Goal: Task Accomplishment & Management: Complete application form

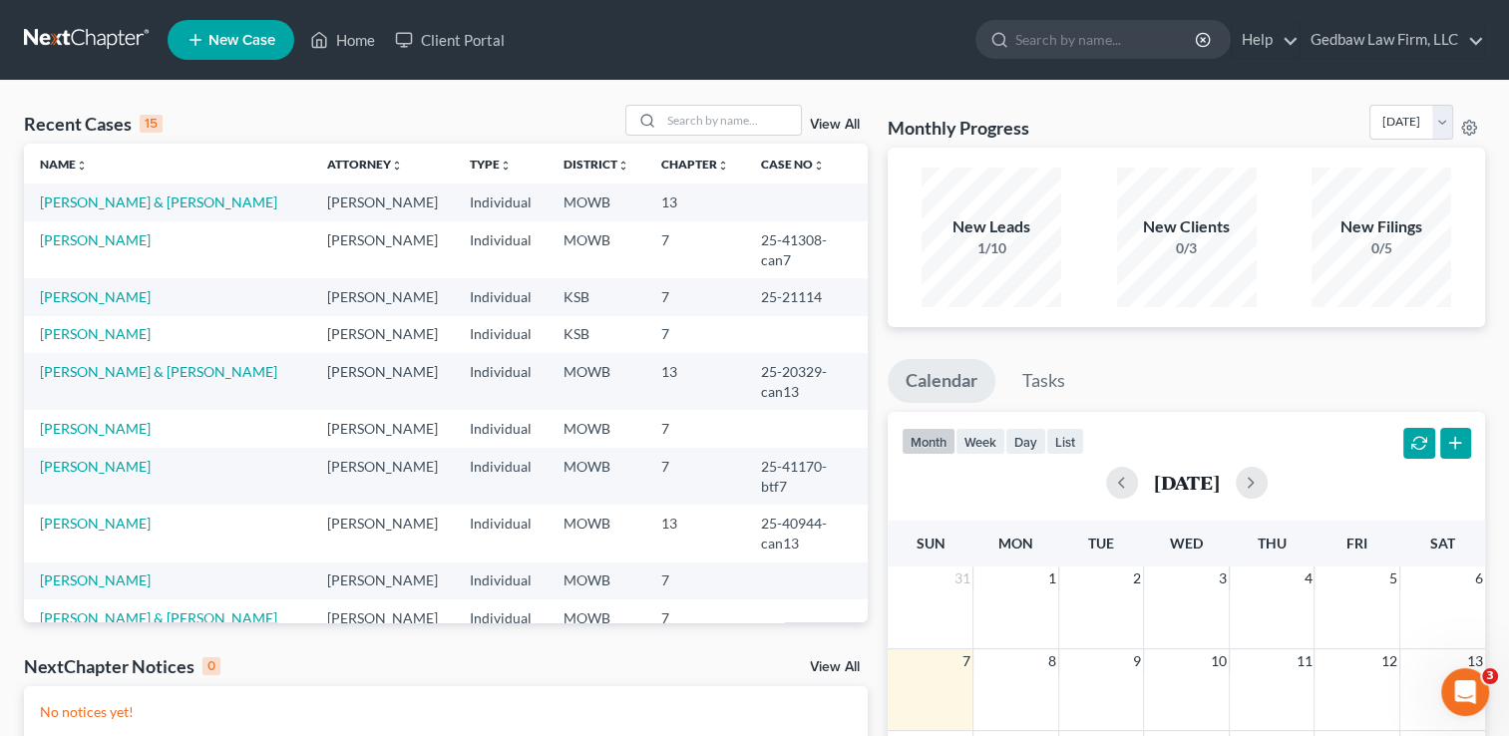
click at [255, 42] on span "New Case" at bounding box center [241, 40] width 67 height 15
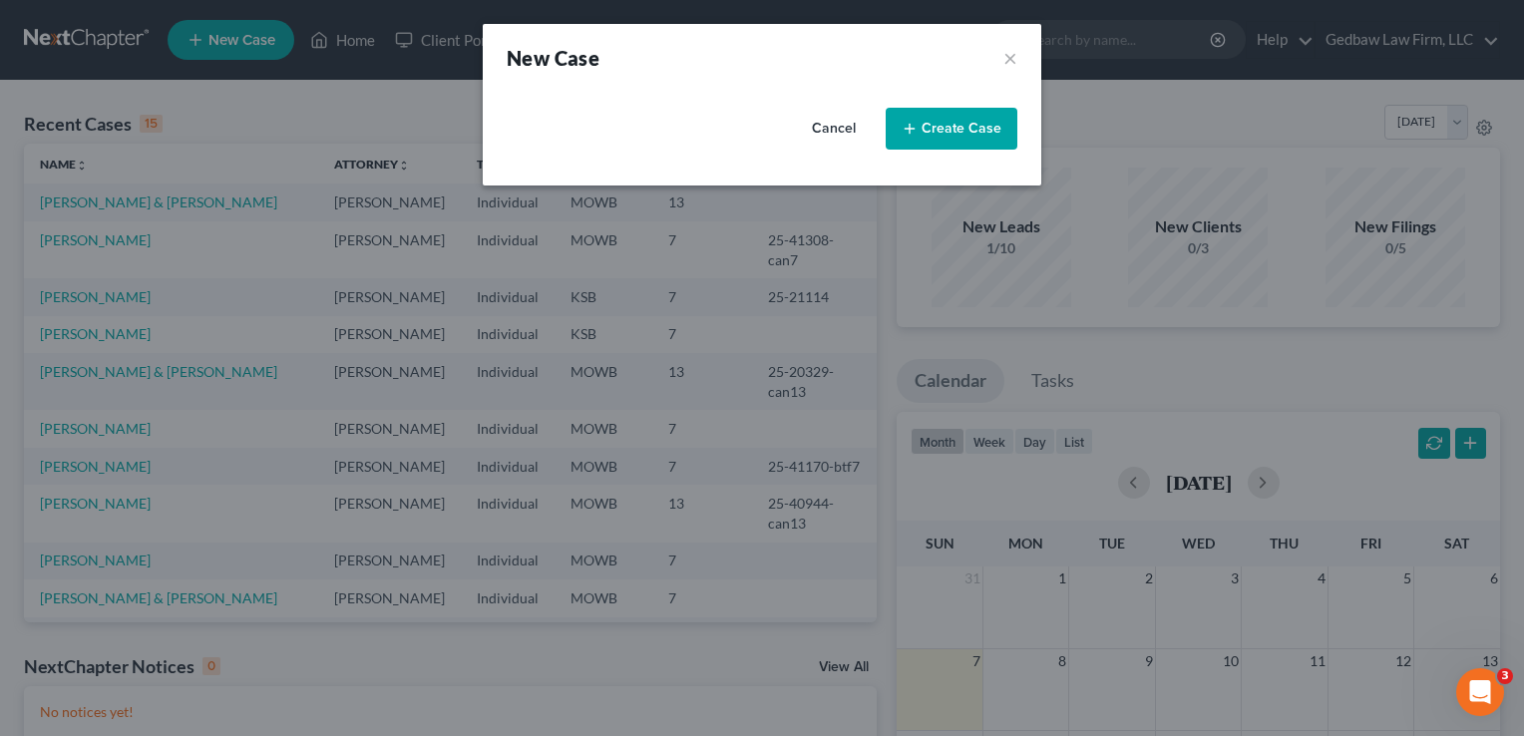
select select "46"
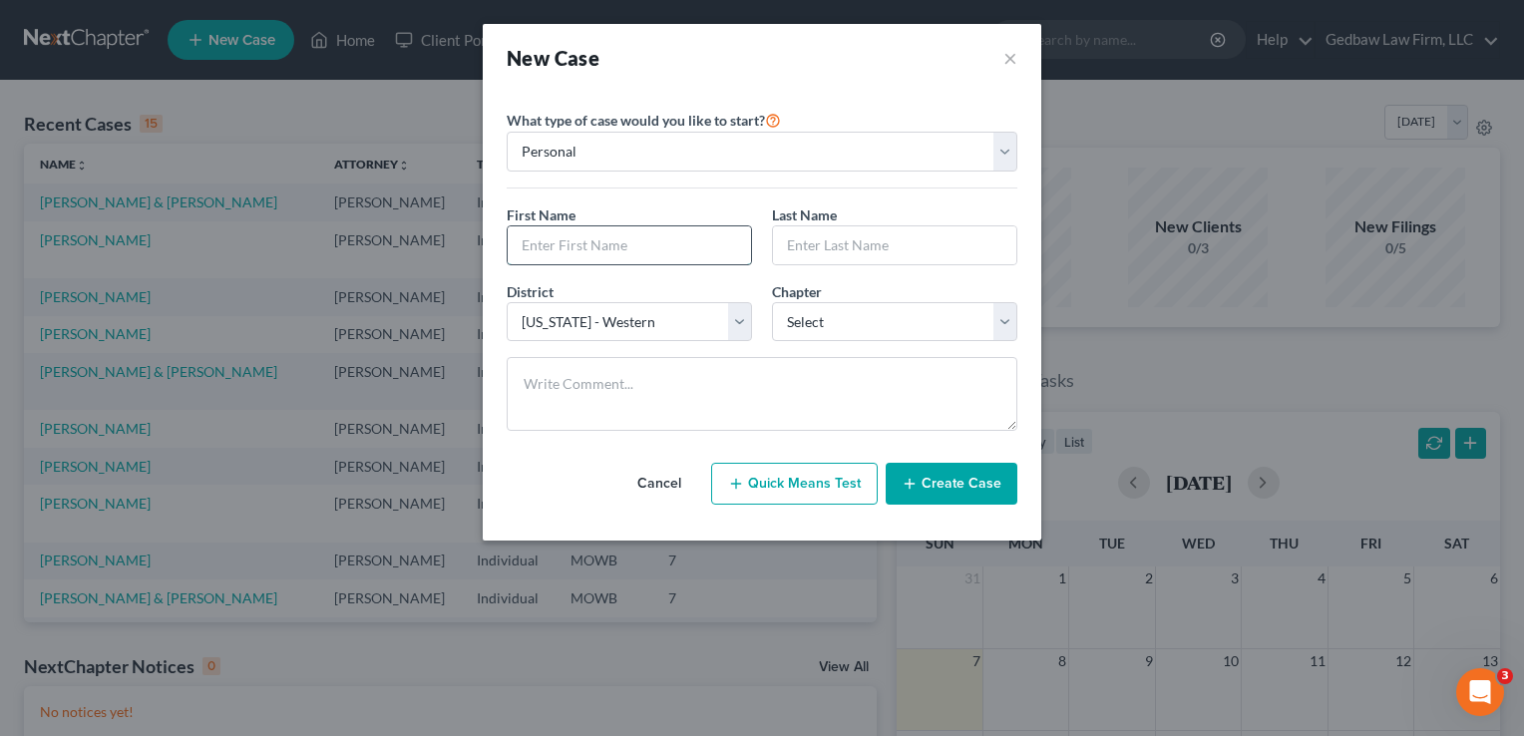
click at [657, 250] on input "text" at bounding box center [629, 245] width 243 height 38
type input "Letti"
type input "[PERSON_NAME]"
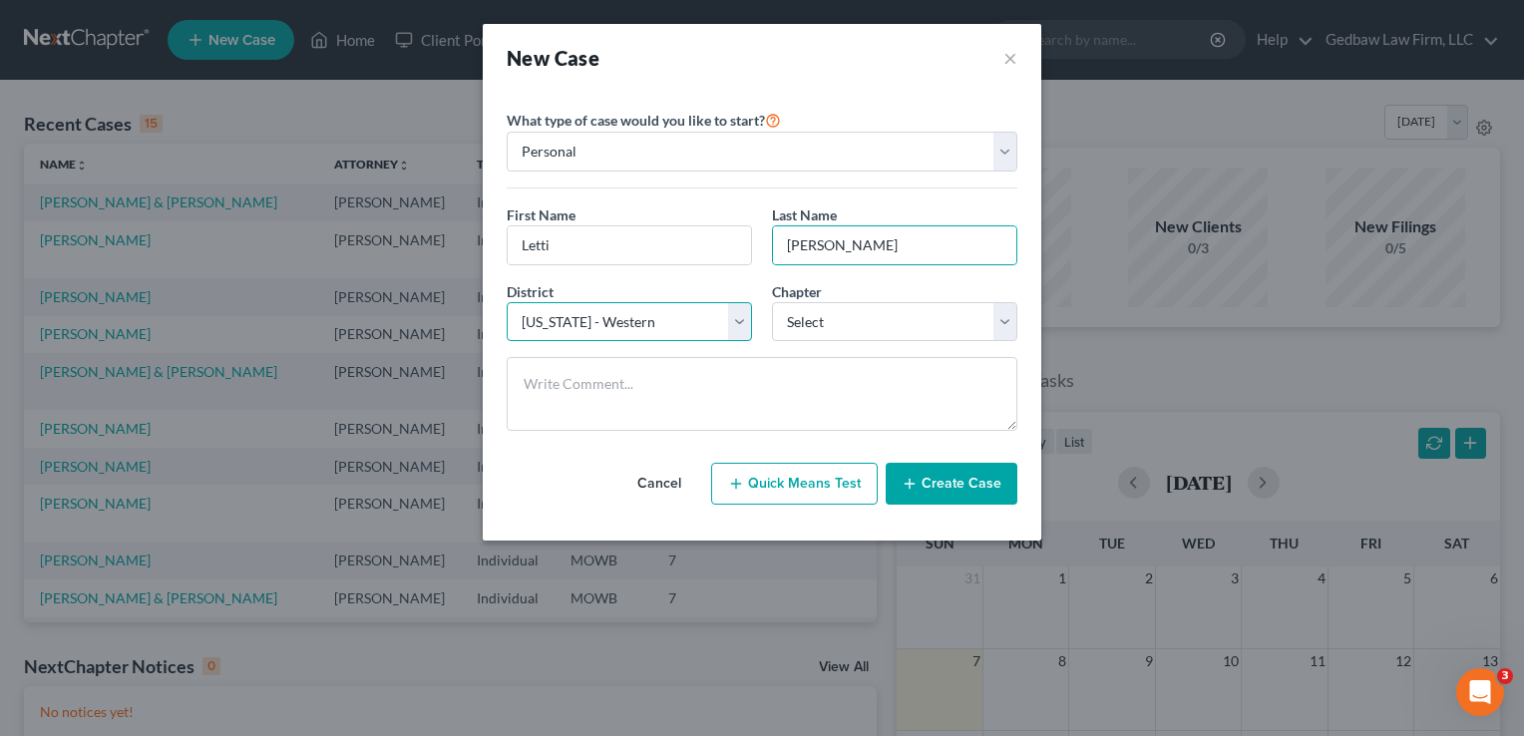
click at [738, 323] on select "Select [US_STATE] - [GEOGRAPHIC_DATA] [US_STATE] - [GEOGRAPHIC_DATA][US_STATE] …" at bounding box center [629, 322] width 245 height 40
select select "31"
click at [507, 302] on select "Select [US_STATE] - [GEOGRAPHIC_DATA] [US_STATE] - [GEOGRAPHIC_DATA][US_STATE] …" at bounding box center [629, 322] width 245 height 40
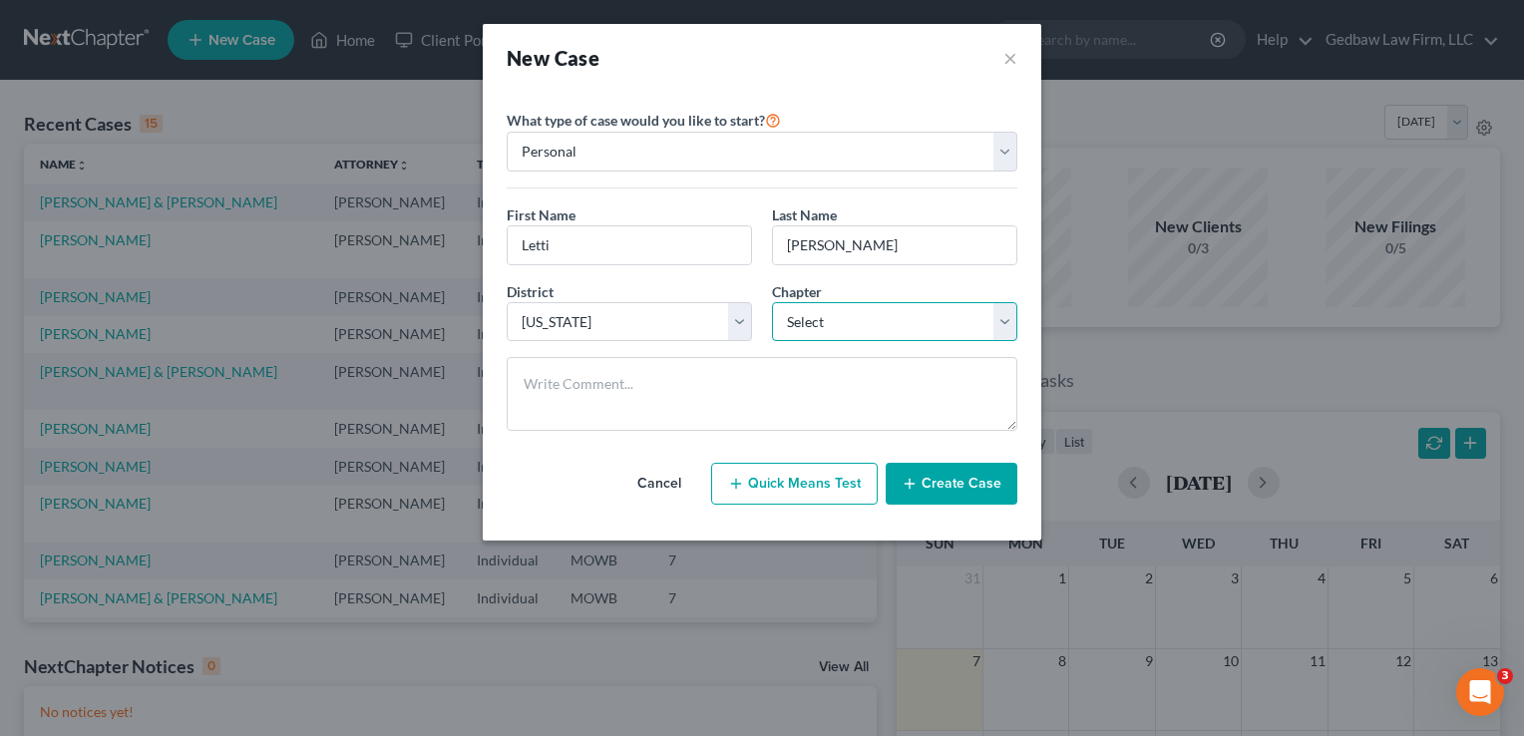
click at [944, 314] on select "Select 7 11 12 13" at bounding box center [894, 322] width 245 height 40
select select "0"
click at [772, 302] on select "Select 7 11 12 13" at bounding box center [894, 322] width 245 height 40
click at [992, 485] on button "Create Case" at bounding box center [952, 484] width 132 height 42
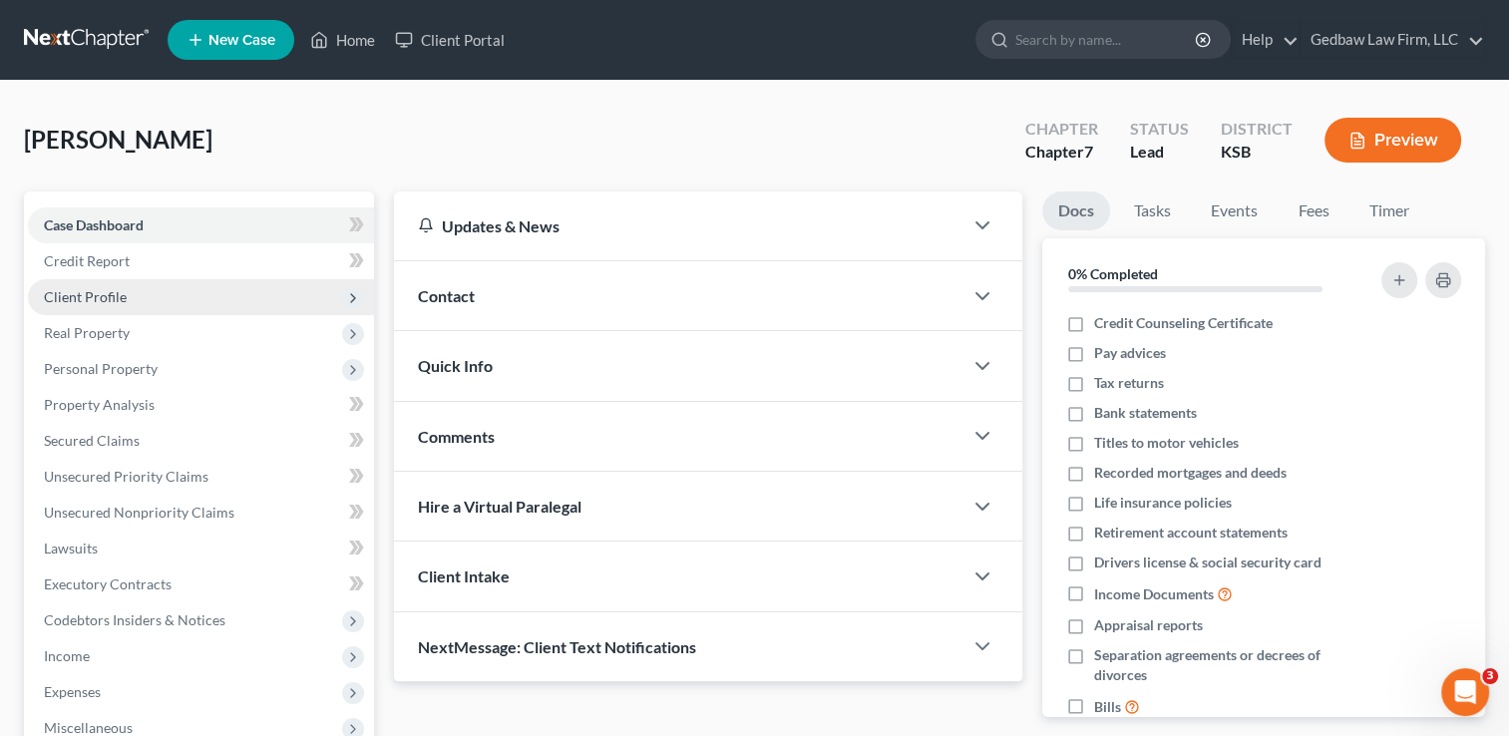
click at [113, 294] on span "Client Profile" at bounding box center [85, 296] width 83 height 17
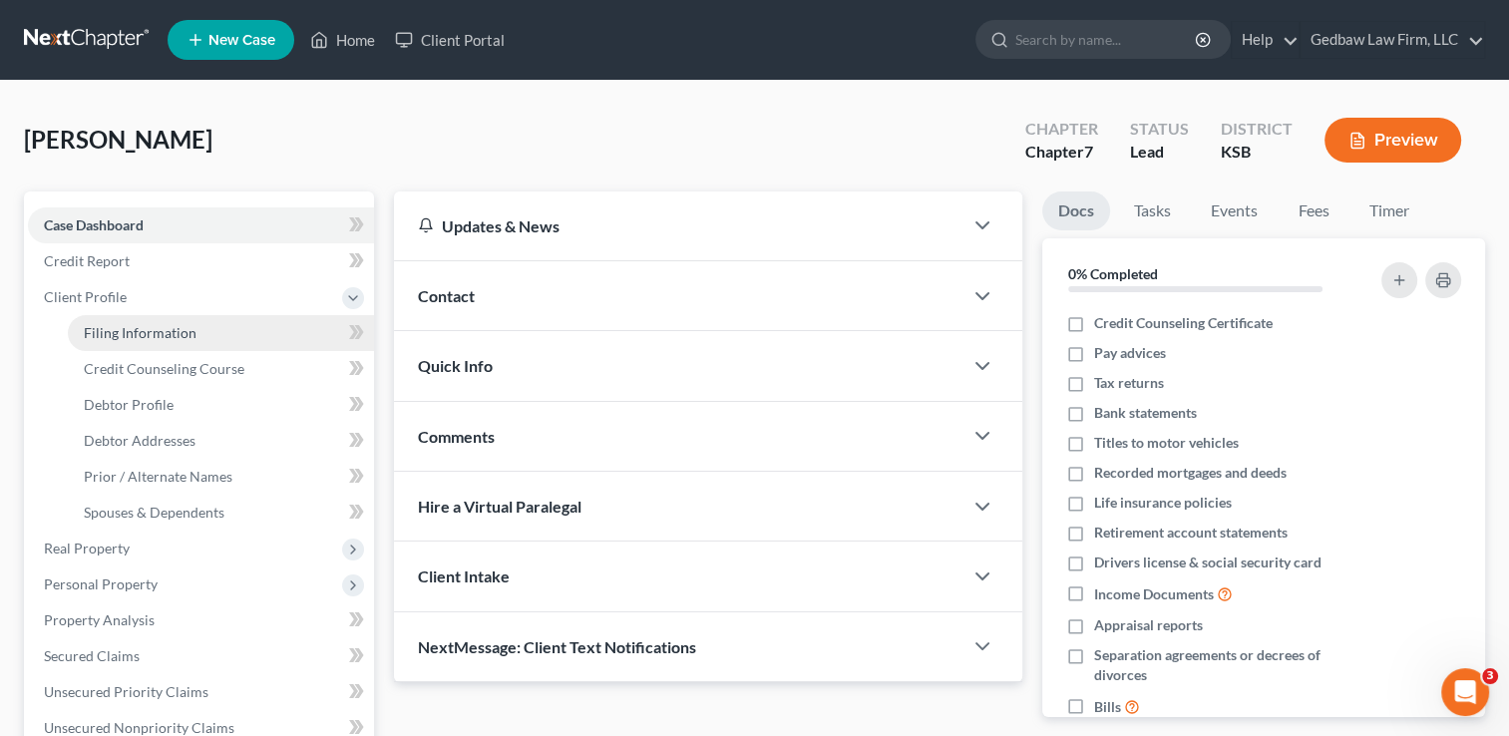
click at [146, 337] on span "Filing Information" at bounding box center [140, 332] width 113 height 17
select select "1"
select select "0"
select select "31"
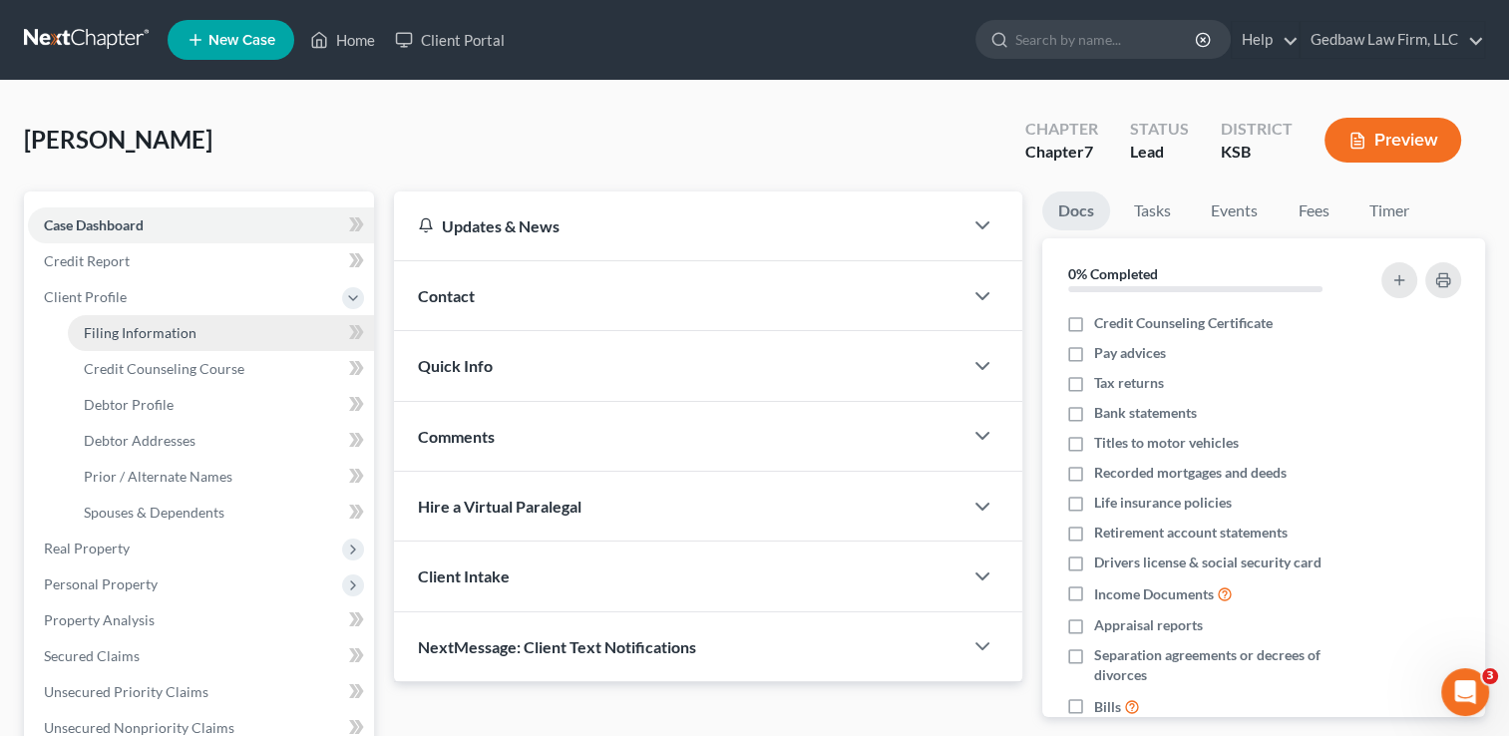
select select "0"
select select "17"
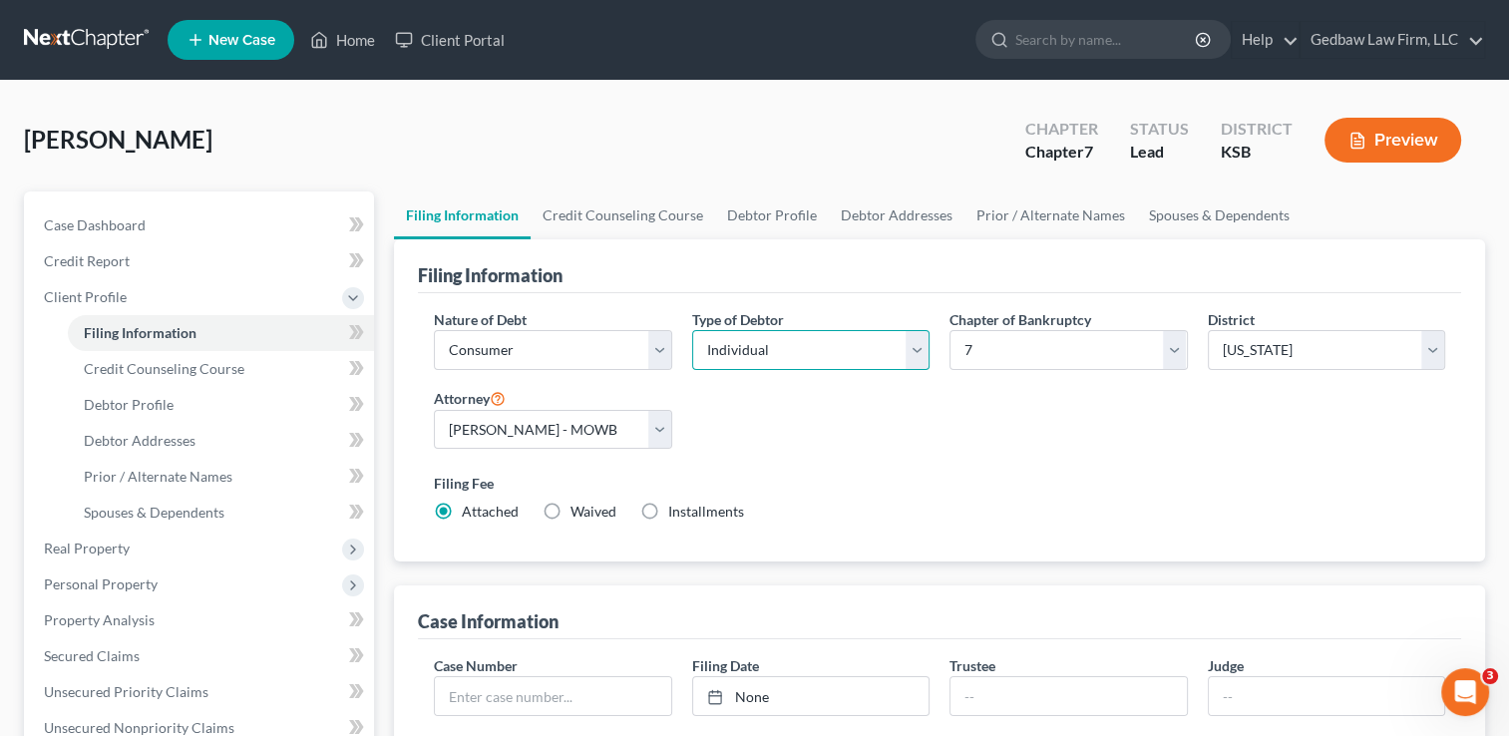
click at [909, 357] on select "Select Individual Joint" at bounding box center [810, 350] width 237 height 40
select select "1"
click at [692, 330] on select "Select Individual Joint" at bounding box center [810, 350] width 237 height 40
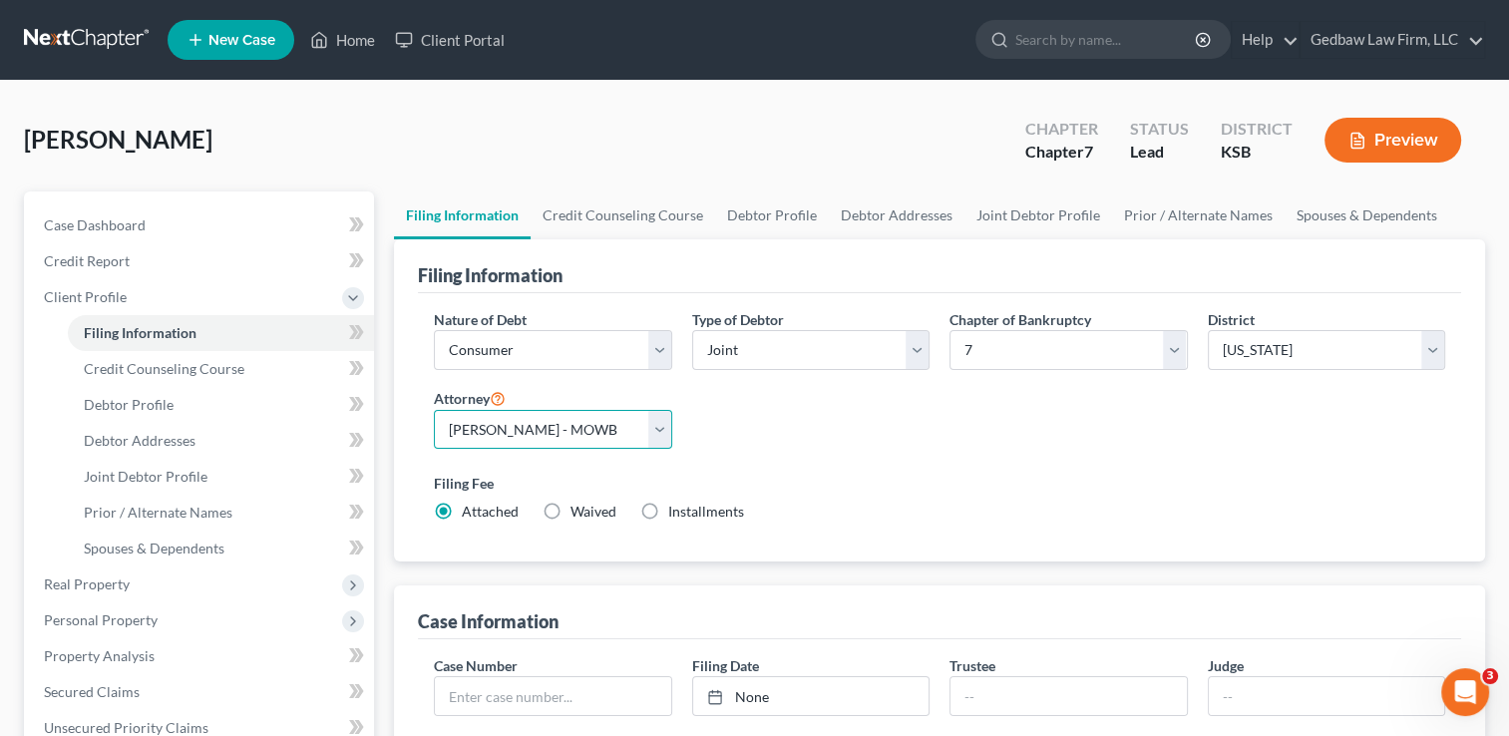
click at [656, 437] on select "Select [PERSON_NAME] - MOWB [PERSON_NAME] - KSB" at bounding box center [552, 430] width 237 height 40
select select "1"
click at [434, 410] on select "Select [PERSON_NAME] - MOWB [PERSON_NAME] - KSB" at bounding box center [552, 430] width 237 height 40
click at [1026, 465] on div "Filing Fee Attached Waived Waived Installments Installments" at bounding box center [939, 501] width 1031 height 73
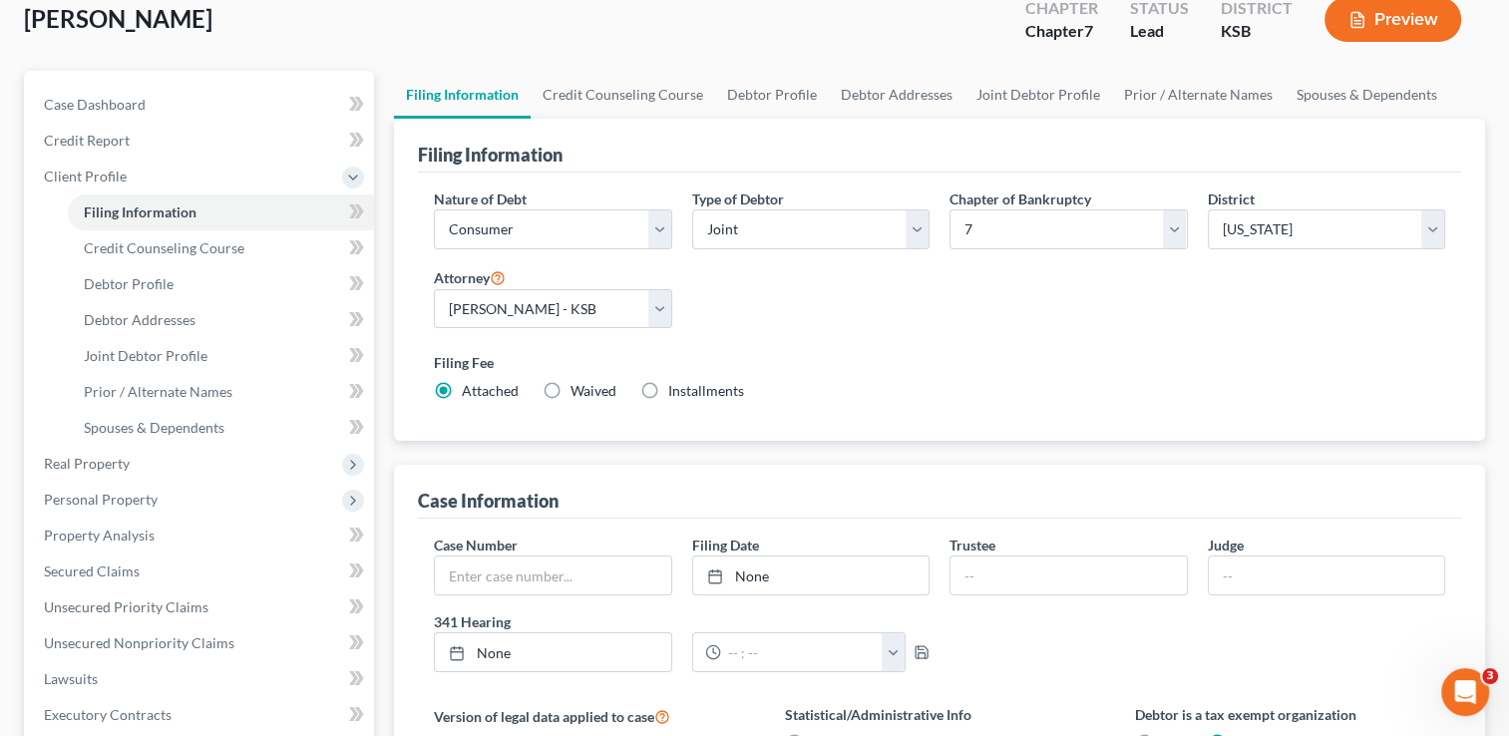
scroll to position [223, 0]
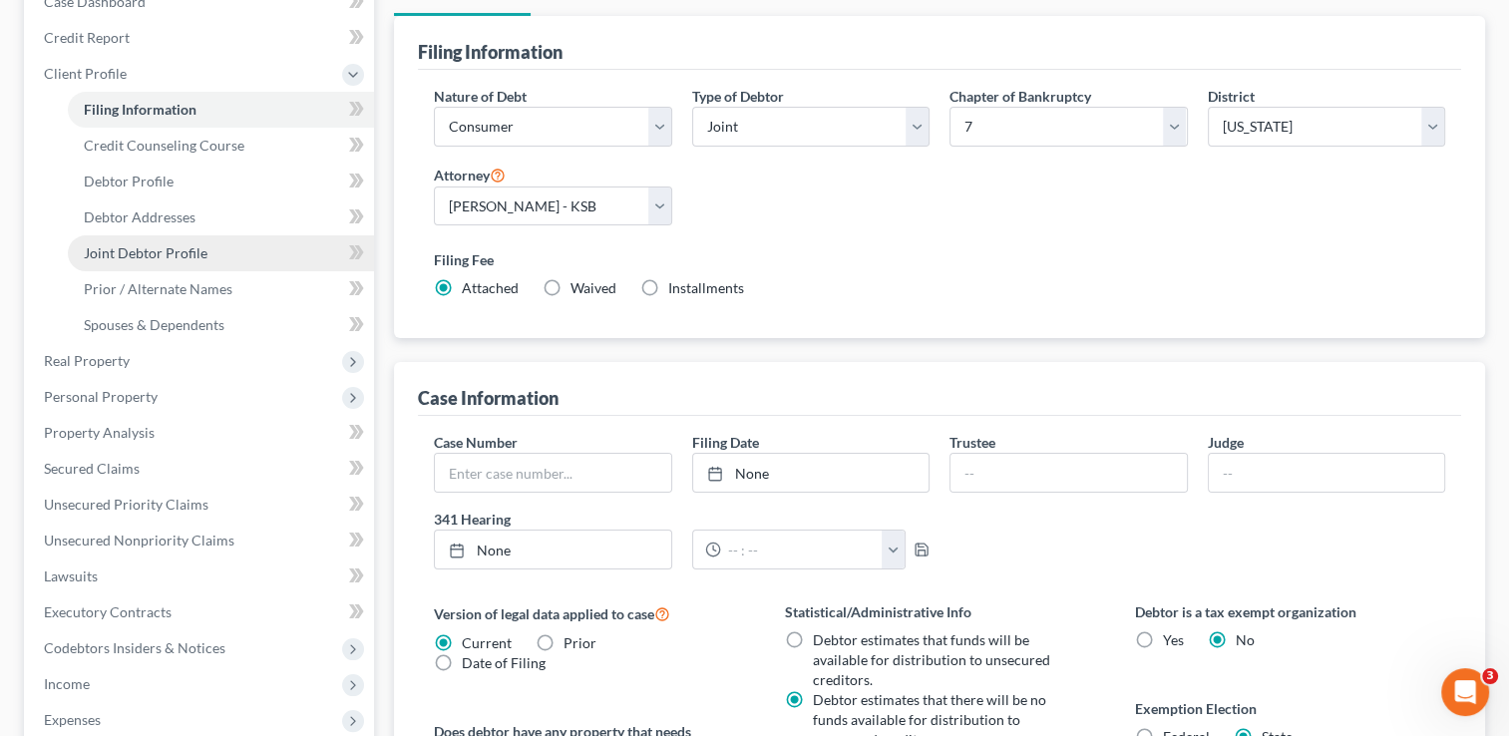
click at [145, 251] on span "Joint Debtor Profile" at bounding box center [146, 252] width 124 height 17
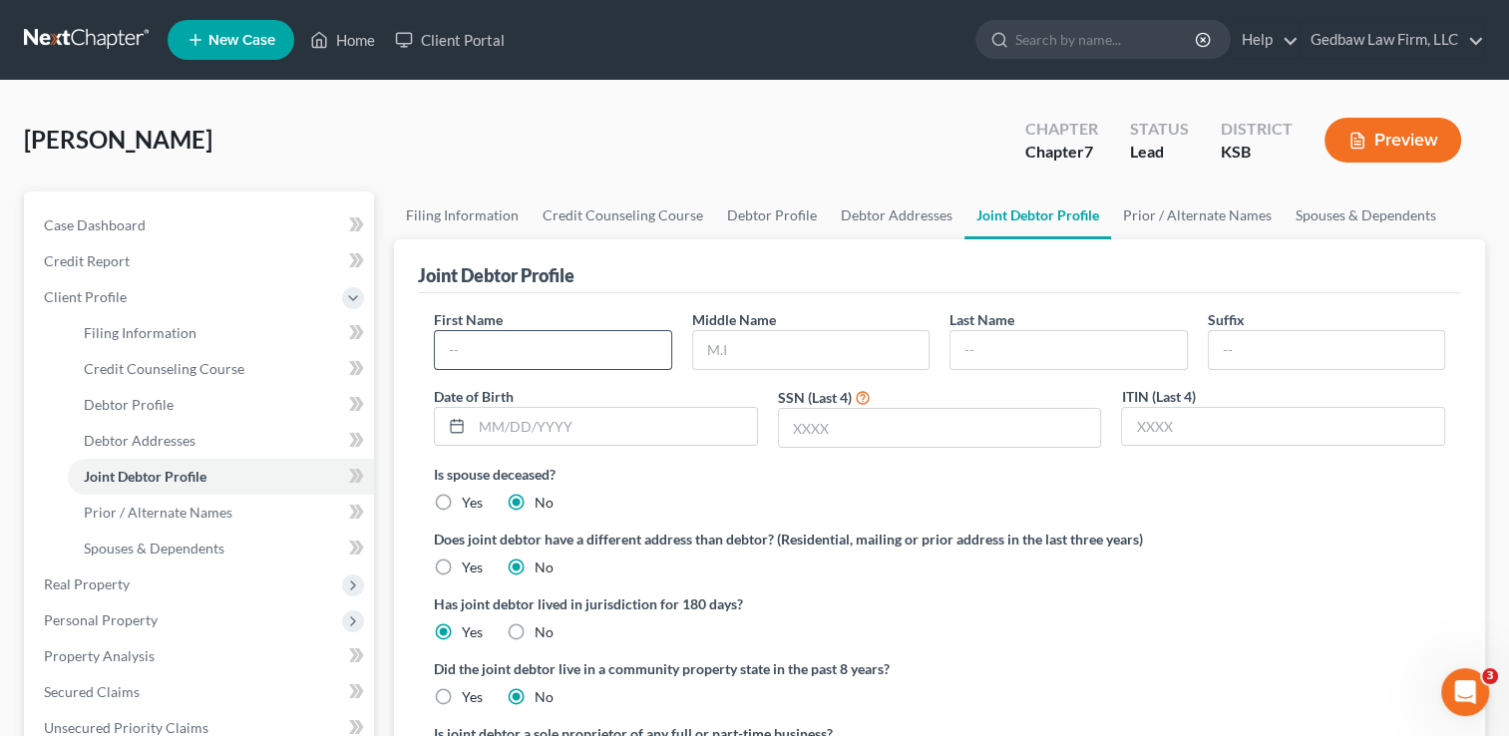
click at [521, 340] on input "text" at bounding box center [552, 350] width 235 height 38
type input "[PERSON_NAME]"
click at [886, 431] on input "text" at bounding box center [940, 428] width 322 height 38
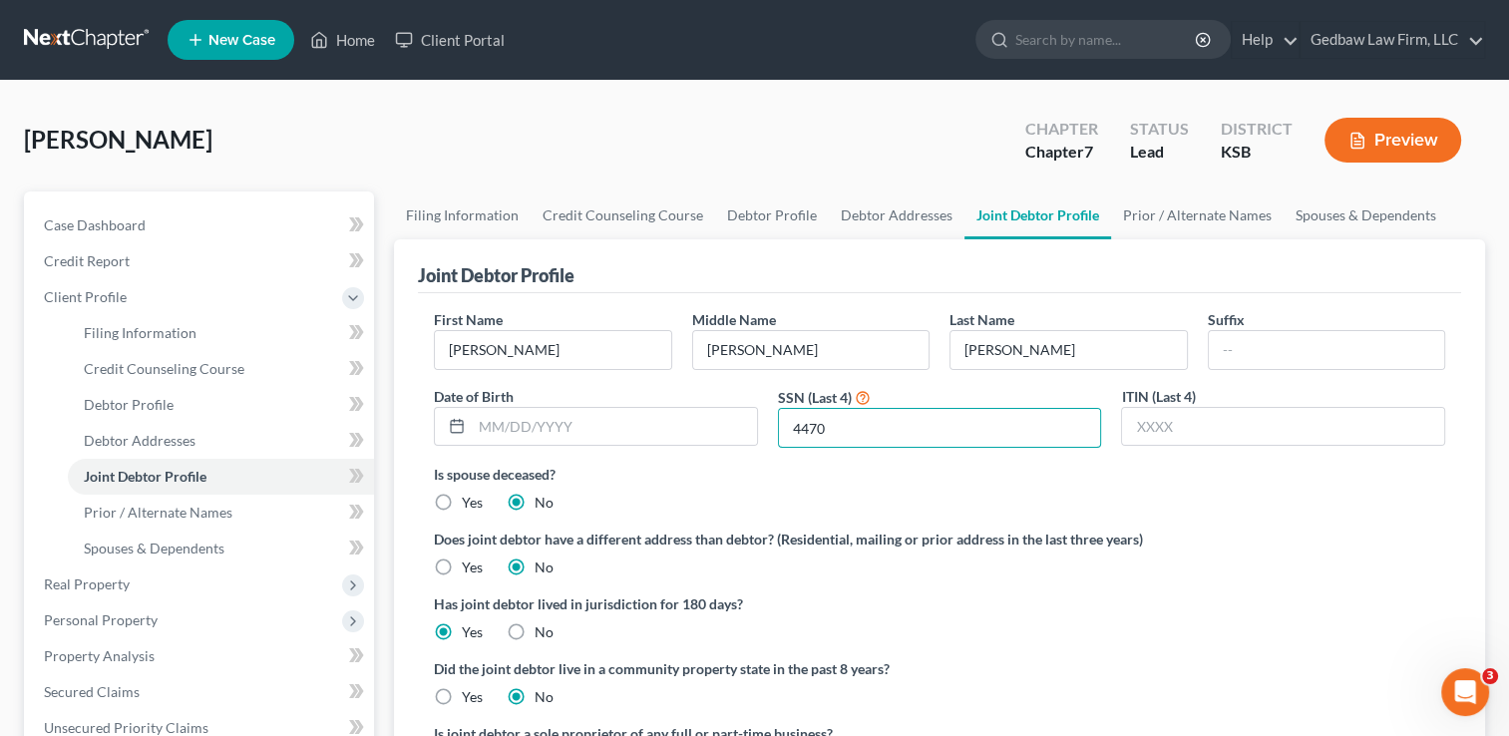
type input "4470"
click at [1070, 604] on label "Has joint debtor lived in jurisdiction for 180 days?" at bounding box center [939, 603] width 1011 height 21
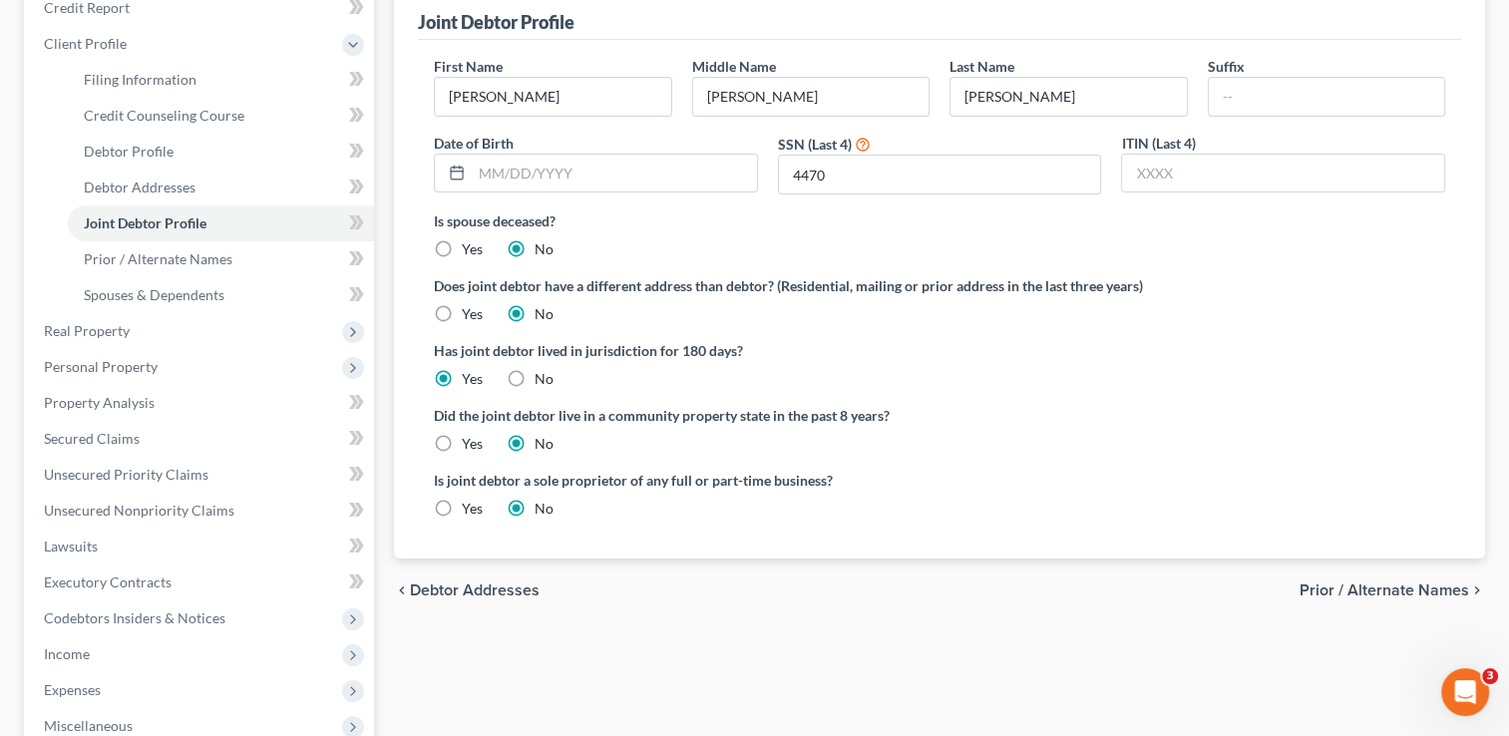
scroll to position [274, 0]
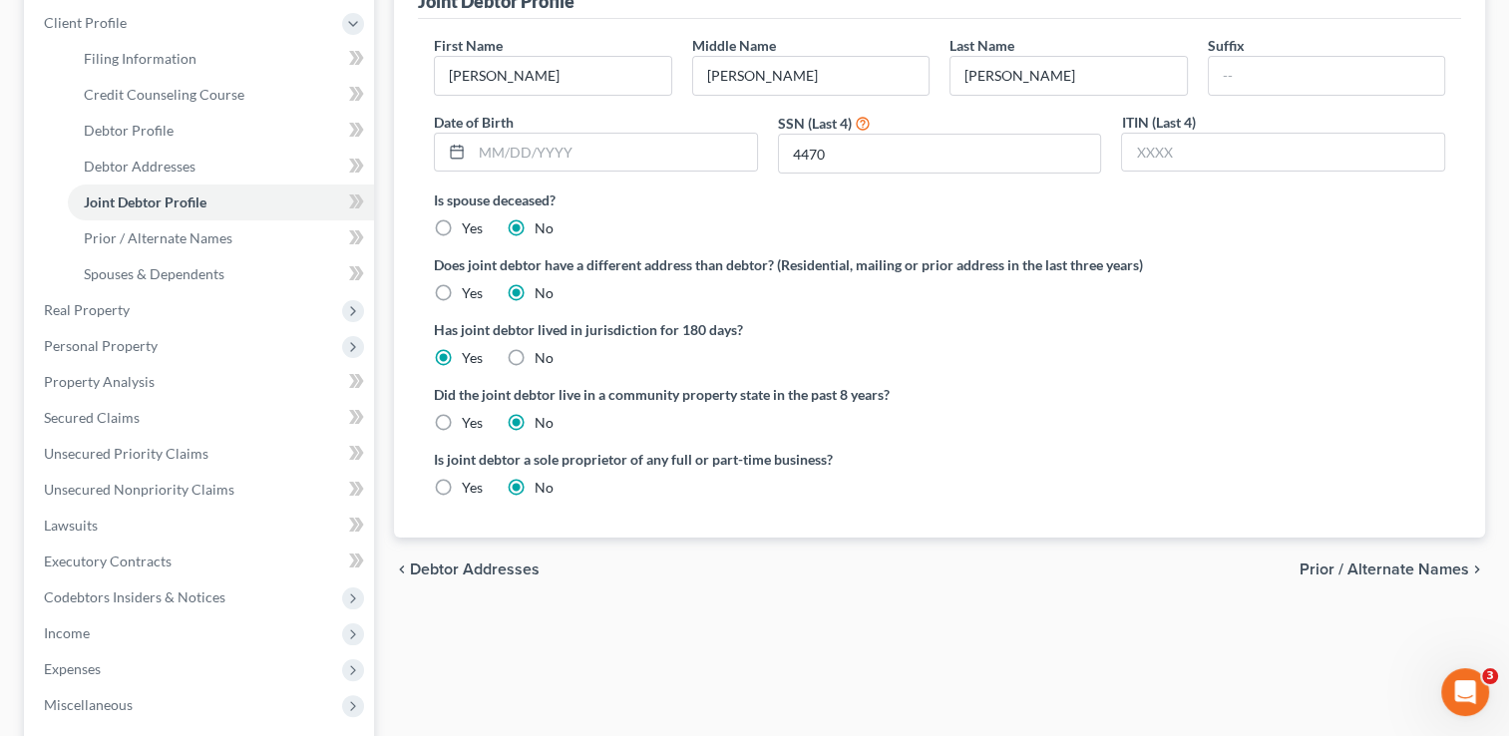
click at [1405, 567] on span "Prior / Alternate Names" at bounding box center [1384, 569] width 170 height 16
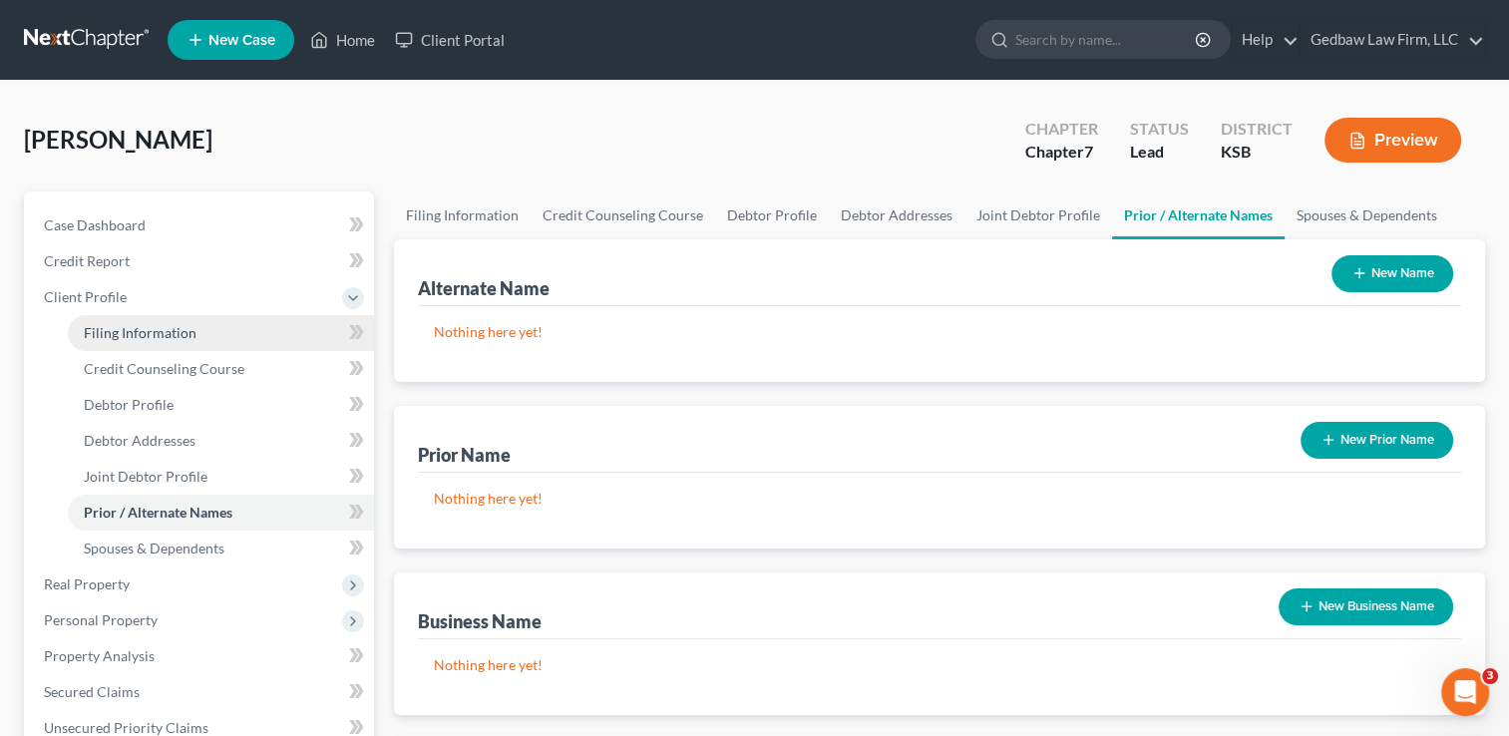
click at [152, 333] on span "Filing Information" at bounding box center [140, 332] width 113 height 17
select select "1"
select select "0"
select select "31"
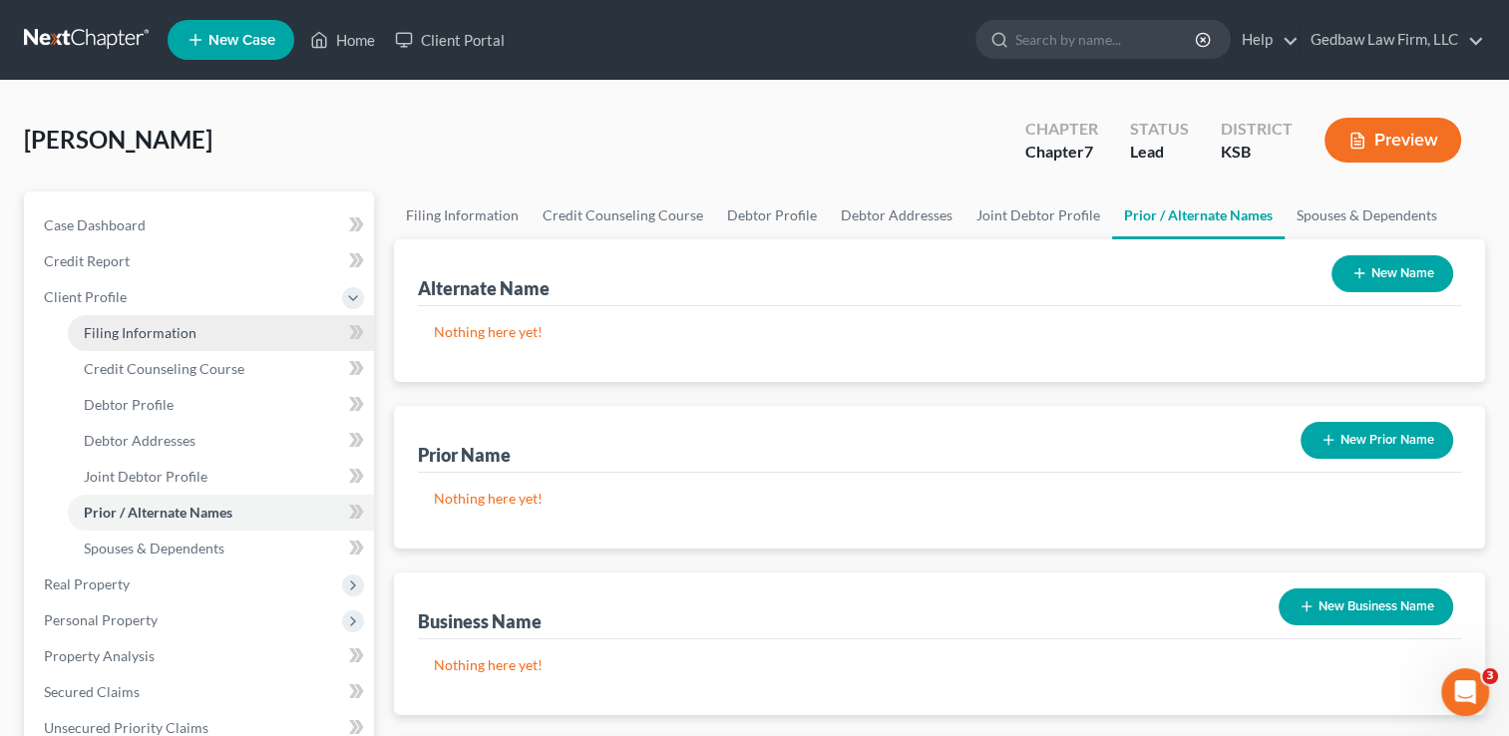
select select "1"
select select "17"
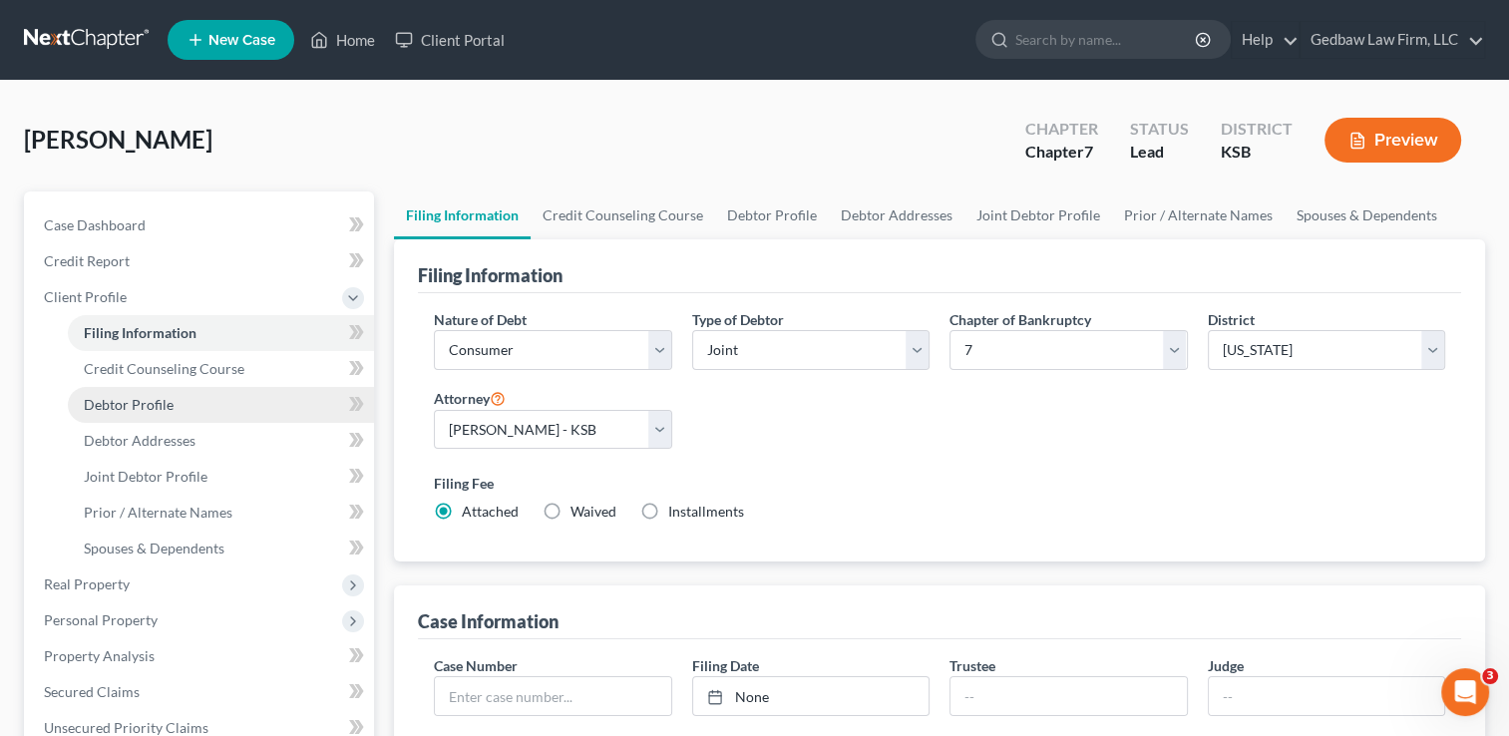
click at [170, 403] on span "Debtor Profile" at bounding box center [129, 404] width 90 height 17
select select "1"
select select "0"
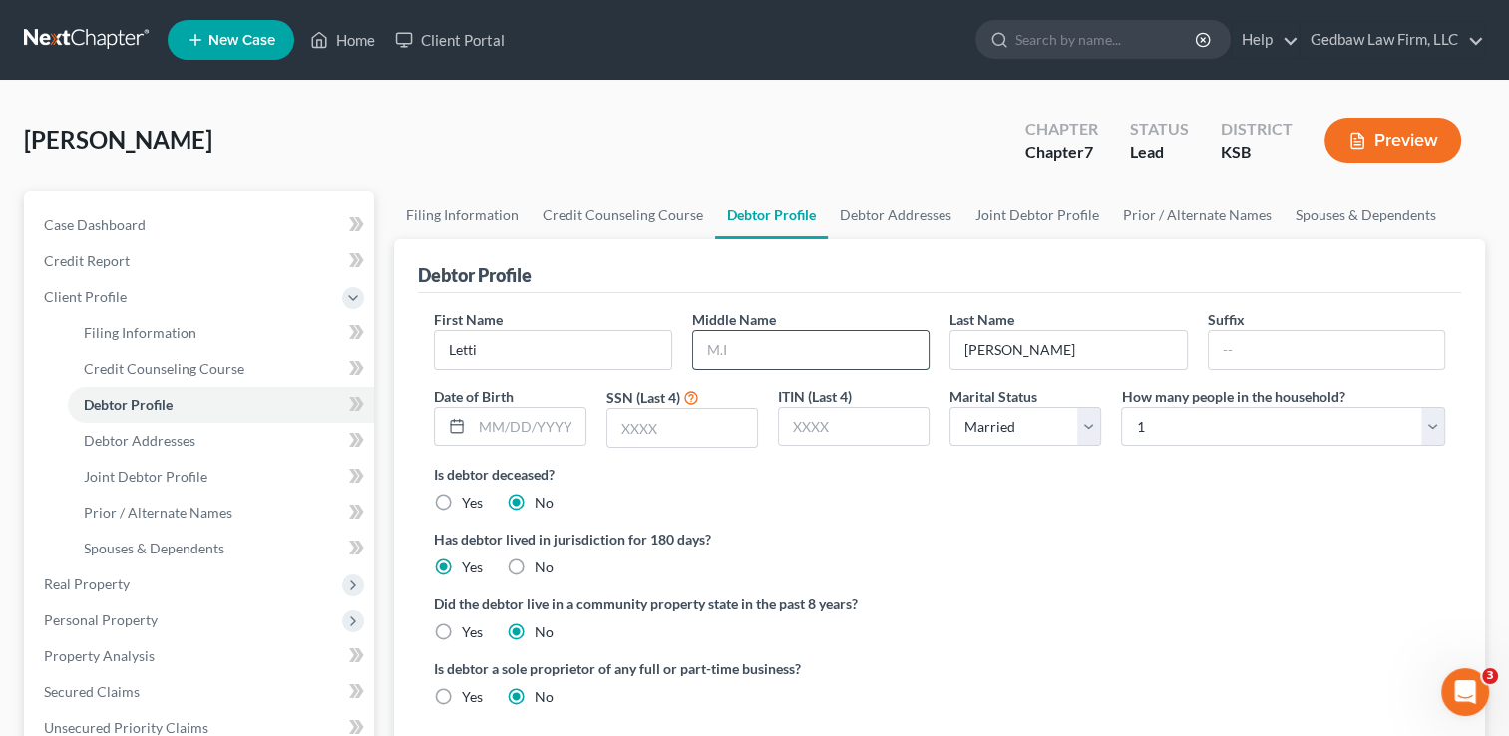
click at [738, 353] on input "text" at bounding box center [810, 350] width 235 height 38
type input "[PERSON_NAME]"
click at [676, 422] on input "text" at bounding box center [682, 428] width 150 height 38
type input "3767"
click at [1327, 424] on select "Select 1 2 3 4 5 6 7 8 9 10 11 12 13 14 15 16 17 18 19 20" at bounding box center [1283, 427] width 324 height 40
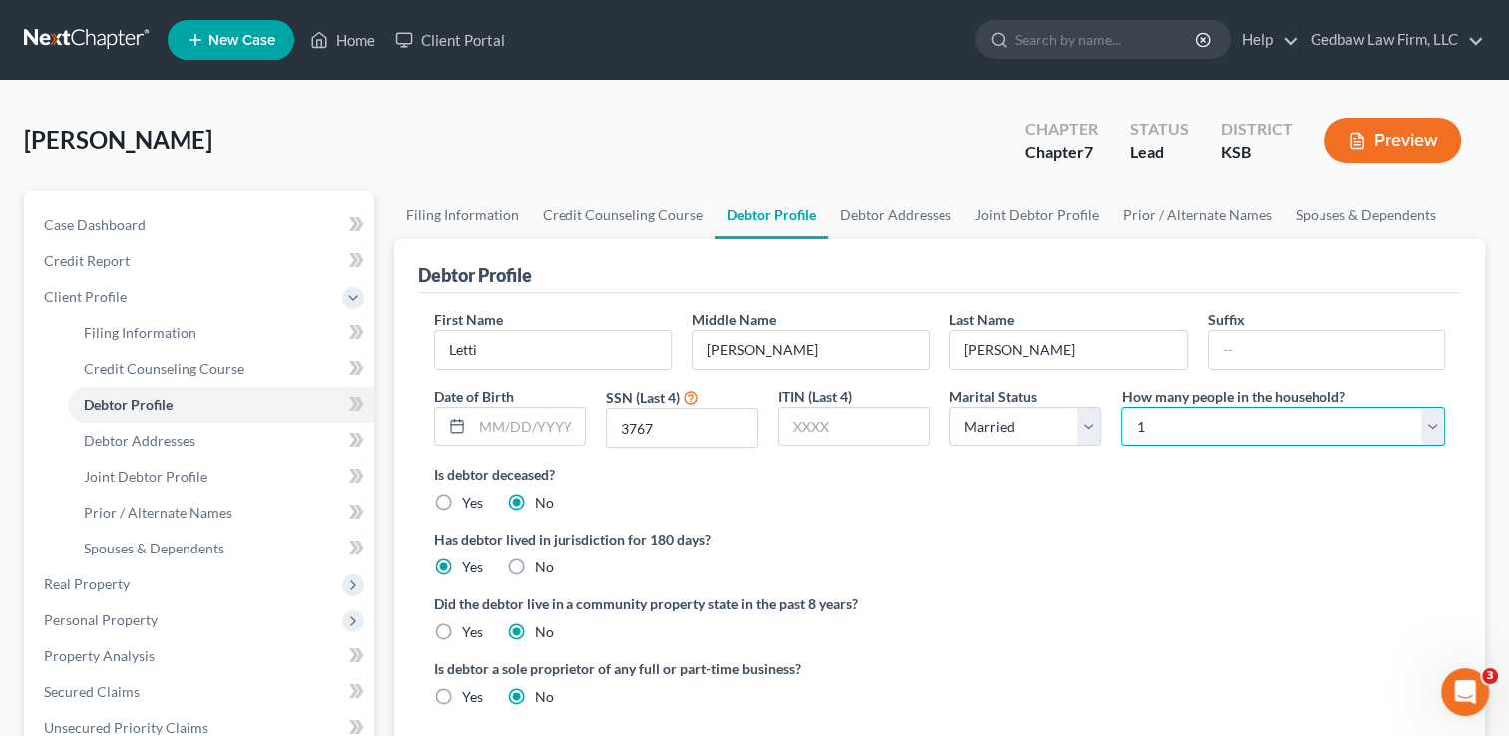
select select "1"
click at [1121, 407] on select "Select 1 2 3 4 5 6 7 8 9 10 11 12 13 14 15 16 17 18 19 20" at bounding box center [1283, 427] width 324 height 40
click at [1029, 502] on div "Is debtor deceased? Yes No" at bounding box center [939, 488] width 1011 height 49
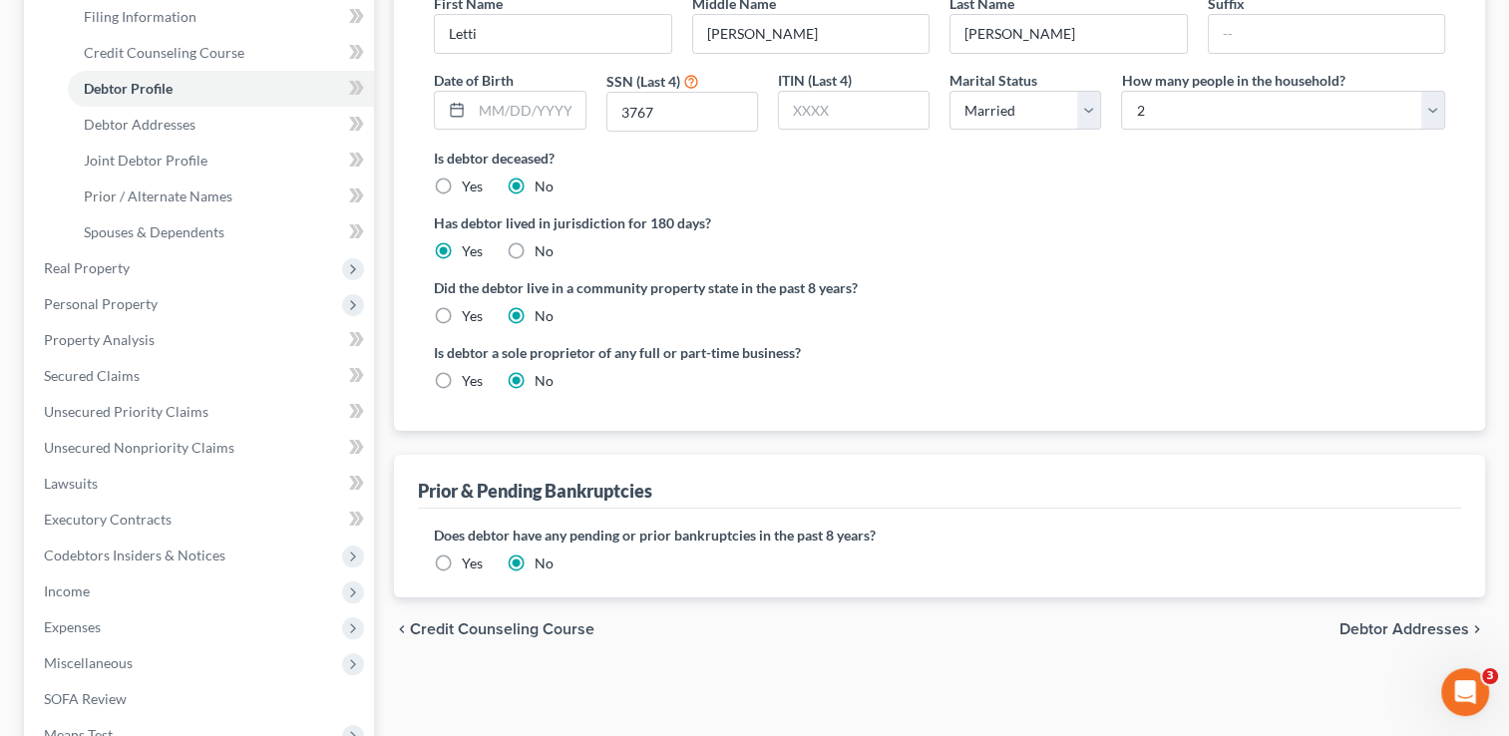
scroll to position [323, 0]
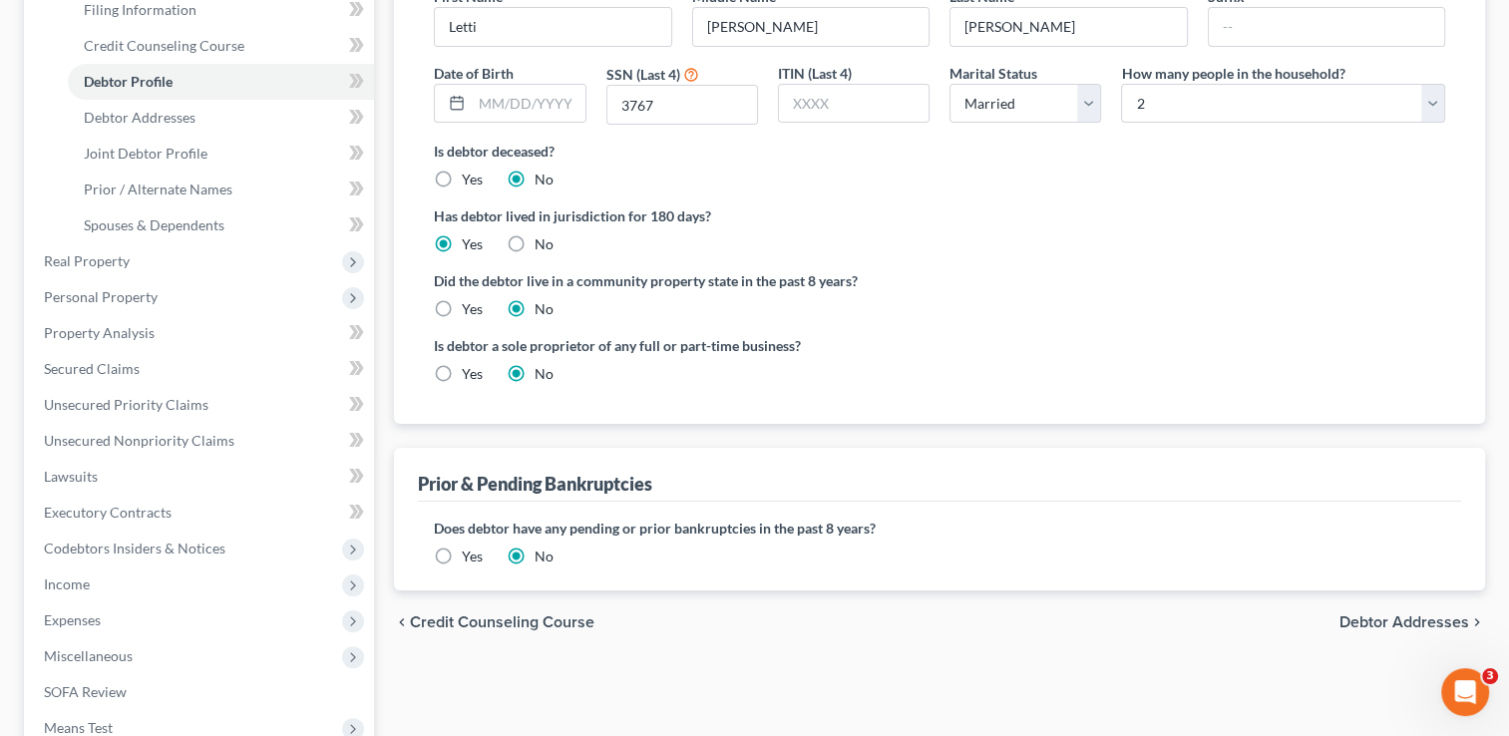
click at [1440, 625] on span "Debtor Addresses" at bounding box center [1404, 622] width 130 height 16
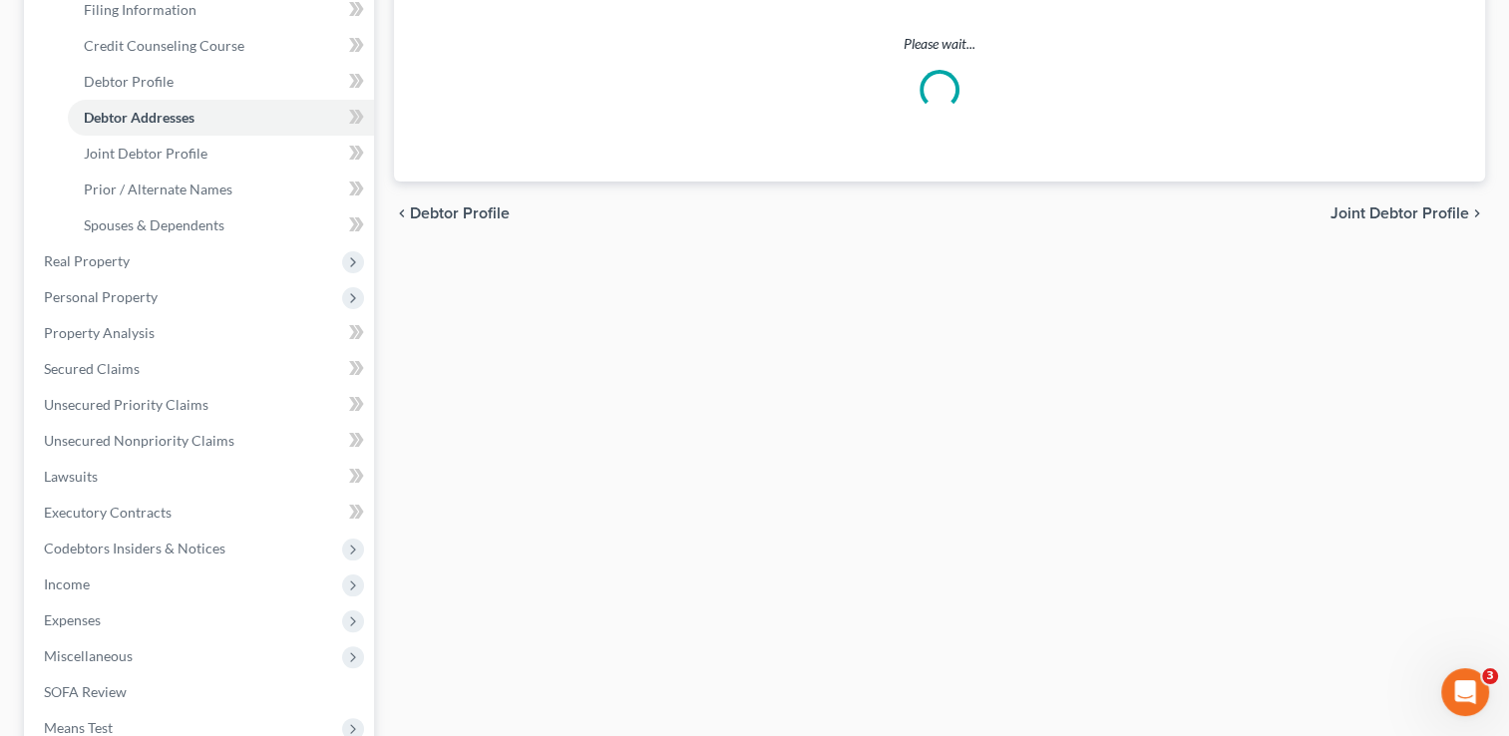
scroll to position [242, 0]
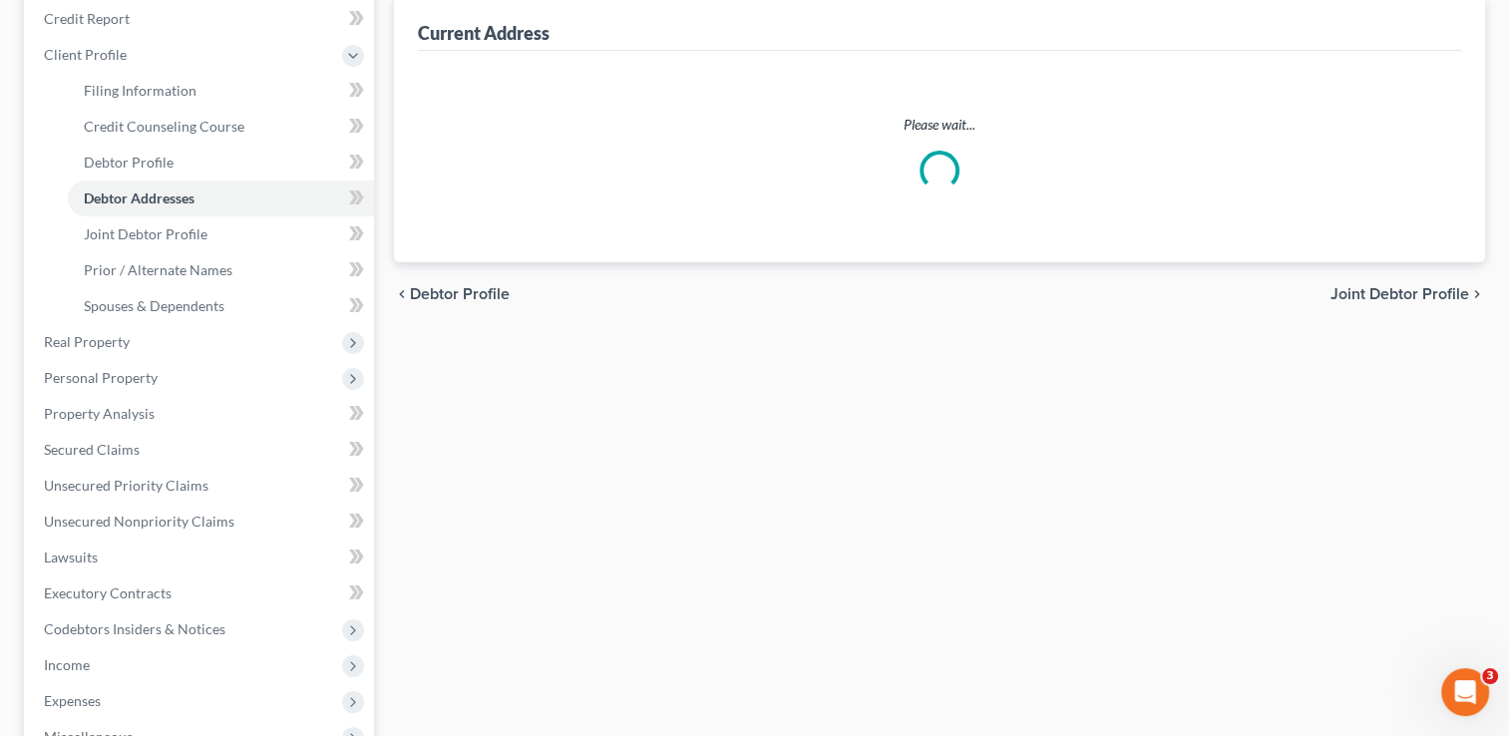
select select "0"
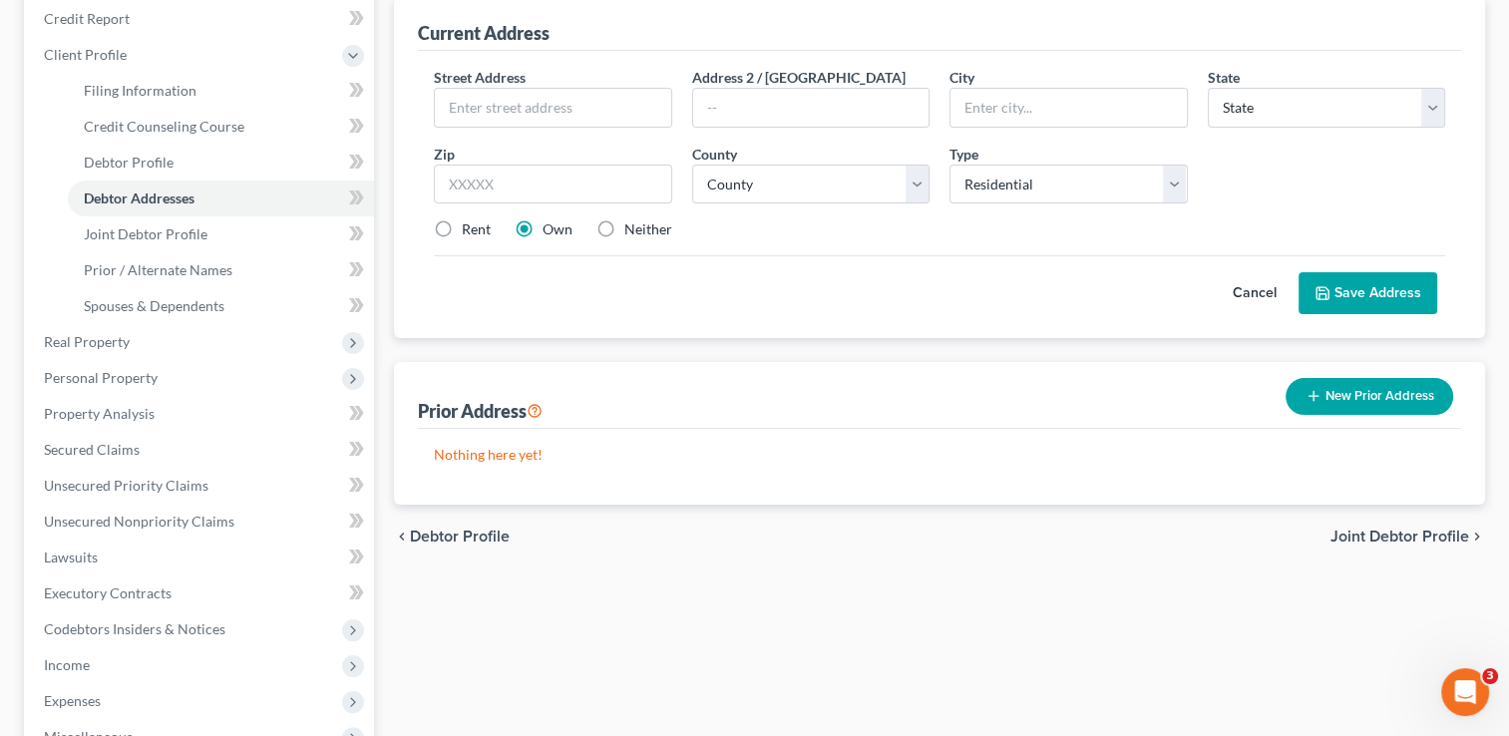
scroll to position [0, 0]
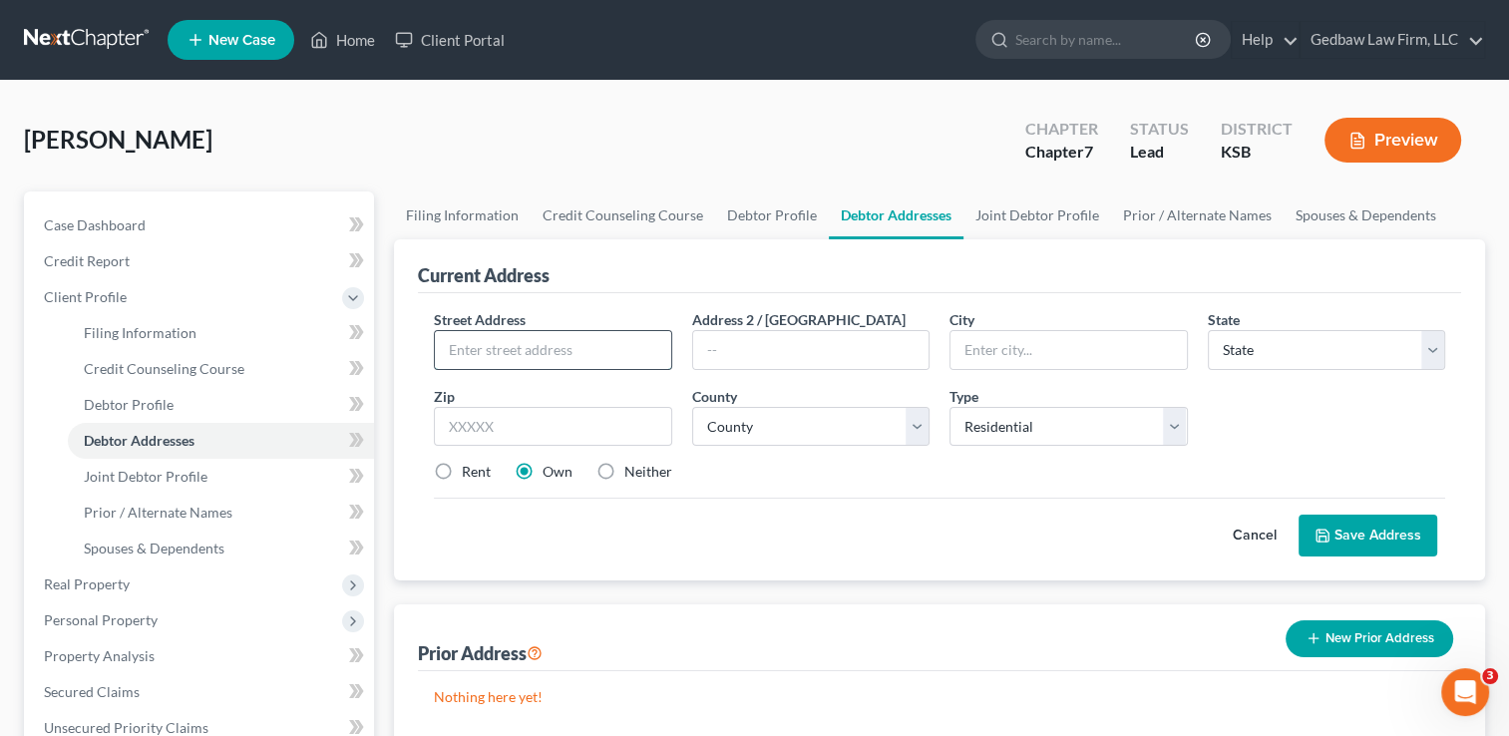
click at [610, 352] on input "text" at bounding box center [552, 350] width 235 height 38
type input "[STREET_ADDRESS][PERSON_NAME]"
click at [594, 424] on input "text" at bounding box center [552, 427] width 237 height 40
type input "66104"
type input "[US_STATE][GEOGRAPHIC_DATA]"
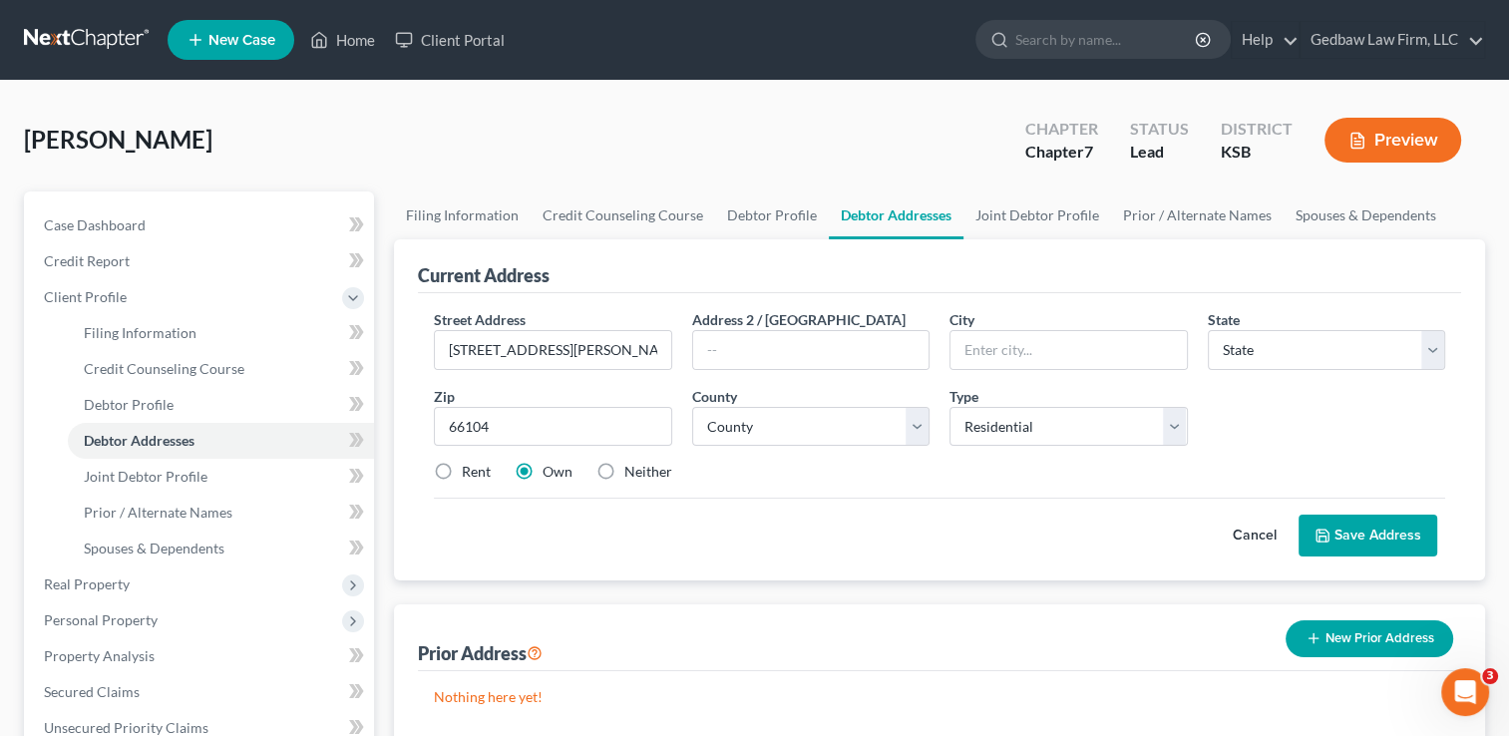
select select "17"
click at [791, 479] on div "Rent Own Neither" at bounding box center [939, 472] width 1031 height 20
click at [810, 431] on select "County [GEOGRAPHIC_DATA] [GEOGRAPHIC_DATA] [GEOGRAPHIC_DATA] [GEOGRAPHIC_DATA] …" at bounding box center [810, 427] width 237 height 40
select select "104"
click at [692, 407] on select "County [GEOGRAPHIC_DATA] [GEOGRAPHIC_DATA] [GEOGRAPHIC_DATA] [GEOGRAPHIC_DATA] …" at bounding box center [810, 427] width 237 height 40
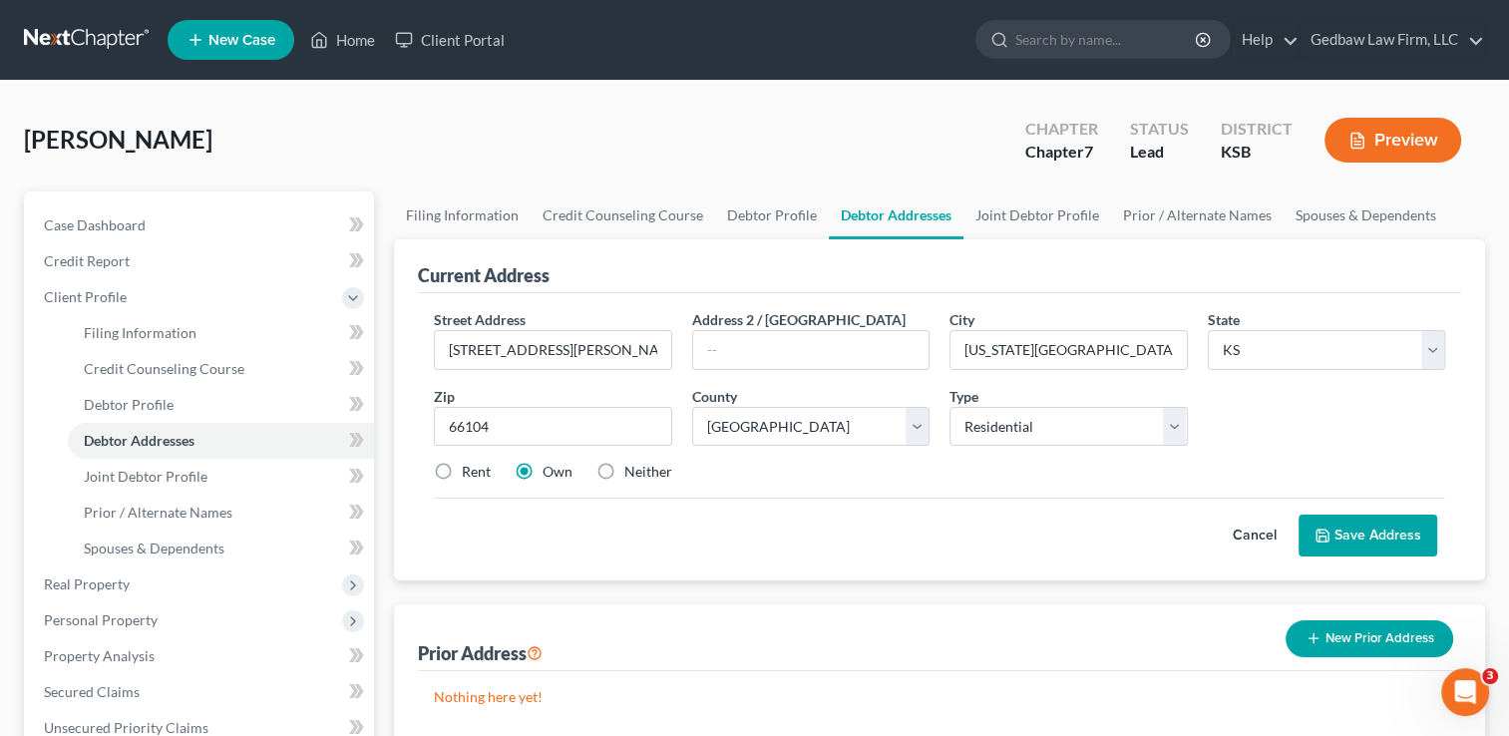
click at [1391, 539] on button "Save Address" at bounding box center [1367, 536] width 139 height 42
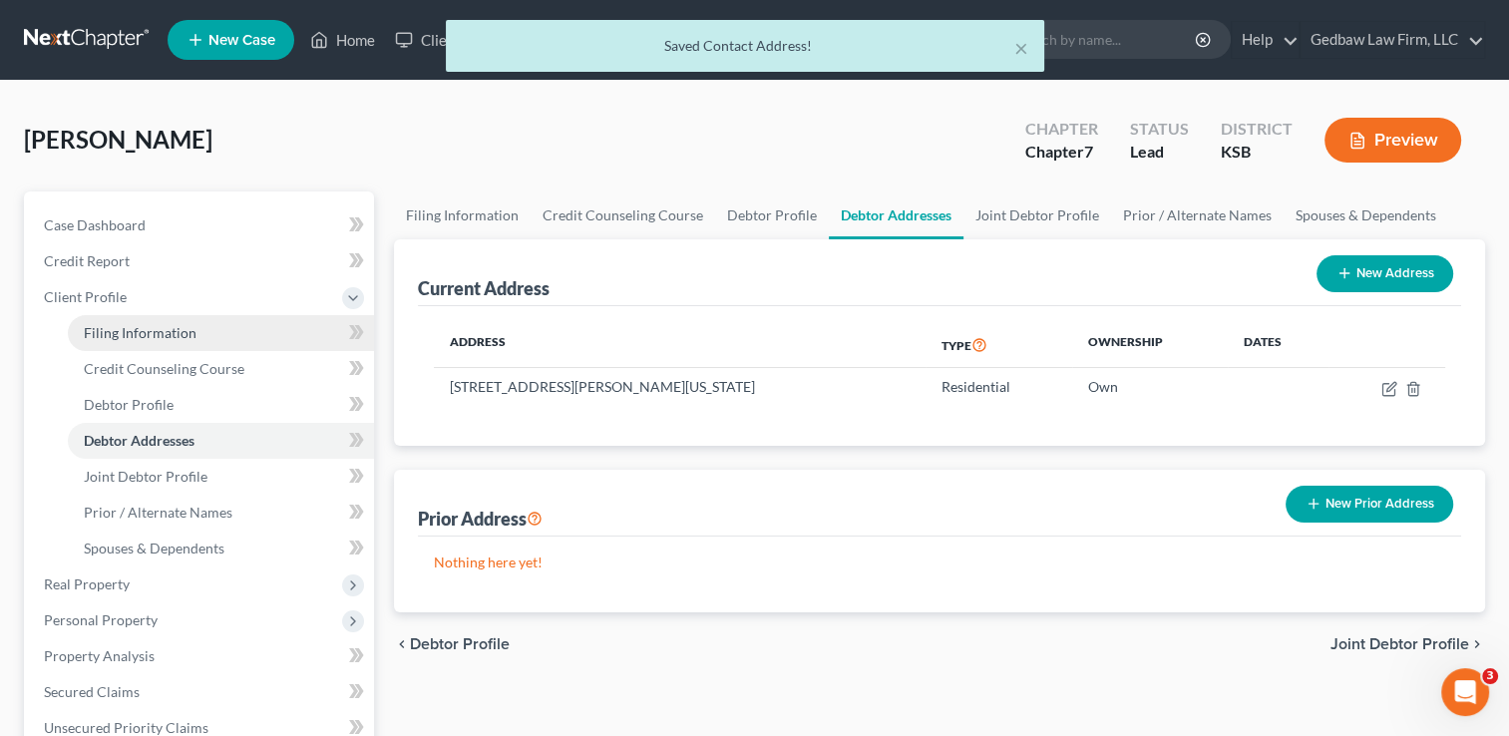
click at [164, 332] on span "Filing Information" at bounding box center [140, 332] width 113 height 17
select select "1"
select select "0"
select select "31"
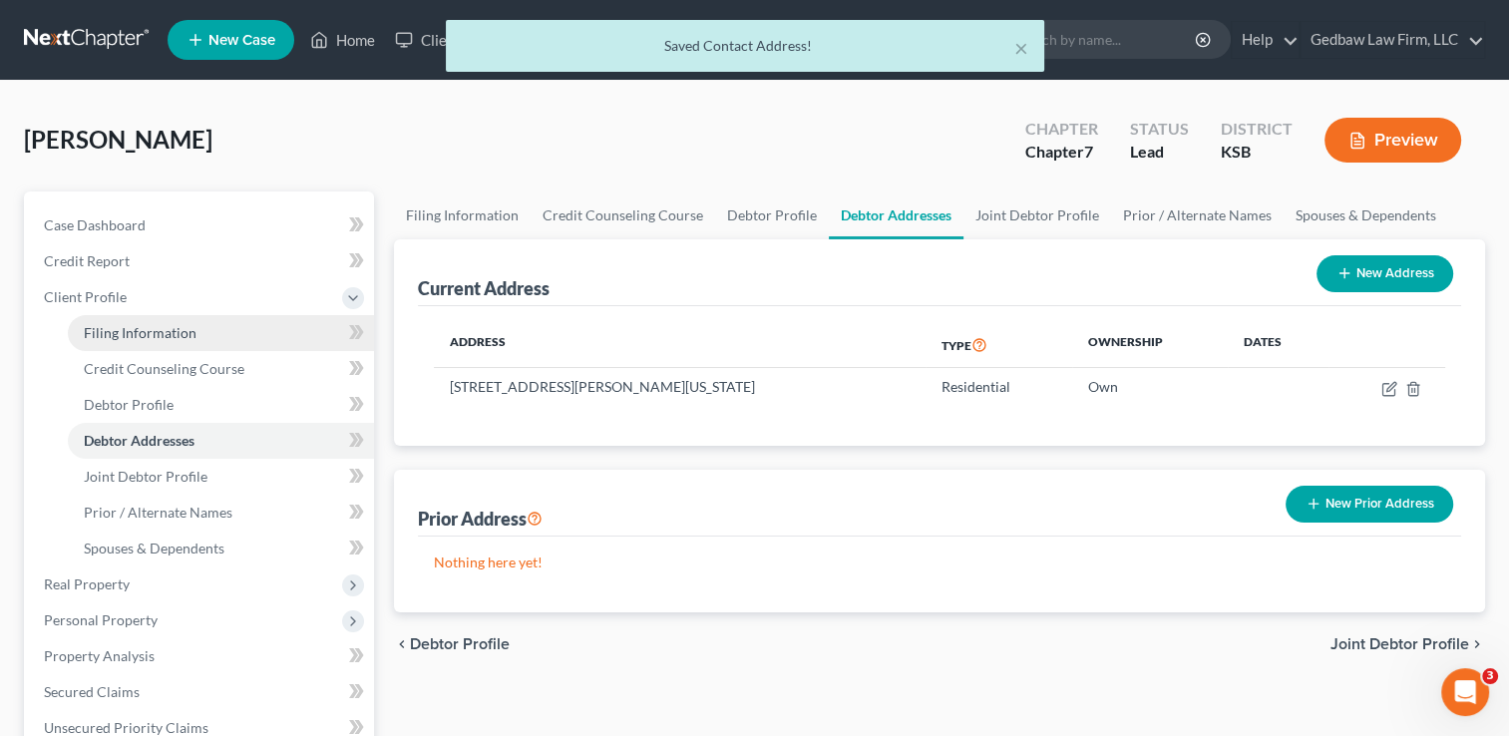
select select "1"
select select "17"
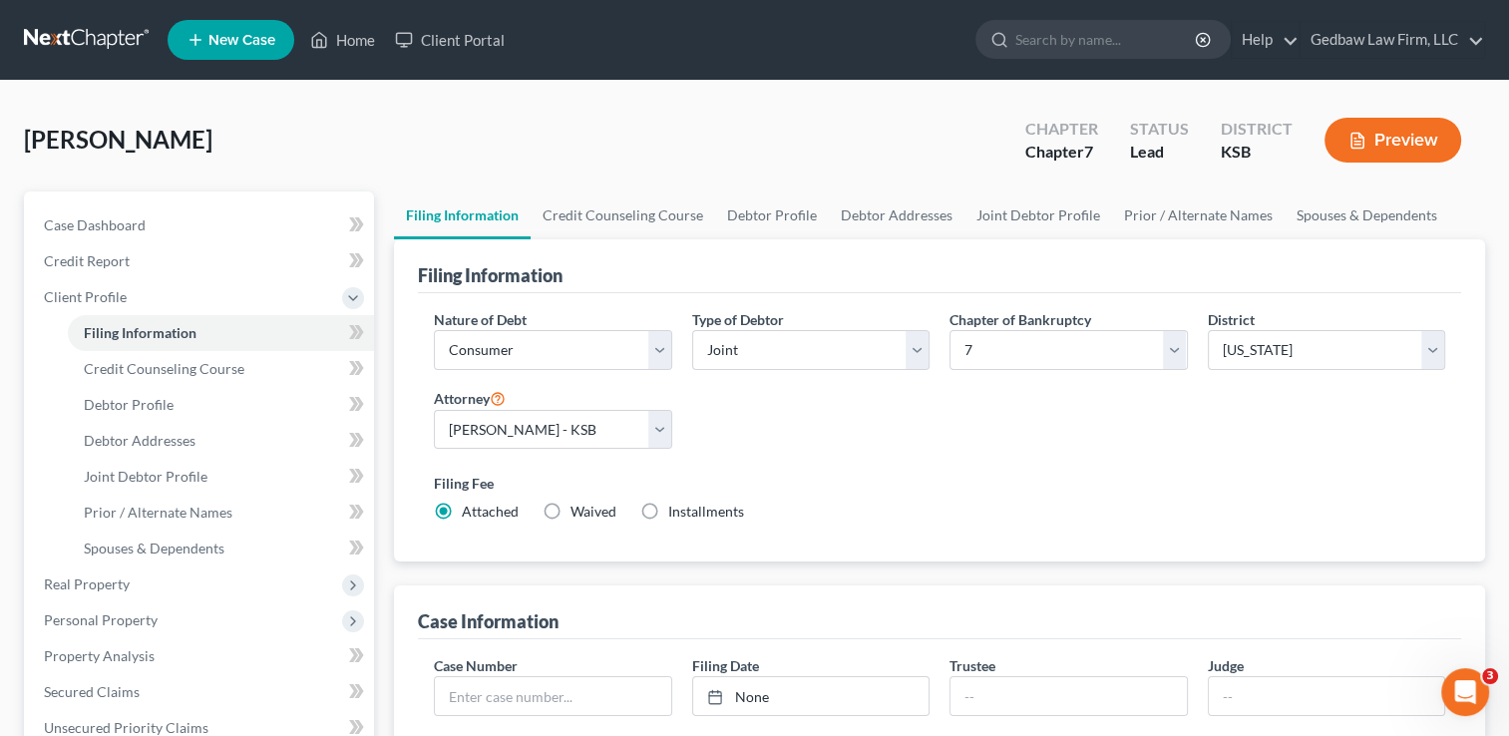
click at [668, 509] on label "Installments Installments" at bounding box center [706, 512] width 76 height 20
click at [676, 509] on input "Installments Installments" at bounding box center [682, 508] width 13 height 13
radio input "true"
radio input "false"
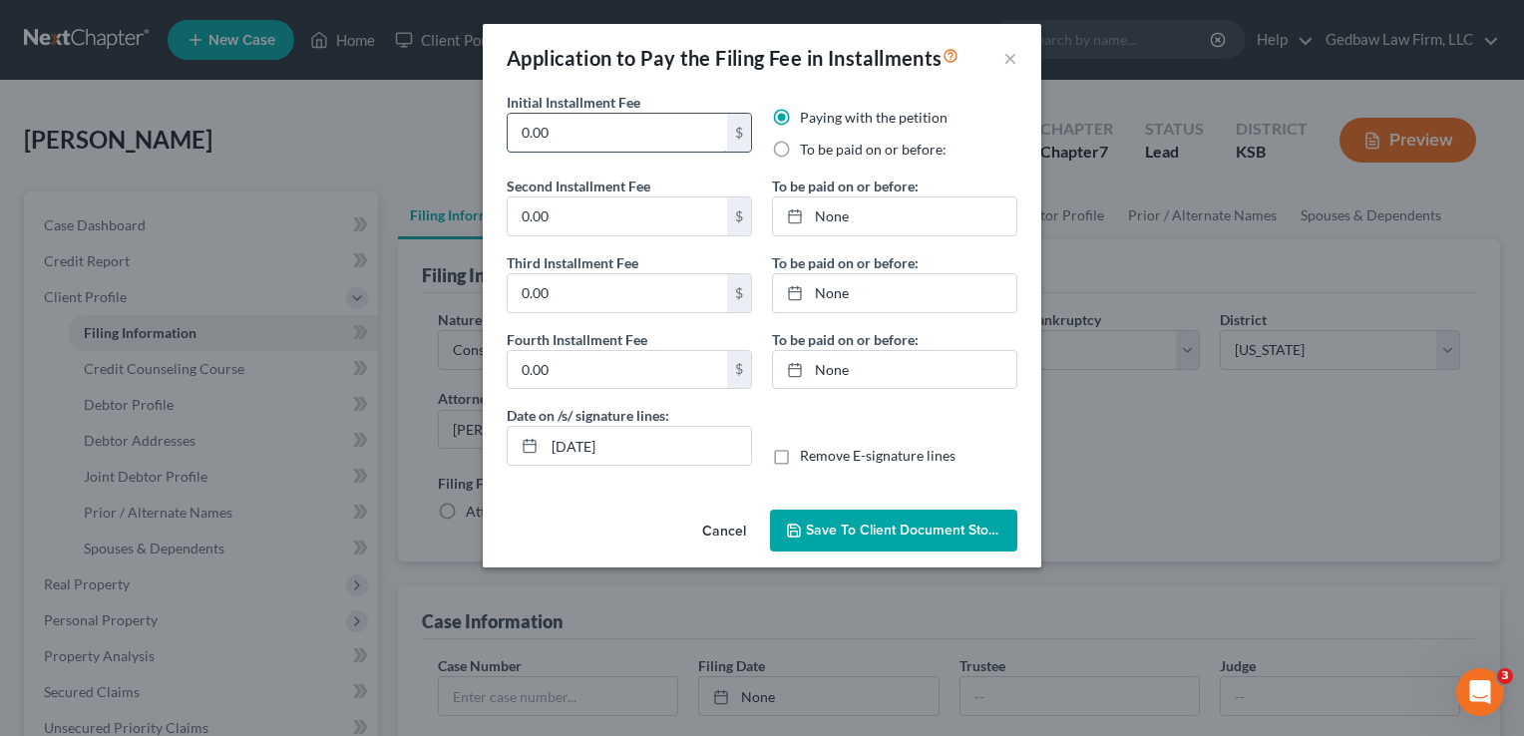
click at [572, 135] on input "0.00" at bounding box center [617, 133] width 219 height 38
type input "0"
type input "90"
click at [562, 217] on input "0.00" at bounding box center [617, 216] width 219 height 38
type input "90"
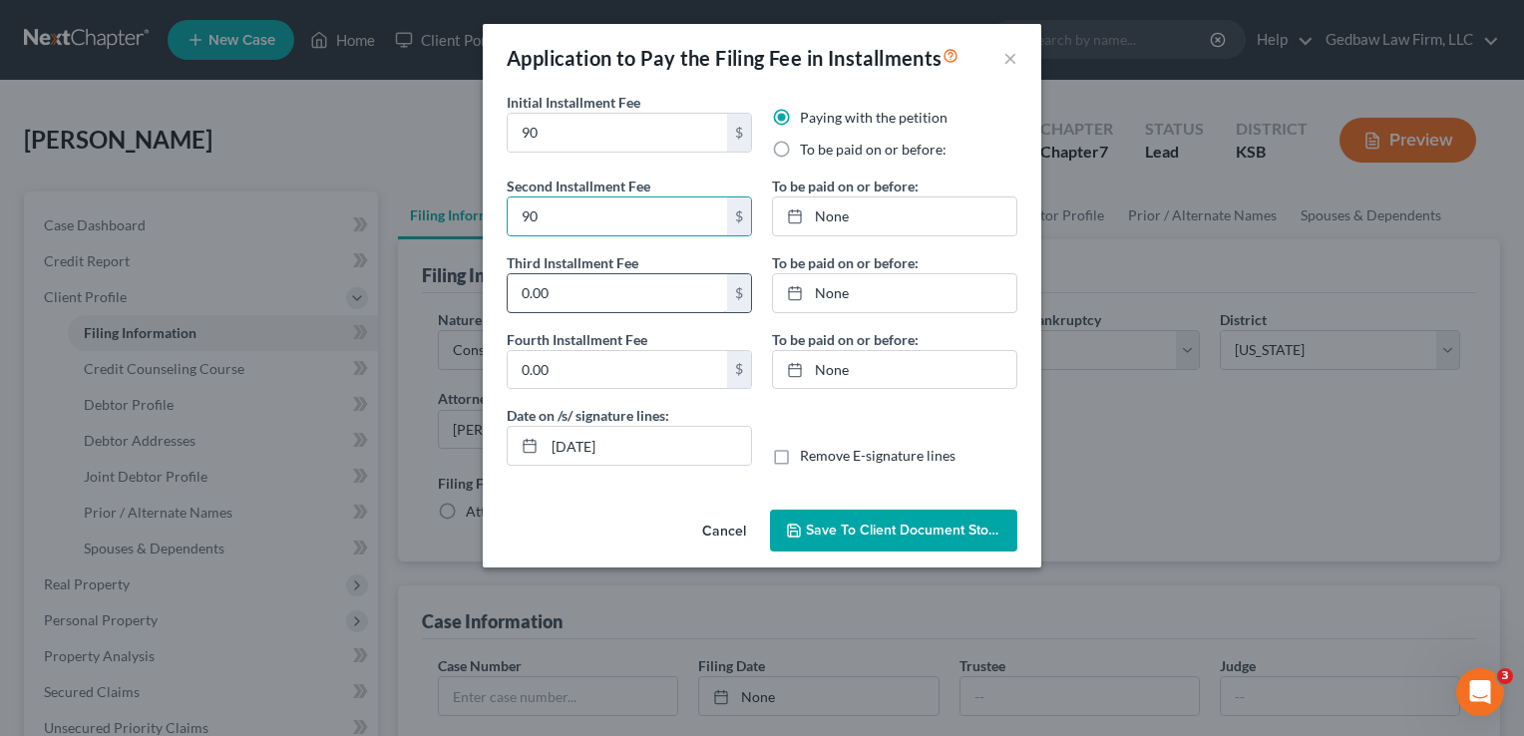
click at [554, 293] on input "0.00" at bounding box center [617, 293] width 219 height 38
type input "90"
click at [579, 369] on input "0.00" at bounding box center [617, 370] width 219 height 38
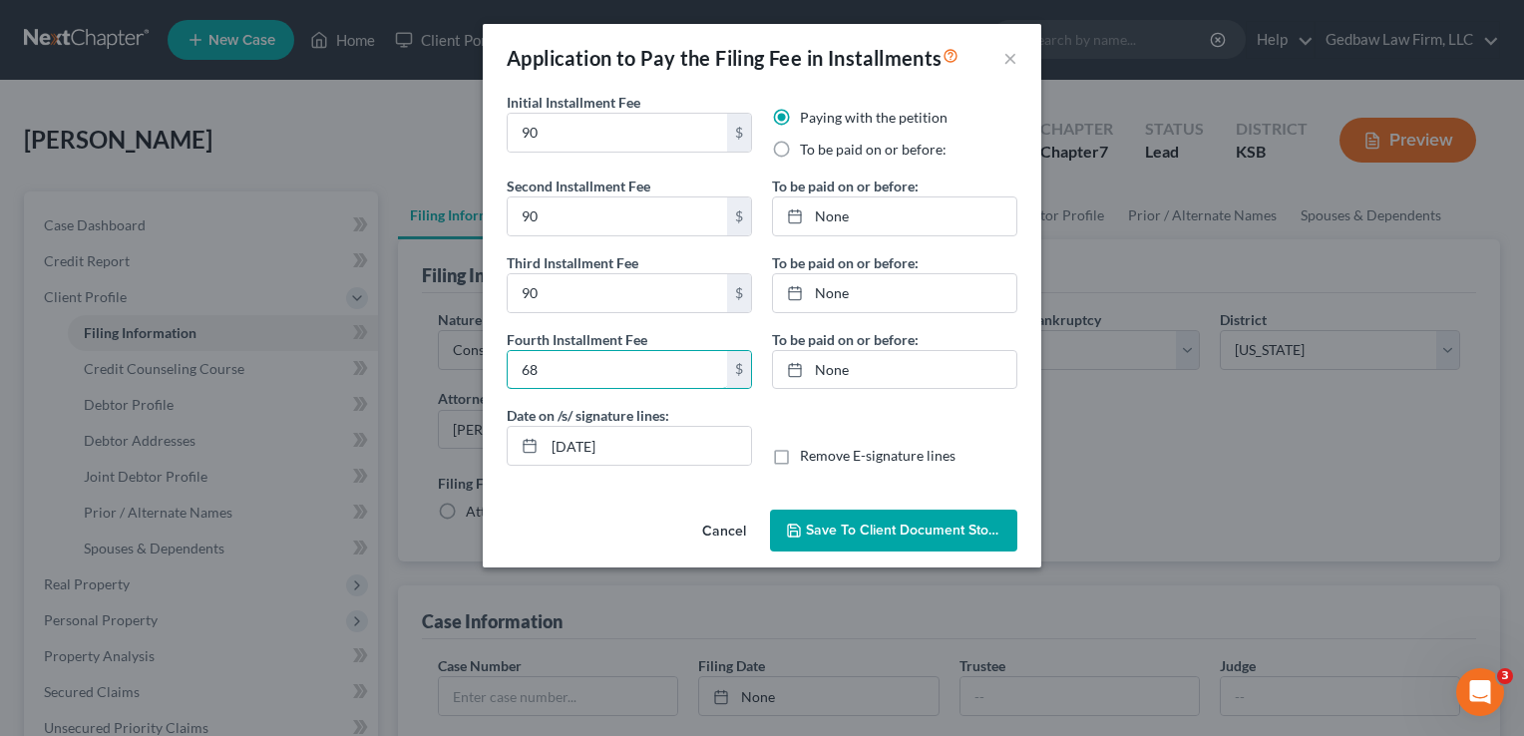
type input "68"
click at [800, 147] on label "To be paid on or before:" at bounding box center [873, 150] width 147 height 20
click at [808, 147] on input "To be paid on or before:" at bounding box center [814, 146] width 13 height 13
radio input "true"
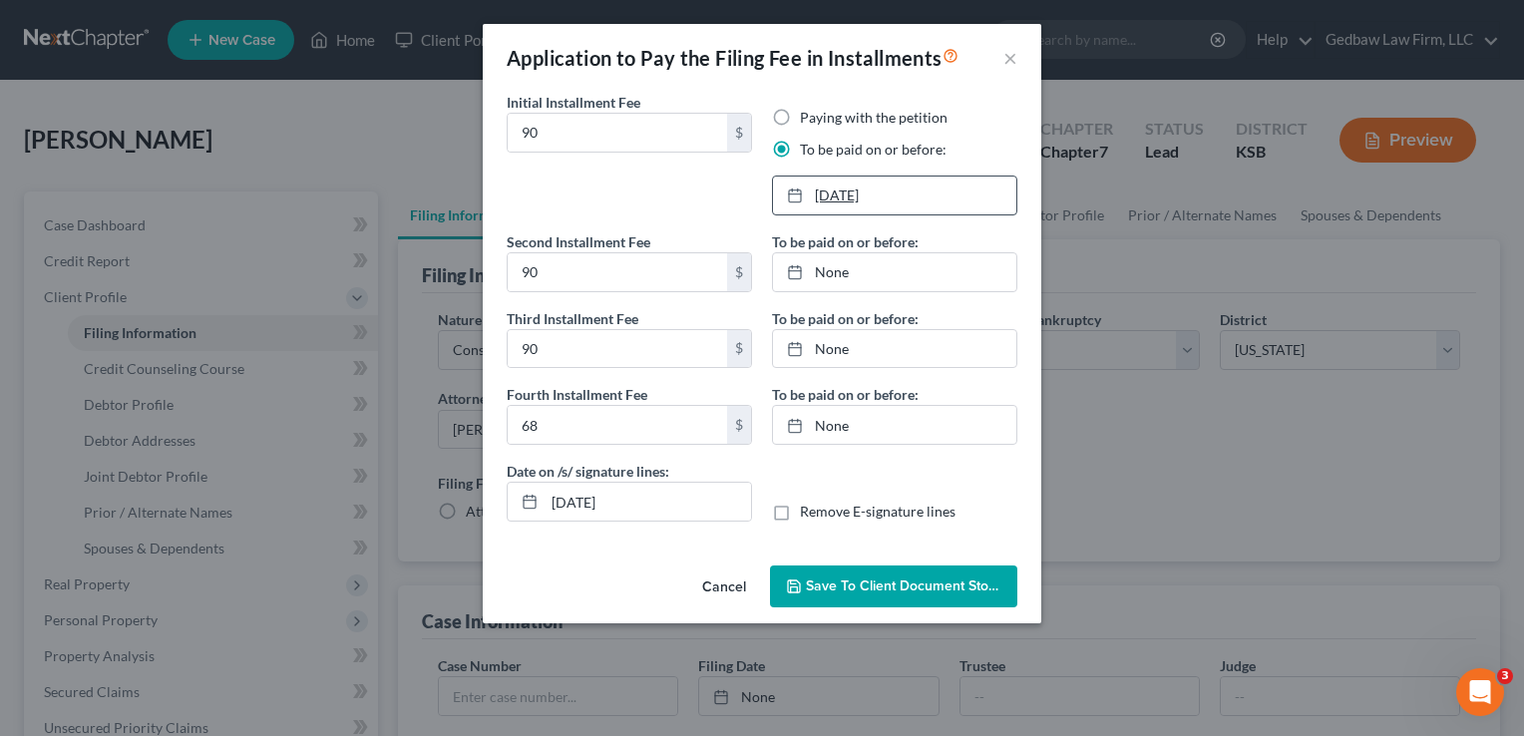
type input "[DATE]"
click at [826, 192] on link "[DATE]" at bounding box center [894, 196] width 243 height 38
type input "[DATE]"
click at [847, 265] on link "None" at bounding box center [894, 272] width 243 height 38
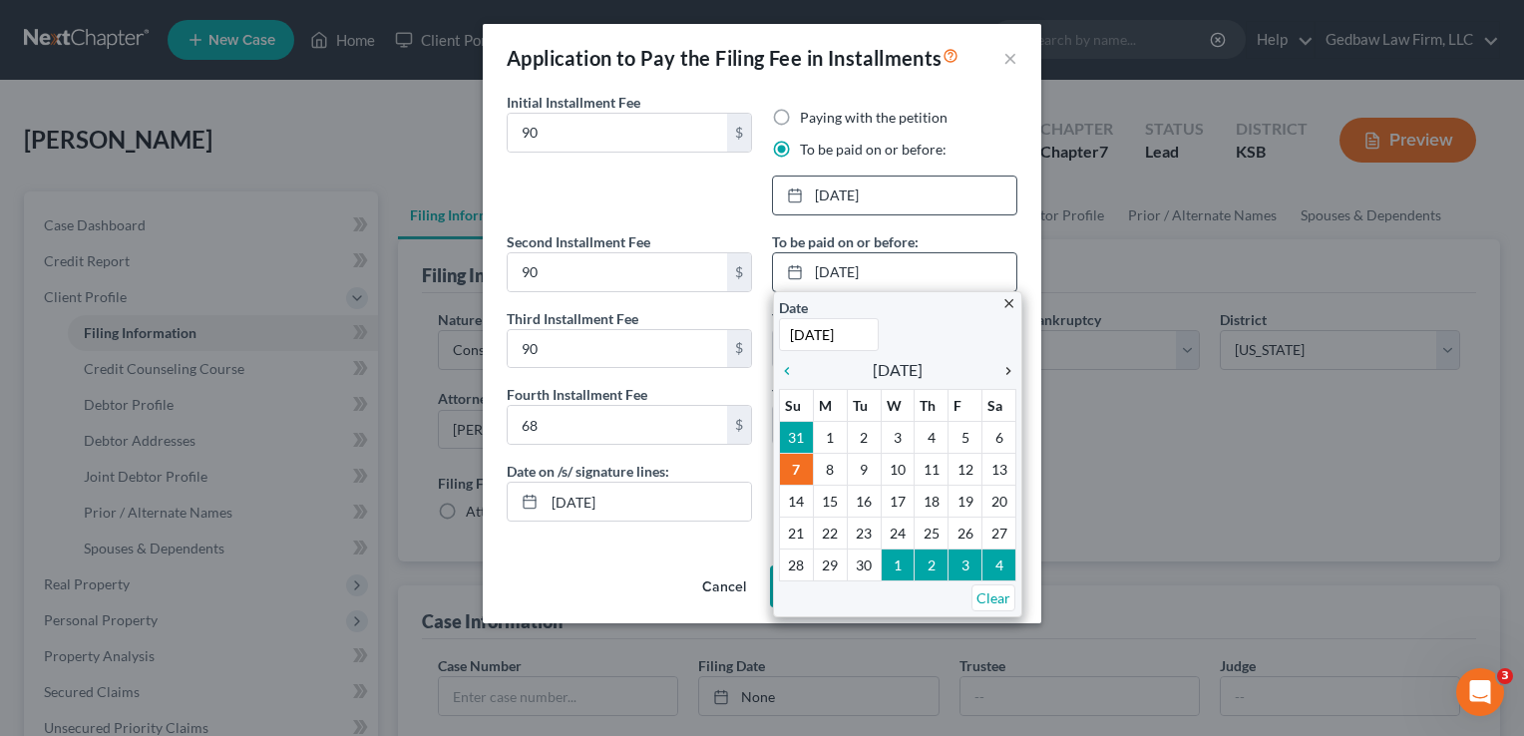
click at [1007, 366] on icon "chevron_right" at bounding box center [1003, 371] width 26 height 16
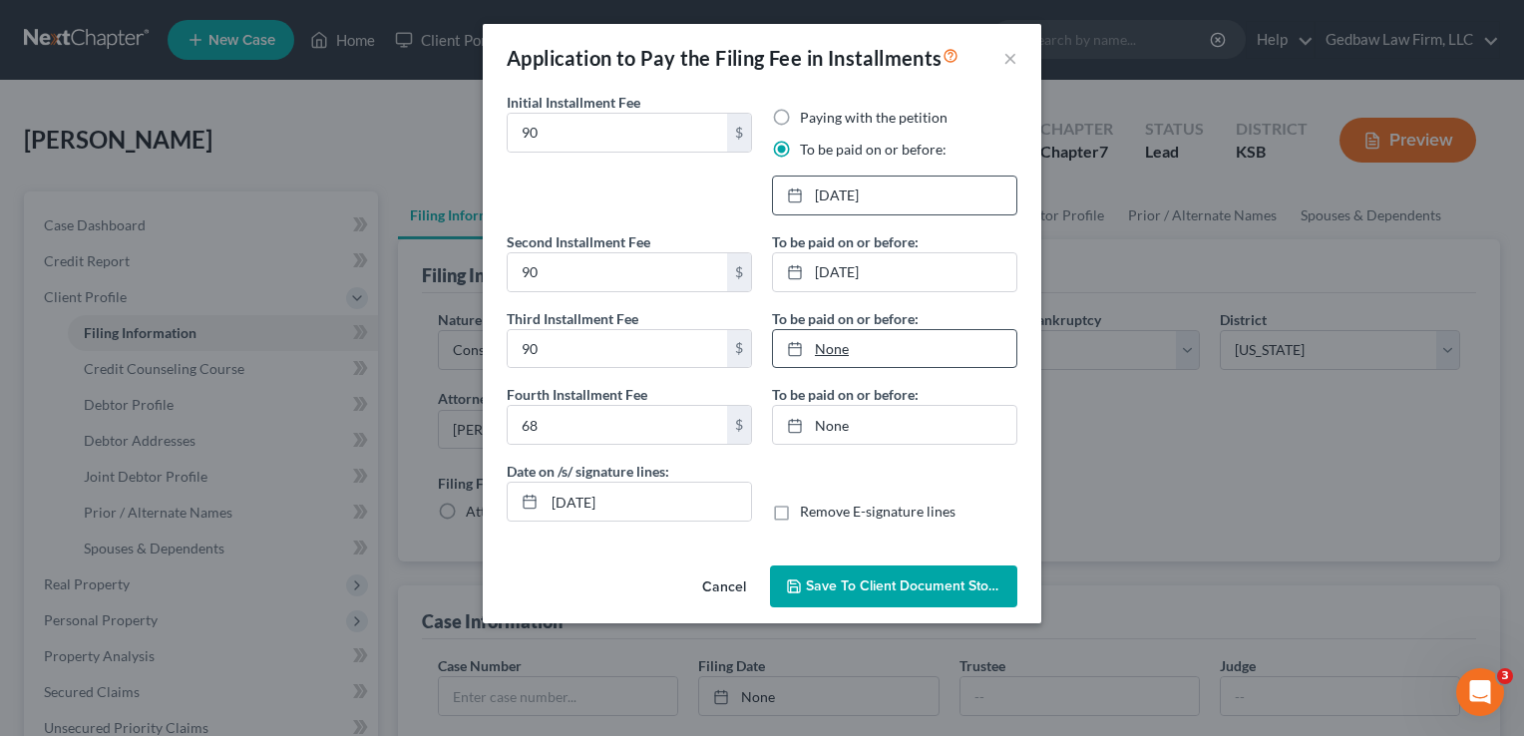
type input "[DATE]"
click at [831, 353] on link "None" at bounding box center [894, 349] width 243 height 38
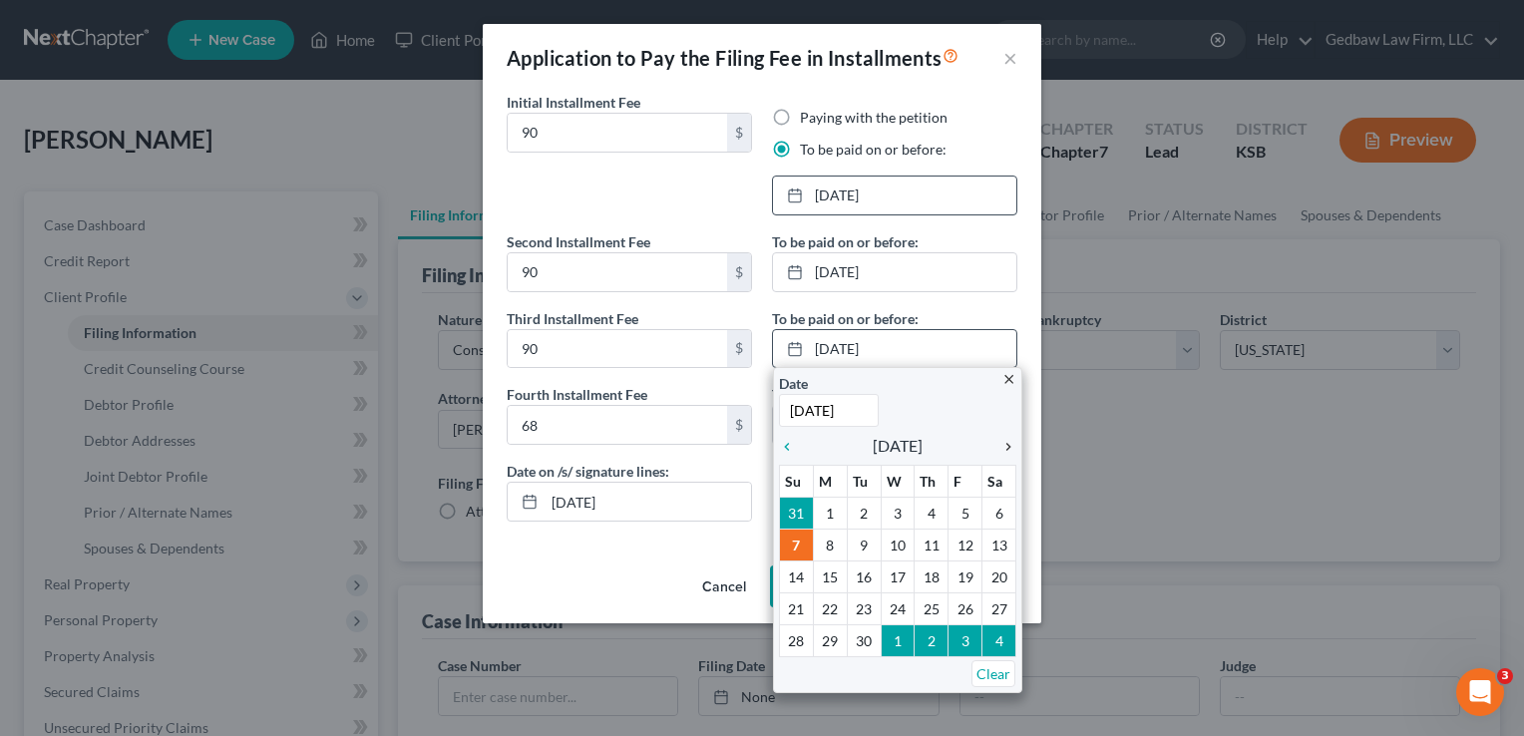
click at [1009, 446] on icon "chevron_right" at bounding box center [1003, 447] width 26 height 16
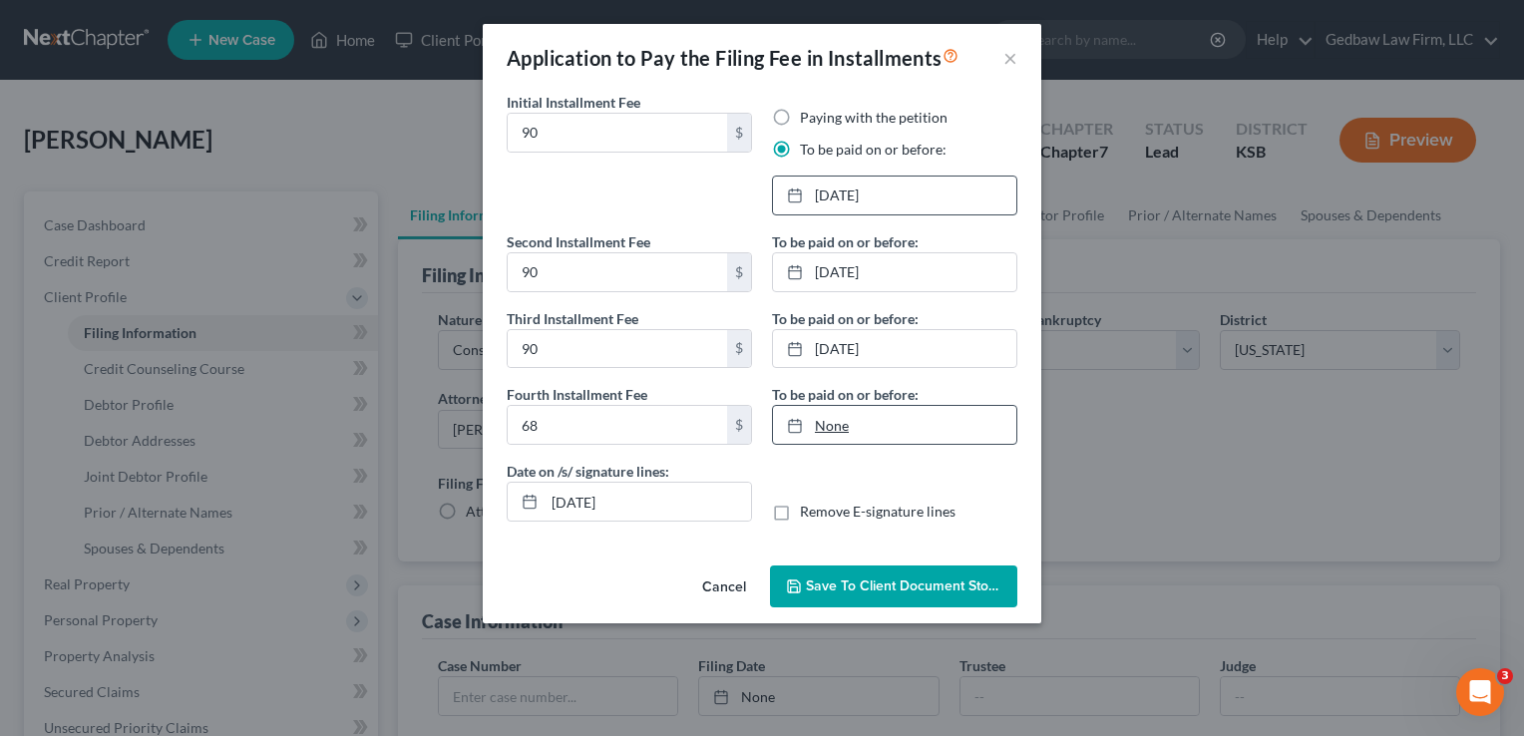
click at [840, 421] on link "None" at bounding box center [894, 425] width 243 height 38
type input "[DATE]"
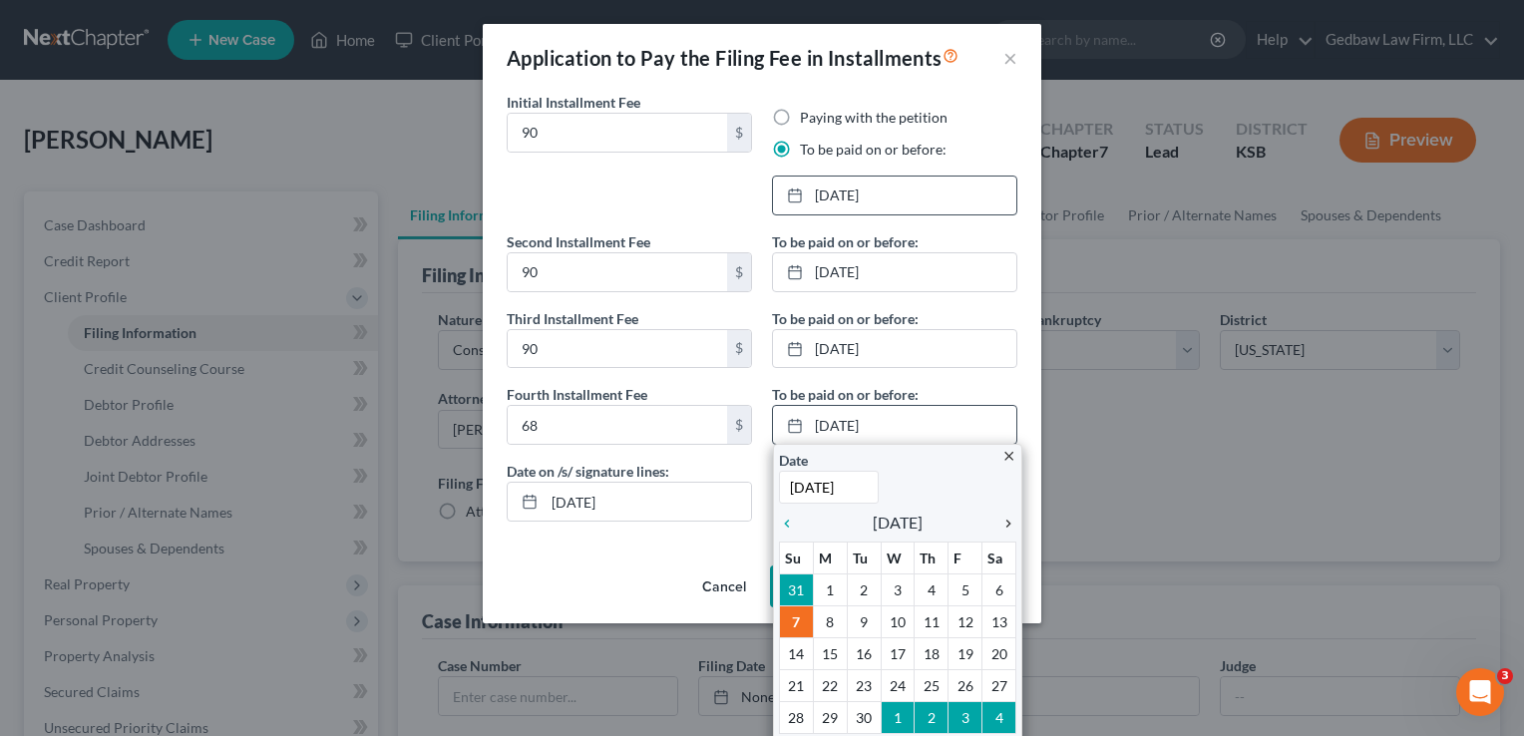
click at [996, 518] on icon "chevron_right" at bounding box center [1003, 524] width 26 height 16
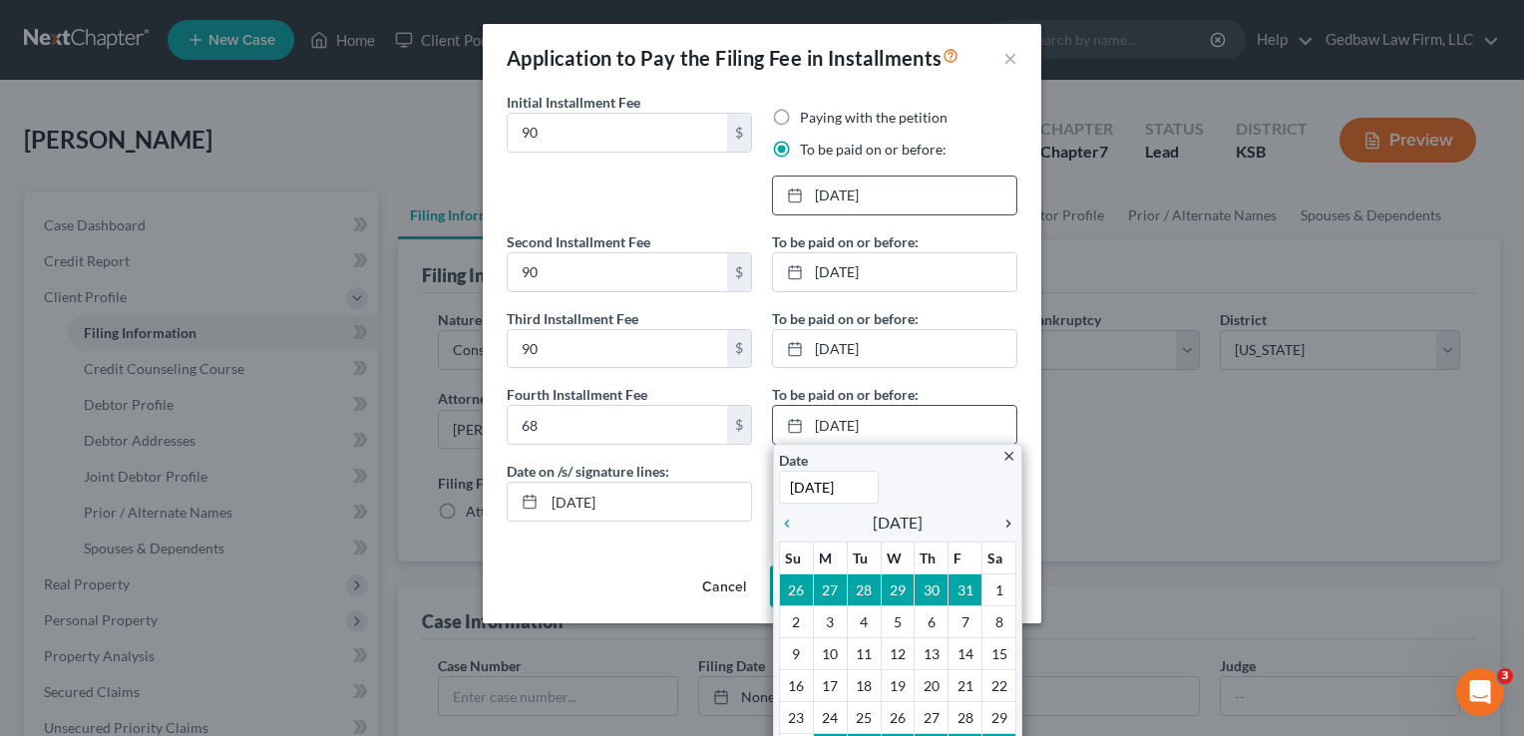
click at [996, 518] on icon "chevron_right" at bounding box center [1003, 524] width 26 height 16
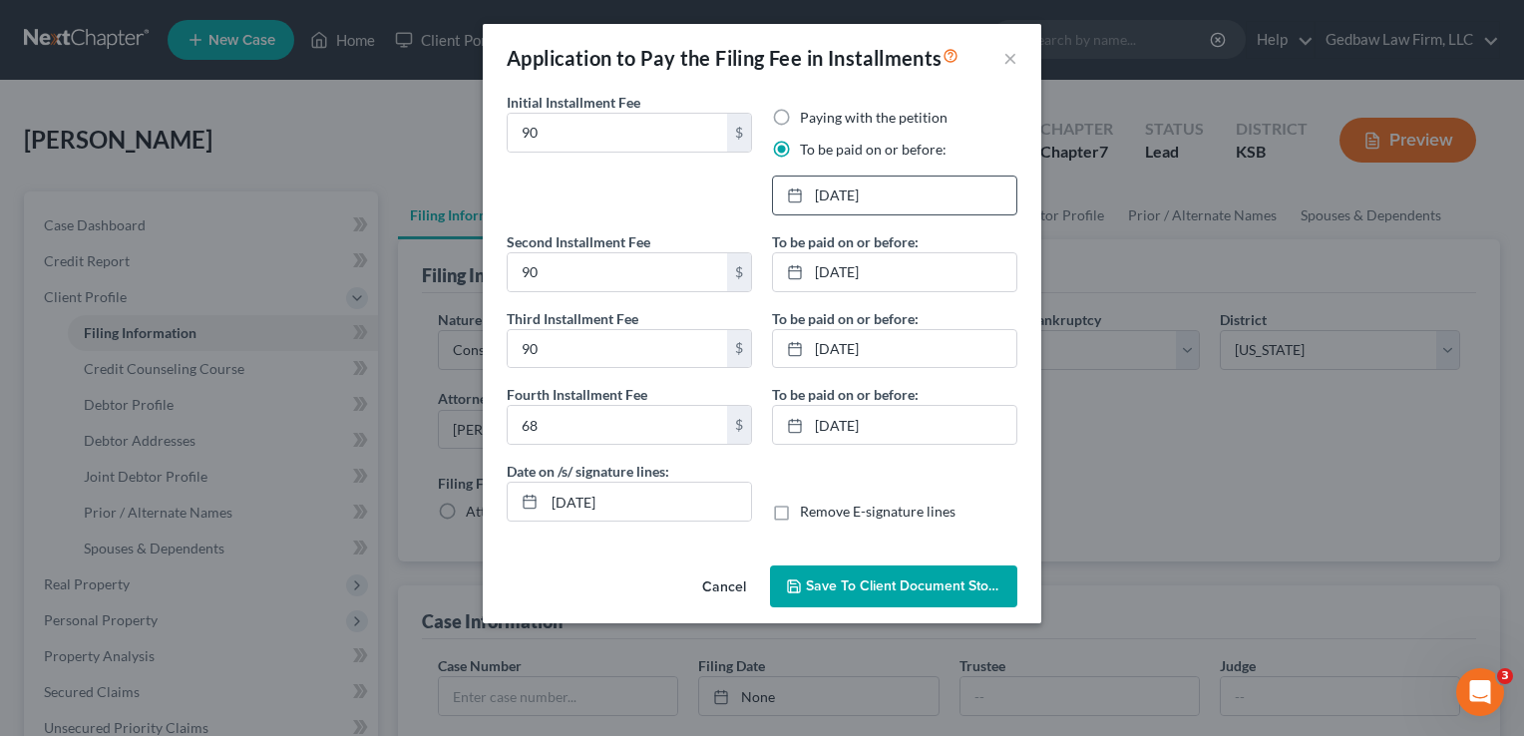
click at [956, 583] on span "Save to Client Document Storage" at bounding box center [911, 585] width 211 height 17
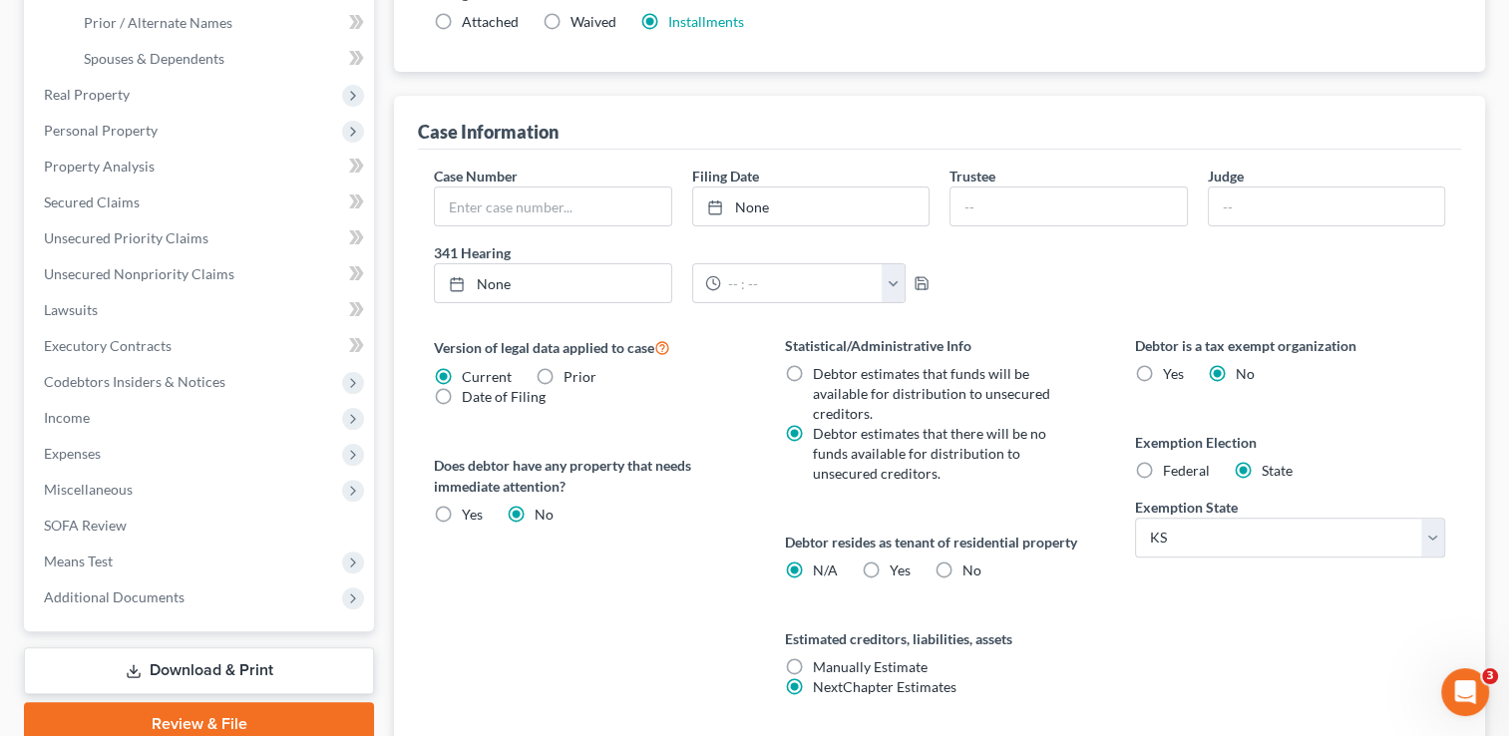
scroll to position [499, 0]
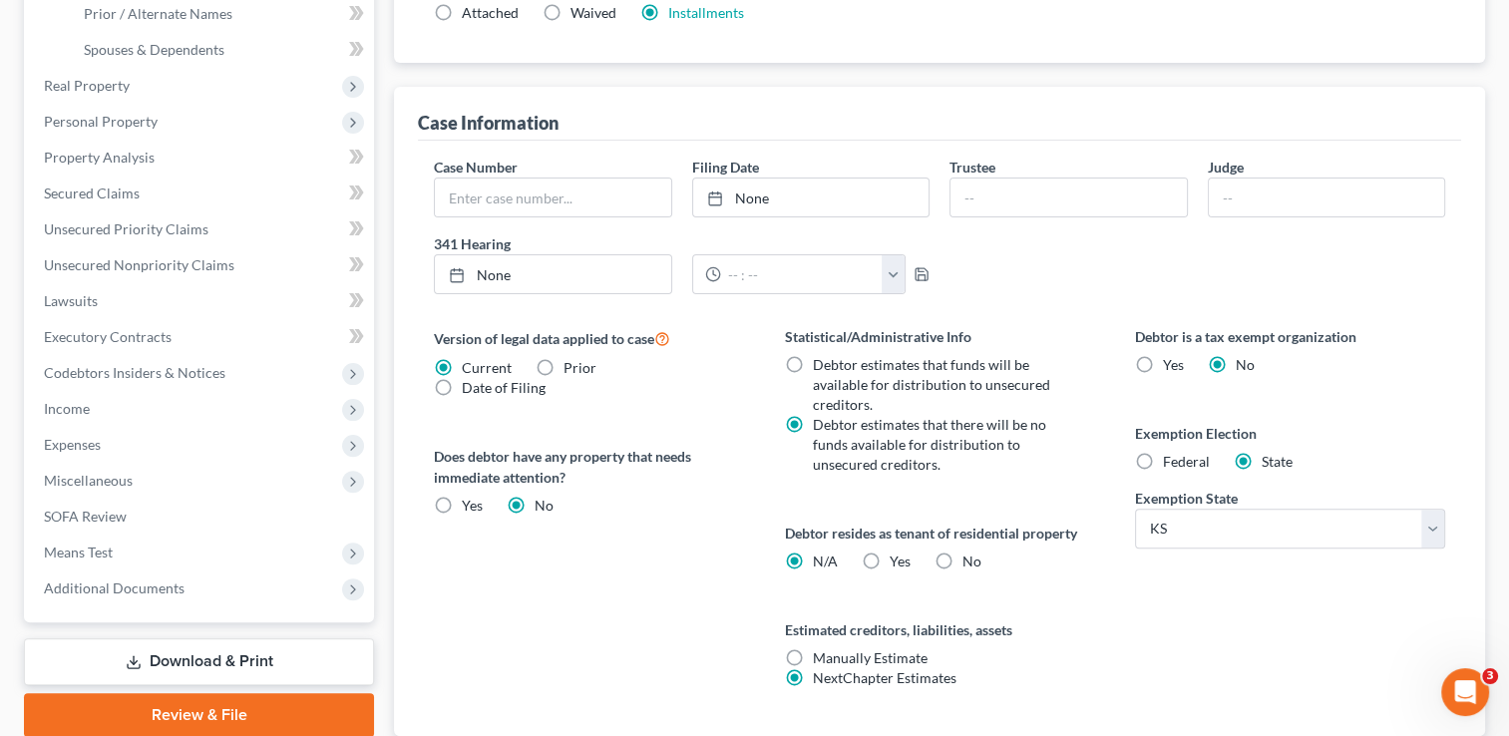
click at [962, 561] on label "No" at bounding box center [971, 561] width 19 height 20
click at [970, 561] on input "No" at bounding box center [976, 557] width 13 height 13
radio input "true"
radio input "false"
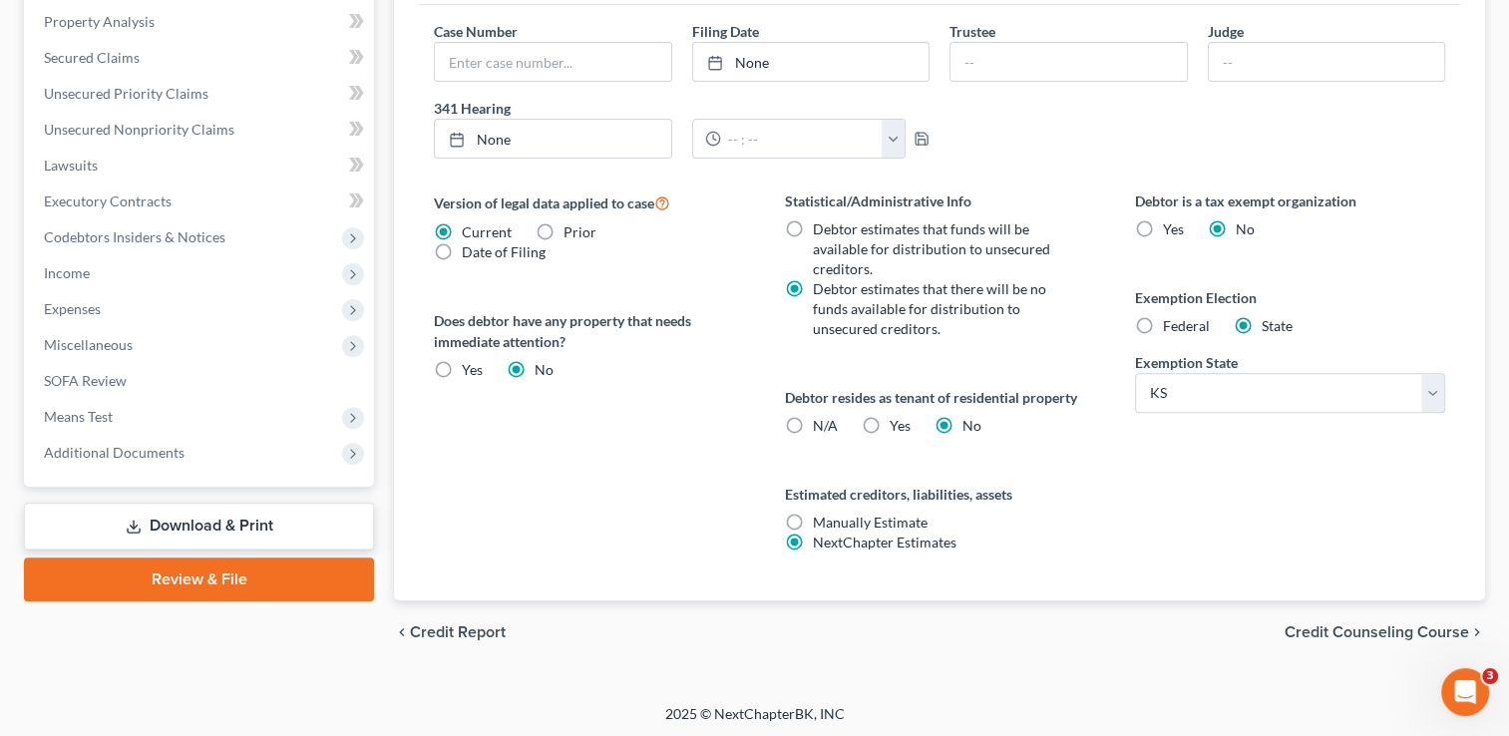
scroll to position [634, 0]
click at [1383, 631] on span "Credit Counseling Course" at bounding box center [1376, 632] width 184 height 16
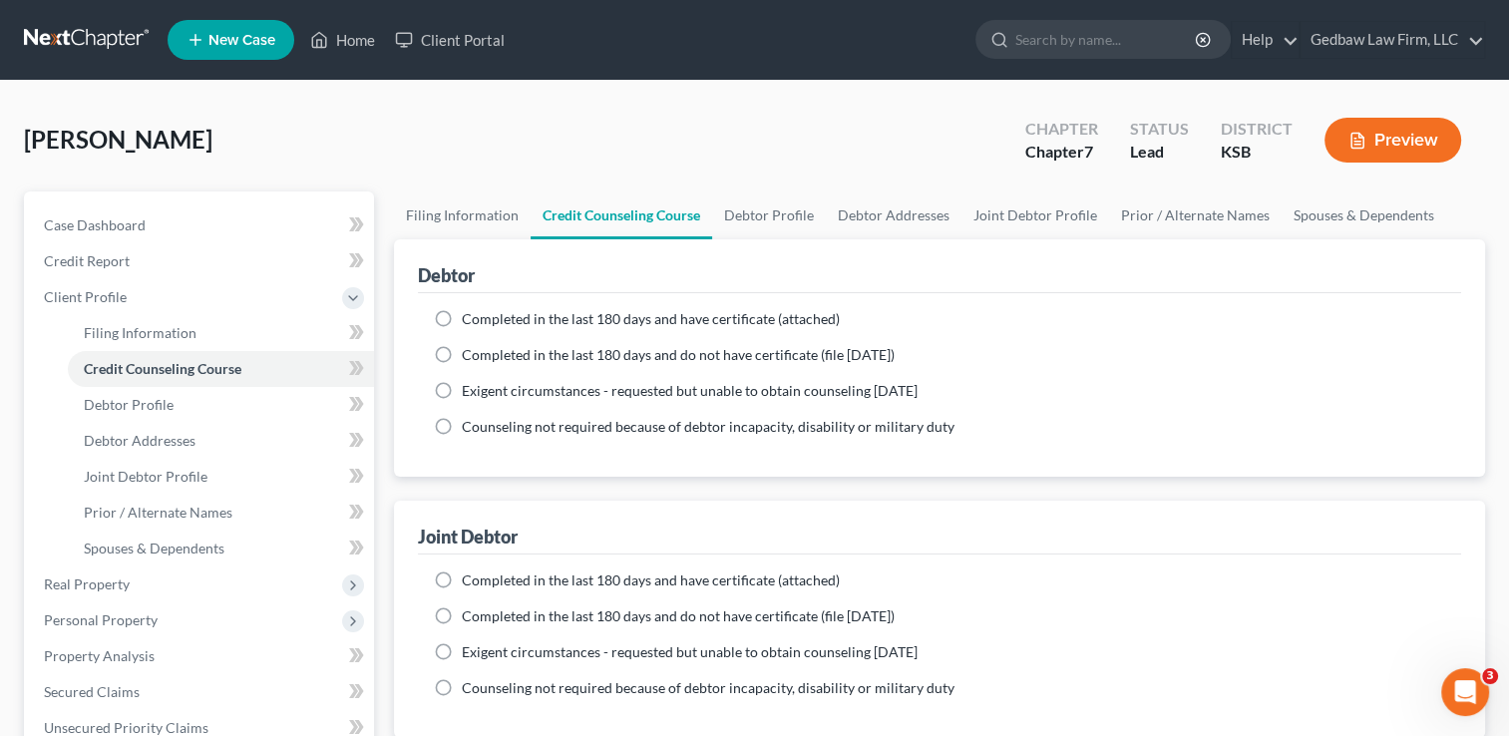
click at [462, 315] on label "Completed in the last 180 days and have certificate (attached)" at bounding box center [651, 319] width 378 height 20
click at [470, 315] on input "Completed in the last 180 days and have certificate (attached)" at bounding box center [476, 315] width 13 height 13
radio input "true"
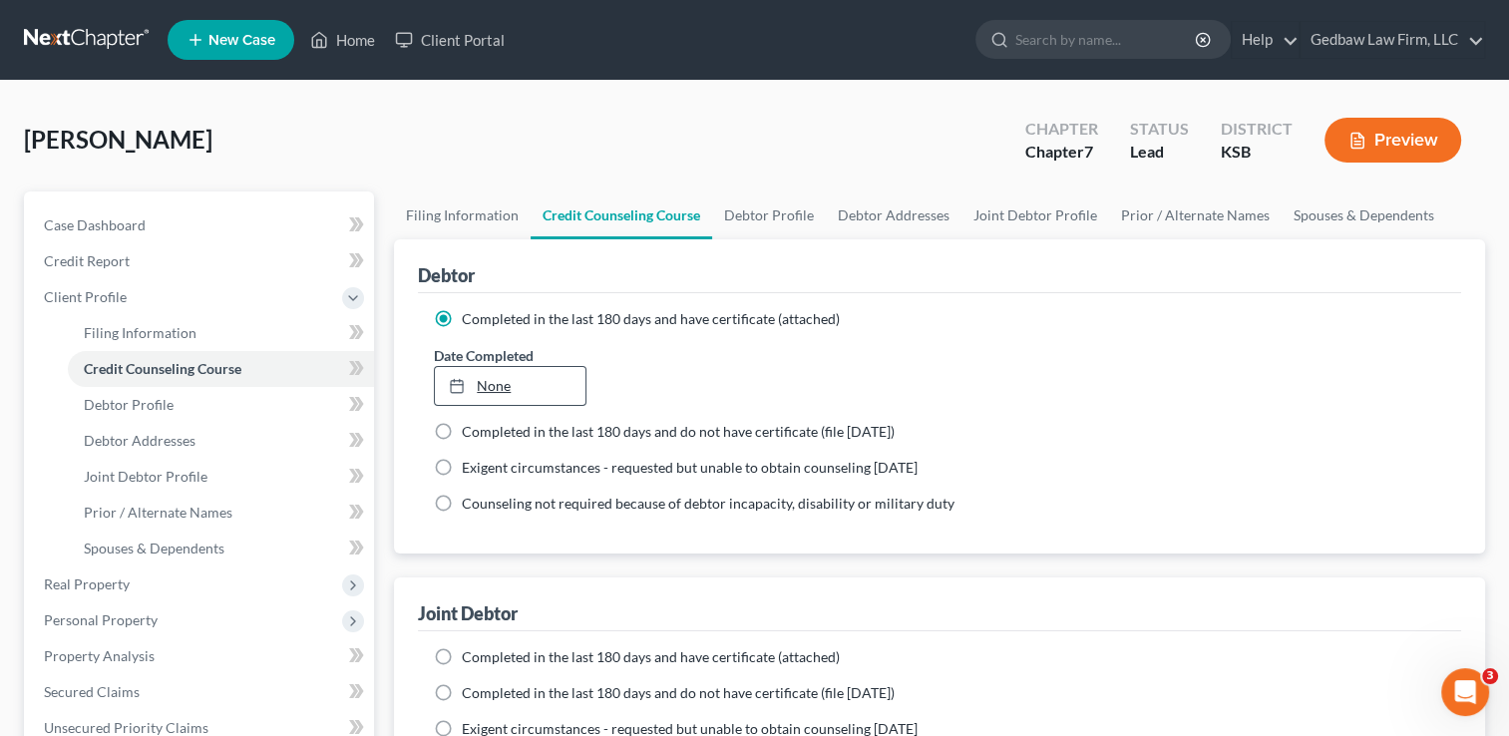
type input "[DATE]"
click at [499, 385] on link "None" at bounding box center [510, 386] width 150 height 38
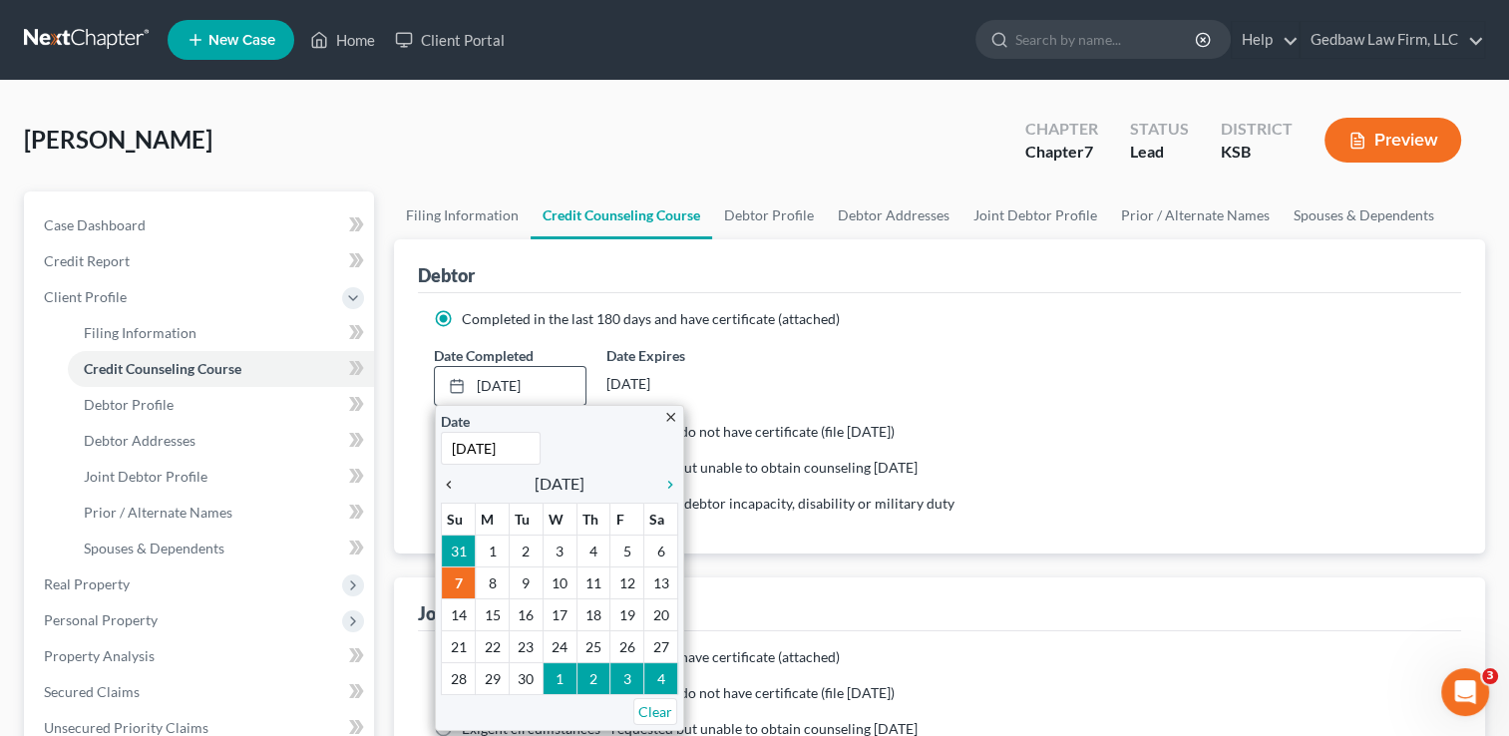
click at [447, 481] on icon "chevron_left" at bounding box center [454, 485] width 26 height 16
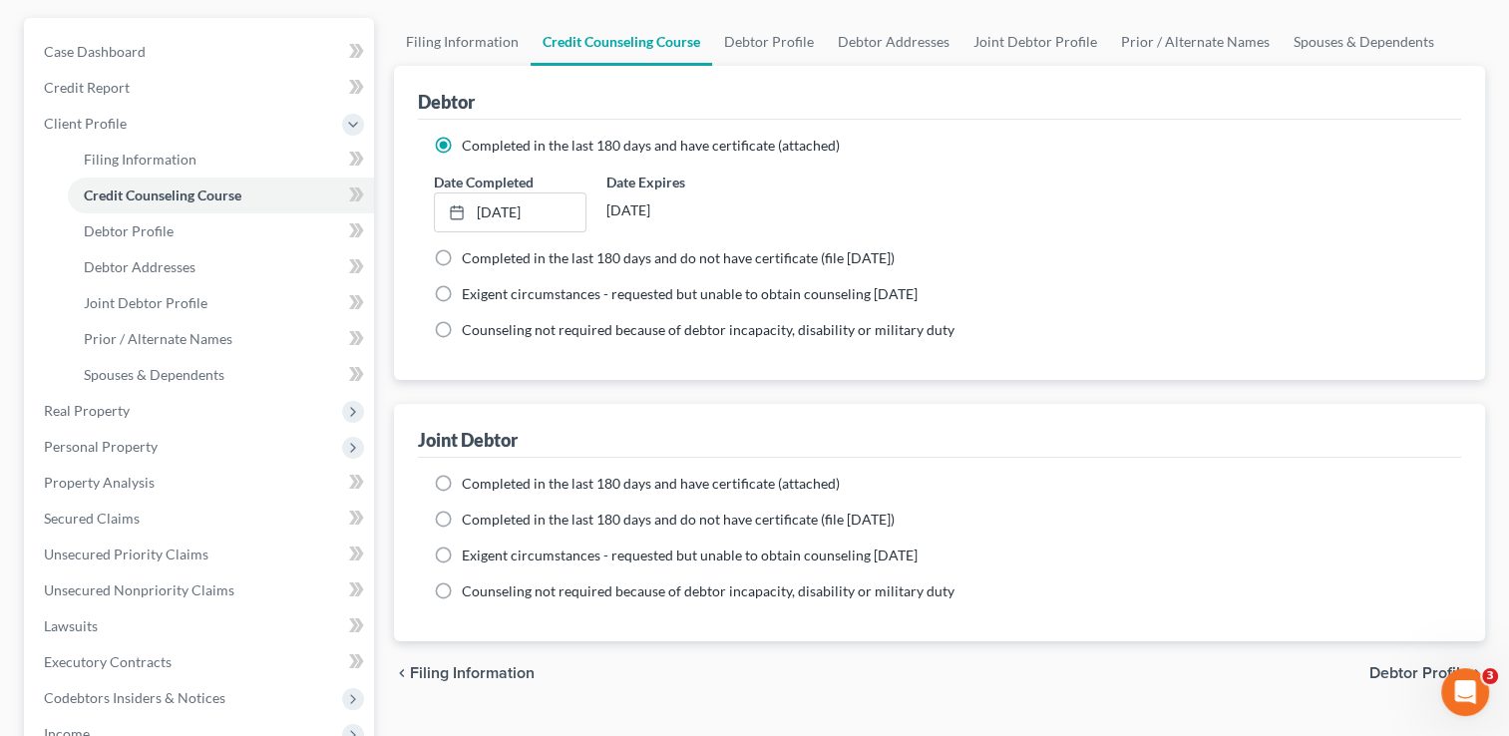
scroll to position [249, 0]
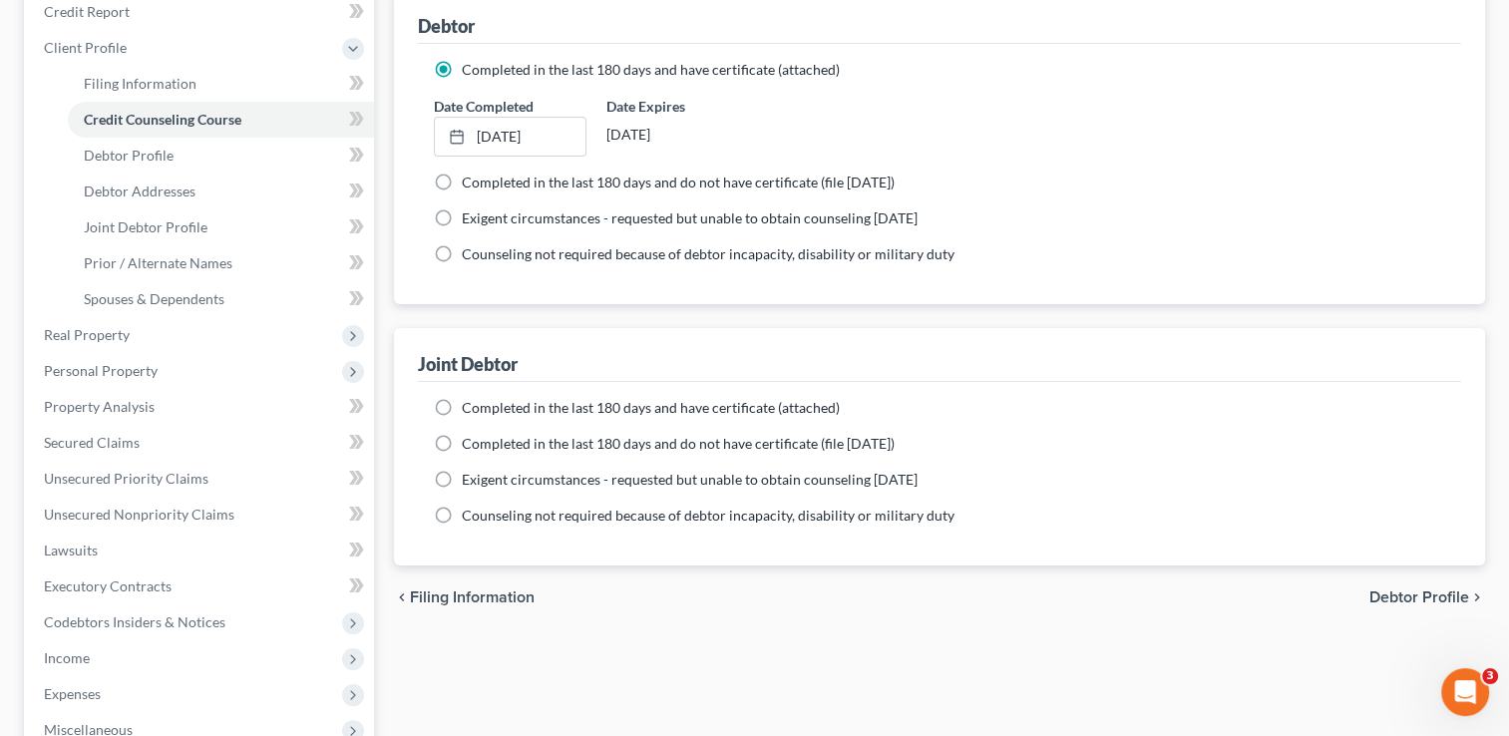
click at [462, 408] on label "Completed in the last 180 days and have certificate (attached)" at bounding box center [651, 408] width 378 height 20
click at [470, 408] on input "Completed in the last 180 days and have certificate (attached)" at bounding box center [476, 404] width 13 height 13
radio input "true"
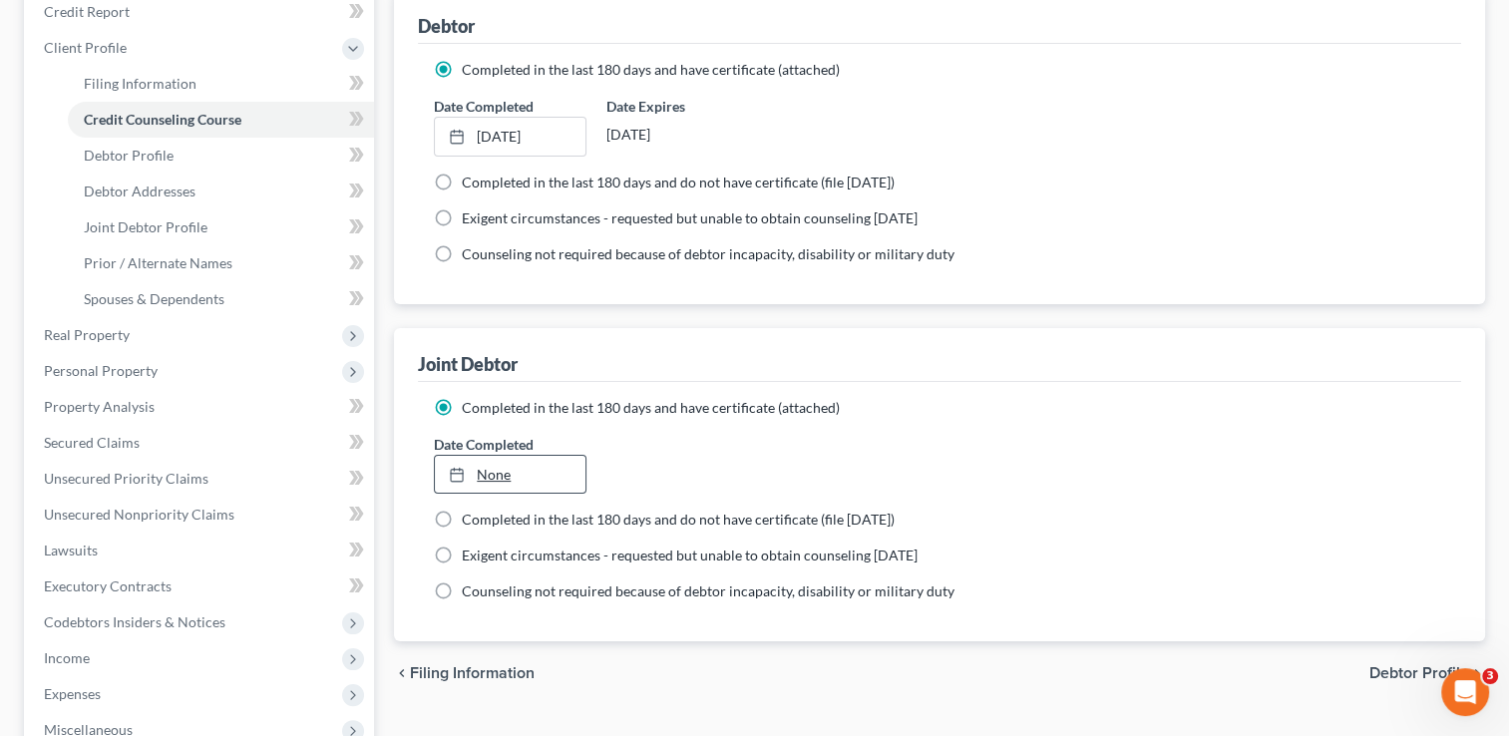
type input "[DATE]"
click at [503, 469] on link "None" at bounding box center [510, 475] width 150 height 38
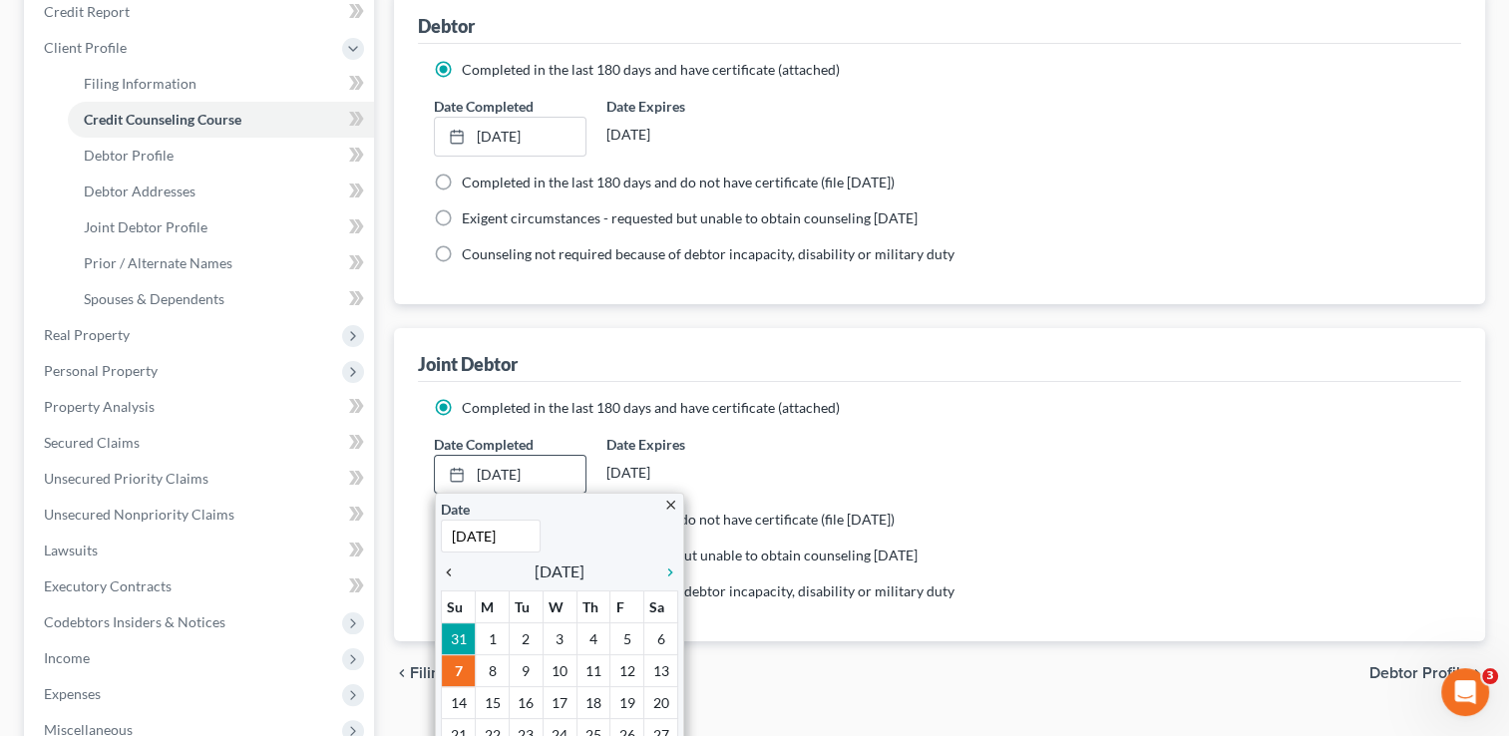
click at [447, 569] on icon "chevron_left" at bounding box center [454, 572] width 26 height 16
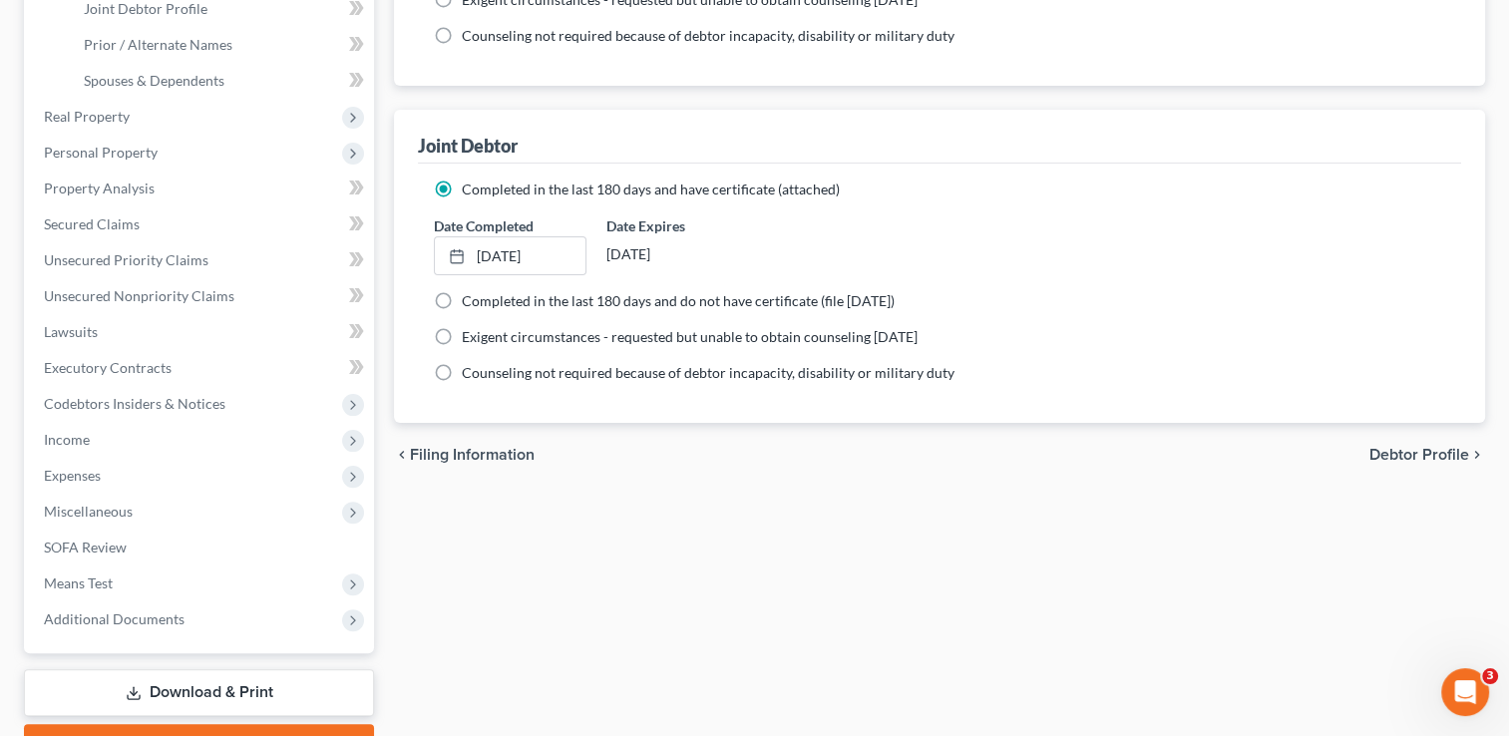
scroll to position [474, 0]
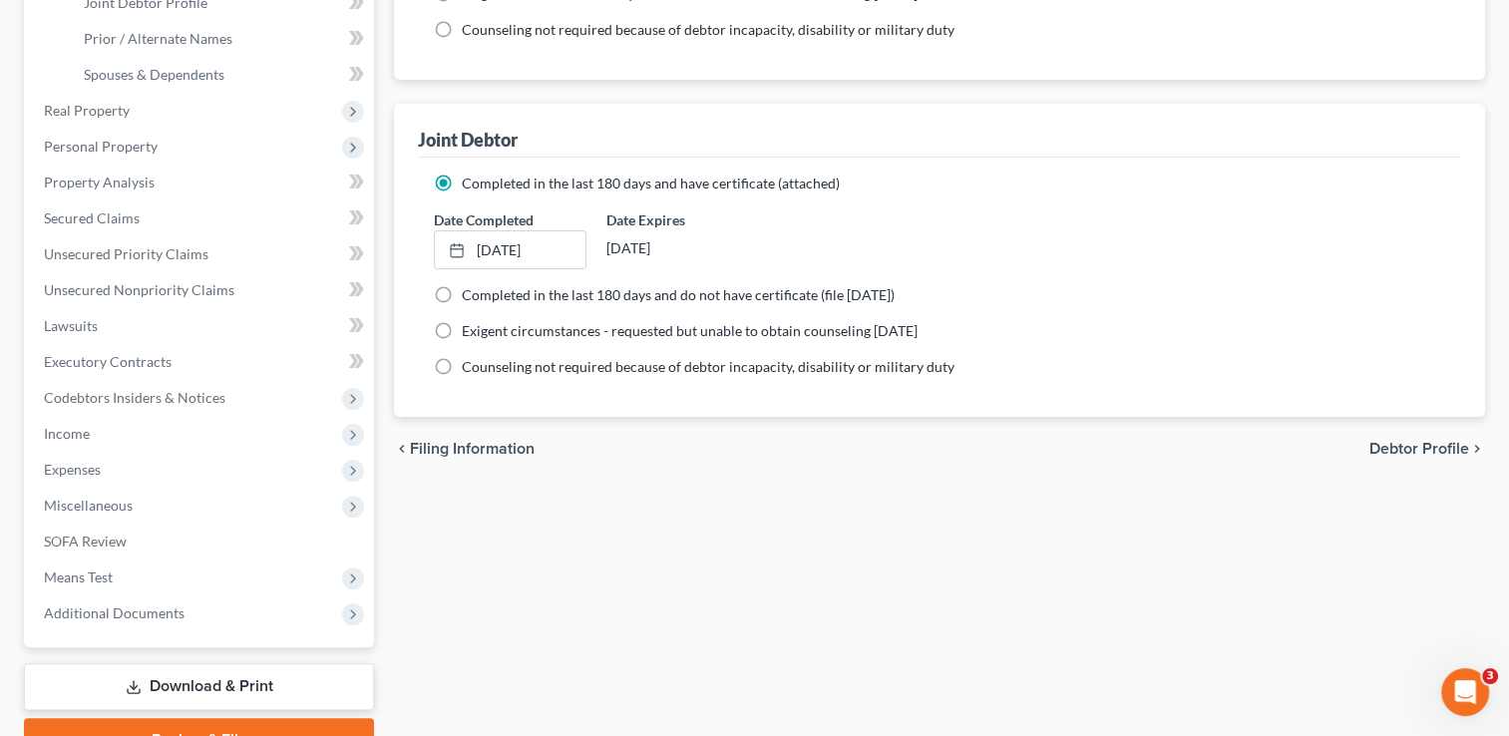
click at [1425, 447] on span "Debtor Profile" at bounding box center [1419, 449] width 100 height 16
select select "1"
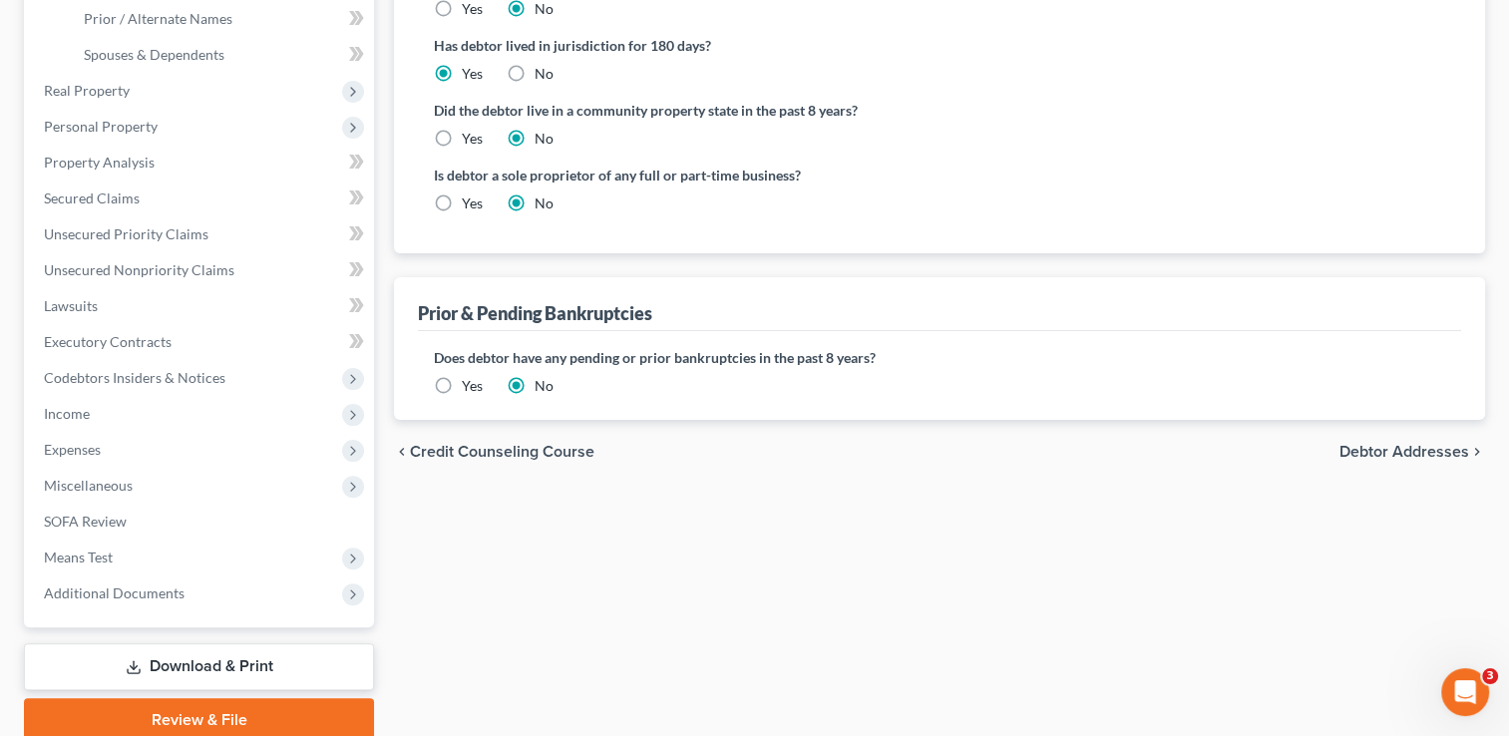
scroll to position [499, 0]
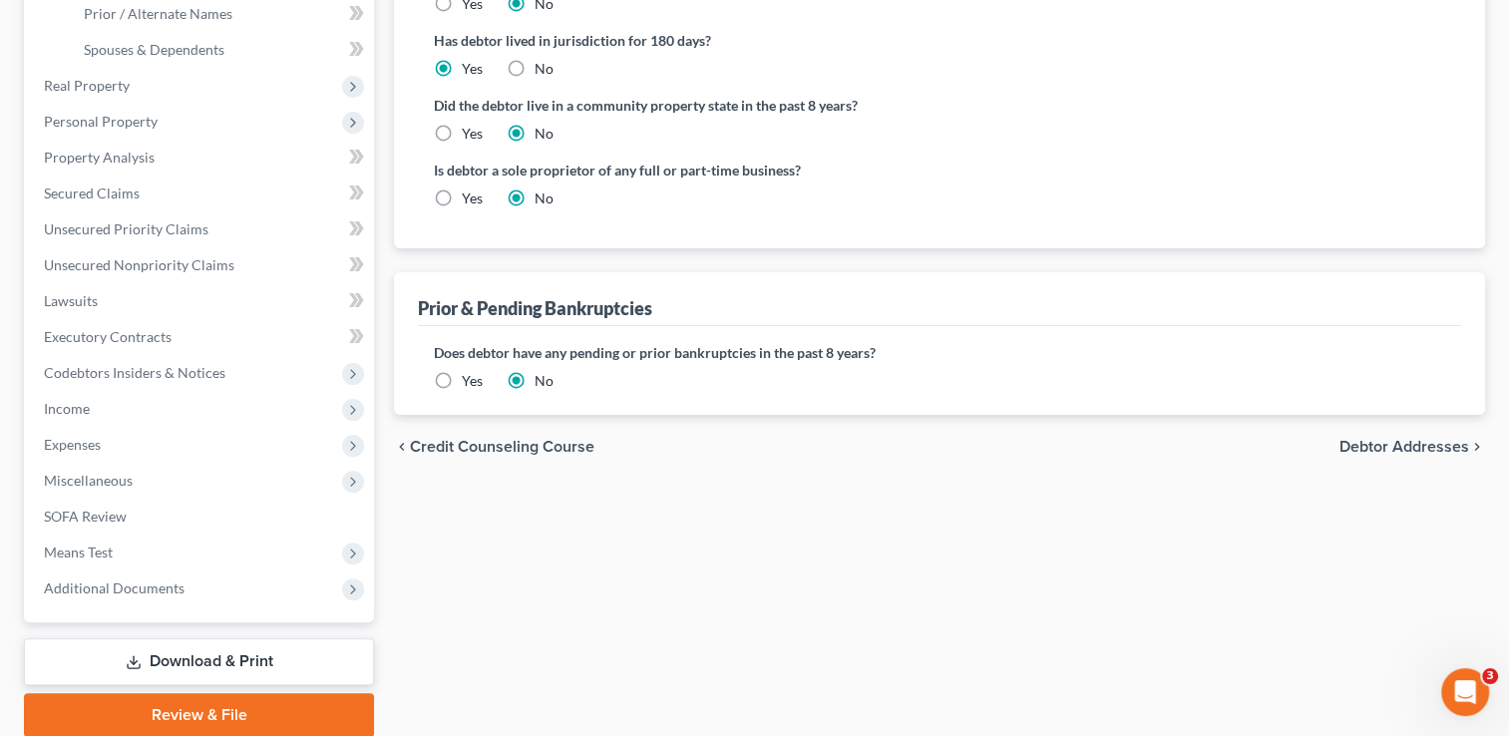
click at [1413, 445] on span "Debtor Addresses" at bounding box center [1404, 447] width 130 height 16
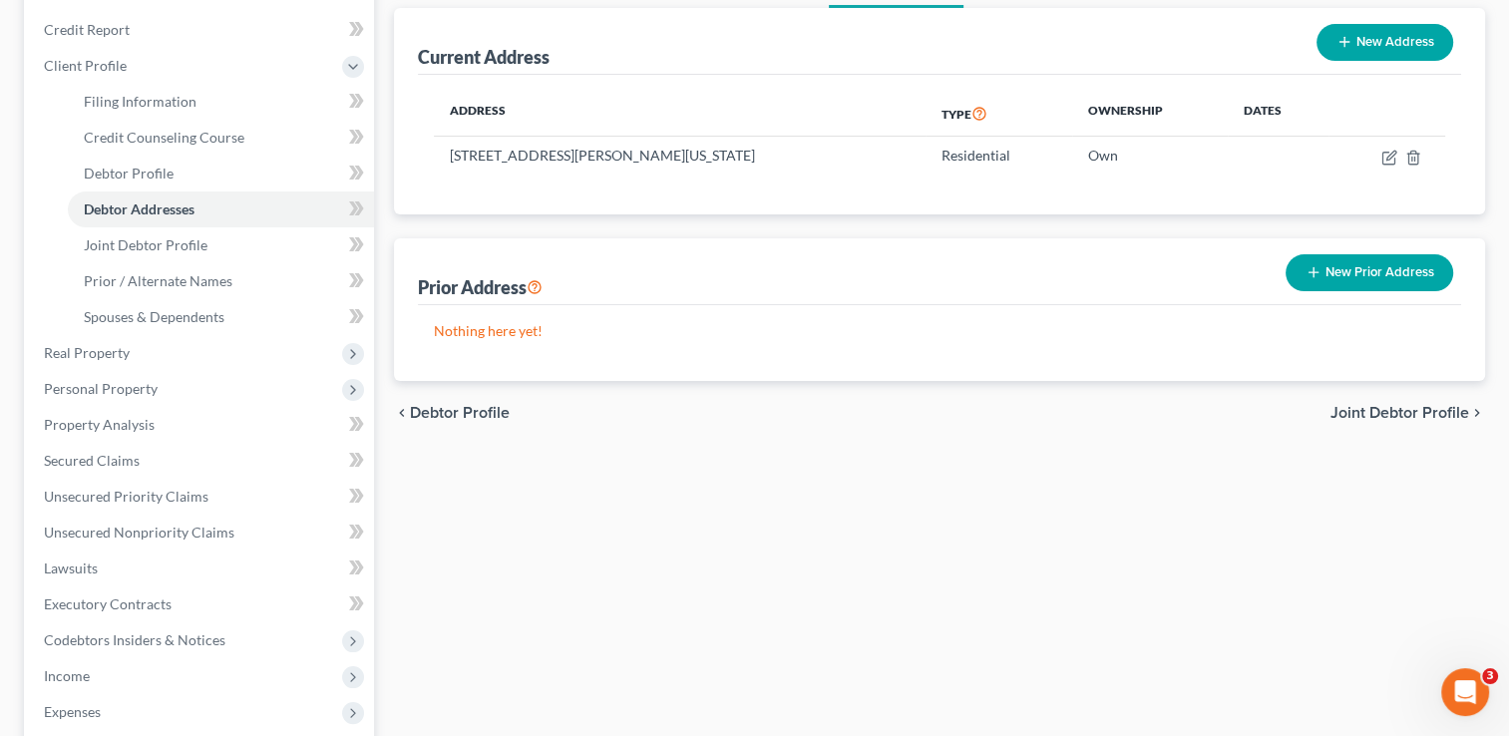
scroll to position [274, 0]
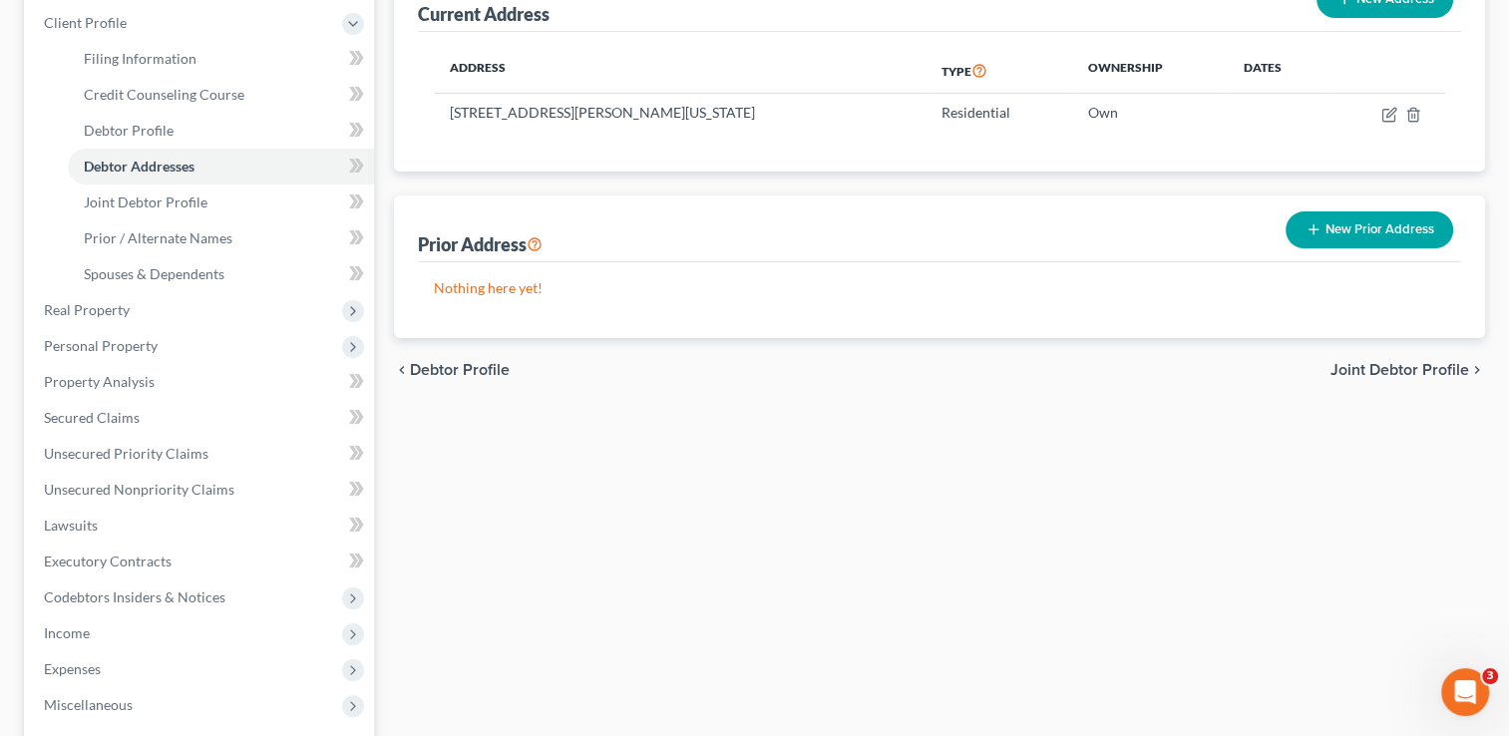
click at [1431, 368] on span "Joint Debtor Profile" at bounding box center [1399, 370] width 139 height 16
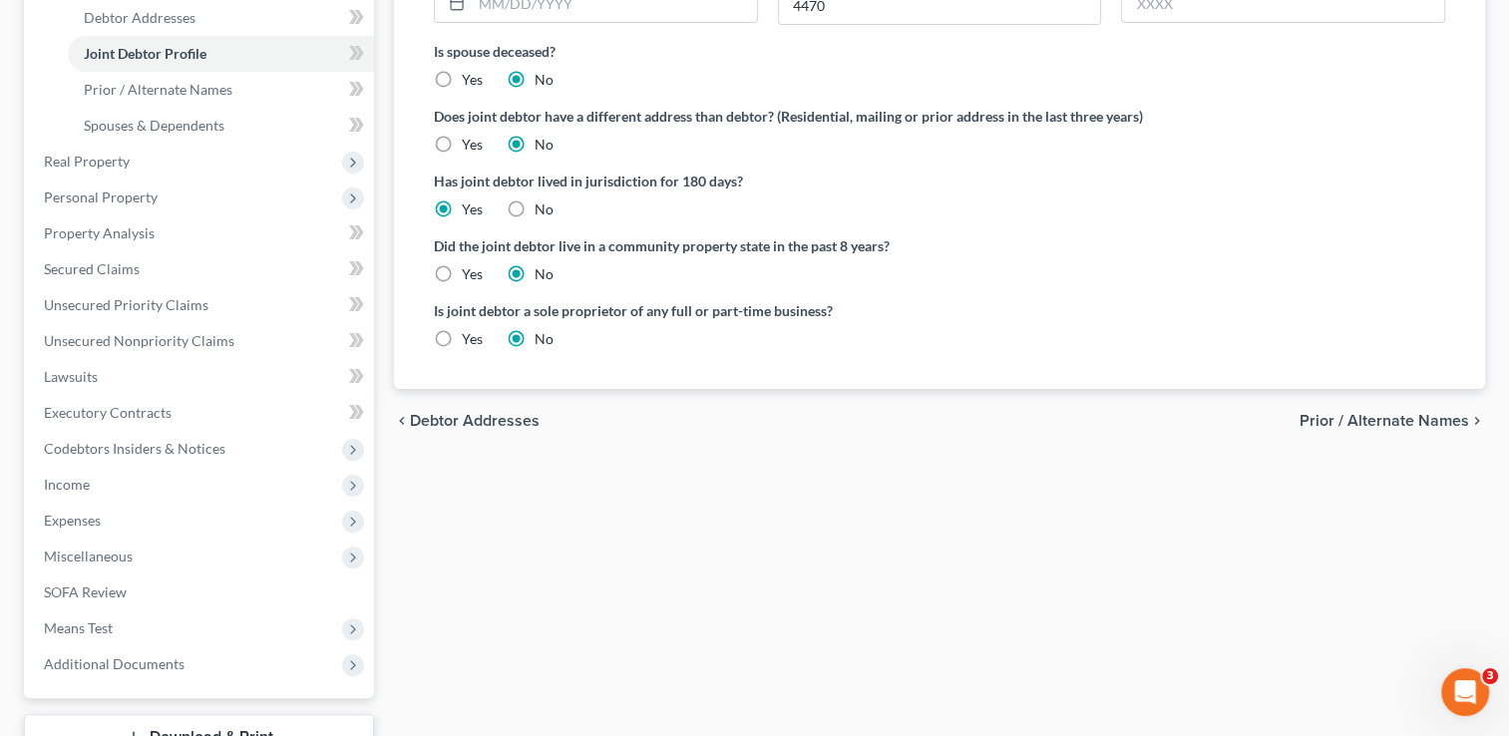
click at [1363, 419] on span "Prior / Alternate Names" at bounding box center [1384, 421] width 170 height 16
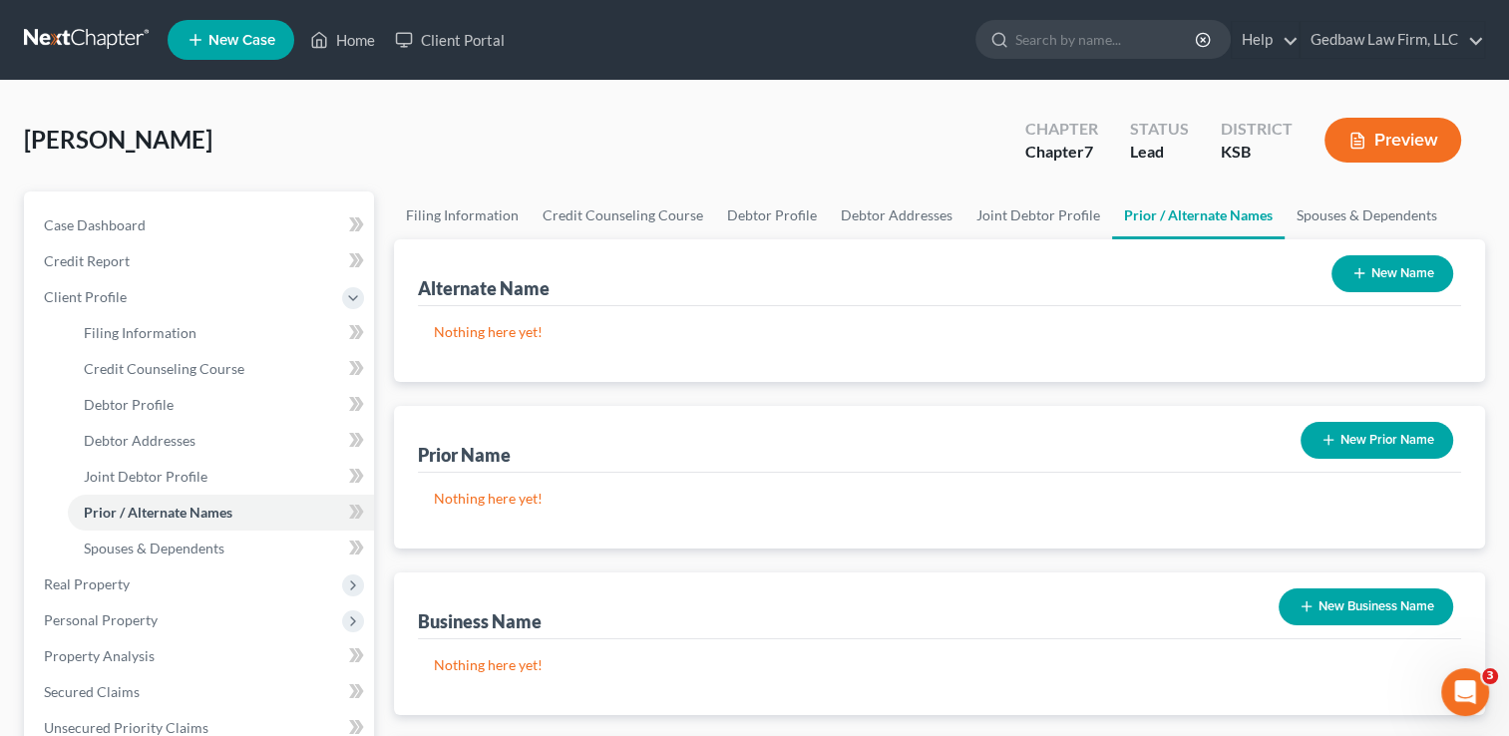
click at [1414, 444] on button "New Prior Name" at bounding box center [1376, 440] width 153 height 37
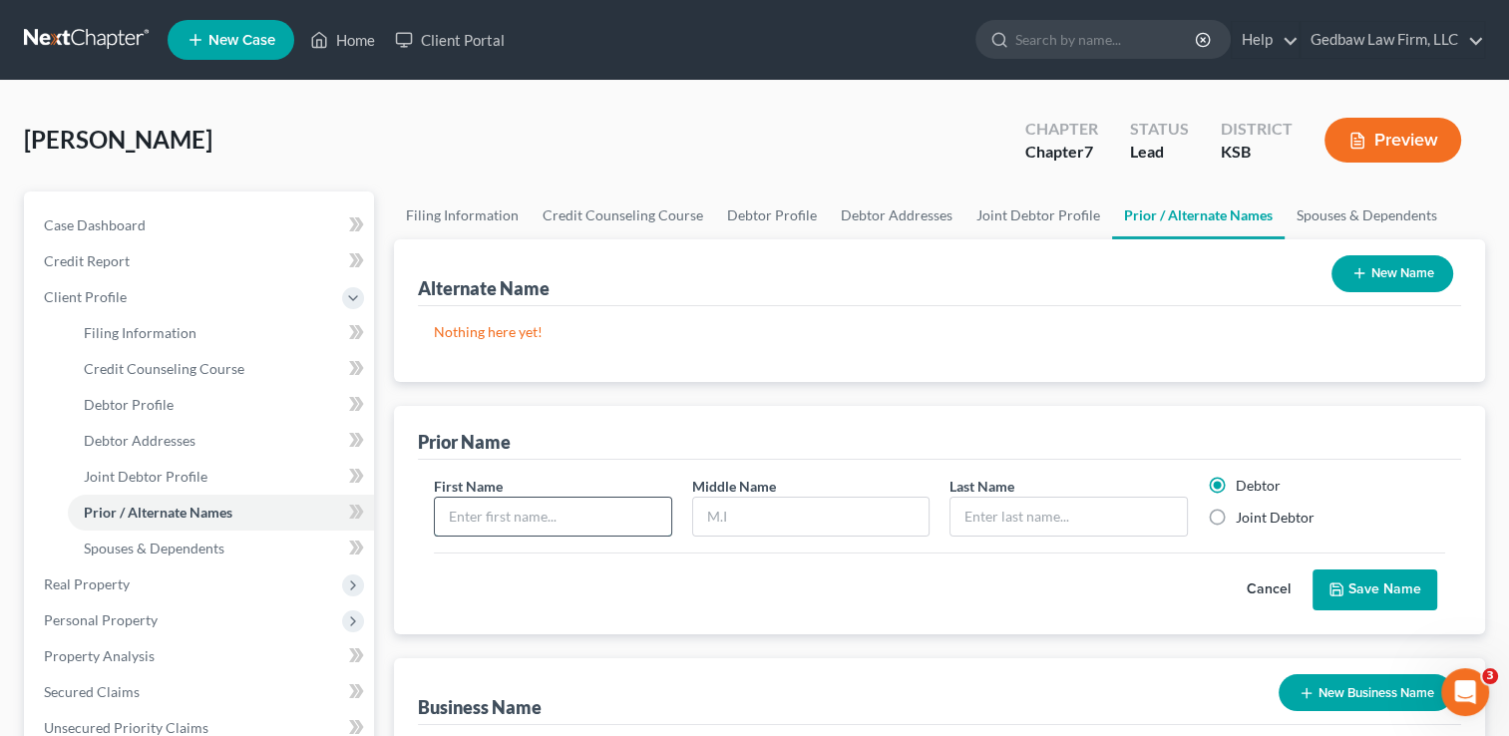
click at [561, 521] on input "text" at bounding box center [552, 517] width 235 height 38
type input "Letti"
type input "[PERSON_NAME]"
click at [1413, 585] on button "Save Name" at bounding box center [1374, 590] width 125 height 42
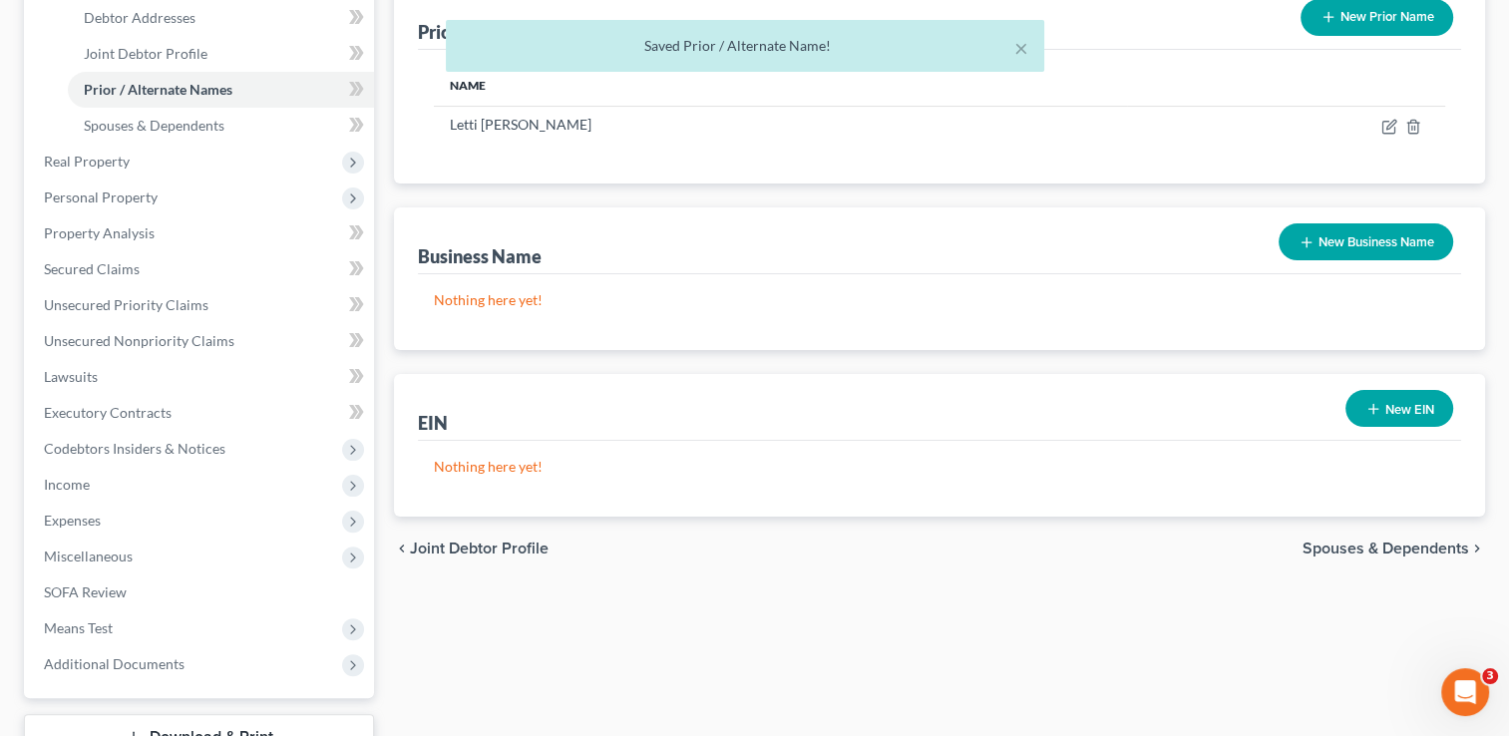
click at [1376, 544] on span "Spouses & Dependents" at bounding box center [1385, 549] width 167 height 16
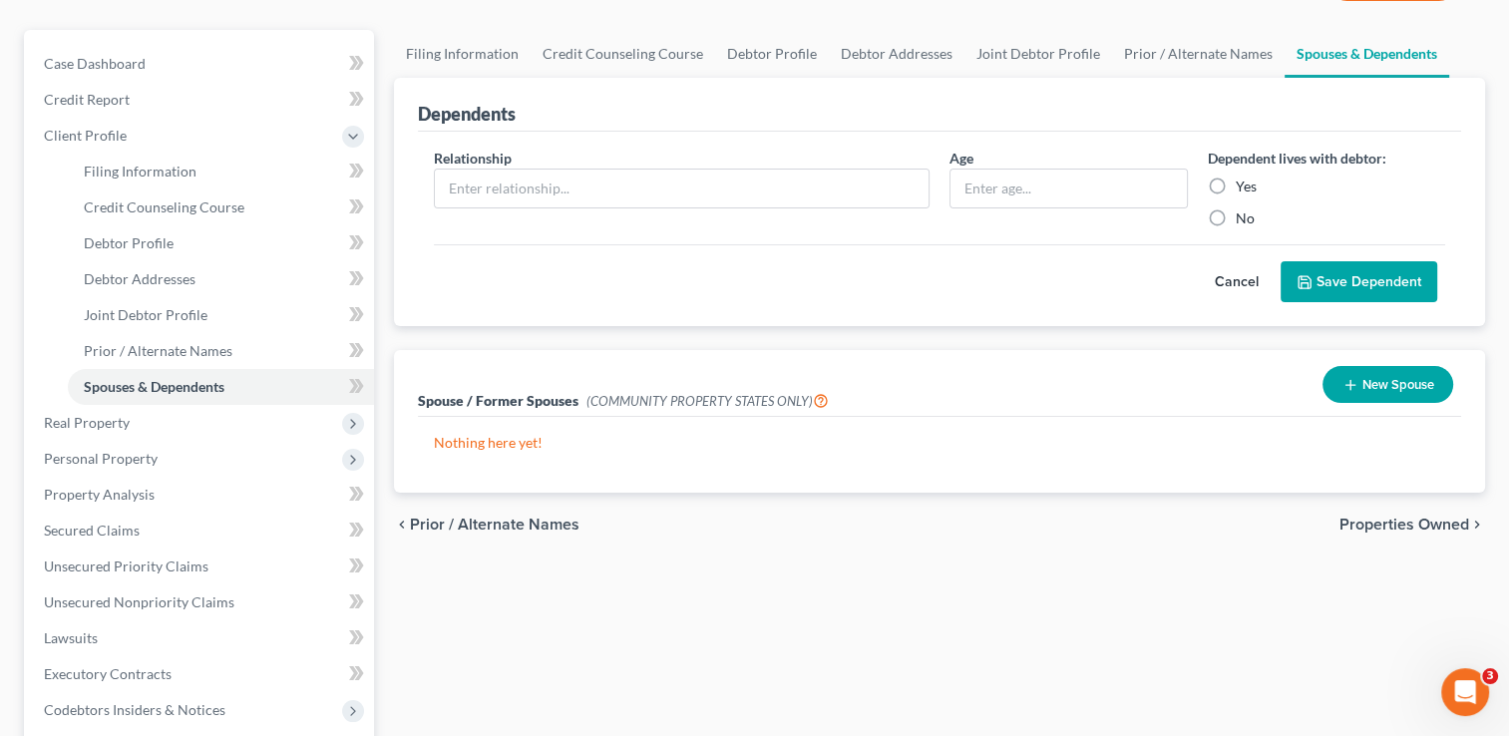
scroll to position [175, 0]
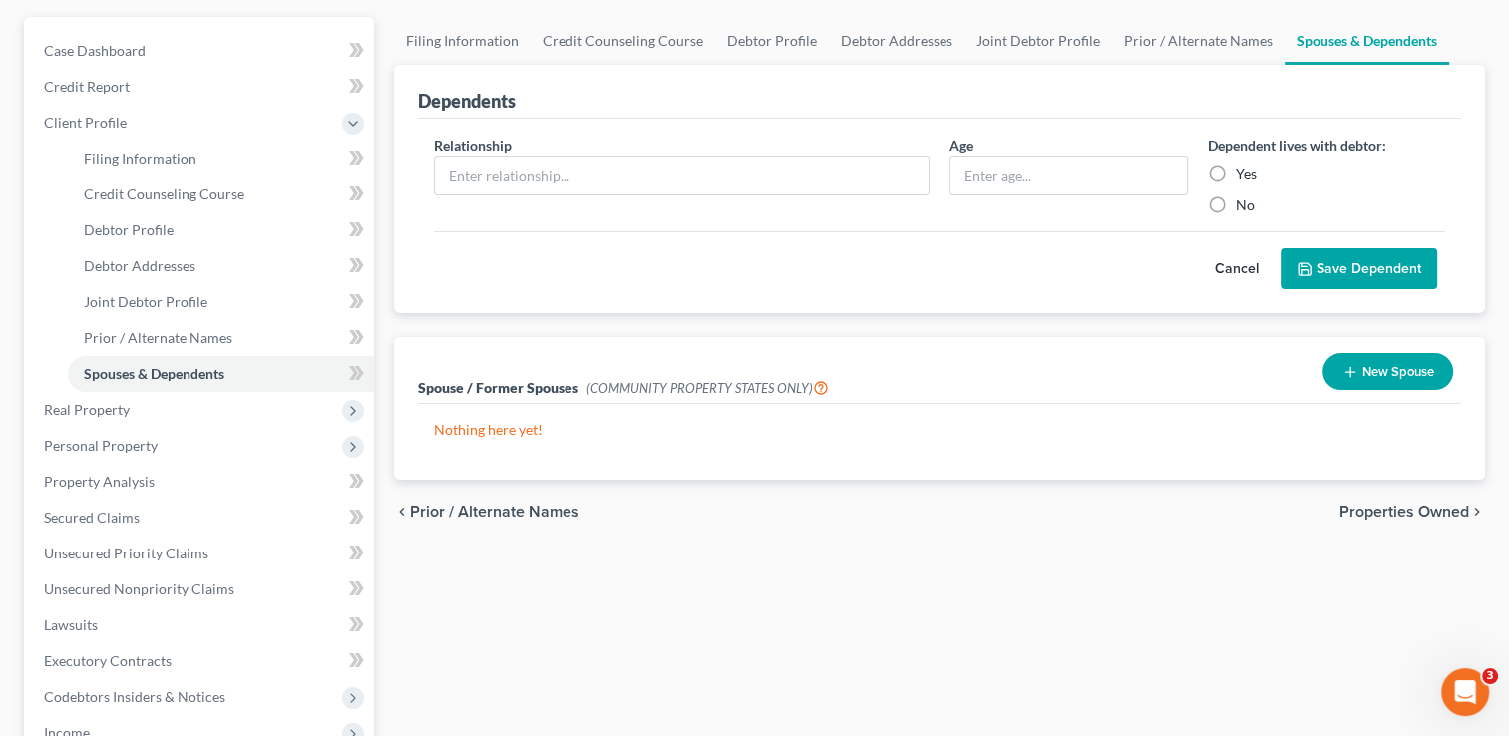
click at [1429, 513] on span "Properties Owned" at bounding box center [1404, 512] width 130 height 16
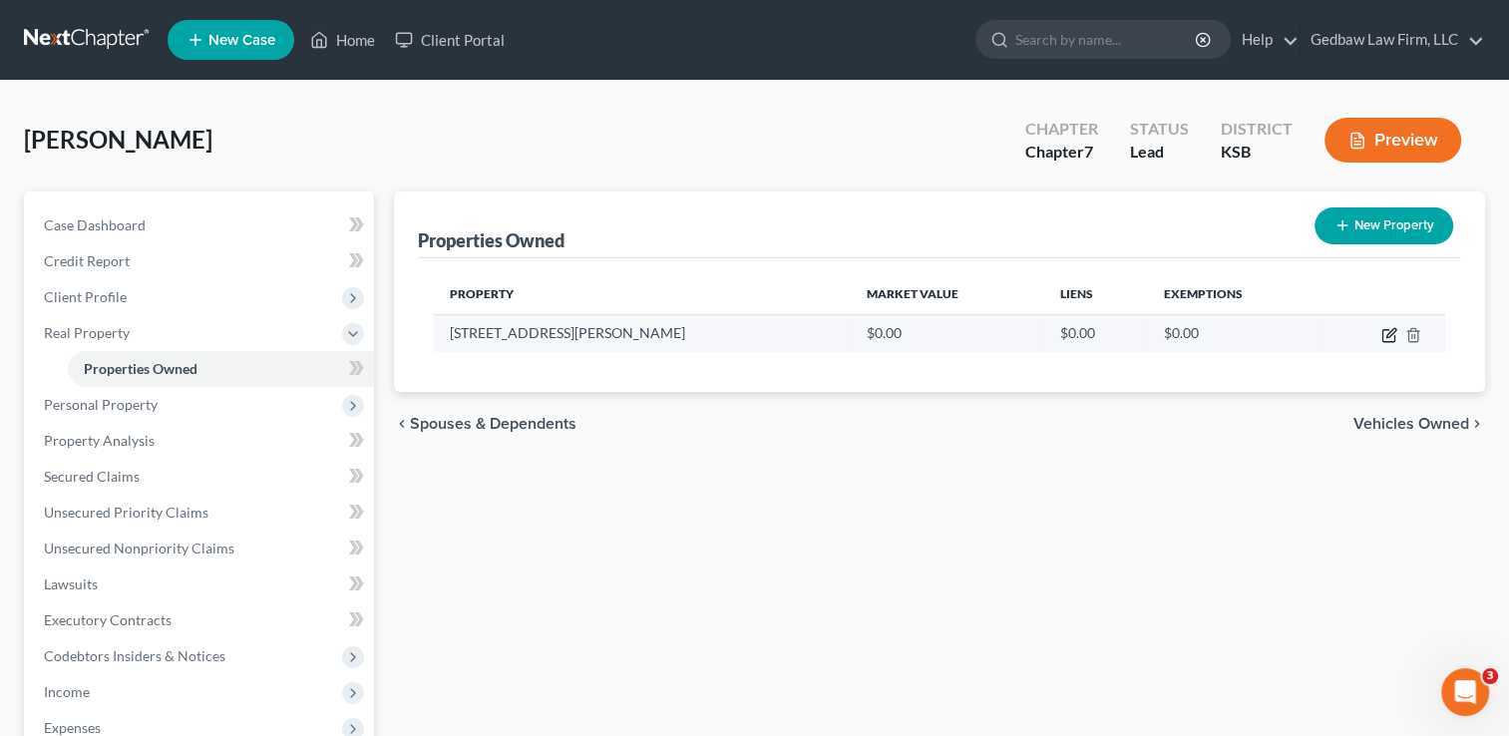
click at [1386, 336] on icon "button" at bounding box center [1390, 332] width 9 height 9
select select "17"
select select "104"
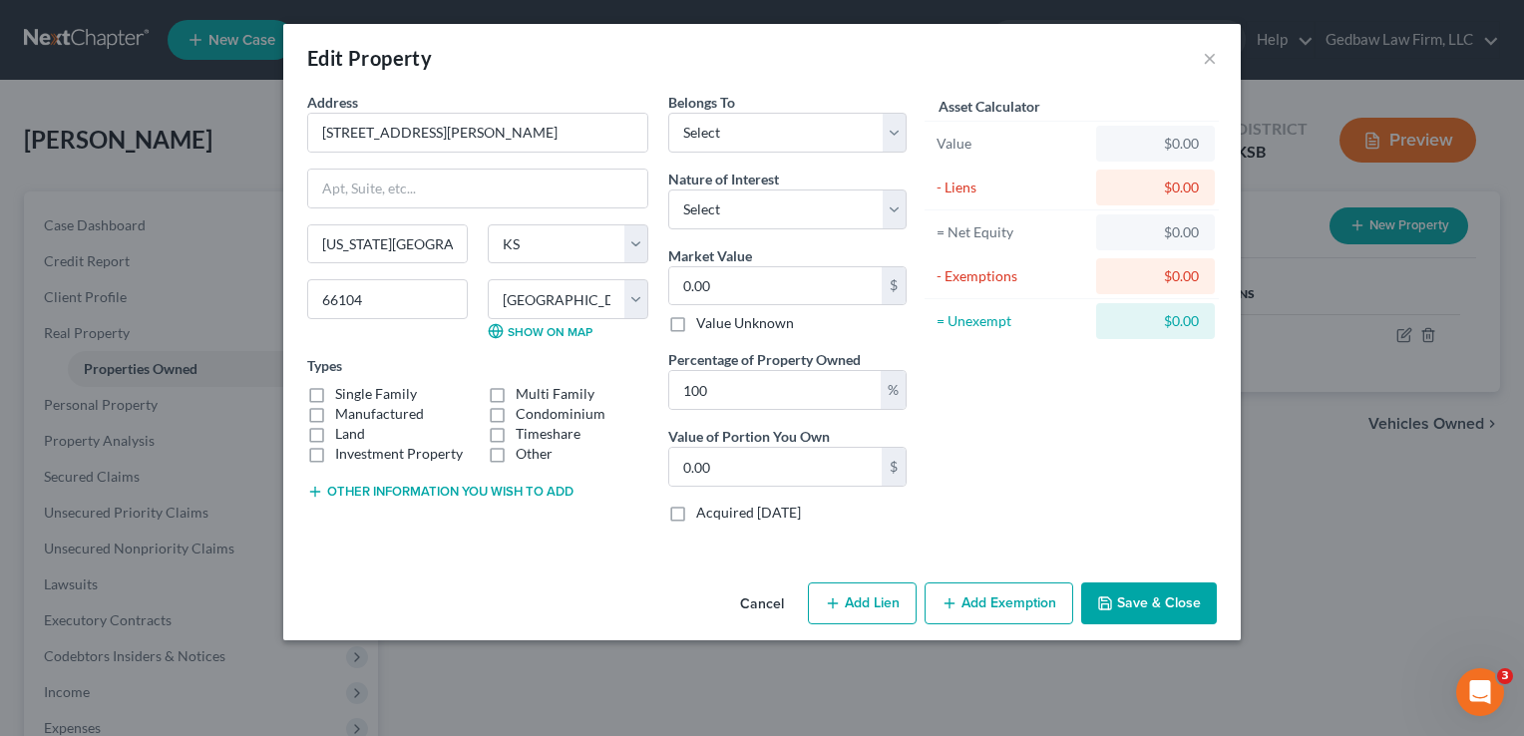
click at [335, 392] on label "Single Family" at bounding box center [376, 394] width 82 height 20
click at [343, 392] on input "Single Family" at bounding box center [349, 390] width 13 height 13
checkbox input "true"
click at [765, 128] on select "Select Debtor 1 Only Debtor 2 Only Debtor 1 And Debtor 2 Only At Least One Of T…" at bounding box center [787, 133] width 238 height 40
select select "2"
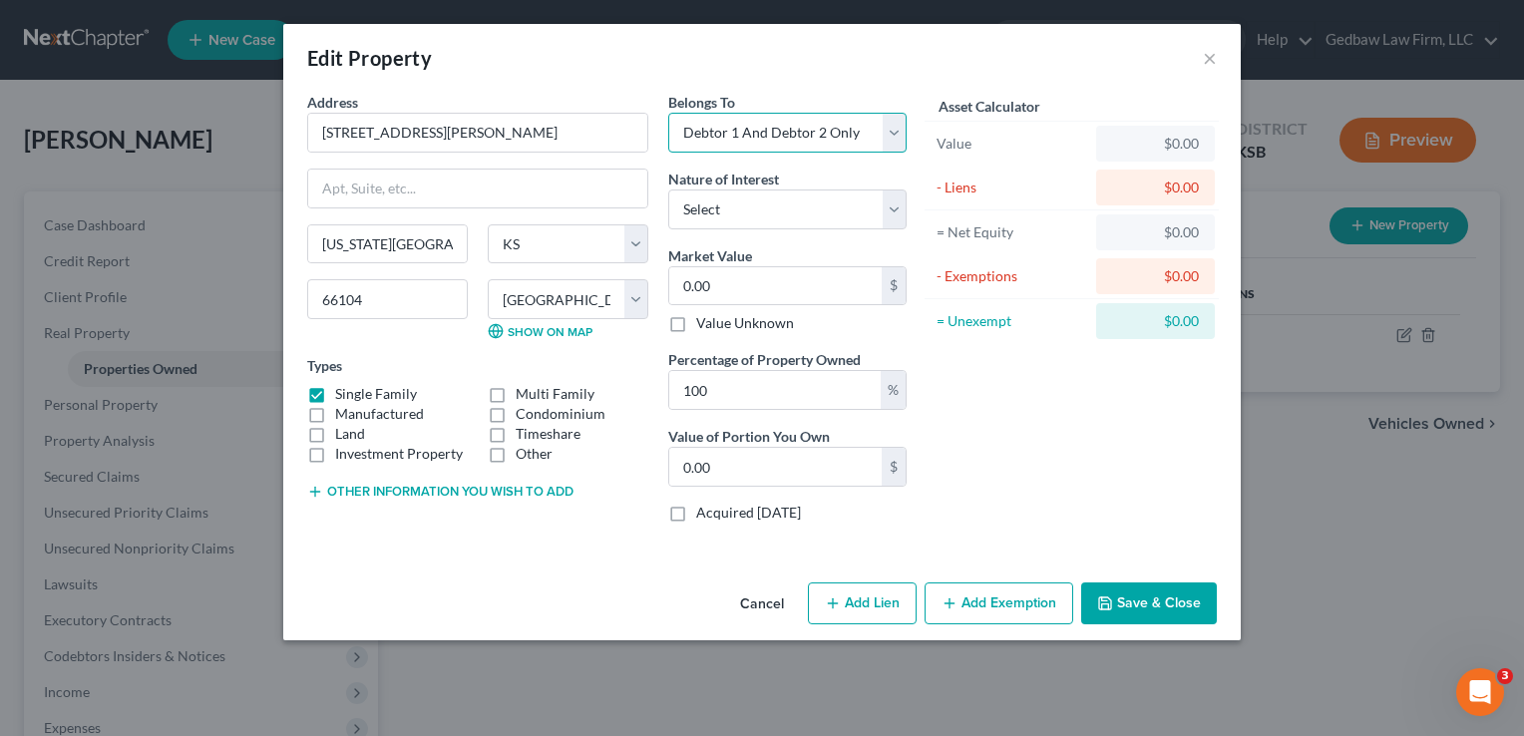
click at [668, 113] on select "Select Debtor 1 Only Debtor 2 Only Debtor 1 And Debtor 2 Only At Least One Of T…" at bounding box center [787, 133] width 238 height 40
click at [794, 212] on select "Select Fee Simple Joint Tenant Life Estate Equitable Interest Future Interest T…" at bounding box center [787, 209] width 238 height 40
select select "0"
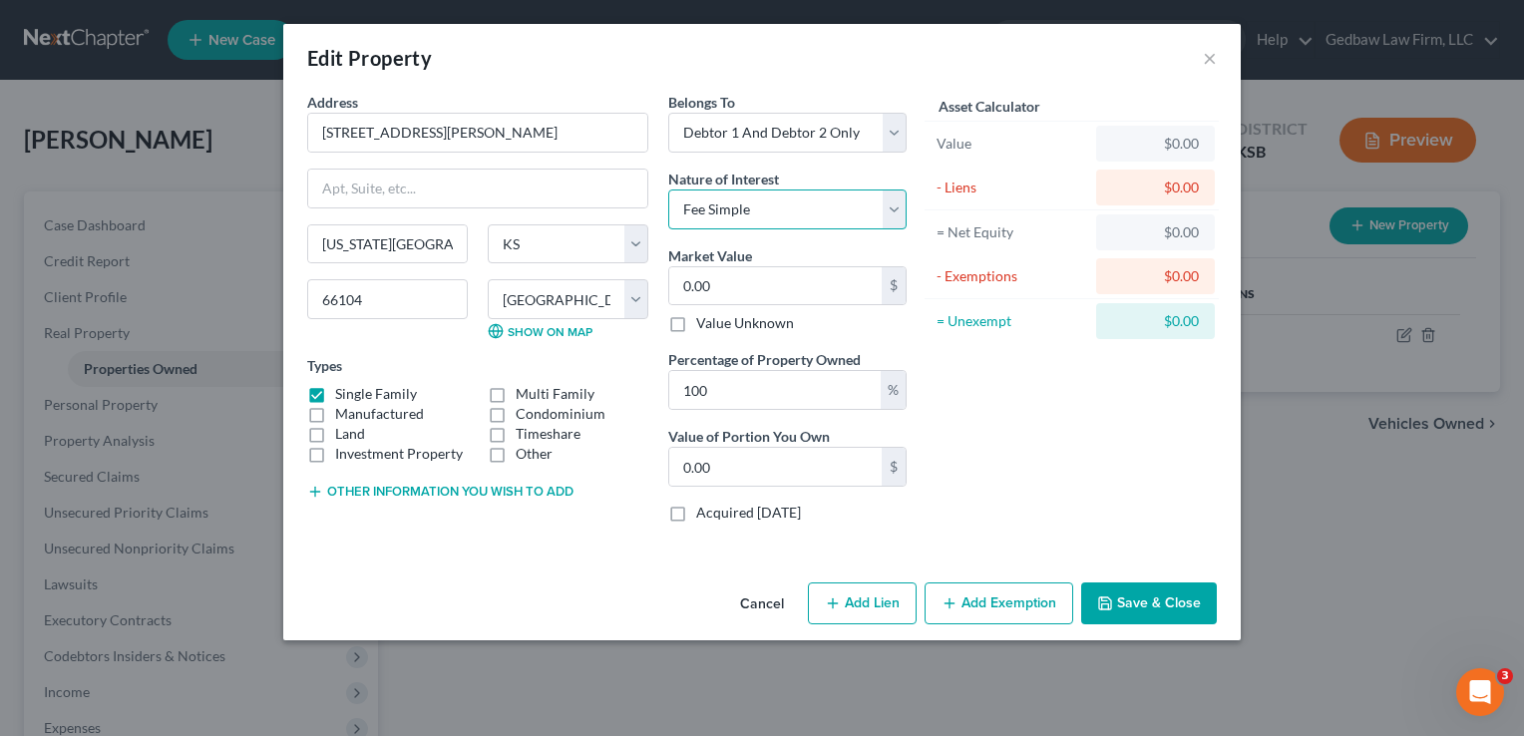
click at [668, 189] on select "Select Fee Simple Joint Tenant Life Estate Equitable Interest Future Interest T…" at bounding box center [787, 209] width 238 height 40
click at [784, 289] on input "0.00" at bounding box center [775, 286] width 212 height 38
type input "2"
type input "2.00"
type input "26"
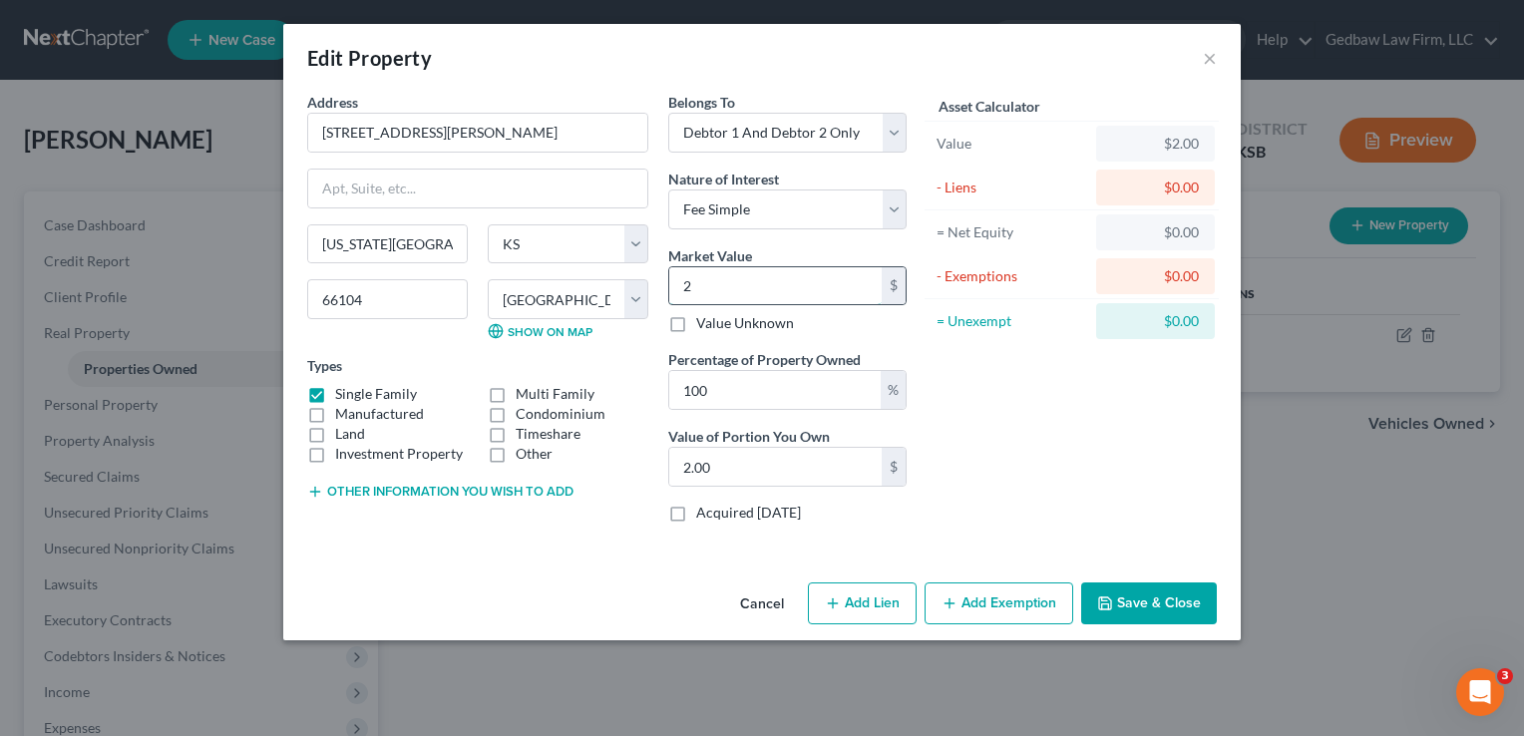
type input "26.00"
type input "266"
type input "266.00"
type input "2660"
type input "2,660.00"
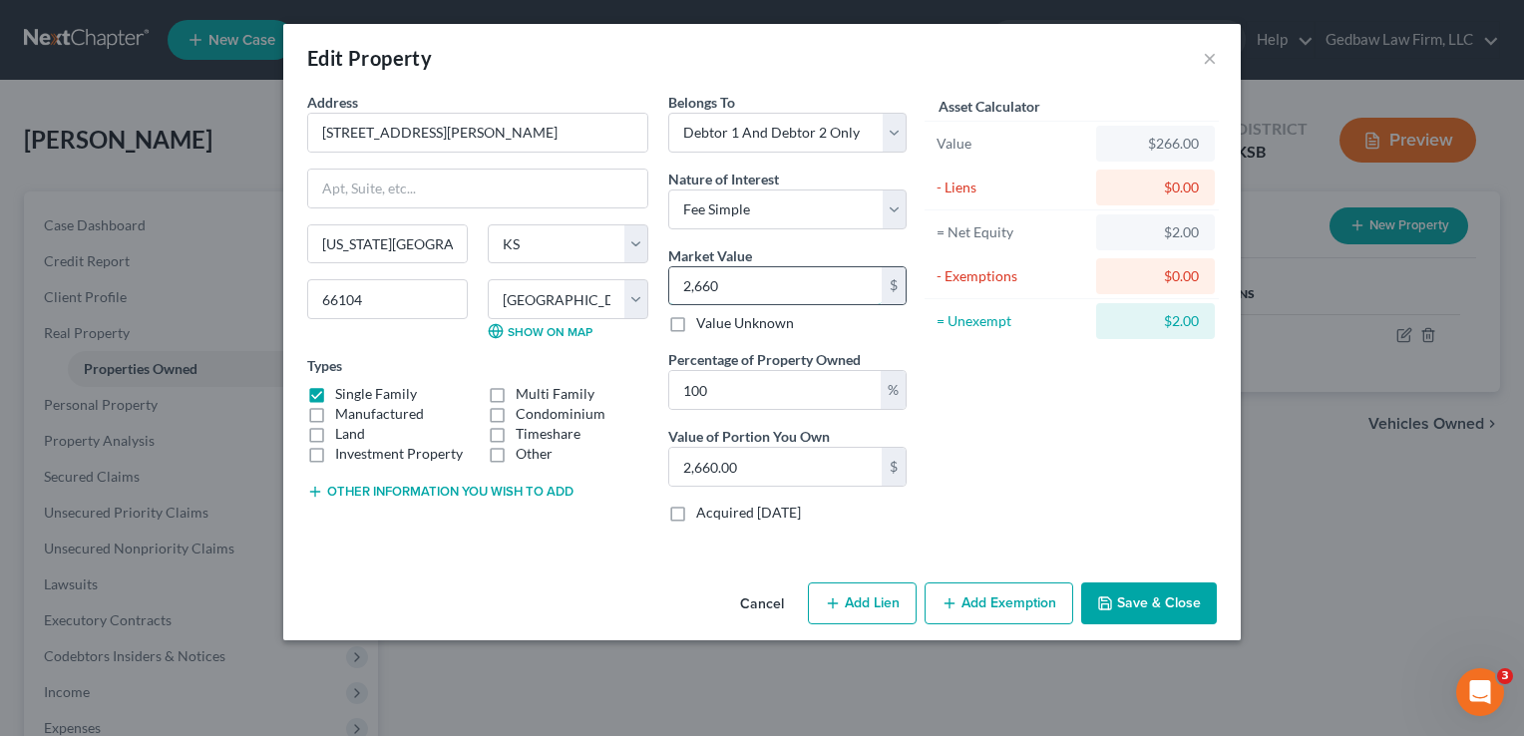
type input "2,6600"
type input "26,600.00"
type input "26,6000"
type input "266,000.00"
type input "266,000"
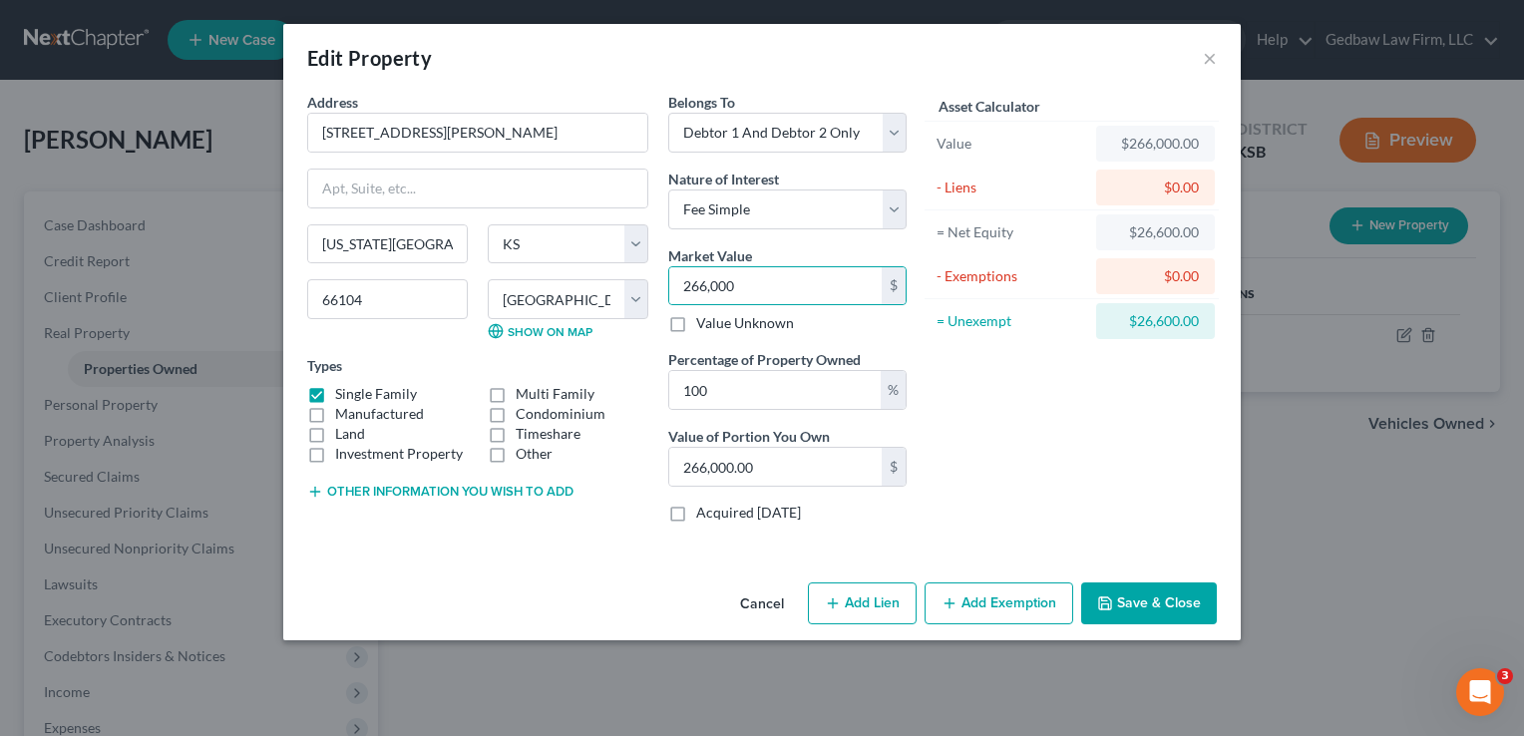
click at [1034, 597] on button "Add Exemption" at bounding box center [998, 603] width 149 height 42
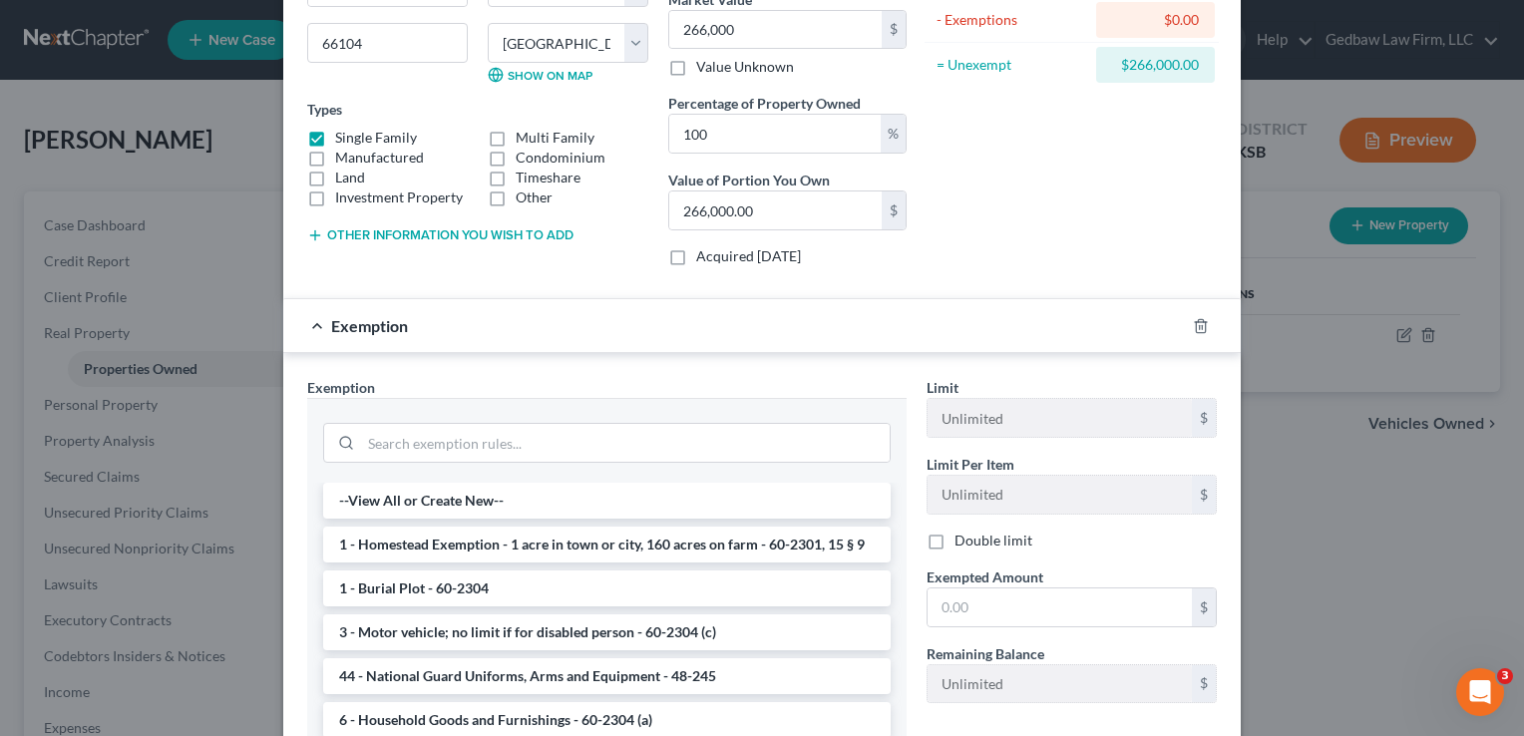
scroll to position [274, 0]
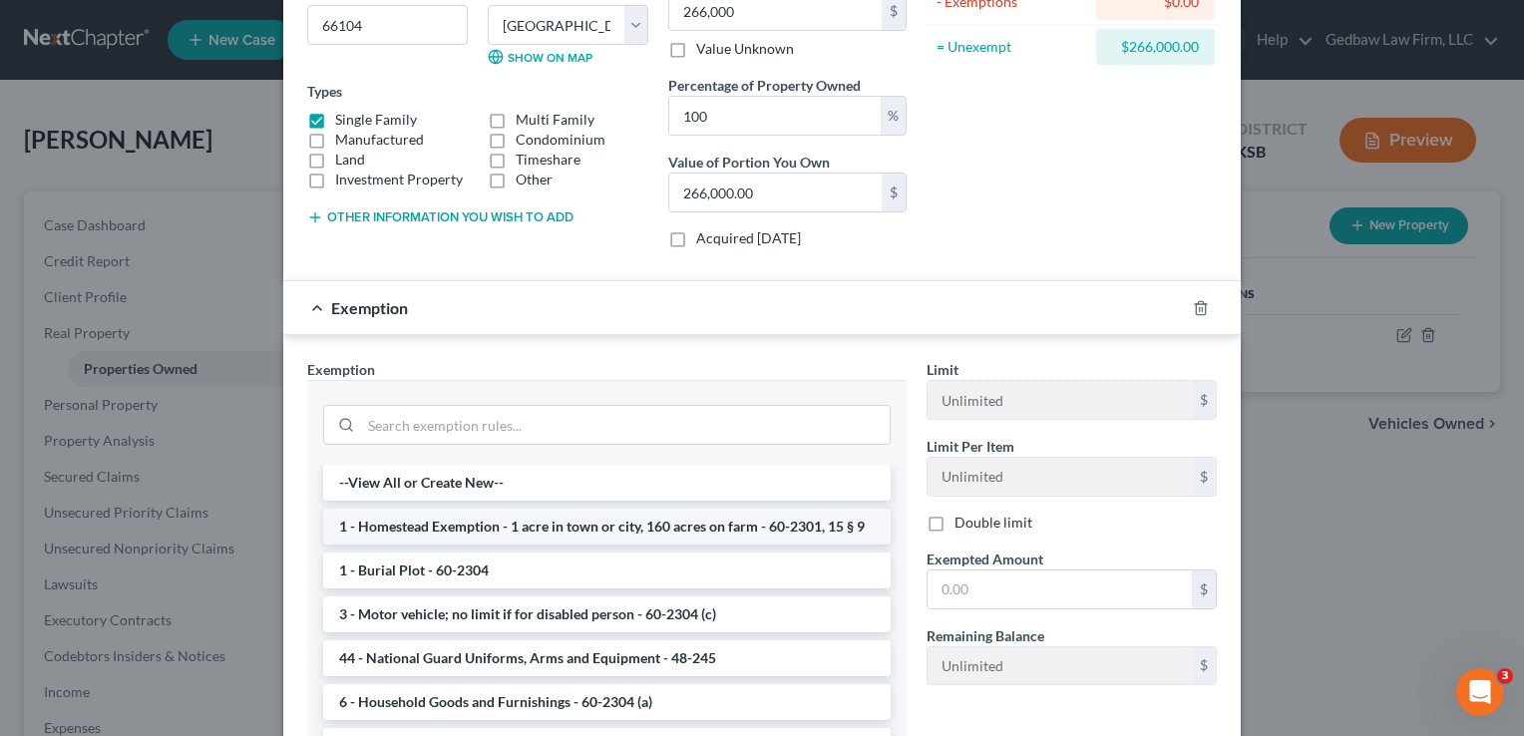
click at [612, 538] on li "1 - Homestead Exemption - 1 acre in town or city, 160 acres on farm - 60-2301, …" at bounding box center [606, 527] width 567 height 36
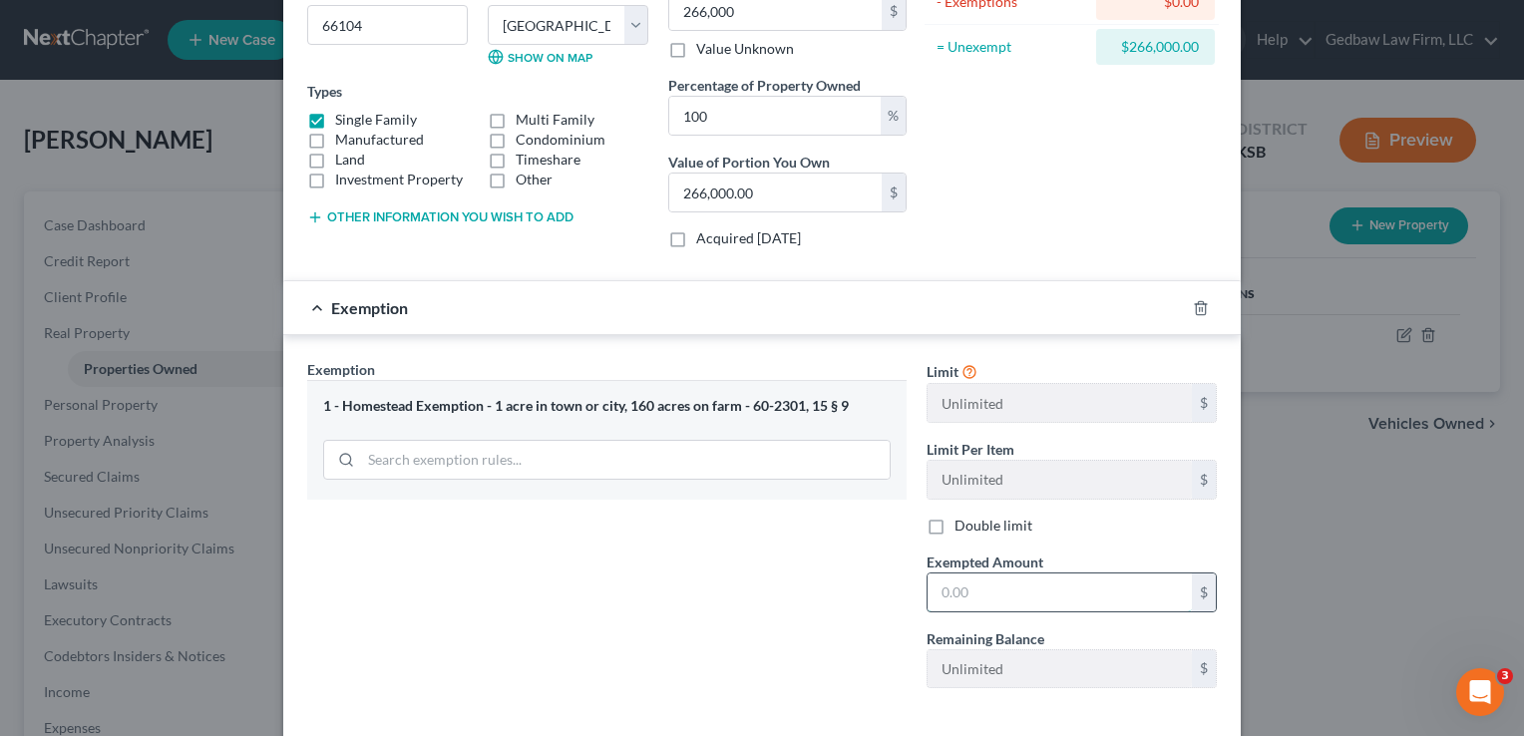
click at [1018, 586] on input "text" at bounding box center [1059, 592] width 264 height 38
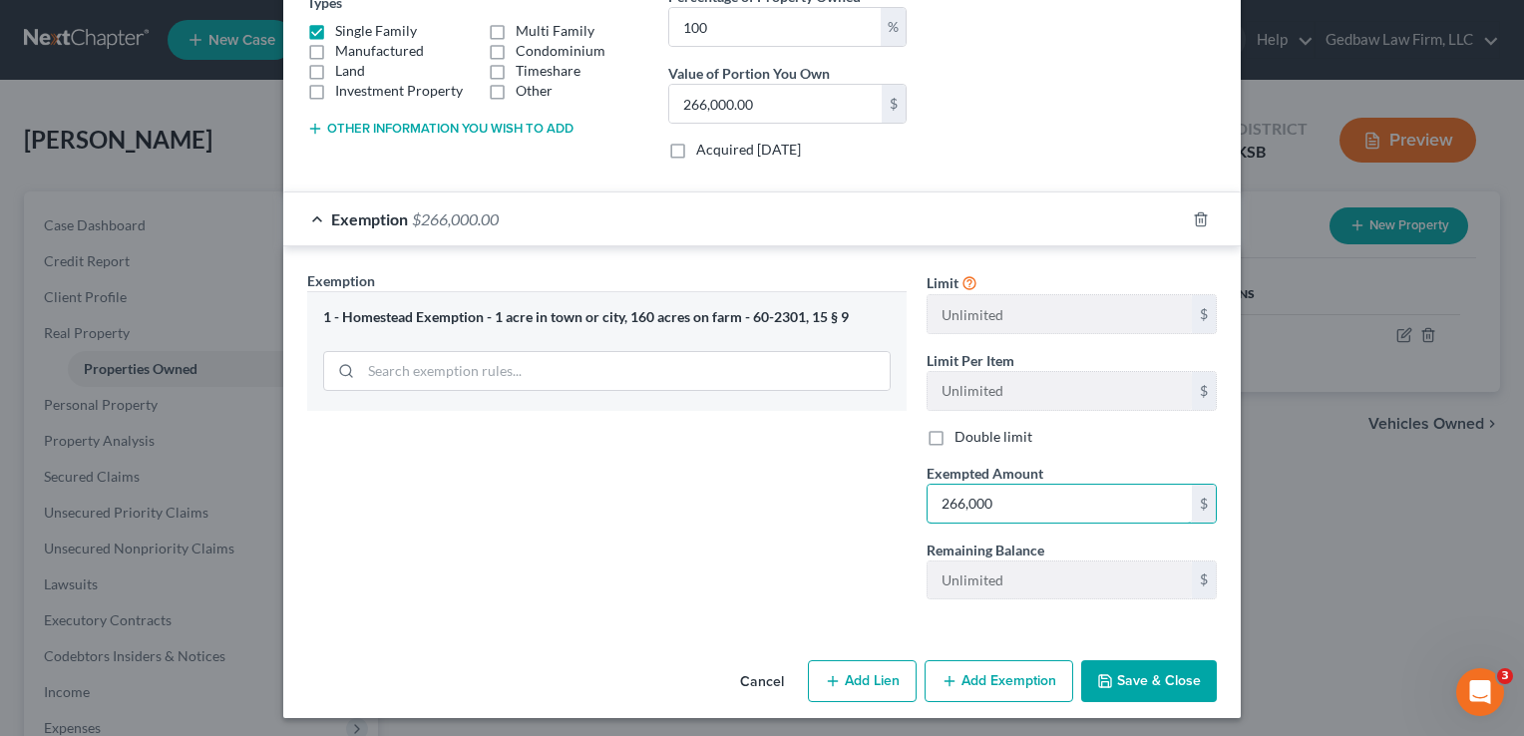
scroll to position [364, 0]
type input "266,000"
click at [856, 676] on button "Add Lien" at bounding box center [862, 680] width 109 height 42
select select "2"
select select "0"
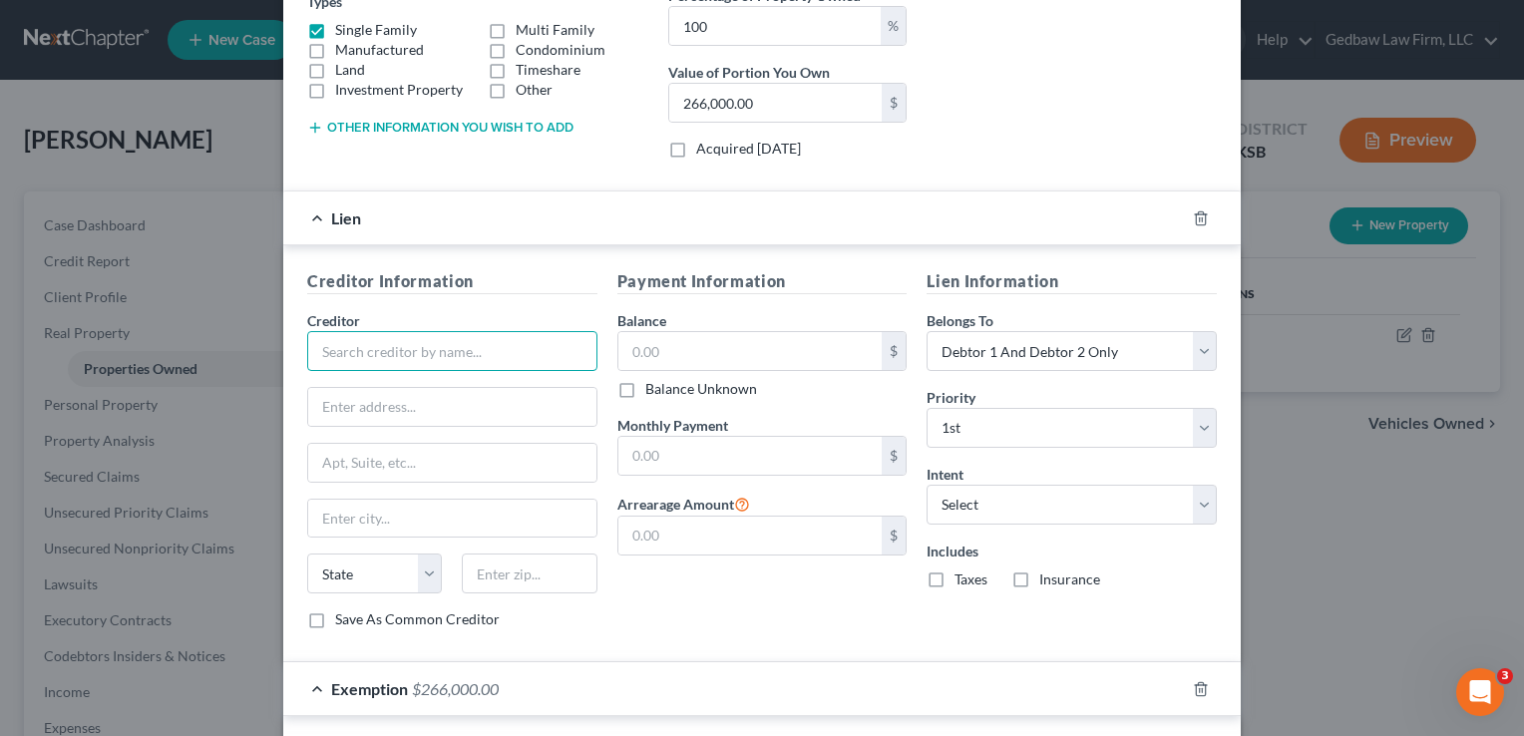
click at [464, 343] on input "text" at bounding box center [452, 351] width 290 height 40
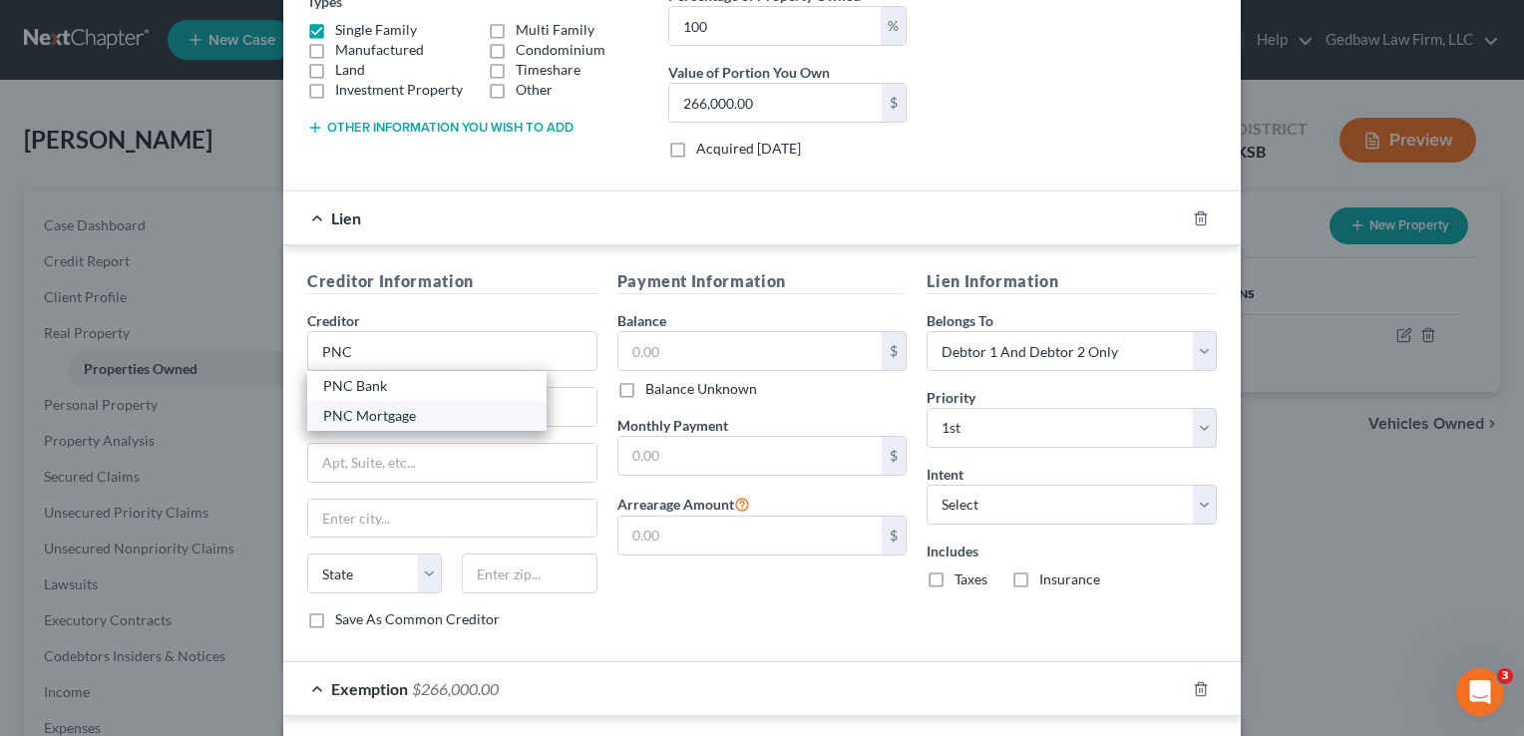
click at [424, 415] on div "PNC Mortgage" at bounding box center [426, 416] width 207 height 20
type input "PNC Mortgage"
type input "PO Box 8703"
type input "[GEOGRAPHIC_DATA]"
select select "36"
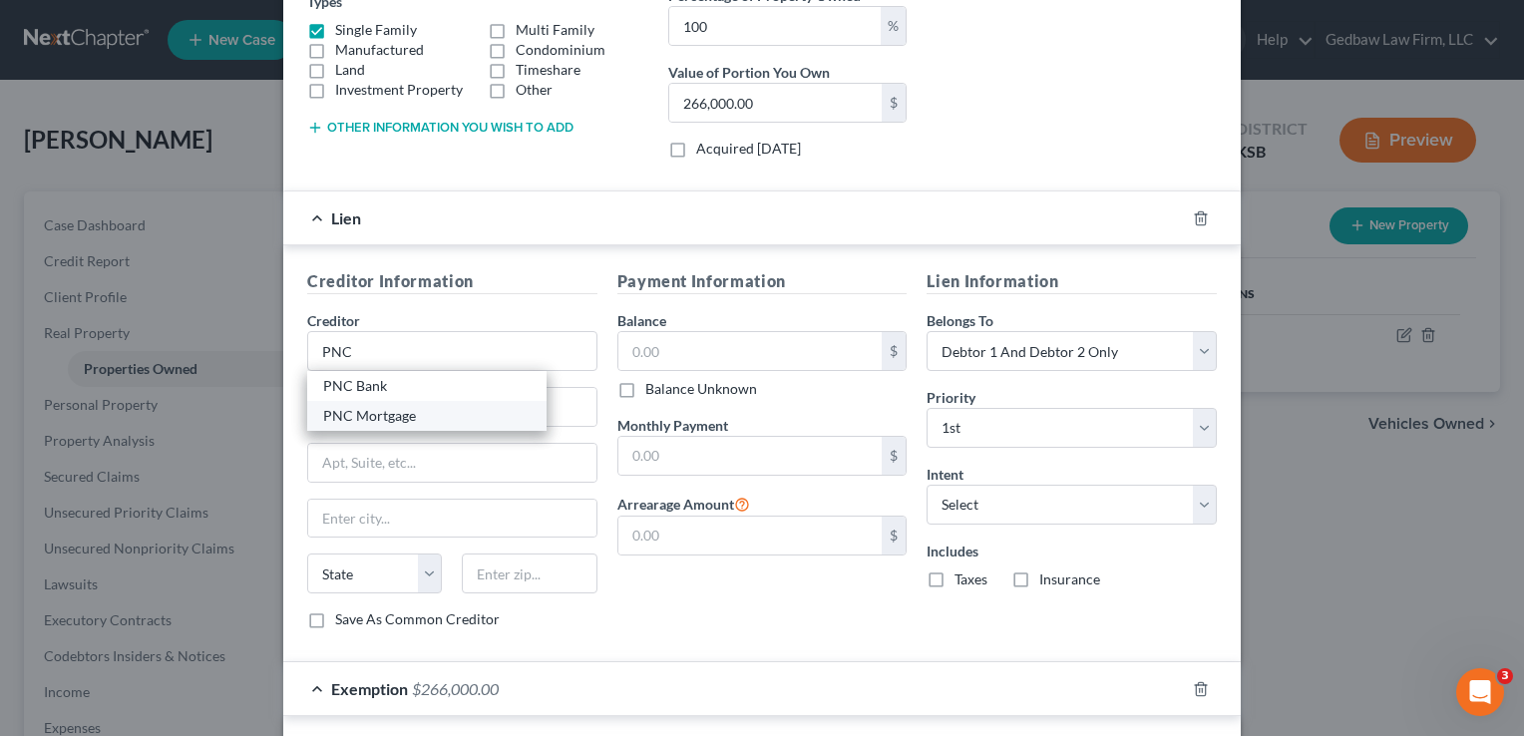
type input "45401"
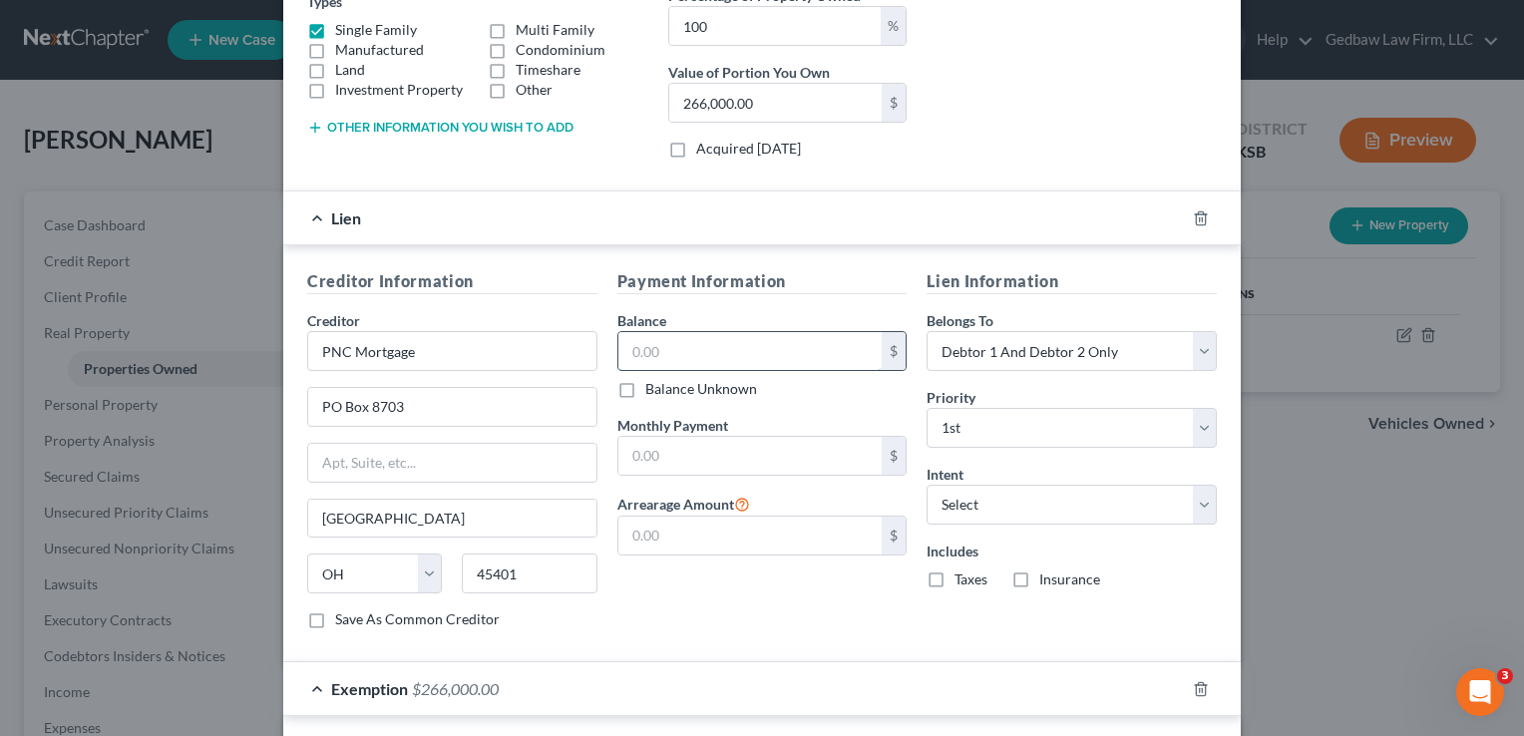
click at [690, 348] on input "text" at bounding box center [750, 351] width 264 height 38
type input "62,000"
click at [742, 455] on input "text" at bounding box center [750, 456] width 264 height 38
type input "1,351"
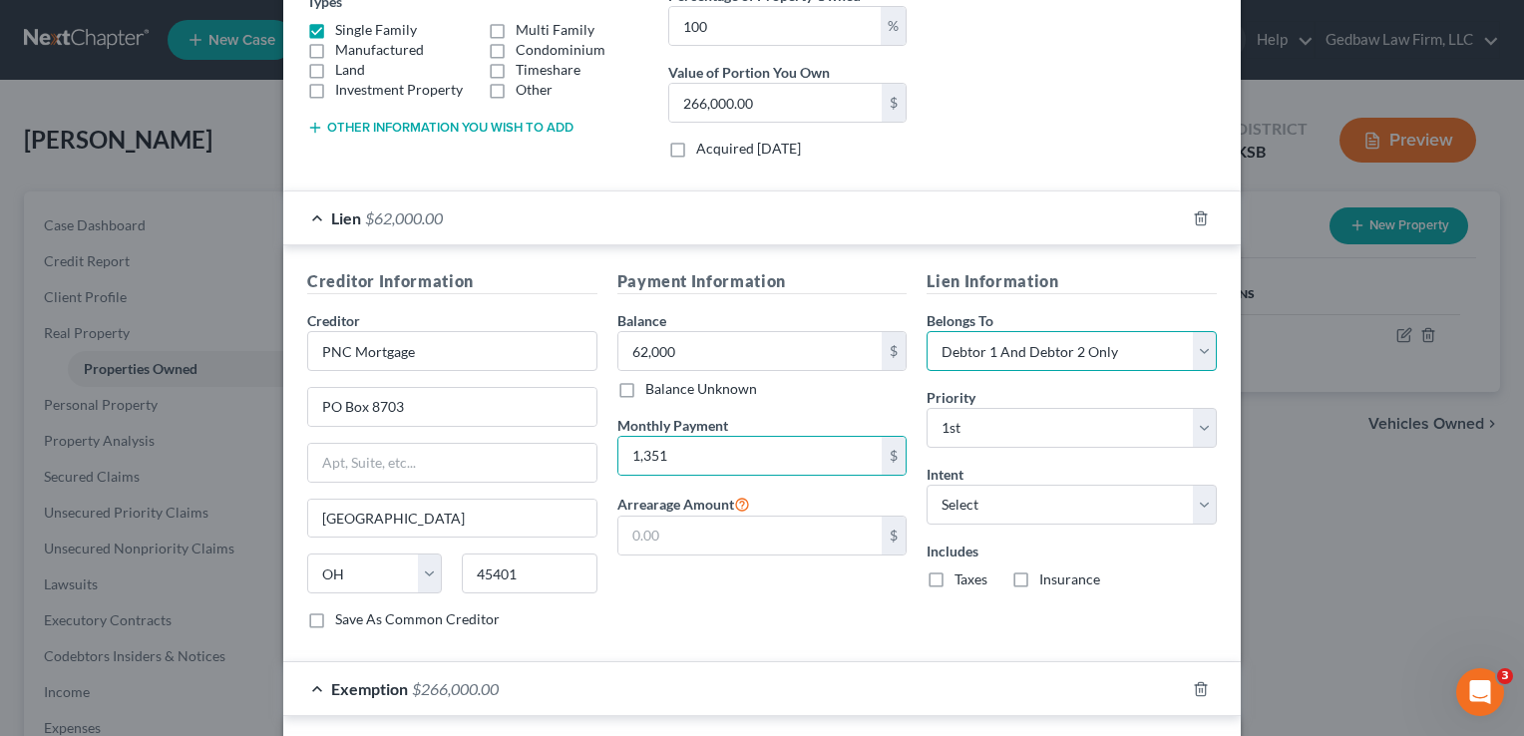
click at [1075, 343] on select "Select Debtor 1 Only Debtor 2 Only Debtor 1 And Debtor 2 Only At Least One Of T…" at bounding box center [1071, 351] width 290 height 40
select select "1"
click at [926, 331] on select "Select Debtor 1 Only Debtor 2 Only Debtor 1 And Debtor 2 Only At Least One Of T…" at bounding box center [1071, 351] width 290 height 40
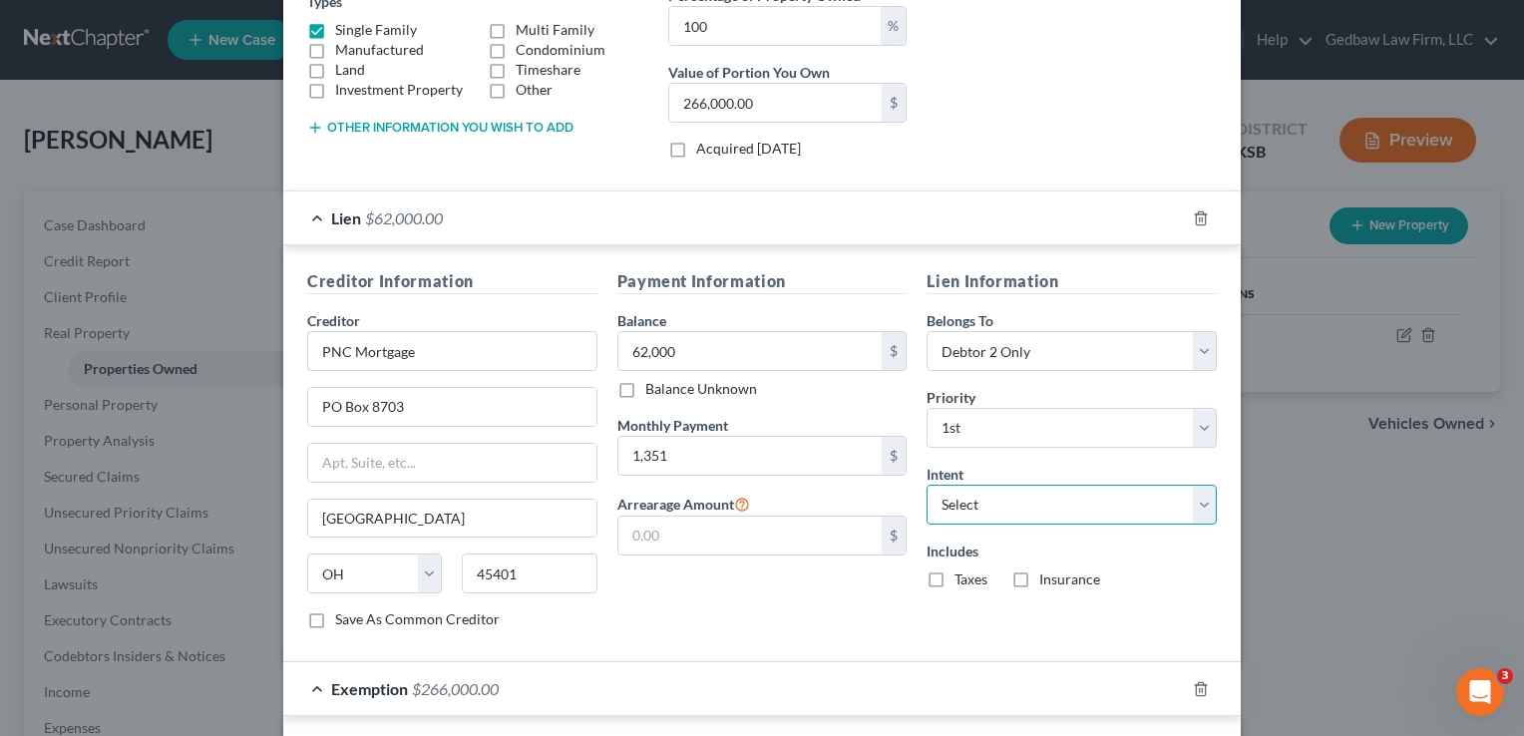
click at [1049, 510] on select "Select Surrender Redeem Reaffirm Avoid Other" at bounding box center [1071, 505] width 290 height 40
select select "2"
click at [926, 485] on select "Select Surrender Redeem Reaffirm Avoid Other" at bounding box center [1071, 505] width 290 height 40
click at [954, 577] on label "Taxes" at bounding box center [970, 579] width 33 height 20
click at [962, 577] on input "Taxes" at bounding box center [968, 575] width 13 height 13
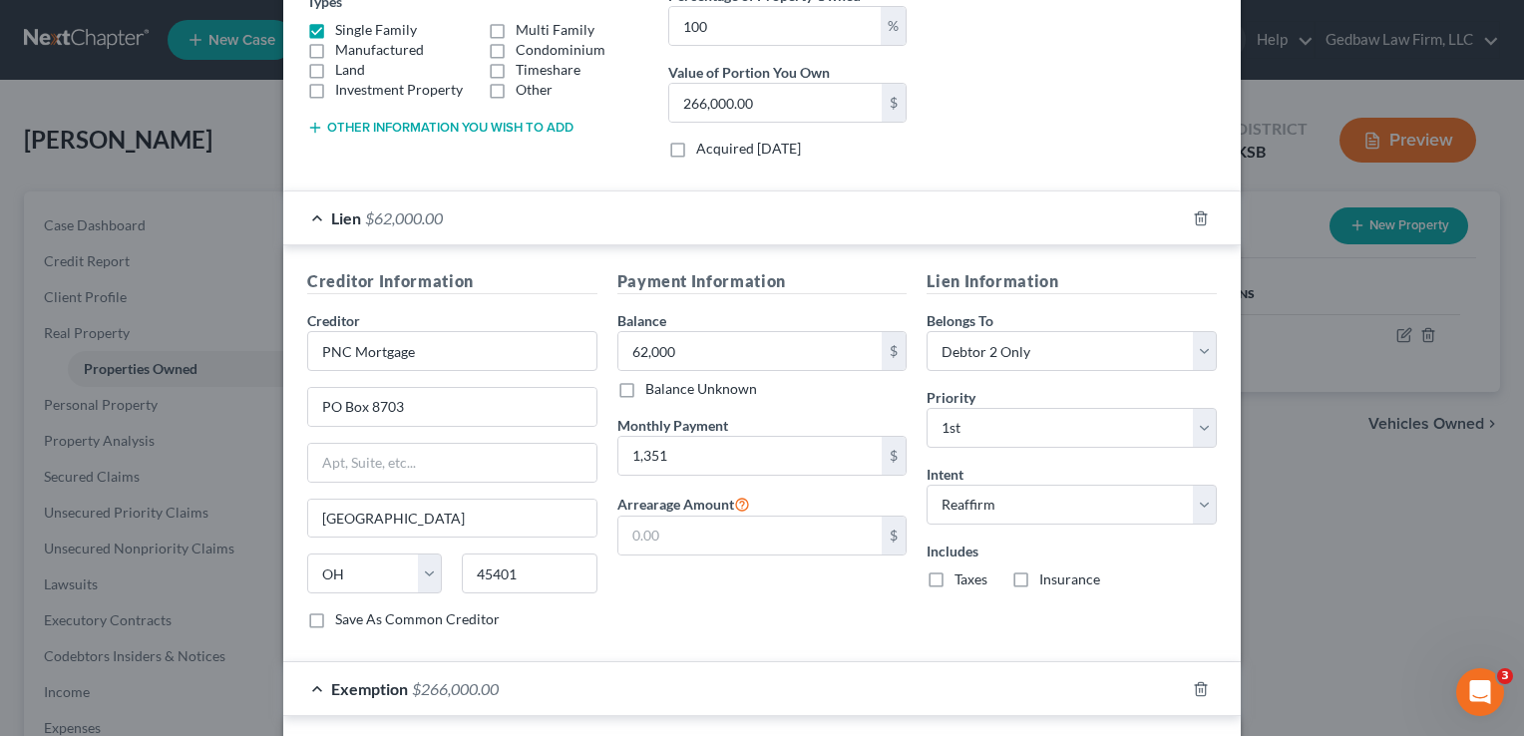
checkbox input "true"
click at [1039, 579] on label "Insurance" at bounding box center [1069, 579] width 61 height 20
click at [1047, 579] on input "Insurance" at bounding box center [1053, 575] width 13 height 13
checkbox input "true"
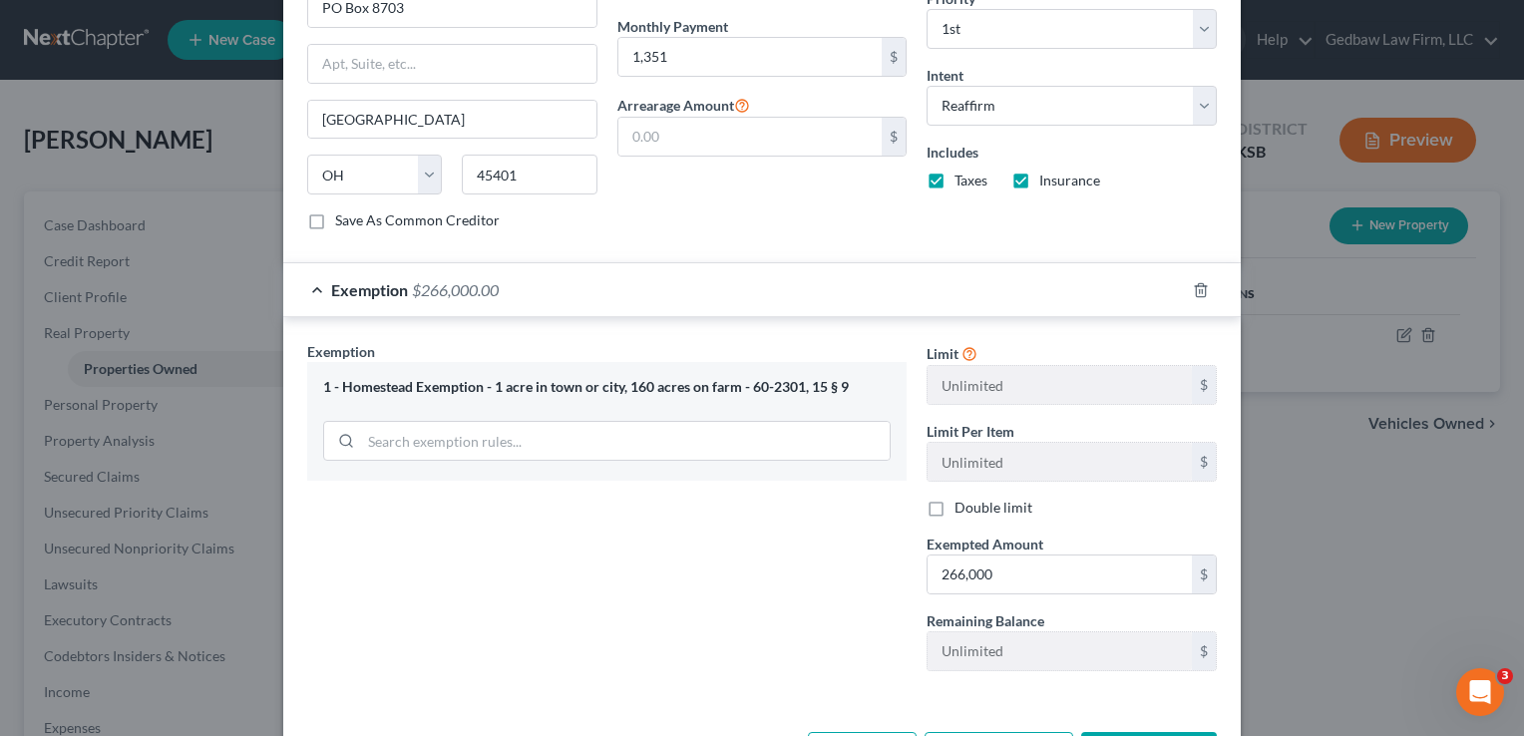
scroll to position [834, 0]
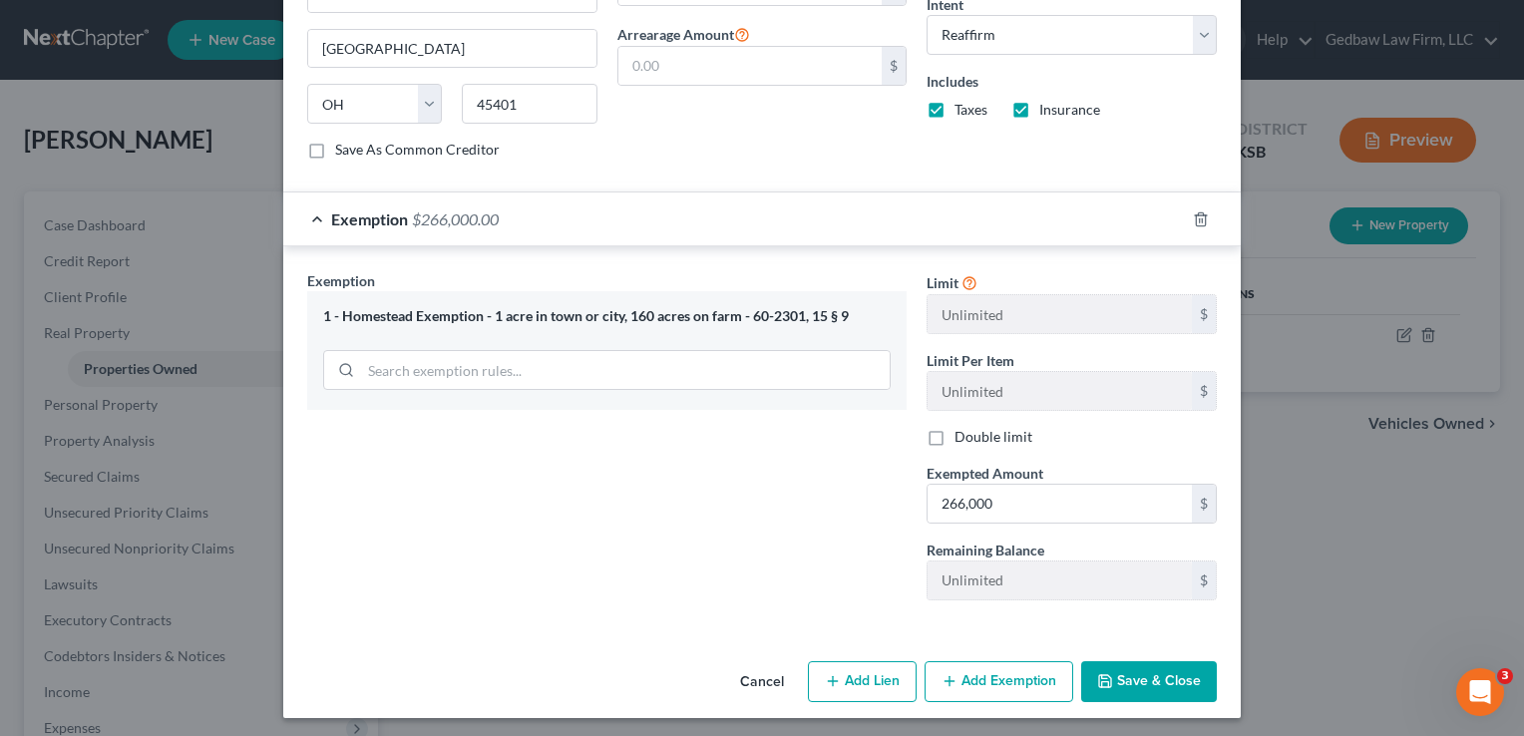
click at [1165, 671] on button "Save & Close" at bounding box center [1149, 682] width 136 height 42
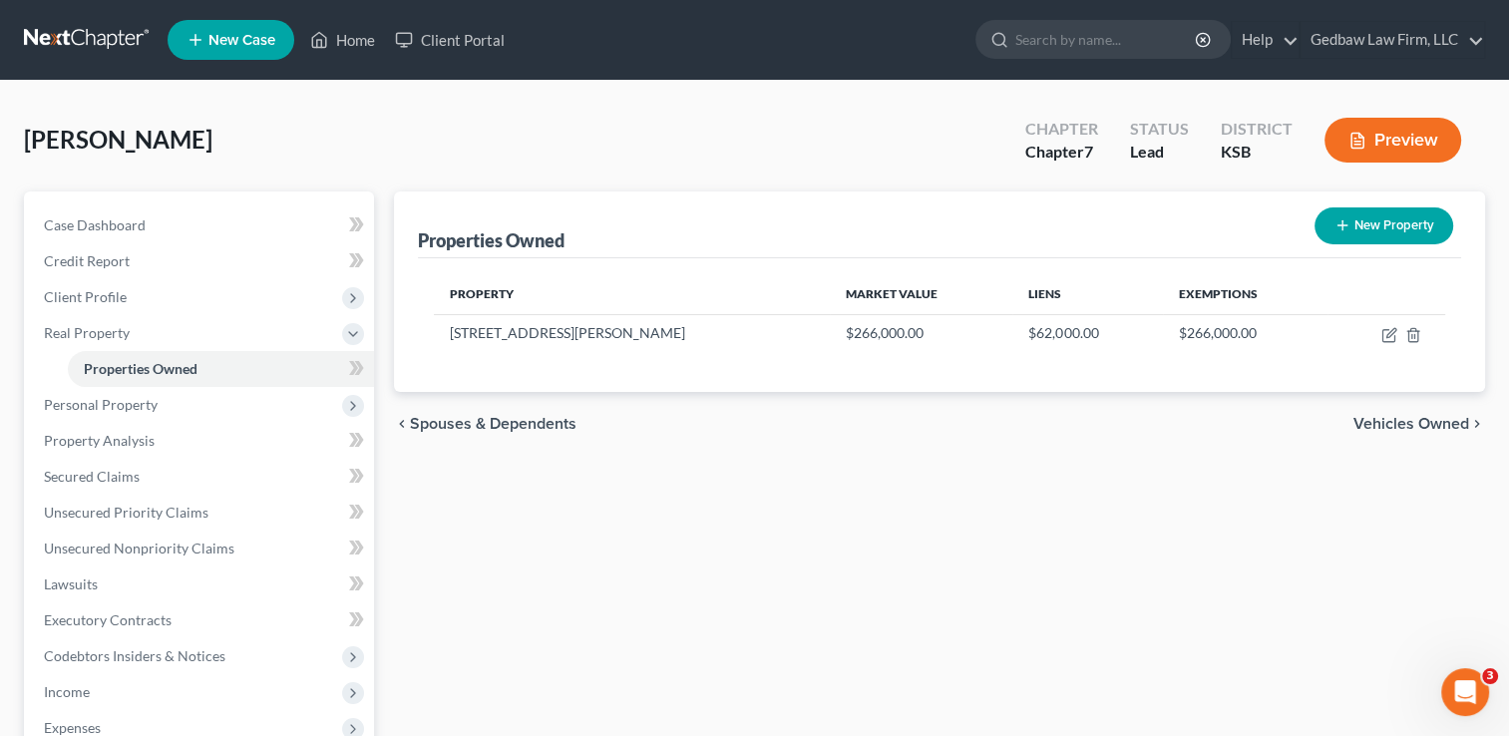
click at [1411, 422] on span "Vehicles Owned" at bounding box center [1411, 424] width 116 height 16
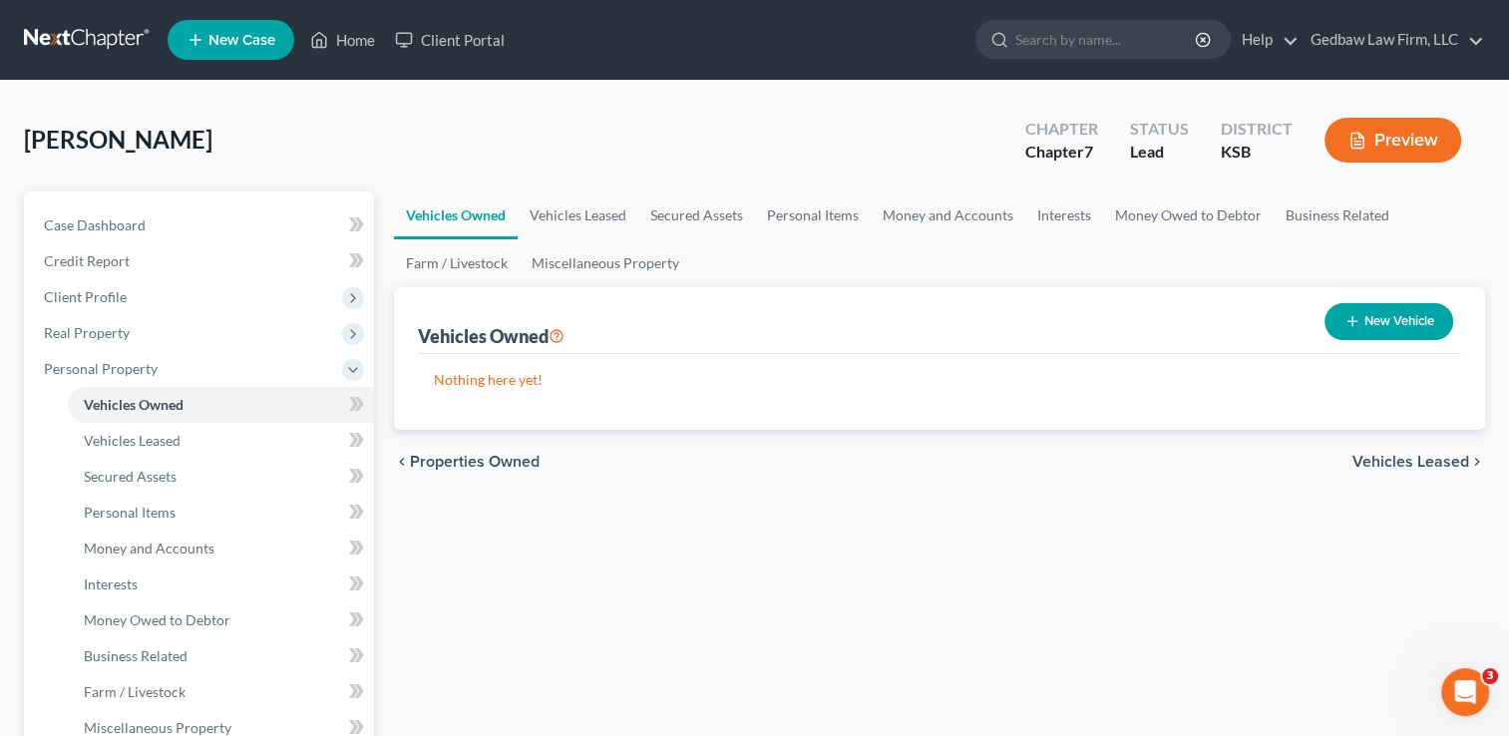
click at [1393, 318] on button "New Vehicle" at bounding box center [1388, 321] width 129 height 37
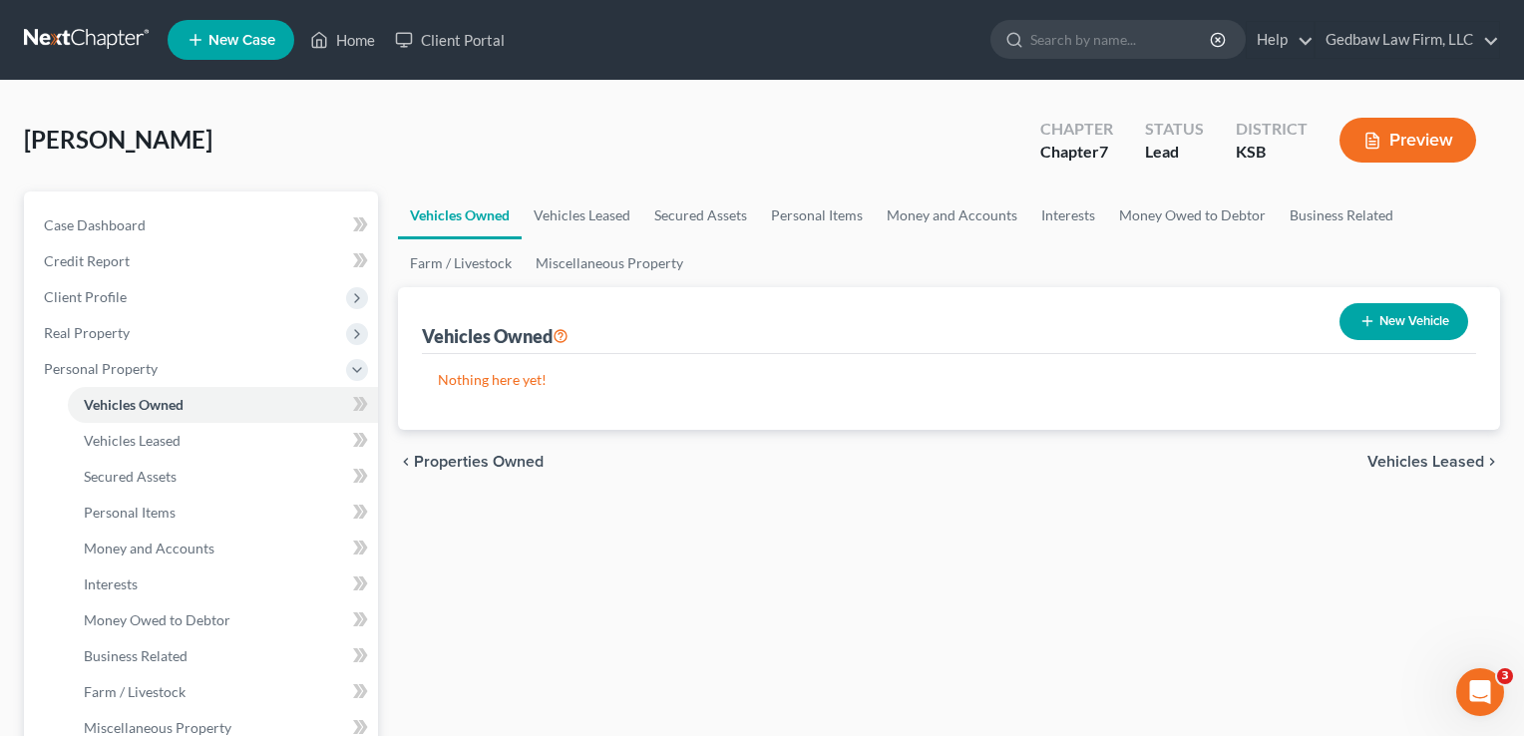
select select "0"
select select "2"
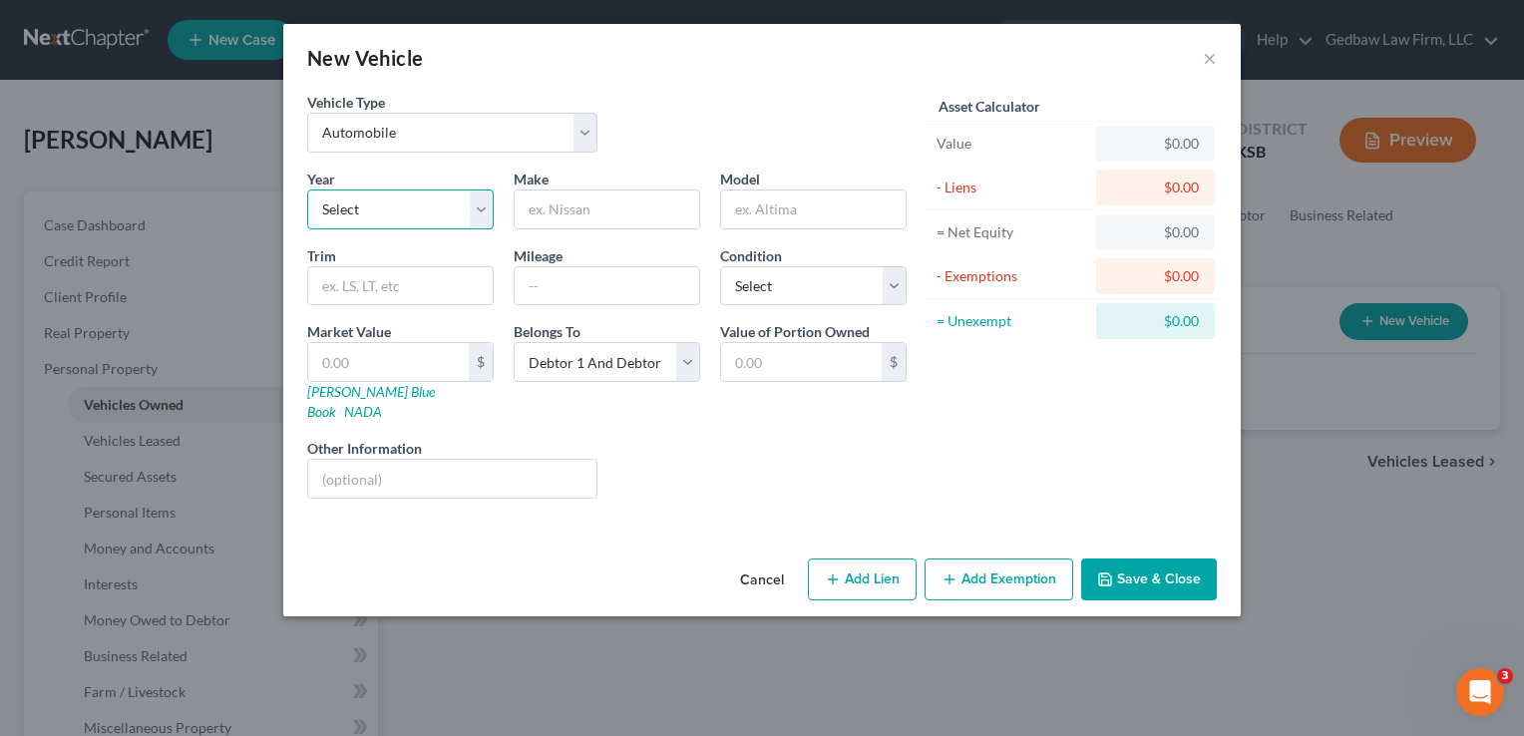
click at [426, 214] on select "Select 2026 2025 2024 2023 2022 2021 2020 2019 2018 2017 2016 2015 2014 2013 20…" at bounding box center [400, 209] width 186 height 40
select select "11"
click at [307, 189] on select "Select 2026 2025 2024 2023 2022 2021 2020 2019 2018 2017 2016 2015 2014 2013 20…" at bounding box center [400, 209] width 186 height 40
click at [646, 206] on input "text" at bounding box center [607, 209] width 184 height 38
type input "BMW"
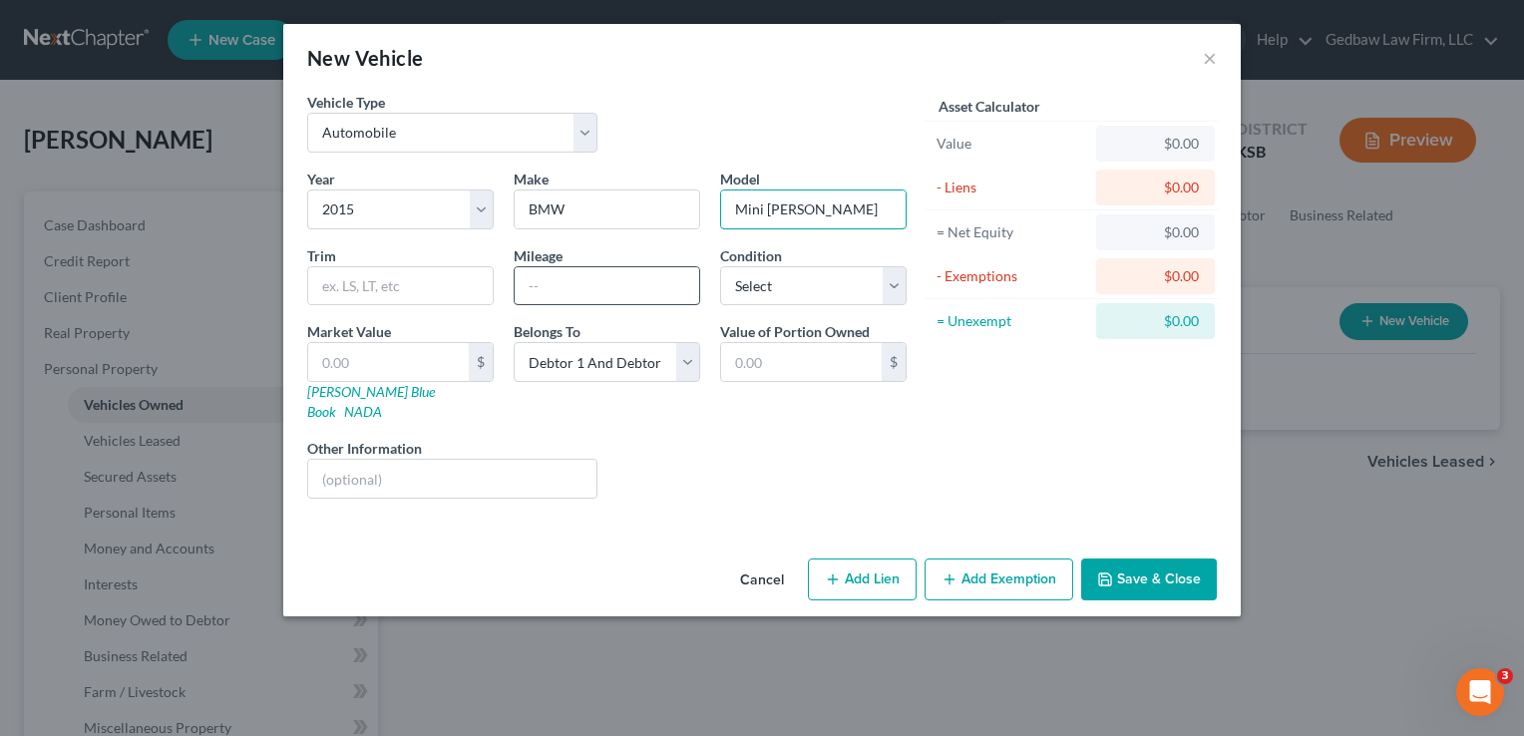
type input "Mini [PERSON_NAME]"
click at [610, 279] on input "text" at bounding box center [607, 286] width 184 height 38
type input "97000"
click at [840, 273] on select "Select Excellent Very Good Good Fair Poor" at bounding box center [813, 286] width 186 height 40
select select "4"
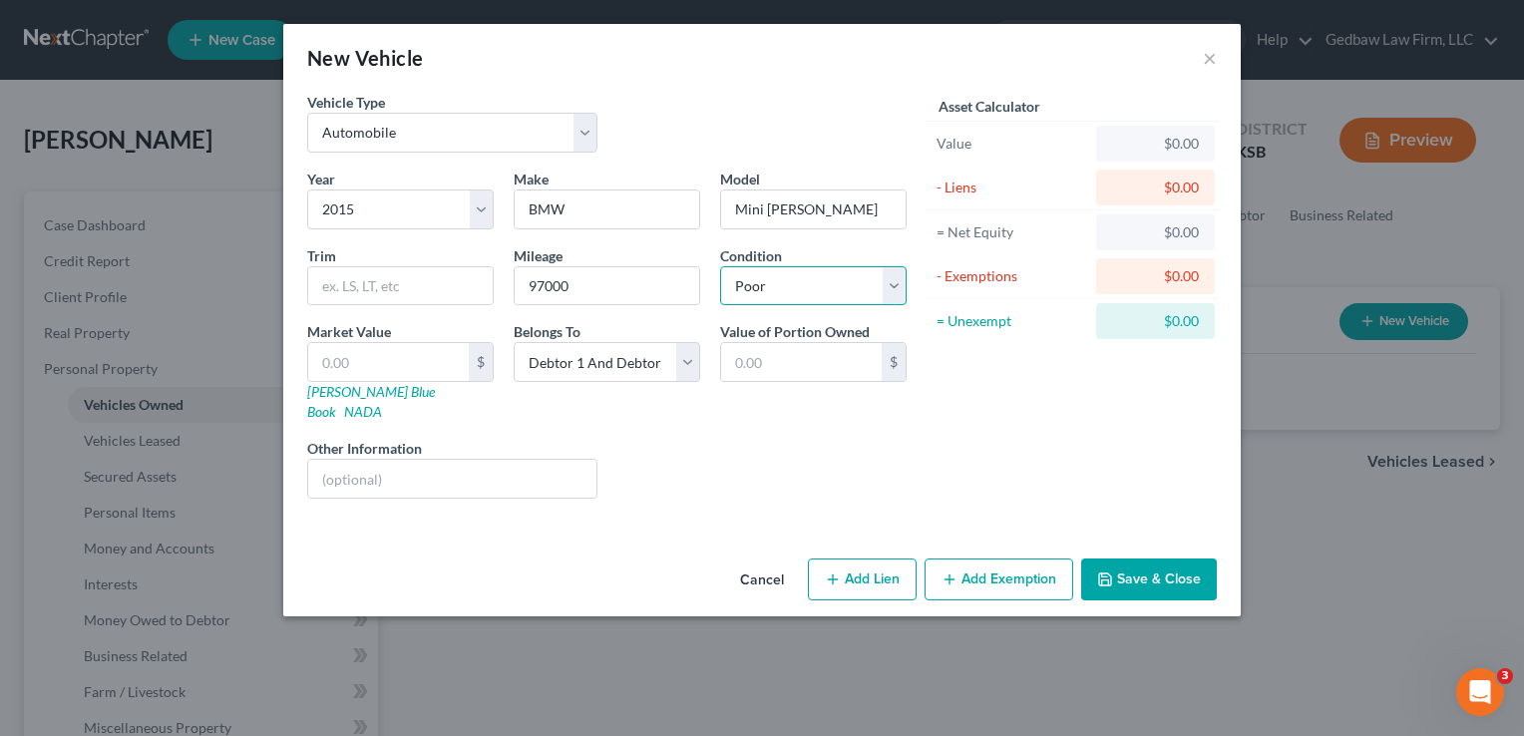
click at [720, 266] on select "Select Excellent Very Good Good Fair Poor" at bounding box center [813, 286] width 186 height 40
click at [343, 358] on input "text" at bounding box center [388, 362] width 161 height 38
type input "1,000"
type input "1,000.00"
click at [416, 460] on input "text" at bounding box center [452, 479] width 288 height 38
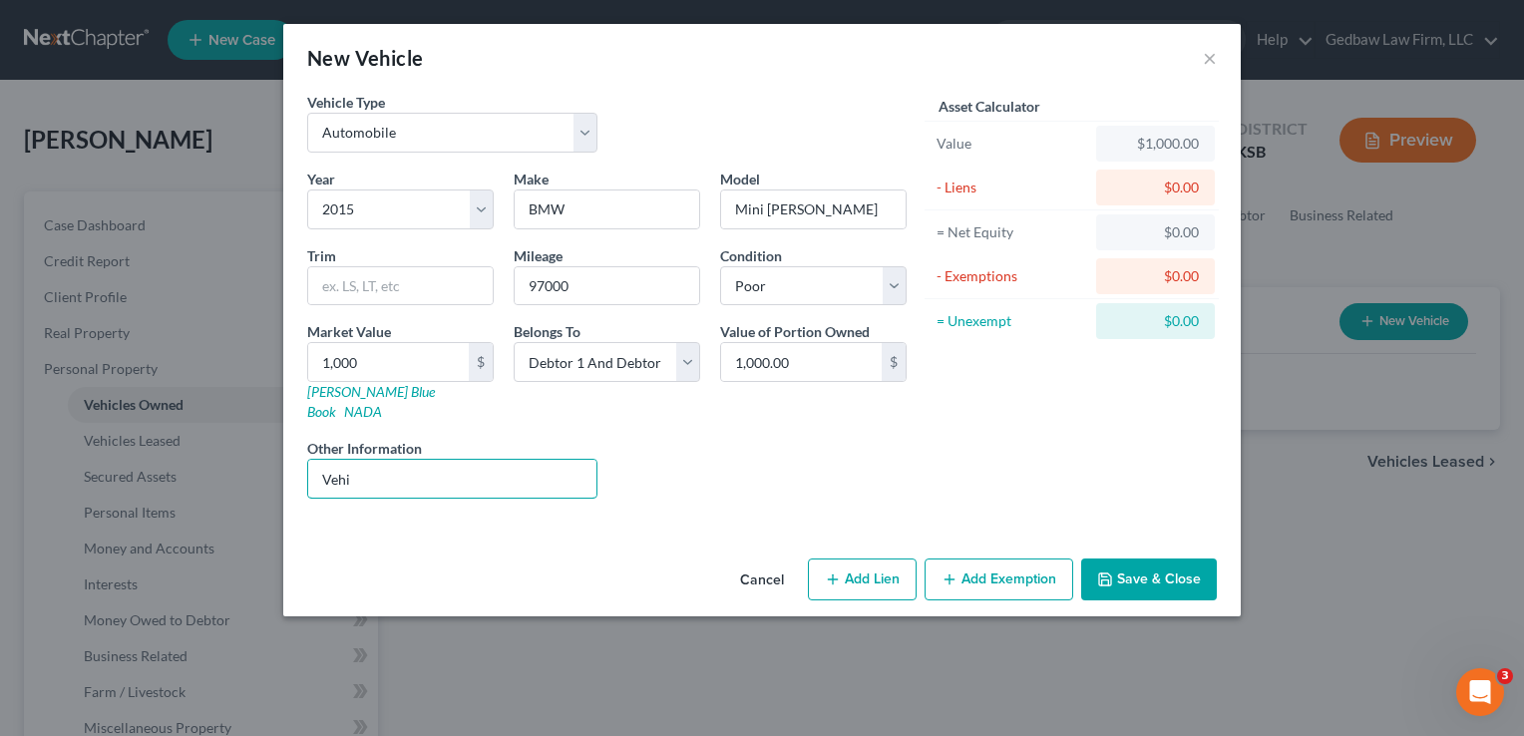
type input "Vehicle is non-running at this time"
click at [1033, 558] on button "Add Exemption" at bounding box center [998, 579] width 149 height 42
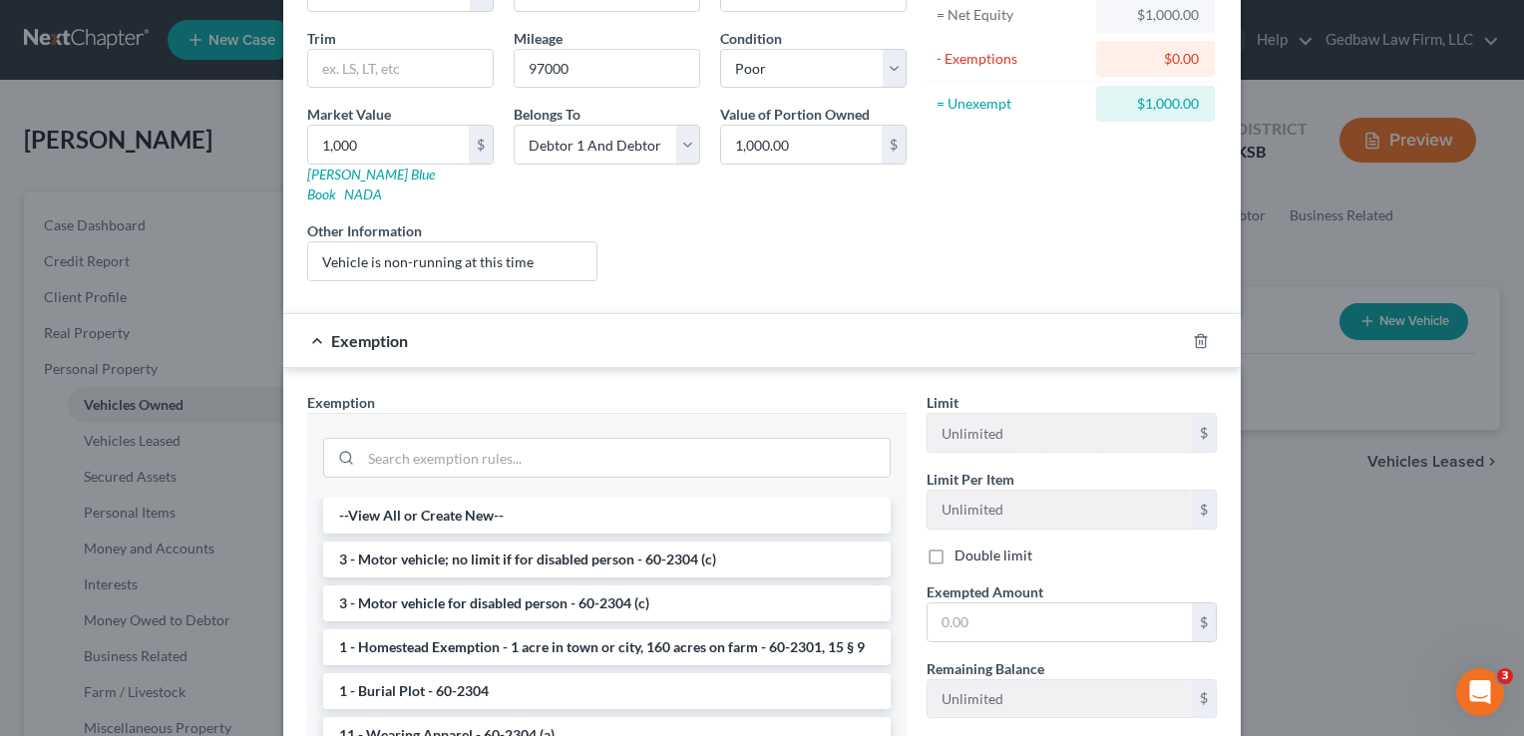
scroll to position [274, 0]
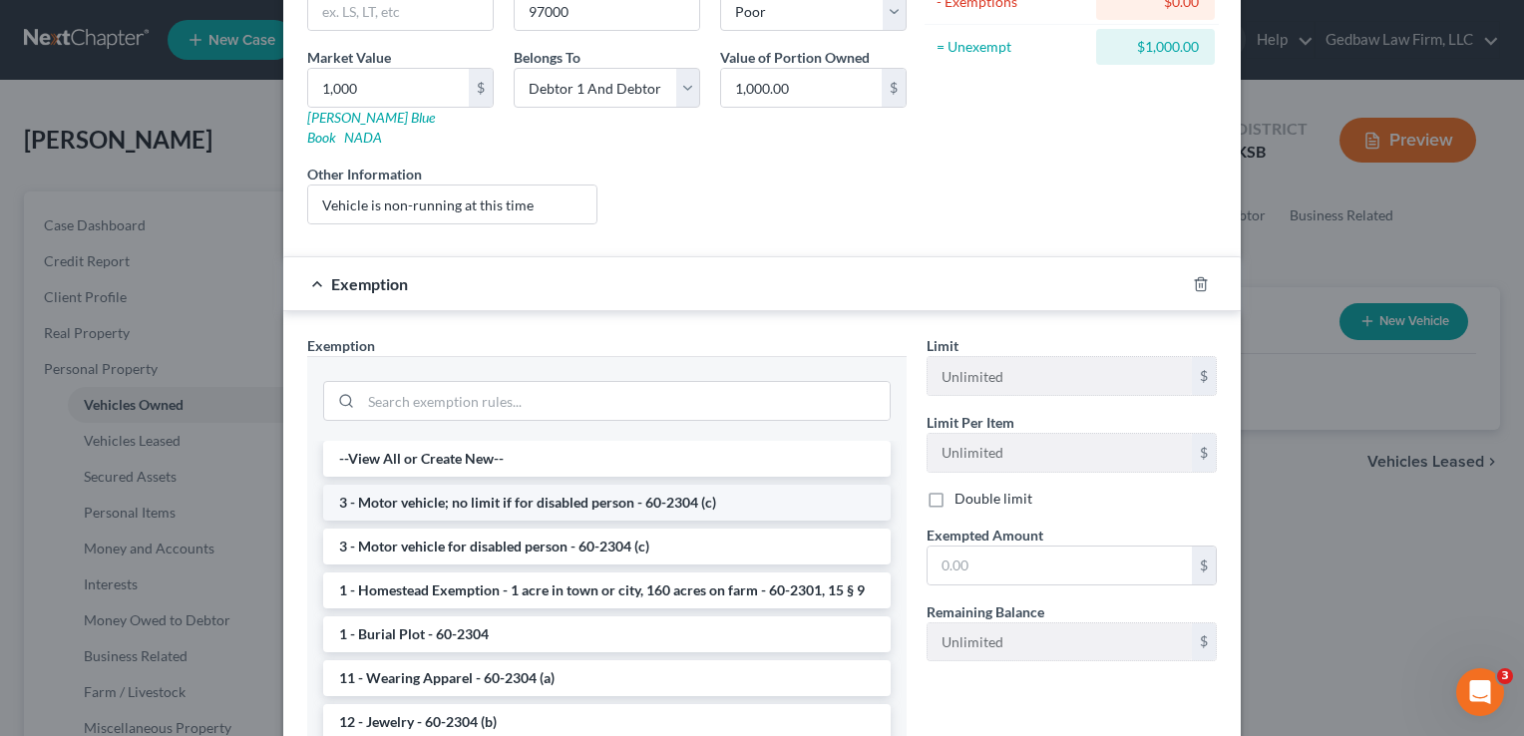
click at [622, 485] on li "3 - Motor vehicle; no limit if for disabled person - 60-2304 (c)" at bounding box center [606, 503] width 567 height 36
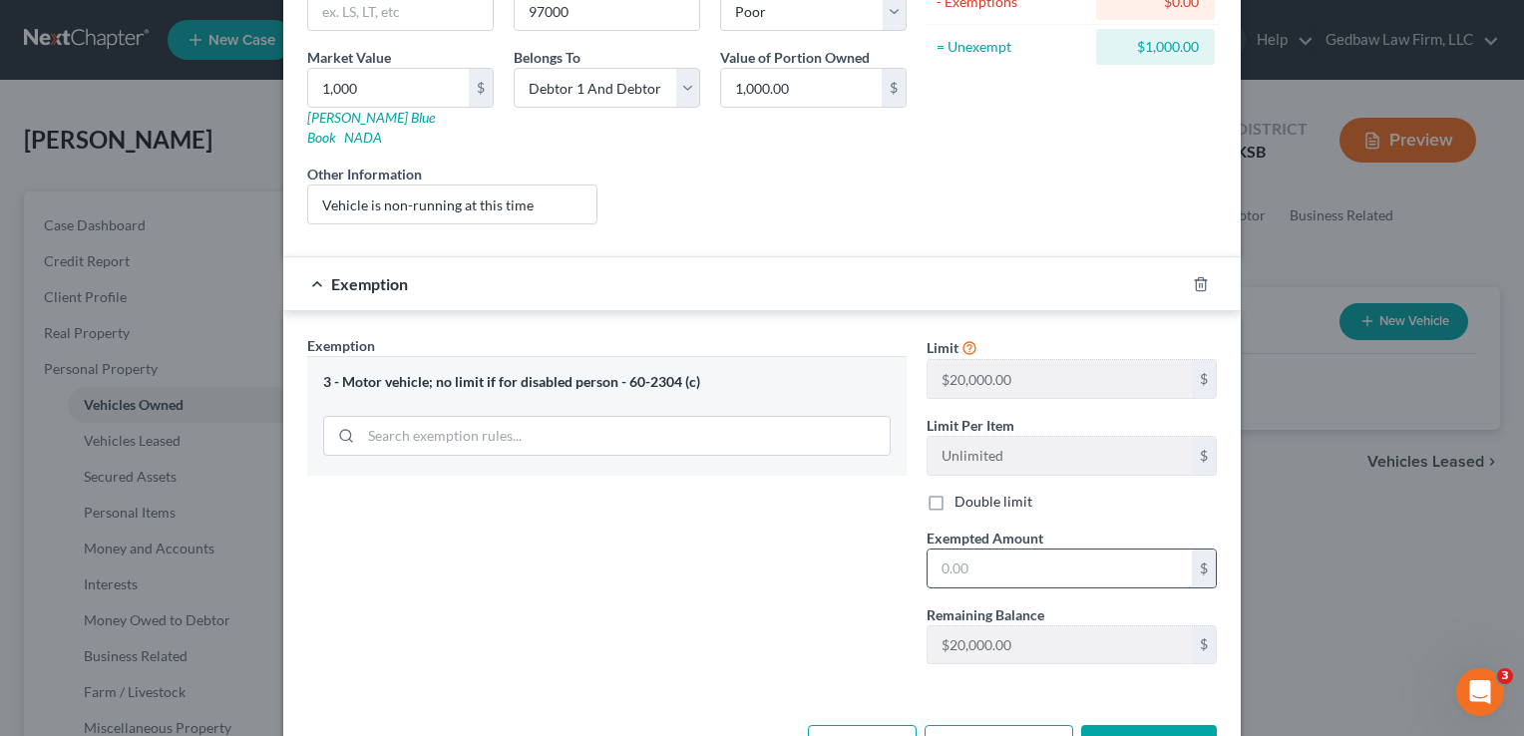
click at [987, 549] on input "text" at bounding box center [1059, 568] width 264 height 38
type input "1"
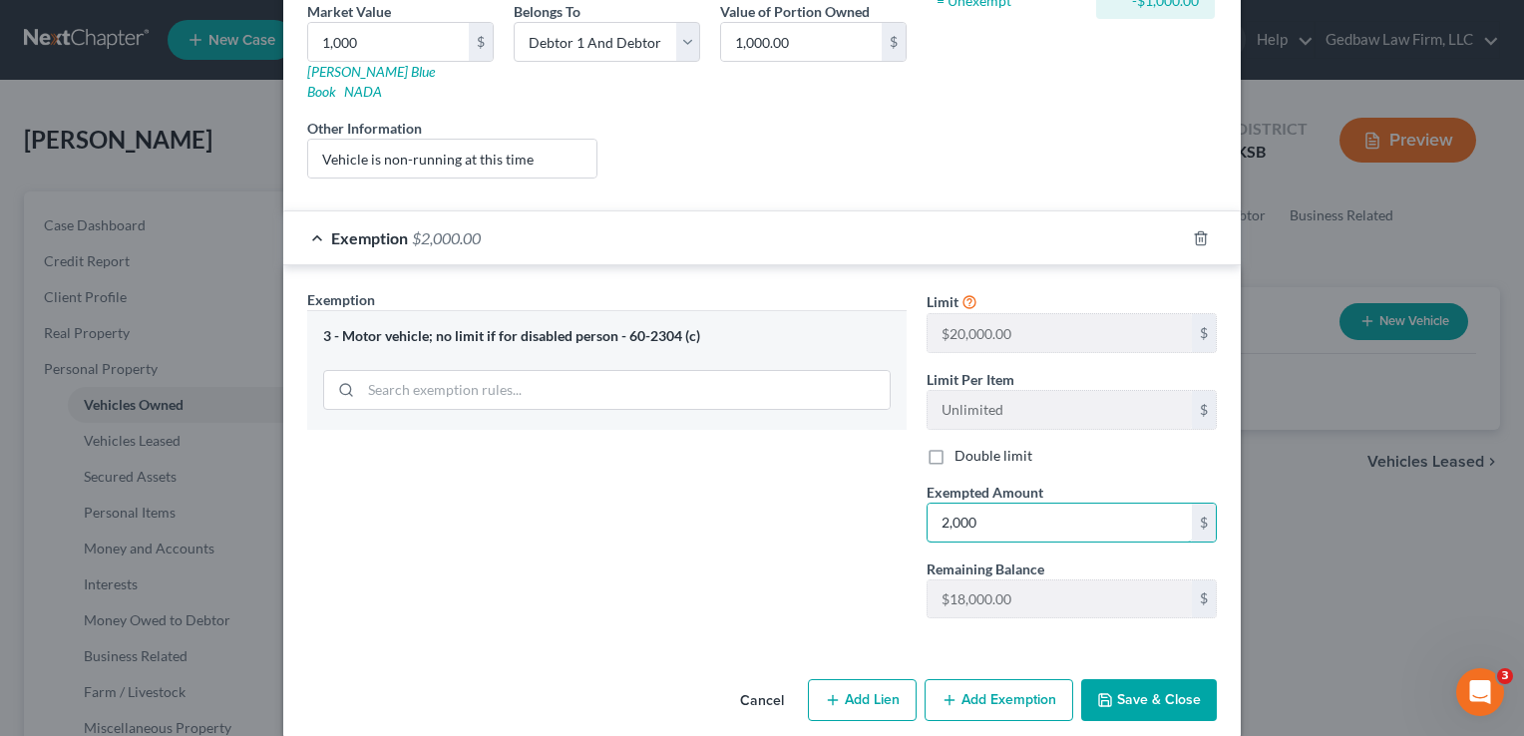
type input "2,000"
click at [1189, 679] on button "Save & Close" at bounding box center [1149, 700] width 136 height 42
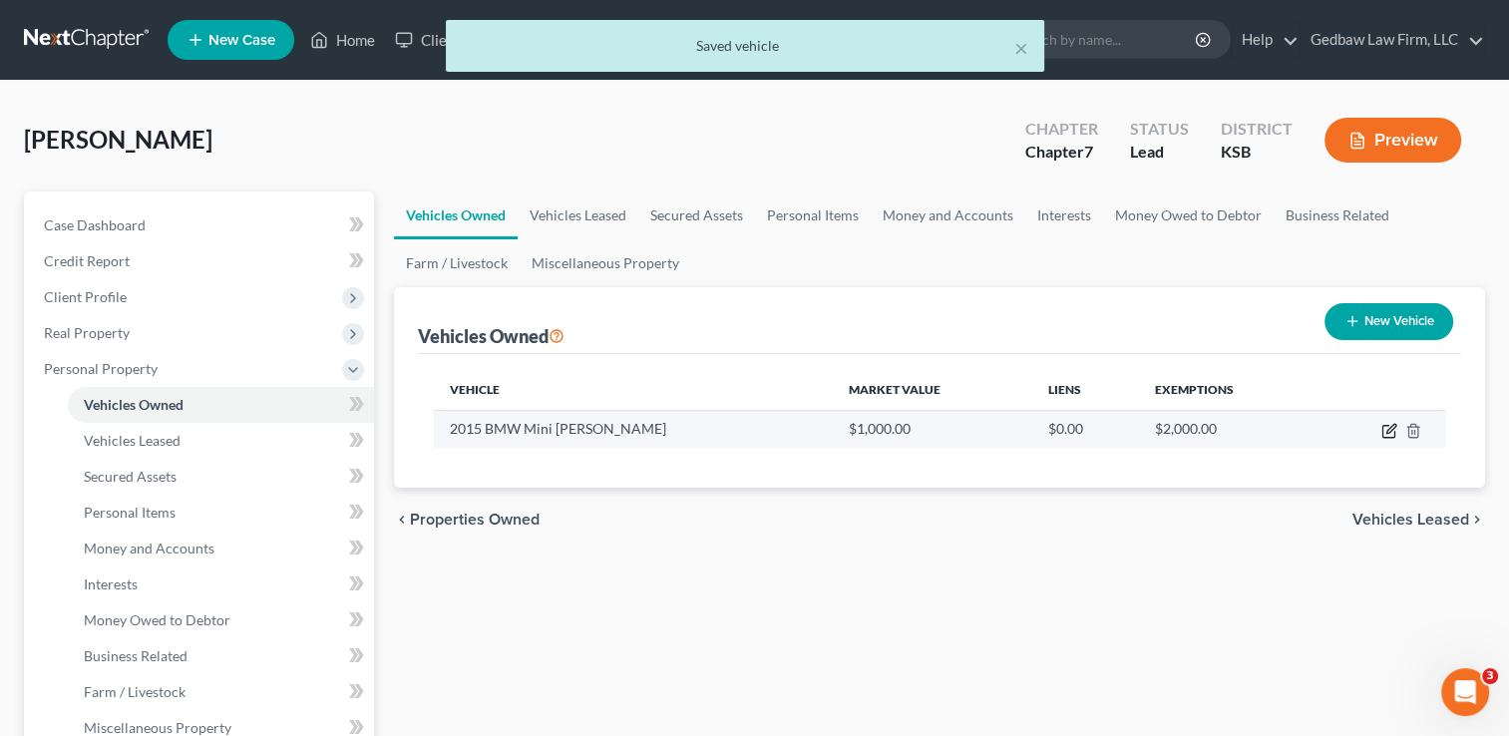
click at [1386, 433] on icon "button" at bounding box center [1390, 428] width 9 height 9
select select "0"
select select "11"
select select "4"
select select "2"
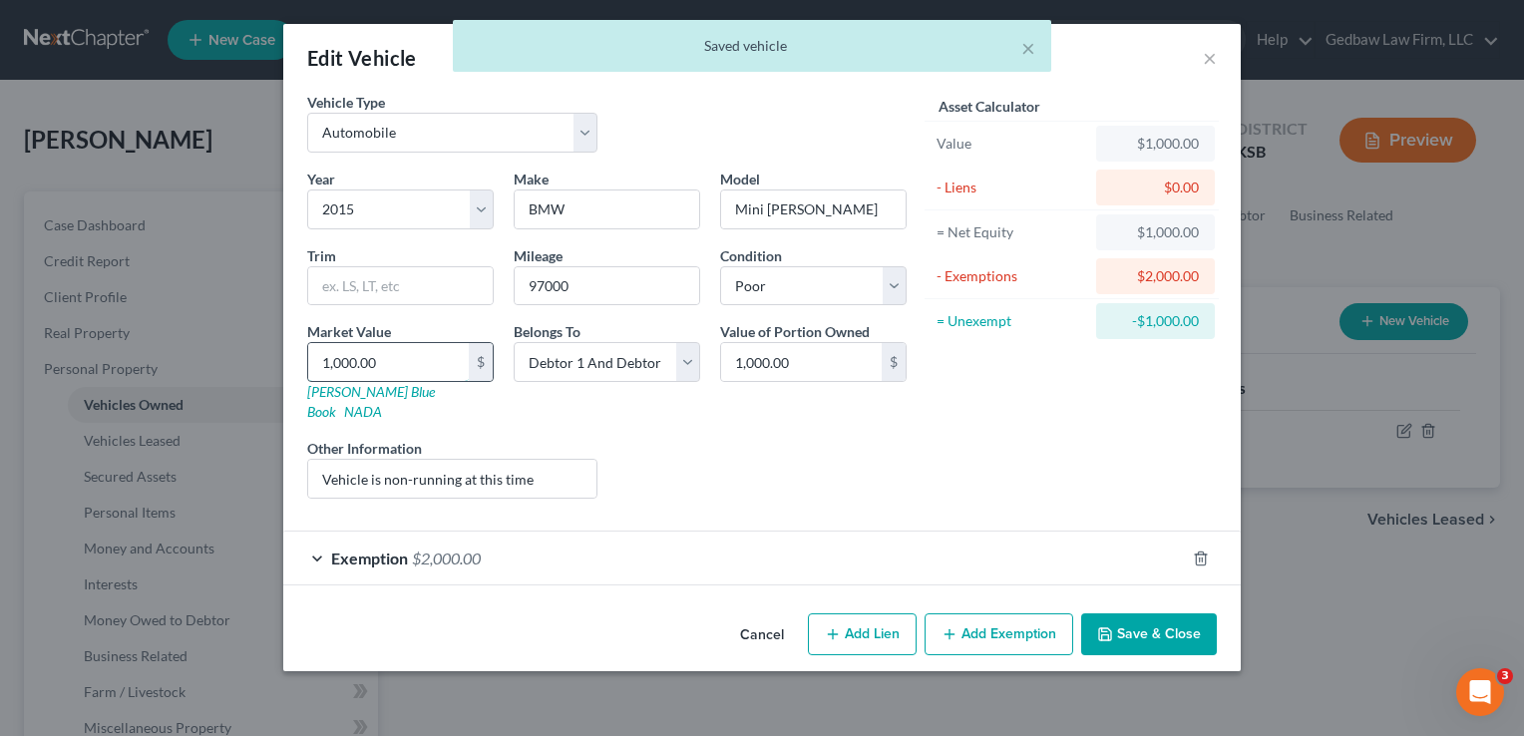
click at [392, 358] on input "1,000.00" at bounding box center [388, 362] width 161 height 38
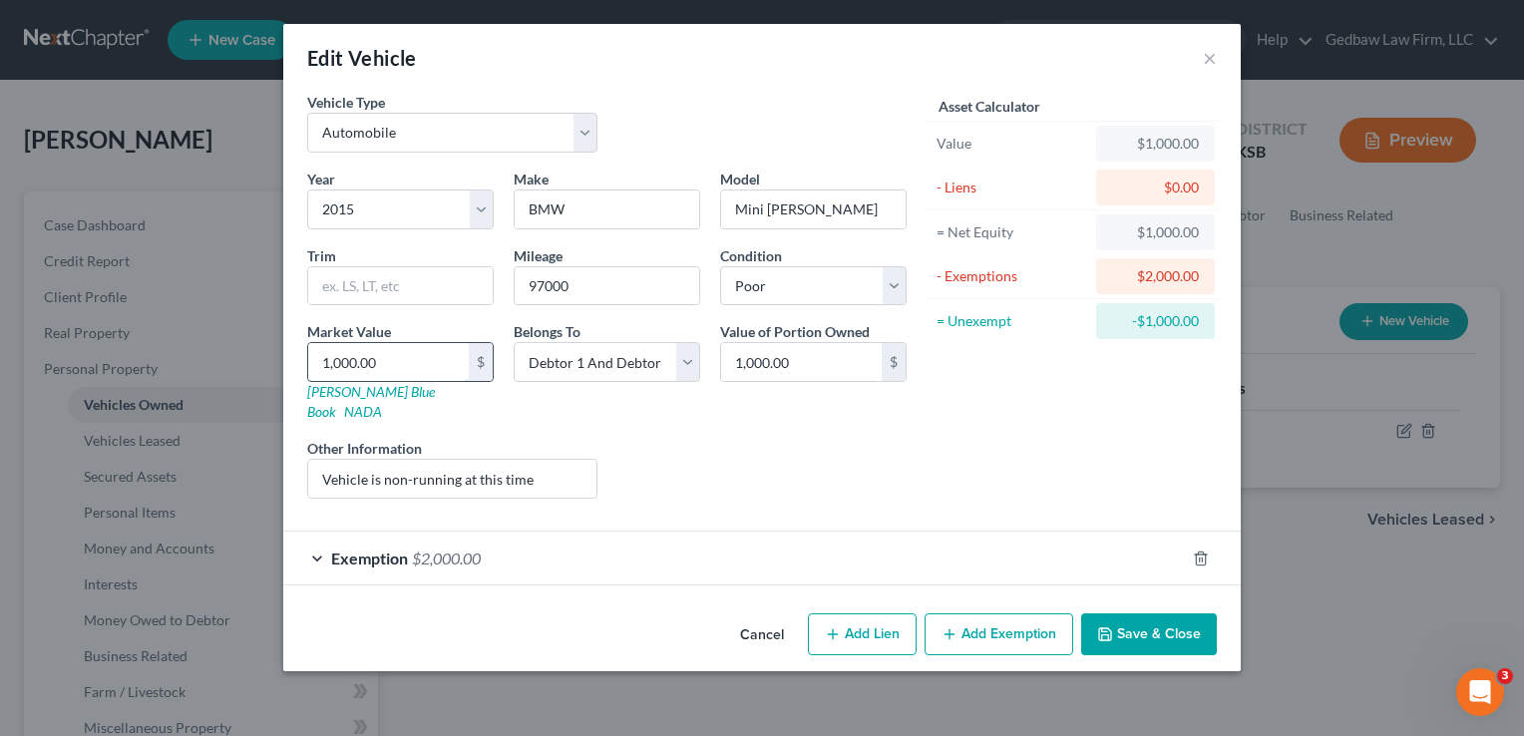
type input "2"
type input "2.00"
type input "20"
type input "20.00"
type input "200"
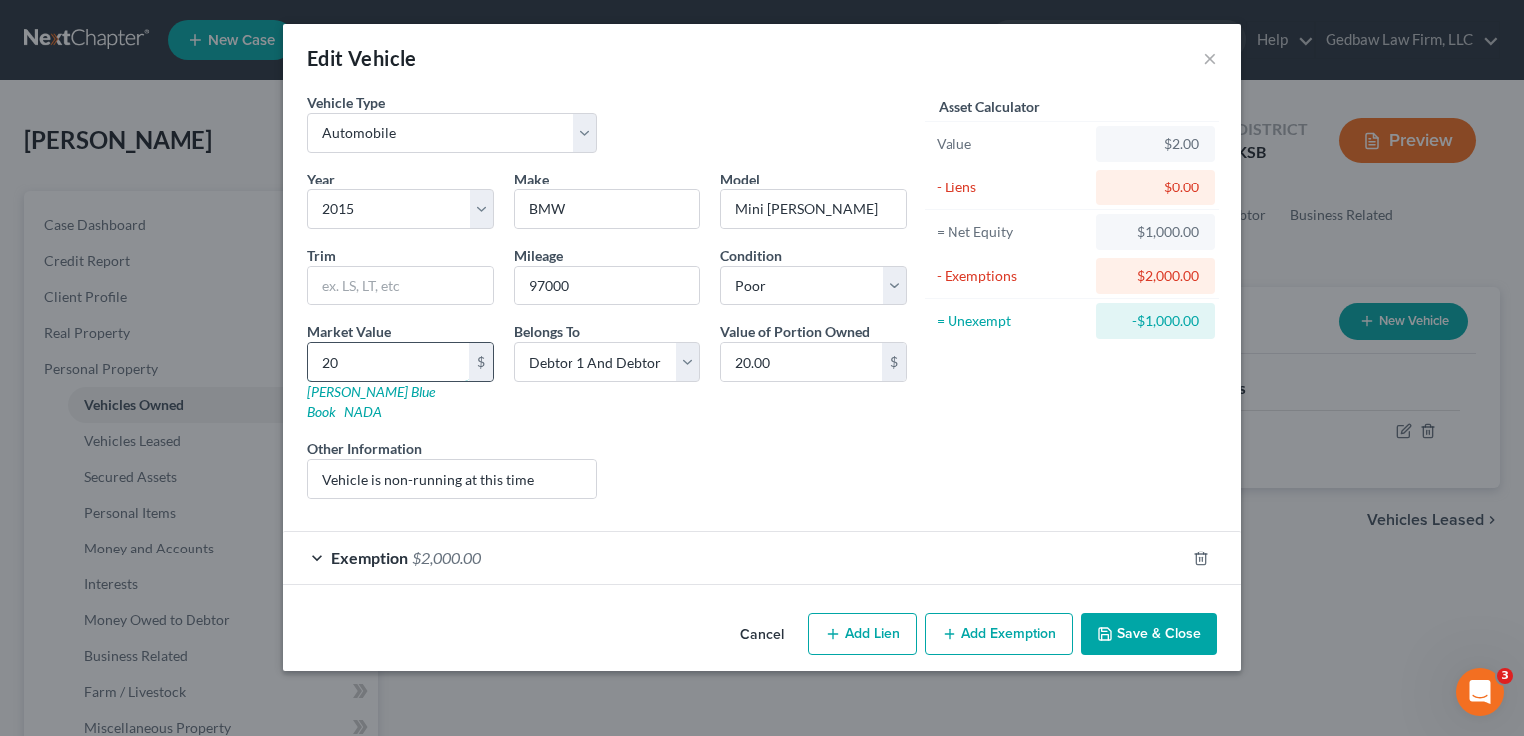
type input "200.00"
type input "2000"
type input "2,000.00"
type input "2,000"
click at [884, 616] on button "Add Lien" at bounding box center [862, 634] width 109 height 42
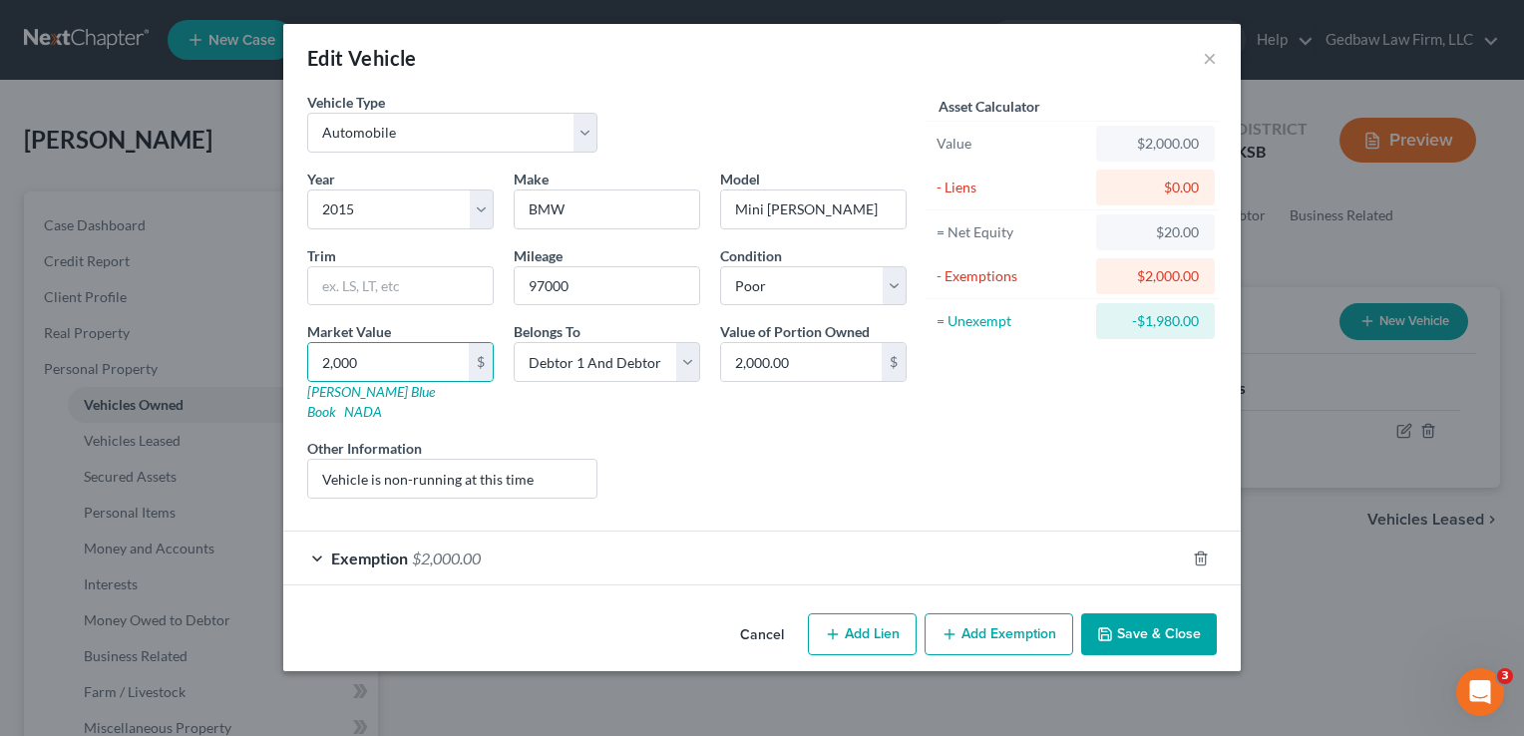
select select "2"
select select "0"
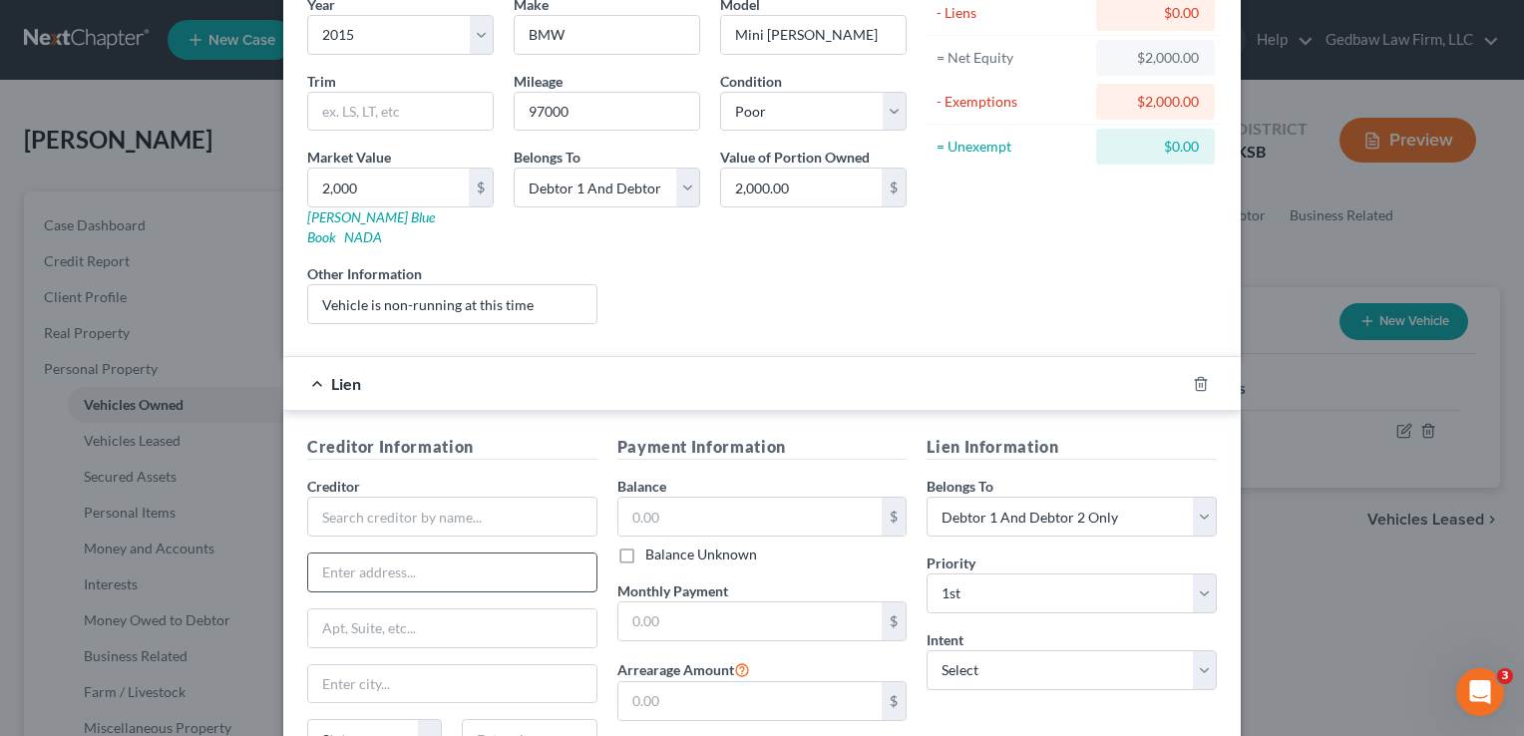
scroll to position [199, 0]
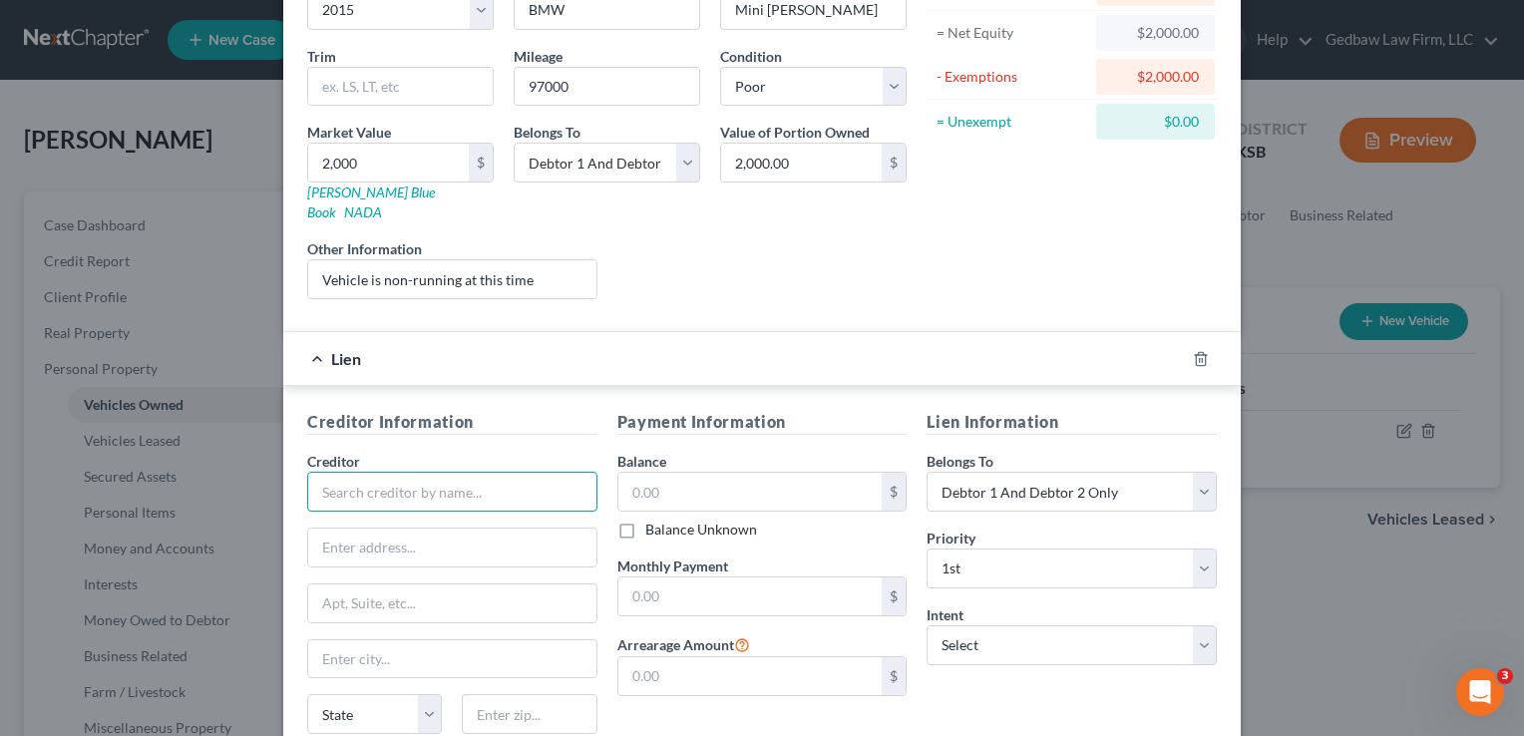
click at [459, 472] on input "text" at bounding box center [452, 492] width 290 height 40
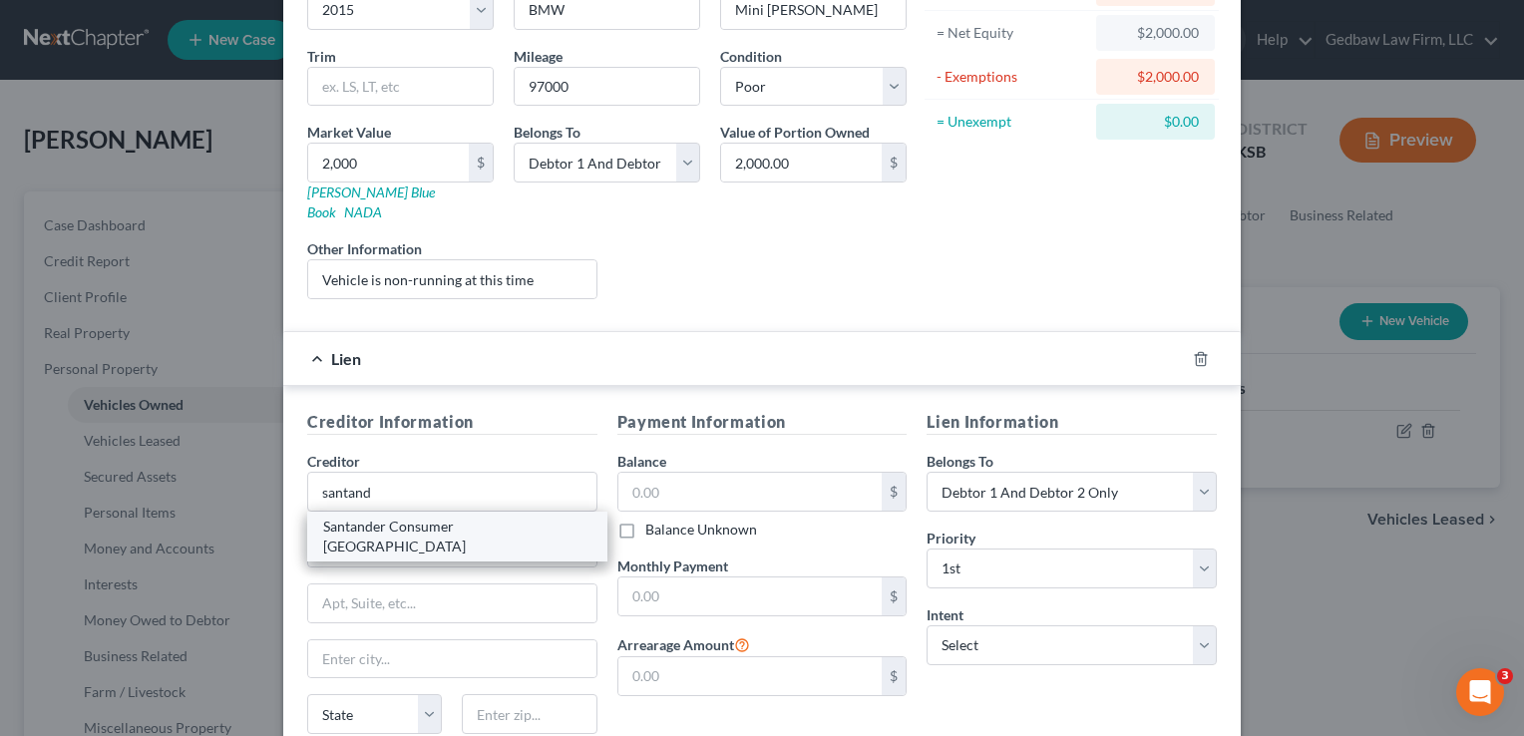
click at [432, 517] on div "Santander Consumer [GEOGRAPHIC_DATA]" at bounding box center [457, 537] width 268 height 40
type input "Santander Consumer [GEOGRAPHIC_DATA]"
type input "PO Box 961245"
type input "[GEOGRAPHIC_DATA]"
select select "45"
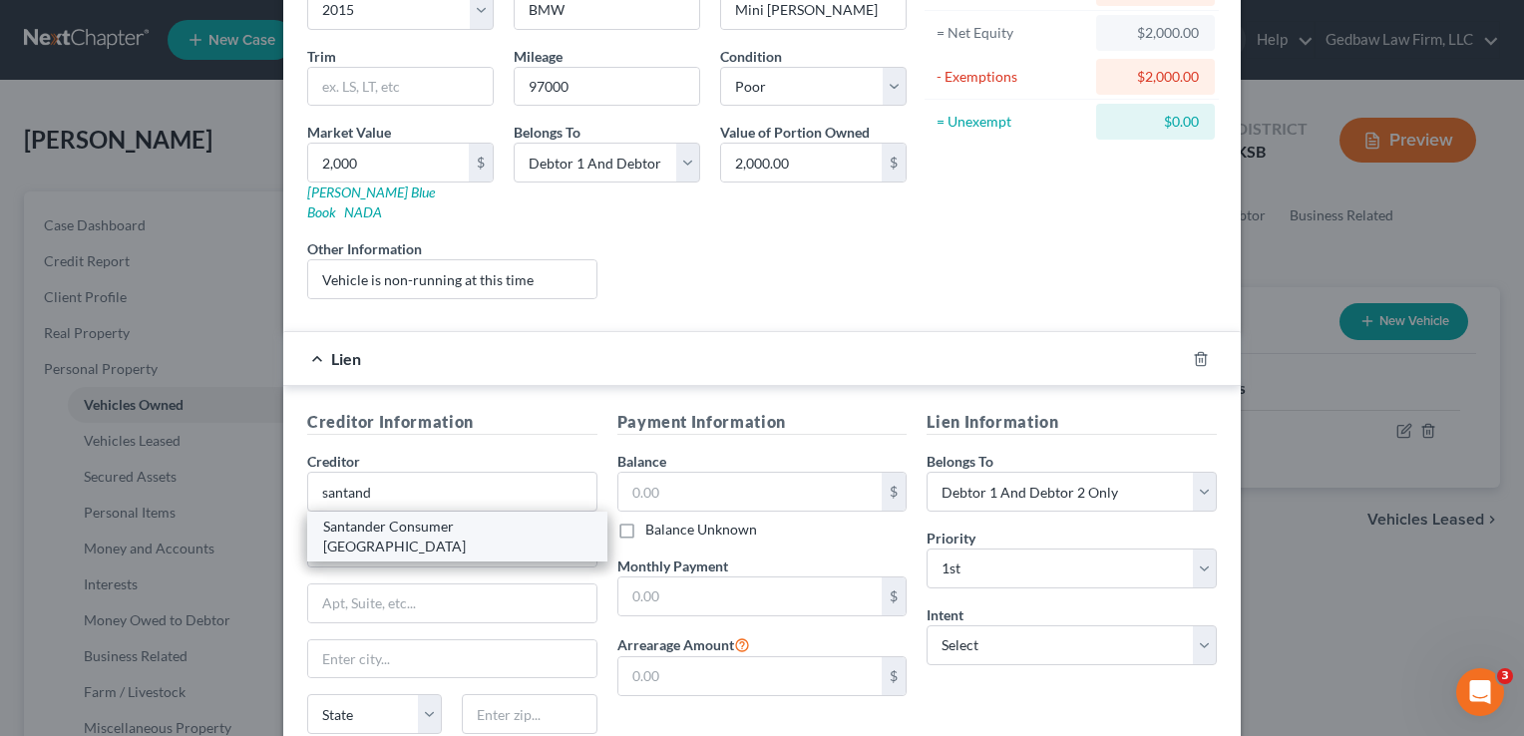
type input "76161"
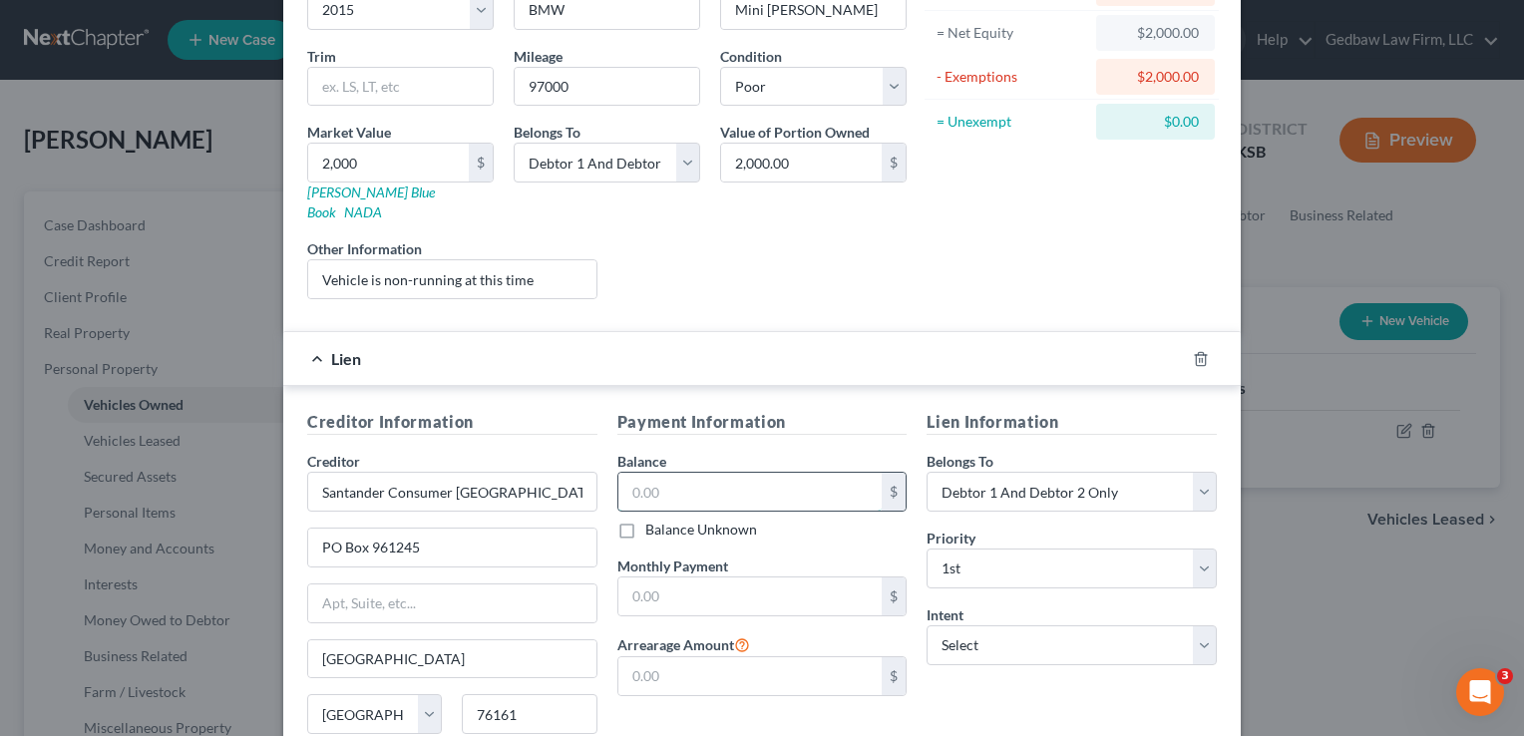
click at [735, 473] on input "text" at bounding box center [750, 492] width 264 height 38
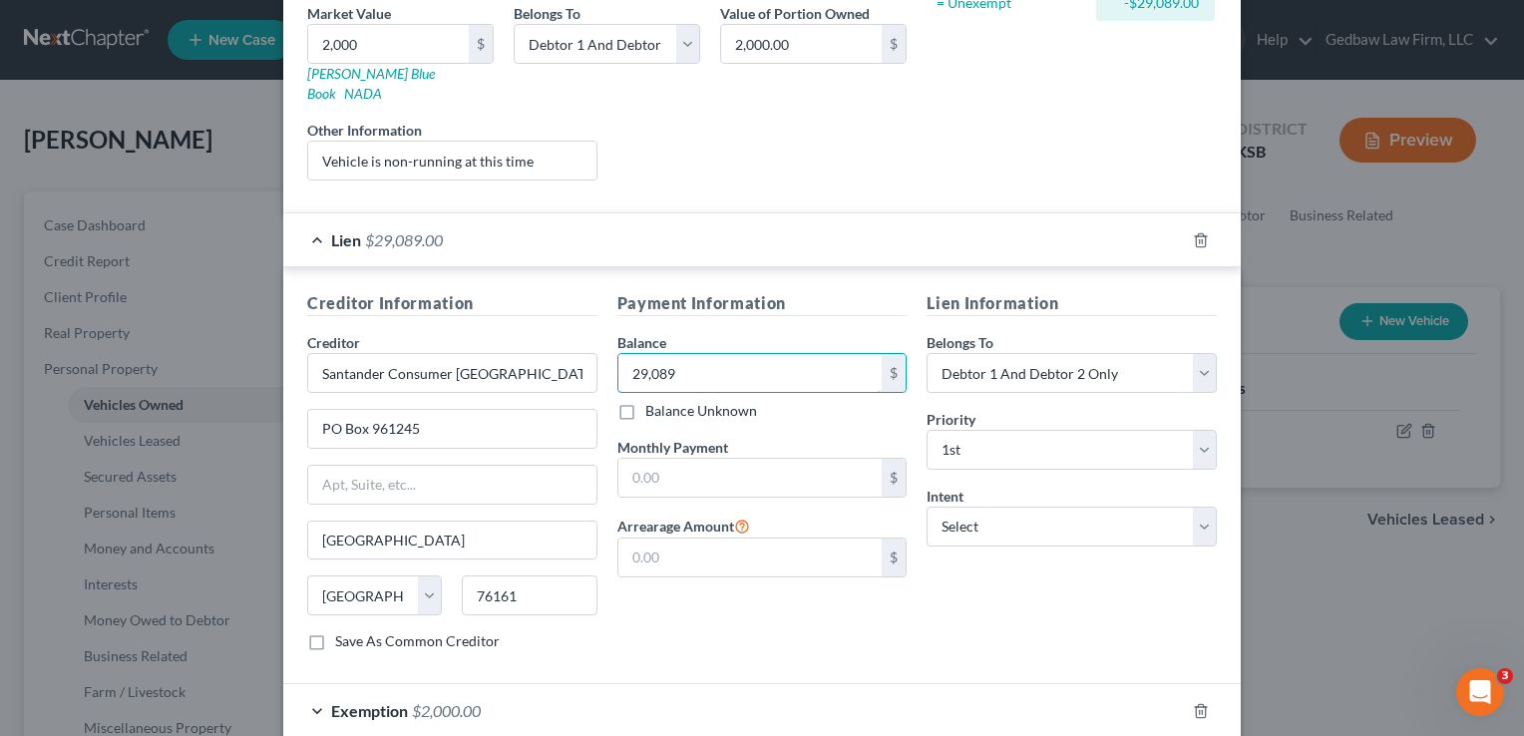
scroll to position [323, 0]
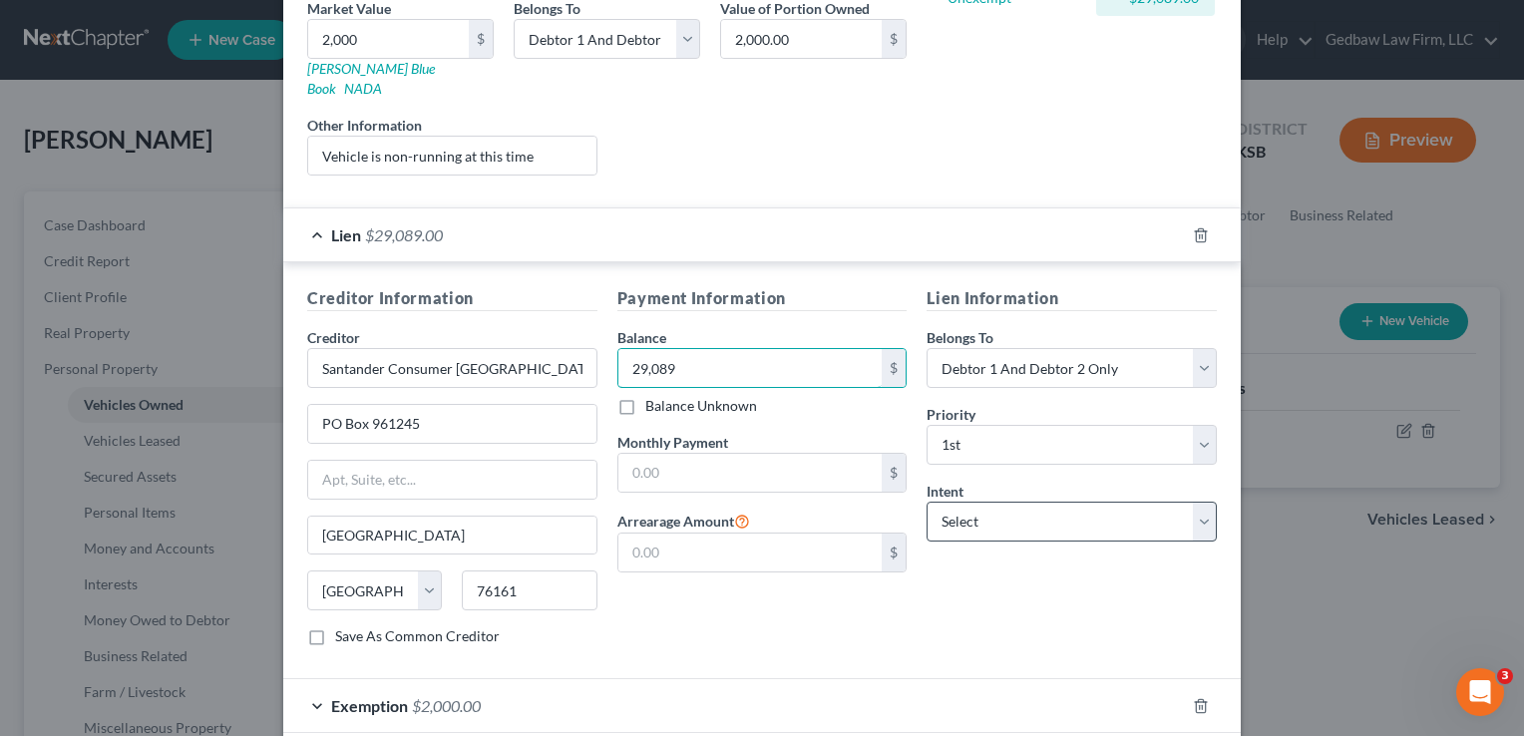
type input "29,089"
click at [1029, 504] on select "Select Surrender Redeem Reaffirm Avoid Other" at bounding box center [1071, 522] width 290 height 40
select select "0"
click at [926, 502] on select "Select Surrender Redeem Reaffirm Avoid Other" at bounding box center [1071, 522] width 290 height 40
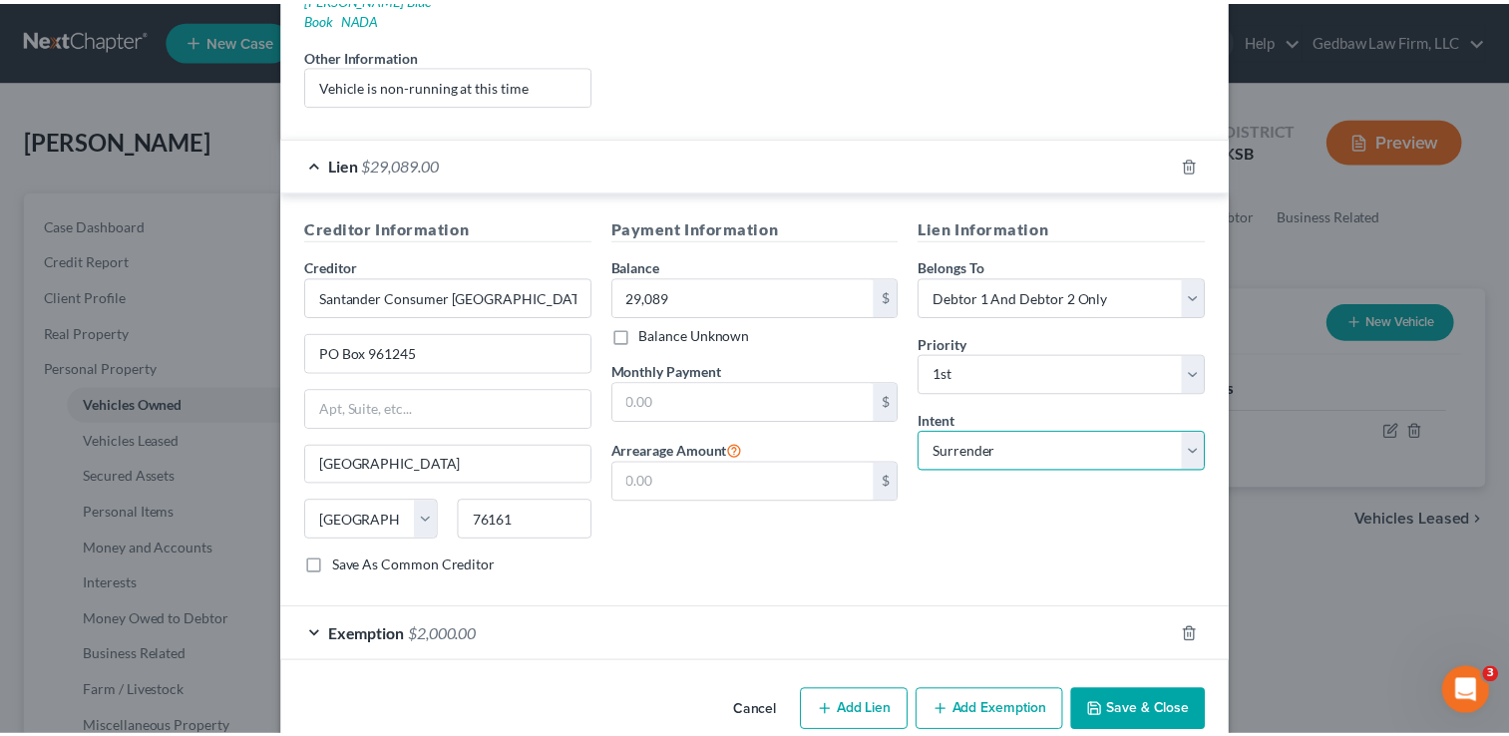
scroll to position [404, 0]
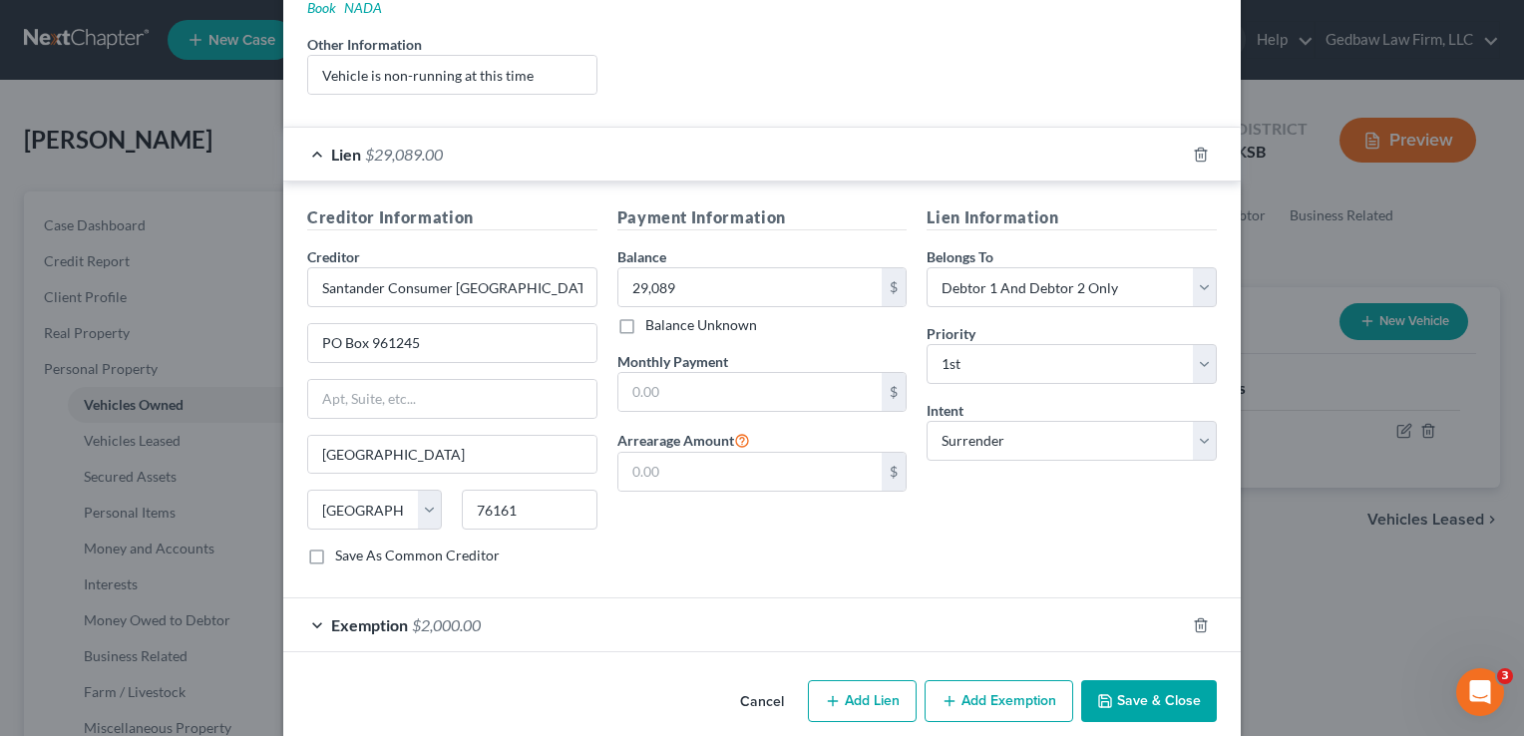
click at [1164, 680] on button "Save & Close" at bounding box center [1149, 701] width 136 height 42
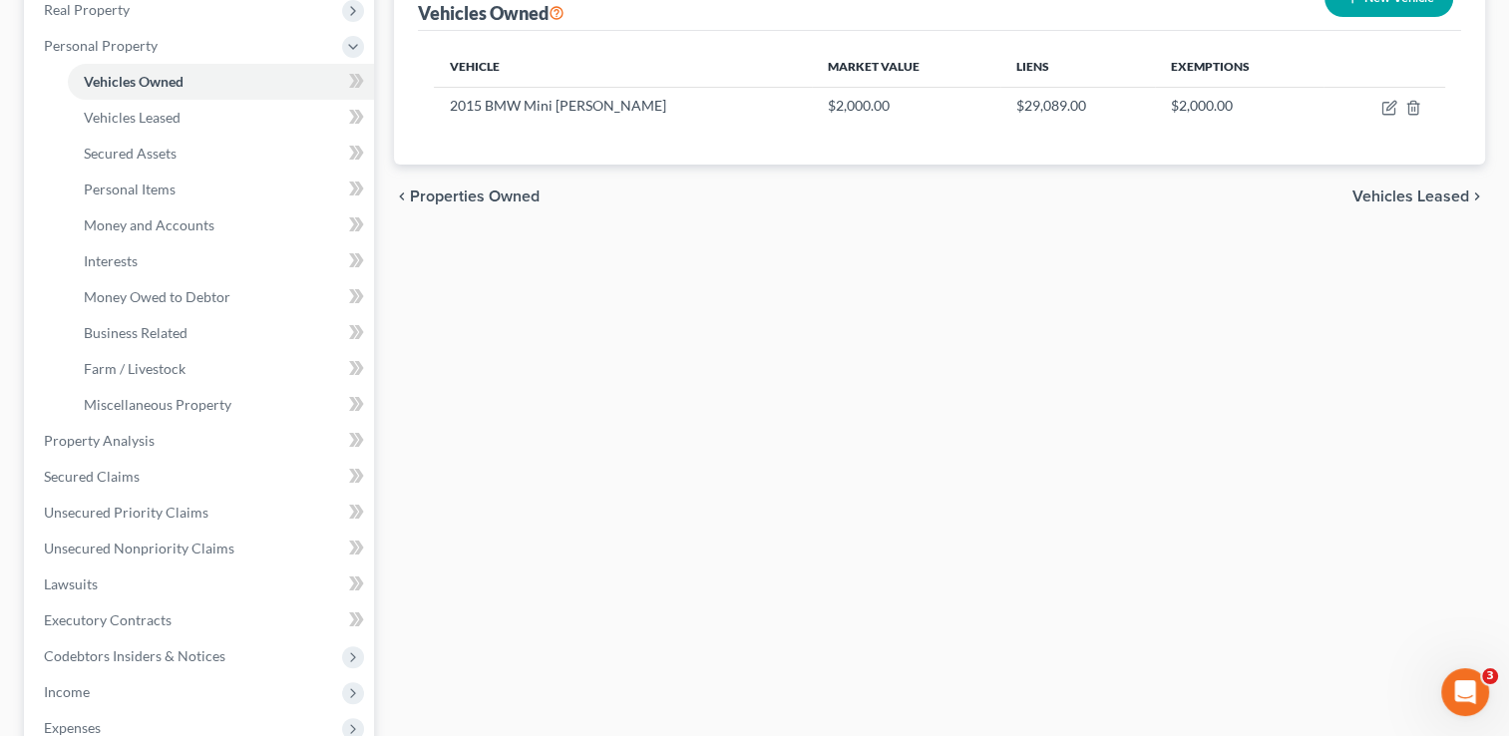
scroll to position [323, 0]
click at [157, 512] on span "Unsecured Priority Claims" at bounding box center [126, 512] width 165 height 17
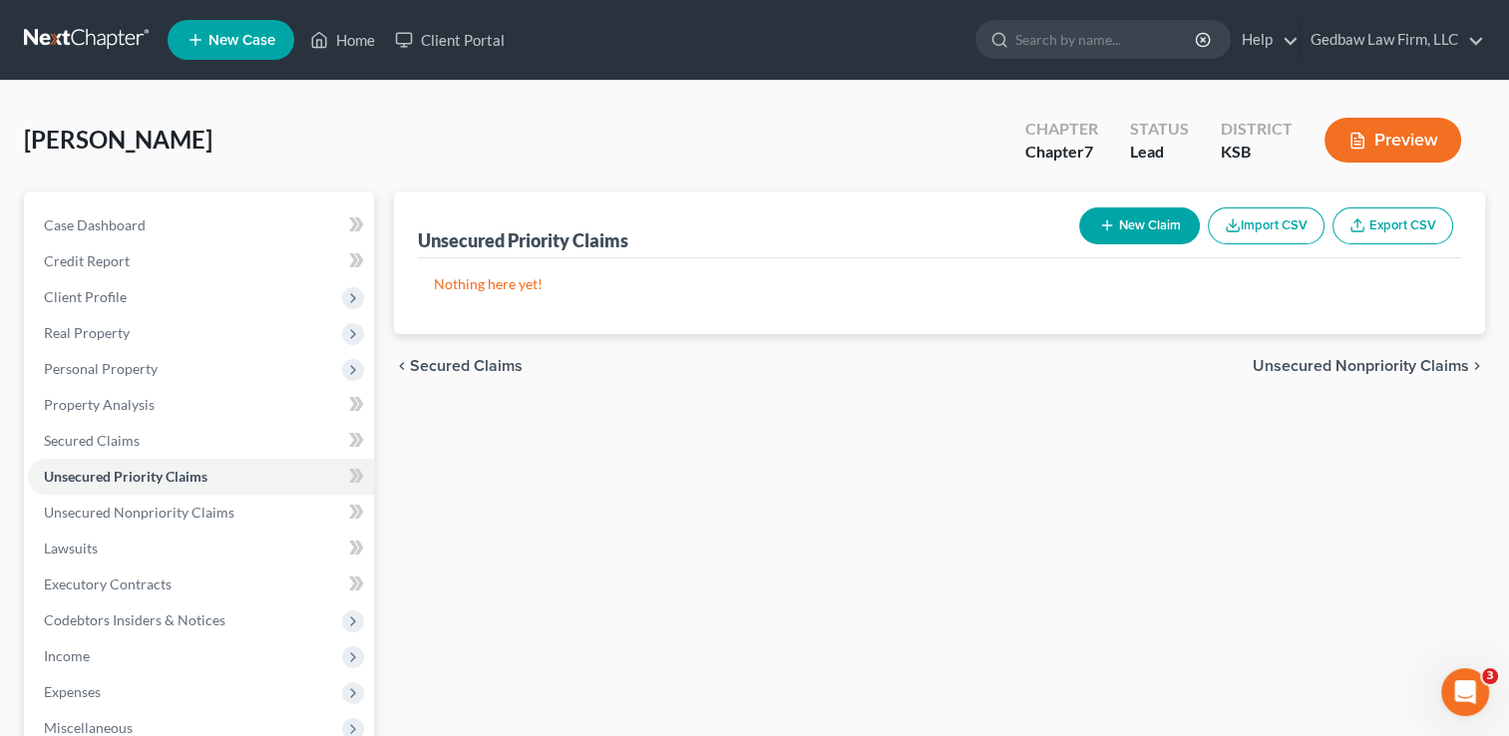
click at [1161, 223] on button "New Claim" at bounding box center [1139, 225] width 121 height 37
select select "2"
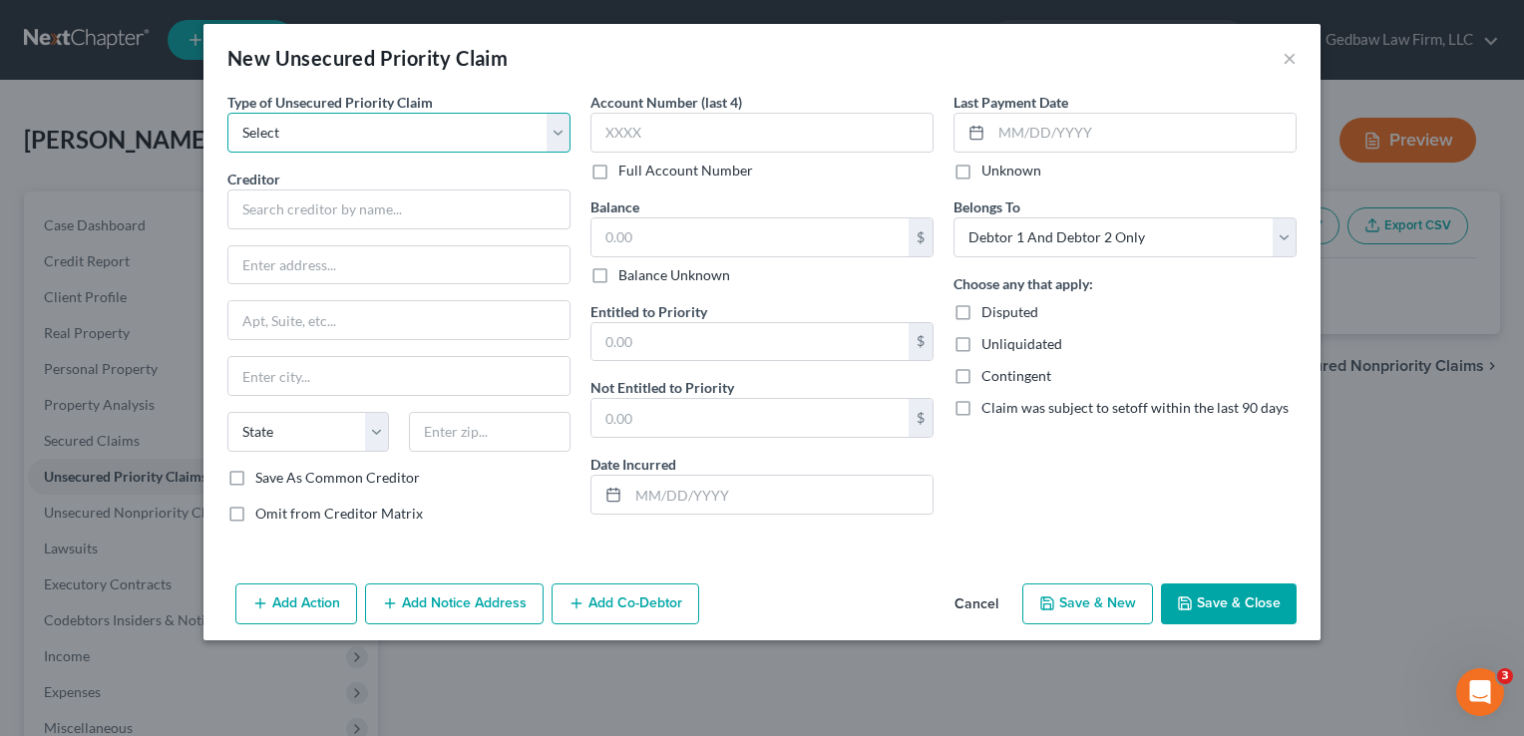
click at [503, 128] on select "Select Taxes & Other Government Units Domestic Support Obligations Extensions o…" at bounding box center [398, 133] width 343 height 40
select select "0"
click at [227, 113] on select "Select Taxes & Other Government Units Domestic Support Obligations Extensions o…" at bounding box center [398, 133] width 343 height 40
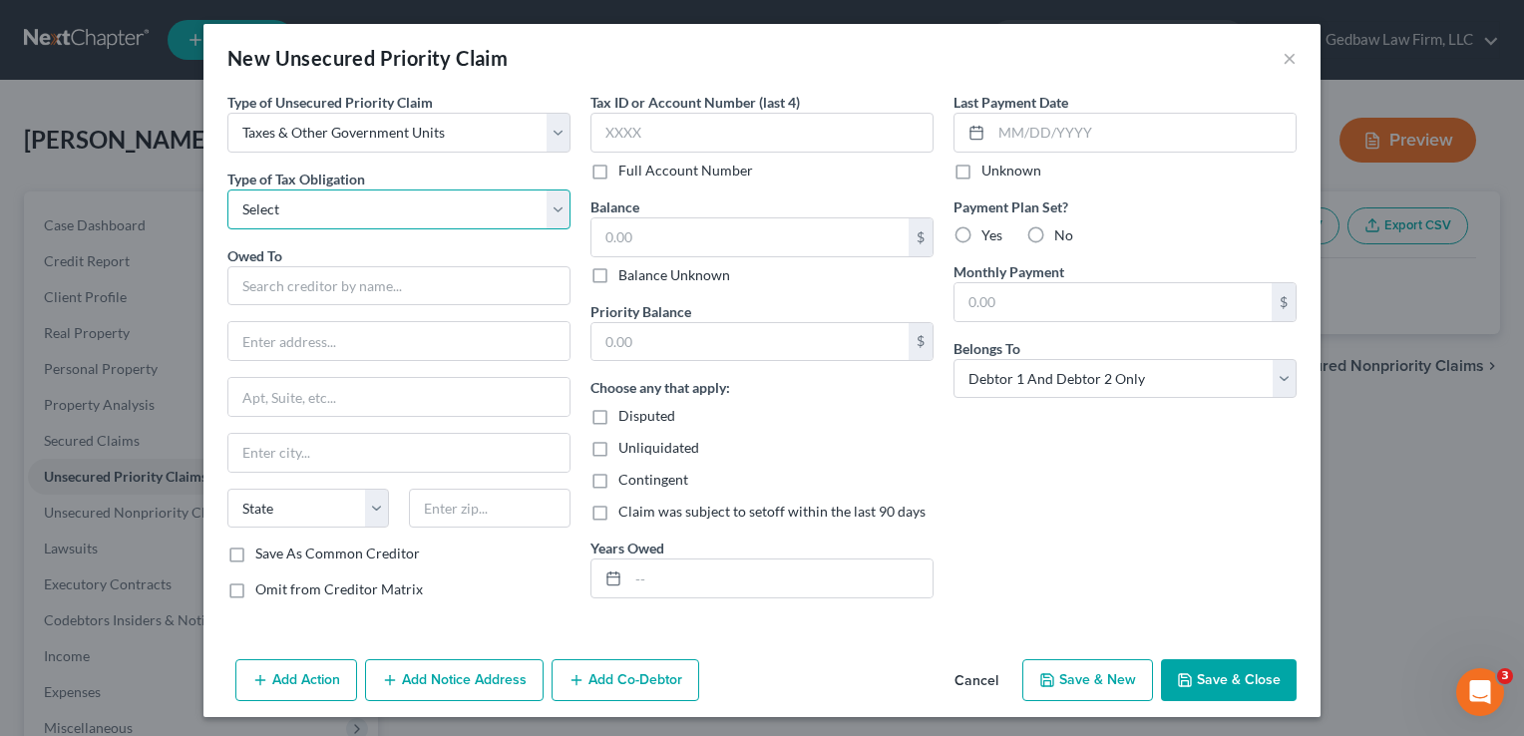
click at [490, 204] on select "Select Federal City State Franchise Tax Board Other" at bounding box center [398, 209] width 343 height 40
select select "0"
click at [227, 189] on select "Select Federal City State Franchise Tax Board Other" at bounding box center [398, 209] width 343 height 40
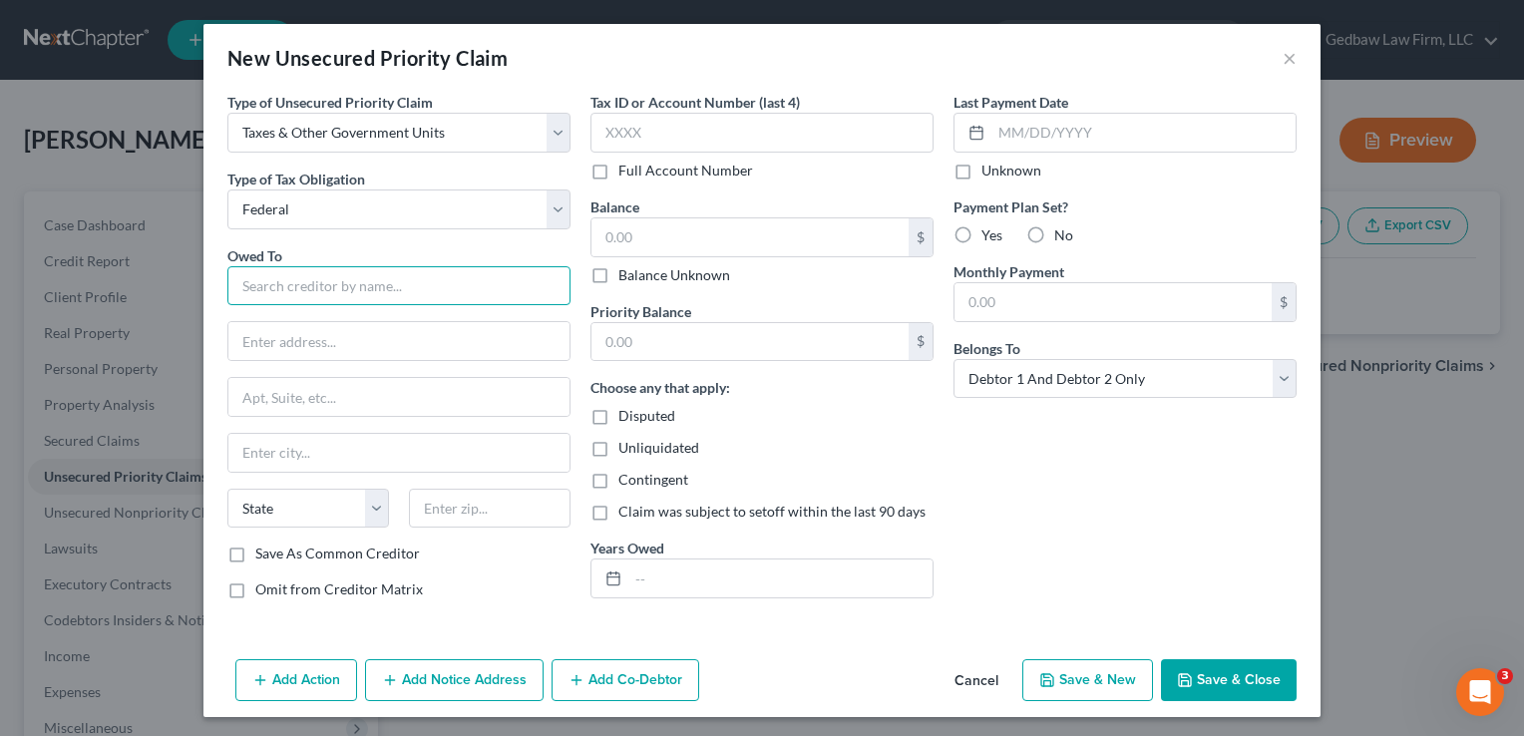
click at [469, 291] on input "text" at bounding box center [398, 286] width 343 height 40
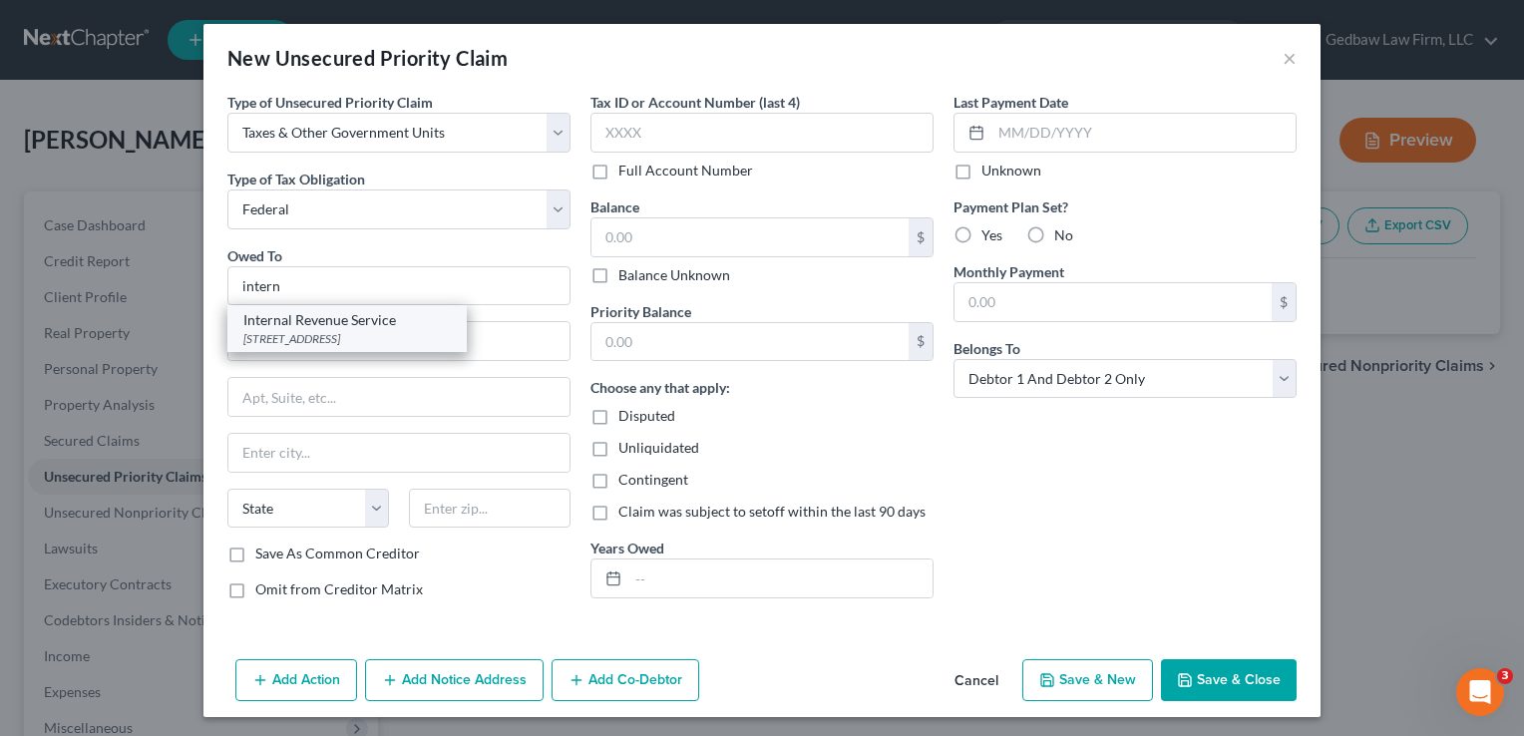
click at [370, 332] on div "[STREET_ADDRESS]" at bounding box center [346, 338] width 207 height 17
type input "Internal Revenue Service"
type input "PO Box 7346"
type input "[GEOGRAPHIC_DATA]"
select select "39"
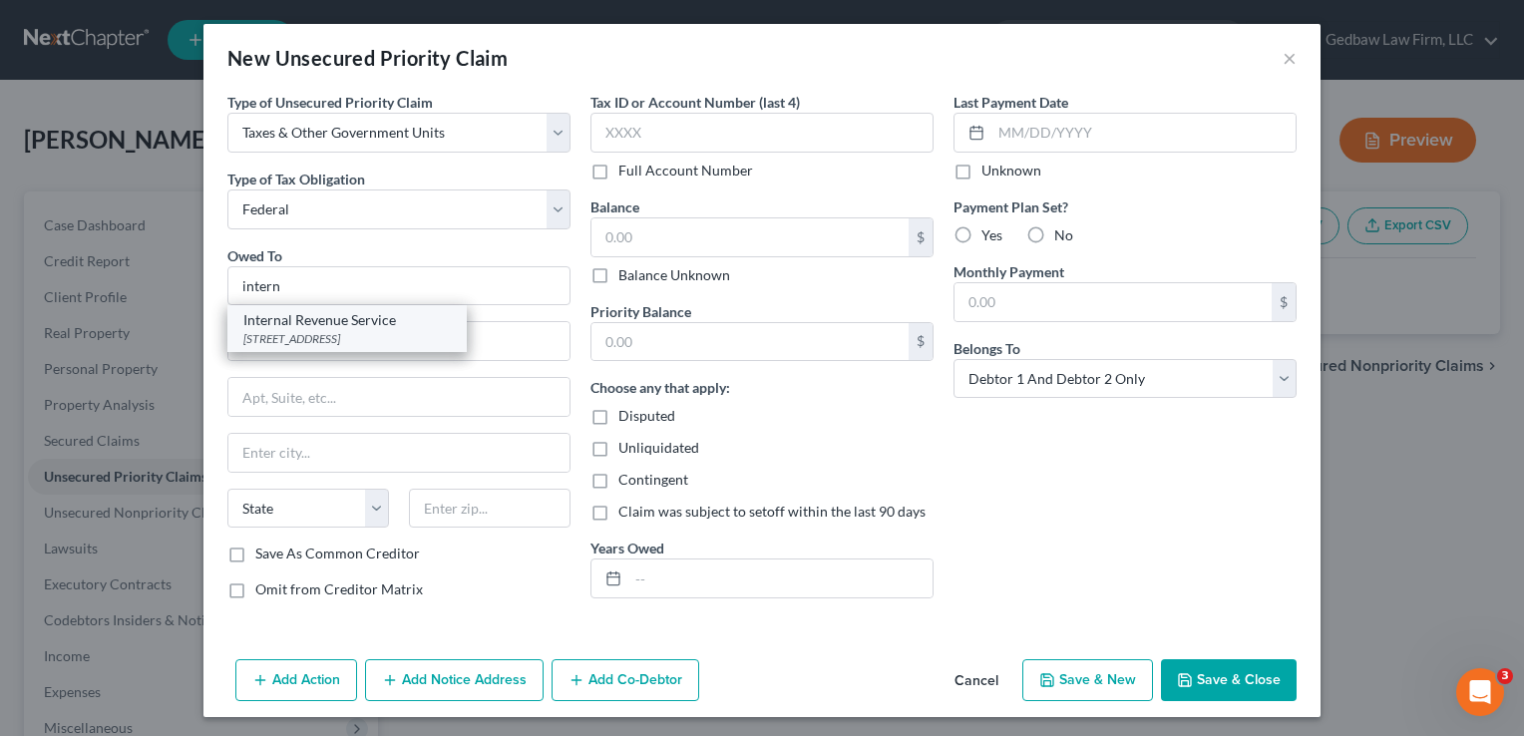
type input "19101"
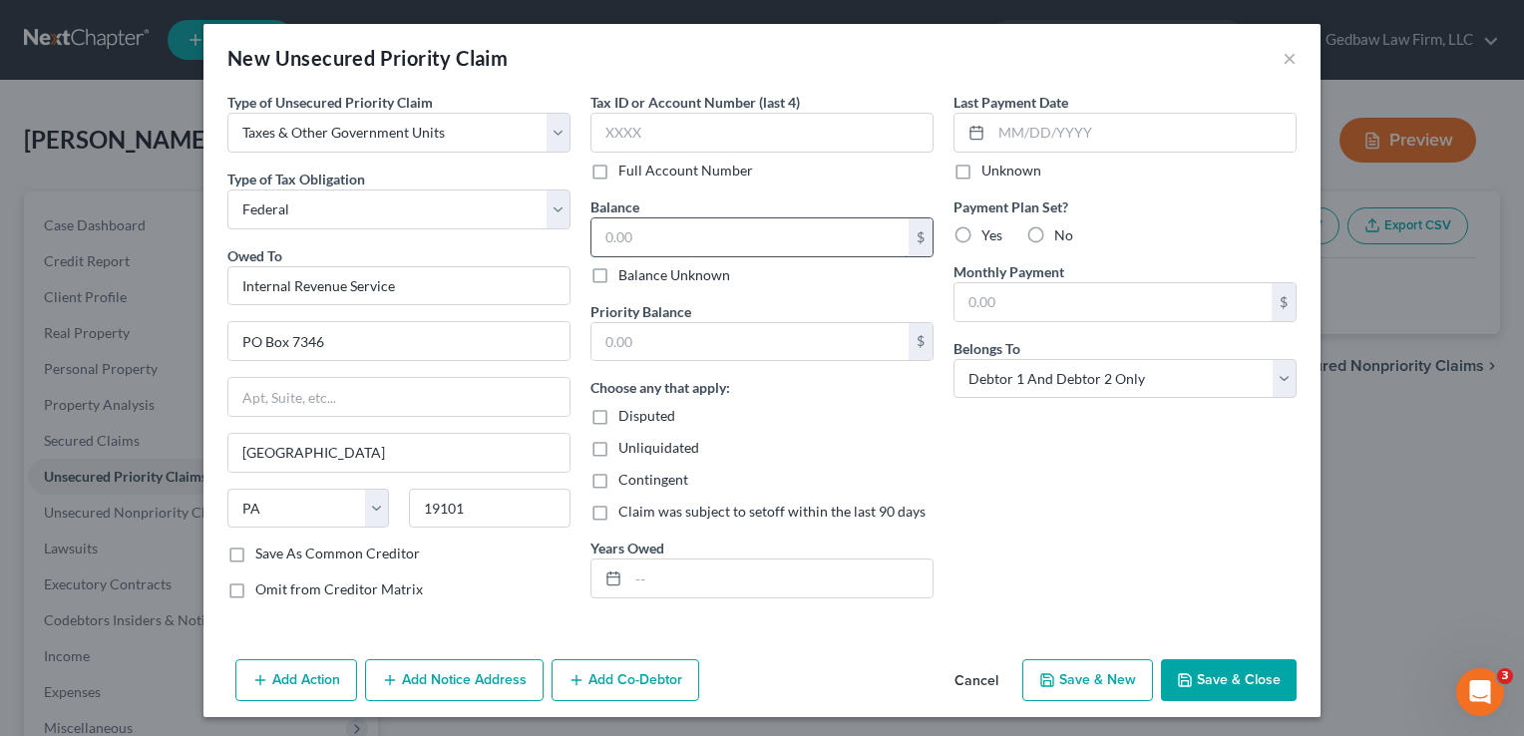
click at [650, 233] on input "text" at bounding box center [749, 237] width 317 height 38
type input "2,500"
click at [689, 339] on input "text" at bounding box center [749, 342] width 317 height 38
type input "2,500"
click at [1101, 675] on button "Save & New" at bounding box center [1087, 680] width 131 height 42
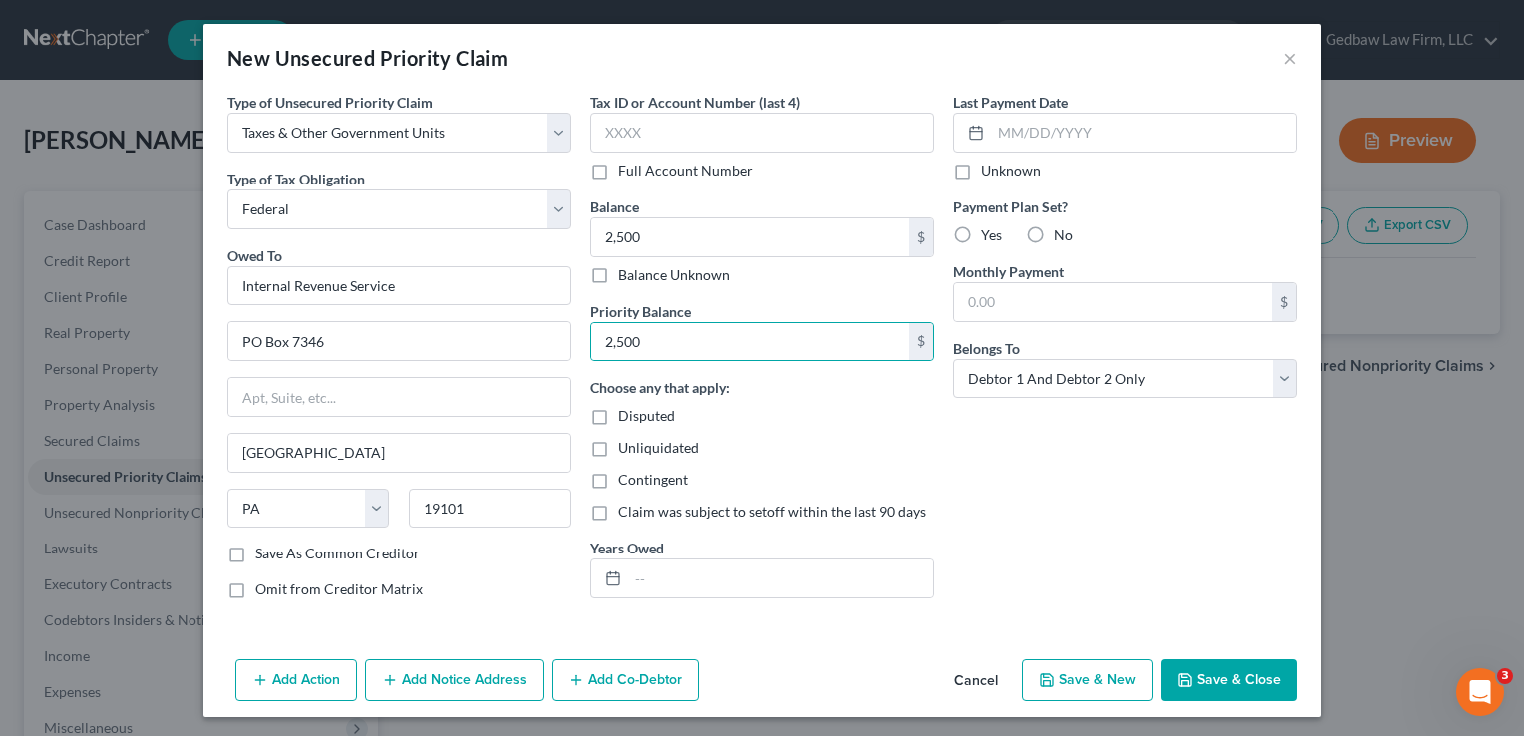
select select "2"
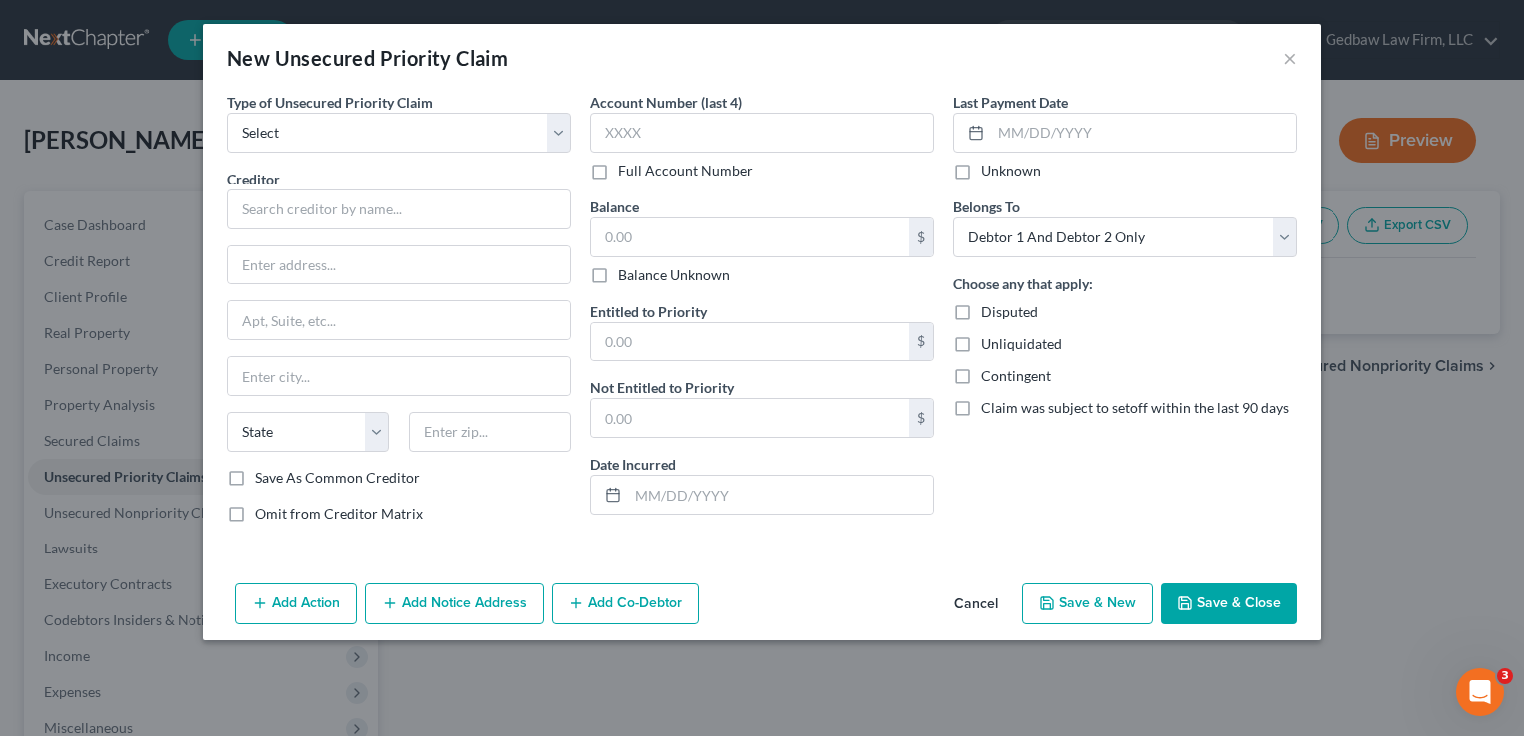
type input "2,500.00"
type input "0.00"
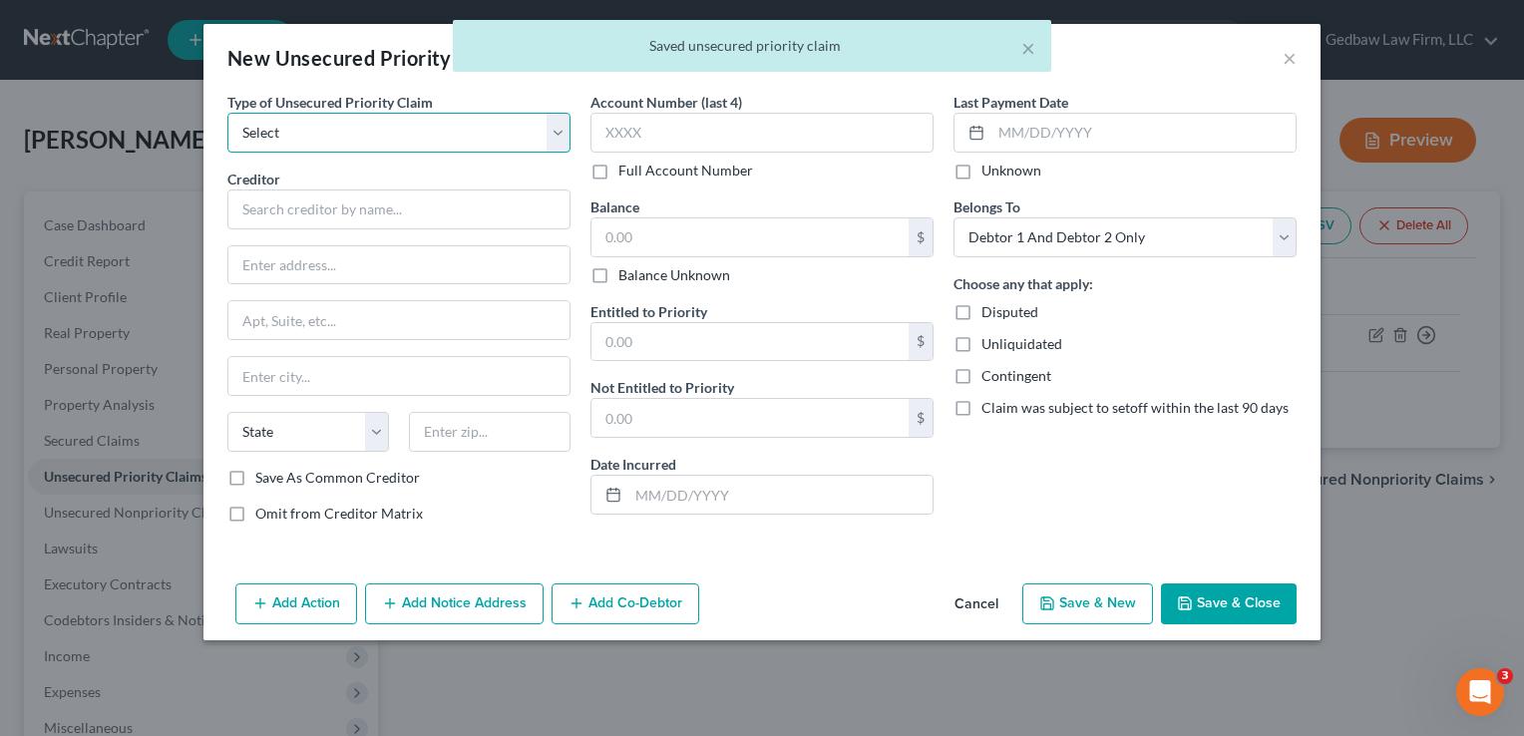
click at [521, 132] on select "Select Taxes & Other Government Units Domestic Support Obligations Extensions o…" at bounding box center [398, 133] width 343 height 40
select select "0"
click at [227, 113] on select "Select Taxes & Other Government Units Domestic Support Obligations Extensions o…" at bounding box center [398, 133] width 343 height 40
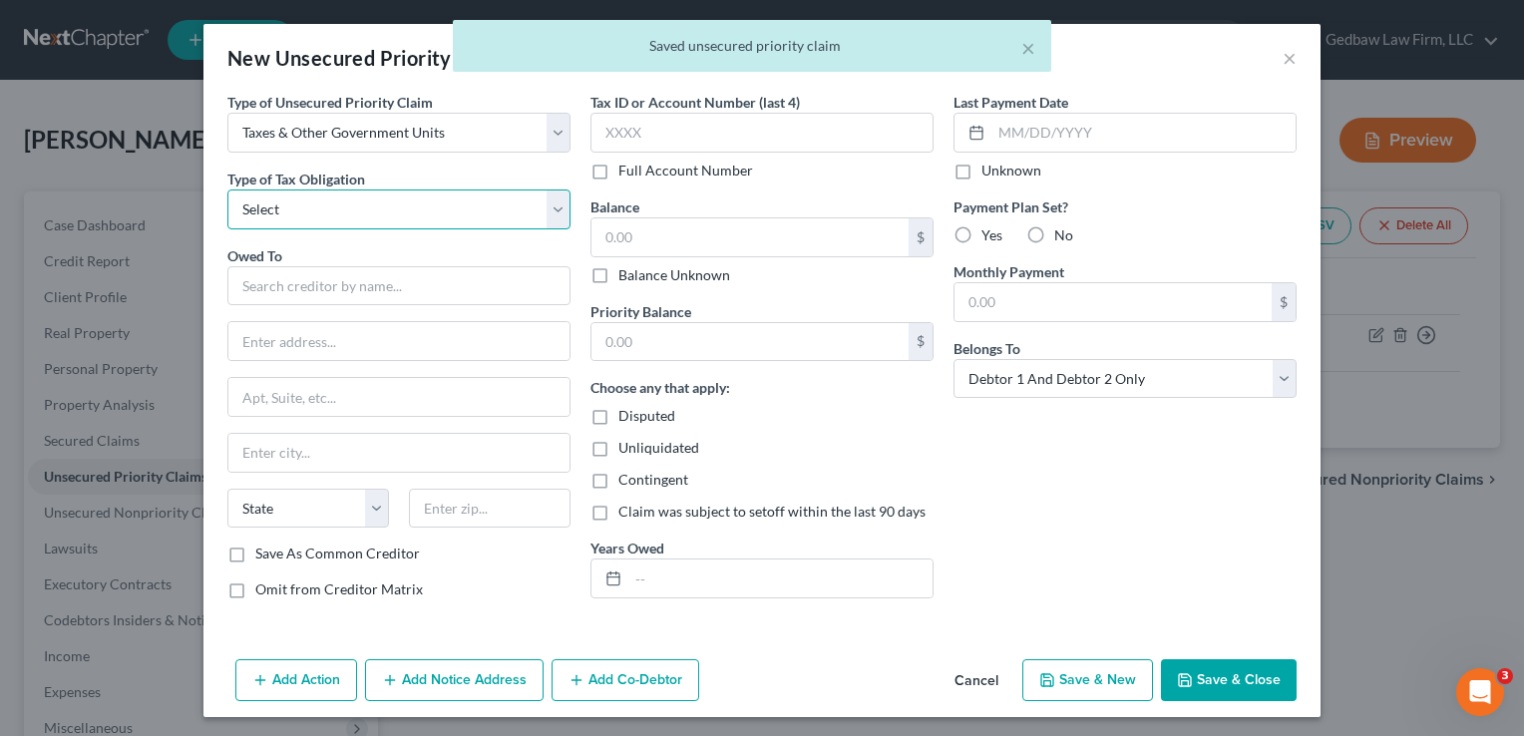
click at [484, 209] on select "Select Federal City State Franchise Tax Board Other" at bounding box center [398, 209] width 343 height 40
select select "2"
click at [227, 189] on select "Select Federal City State Franchise Tax Board Other" at bounding box center [398, 209] width 343 height 40
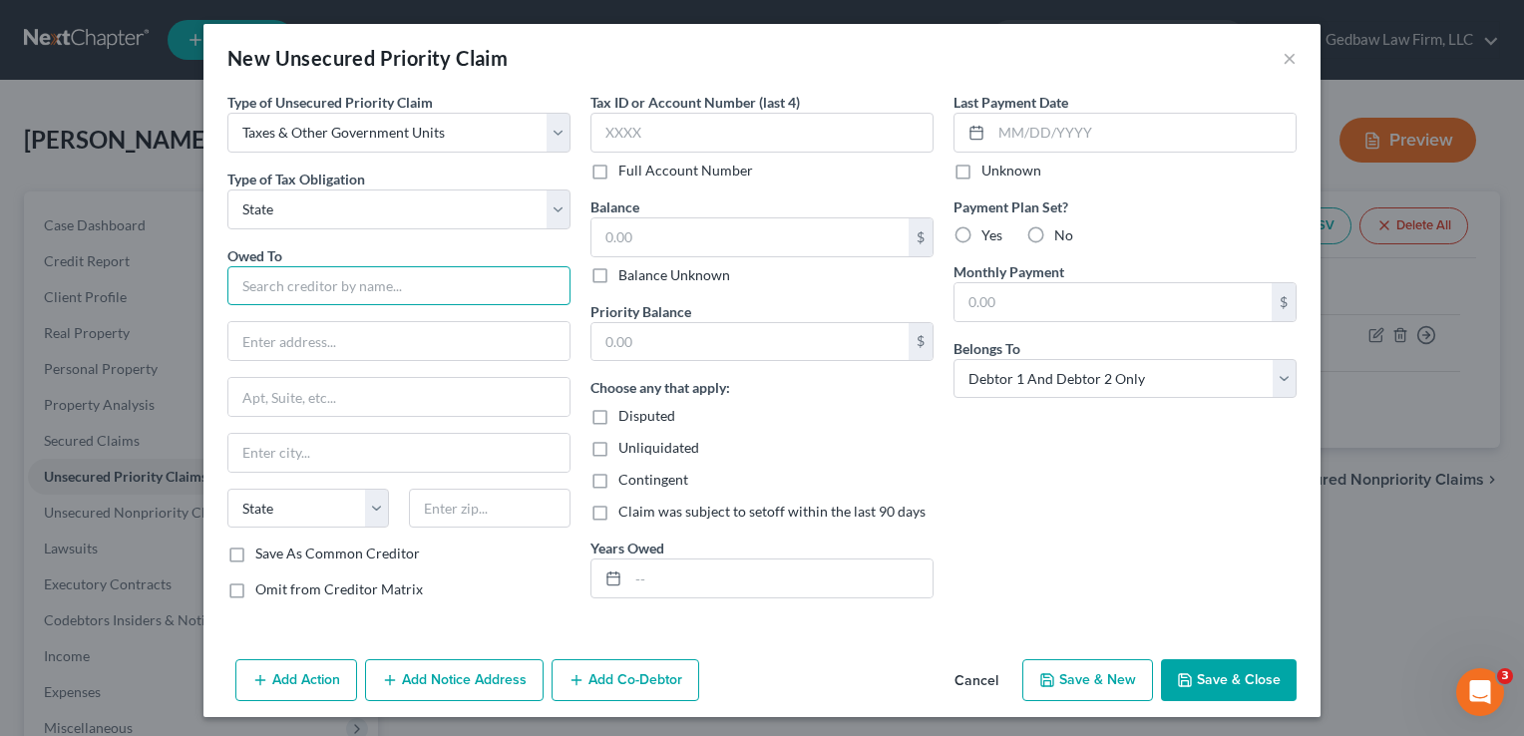
click at [459, 287] on input "text" at bounding box center [398, 286] width 343 height 40
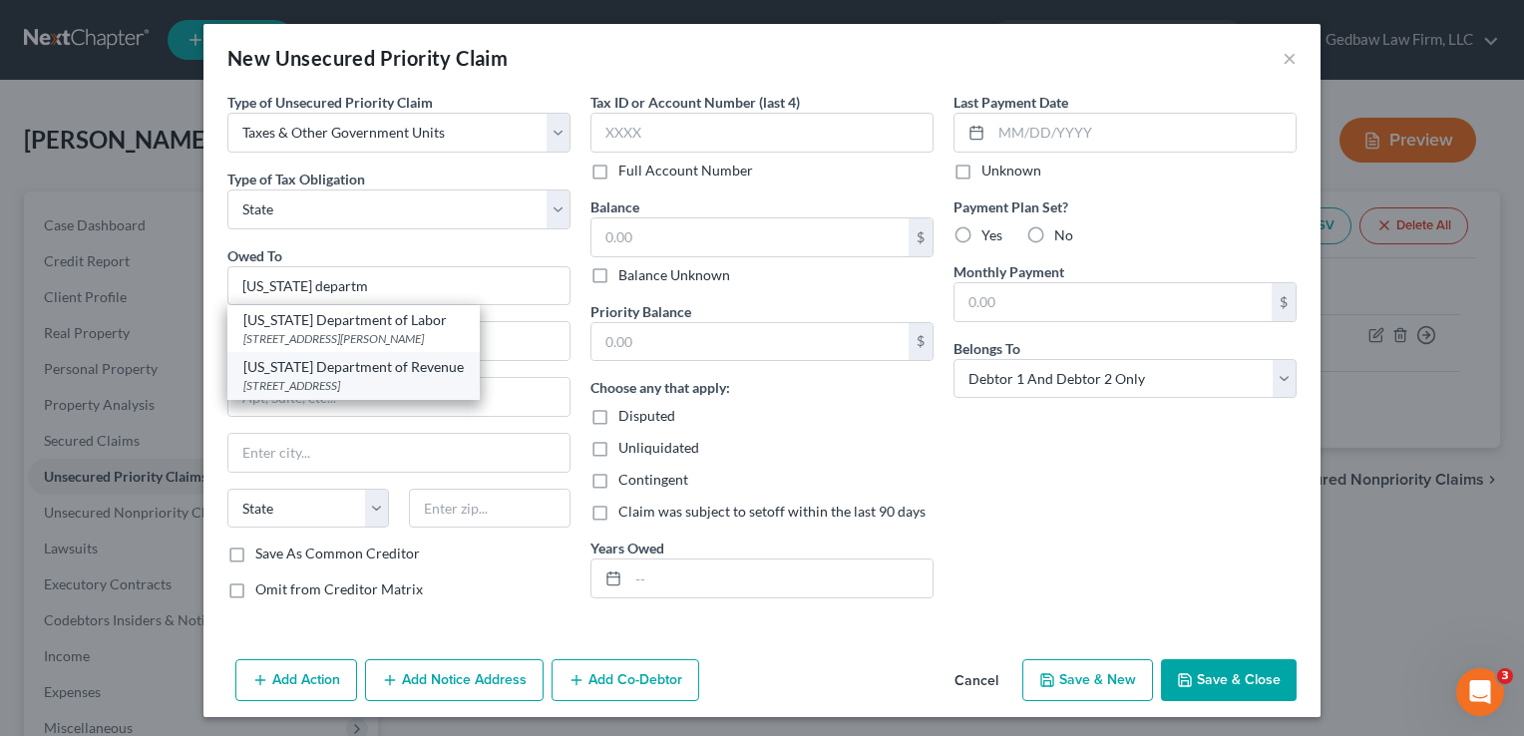
click at [382, 377] on div "[STREET_ADDRESS]" at bounding box center [353, 385] width 220 height 17
type input "[US_STATE] Department of Revenue"
type input "PO Box 12005"
type input "Topeka"
select select "17"
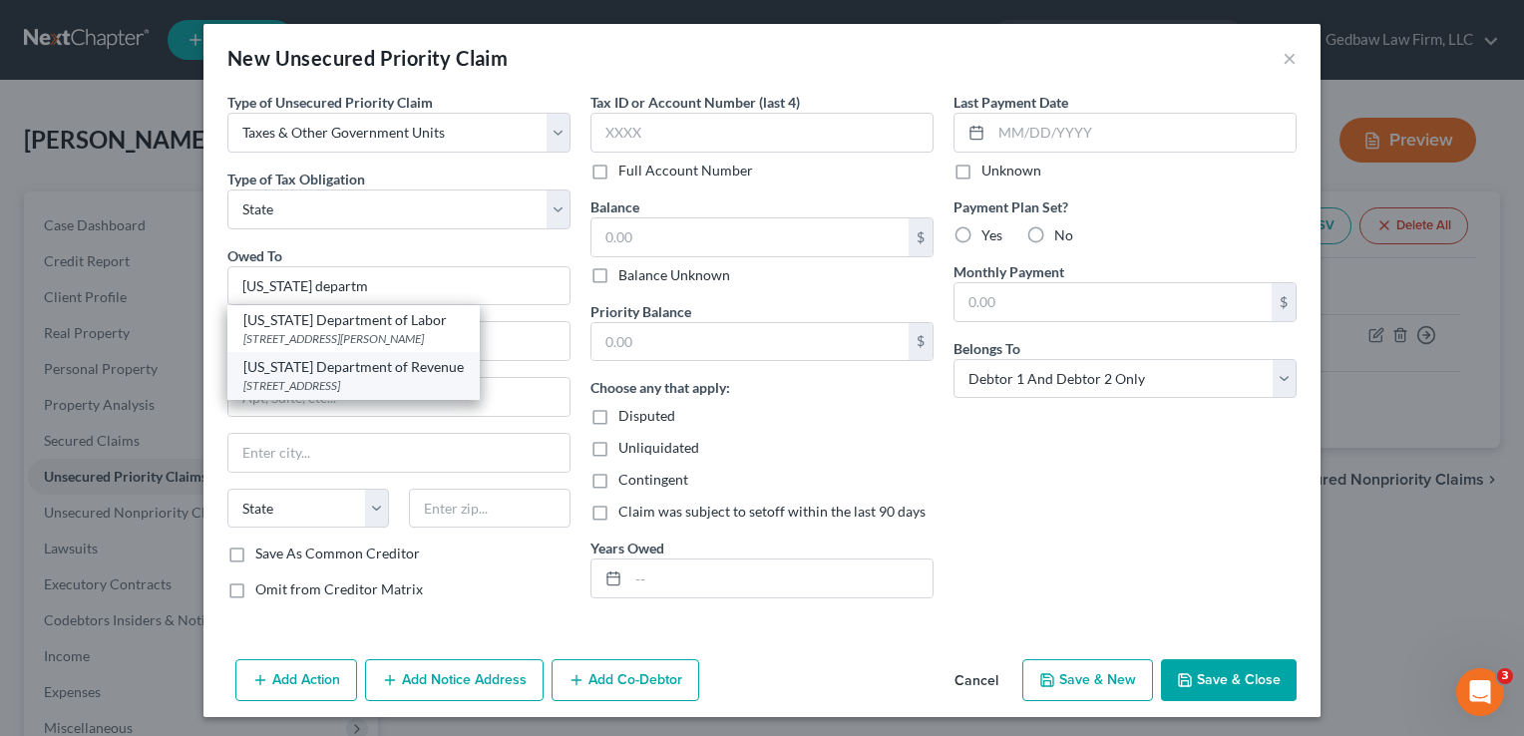
type input "66601"
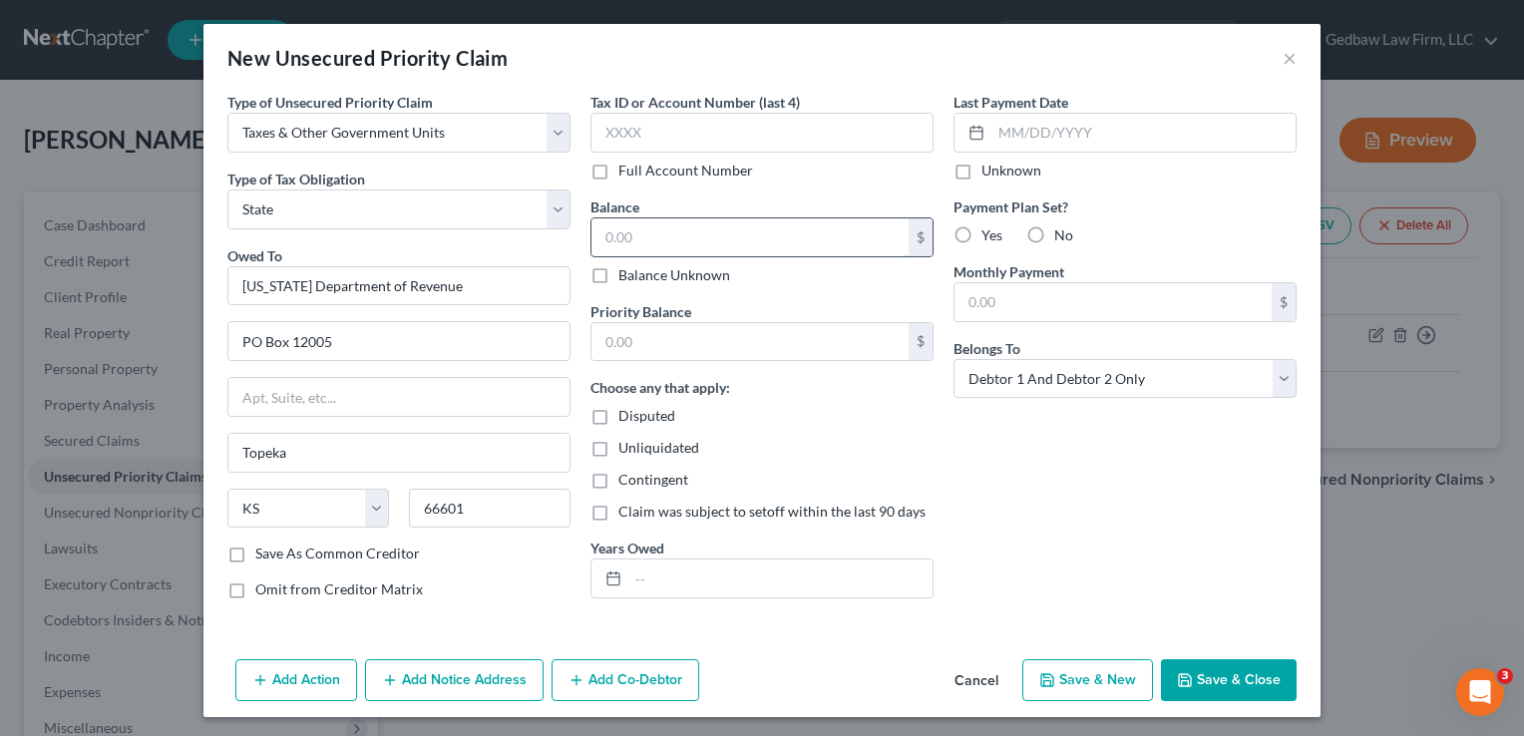
click at [678, 242] on input "text" at bounding box center [749, 237] width 317 height 38
type input "2,500"
click at [673, 341] on input "text" at bounding box center [749, 342] width 317 height 38
type input "2,500"
click at [1233, 677] on button "Save & Close" at bounding box center [1229, 680] width 136 height 42
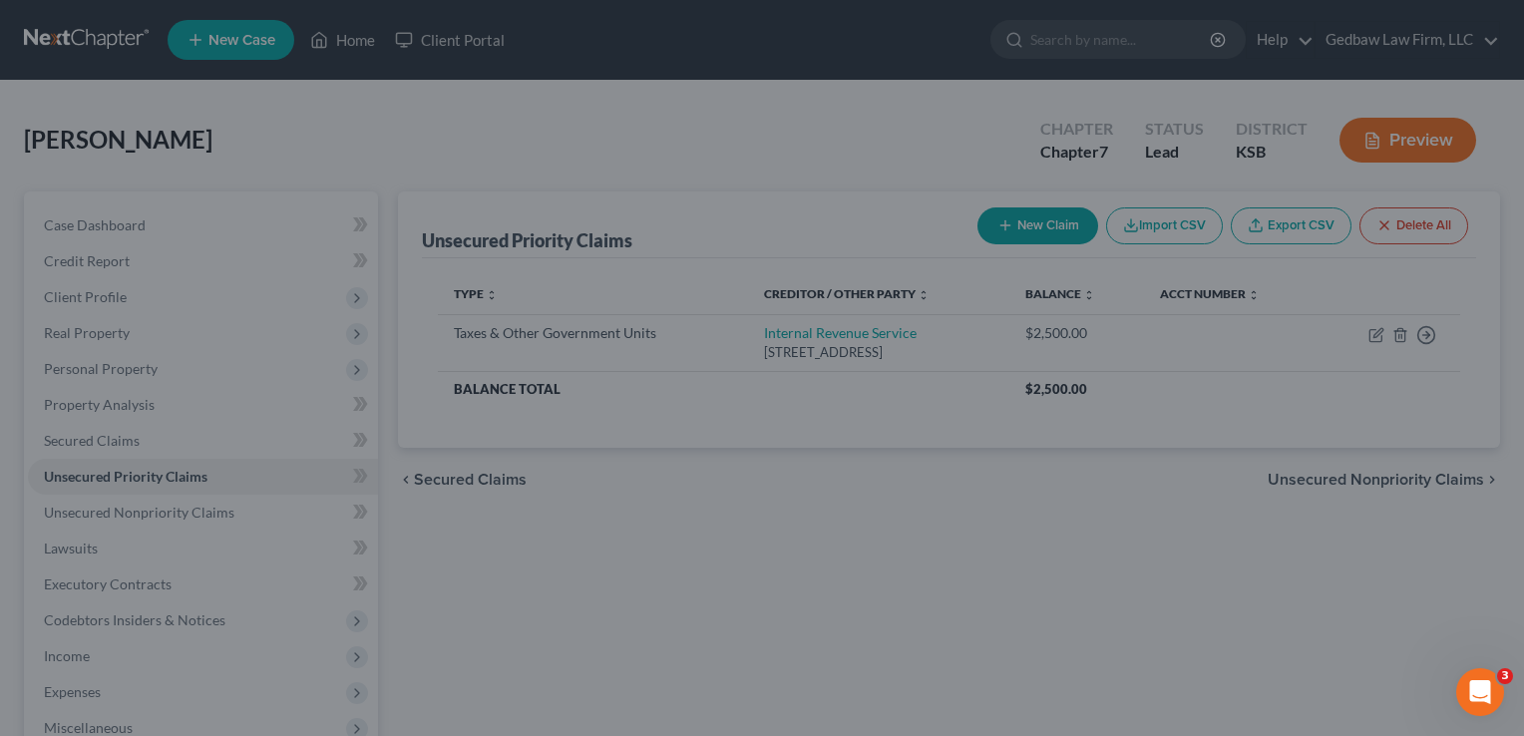
type input "2,500.00"
type input "0.00"
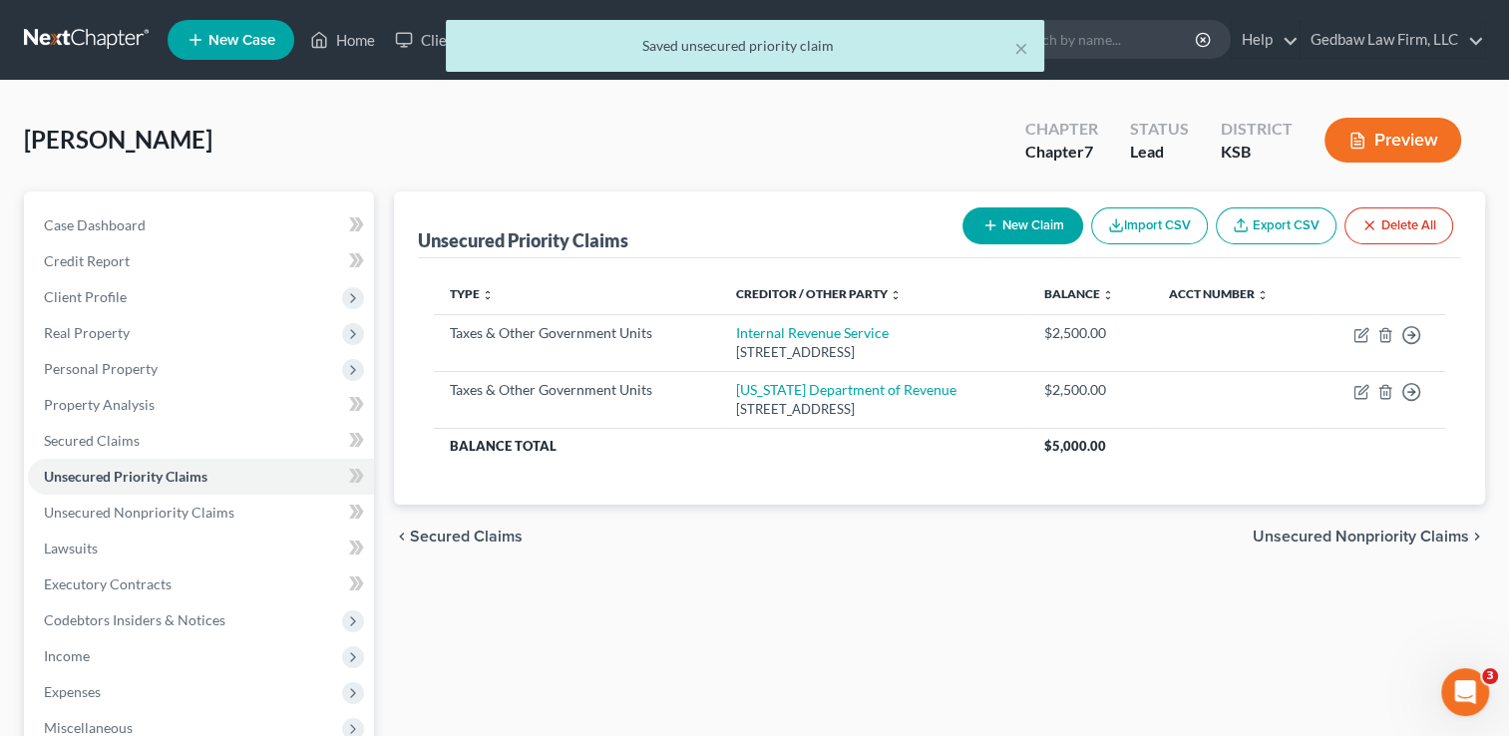
click at [1347, 537] on span "Unsecured Nonpriority Claims" at bounding box center [1361, 537] width 216 height 16
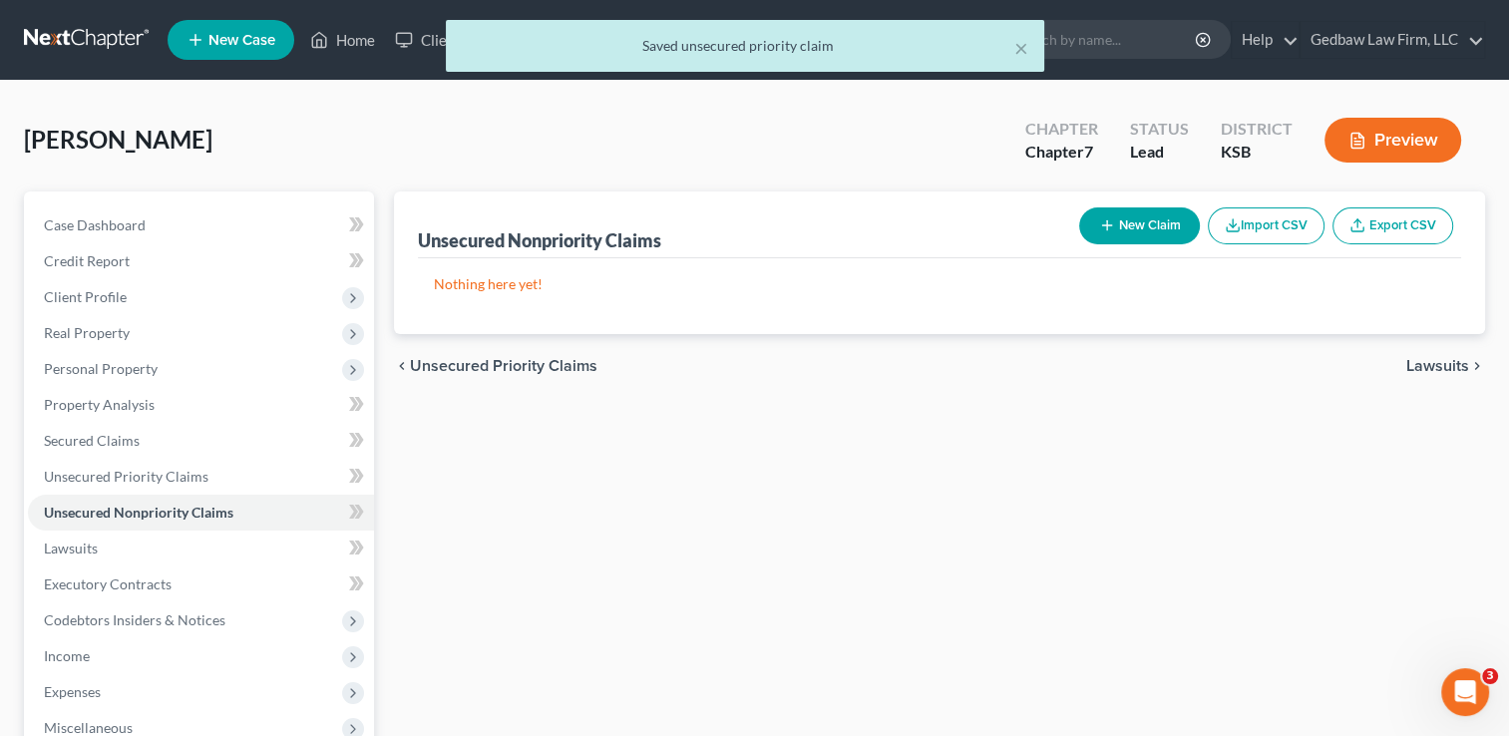
click at [1161, 225] on button "New Claim" at bounding box center [1139, 225] width 121 height 37
select select "2"
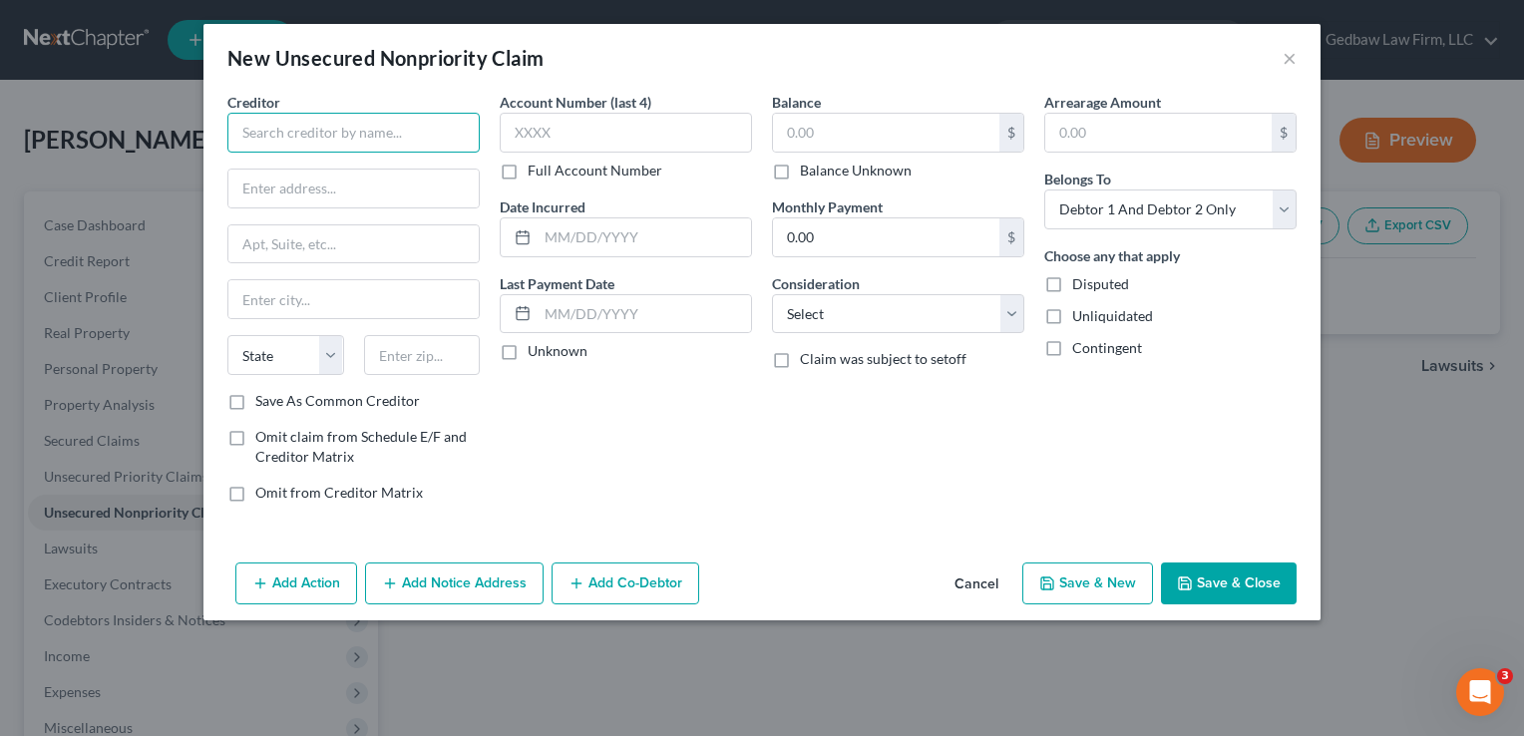
click at [422, 121] on input "text" at bounding box center [353, 133] width 252 height 40
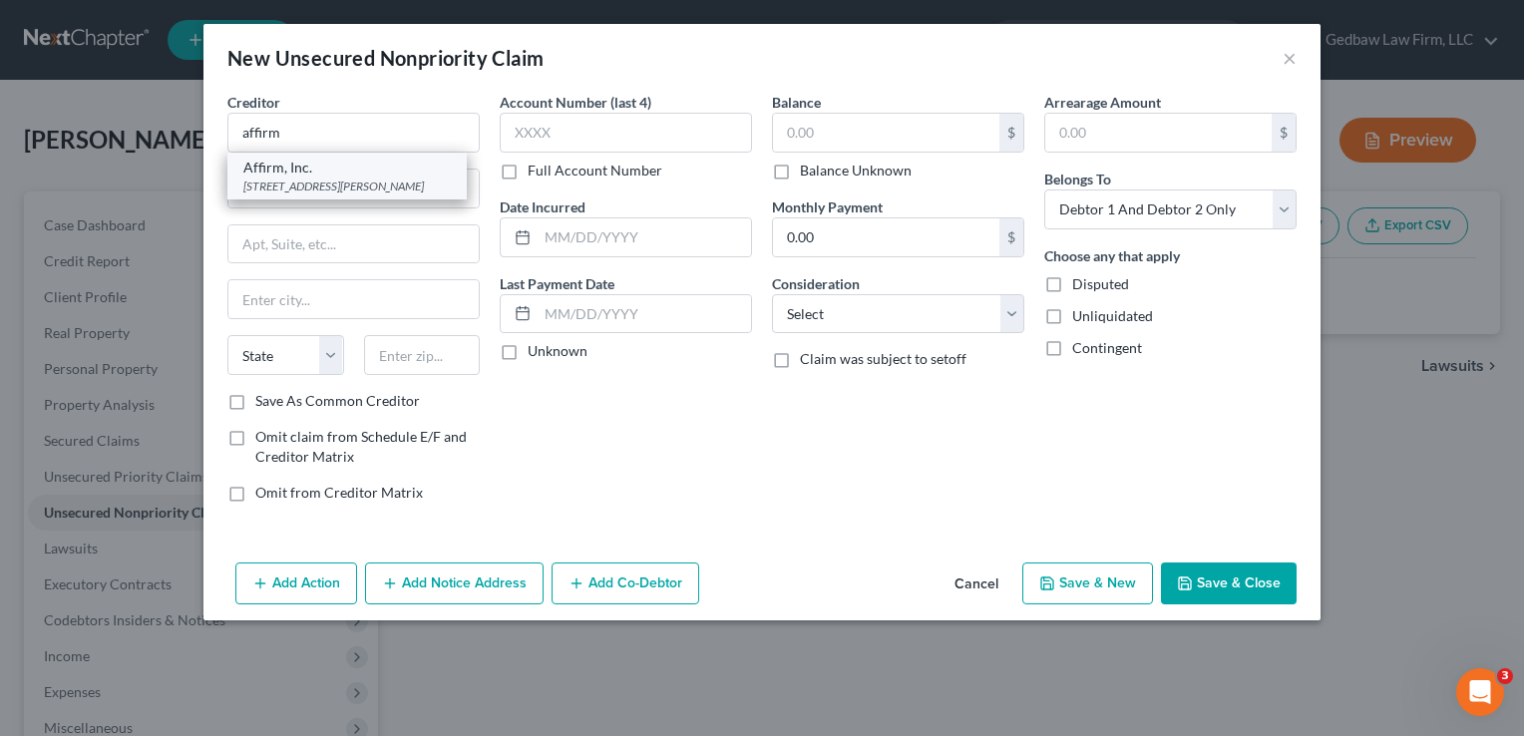
click at [384, 192] on div "[STREET_ADDRESS][PERSON_NAME]" at bounding box center [346, 186] width 207 height 17
type input "Affirm, Inc."
type input "[STREET_ADDRESS][PERSON_NAME]"
type input "Floor 4"
type input "[GEOGRAPHIC_DATA]"
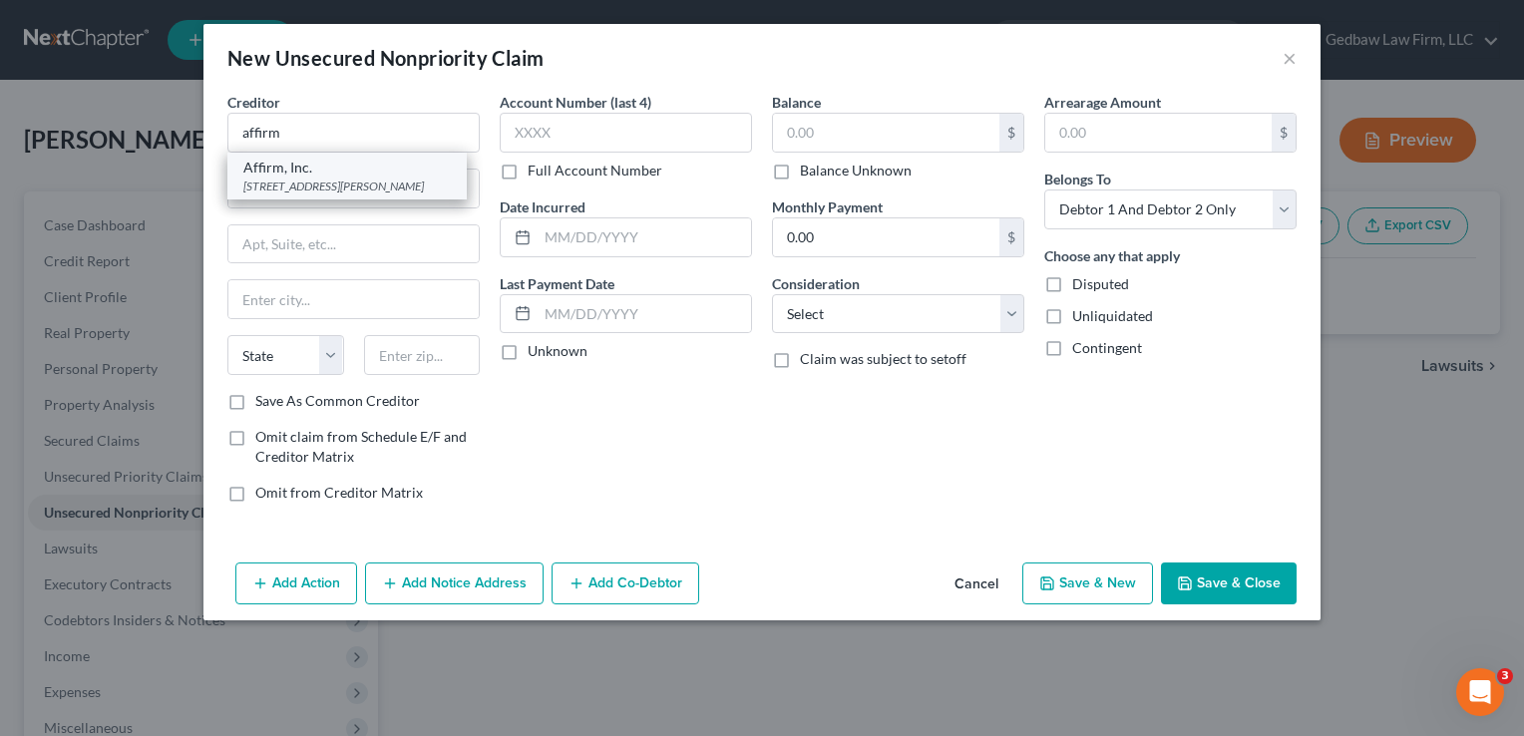
select select "39"
type input "15212"
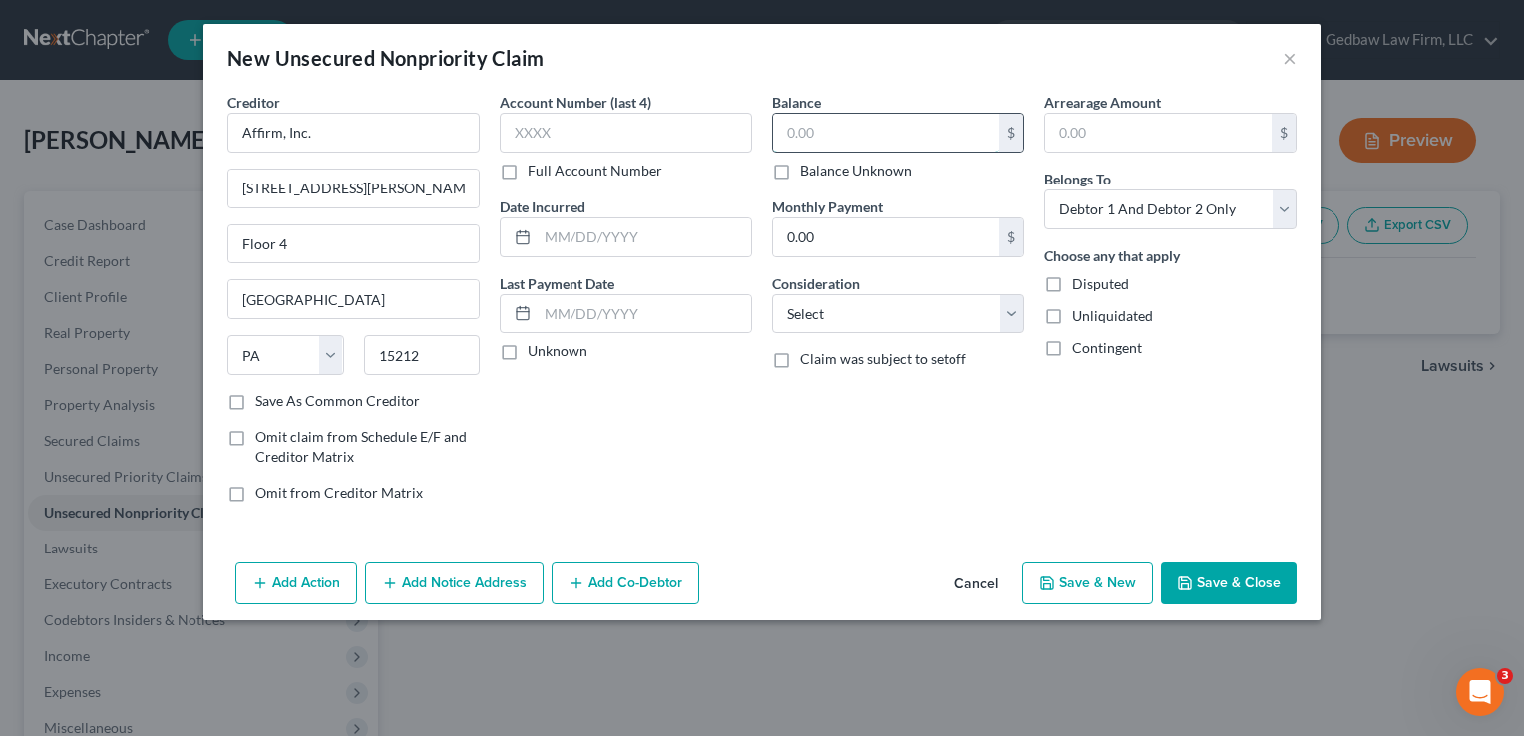
click at [852, 127] on input "text" at bounding box center [886, 133] width 226 height 38
type input "650"
click at [919, 312] on select "Select Cable / Satellite Services Collection Agency Credit Card Debt Debt Couns…" at bounding box center [898, 314] width 252 height 40
select select "10"
click at [772, 294] on select "Select Cable / Satellite Services Collection Agency Credit Card Debt Debt Couns…" at bounding box center [898, 314] width 252 height 40
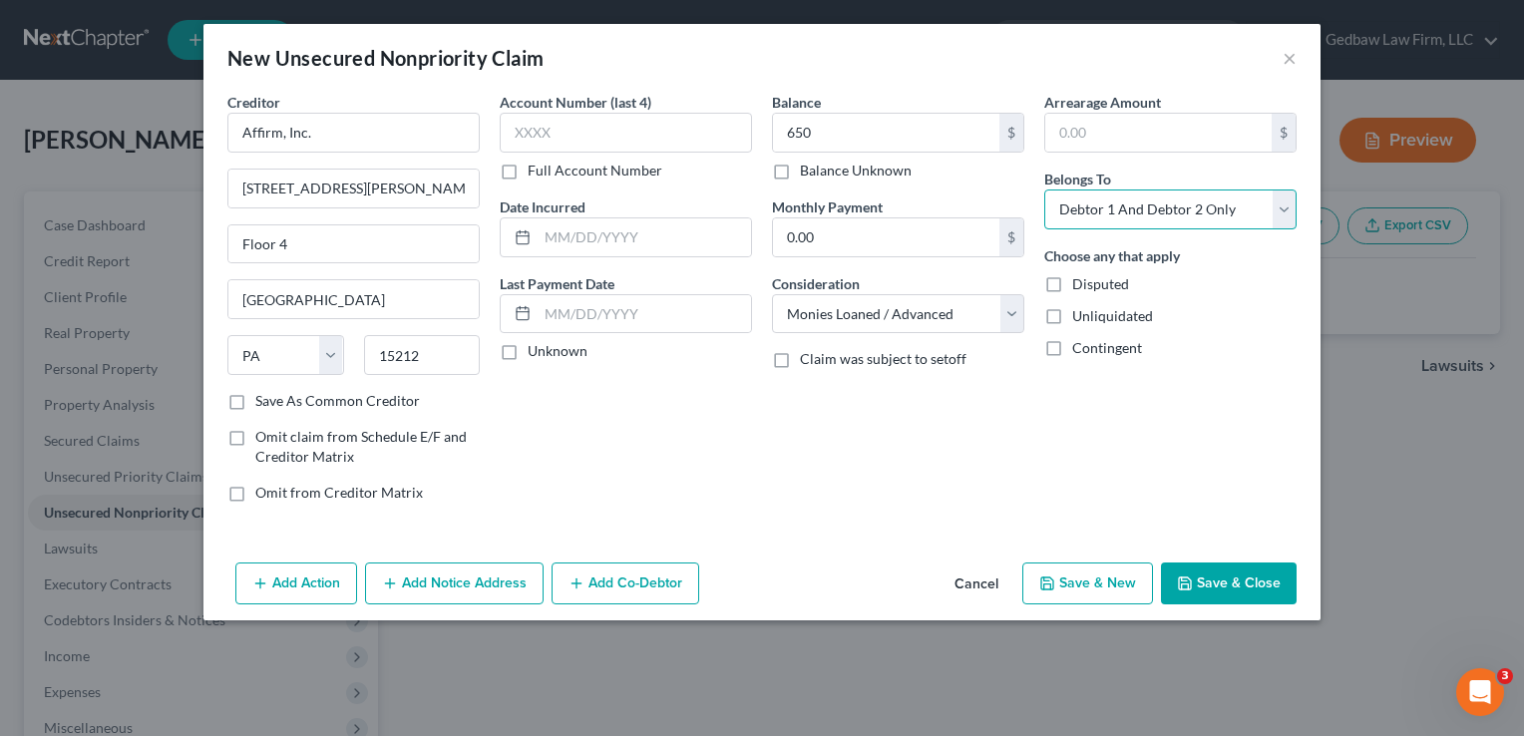
click at [1244, 209] on select "Select Debtor 1 Only Debtor 2 Only Debtor 1 And Debtor 2 Only At Least One Of T…" at bounding box center [1170, 209] width 252 height 40
select select "1"
click at [1044, 189] on select "Select Debtor 1 Only Debtor 2 Only Debtor 1 And Debtor 2 Only At Least One Of T…" at bounding box center [1170, 209] width 252 height 40
click at [1106, 585] on button "Save & New" at bounding box center [1087, 583] width 131 height 42
select select "2"
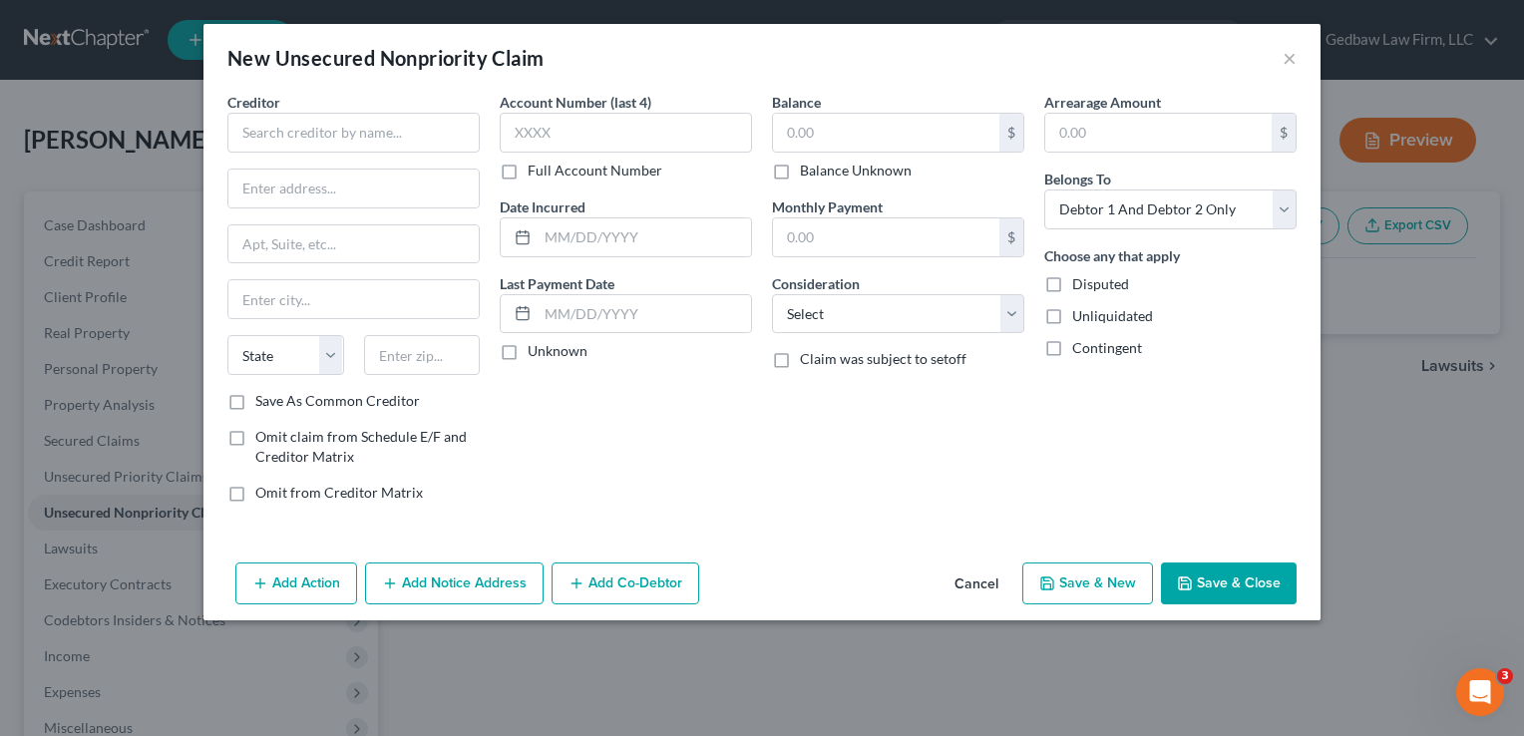
type input "650.00"
click at [858, 133] on input "text" at bounding box center [886, 133] width 226 height 38
type input "2,143"
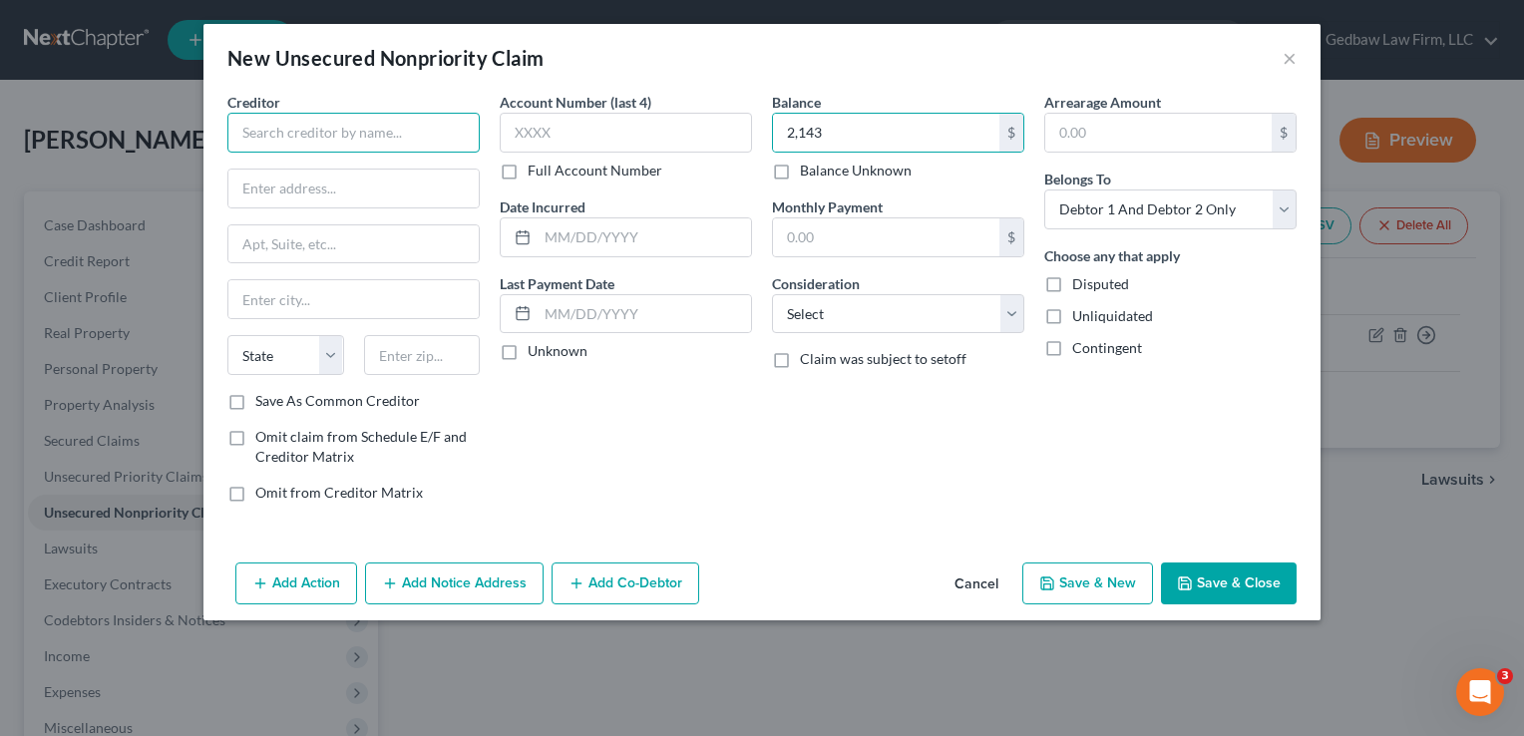
click at [367, 128] on input "text" at bounding box center [353, 133] width 252 height 40
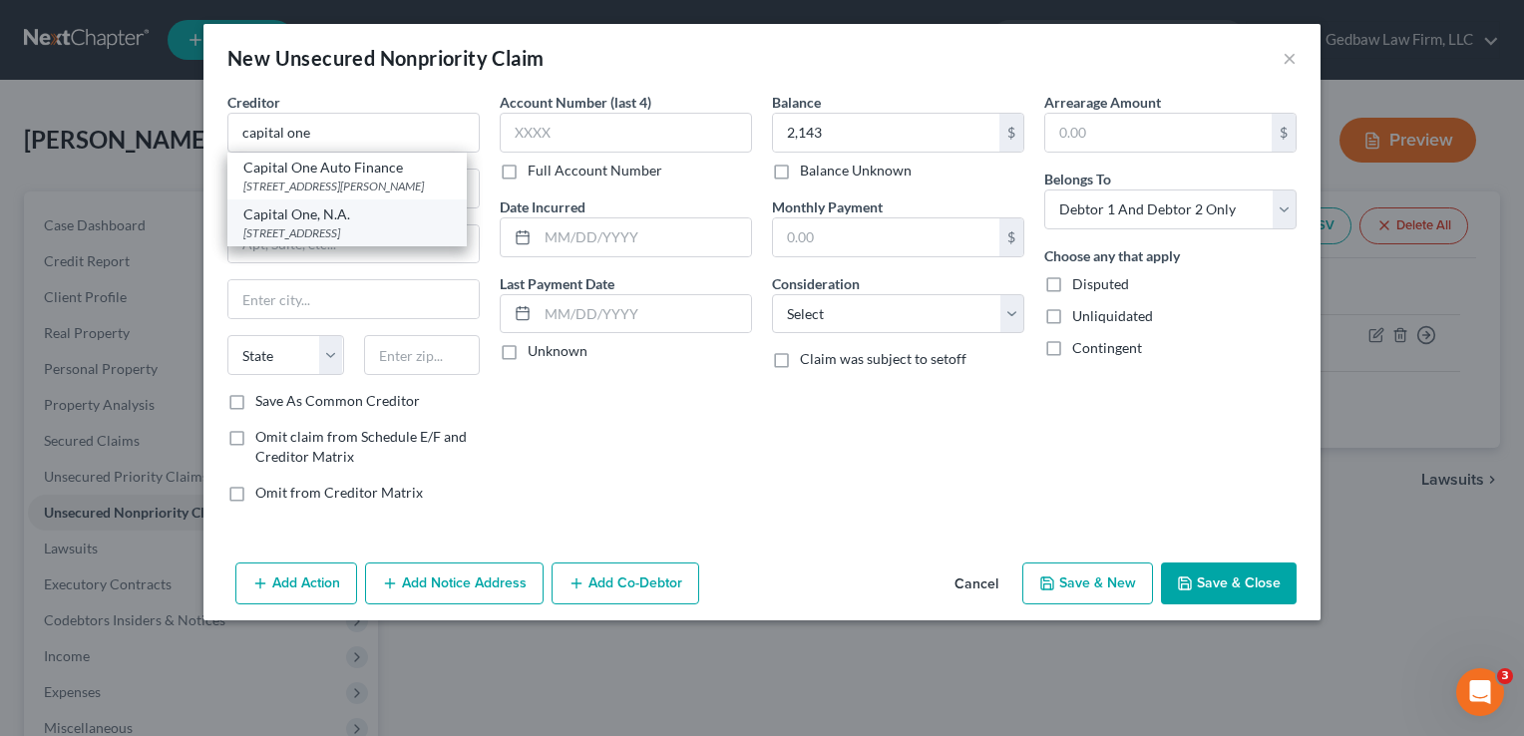
click at [345, 231] on div "[STREET_ADDRESS]" at bounding box center [346, 232] width 207 height 17
type input "Capital One, N.A."
type input "PO Box 30281"
type input "[GEOGRAPHIC_DATA]"
select select "46"
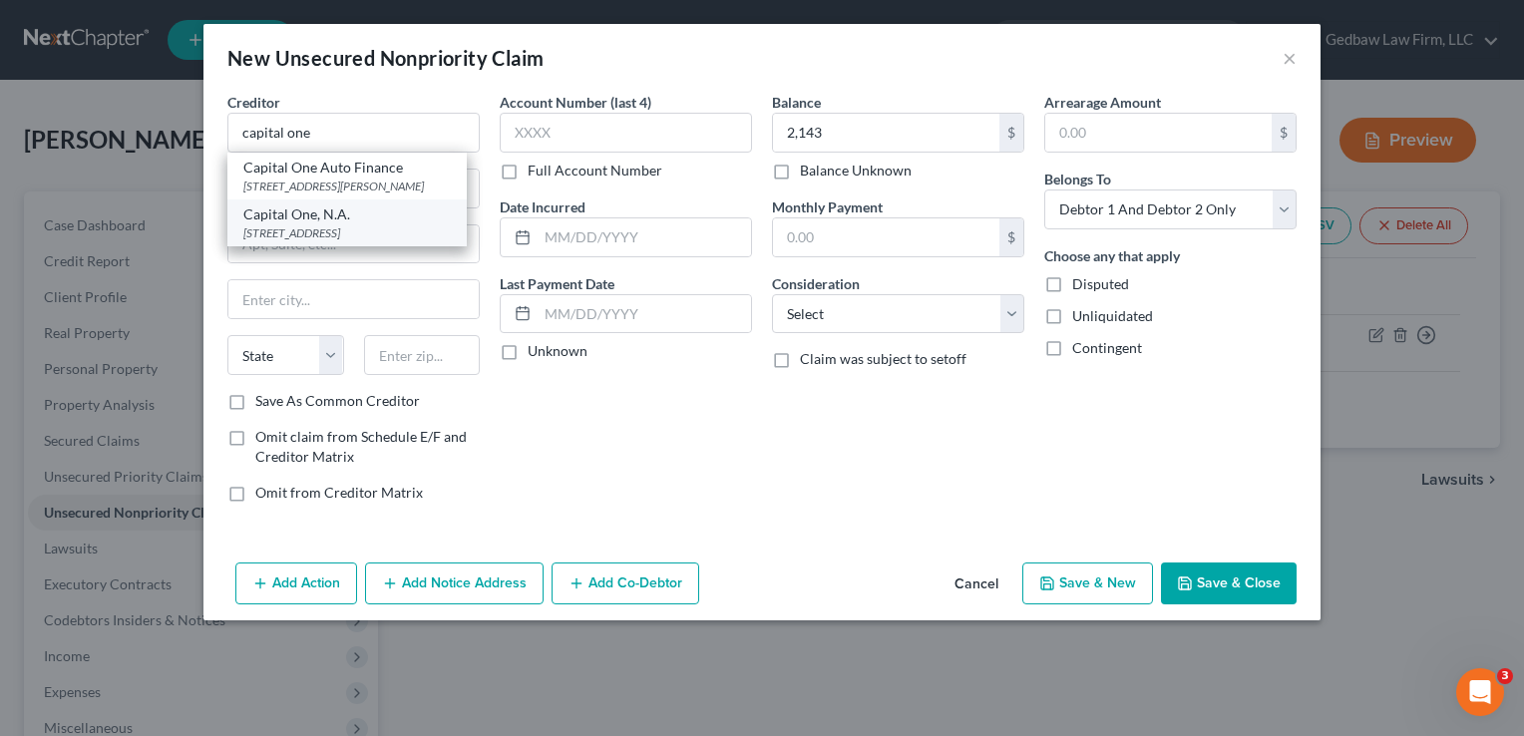
type input "84130"
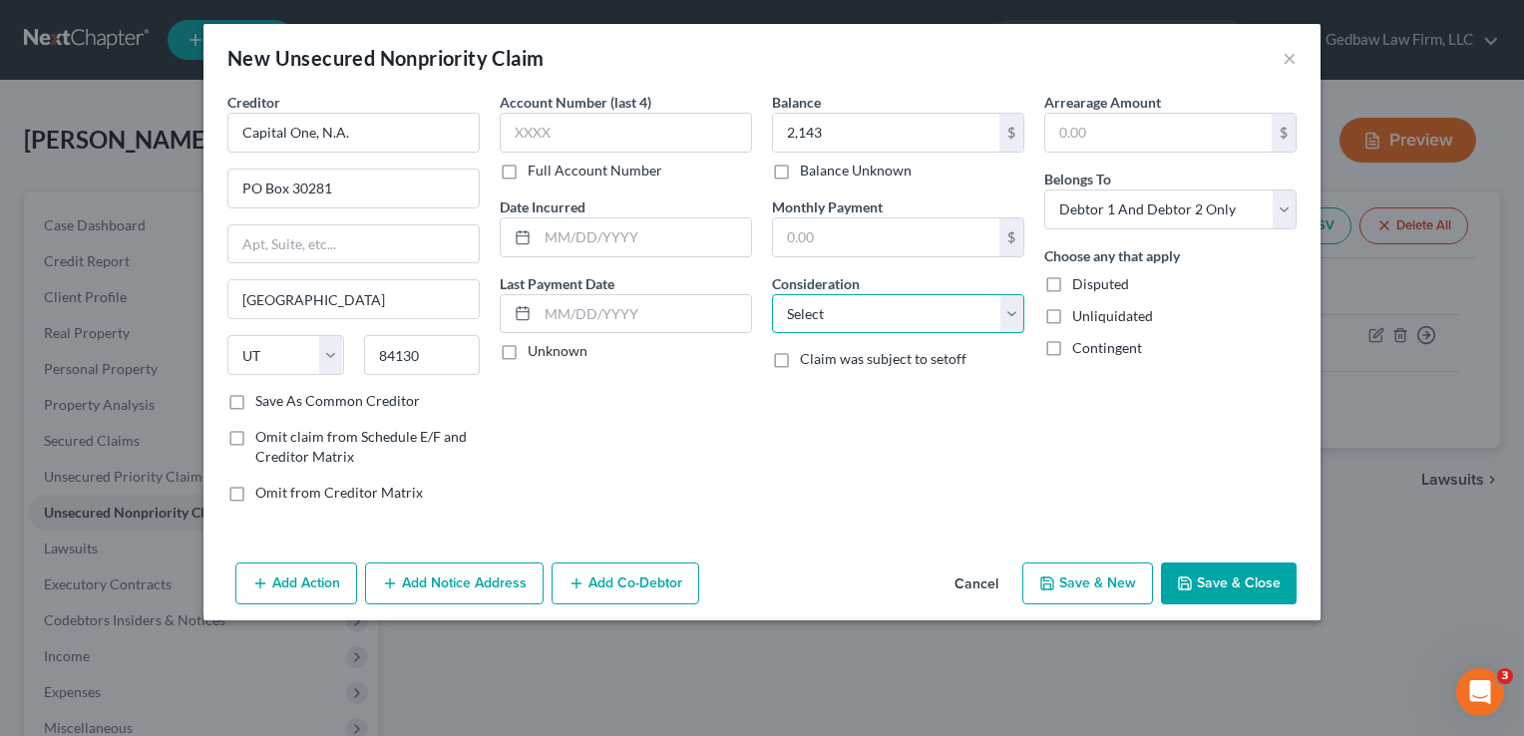
click at [937, 319] on select "Select Cable / Satellite Services Collection Agency Credit Card Debt Debt Couns…" at bounding box center [898, 314] width 252 height 40
select select "2"
click at [772, 294] on select "Select Cable / Satellite Services Collection Agency Credit Card Debt Debt Couns…" at bounding box center [898, 314] width 252 height 40
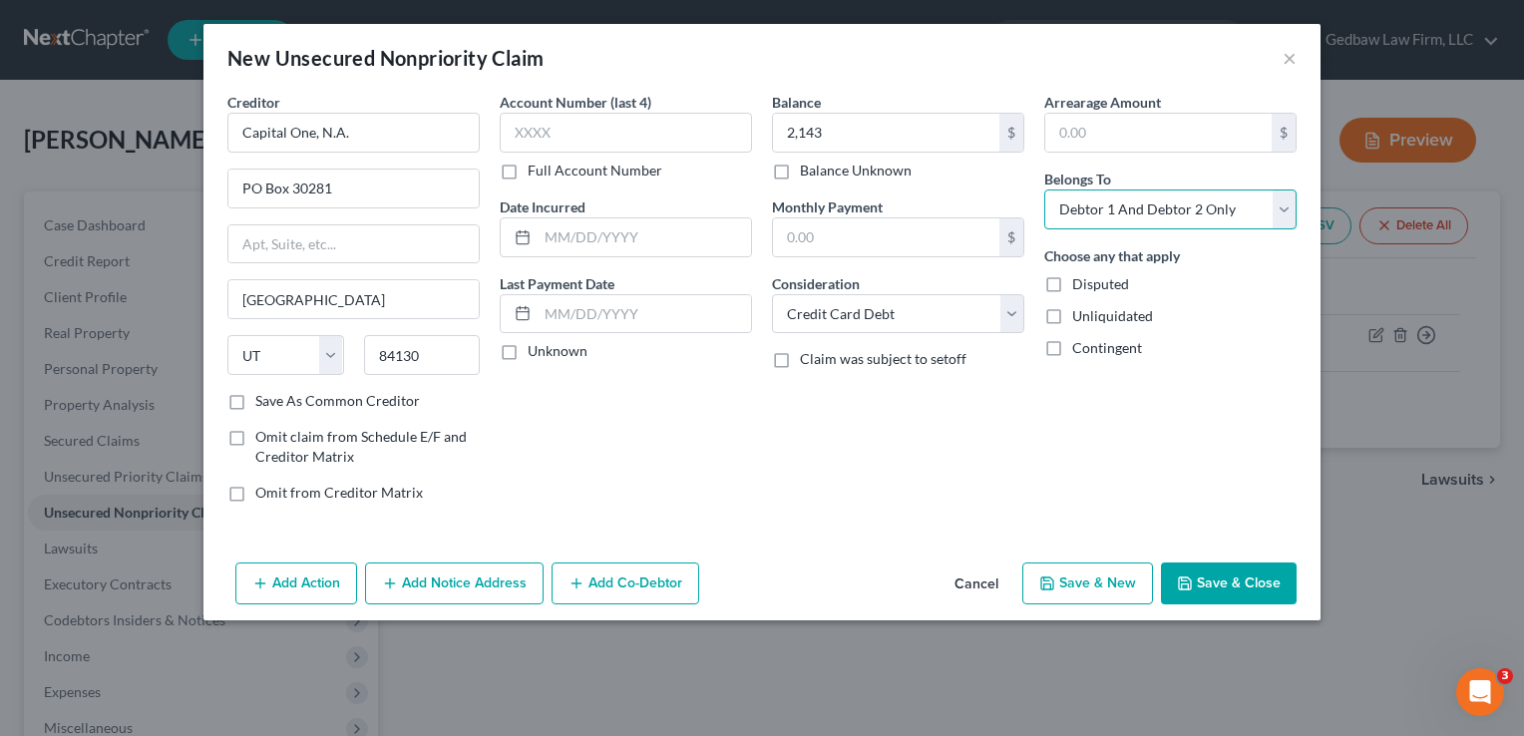
click at [1231, 216] on select "Select Debtor 1 Only Debtor 2 Only Debtor 1 And Debtor 2 Only At Least One Of T…" at bounding box center [1170, 209] width 252 height 40
select select "1"
click at [1044, 189] on select "Select Debtor 1 Only Debtor 2 Only Debtor 1 And Debtor 2 Only At Least One Of T…" at bounding box center [1170, 209] width 252 height 40
click at [1127, 584] on button "Save & New" at bounding box center [1087, 583] width 131 height 42
type input "2,143.00"
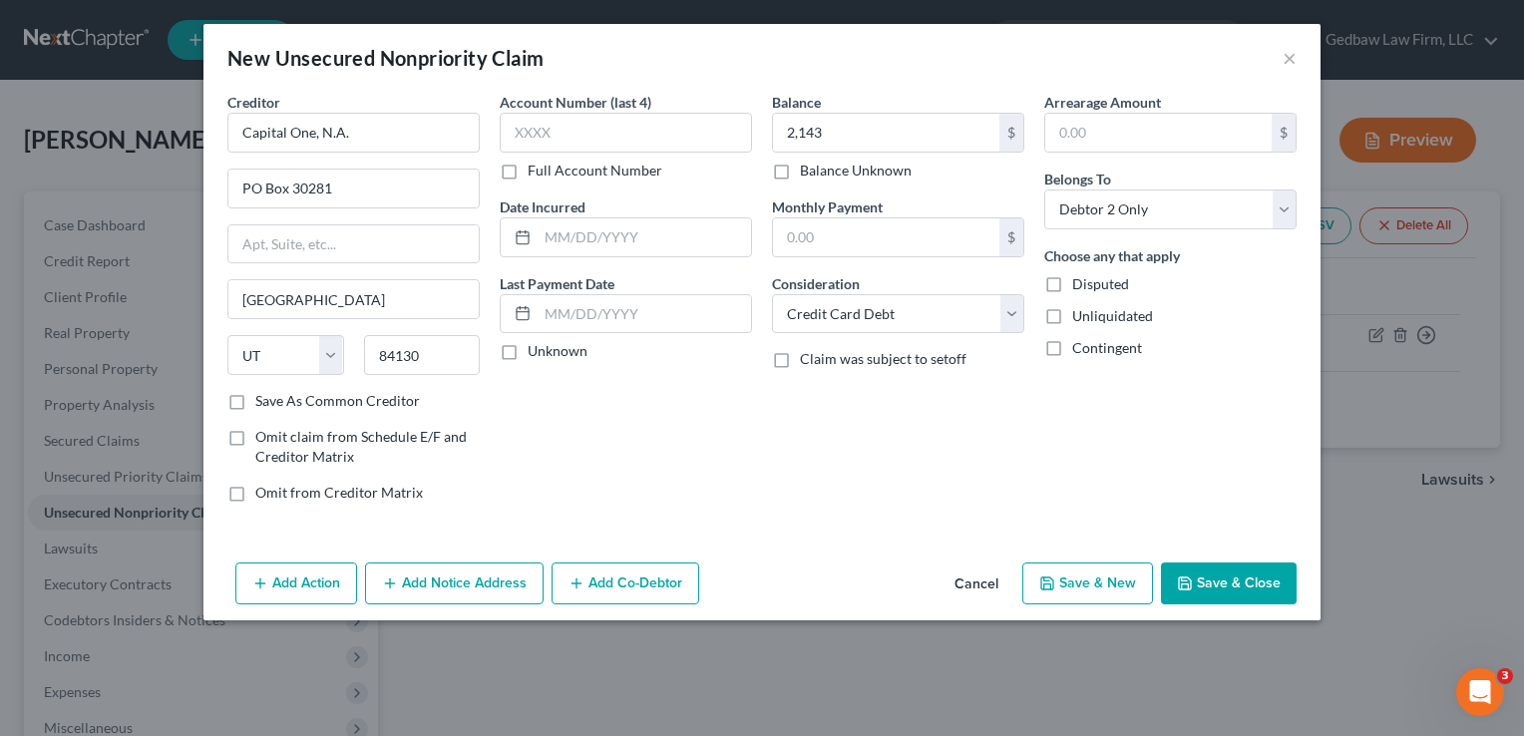
type input "0.00"
select select "2"
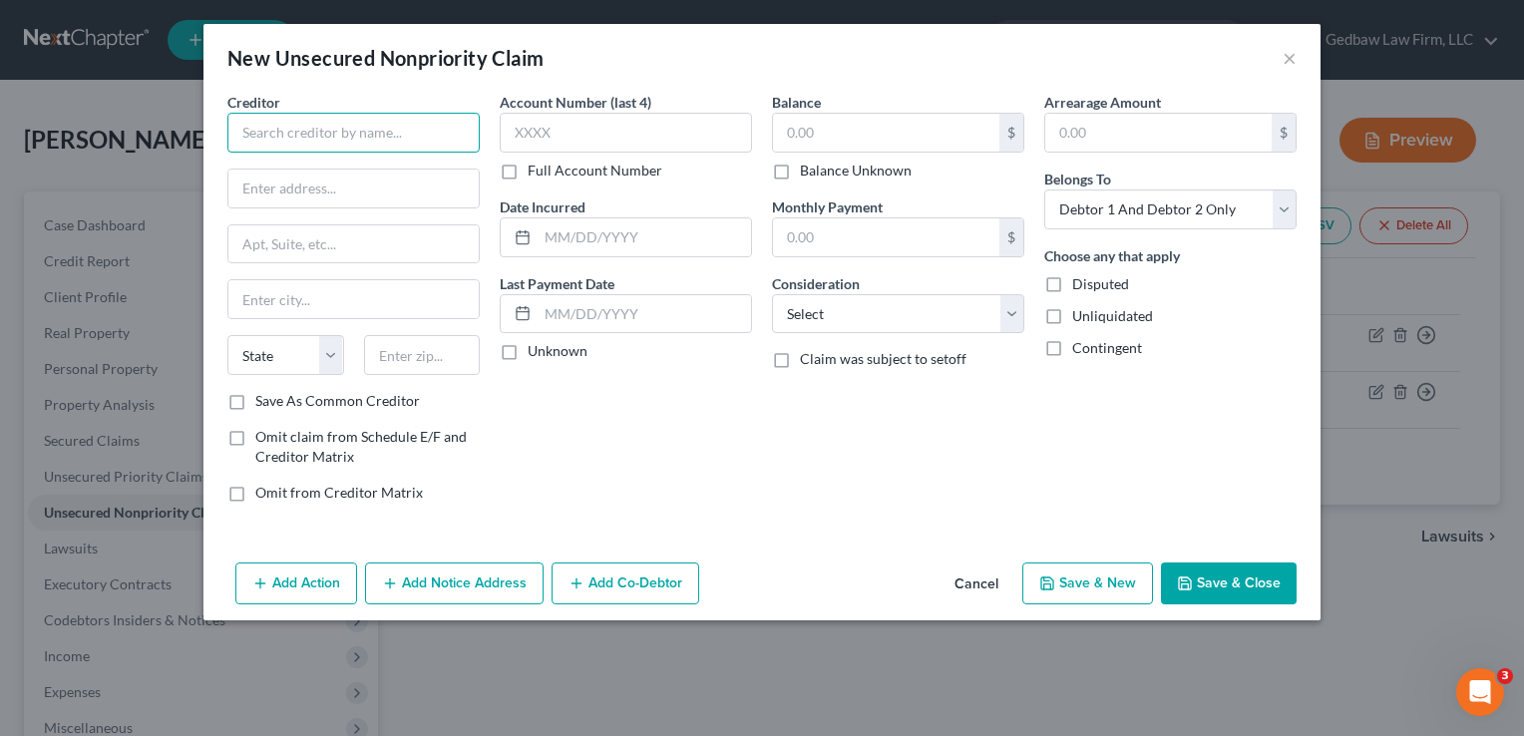
click at [404, 135] on input "text" at bounding box center [353, 133] width 252 height 40
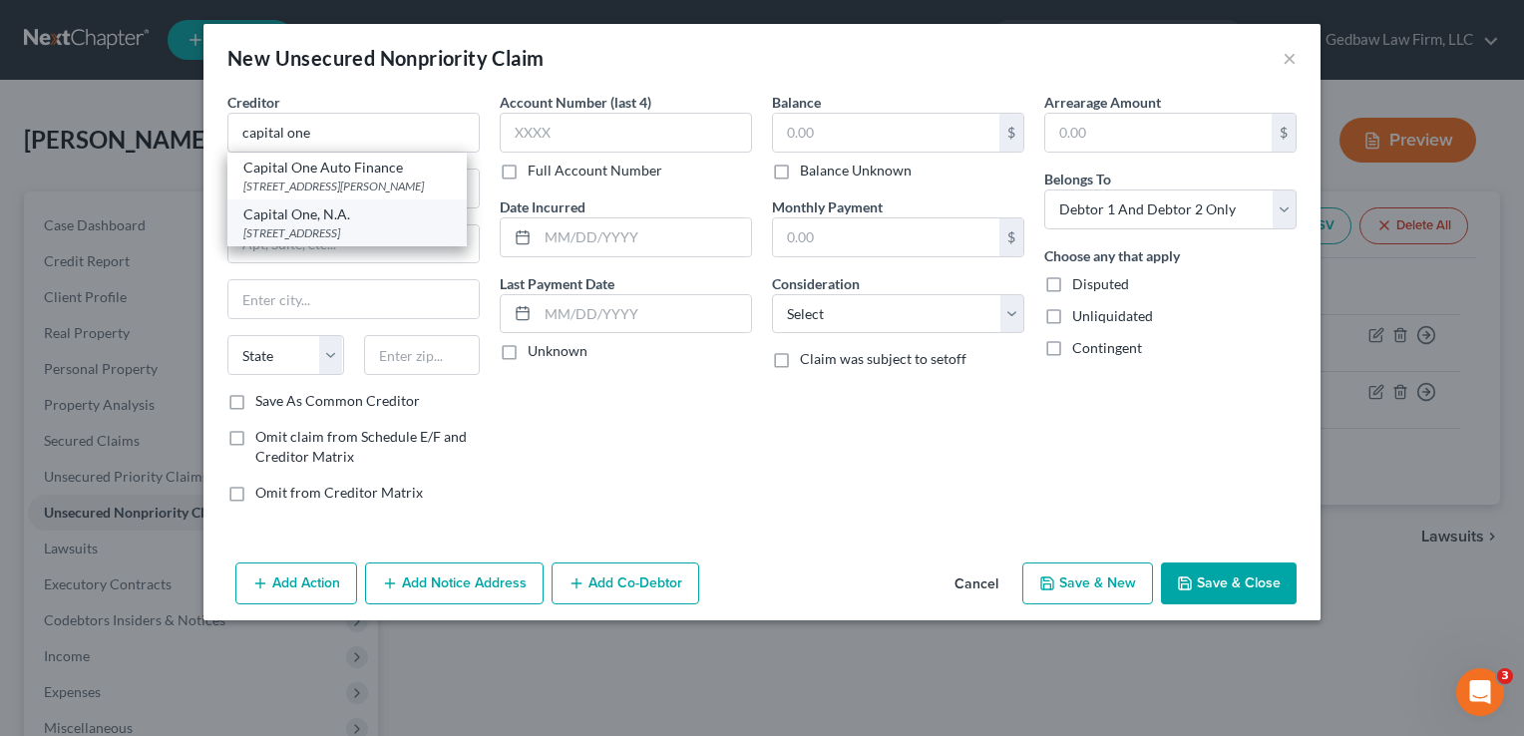
click at [361, 227] on div "[STREET_ADDRESS]" at bounding box center [346, 232] width 207 height 17
type input "Capital One, N.A."
type input "PO Box 30281"
type input "[GEOGRAPHIC_DATA]"
select select "46"
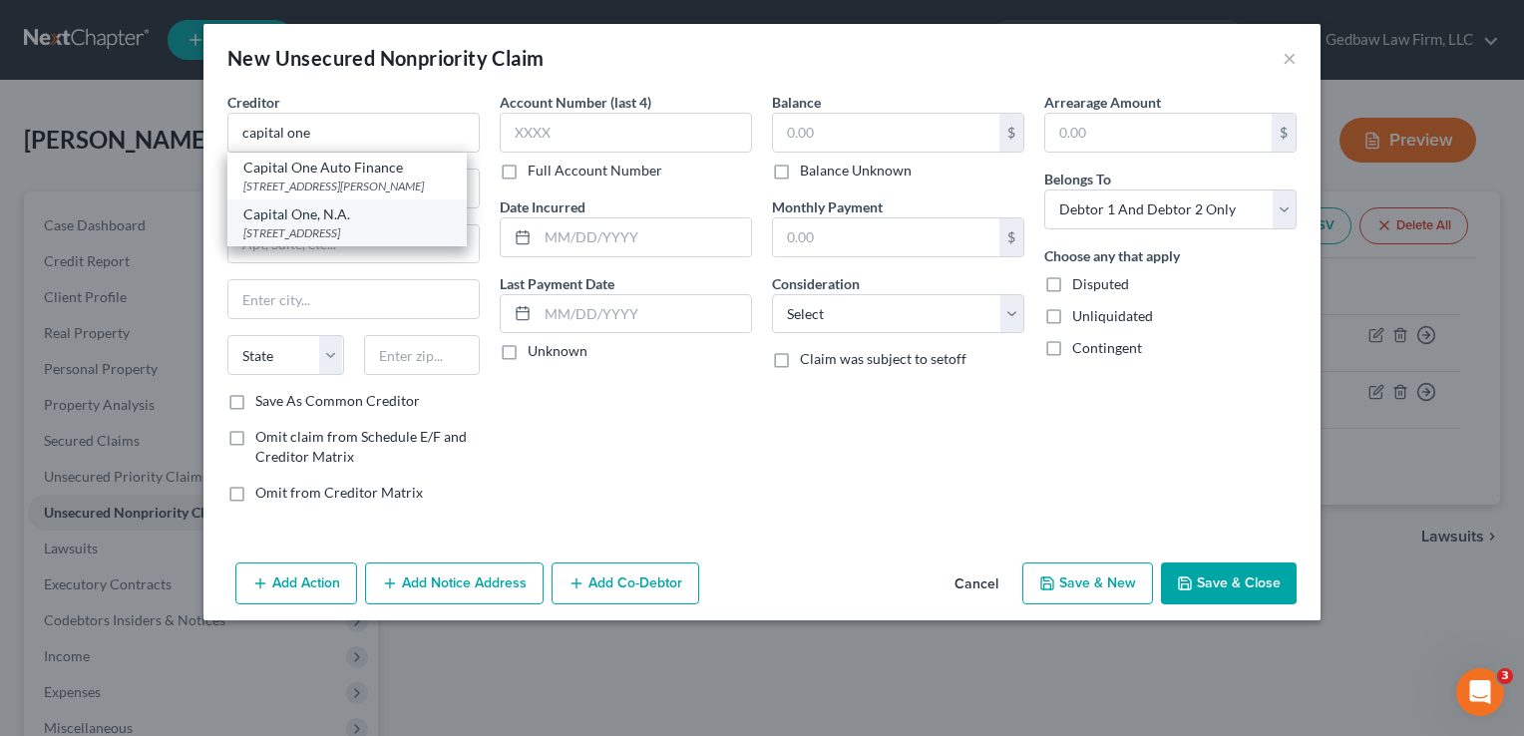
type input "84130"
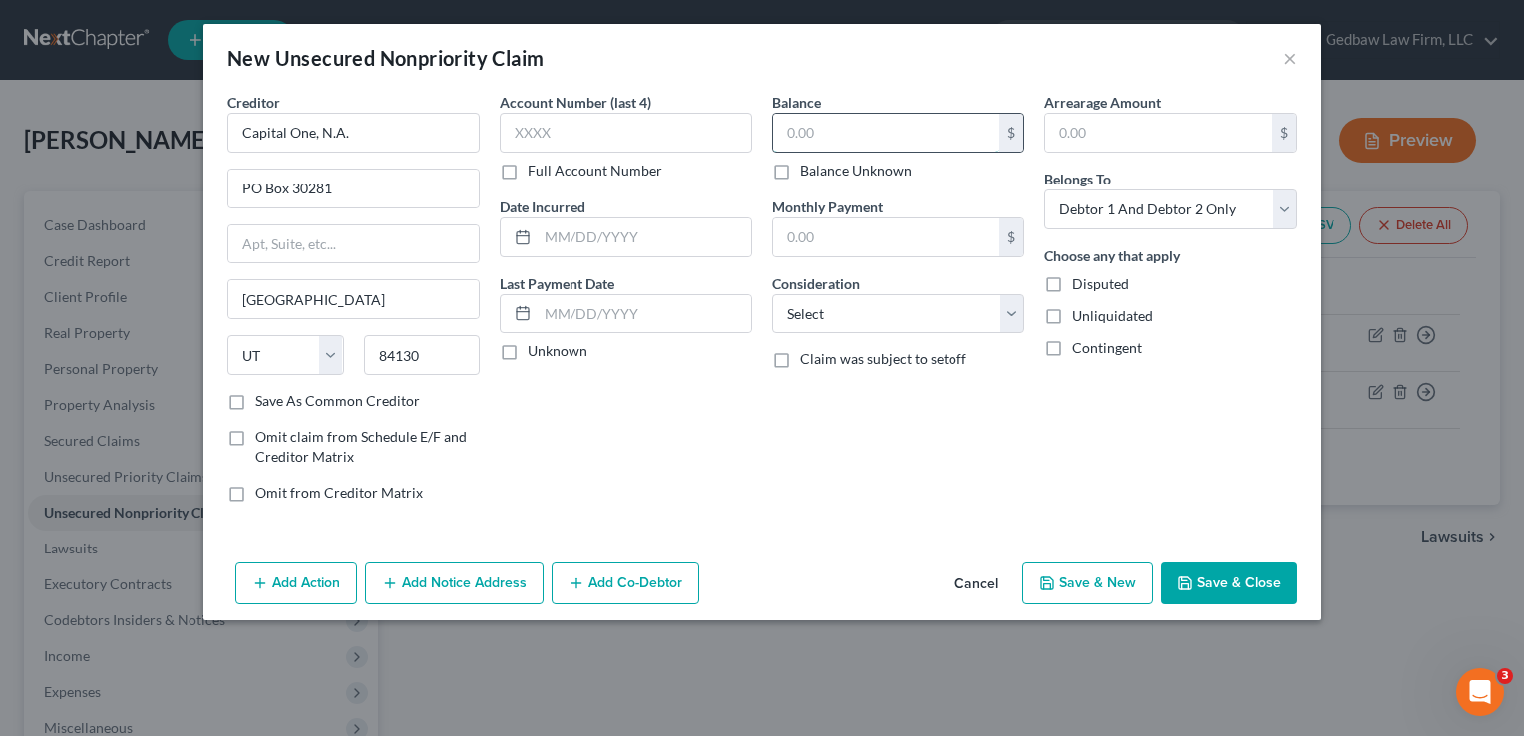
click at [913, 140] on input "text" at bounding box center [886, 133] width 226 height 38
type input "958"
click at [978, 308] on select "Select Cable / Satellite Services Collection Agency Credit Card Debt Debt Couns…" at bounding box center [898, 314] width 252 height 40
select select "2"
click at [772, 294] on select "Select Cable / Satellite Services Collection Agency Credit Card Debt Debt Couns…" at bounding box center [898, 314] width 252 height 40
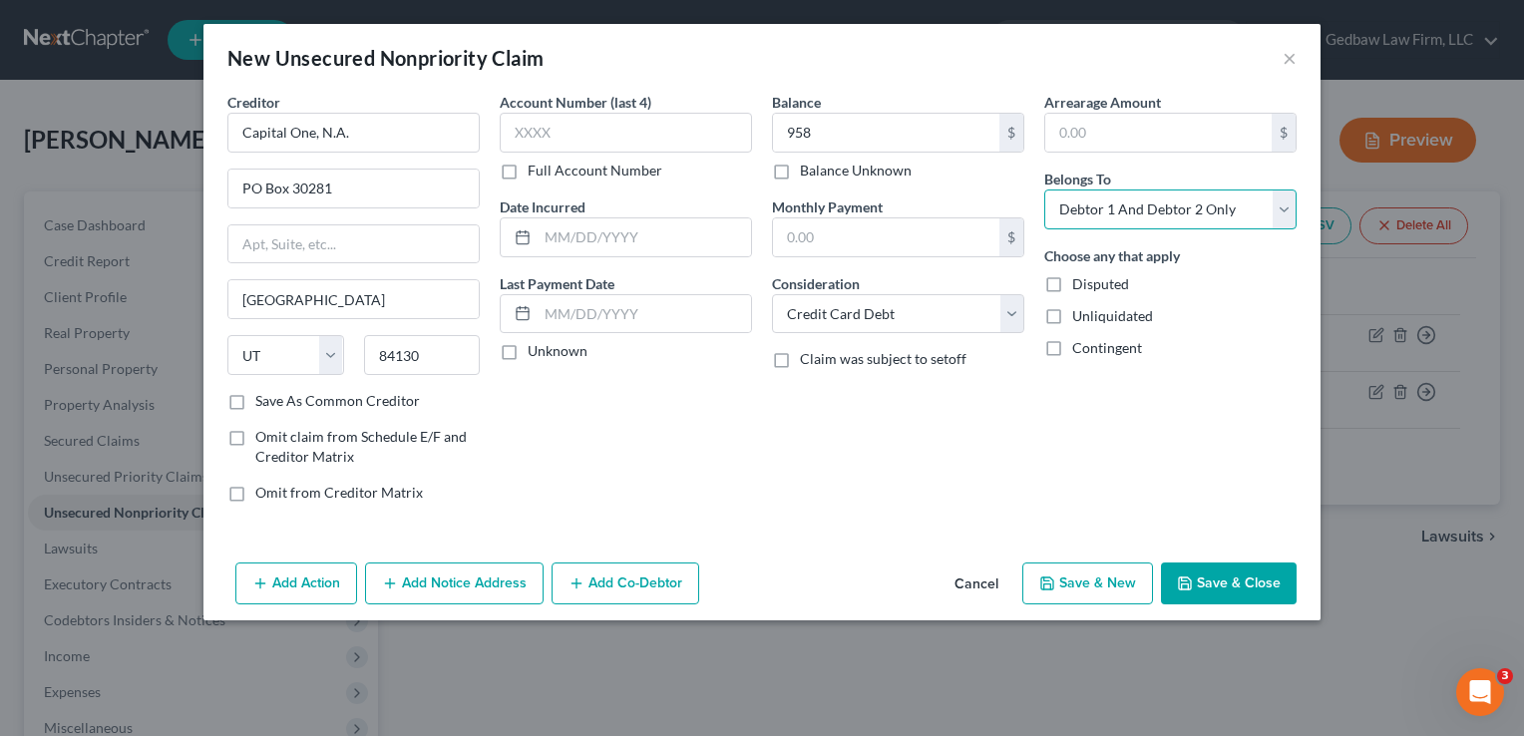
click at [1254, 201] on select "Select Debtor 1 Only Debtor 2 Only Debtor 1 And Debtor 2 Only At Least One Of T…" at bounding box center [1170, 209] width 252 height 40
select select "1"
click at [1044, 189] on select "Select Debtor 1 Only Debtor 2 Only Debtor 1 And Debtor 2 Only At Least One Of T…" at bounding box center [1170, 209] width 252 height 40
click at [1110, 587] on button "Save & New" at bounding box center [1087, 583] width 131 height 42
select select "2"
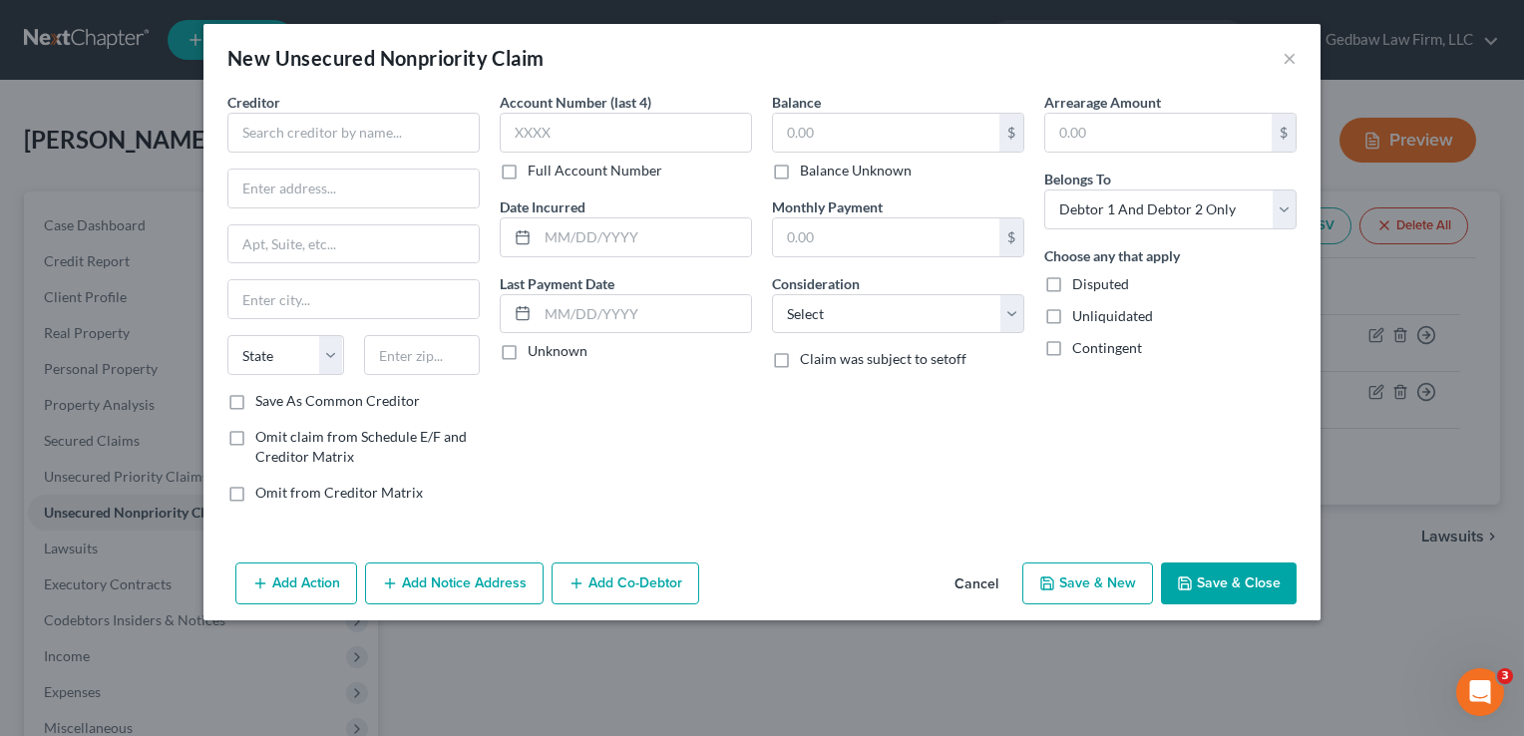
type input "958.00"
type input "0.00"
click at [427, 127] on input "text" at bounding box center [353, 133] width 252 height 40
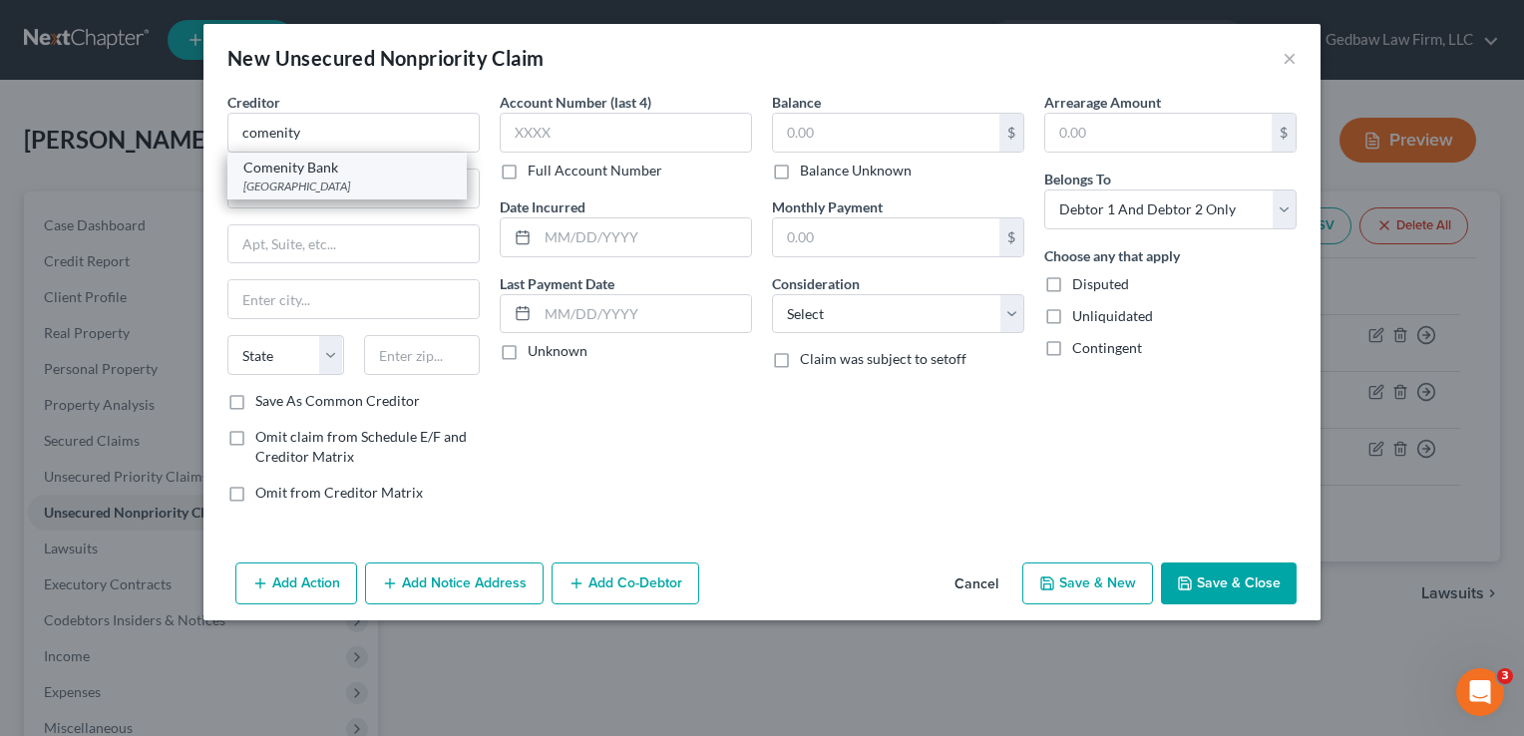
click at [386, 180] on div "[GEOGRAPHIC_DATA]" at bounding box center [346, 186] width 207 height 17
type input "Comenity Bank"
type input "PO Box 182686"
type input "Columbus"
select select "36"
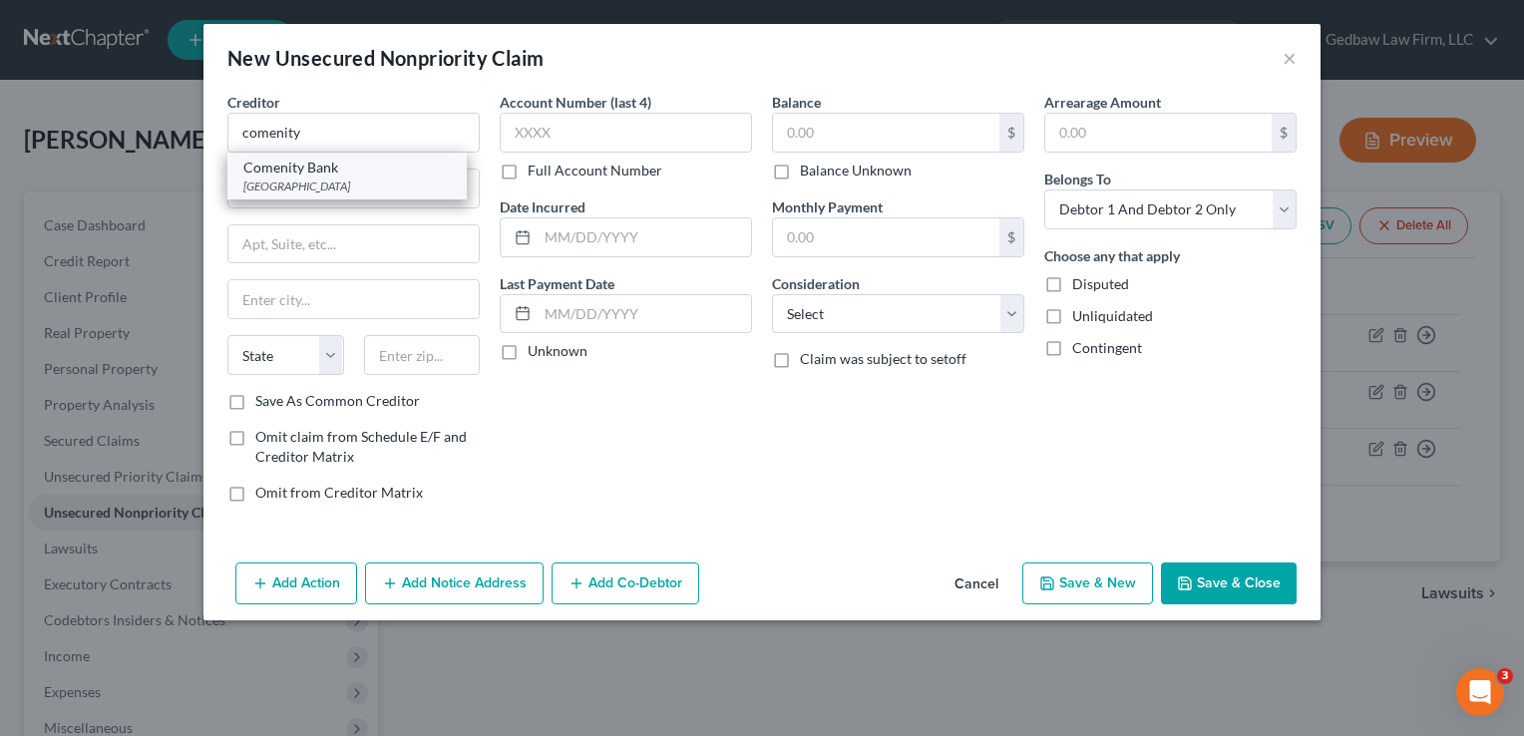
type input "43218"
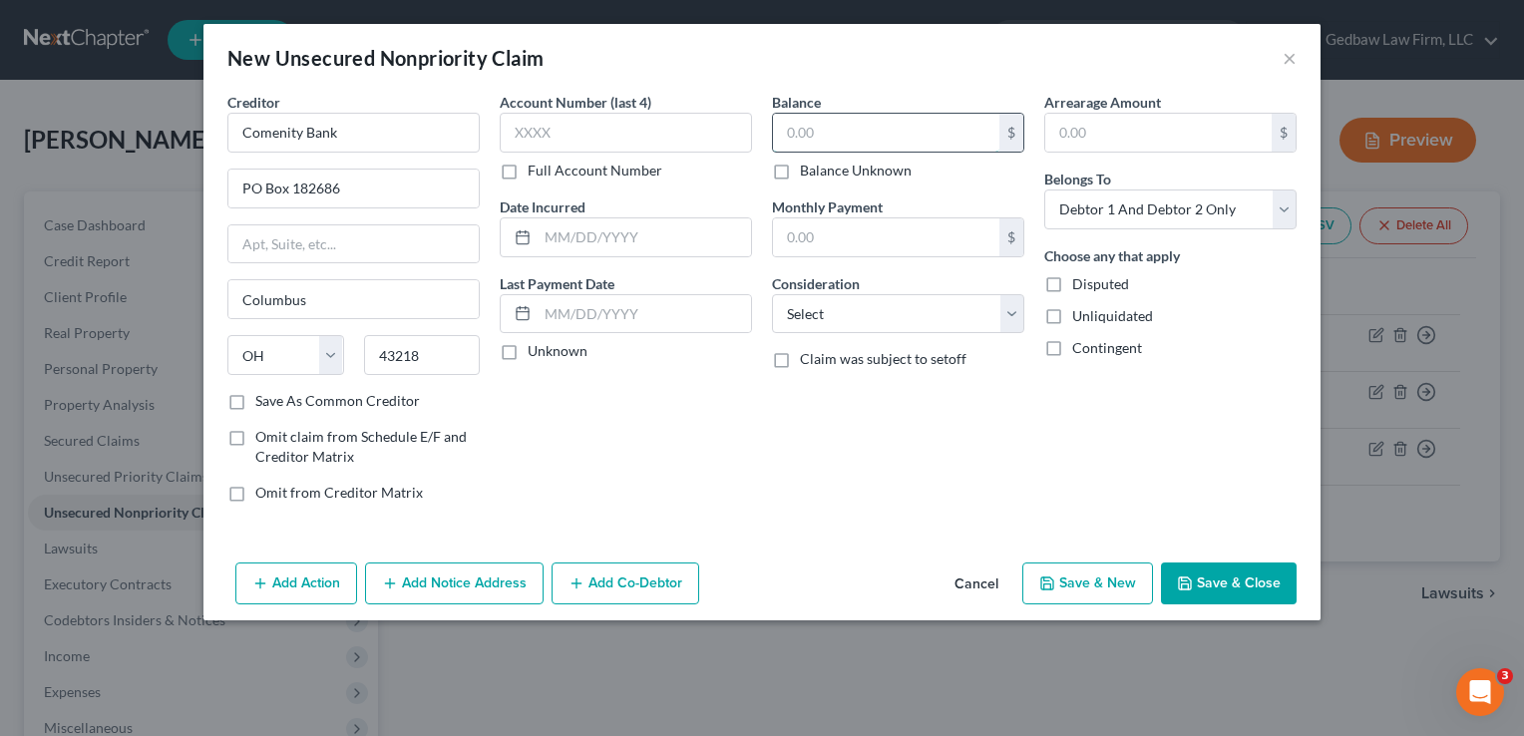
click at [834, 142] on input "text" at bounding box center [886, 133] width 226 height 38
type input "1,992"
click at [956, 315] on select "Select Cable / Satellite Services Collection Agency Credit Card Debt Debt Couns…" at bounding box center [898, 314] width 252 height 40
select select "2"
click at [772, 294] on select "Select Cable / Satellite Services Collection Agency Credit Card Debt Debt Couns…" at bounding box center [898, 314] width 252 height 40
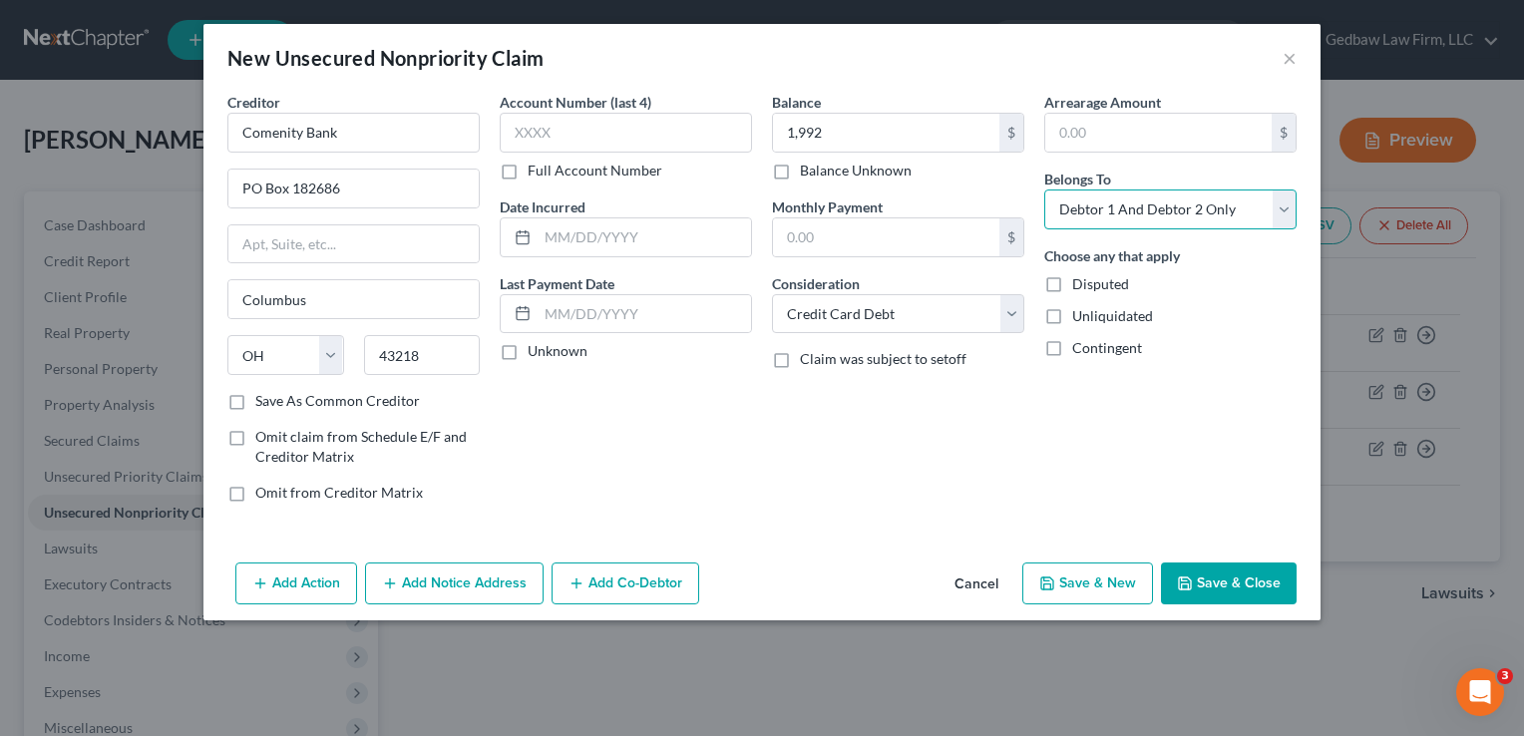
click at [1233, 207] on select "Select Debtor 1 Only Debtor 2 Only Debtor 1 And Debtor 2 Only At Least One Of T…" at bounding box center [1170, 209] width 252 height 40
select select "1"
click at [1044, 189] on select "Select Debtor 1 Only Debtor 2 Only Debtor 1 And Debtor 2 Only At Least One Of T…" at bounding box center [1170, 209] width 252 height 40
click at [1113, 587] on button "Save & New" at bounding box center [1087, 583] width 131 height 42
select select "2"
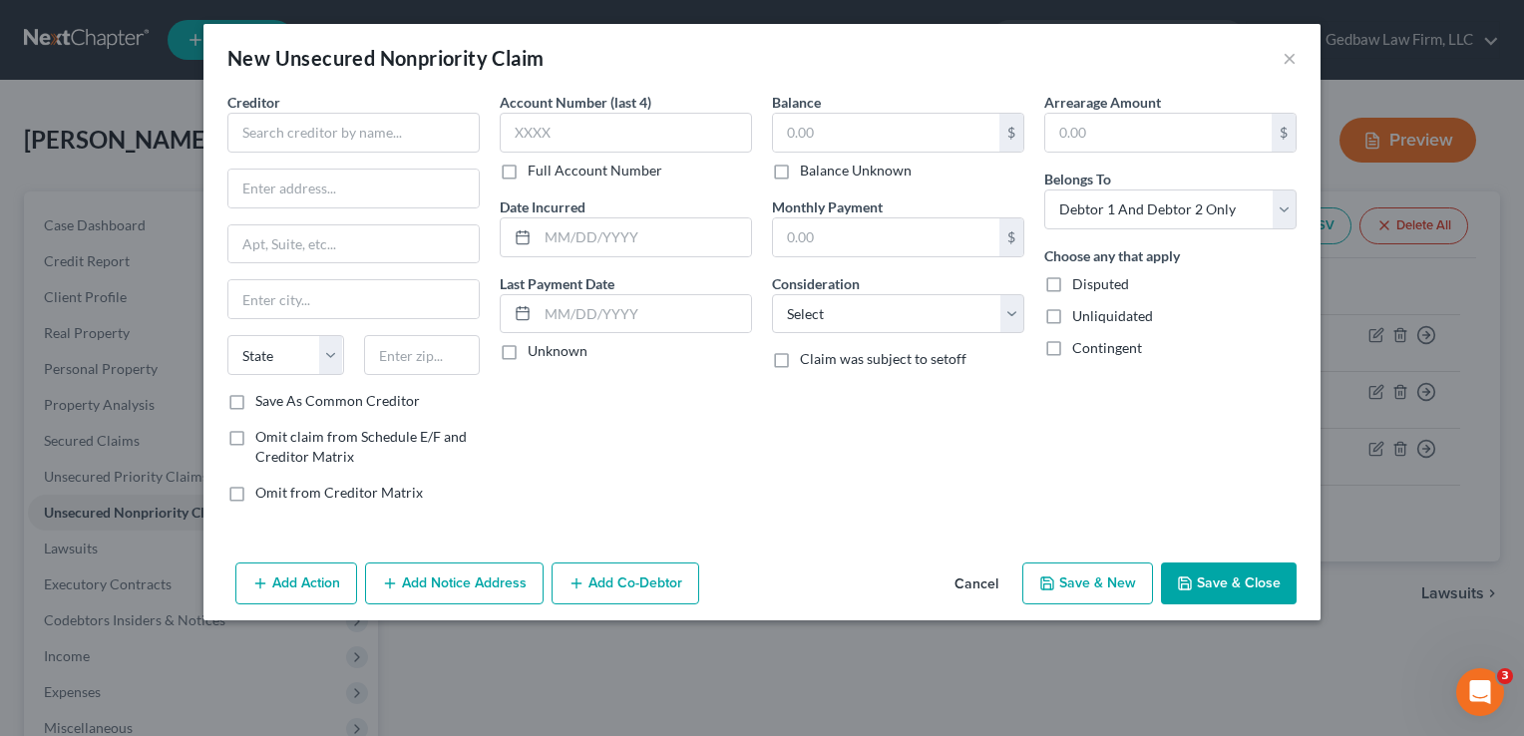
type input "1,992.00"
type input "0.00"
click at [423, 135] on input "text" at bounding box center [353, 133] width 252 height 40
click at [933, 128] on input "text" at bounding box center [886, 133] width 226 height 38
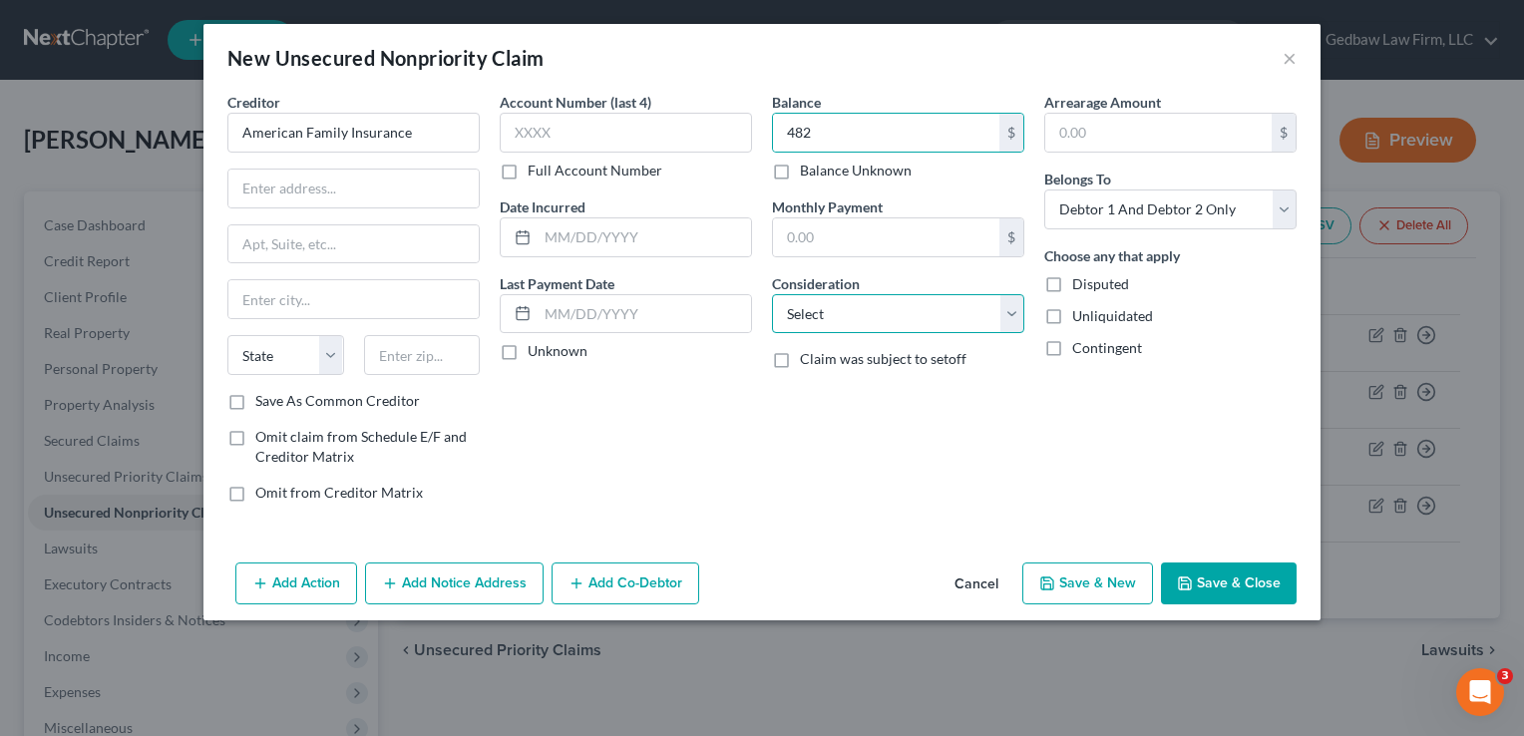
click at [955, 312] on select "Select Cable / Satellite Services Collection Agency Credit Card Debt Debt Couns…" at bounding box center [898, 314] width 252 height 40
click at [772, 294] on select "Select Cable / Satellite Services Collection Agency Credit Card Debt Debt Couns…" at bounding box center [898, 314] width 252 height 40
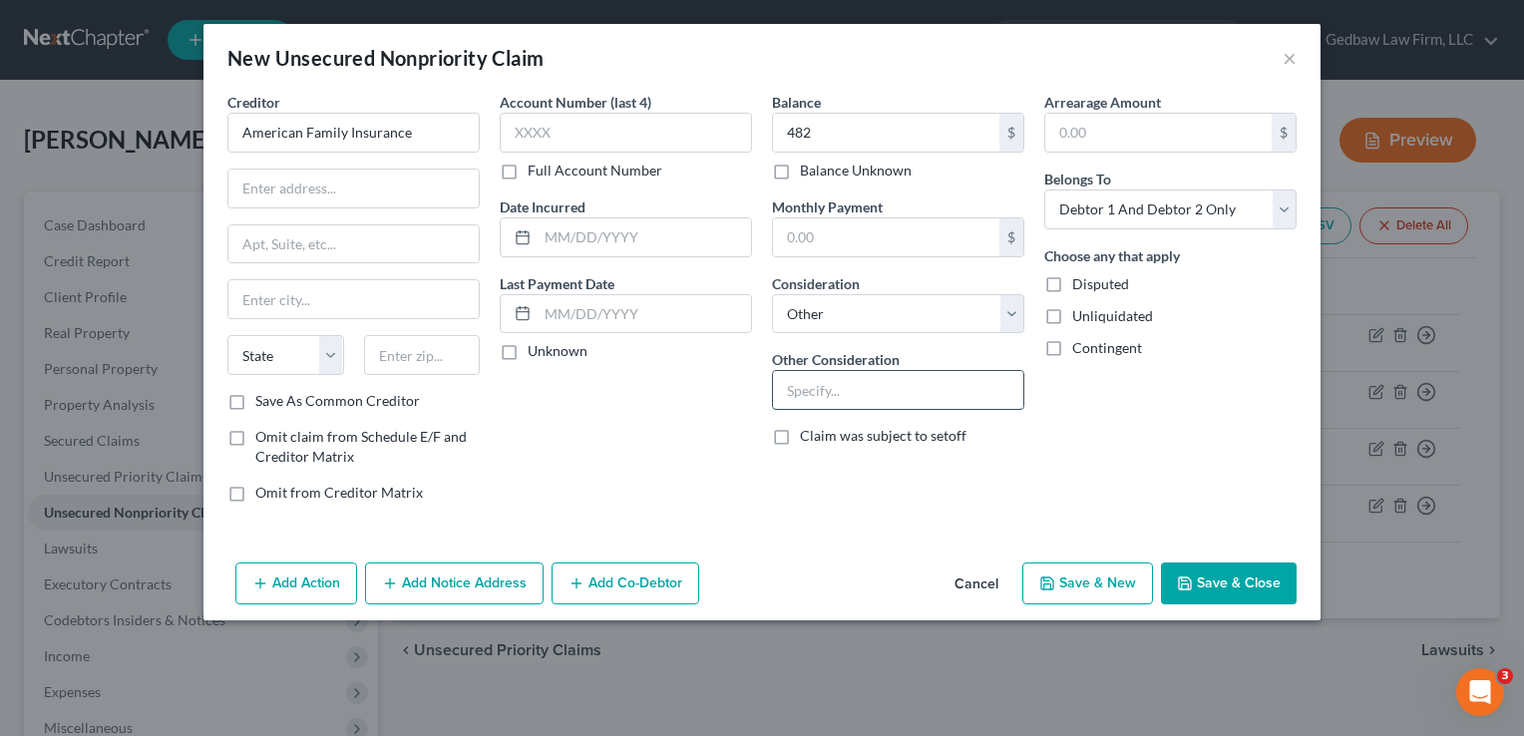
click at [927, 382] on input "text" at bounding box center [898, 390] width 250 height 38
click at [404, 193] on input "text" at bounding box center [353, 189] width 250 height 38
click at [435, 349] on input "text" at bounding box center [422, 355] width 117 height 40
click at [609, 439] on div "Account Number (last 4) Full Account Number Date Incurred Last Payment Date Unk…" at bounding box center [626, 305] width 272 height 427
click at [255, 397] on label "Save As Common Creditor" at bounding box center [337, 401] width 165 height 20
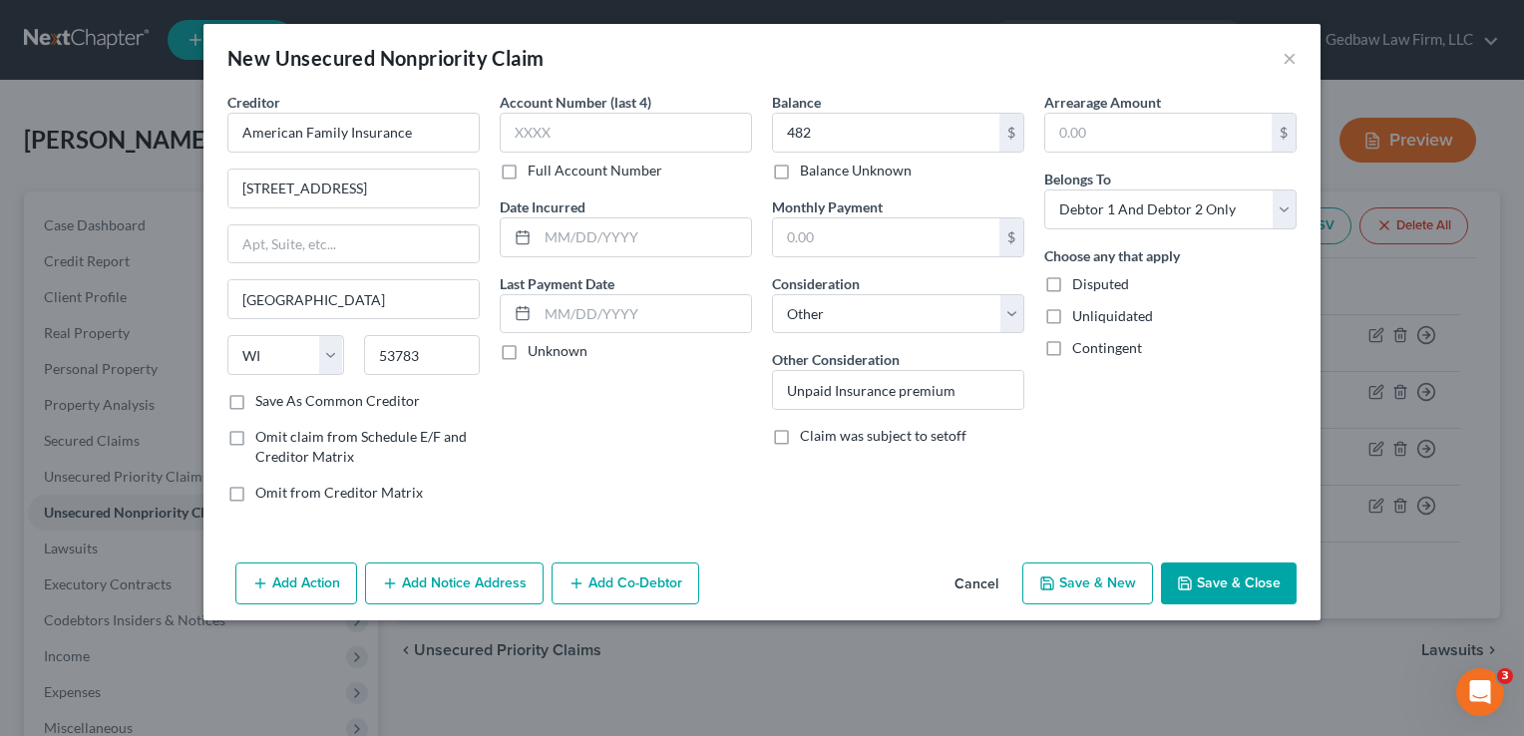
click at [263, 397] on input "Save As Common Creditor" at bounding box center [269, 397] width 13 height 13
click at [1224, 213] on select "Select Debtor 1 Only Debtor 2 Only Debtor 1 And Debtor 2 Only At Least One Of T…" at bounding box center [1170, 209] width 252 height 40
click at [1044, 189] on select "Select Debtor 1 Only Debtor 2 Only Debtor 1 And Debtor 2 Only At Least One Of T…" at bounding box center [1170, 209] width 252 height 40
click at [506, 580] on button "Add Notice Address" at bounding box center [454, 583] width 179 height 42
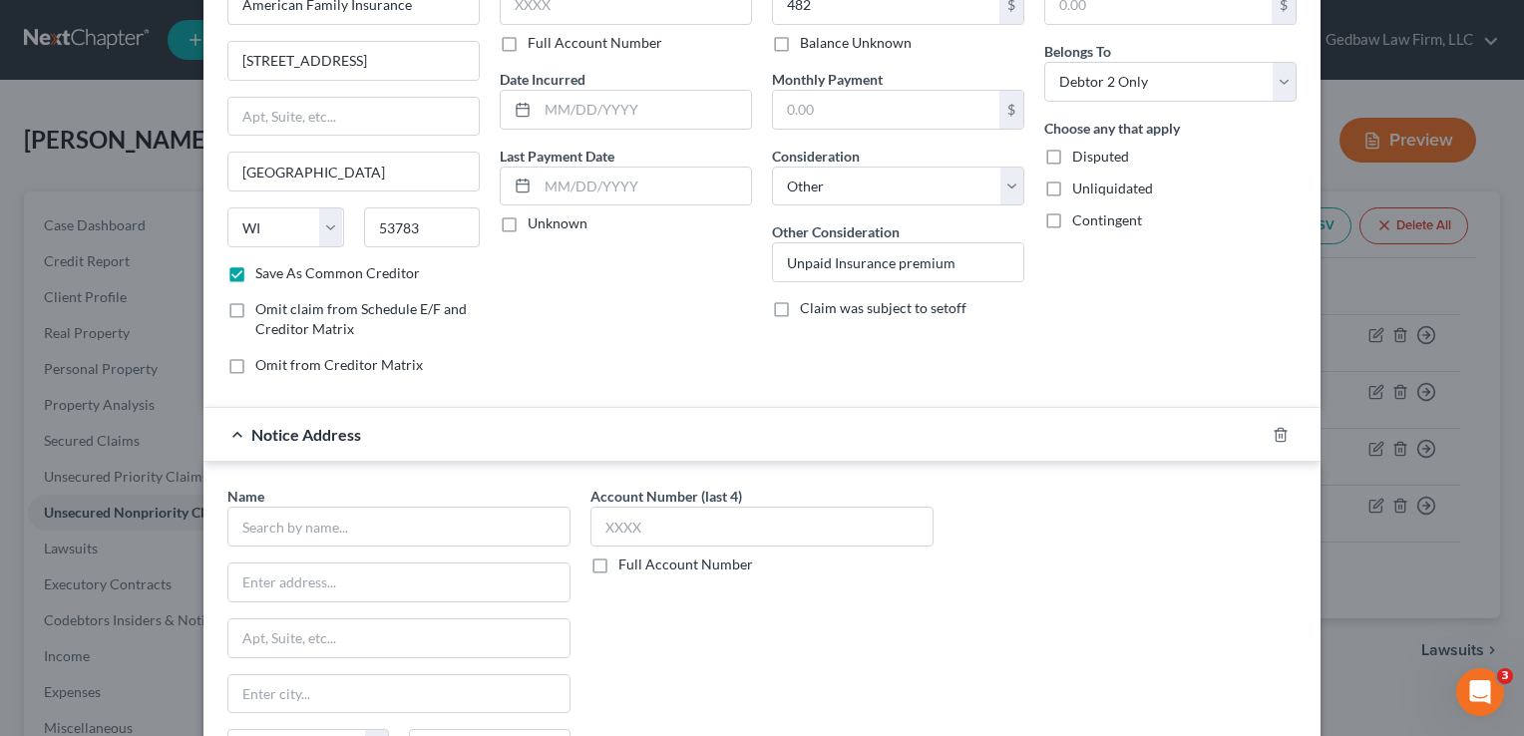
scroll to position [175, 0]
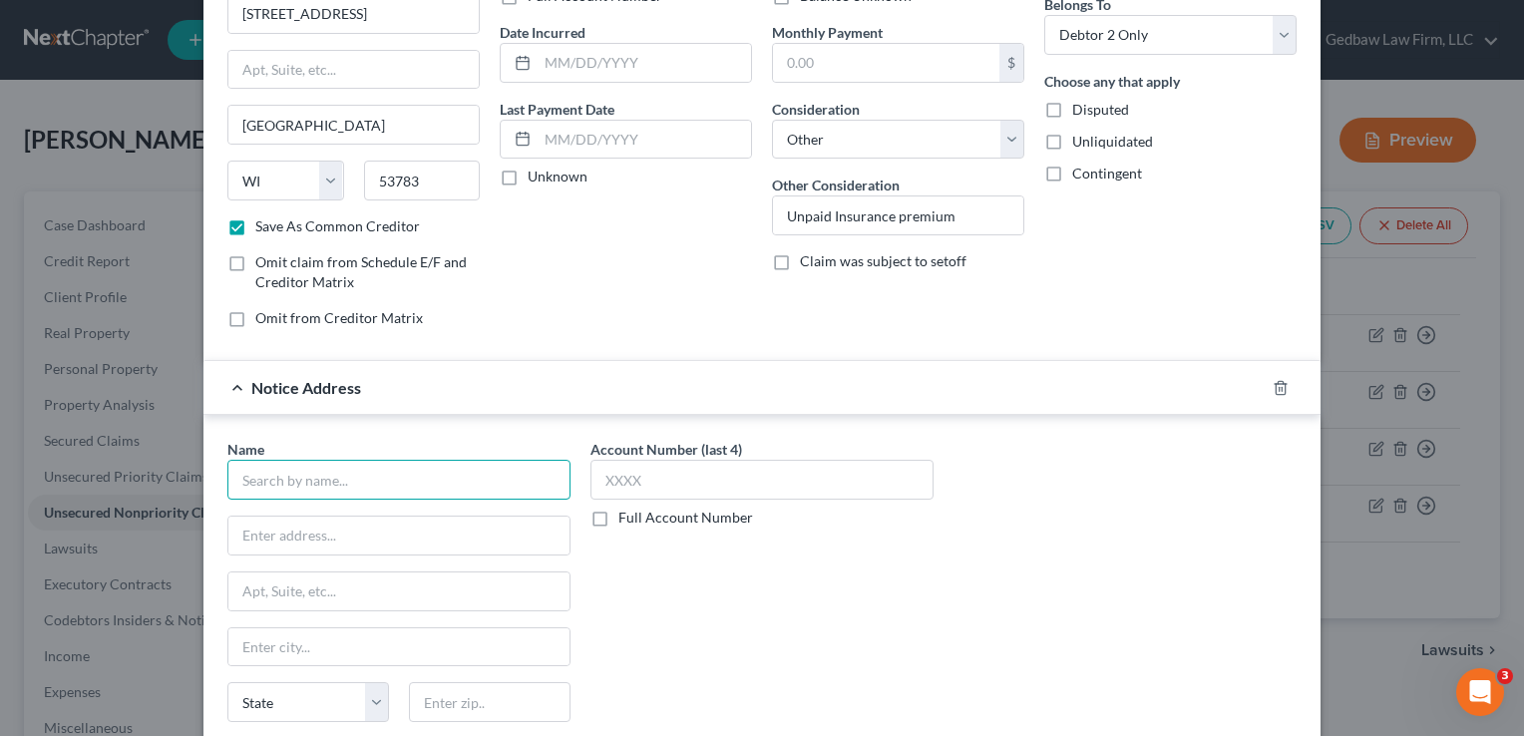
click at [500, 476] on input "text" at bounding box center [398, 480] width 343 height 40
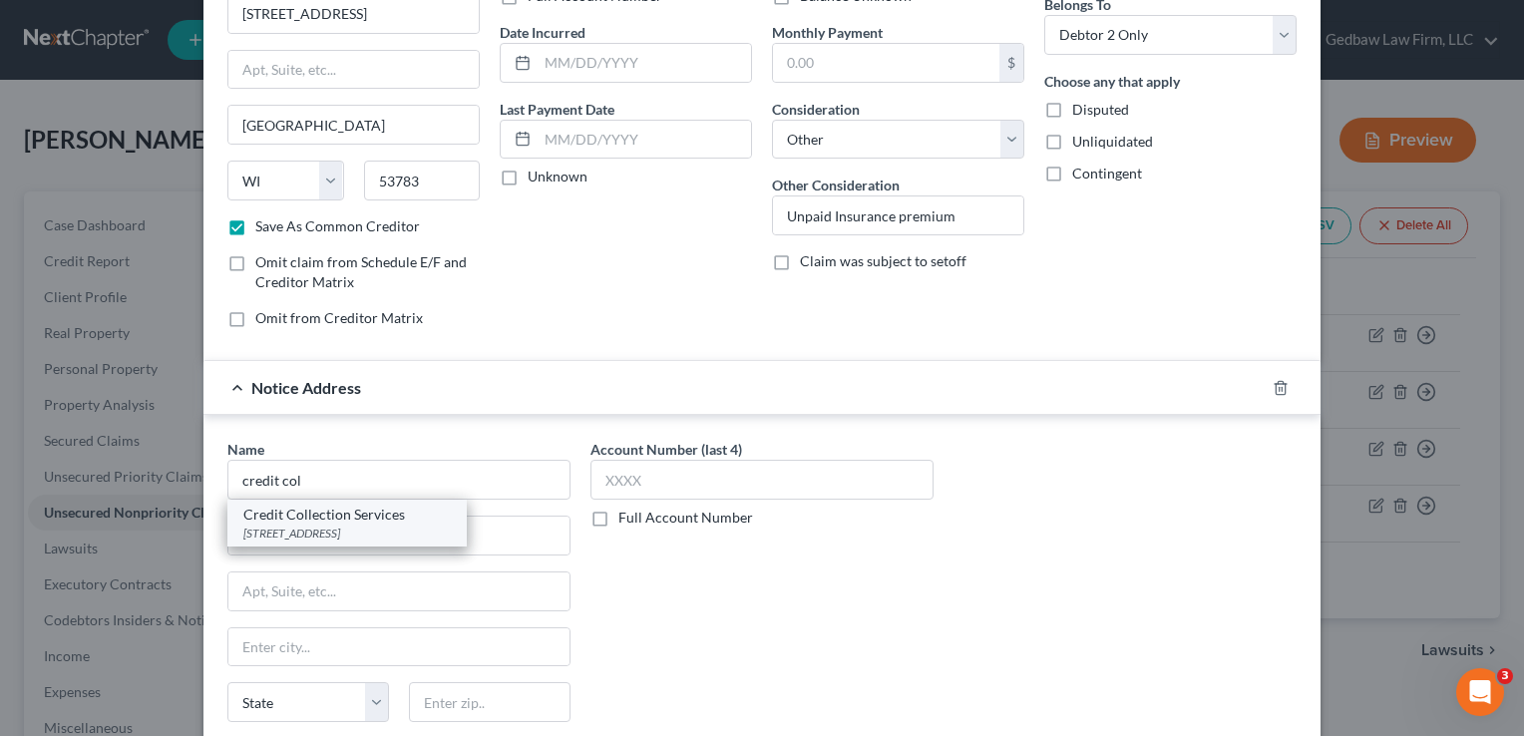
click at [353, 519] on div "Credit Collection Services" at bounding box center [346, 515] width 207 height 20
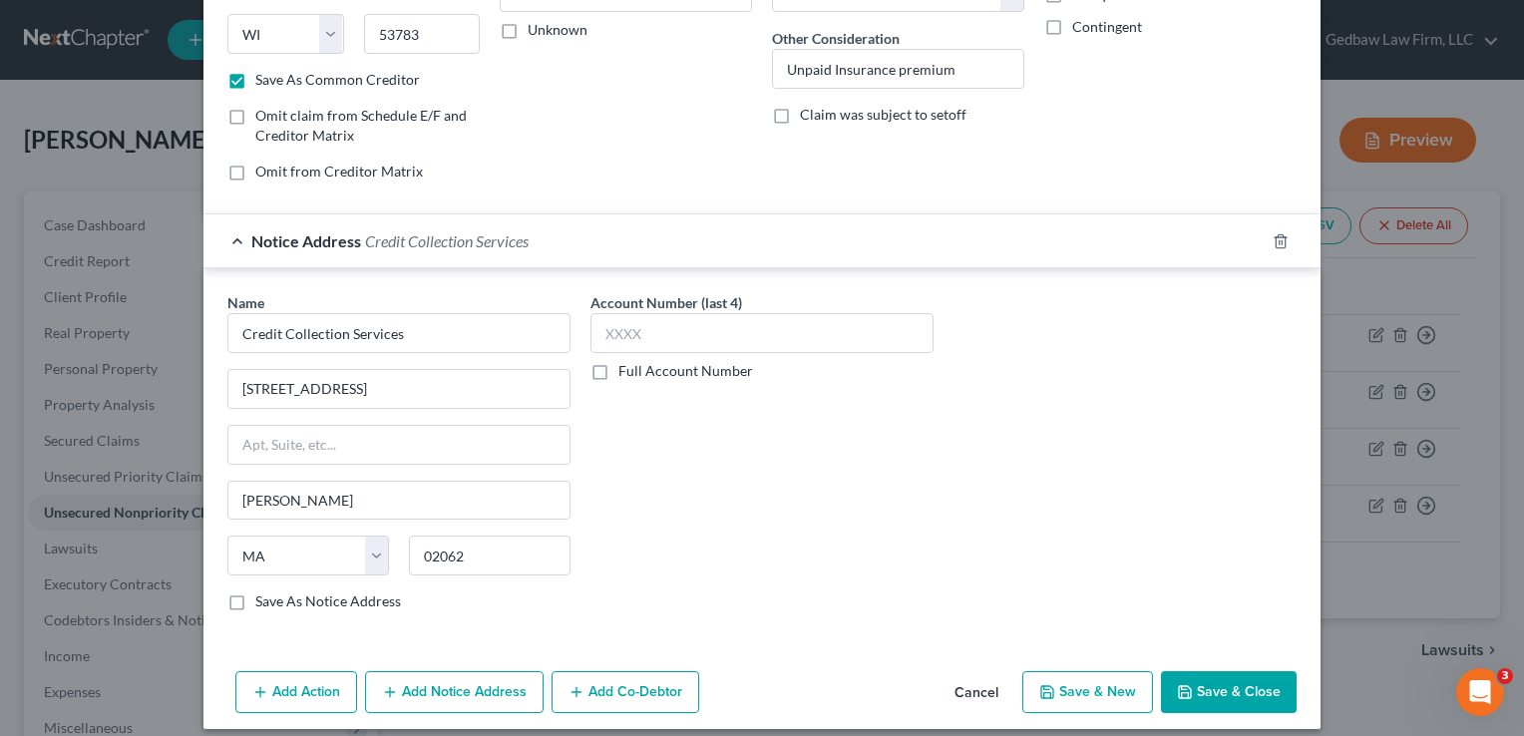
scroll to position [333, 0]
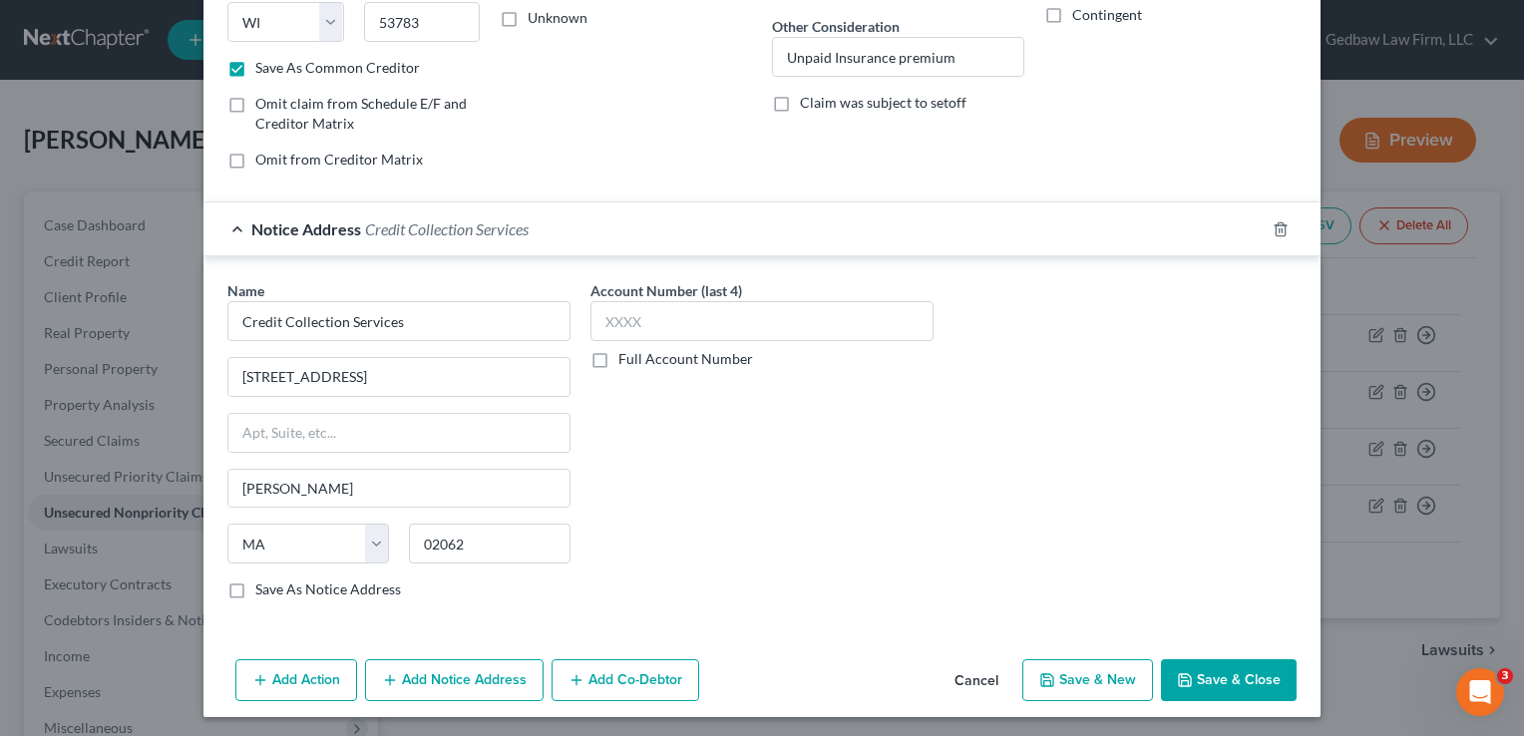
click at [1111, 675] on button "Save & New" at bounding box center [1087, 680] width 131 height 42
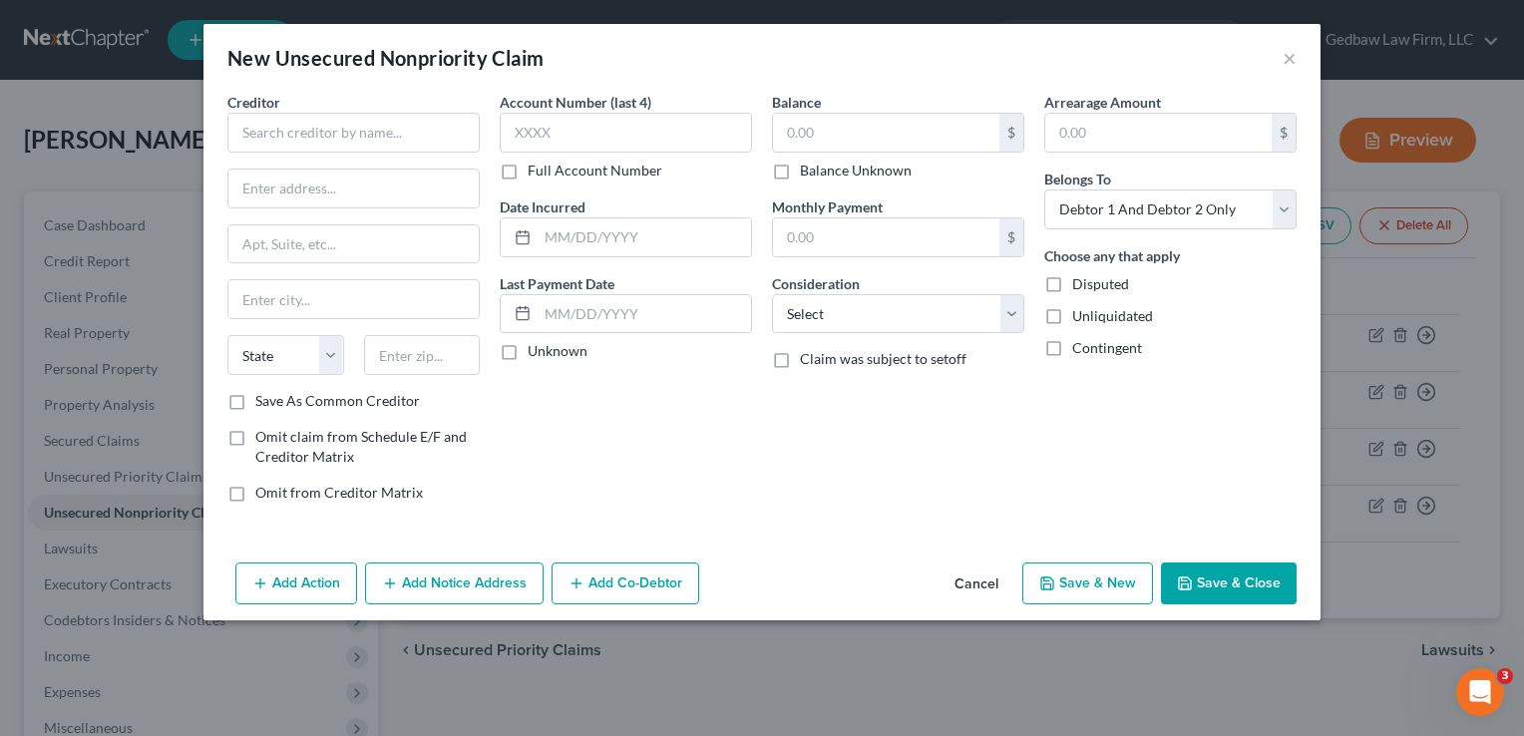
scroll to position [0, 0]
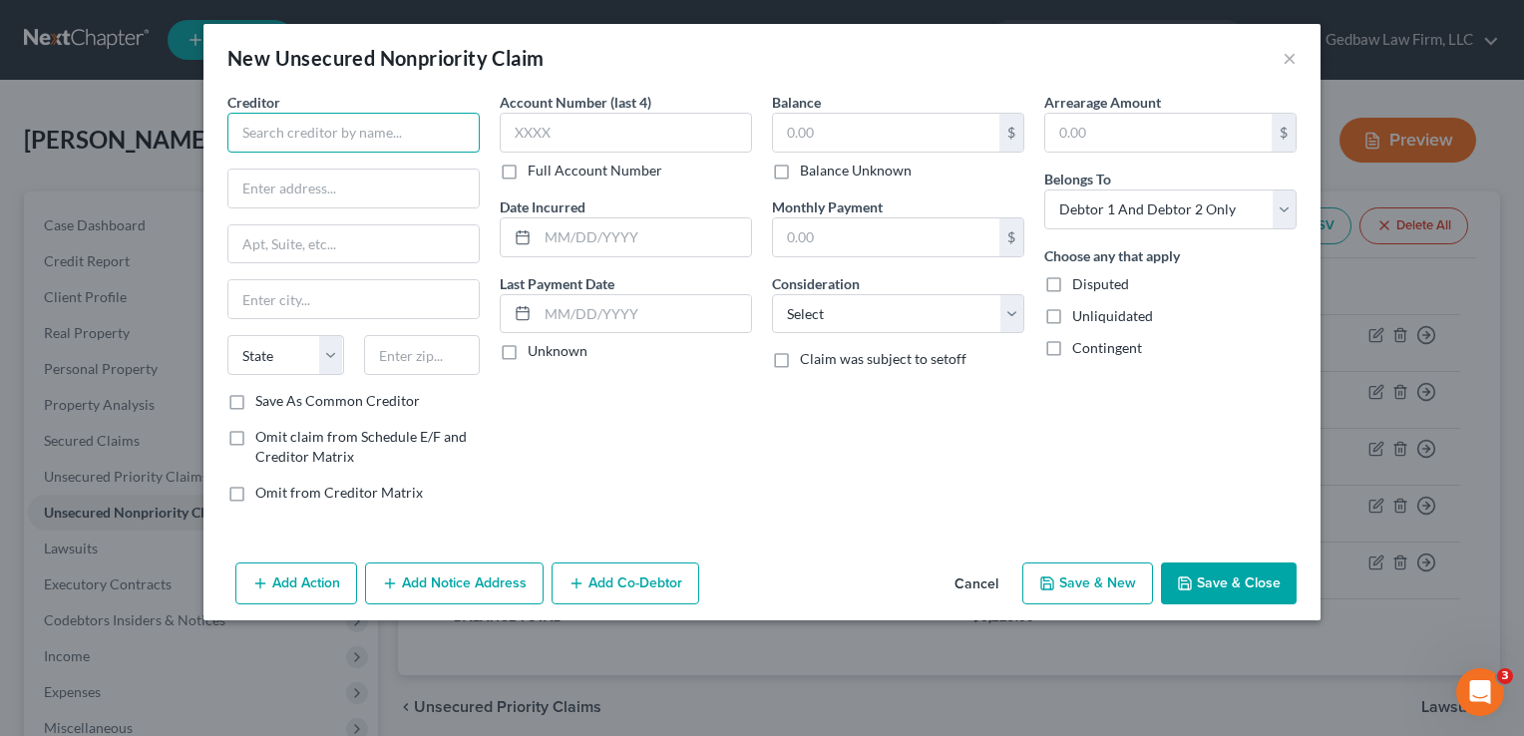
click at [395, 131] on input "text" at bounding box center [353, 133] width 252 height 40
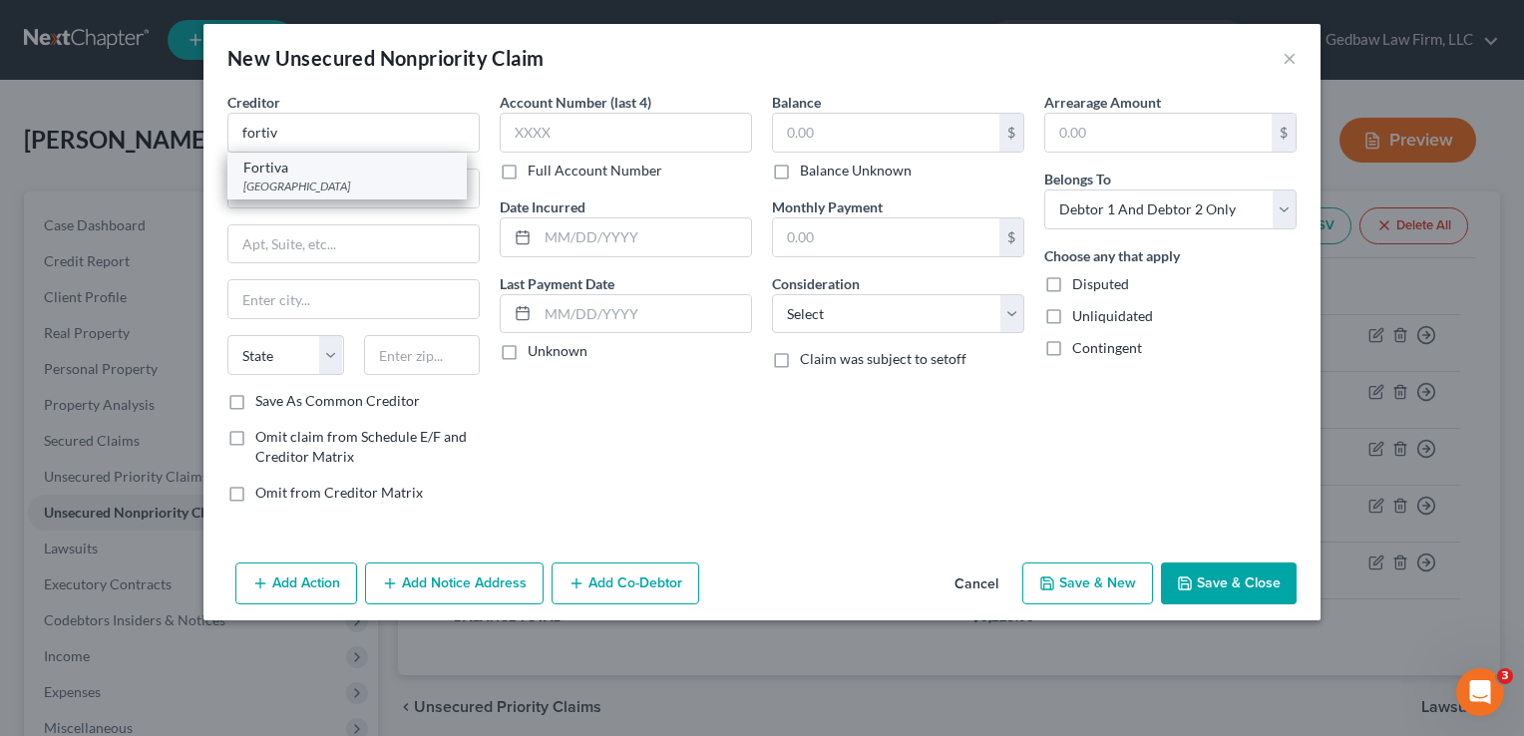
click at [347, 180] on div "[GEOGRAPHIC_DATA]" at bounding box center [346, 186] width 207 height 17
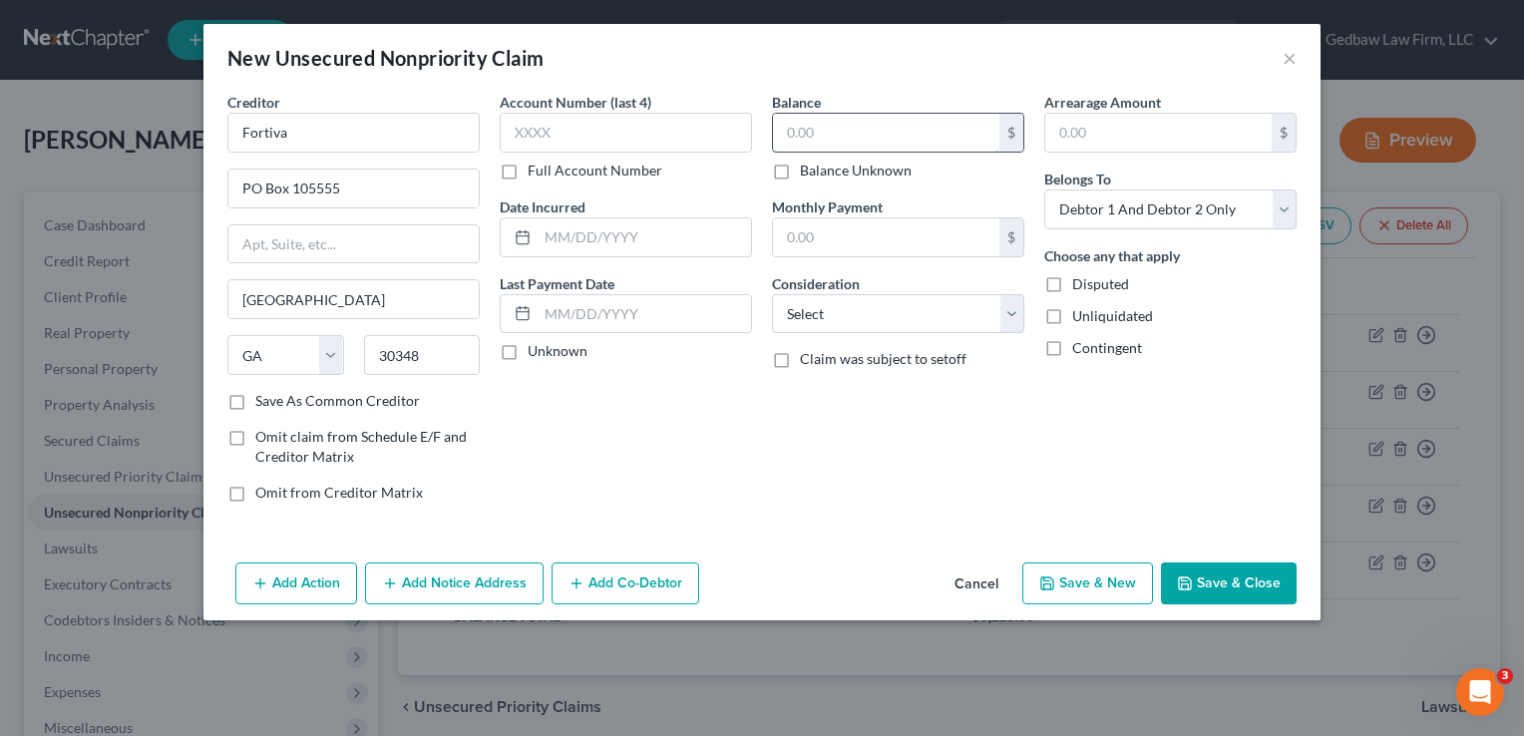
click at [857, 133] on input "text" at bounding box center [886, 133] width 226 height 38
click at [923, 313] on select "Select Cable / Satellite Services Collection Agency Credit Card Debt Debt Couns…" at bounding box center [898, 314] width 252 height 40
click at [772, 294] on select "Select Cable / Satellite Services Collection Agency Credit Card Debt Debt Couns…" at bounding box center [898, 314] width 252 height 40
click at [1262, 218] on select "Select Debtor 1 Only Debtor 2 Only Debtor 1 And Debtor 2 Only At Least One Of T…" at bounding box center [1170, 209] width 252 height 40
click at [1044, 189] on select "Select Debtor 1 Only Debtor 2 Only Debtor 1 And Debtor 2 Only At Least One Of T…" at bounding box center [1170, 209] width 252 height 40
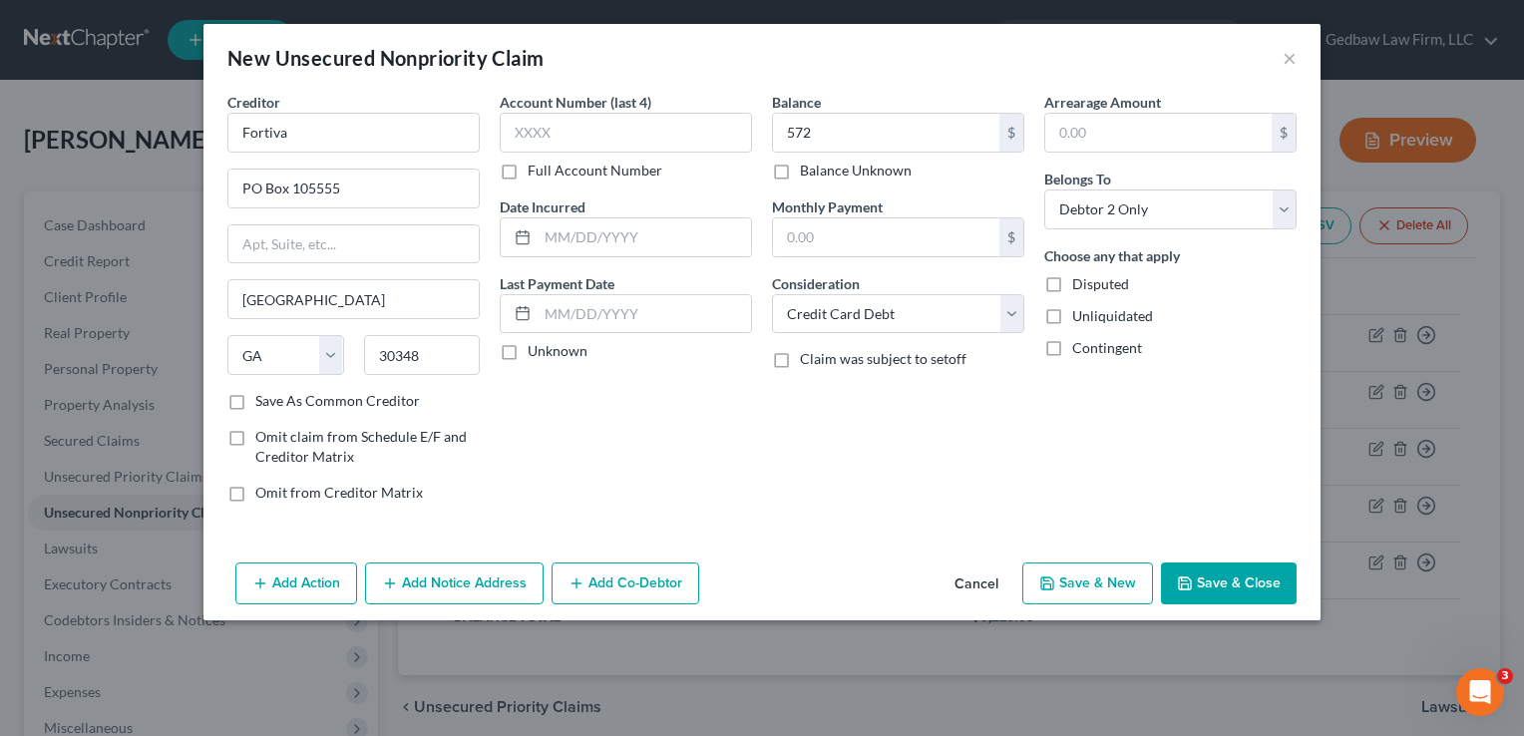
click at [489, 584] on button "Add Notice Address" at bounding box center [454, 583] width 179 height 42
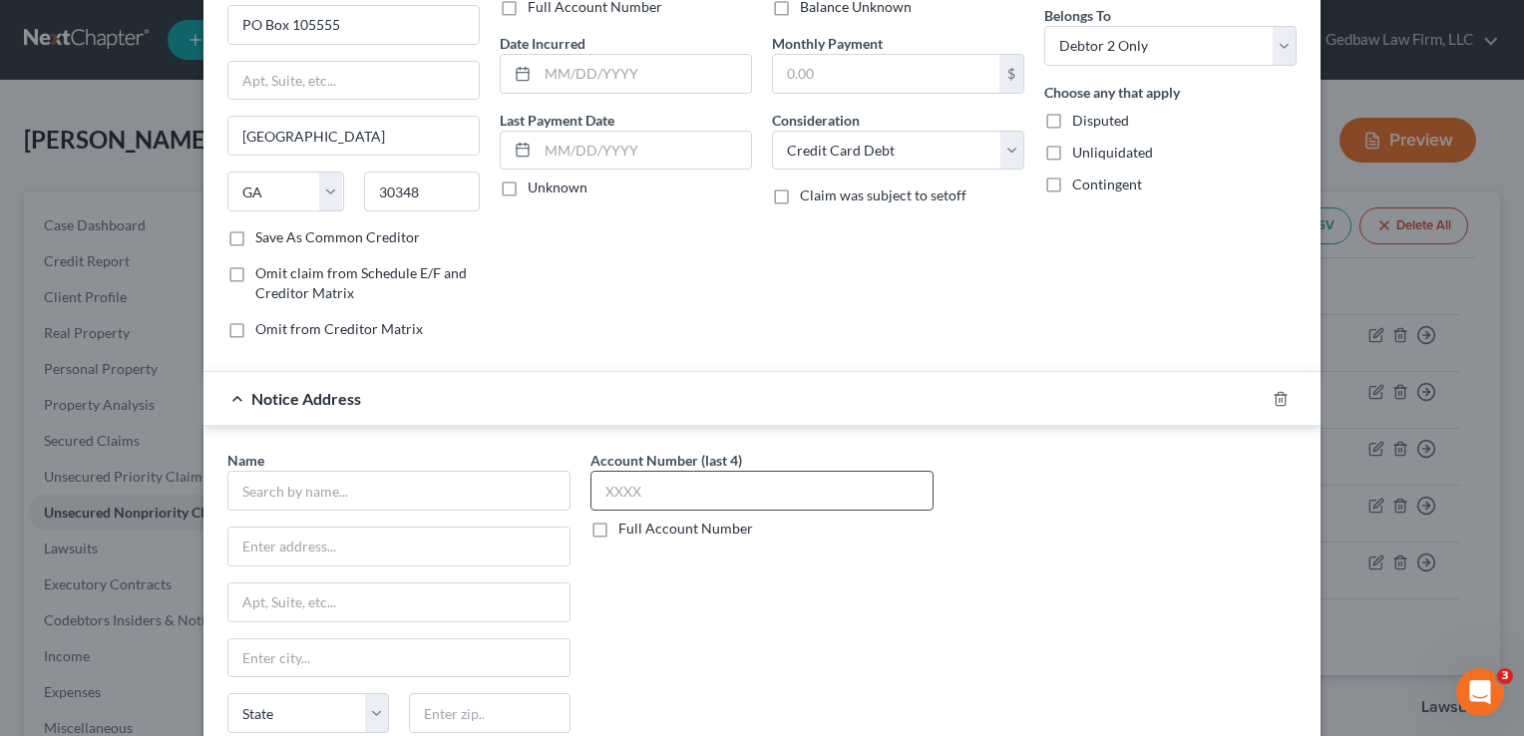
scroll to position [175, 0]
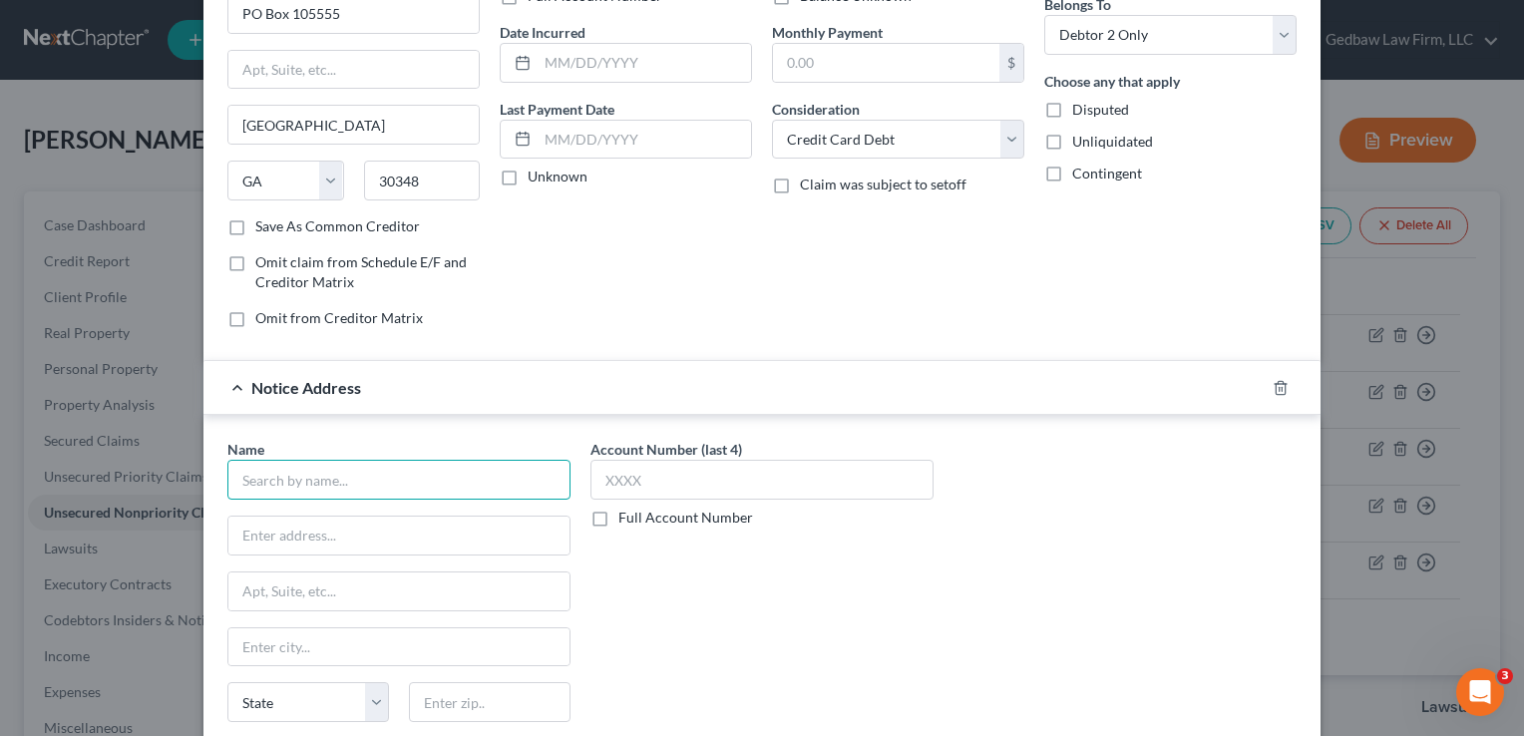
click at [516, 476] on input "text" at bounding box center [398, 480] width 343 height 40
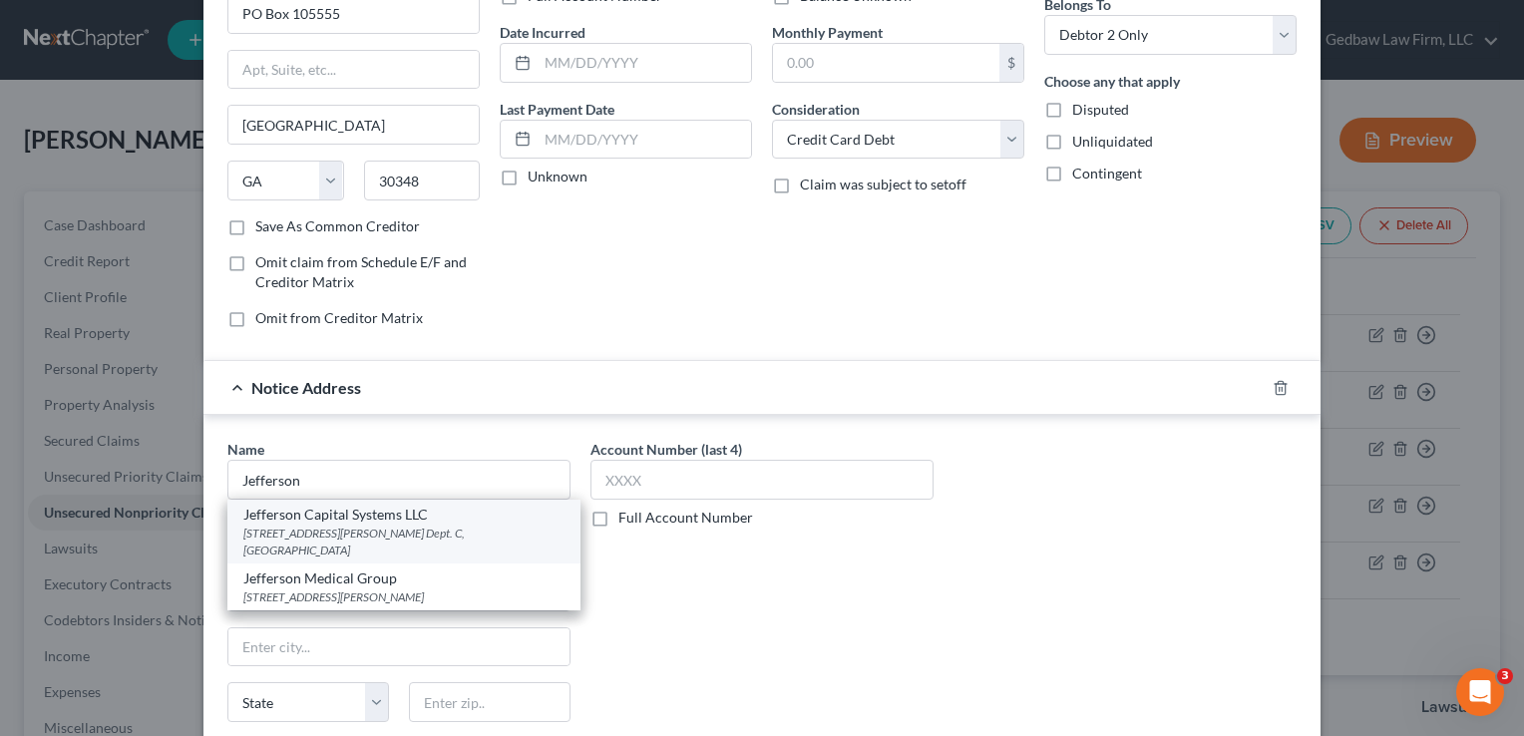
click at [396, 530] on div "[STREET_ADDRESS][PERSON_NAME] Dept. C, [GEOGRAPHIC_DATA]" at bounding box center [403, 542] width 321 height 34
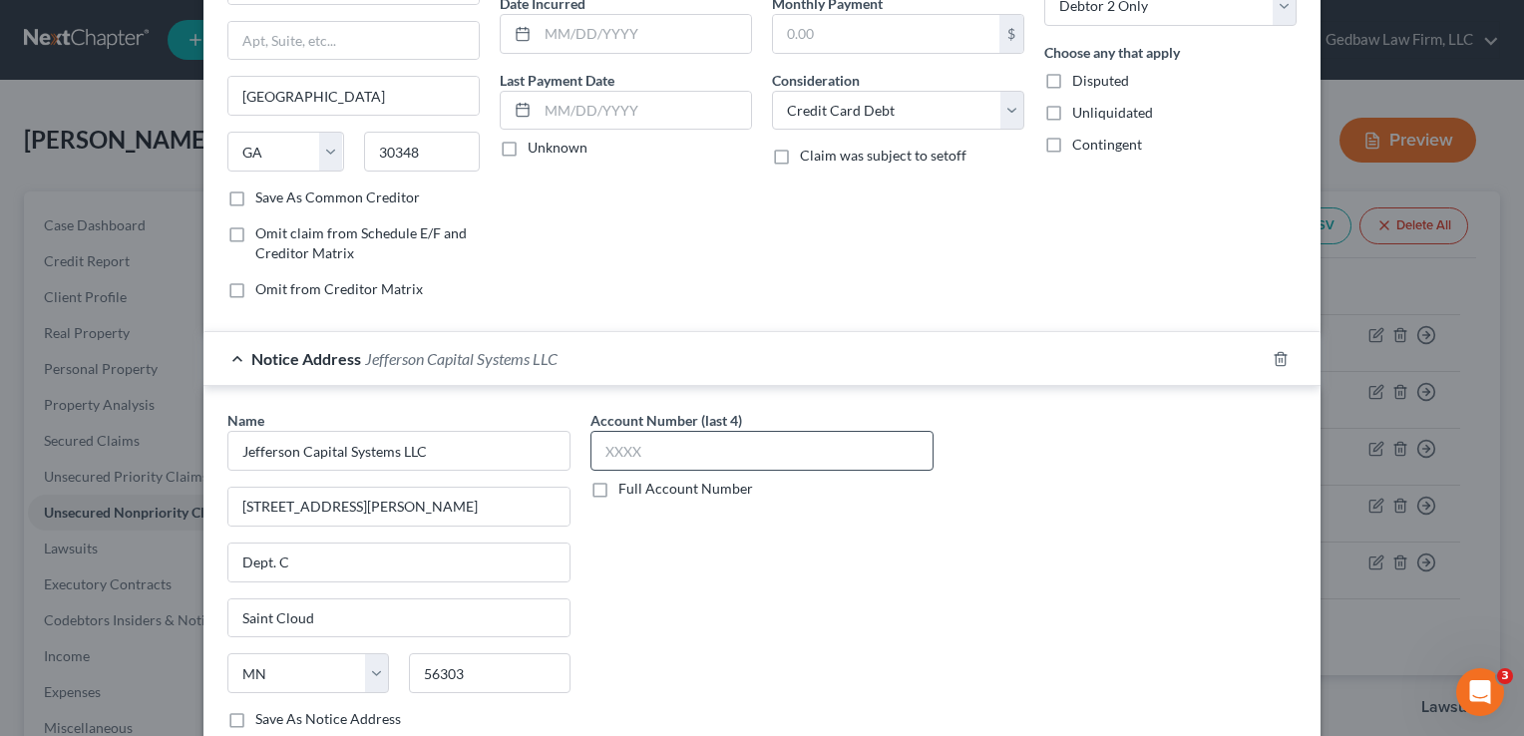
scroll to position [333, 0]
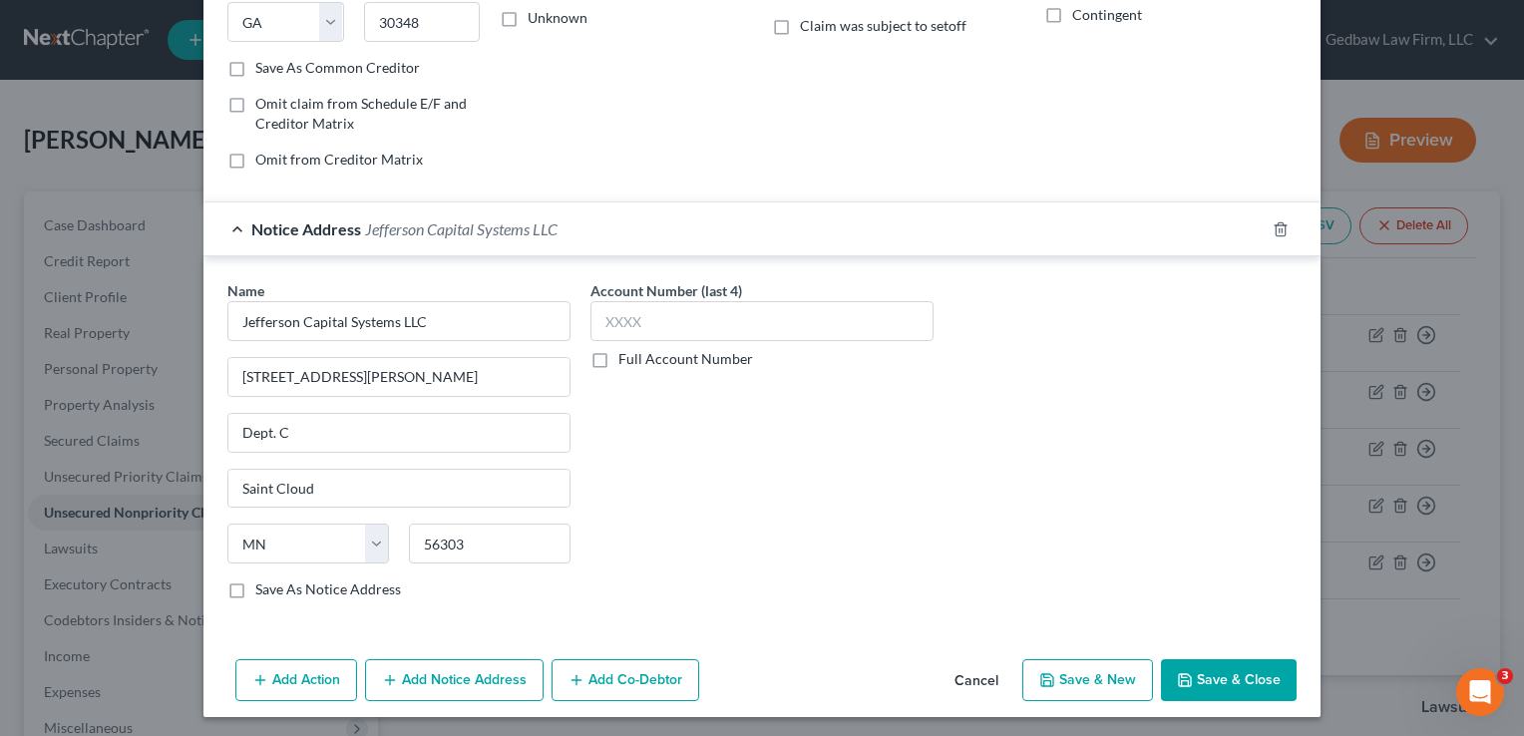
click at [1090, 676] on button "Save & New" at bounding box center [1087, 680] width 131 height 42
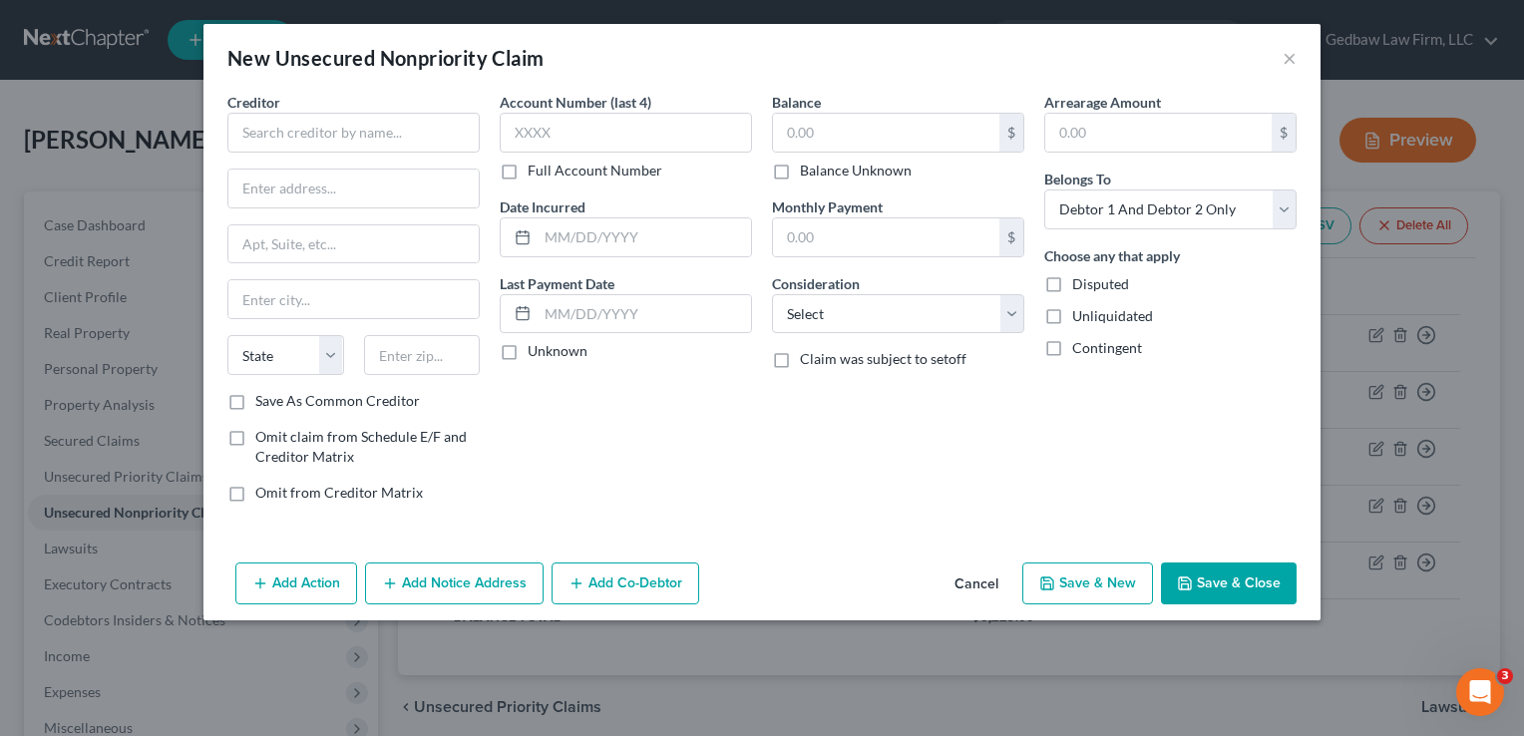
scroll to position [0, 0]
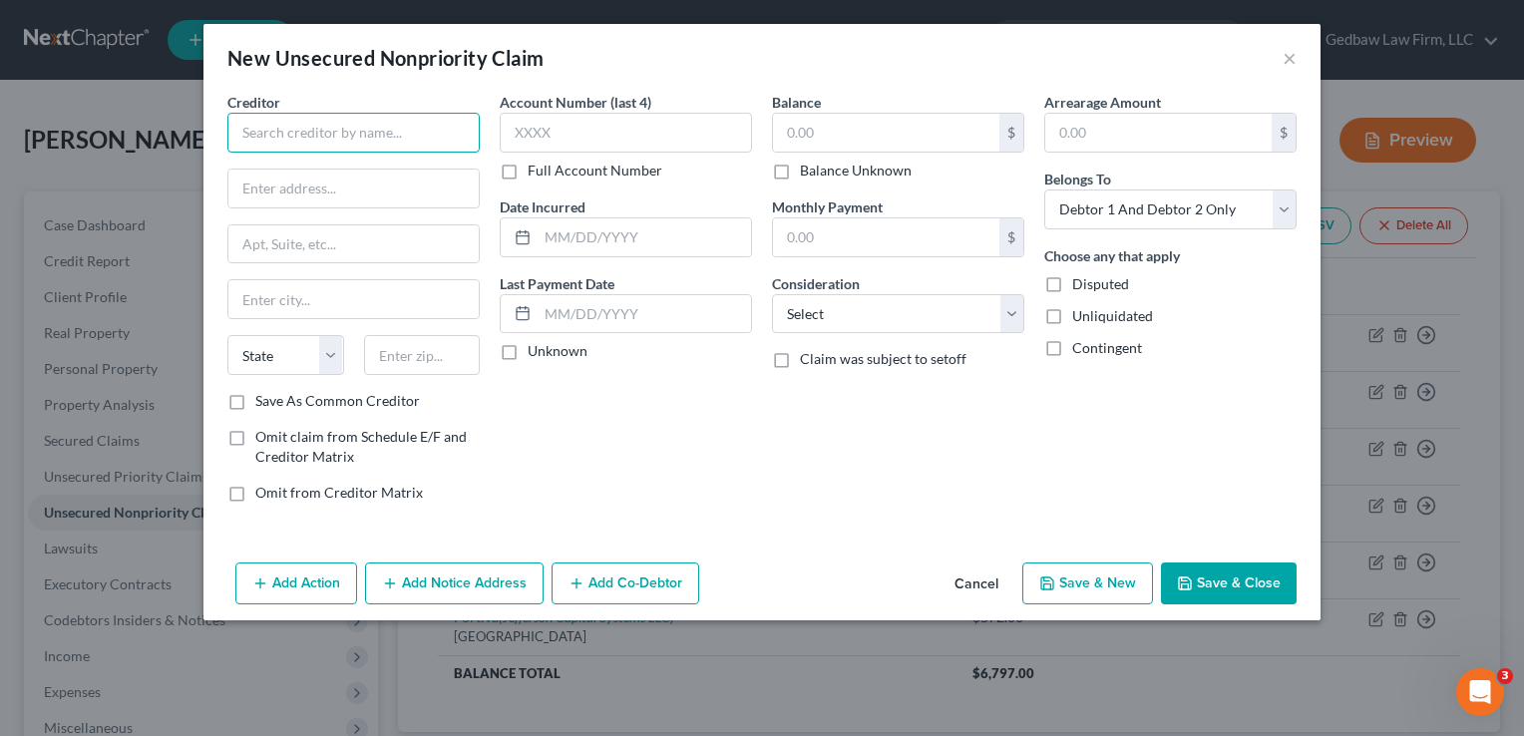
click at [411, 130] on input "text" at bounding box center [353, 133] width 252 height 40
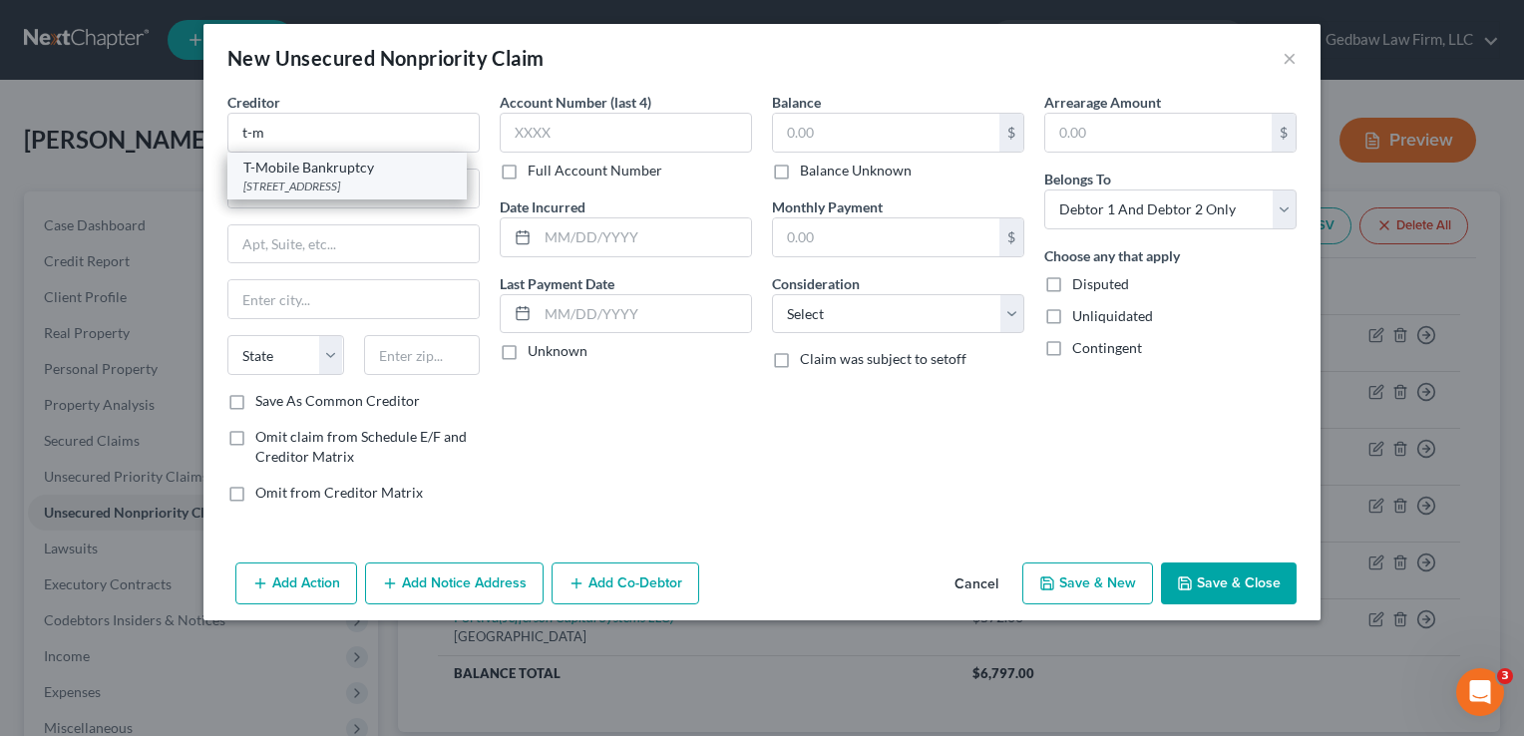
click at [359, 181] on div "[STREET_ADDRESS]" at bounding box center [346, 186] width 207 height 17
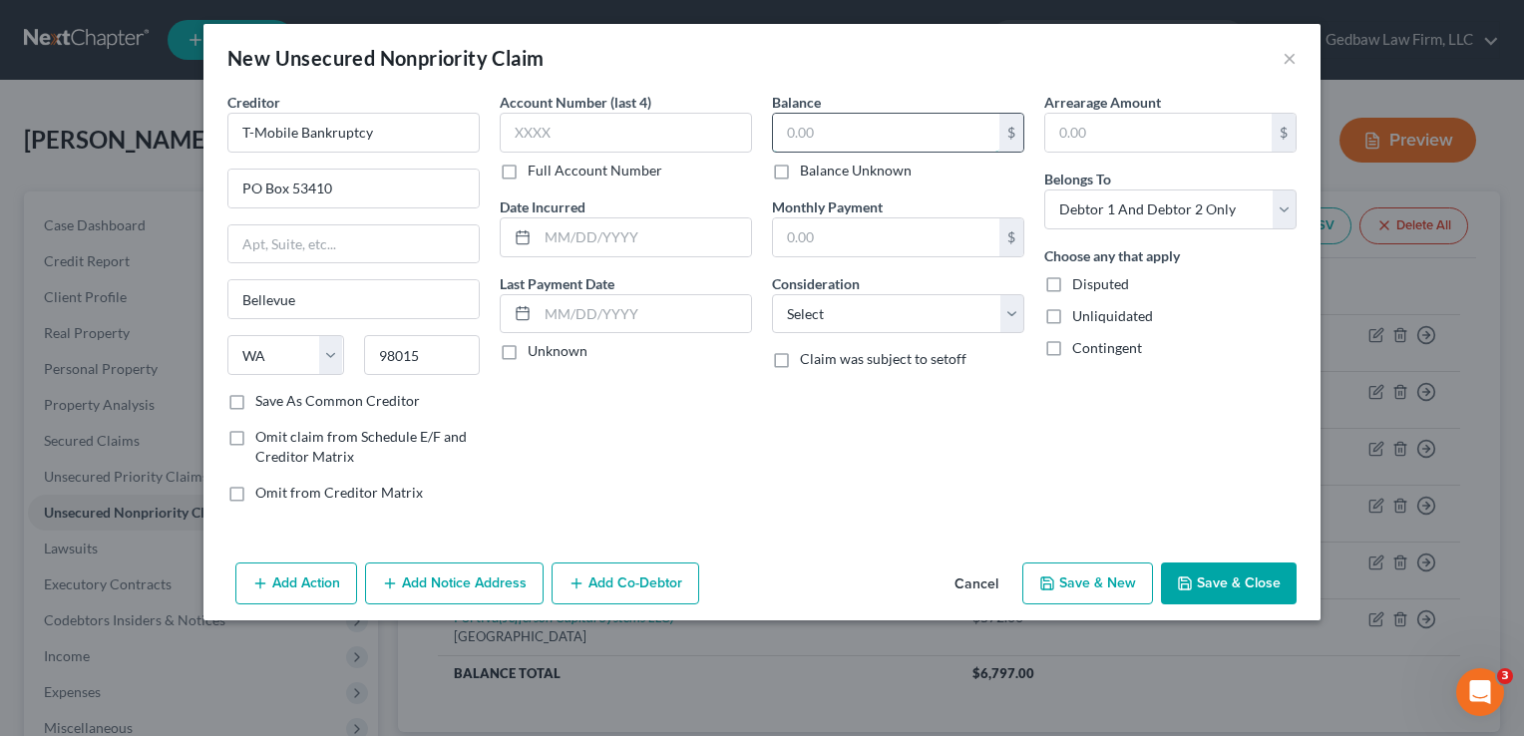
click at [930, 138] on input "text" at bounding box center [886, 133] width 226 height 38
click at [937, 327] on select "Select Cable / Satellite Services Collection Agency Credit Card Debt Debt Couns…" at bounding box center [898, 314] width 252 height 40
click at [772, 294] on select "Select Cable / Satellite Services Collection Agency Credit Card Debt Debt Couns…" at bounding box center [898, 314] width 252 height 40
click at [1207, 197] on select "Select Debtor 1 Only Debtor 2 Only Debtor 1 And Debtor 2 Only At Least One Of T…" at bounding box center [1170, 209] width 252 height 40
click at [1044, 189] on select "Select Debtor 1 Only Debtor 2 Only Debtor 1 And Debtor 2 Only At Least One Of T…" at bounding box center [1170, 209] width 252 height 40
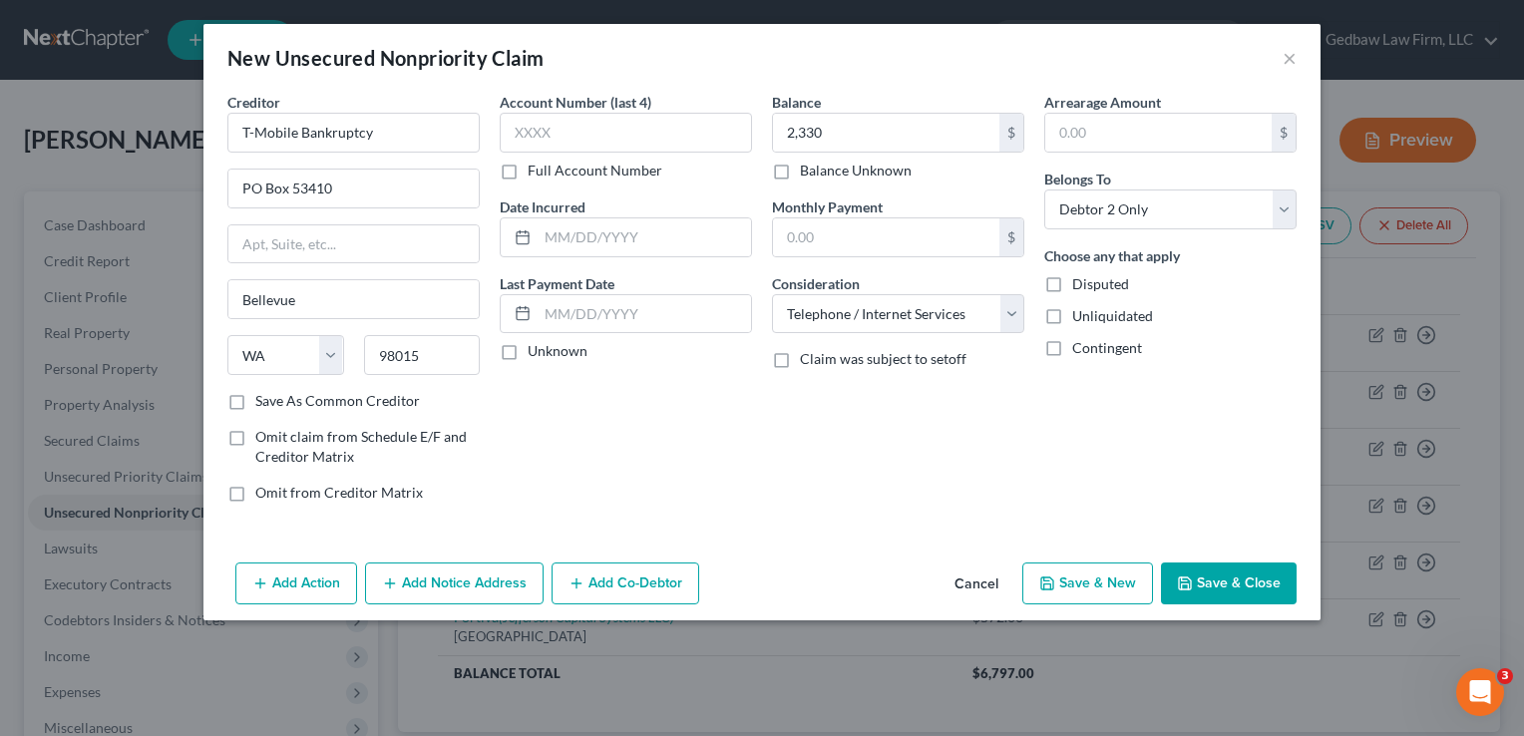
click at [499, 577] on button "Add Notice Address" at bounding box center [454, 583] width 179 height 42
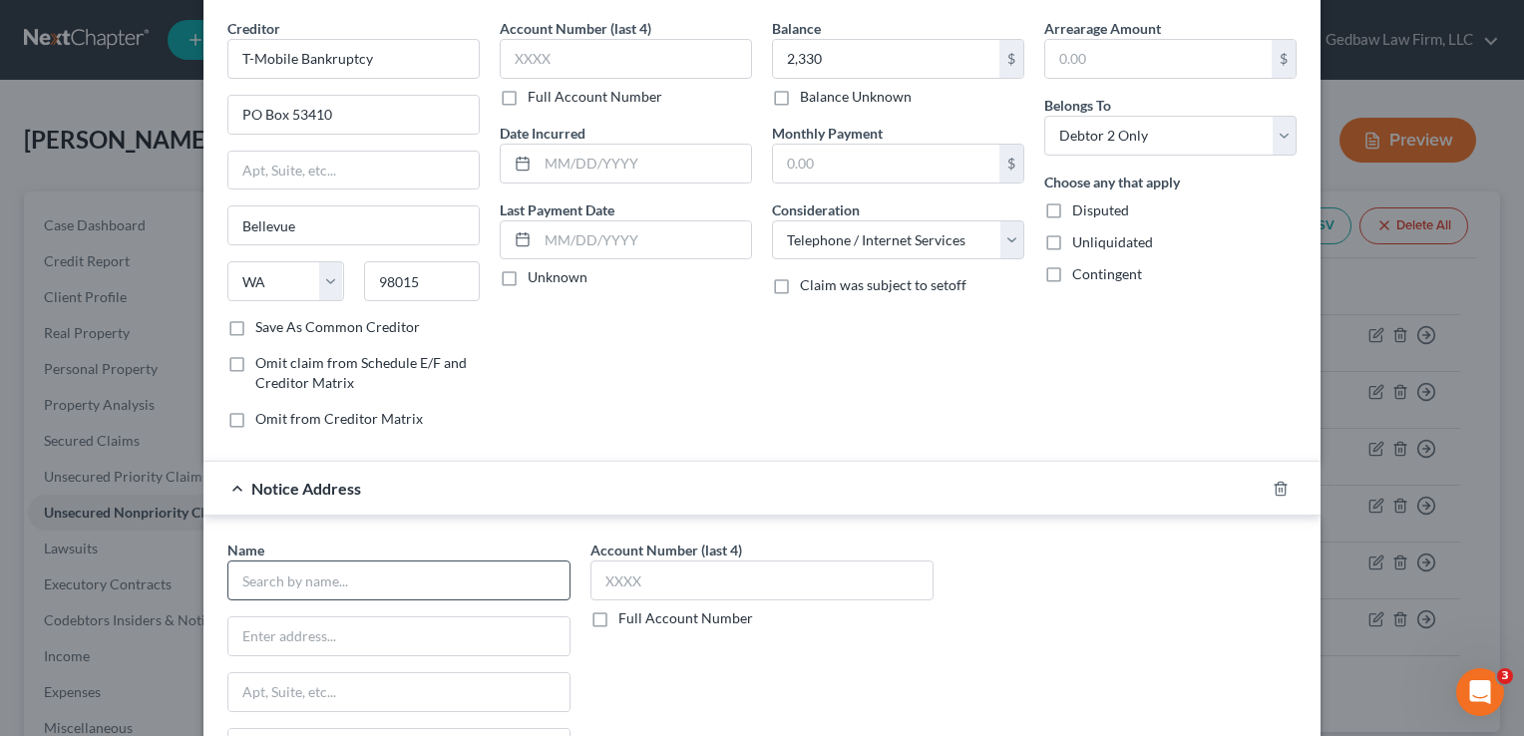
scroll to position [75, 0]
click at [447, 582] on input "text" at bounding box center [398, 579] width 343 height 40
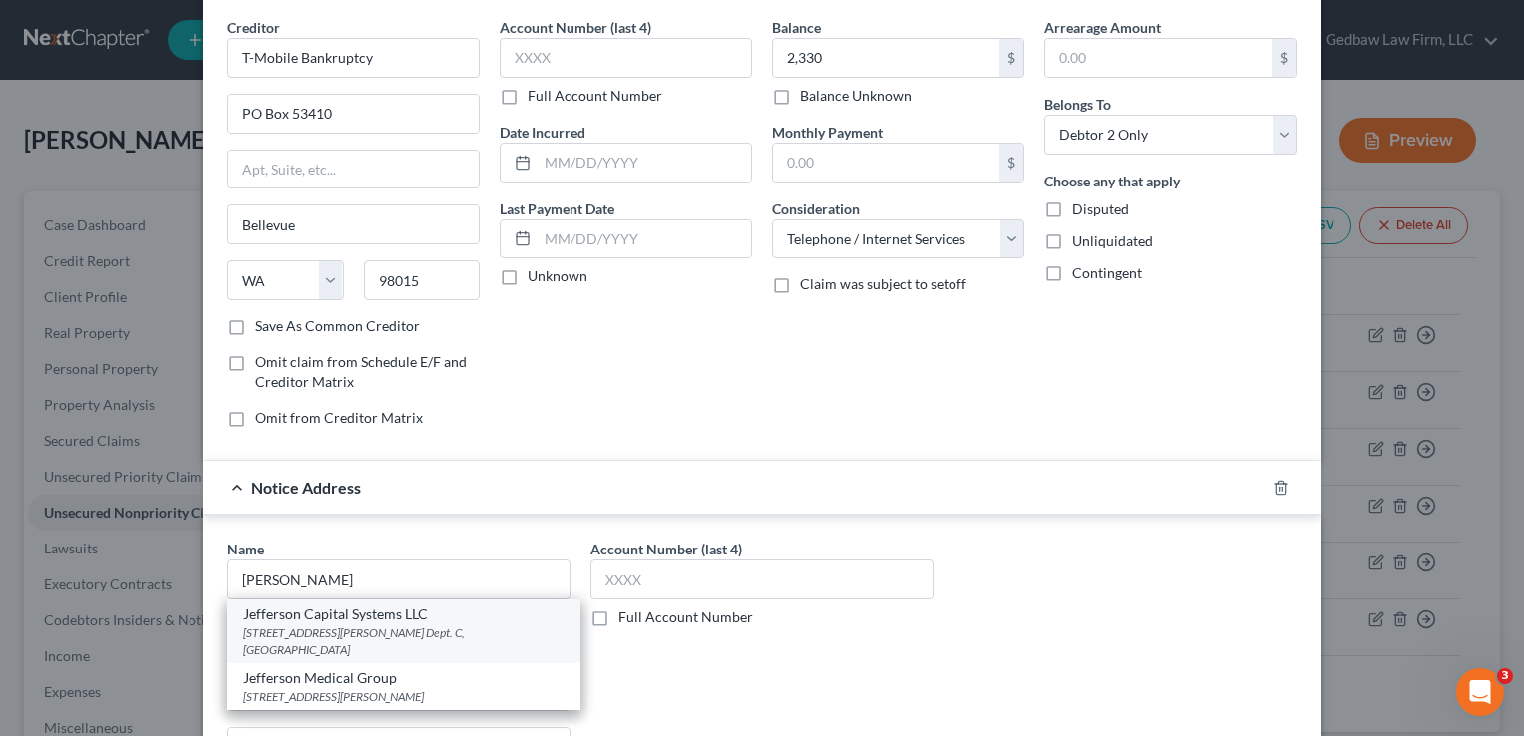
click at [405, 618] on div "Jefferson Capital Systems LLC" at bounding box center [403, 614] width 321 height 20
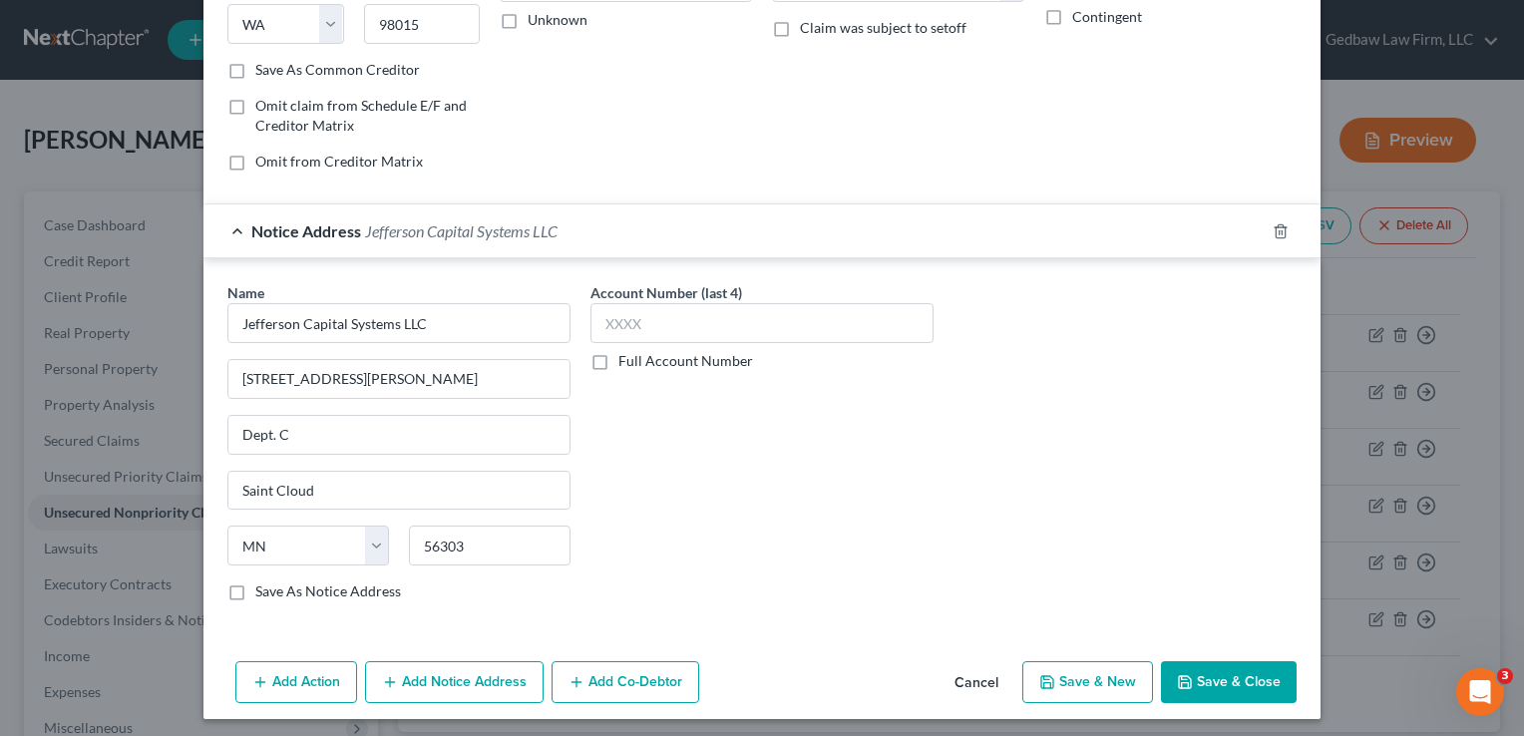
scroll to position [333, 0]
click at [1103, 673] on button "Save & New" at bounding box center [1087, 680] width 131 height 42
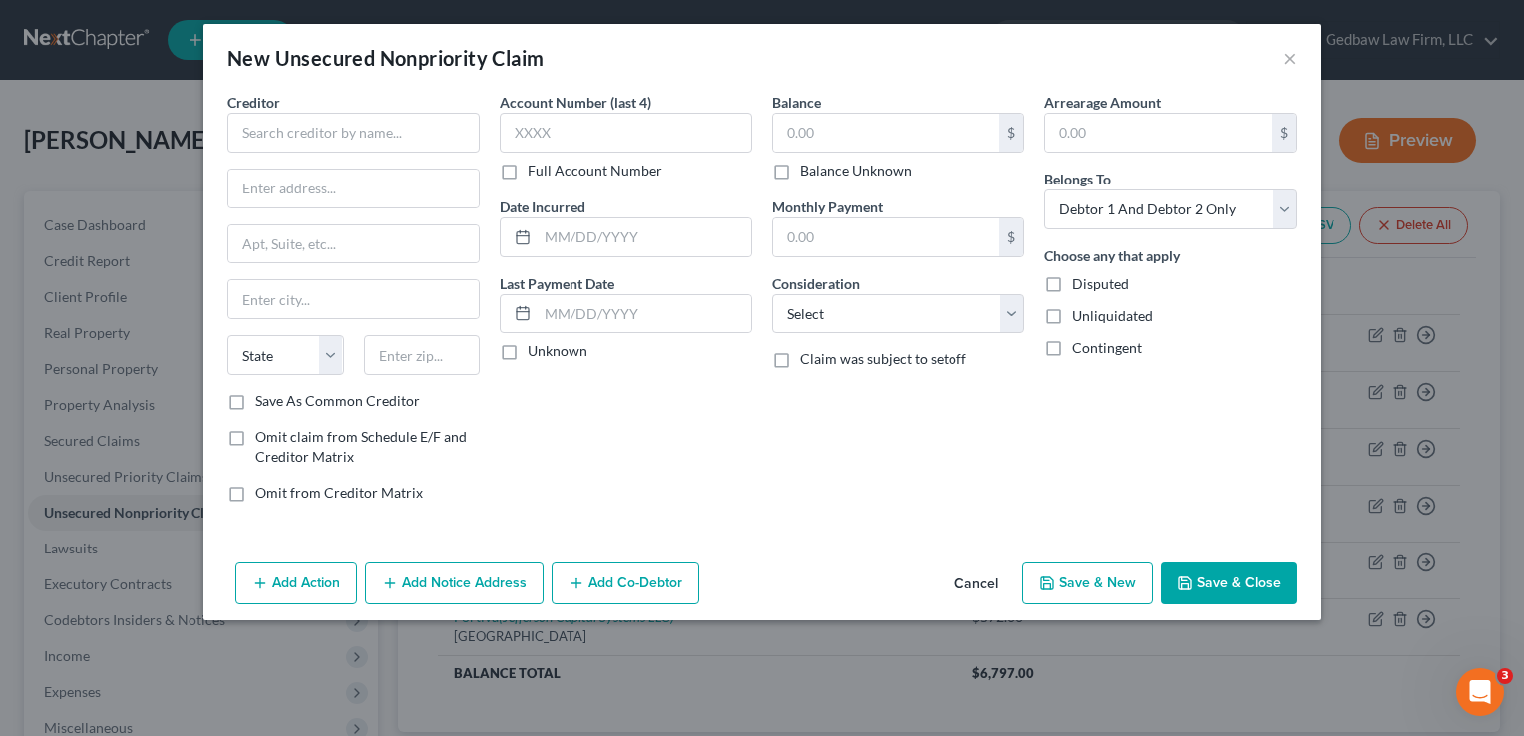
scroll to position [0, 0]
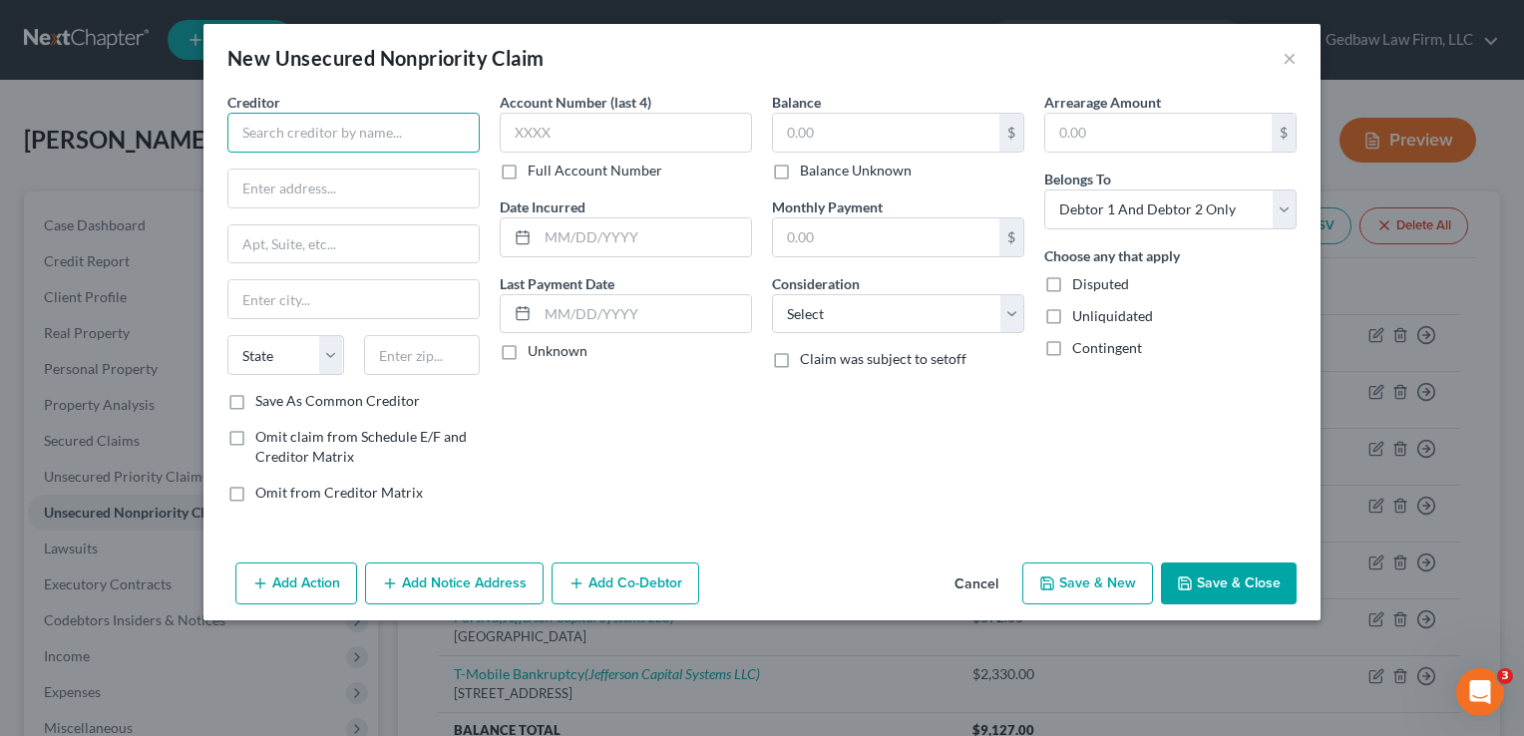
click at [355, 130] on input "text" at bounding box center [353, 133] width 252 height 40
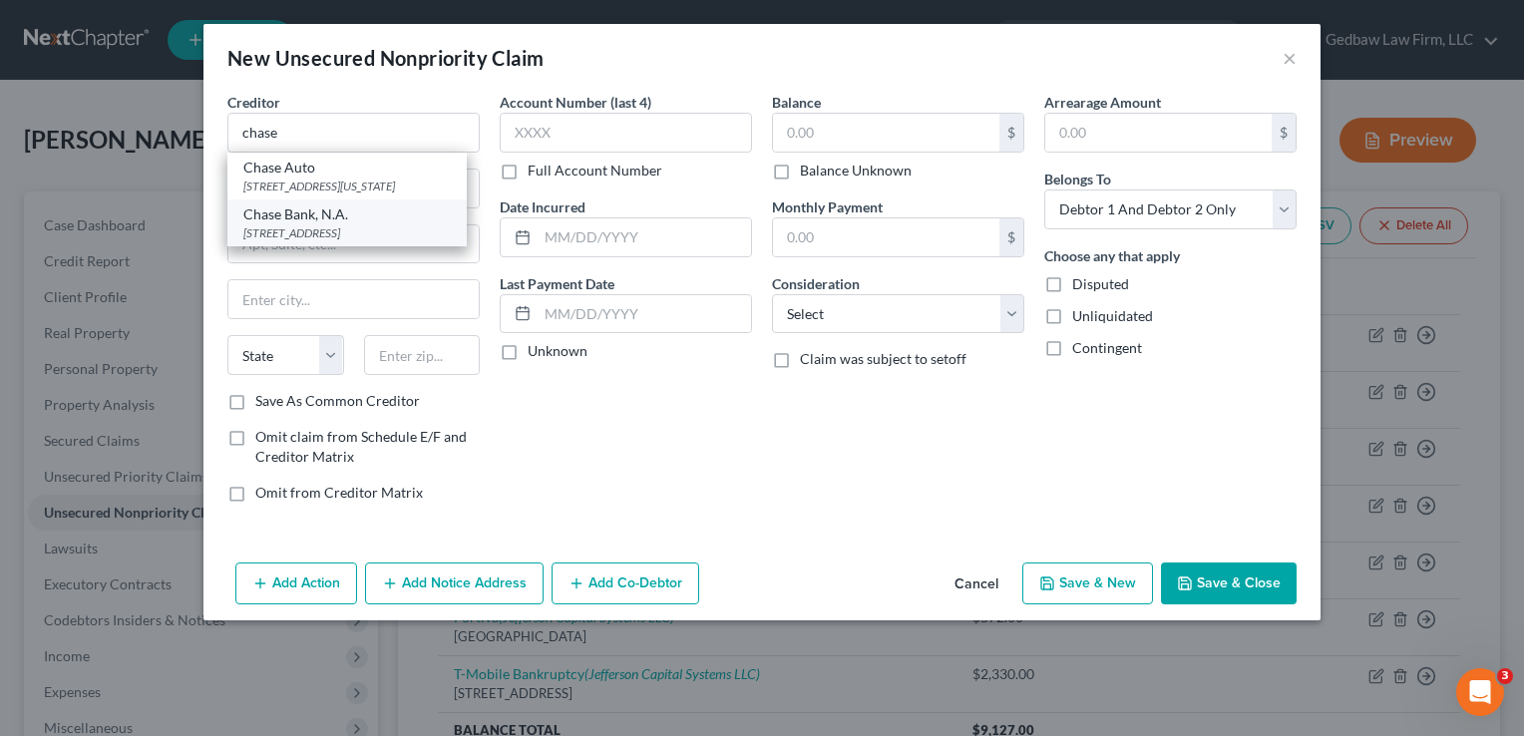
click at [368, 241] on div "[STREET_ADDRESS]" at bounding box center [346, 232] width 207 height 17
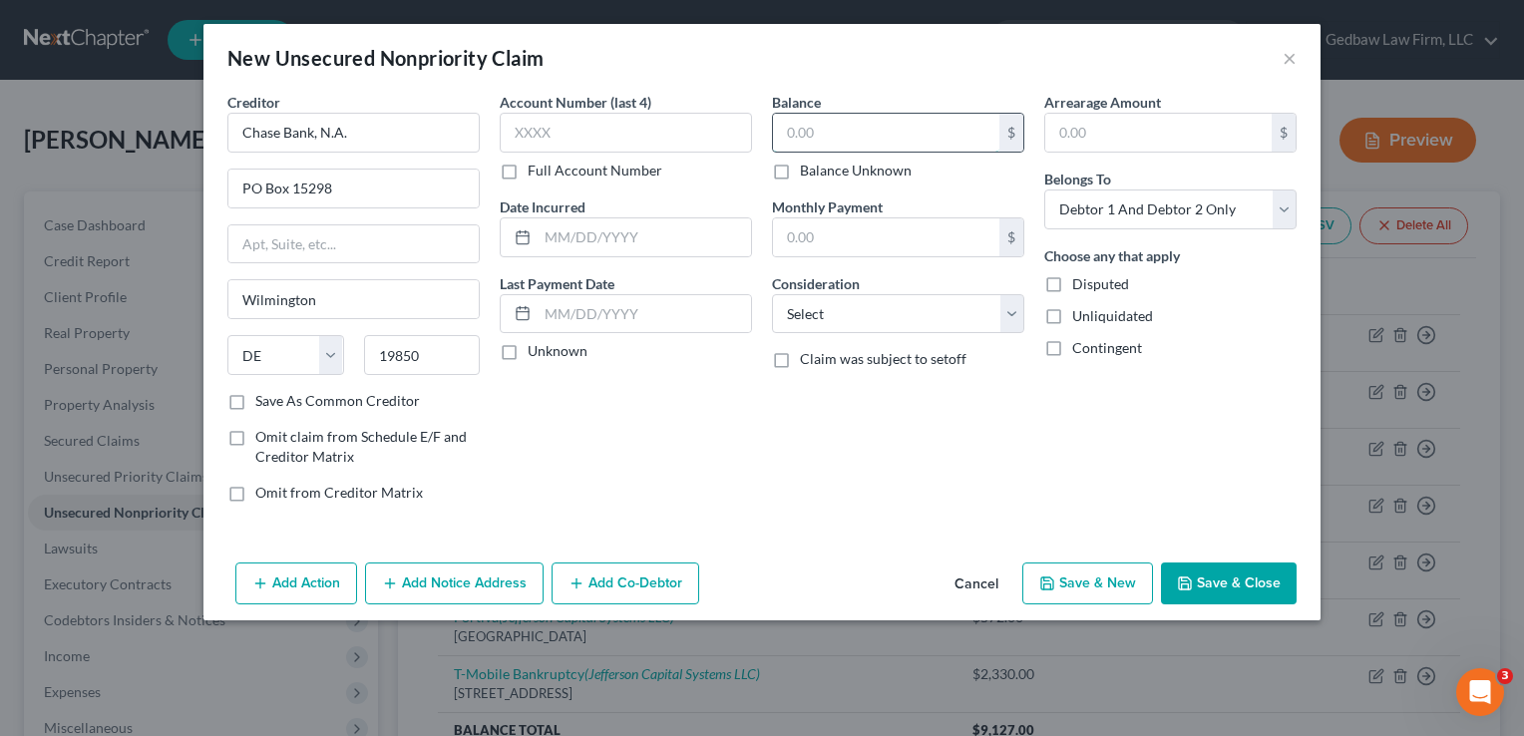
click at [832, 140] on input "text" at bounding box center [886, 133] width 226 height 38
click at [980, 323] on select "Select Cable / Satellite Services Collection Agency Credit Card Debt Debt Couns…" at bounding box center [898, 314] width 252 height 40
click at [772, 294] on select "Select Cable / Satellite Services Collection Agency Credit Card Debt Debt Couns…" at bounding box center [898, 314] width 252 height 40
click at [1211, 198] on select "Select Debtor 1 Only Debtor 2 Only Debtor 1 And Debtor 2 Only At Least One Of T…" at bounding box center [1170, 209] width 252 height 40
click at [1044, 189] on select "Select Debtor 1 Only Debtor 2 Only Debtor 1 And Debtor 2 Only At Least One Of T…" at bounding box center [1170, 209] width 252 height 40
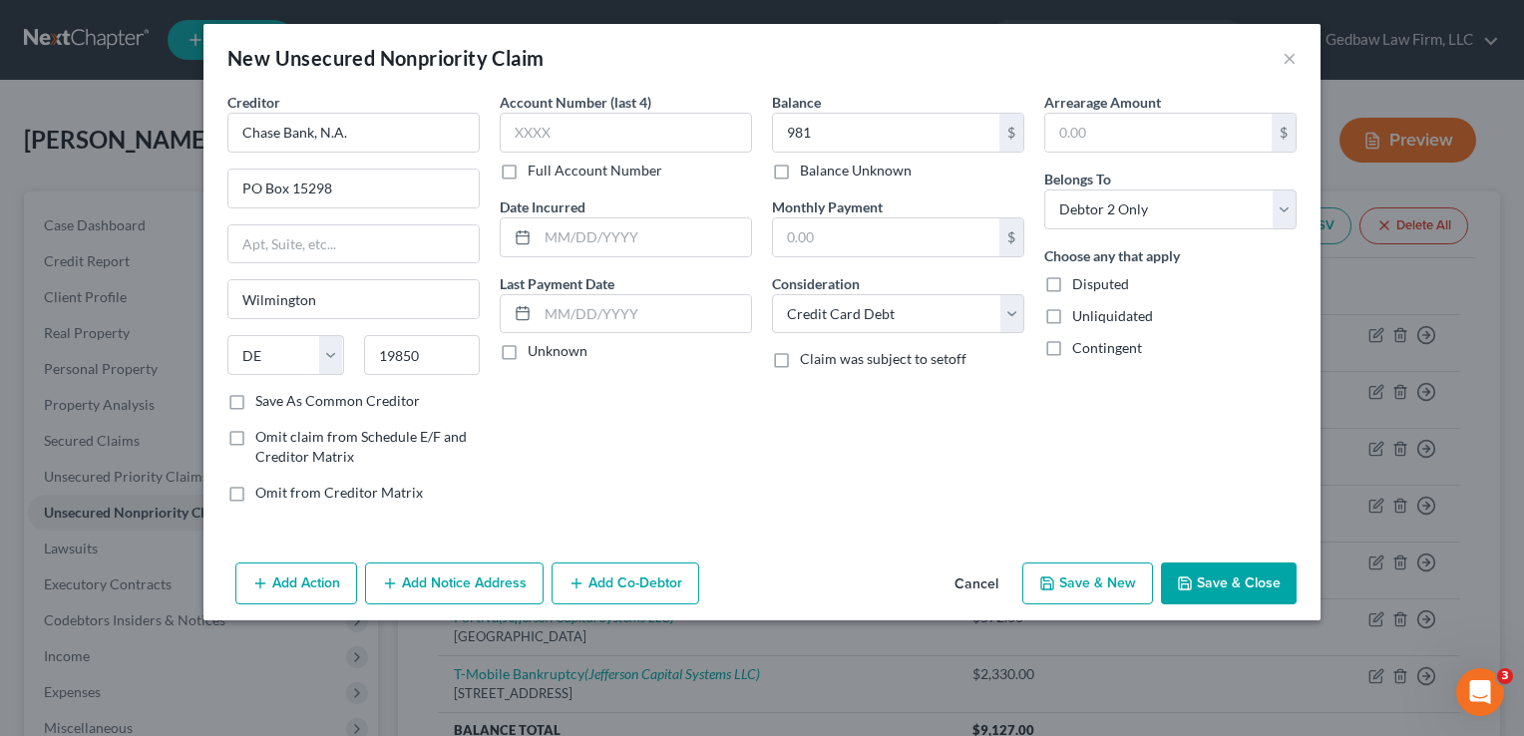
click at [1103, 586] on button "Save & New" at bounding box center [1087, 583] width 131 height 42
click at [972, 579] on button "Cancel" at bounding box center [976, 584] width 76 height 40
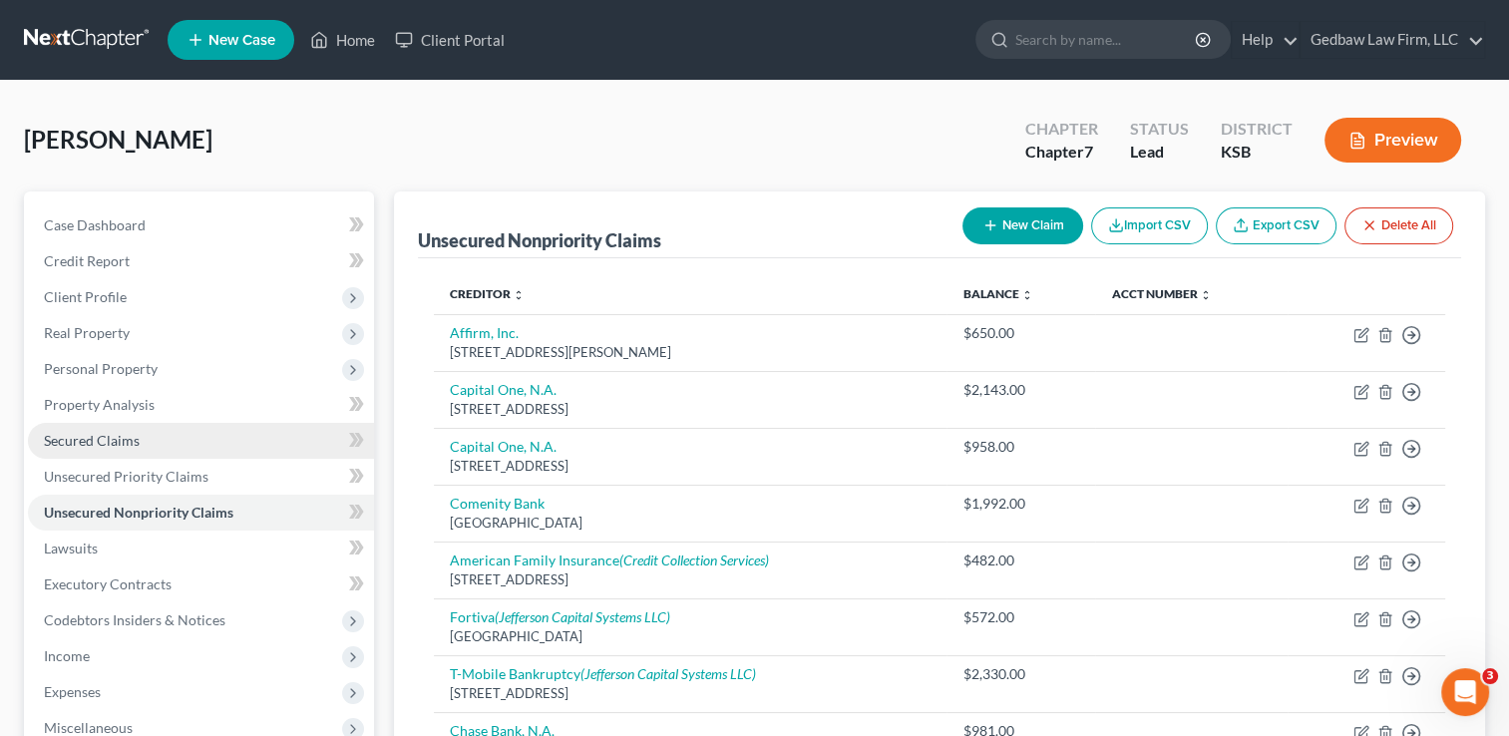
click at [172, 444] on link "Secured Claims" at bounding box center [201, 441] width 346 height 36
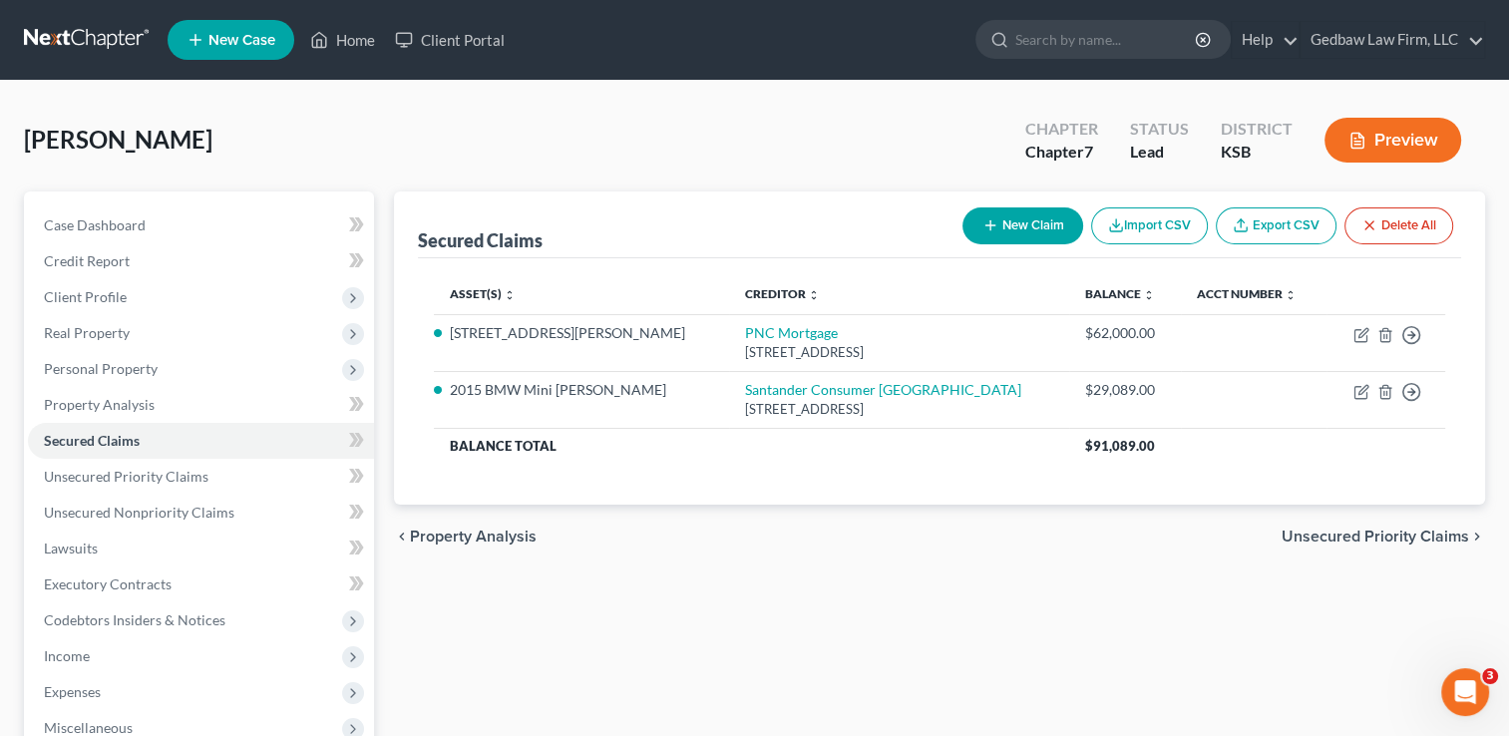
click at [1033, 218] on button "New Claim" at bounding box center [1022, 225] width 121 height 37
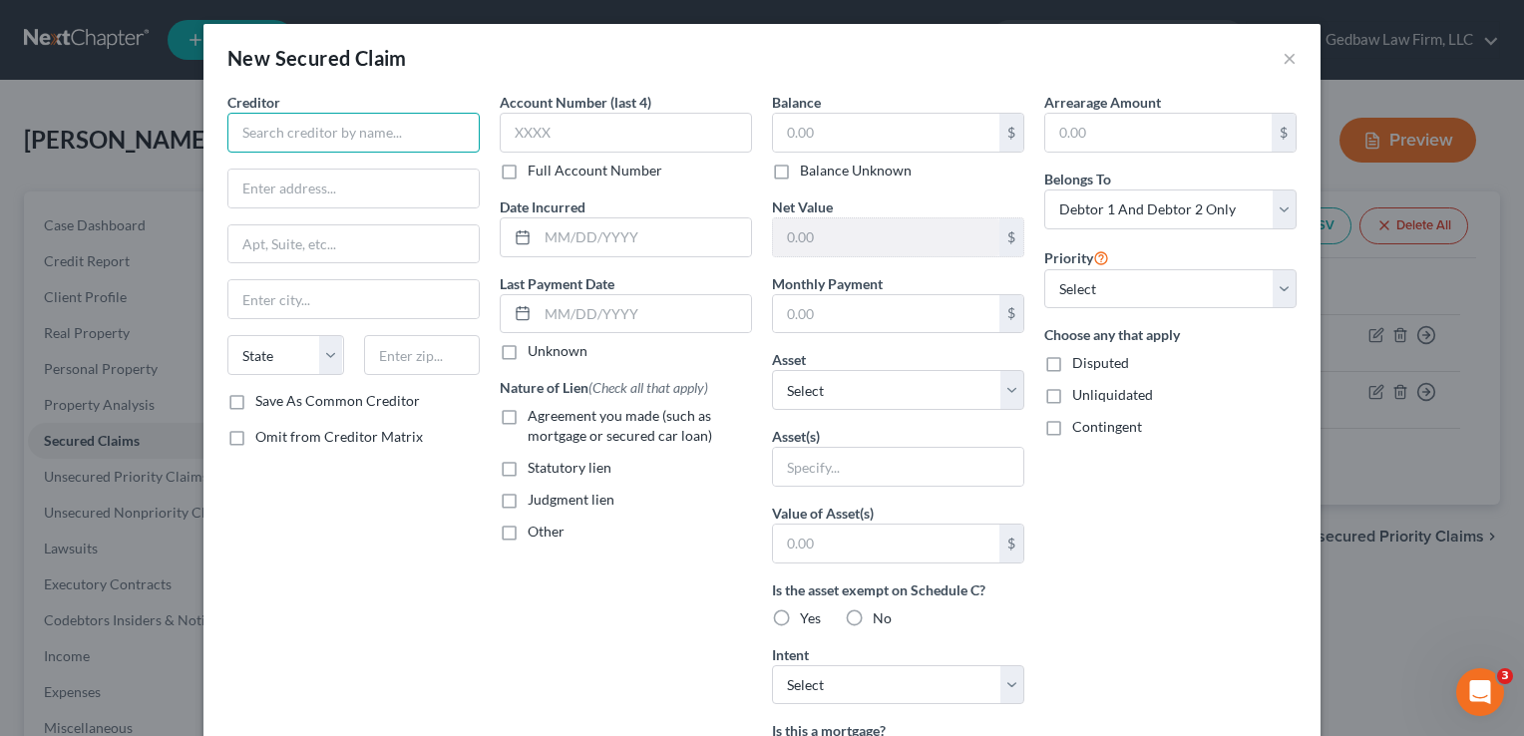
click at [324, 132] on input "text" at bounding box center [353, 133] width 252 height 40
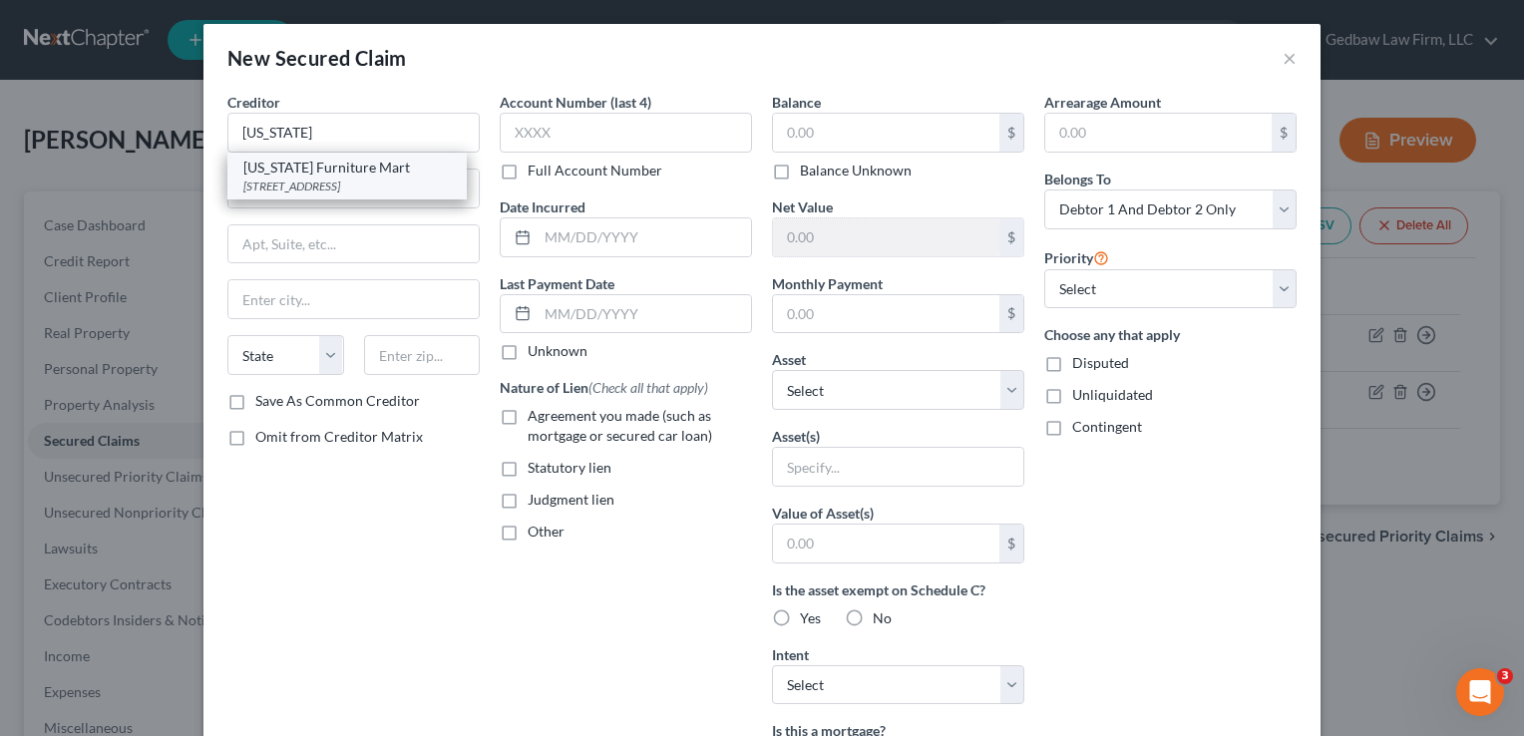
click at [319, 174] on div "[US_STATE] Furniture Mart" at bounding box center [346, 168] width 207 height 20
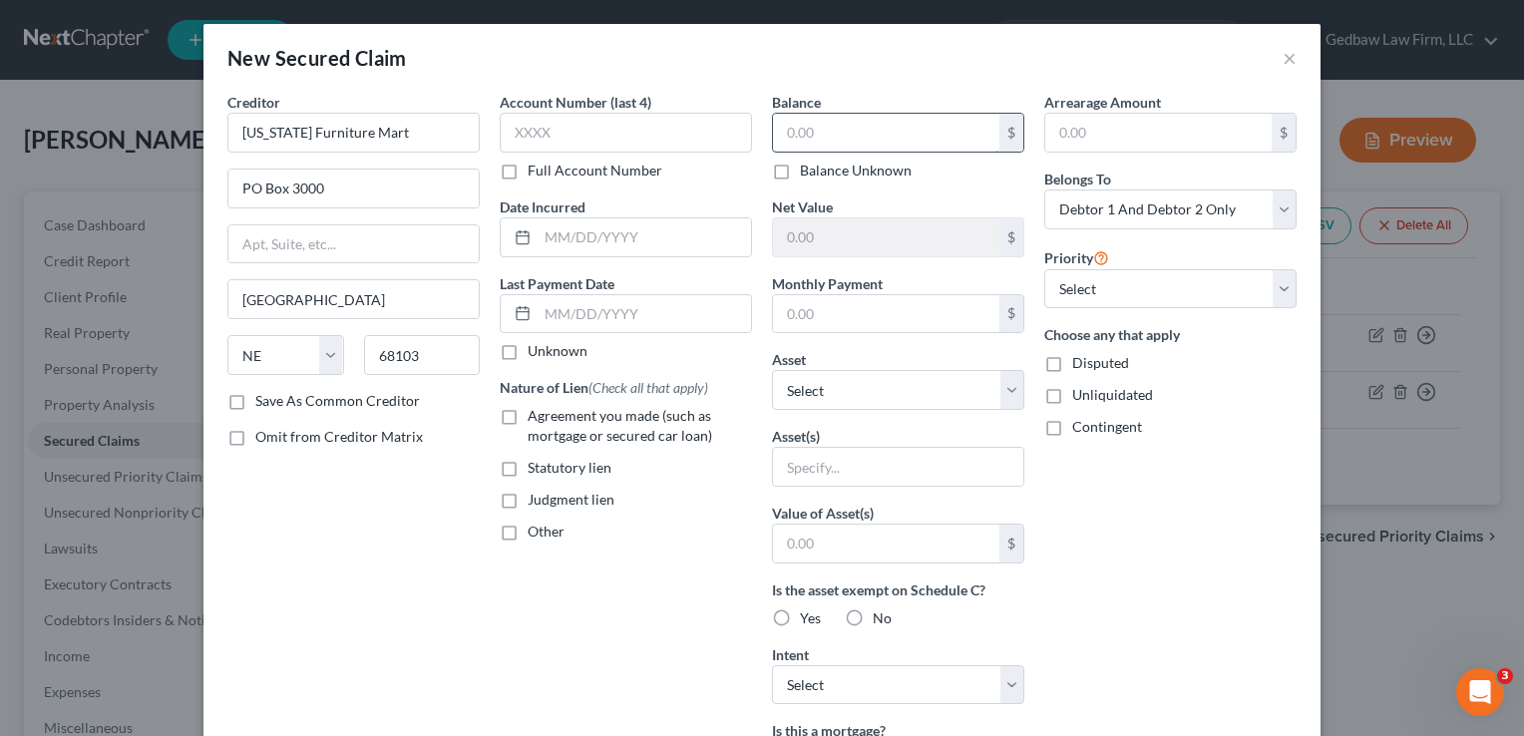
click at [825, 129] on input "text" at bounding box center [886, 133] width 226 height 38
click at [894, 394] on select "Select Other Multiple Assets 3710 [PERSON_NAME] Dr. - $266000.0 2015 BMW Mini […" at bounding box center [898, 390] width 252 height 40
click at [772, 370] on select "Select Other Multiple Assets 3710 [PERSON_NAME] Dr. - $266000.0 2015 BMW Mini […" at bounding box center [898, 390] width 252 height 40
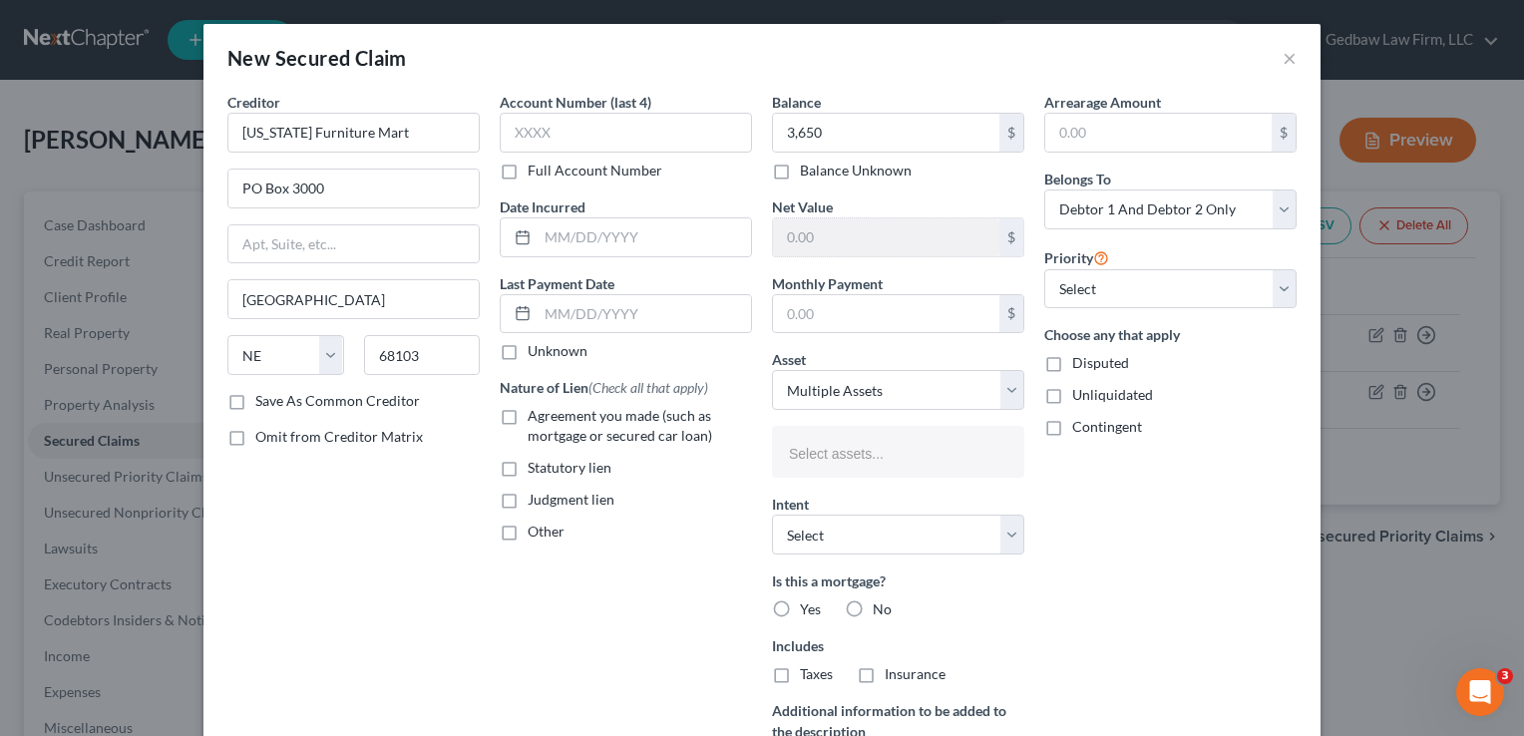
click at [528, 416] on label "Agreement you made (such as mortgage or secured car loan)" at bounding box center [640, 426] width 224 height 40
click at [536, 416] on input "Agreement you made (such as mortgage or secured car loan)" at bounding box center [542, 412] width 13 height 13
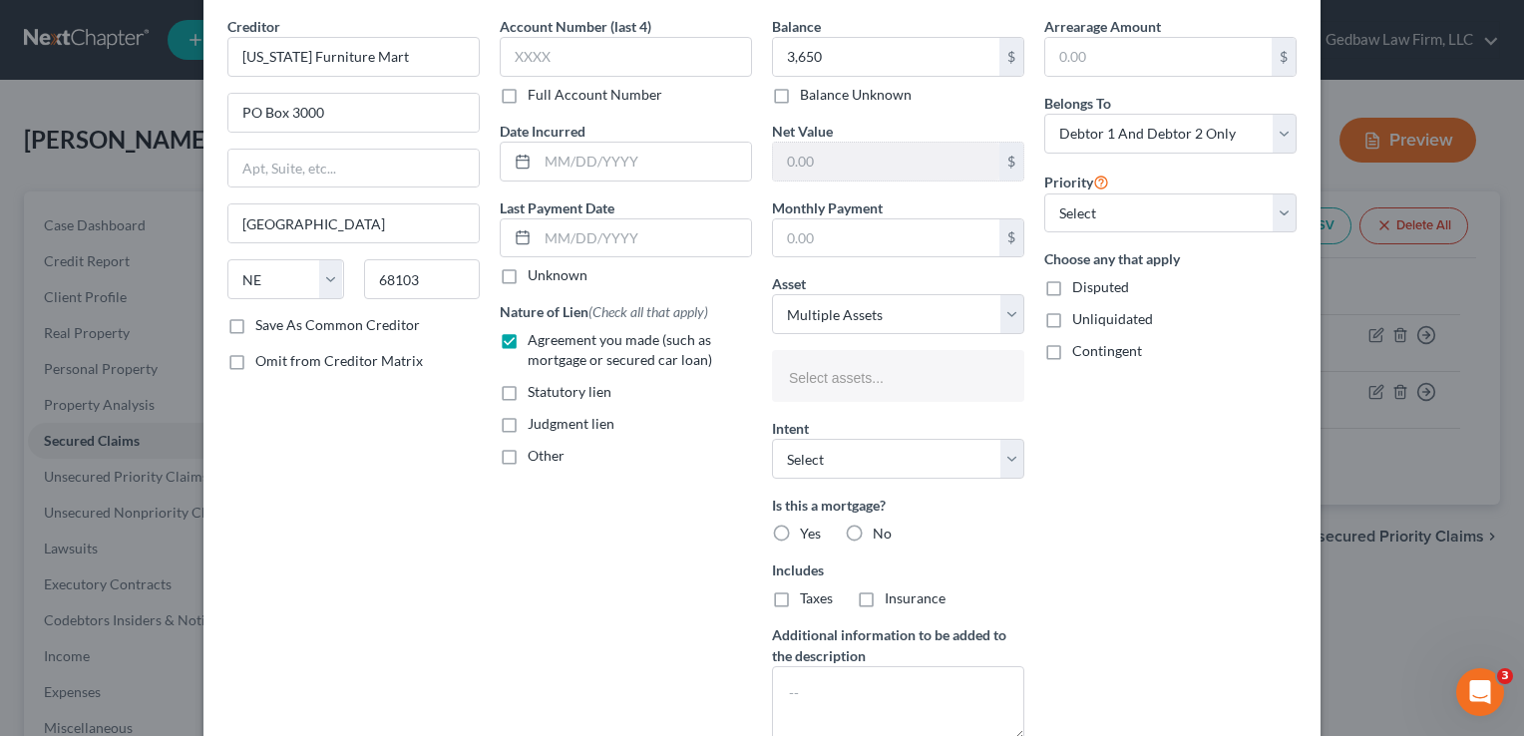
scroll to position [100, 0]
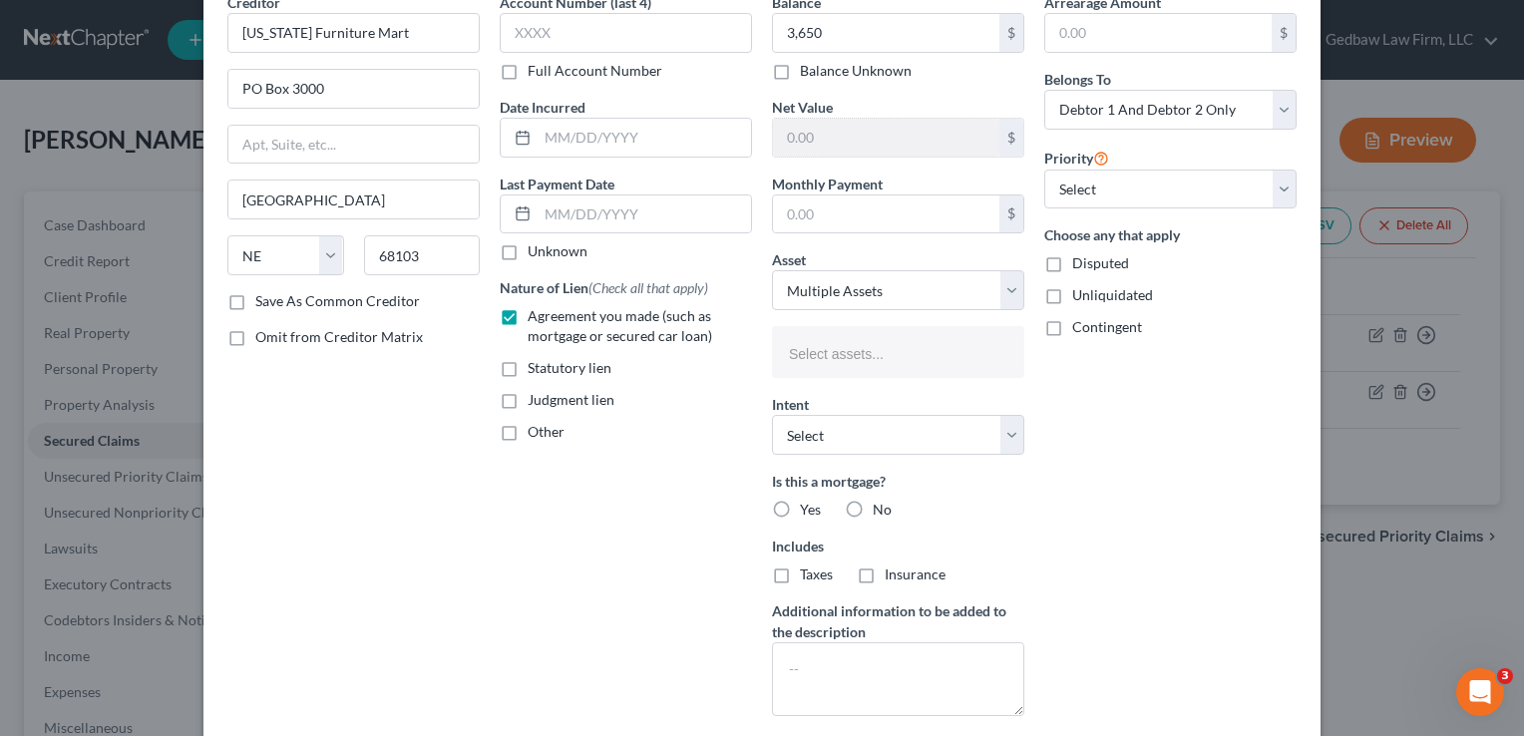
click at [873, 508] on label "No" at bounding box center [882, 510] width 19 height 20
click at [881, 508] on input "No" at bounding box center [887, 506] width 13 height 13
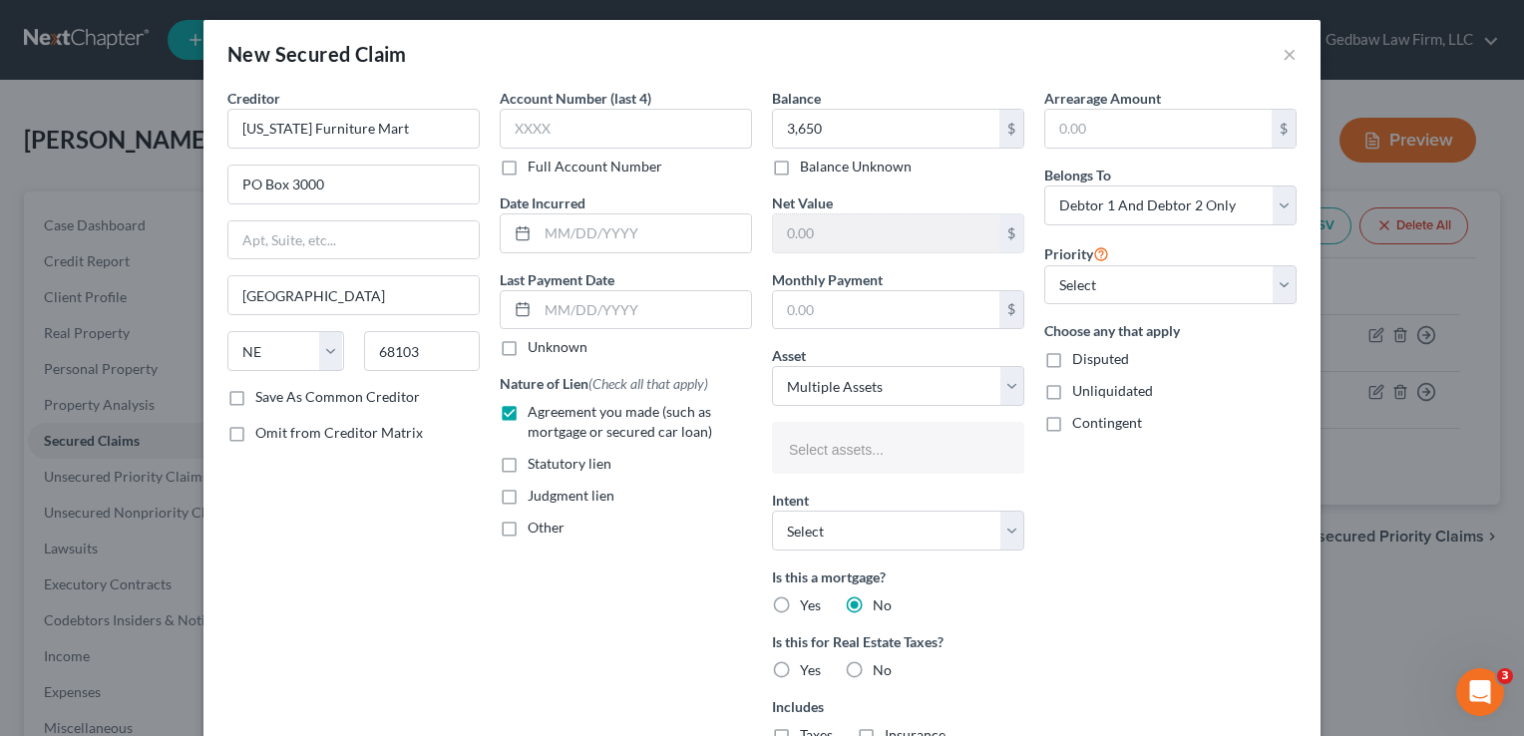
scroll to position [0, 0]
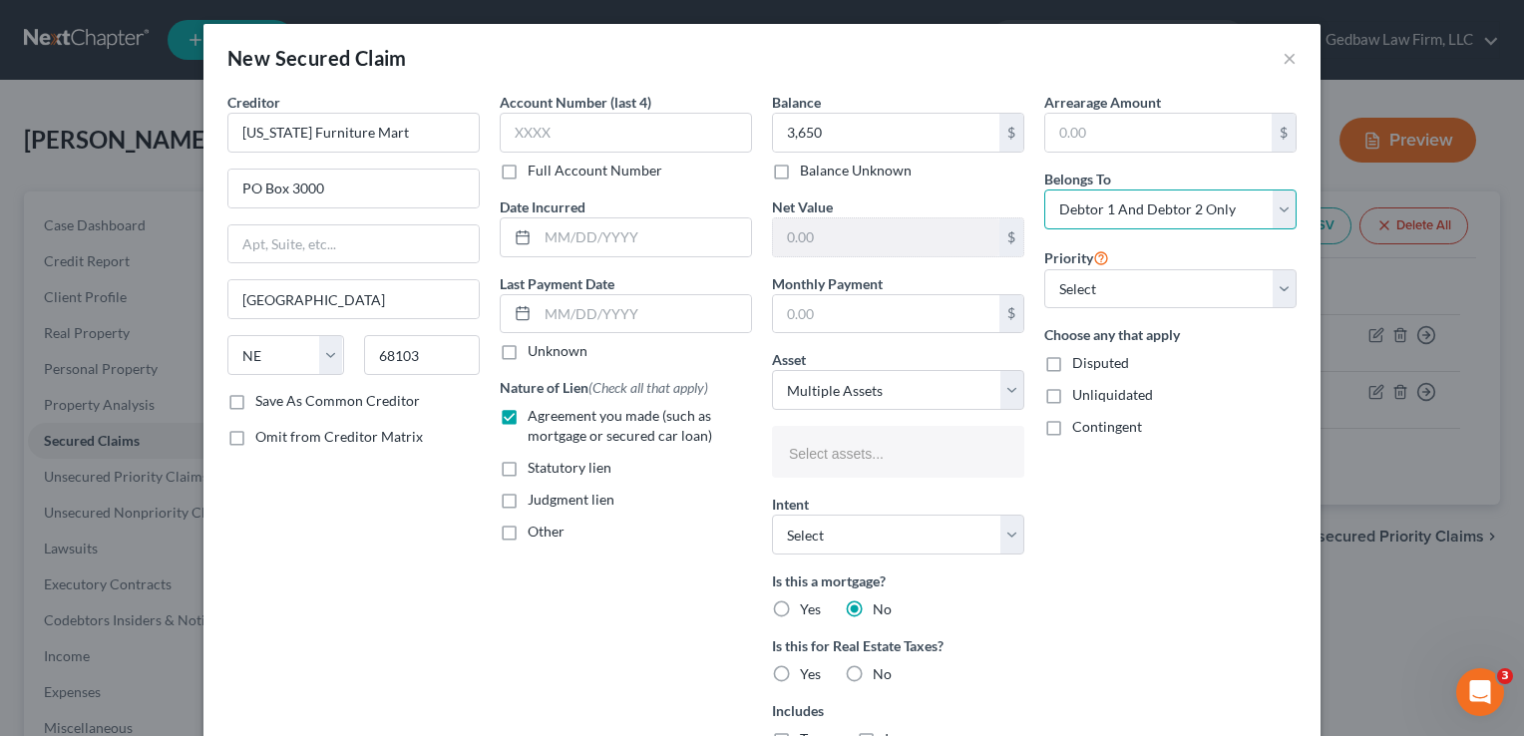
click at [1157, 205] on select "Select Debtor 1 Only Debtor 2 Only Debtor 1 And Debtor 2 Only At Least One Of T…" at bounding box center [1170, 209] width 252 height 40
click at [1044, 189] on select "Select Debtor 1 Only Debtor 2 Only Debtor 1 And Debtor 2 Only At Least One Of T…" at bounding box center [1170, 209] width 252 height 40
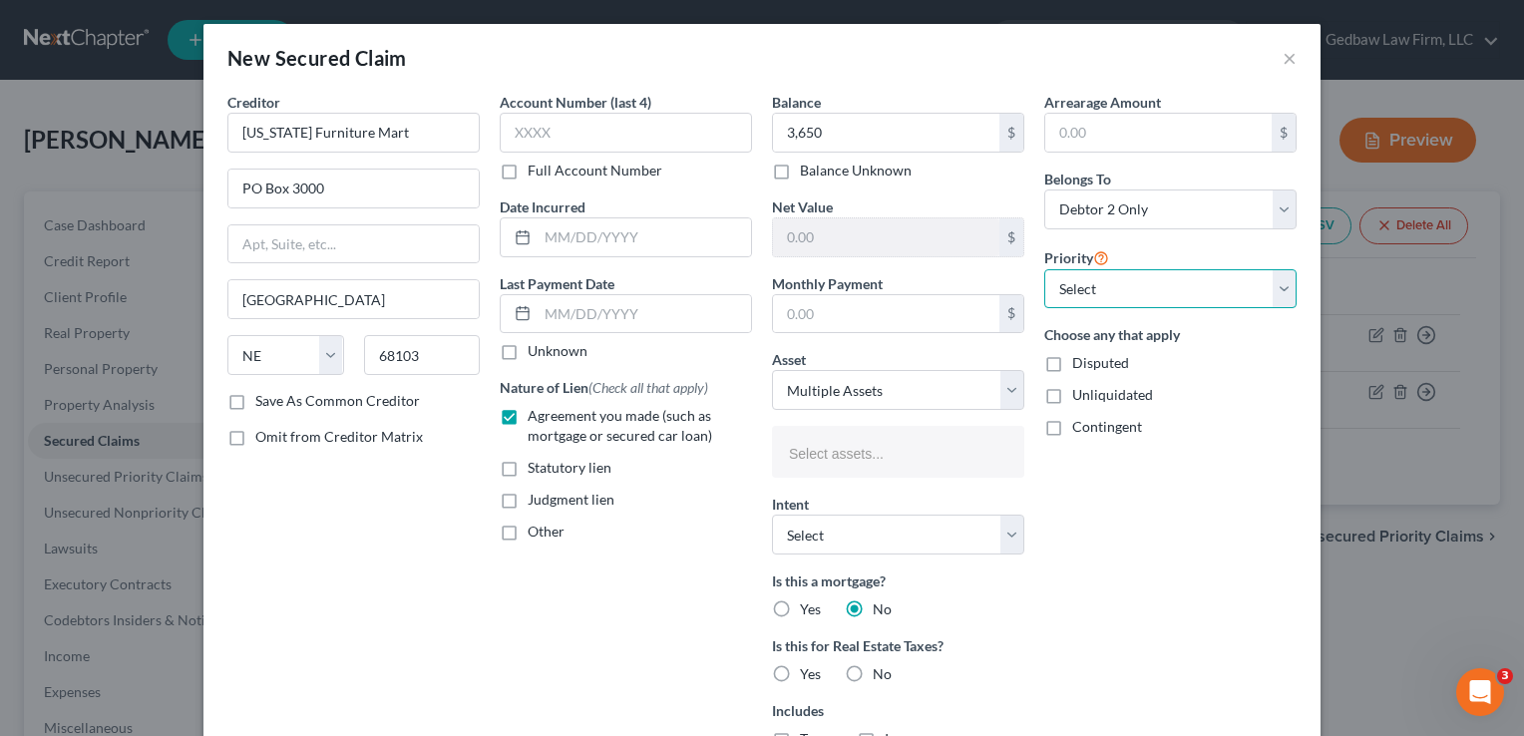
click at [1173, 288] on select "Select 1st 2nd 3rd 4th 5th 6th 7th 8th 9th 10th 11th 12th 13th 14th 15th 16th 1…" at bounding box center [1170, 289] width 252 height 40
click at [1044, 269] on select "Select 1st 2nd 3rd 4th 5th 6th 7th 8th 9th 10th 11th 12th 13th 14th 15th 16th 1…" at bounding box center [1170, 289] width 252 height 40
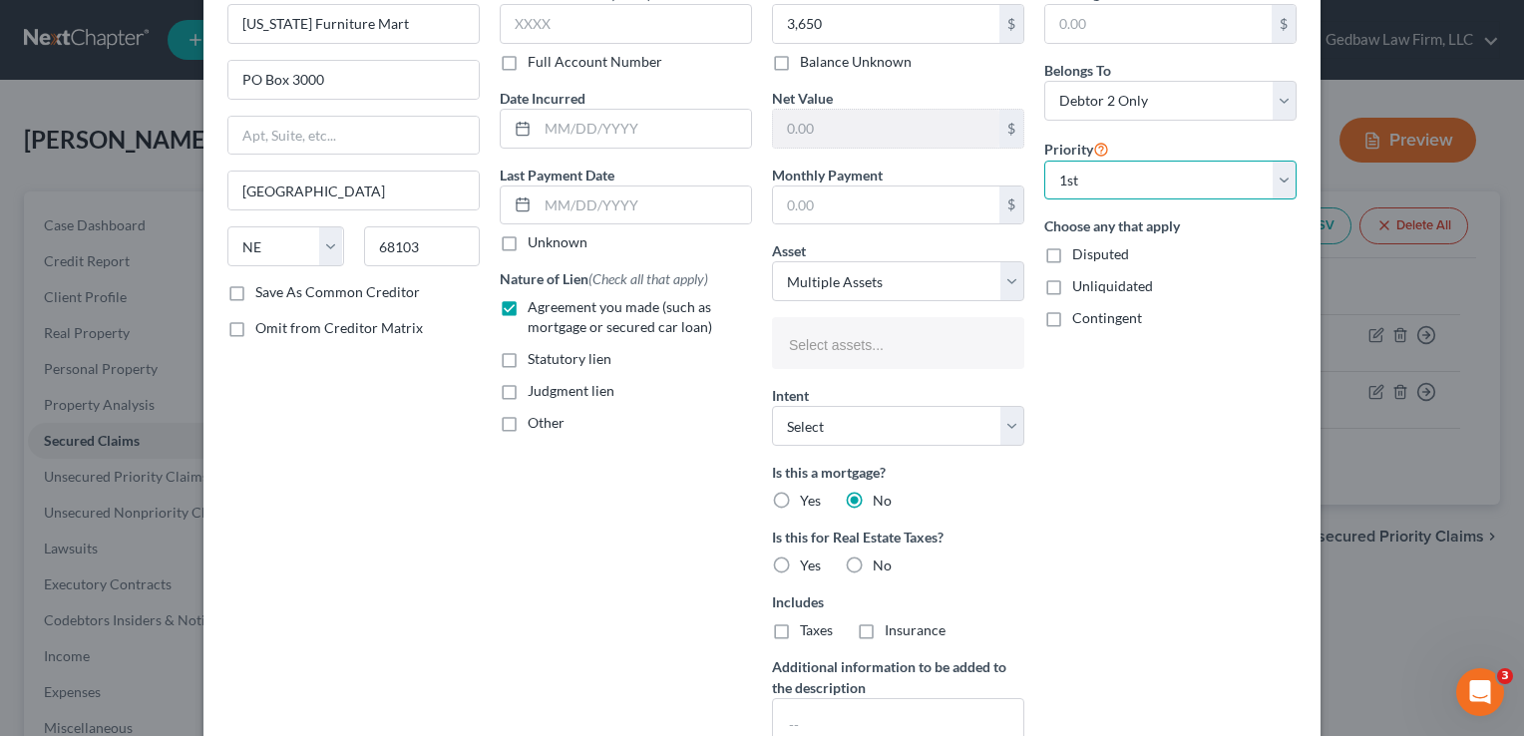
scroll to position [108, 0]
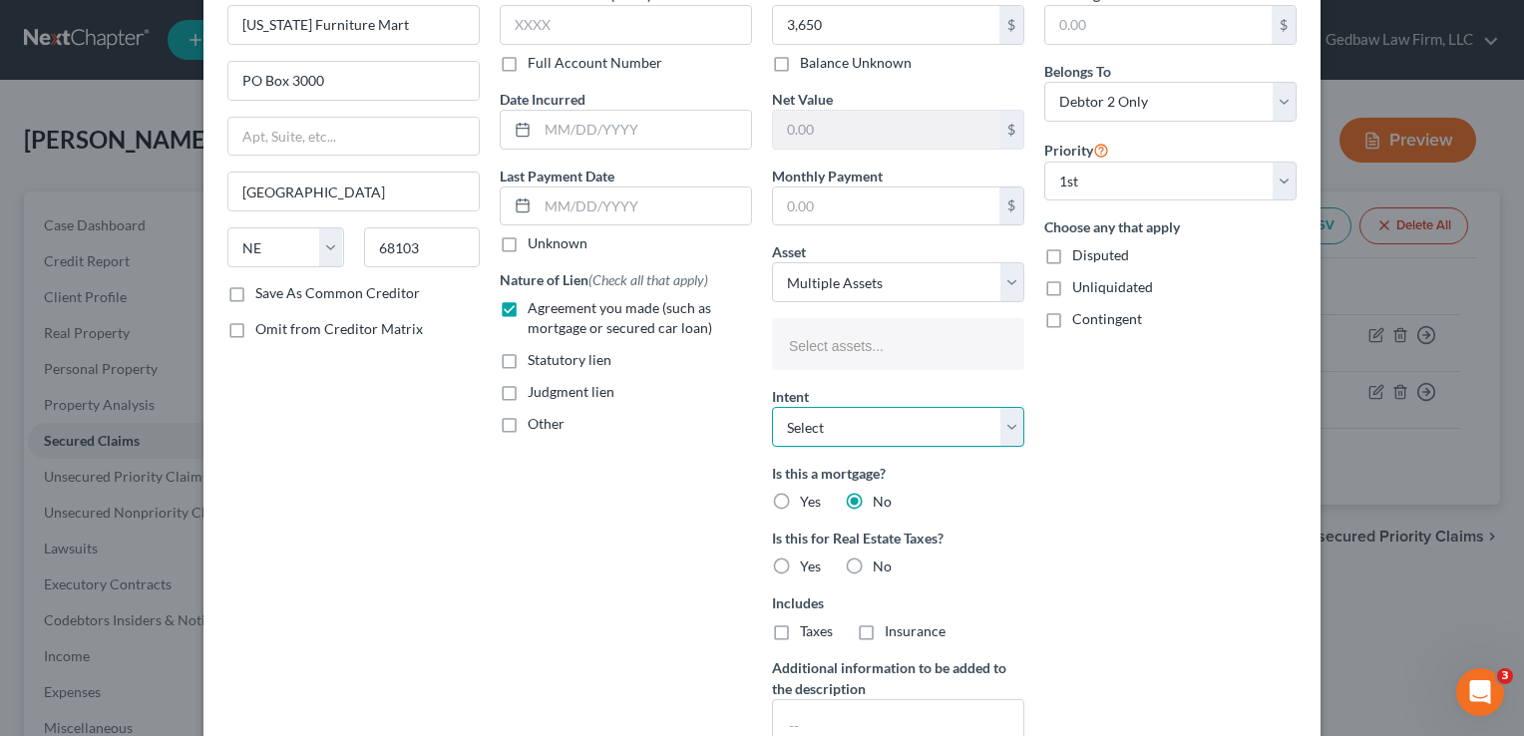
click at [964, 433] on select "Select Surrender Redeem Reaffirm Avoid Other" at bounding box center [898, 427] width 252 height 40
click at [772, 407] on select "Select Surrender Redeem Reaffirm Avoid Other" at bounding box center [898, 427] width 252 height 40
click at [726, 531] on div "Account Number (last 4) Full Account Number Date Incurred Last Payment Date Unk…" at bounding box center [626, 386] width 272 height 805
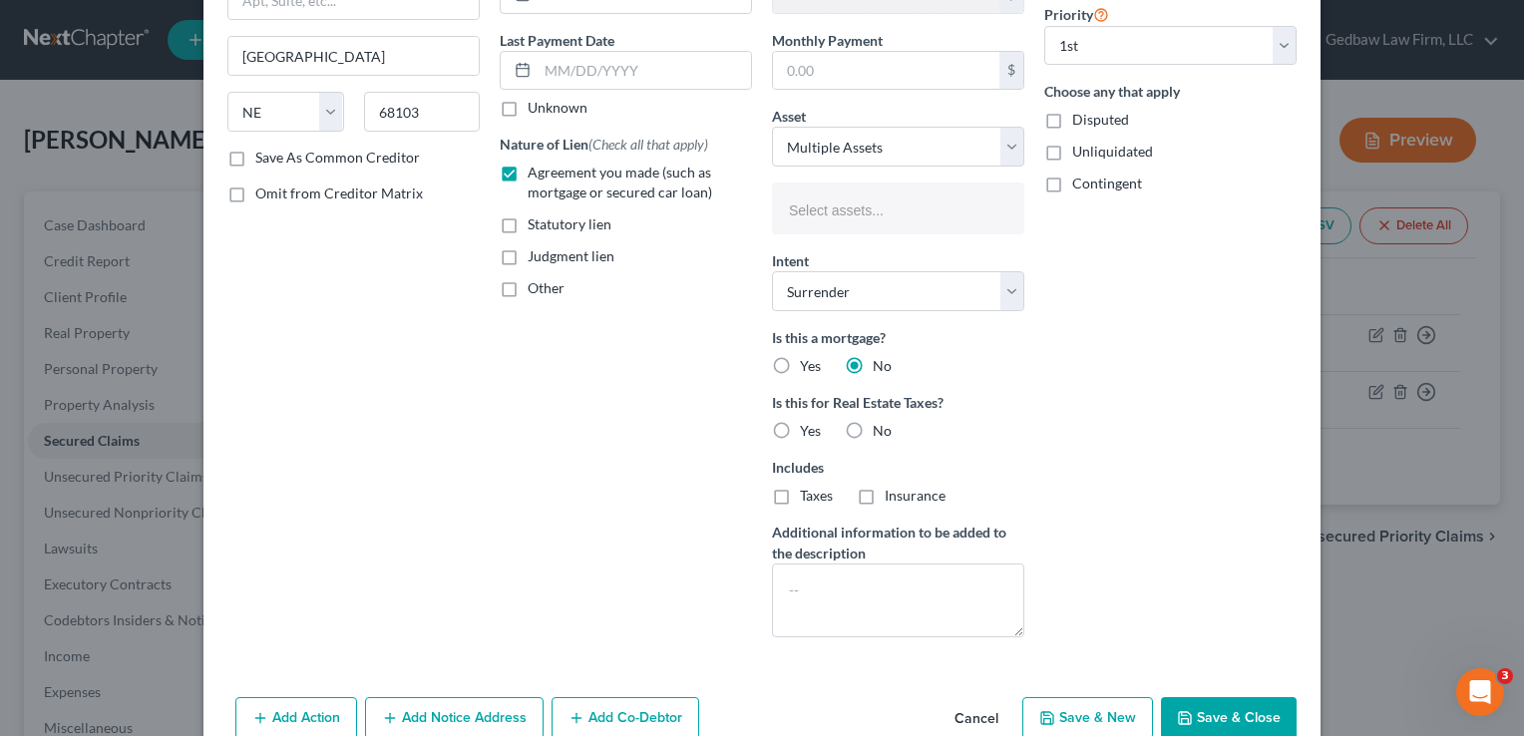
scroll to position [283, 0]
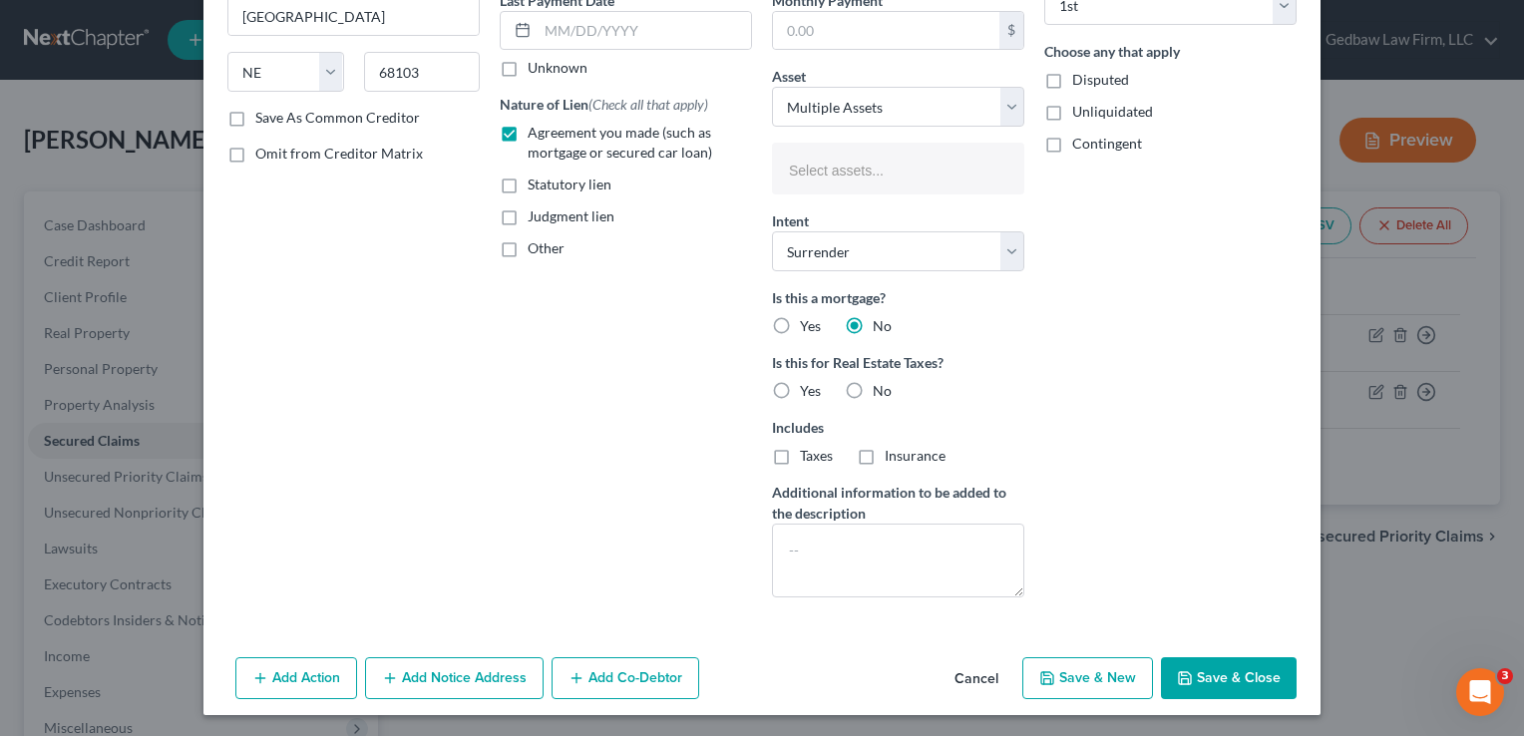
click at [1249, 670] on button "Save & Close" at bounding box center [1229, 678] width 136 height 42
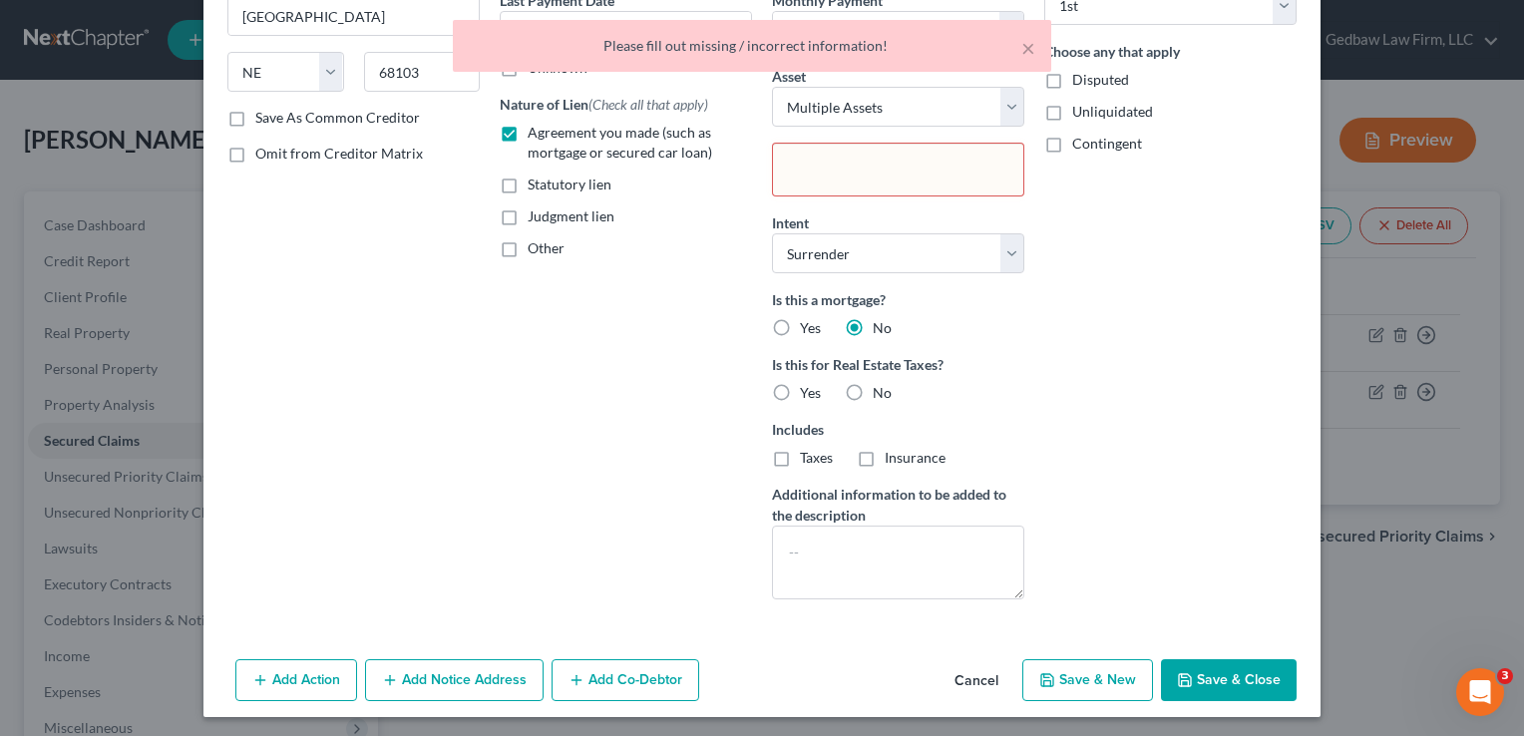
click at [919, 166] on input "text" at bounding box center [896, 172] width 222 height 30
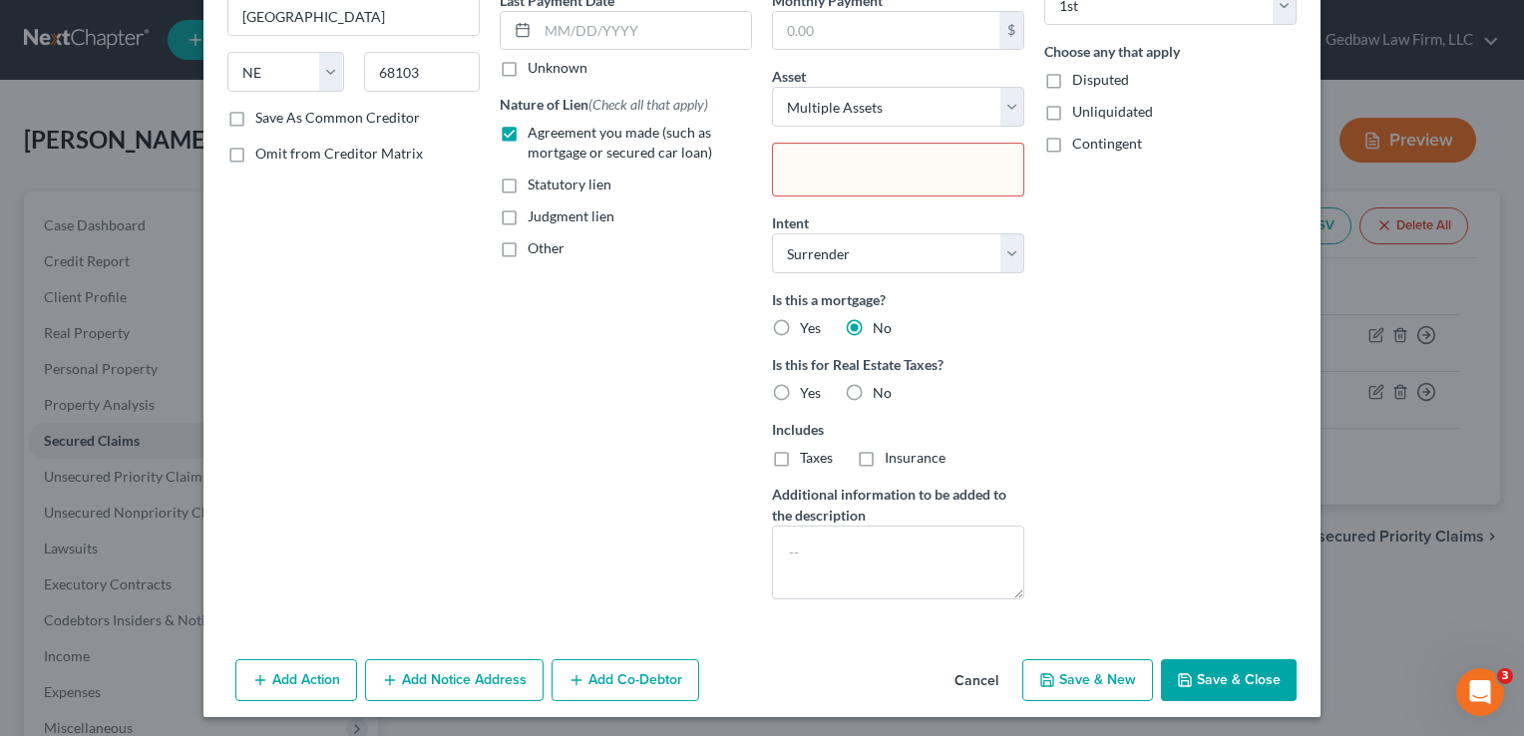
click at [1153, 255] on body "Home New Case Client Portal Gedbaw Law Firm, LLC [EMAIL_ADDRESS][DOMAIN_NAME] M…" at bounding box center [762, 530] width 1524 height 1060
click at [844, 171] on input "text" at bounding box center [896, 172] width 222 height 30
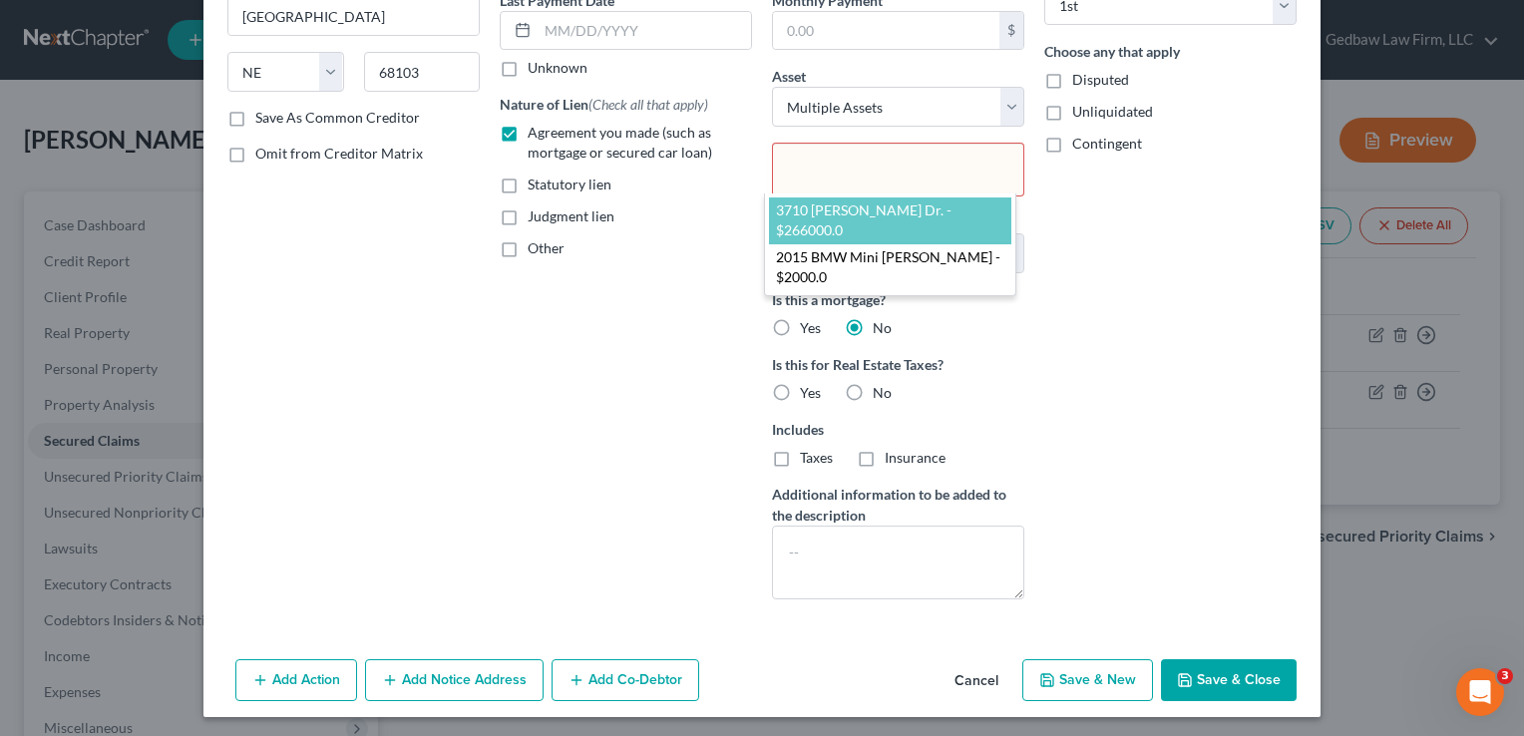
click at [997, 98] on body "Home New Case Client Portal Gedbaw Law Firm, LLC [EMAIL_ADDRESS][DOMAIN_NAME] M…" at bounding box center [762, 530] width 1524 height 1060
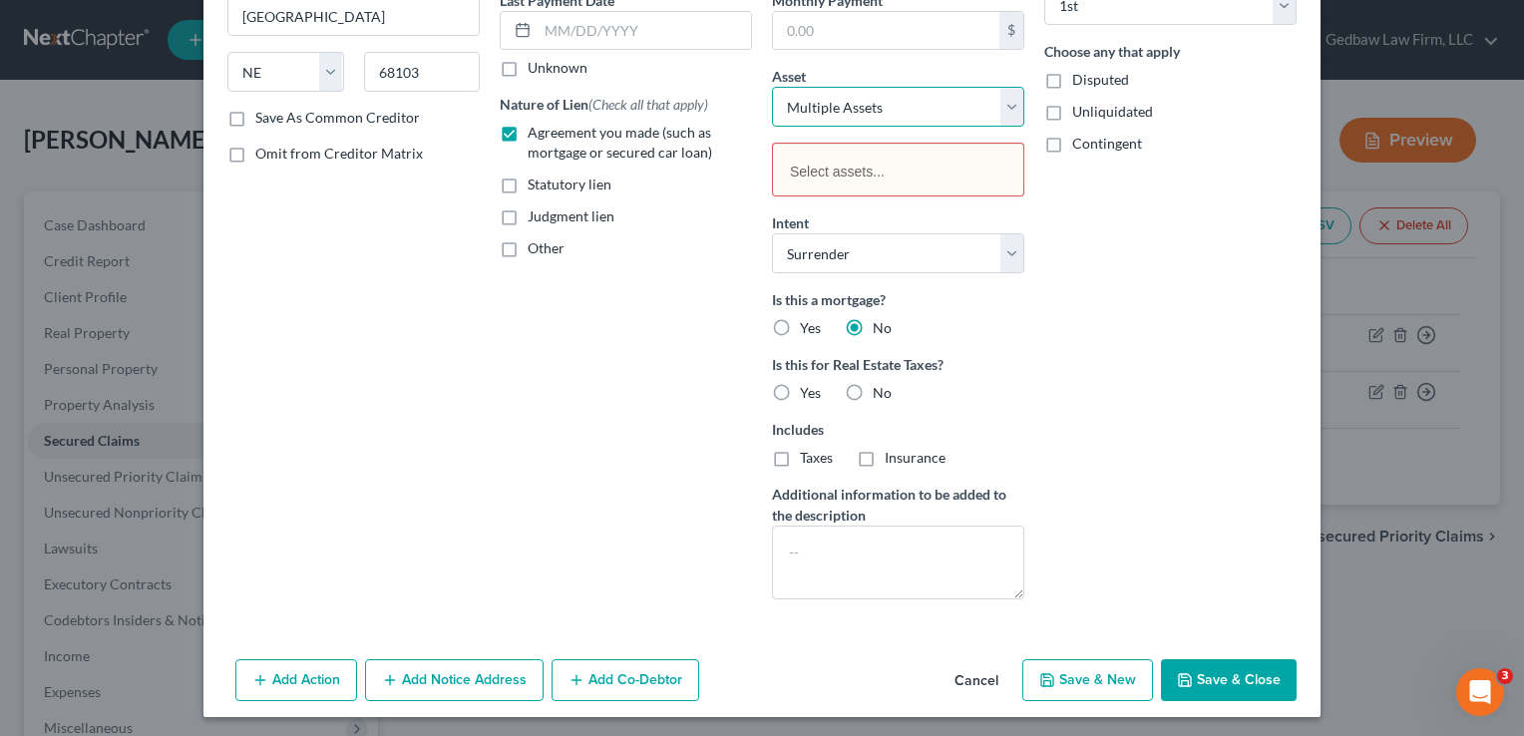
click at [1002, 106] on select "Select Other Multiple Assets 3710 [PERSON_NAME] Dr. - $266000.0 2015 BMW Mini […" at bounding box center [898, 107] width 252 height 40
click at [772, 87] on select "Select Other Multiple Assets 3710 [PERSON_NAME] Dr. - $266000.0 2015 BMW Mini […" at bounding box center [898, 107] width 252 height 40
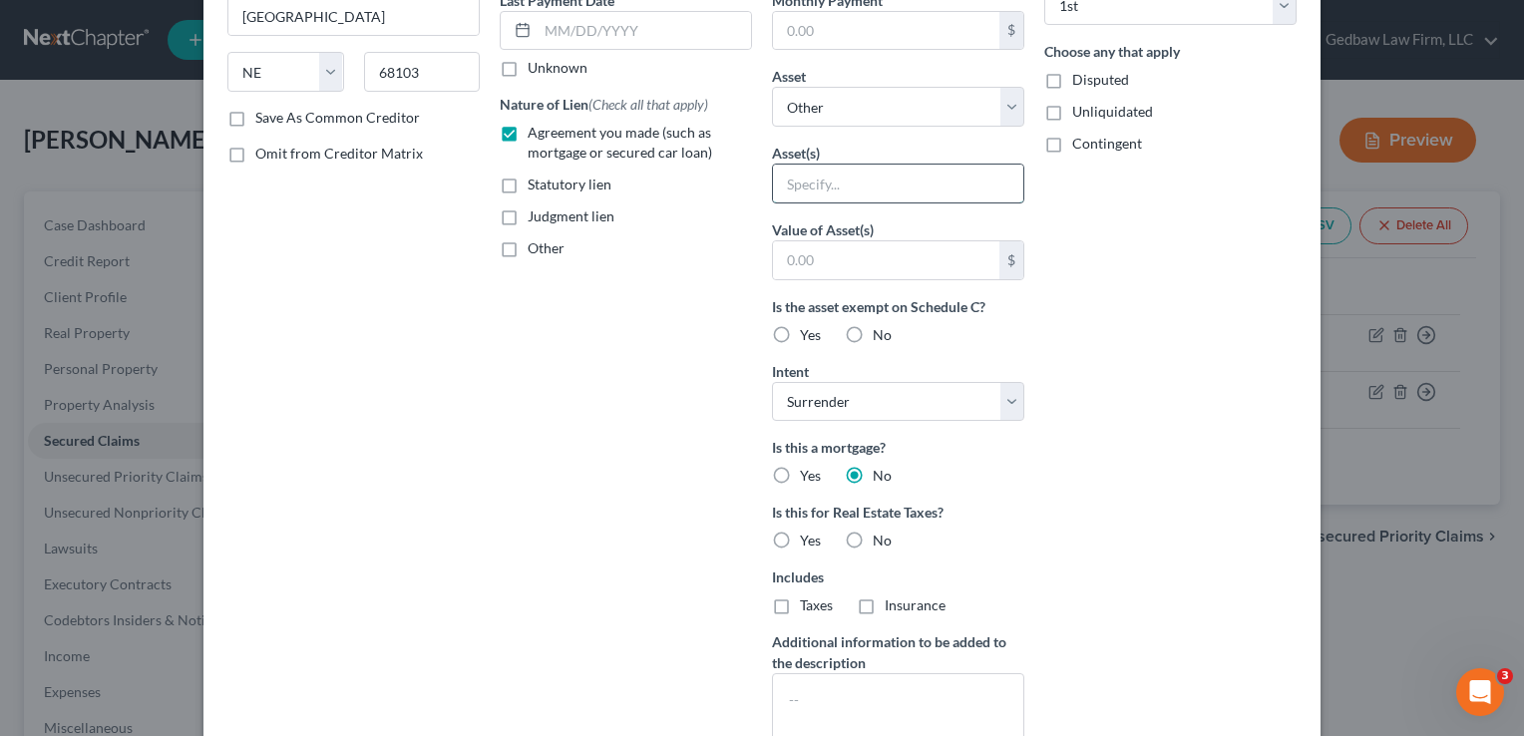
click at [930, 186] on input "text" at bounding box center [898, 184] width 250 height 38
click at [821, 257] on input "text" at bounding box center [886, 260] width 226 height 38
click at [800, 331] on label "Yes" at bounding box center [810, 335] width 21 height 20
click at [808, 331] on input "Yes" at bounding box center [814, 331] width 13 height 13
click at [1079, 335] on div "Arrearage Amount $ Belongs To * Select Debtor 1 Only Debtor 2 Only Debtor 1 And…" at bounding box center [1170, 286] width 272 height 954
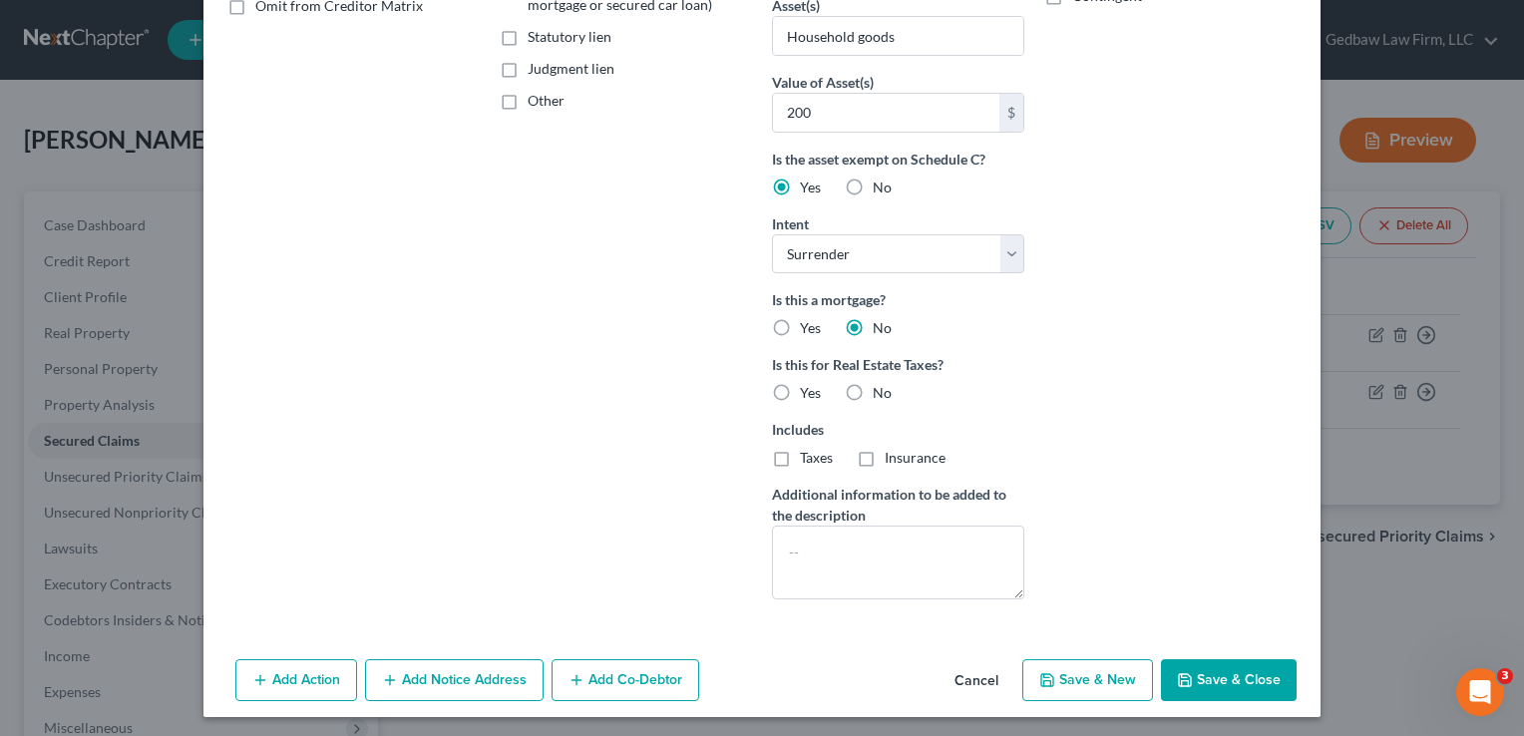
scroll to position [432, 0]
click at [1247, 681] on button "Save & Close" at bounding box center [1229, 679] width 136 height 42
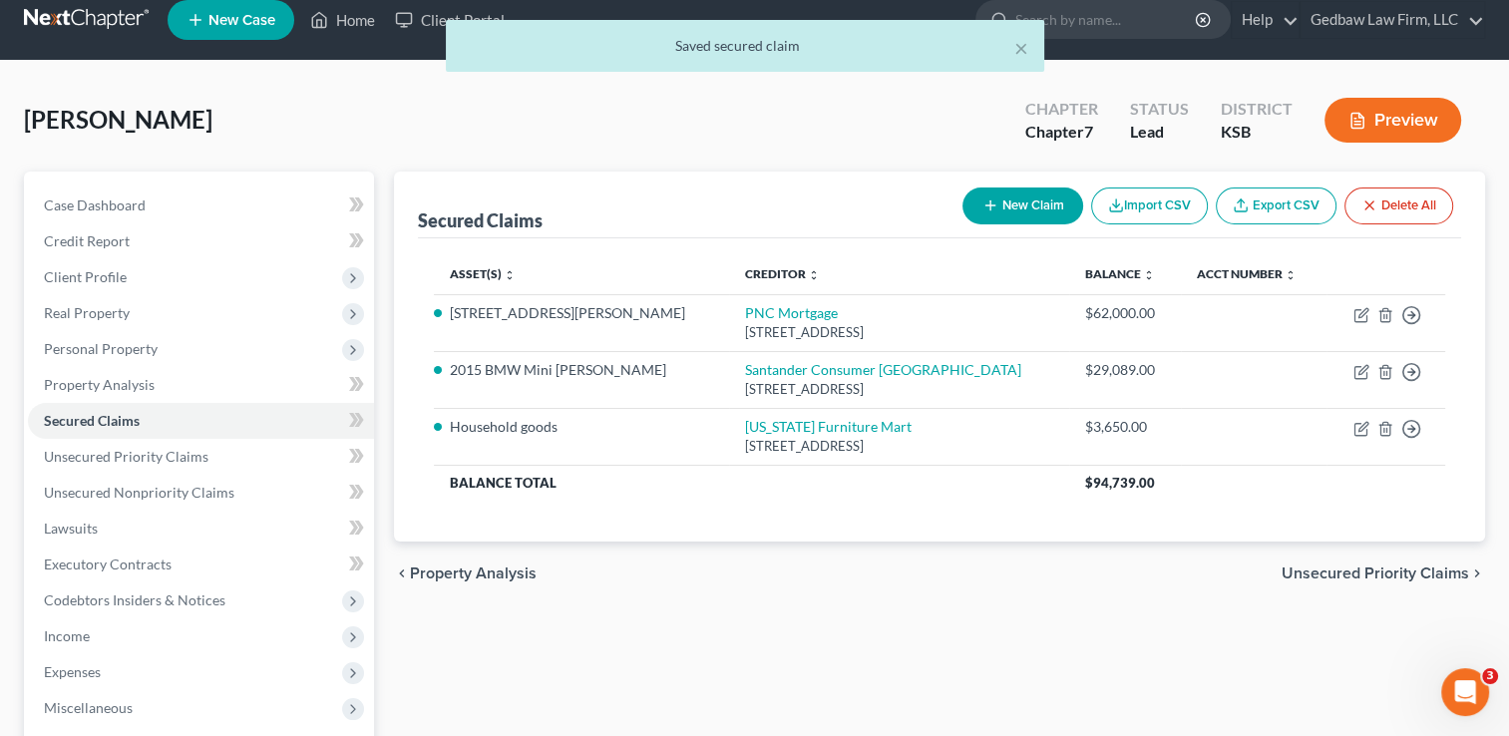
scroll to position [24, 0]
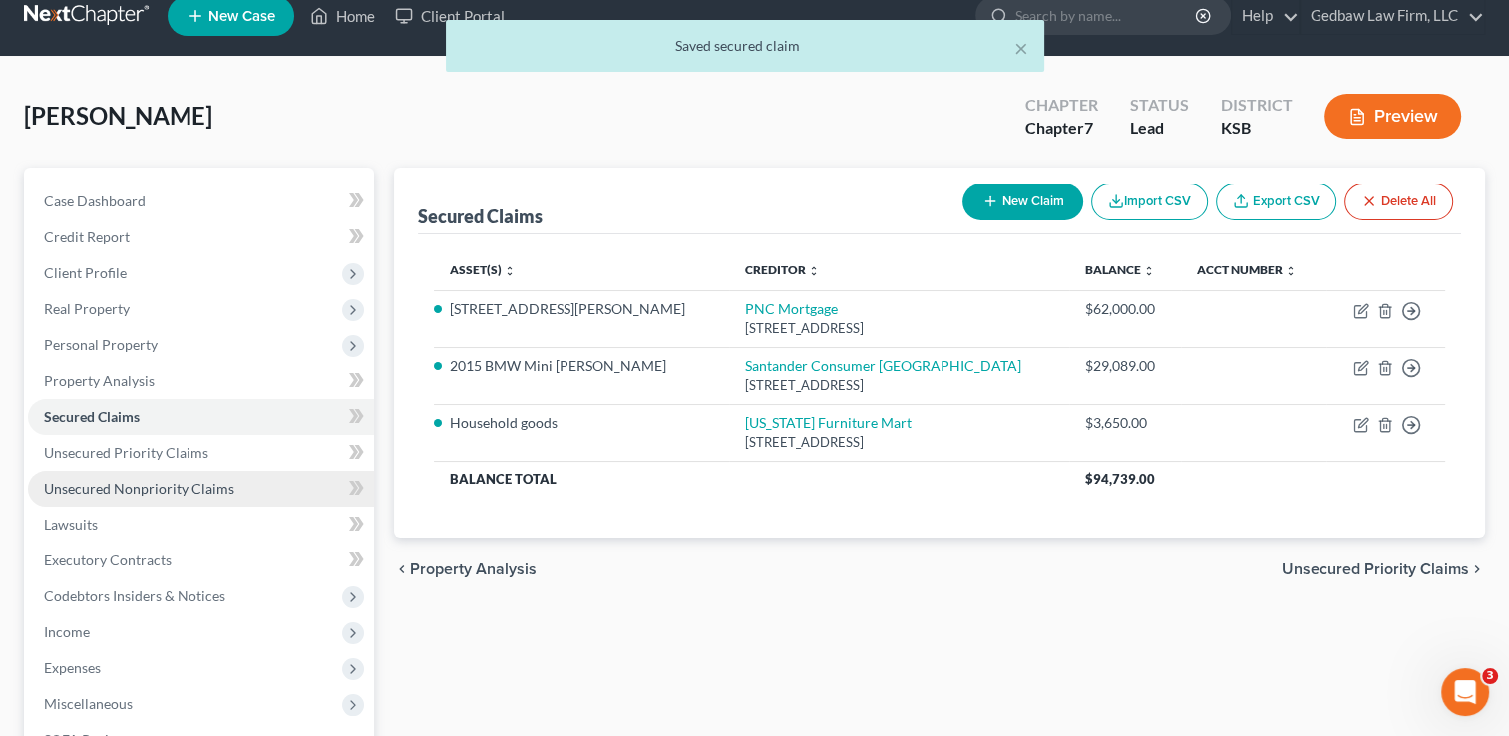
click at [219, 486] on span "Unsecured Nonpriority Claims" at bounding box center [139, 488] width 190 height 17
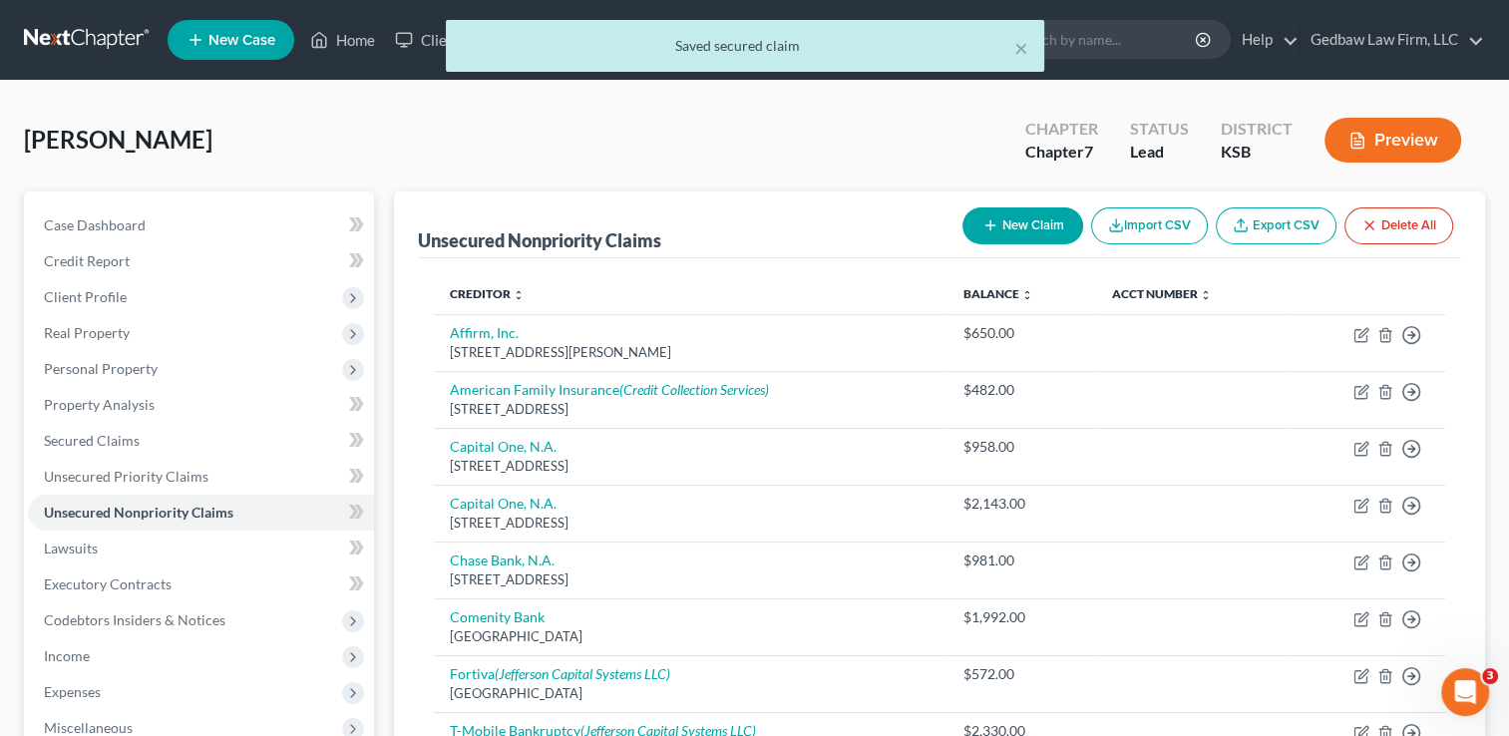
click at [1029, 229] on button "New Claim" at bounding box center [1022, 225] width 121 height 37
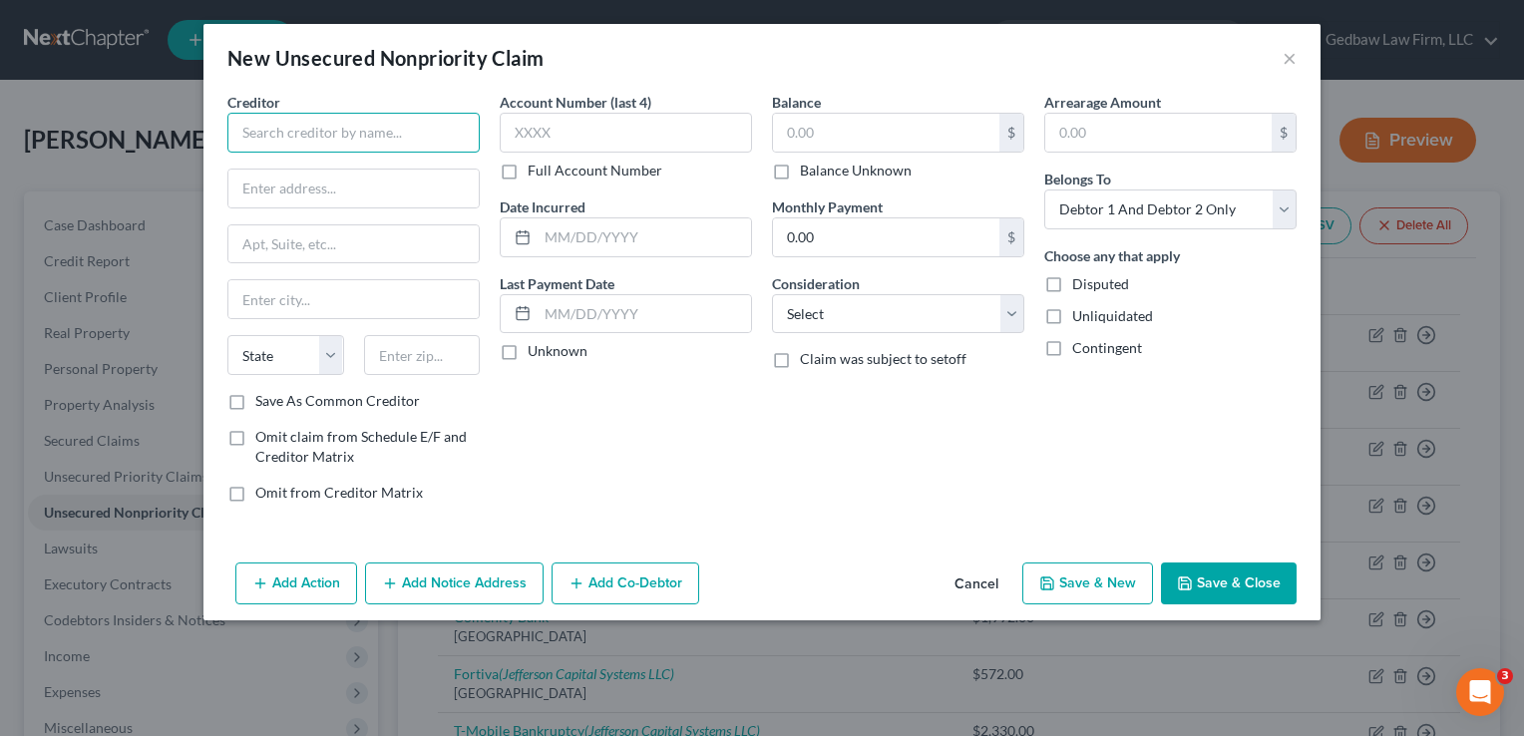
click at [437, 132] on input "text" at bounding box center [353, 133] width 252 height 40
click at [874, 154] on div "$ Balance Unknown" at bounding box center [898, 147] width 252 height 68
click at [877, 148] on input "text" at bounding box center [886, 133] width 226 height 38
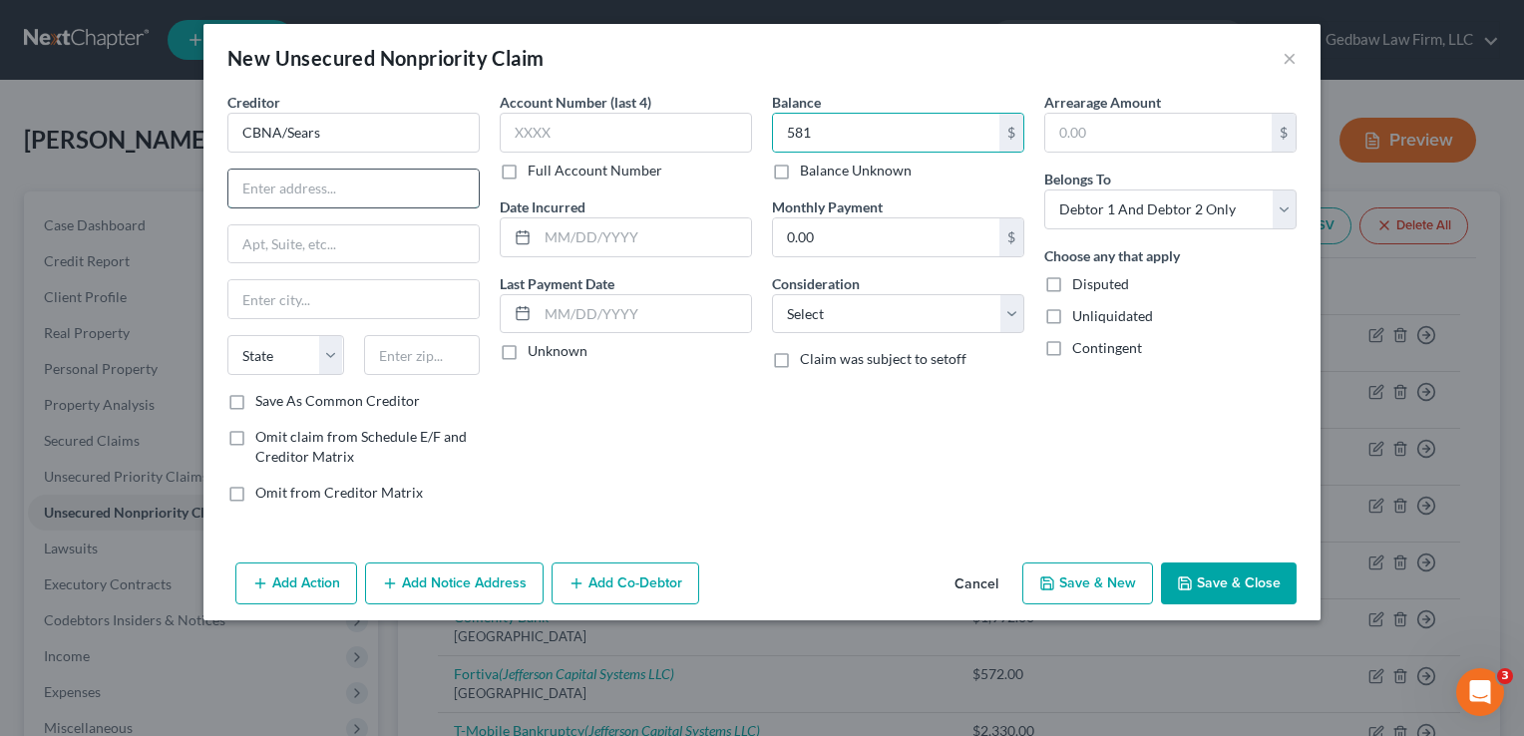
click at [392, 189] on input "text" at bounding box center [353, 189] width 250 height 38
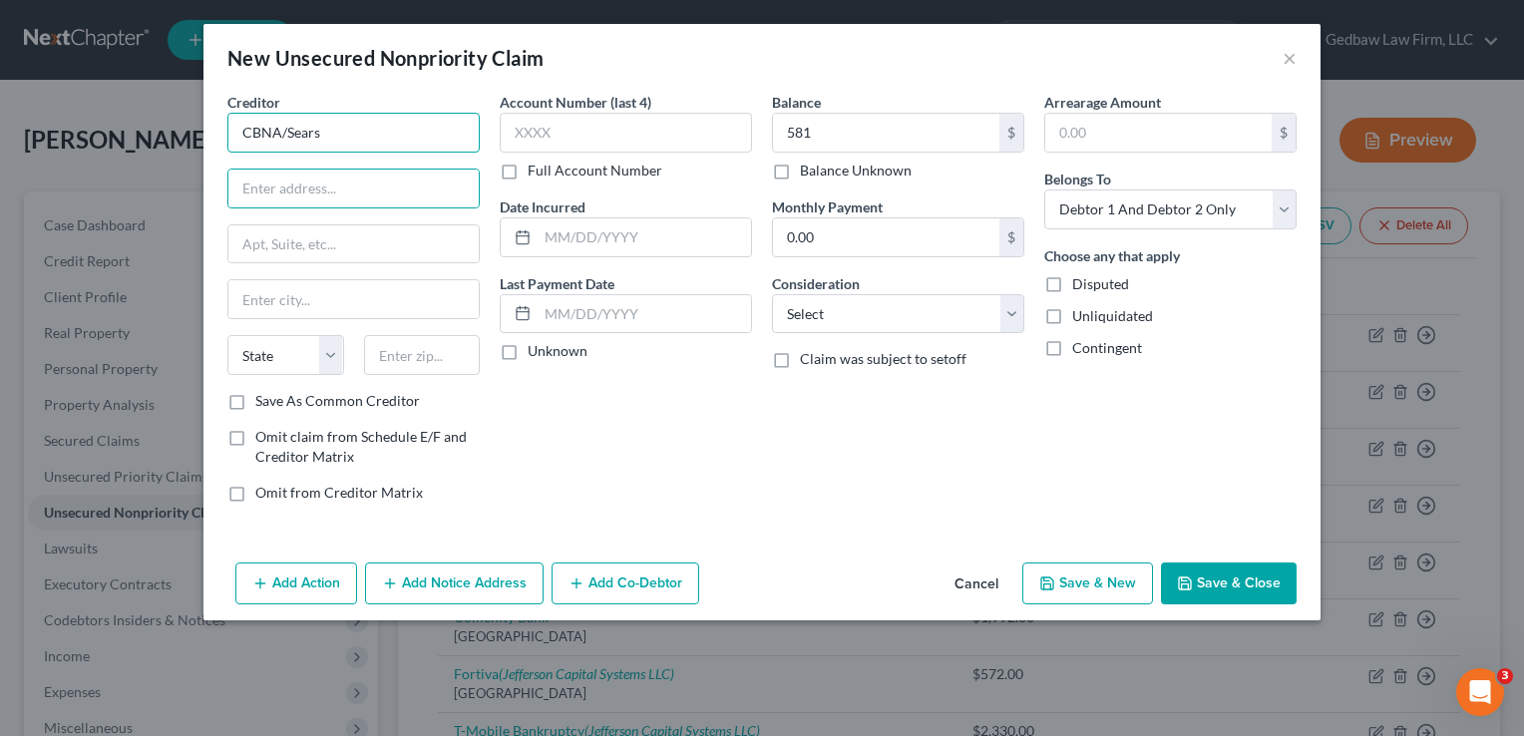
click at [373, 129] on input "CBNA/Sears" at bounding box center [353, 133] width 252 height 40
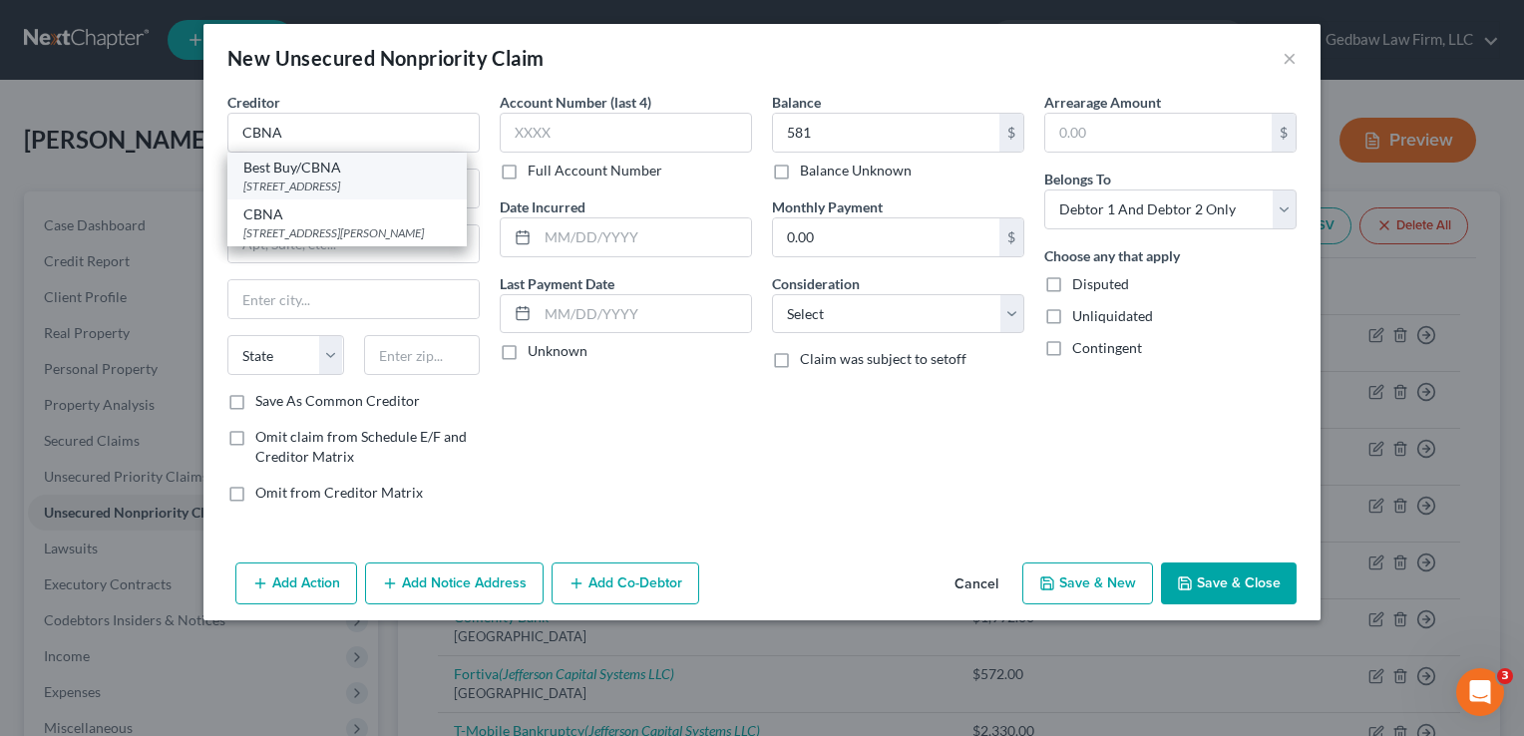
click at [369, 188] on div "[STREET_ADDRESS]" at bounding box center [346, 186] width 207 height 17
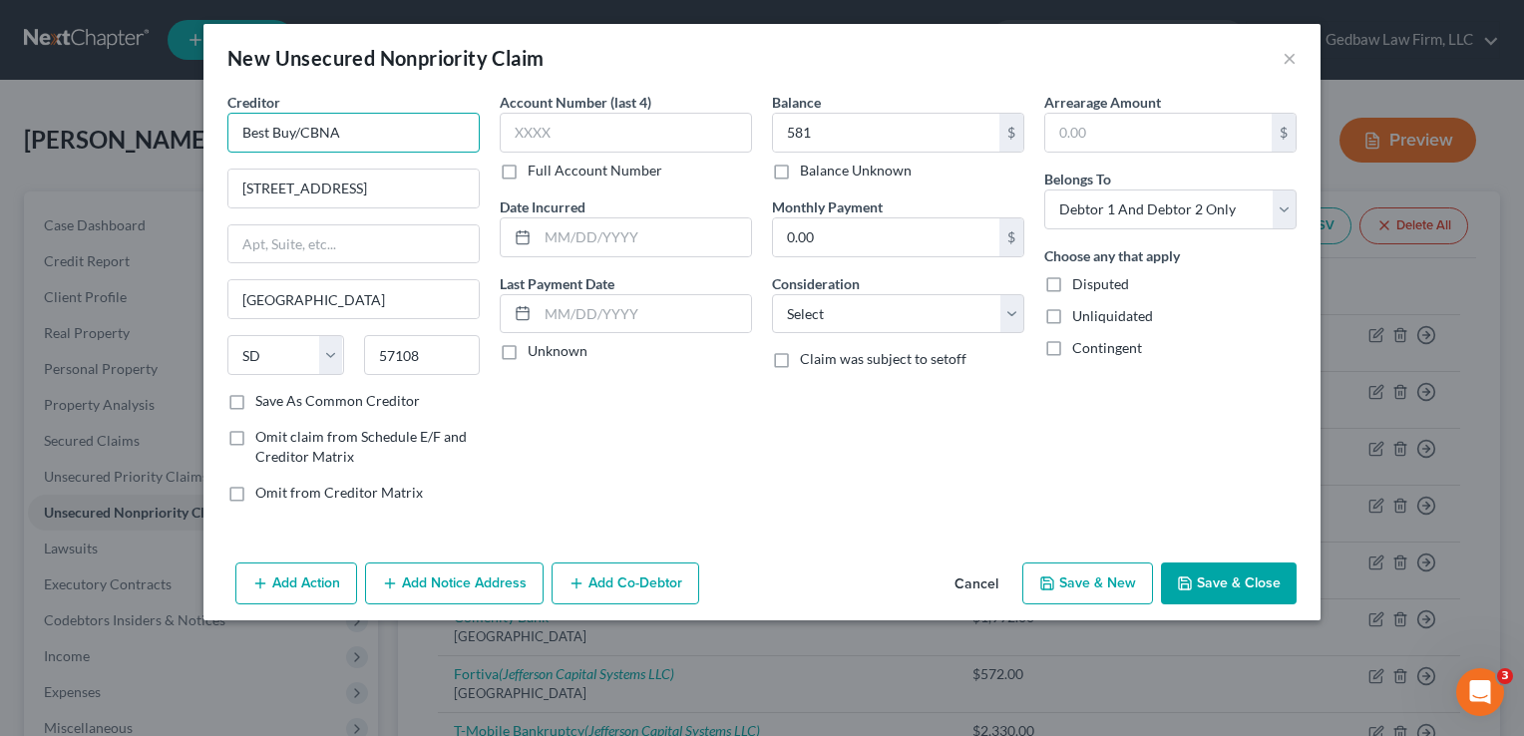
drag, startPoint x: 243, startPoint y: 131, endPoint x: 292, endPoint y: 130, distance: 48.9
click at [292, 130] on input "Best Buy/CBNA" at bounding box center [353, 133] width 252 height 40
click at [255, 404] on label "Save As Common Creditor" at bounding box center [337, 401] width 165 height 20
click at [263, 404] on input "Save As Common Creditor" at bounding box center [269, 397] width 13 height 13
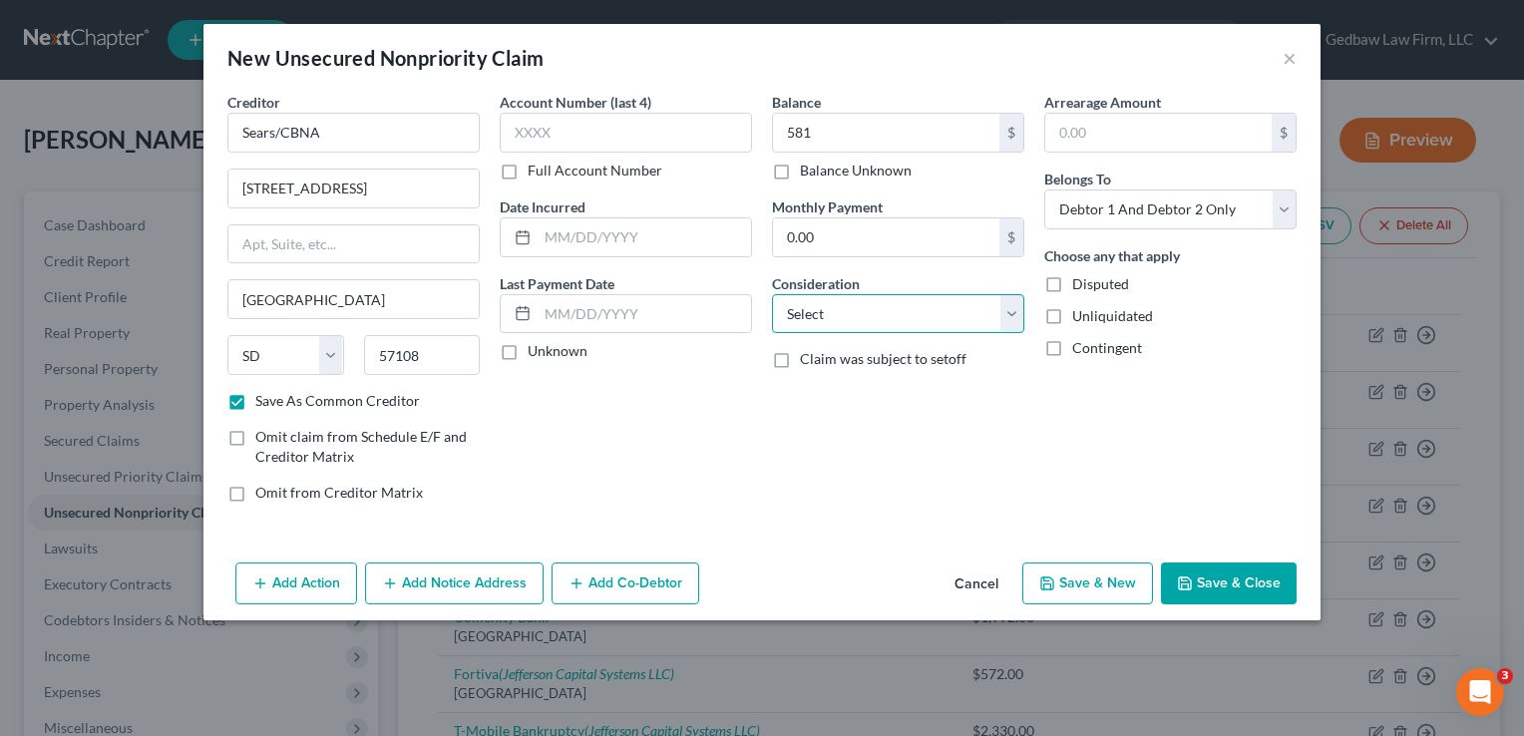
click at [945, 321] on select "Select Cable / Satellite Services Collection Agency Credit Card Debt Debt Couns…" at bounding box center [898, 314] width 252 height 40
click at [772, 294] on select "Select Cable / Satellite Services Collection Agency Credit Card Debt Debt Couns…" at bounding box center [898, 314] width 252 height 40
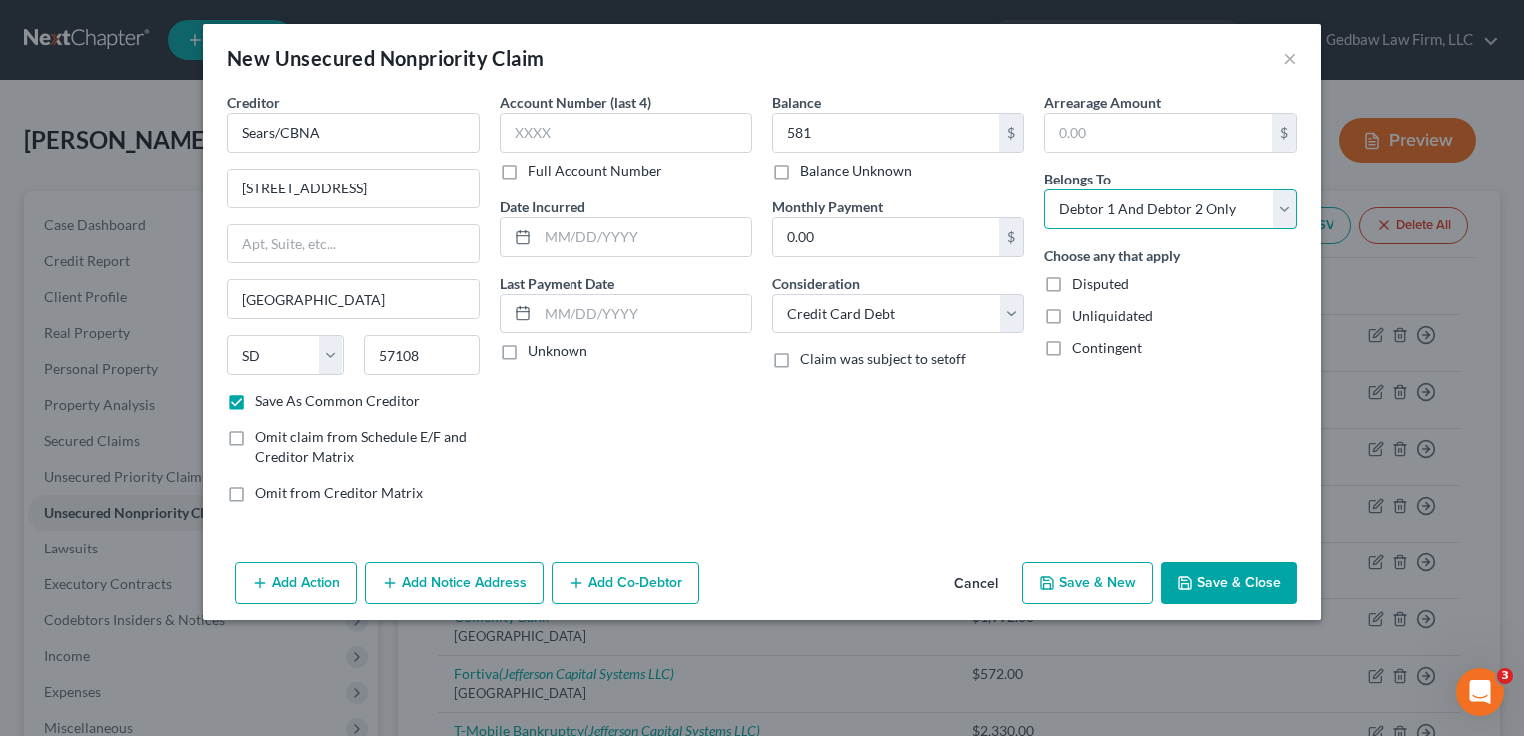
click at [1237, 207] on select "Select Debtor 1 Only Debtor 2 Only Debtor 1 And Debtor 2 Only At Least One Of T…" at bounding box center [1170, 209] width 252 height 40
click at [1044, 189] on select "Select Debtor 1 Only Debtor 2 Only Debtor 1 And Debtor 2 Only At Least One Of T…" at bounding box center [1170, 209] width 252 height 40
click at [1115, 590] on button "Save & New" at bounding box center [1087, 583] width 131 height 42
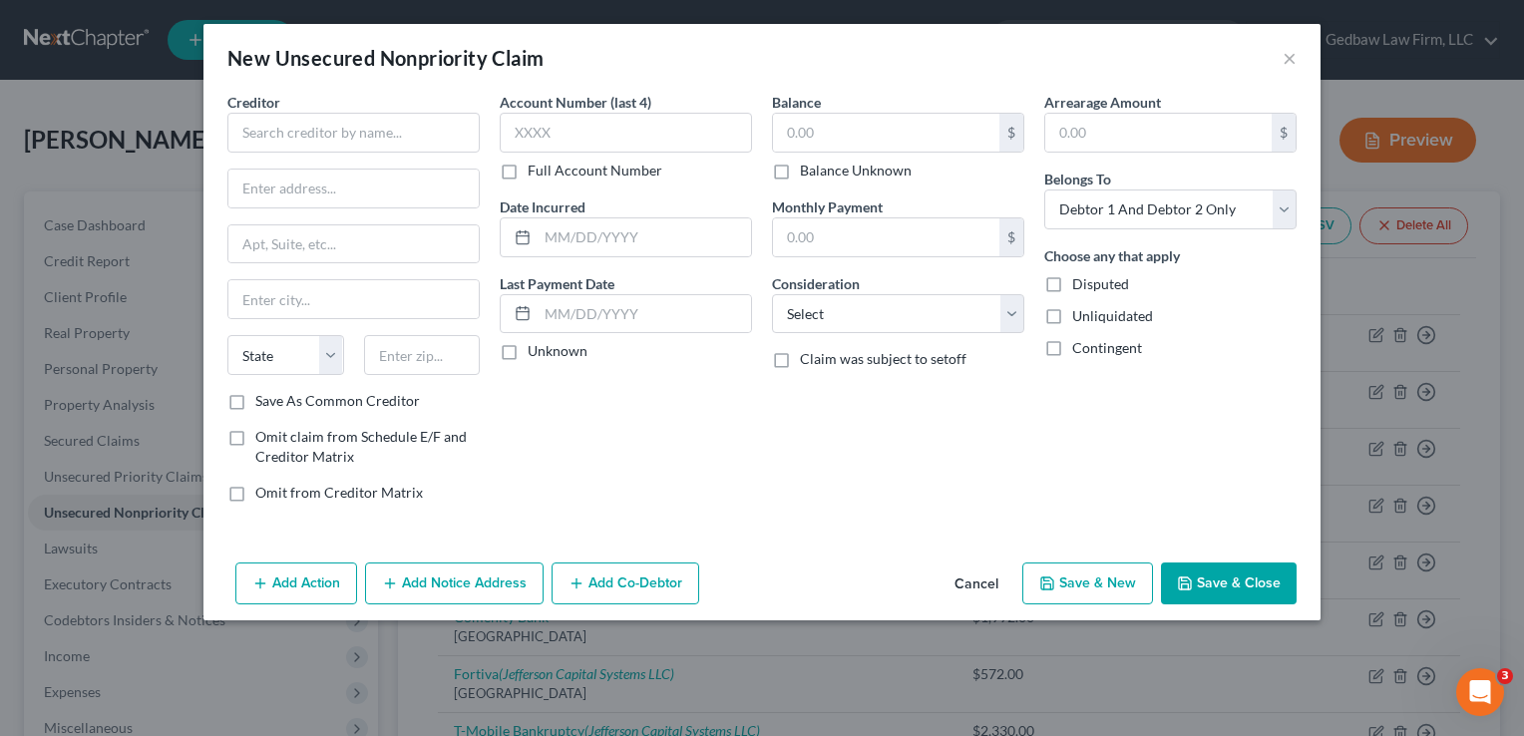
click at [985, 586] on button "Cancel" at bounding box center [976, 584] width 76 height 40
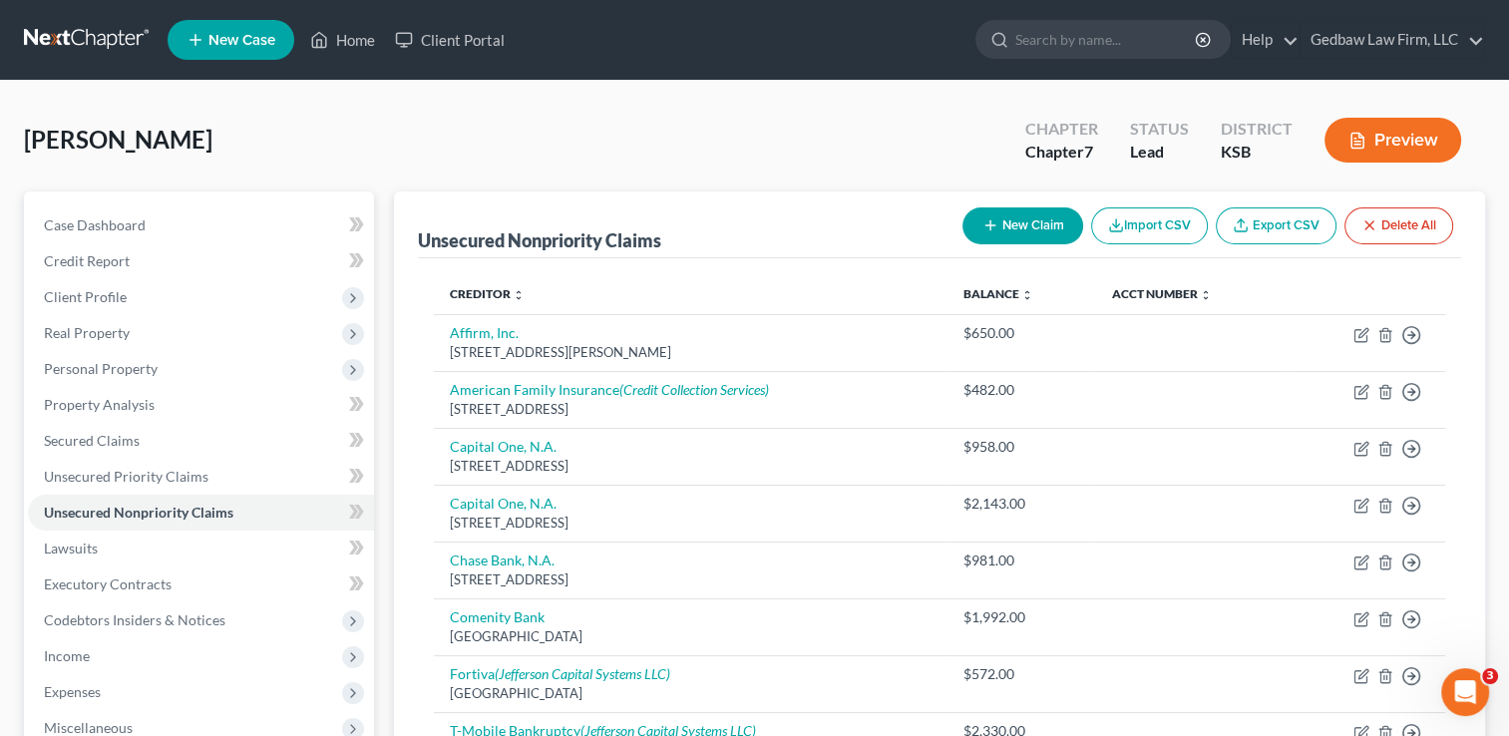
click at [1046, 219] on button "New Claim" at bounding box center [1022, 225] width 121 height 37
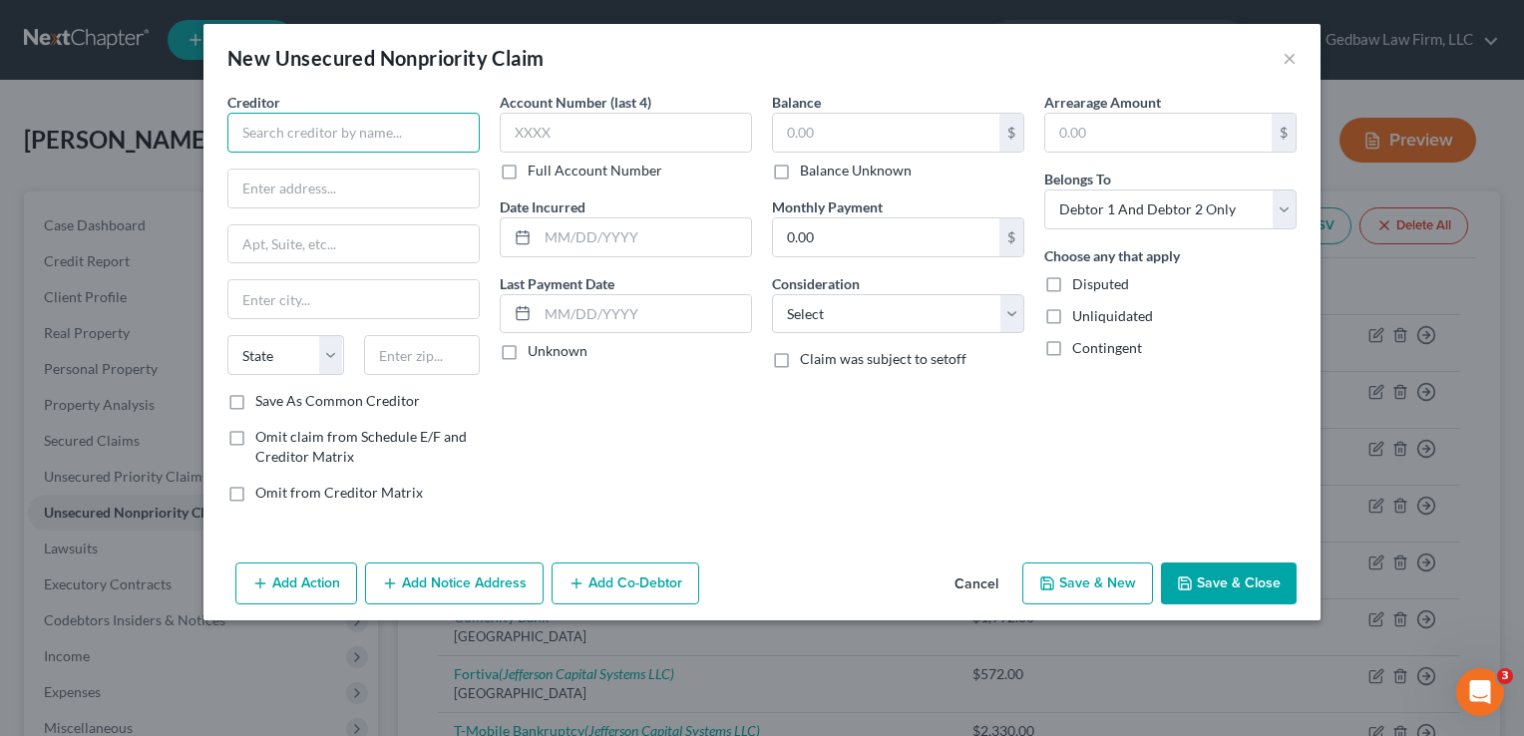
click at [397, 131] on input "text" at bounding box center [353, 133] width 252 height 40
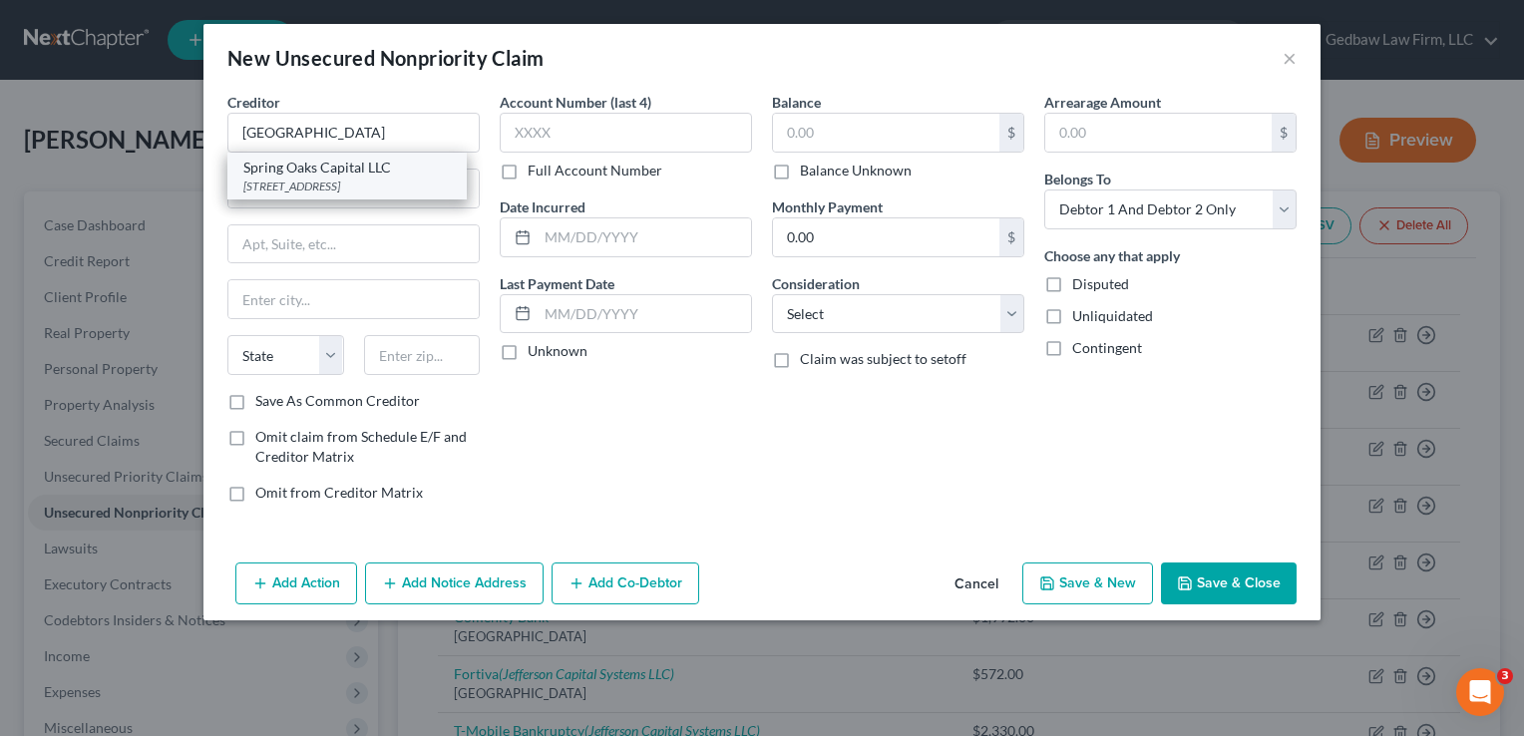
click at [366, 163] on div "Spring Oaks Capital LLC" at bounding box center [346, 168] width 207 height 20
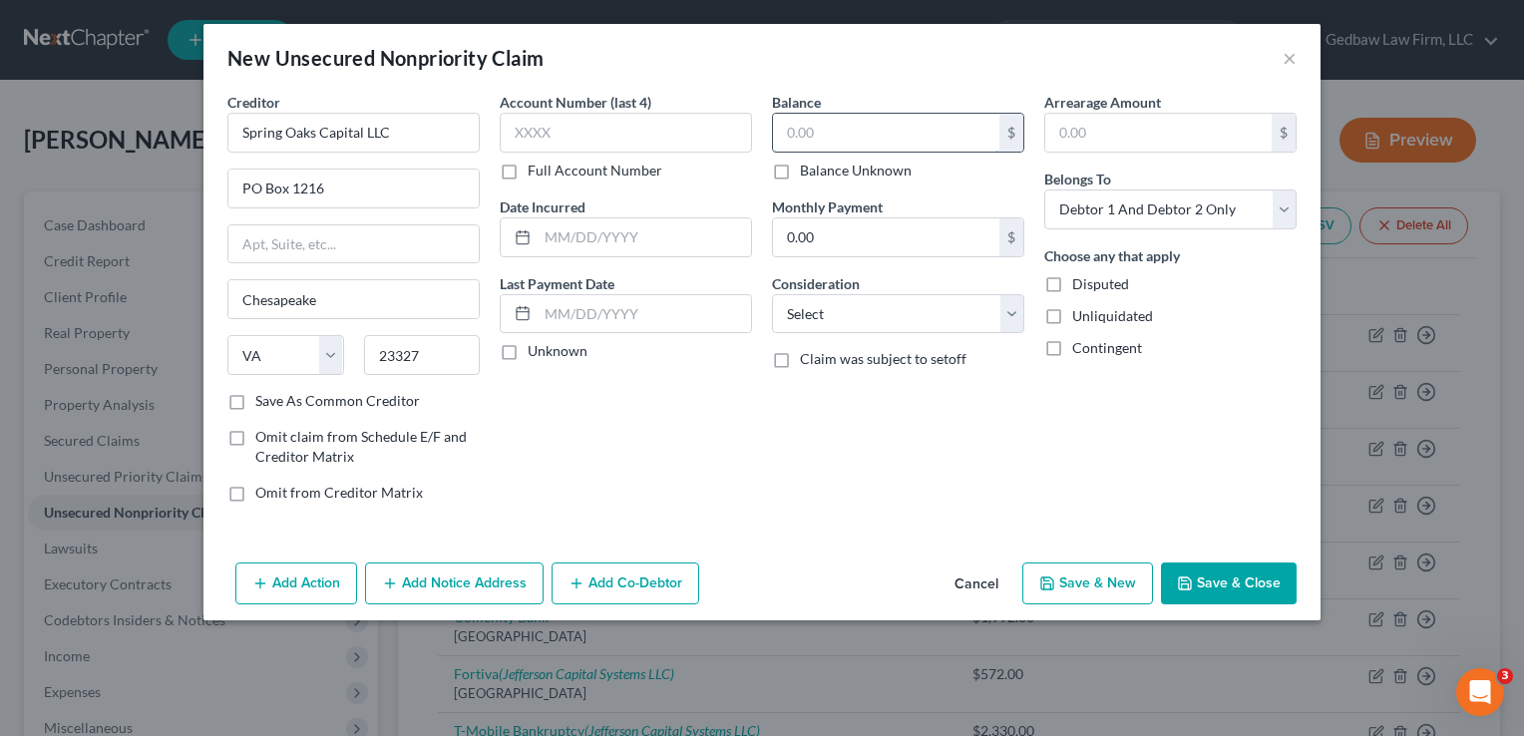
click at [830, 132] on input "text" at bounding box center [886, 133] width 226 height 38
click at [1209, 197] on select "Select Debtor 1 Only Debtor 2 Only Debtor 1 And Debtor 2 Only At Least One Of T…" at bounding box center [1170, 209] width 252 height 40
click at [1044, 189] on select "Select Debtor 1 Only Debtor 2 Only Debtor 1 And Debtor 2 Only At Least One Of T…" at bounding box center [1170, 209] width 252 height 40
click at [985, 318] on select "Select Cable / Satellite Services Collection Agency Credit Card Debt Debt Couns…" at bounding box center [898, 314] width 252 height 40
click at [772, 294] on select "Select Cable / Satellite Services Collection Agency Credit Card Debt Debt Couns…" at bounding box center [898, 314] width 252 height 40
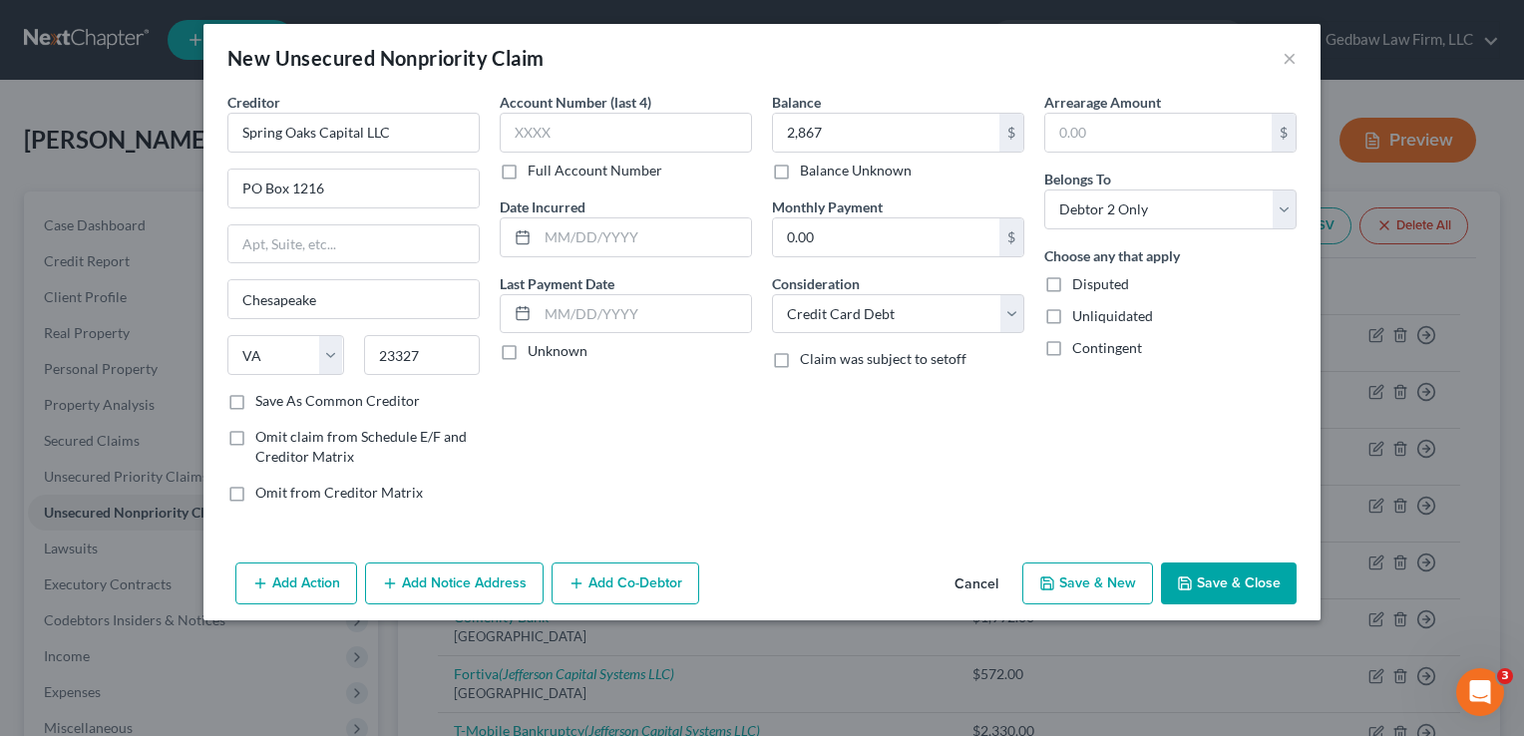
click at [465, 588] on button "Add Notice Address" at bounding box center [454, 583] width 179 height 42
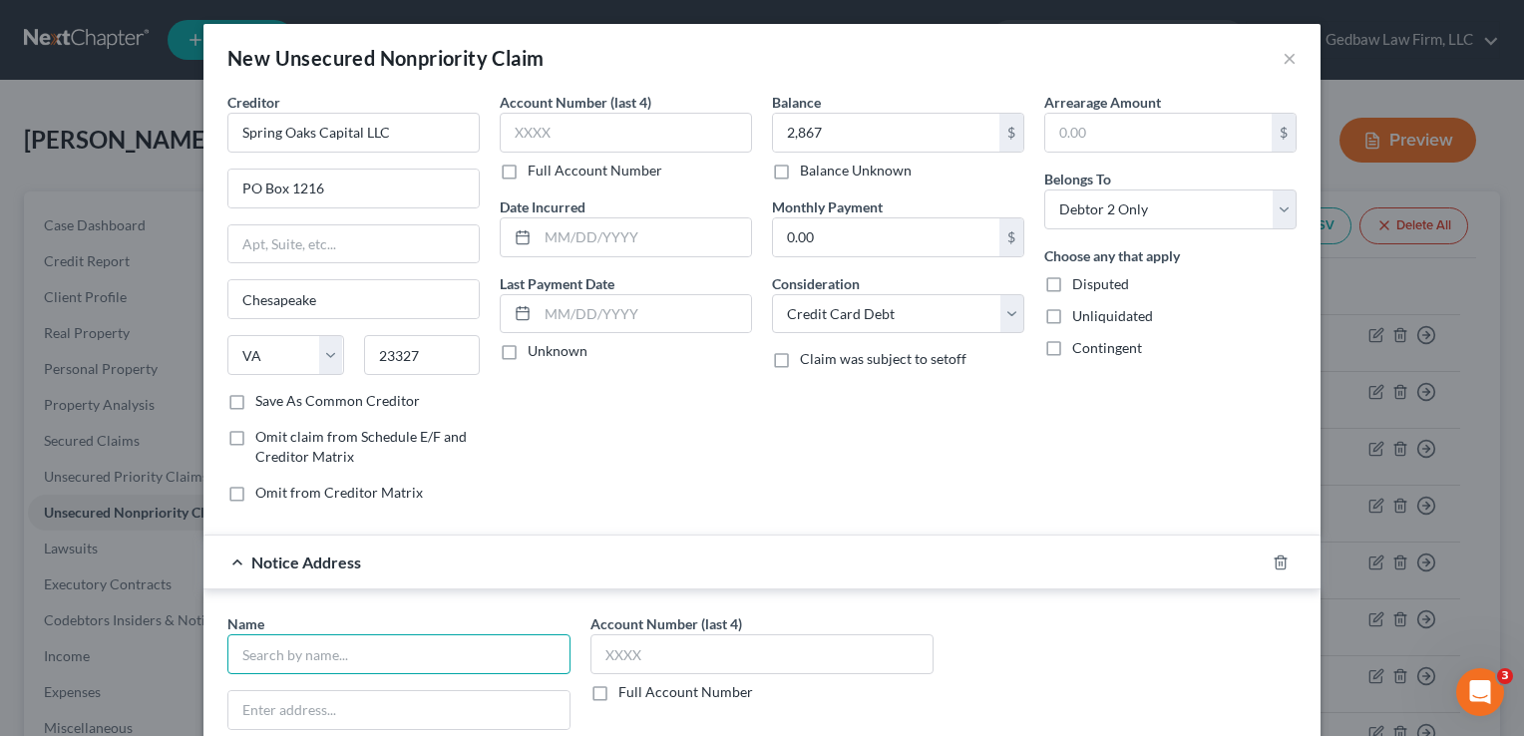
click at [478, 645] on input "text" at bounding box center [398, 654] width 343 height 40
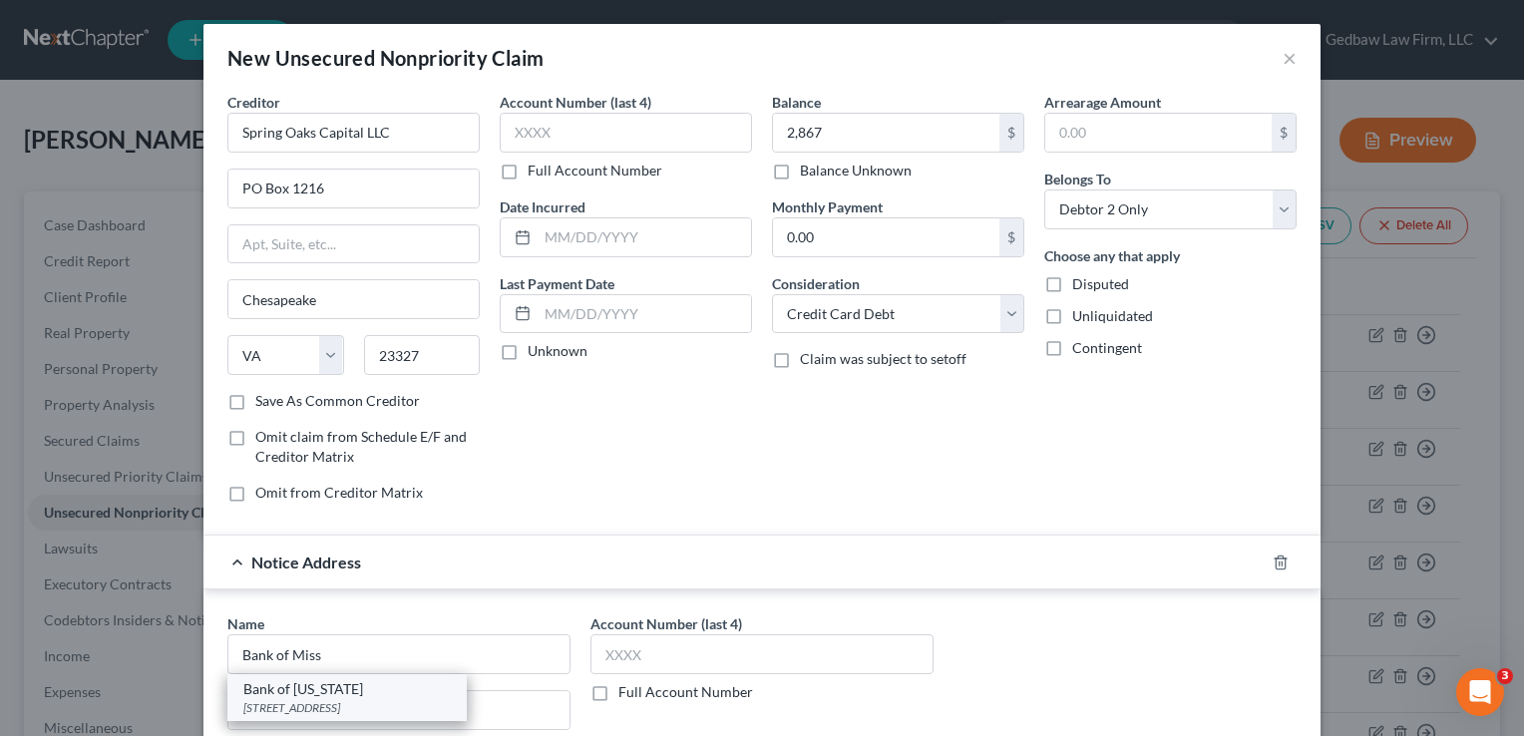
click at [392, 704] on div "[STREET_ADDRESS]" at bounding box center [346, 707] width 207 height 17
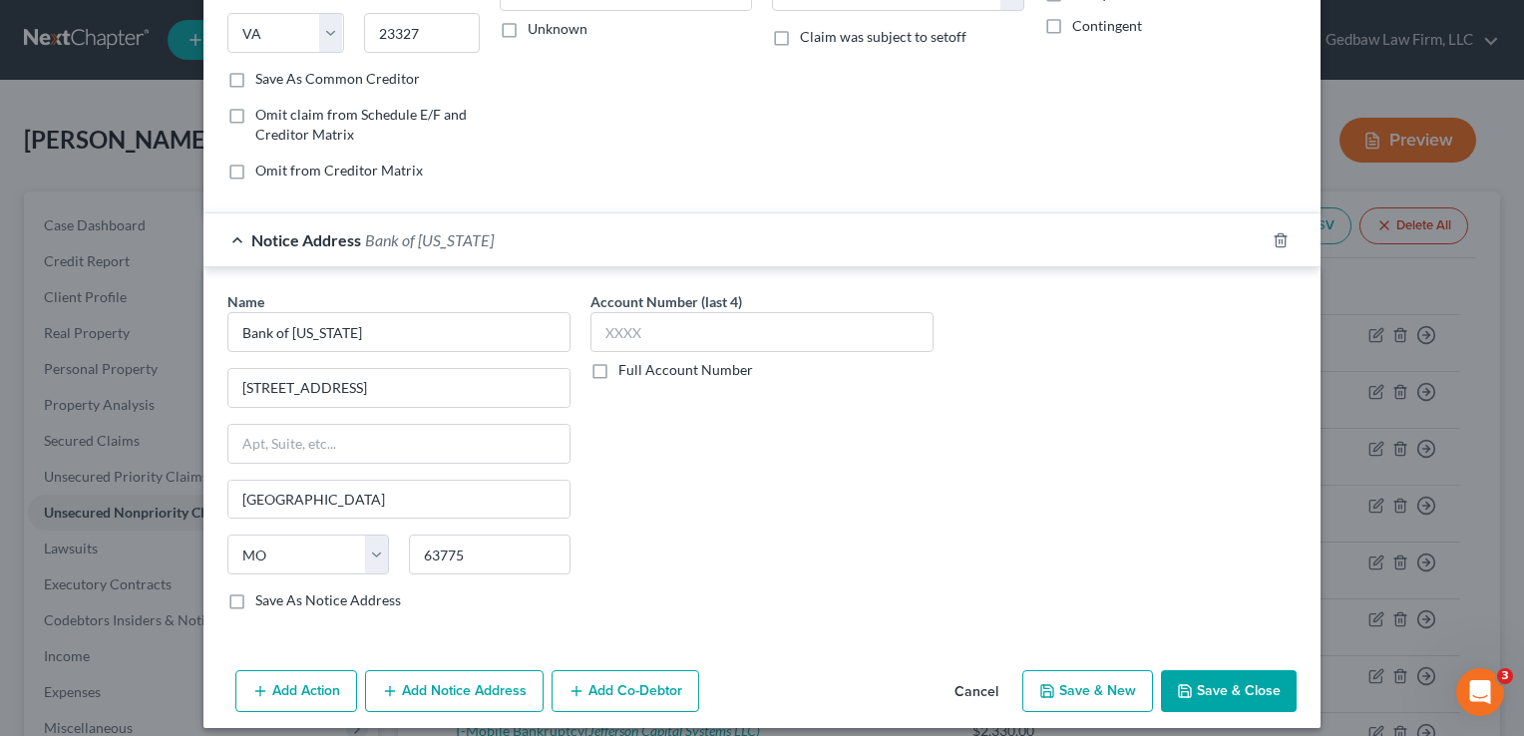
scroll to position [323, 0]
click at [1121, 686] on button "Save & New" at bounding box center [1087, 690] width 131 height 42
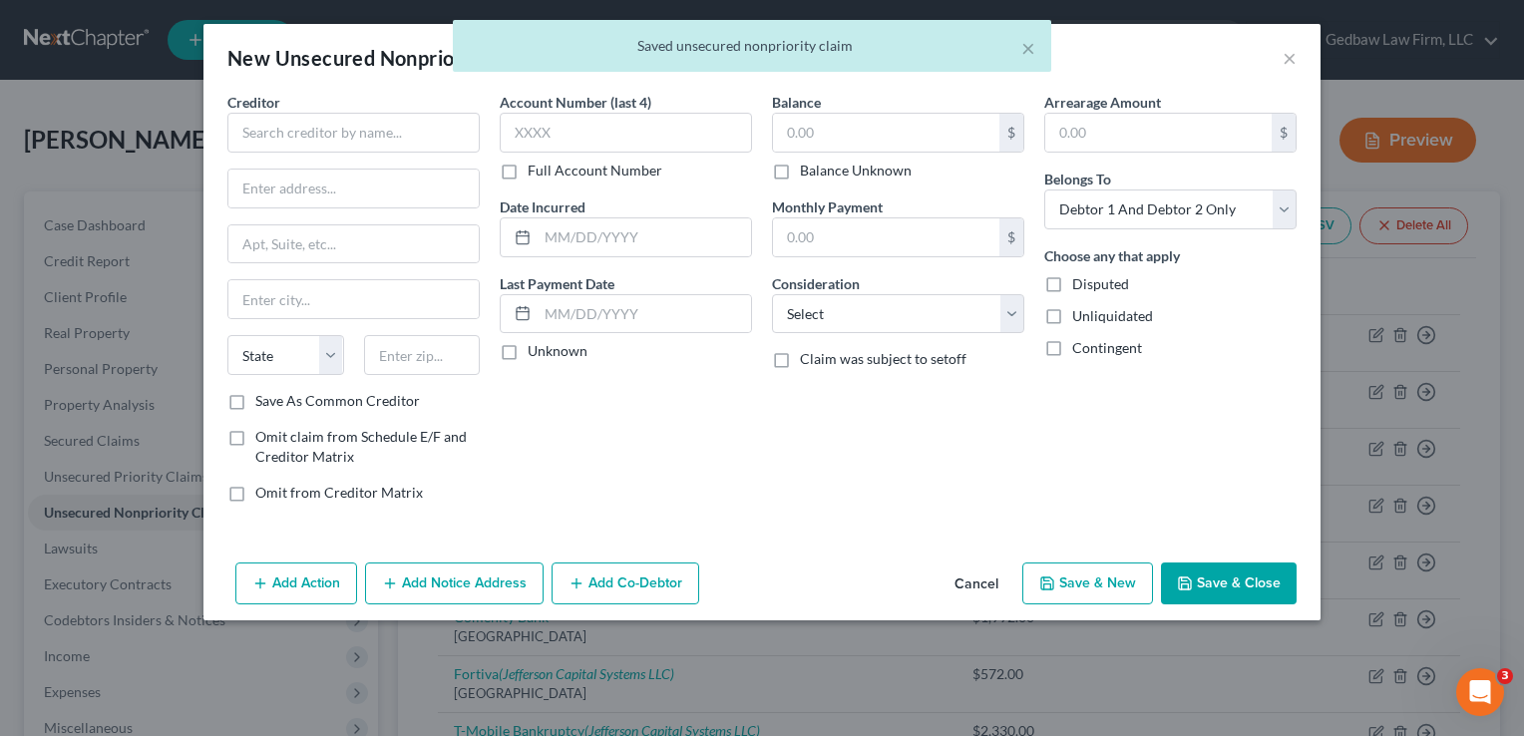
scroll to position [0, 0]
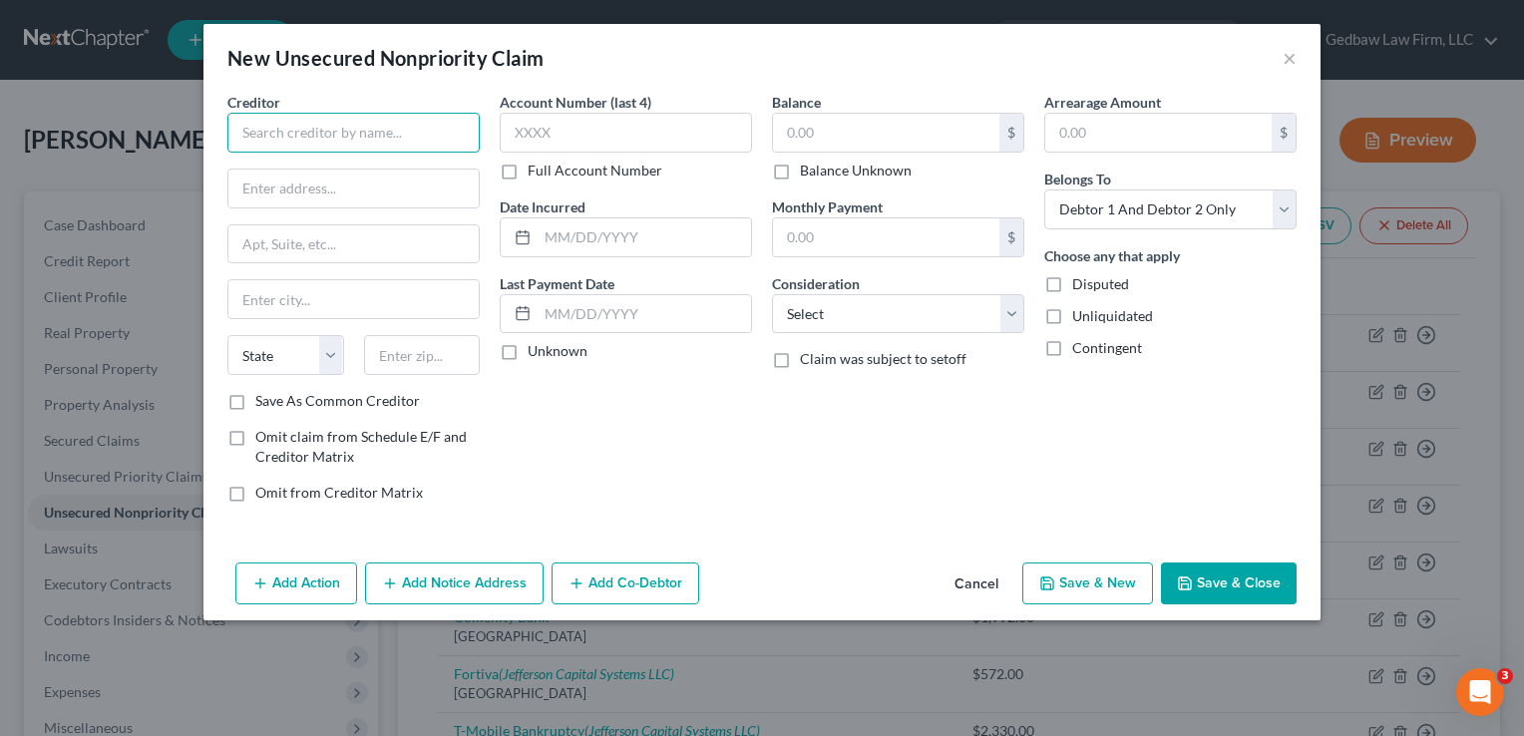
click at [427, 134] on input "text" at bounding box center [353, 133] width 252 height 40
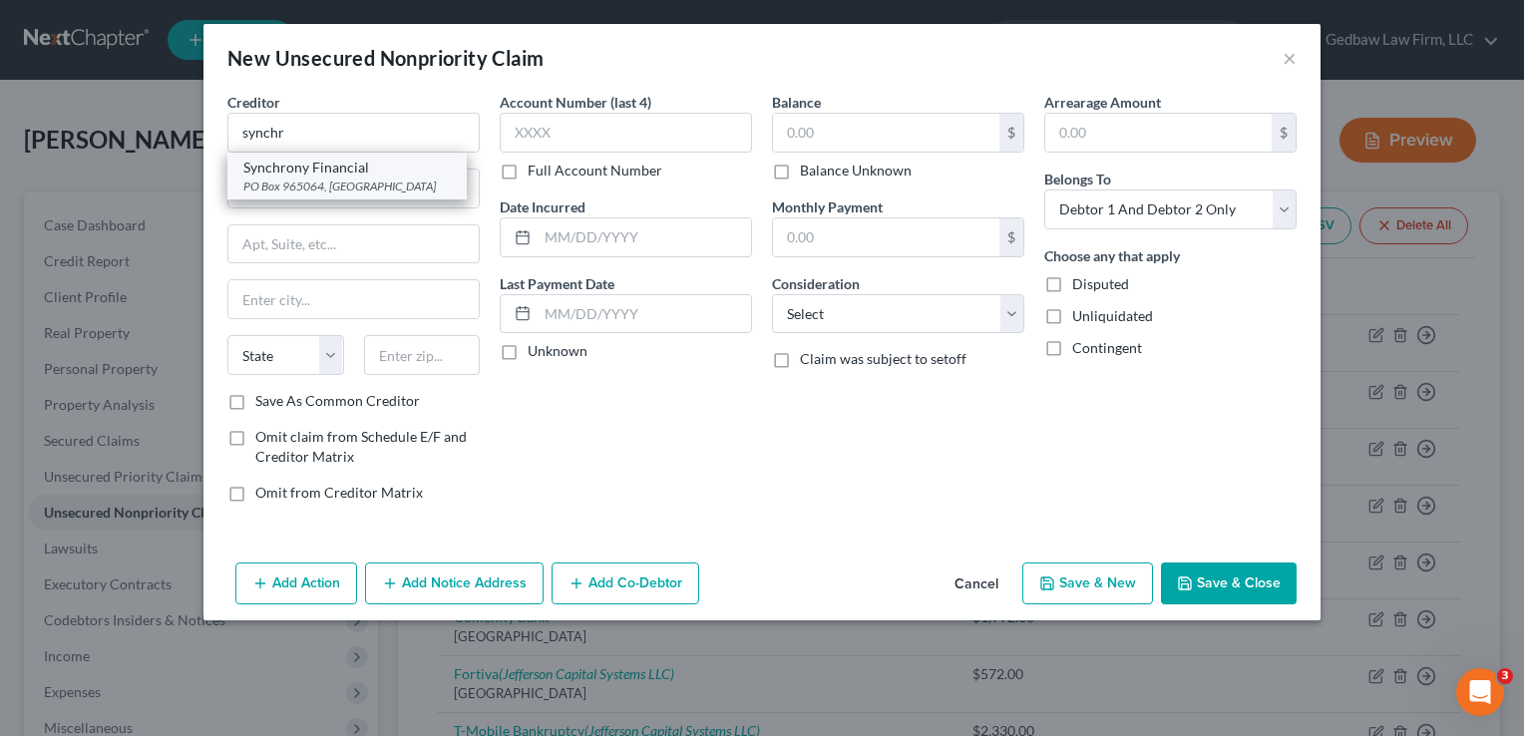
click at [385, 189] on div "PO Box 965064, [GEOGRAPHIC_DATA]" at bounding box center [346, 186] width 207 height 17
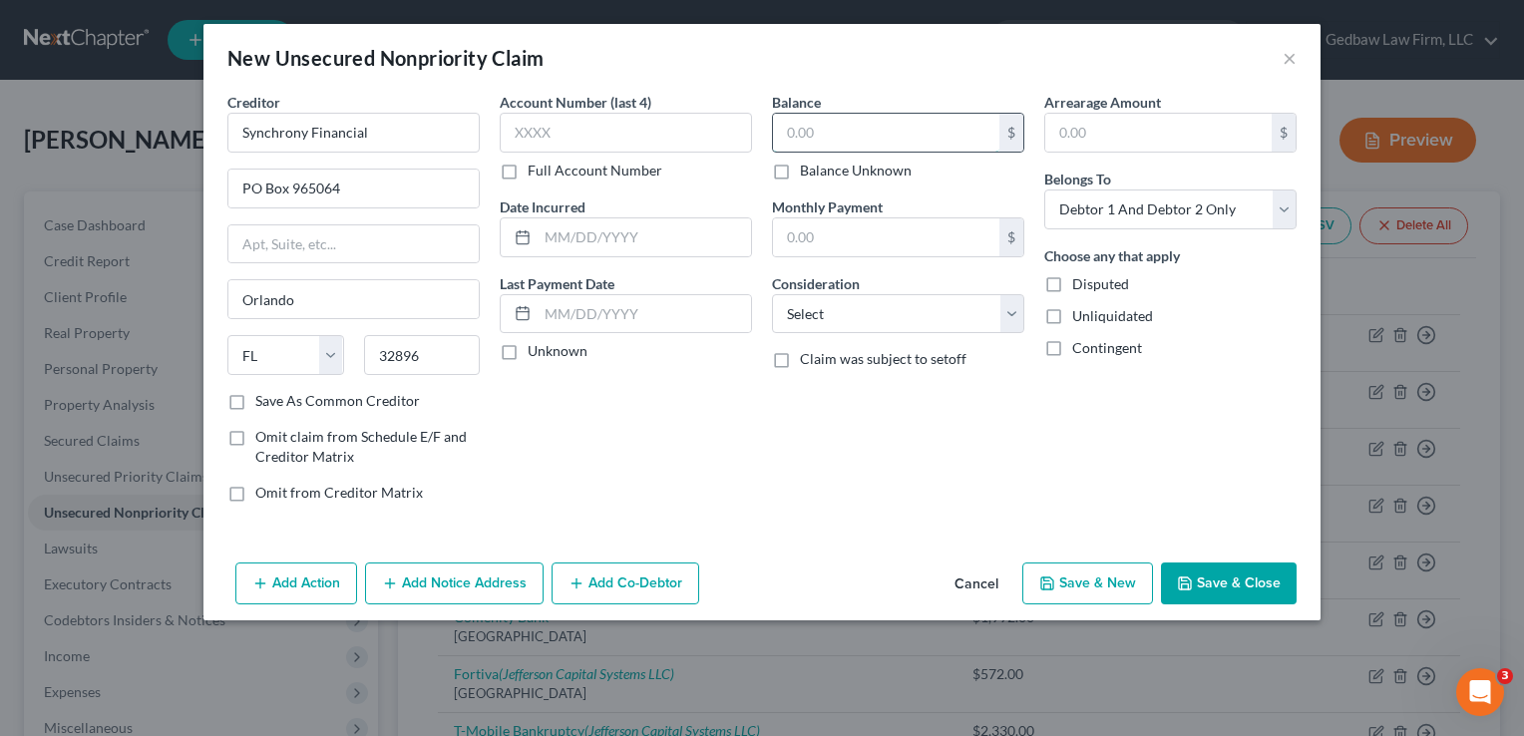
click at [969, 129] on input "text" at bounding box center [886, 133] width 226 height 38
click at [958, 326] on select "Select Cable / Satellite Services Collection Agency Credit Card Debt Debt Couns…" at bounding box center [898, 314] width 252 height 40
click at [772, 294] on select "Select Cable / Satellite Services Collection Agency Credit Card Debt Debt Couns…" at bounding box center [898, 314] width 252 height 40
click at [1249, 202] on select "Select Debtor 1 Only Debtor 2 Only Debtor 1 And Debtor 2 Only At Least One Of T…" at bounding box center [1170, 209] width 252 height 40
click at [1044, 189] on select "Select Debtor 1 Only Debtor 2 Only Debtor 1 And Debtor 2 Only At Least One Of T…" at bounding box center [1170, 209] width 252 height 40
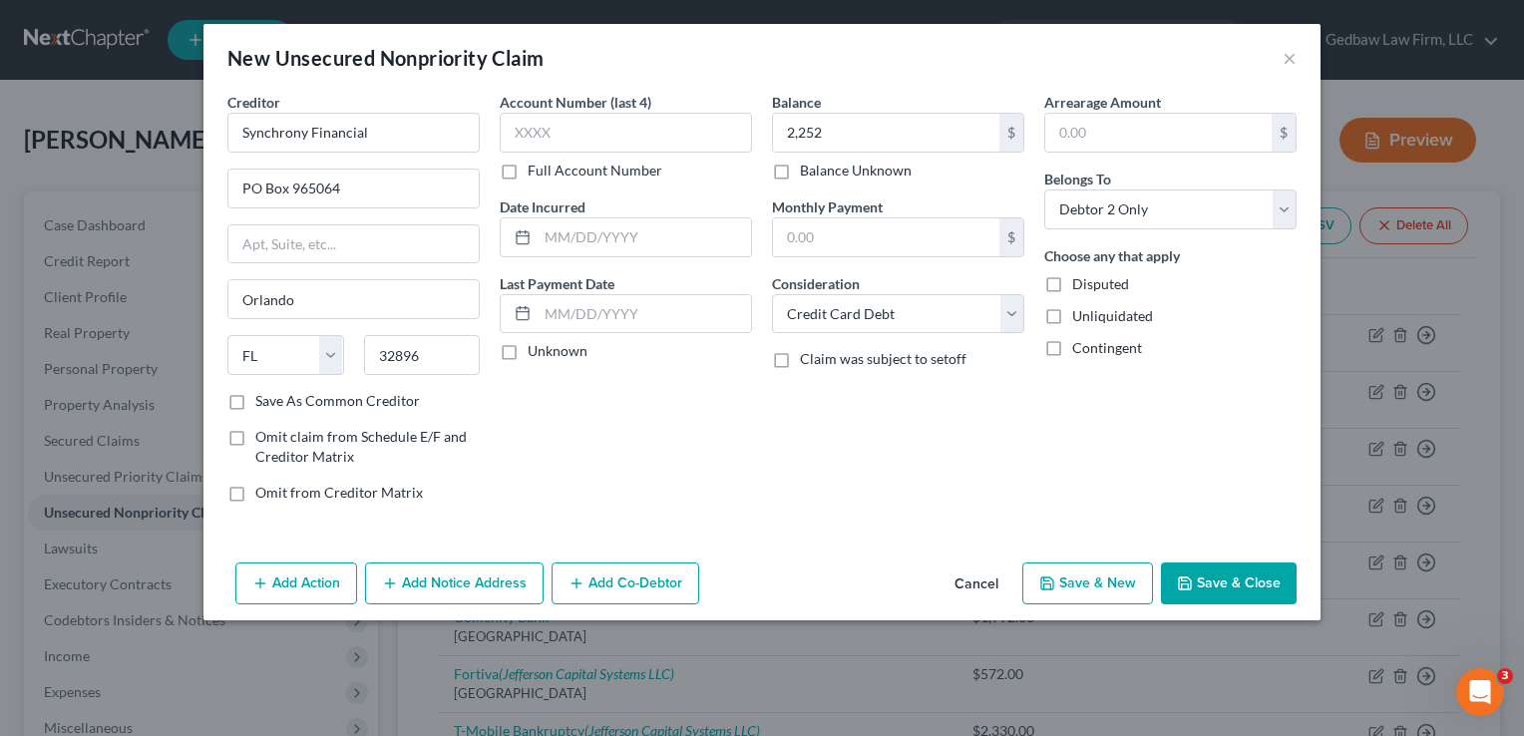
click at [1116, 583] on button "Save & New" at bounding box center [1087, 583] width 131 height 42
click at [411, 130] on input "text" at bounding box center [353, 133] width 252 height 40
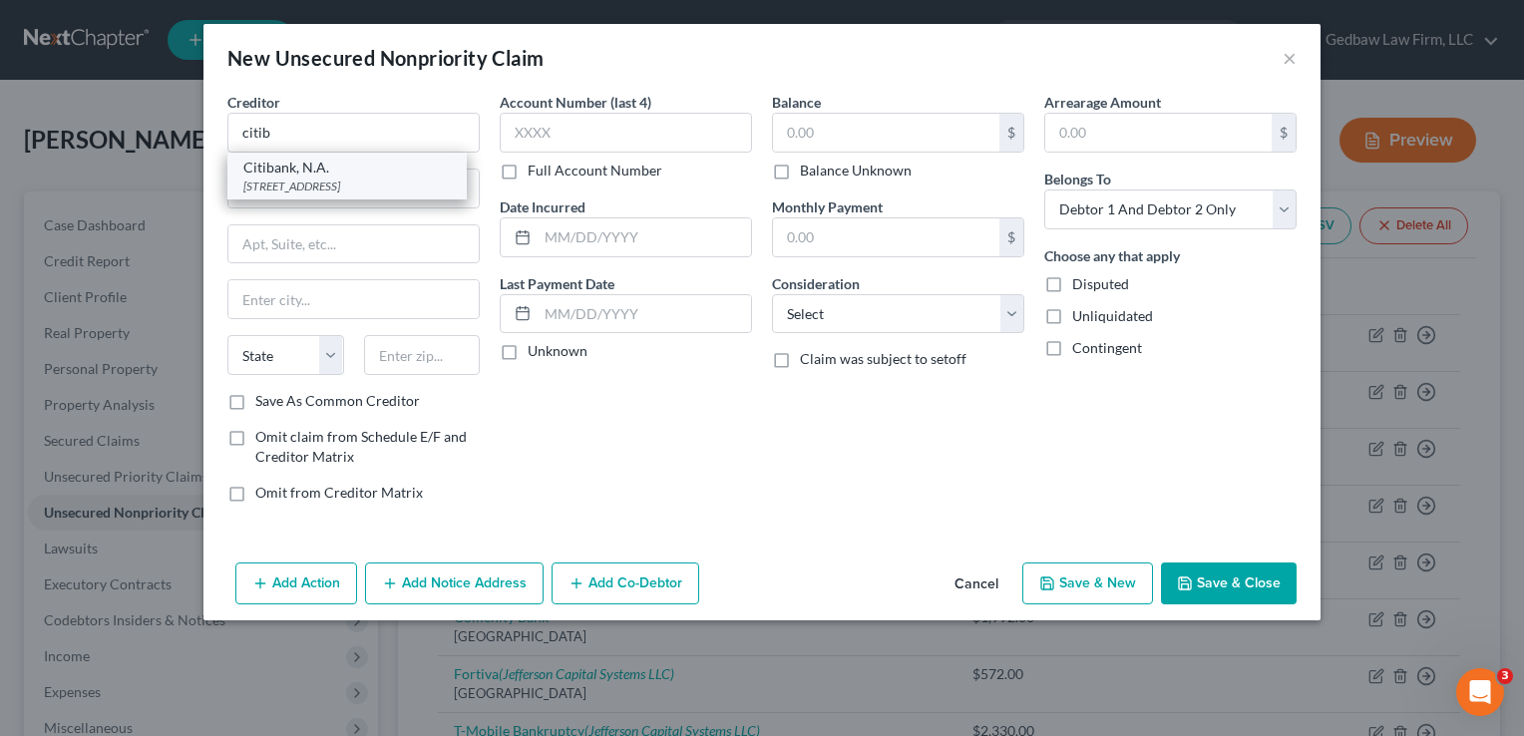
click at [395, 184] on div "[STREET_ADDRESS]" at bounding box center [346, 186] width 207 height 17
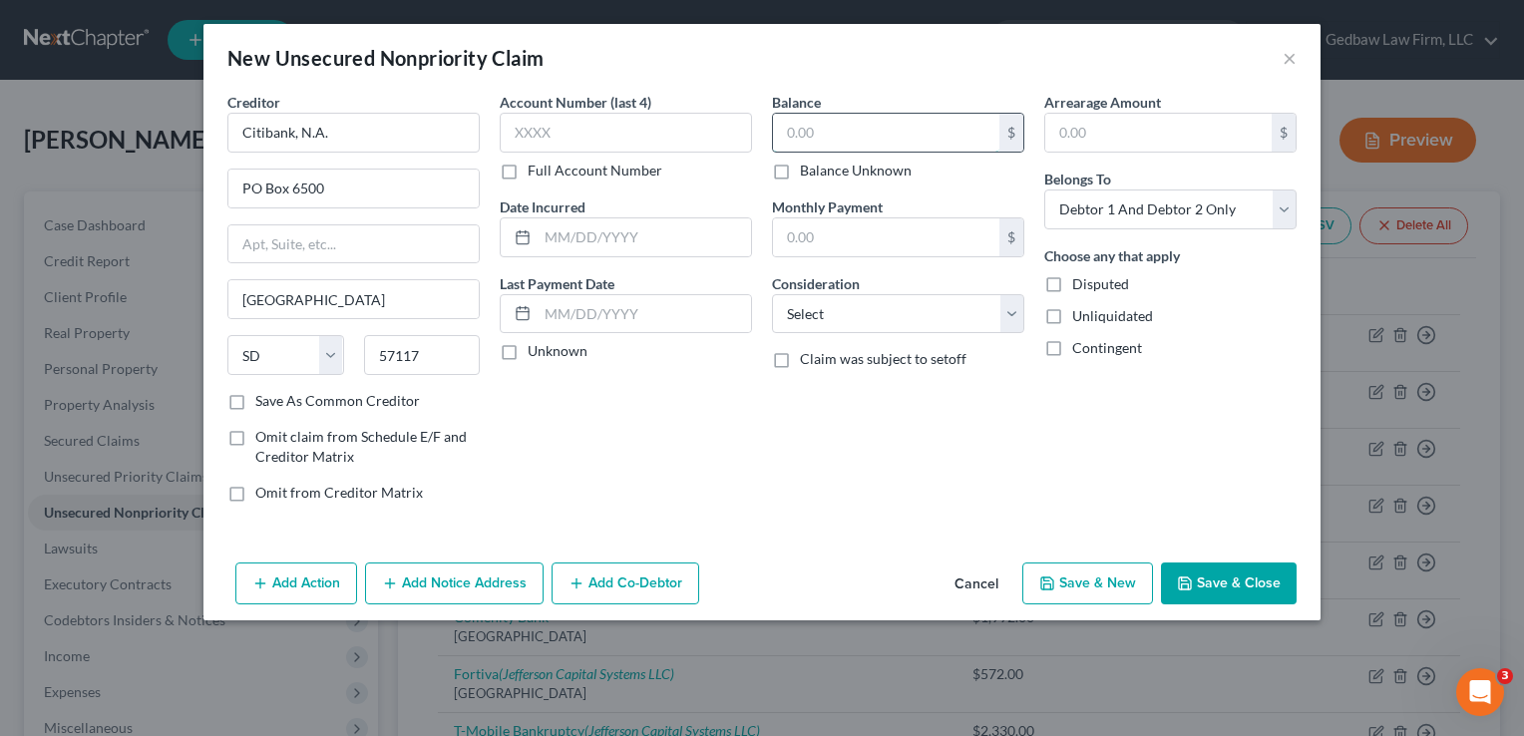
click at [842, 138] on input "text" at bounding box center [886, 133] width 226 height 38
click at [1251, 206] on select "Select Debtor 1 Only Debtor 2 Only Debtor 1 And Debtor 2 Only At Least One Of T…" at bounding box center [1170, 209] width 252 height 40
click at [1044, 189] on select "Select Debtor 1 Only Debtor 2 Only Debtor 1 And Debtor 2 Only At Least One Of T…" at bounding box center [1170, 209] width 252 height 40
click at [926, 323] on select "Select Cable / Satellite Services Collection Agency Credit Card Debt Debt Couns…" at bounding box center [898, 314] width 252 height 40
click at [772, 294] on select "Select Cable / Satellite Services Collection Agency Credit Card Debt Debt Couns…" at bounding box center [898, 314] width 252 height 40
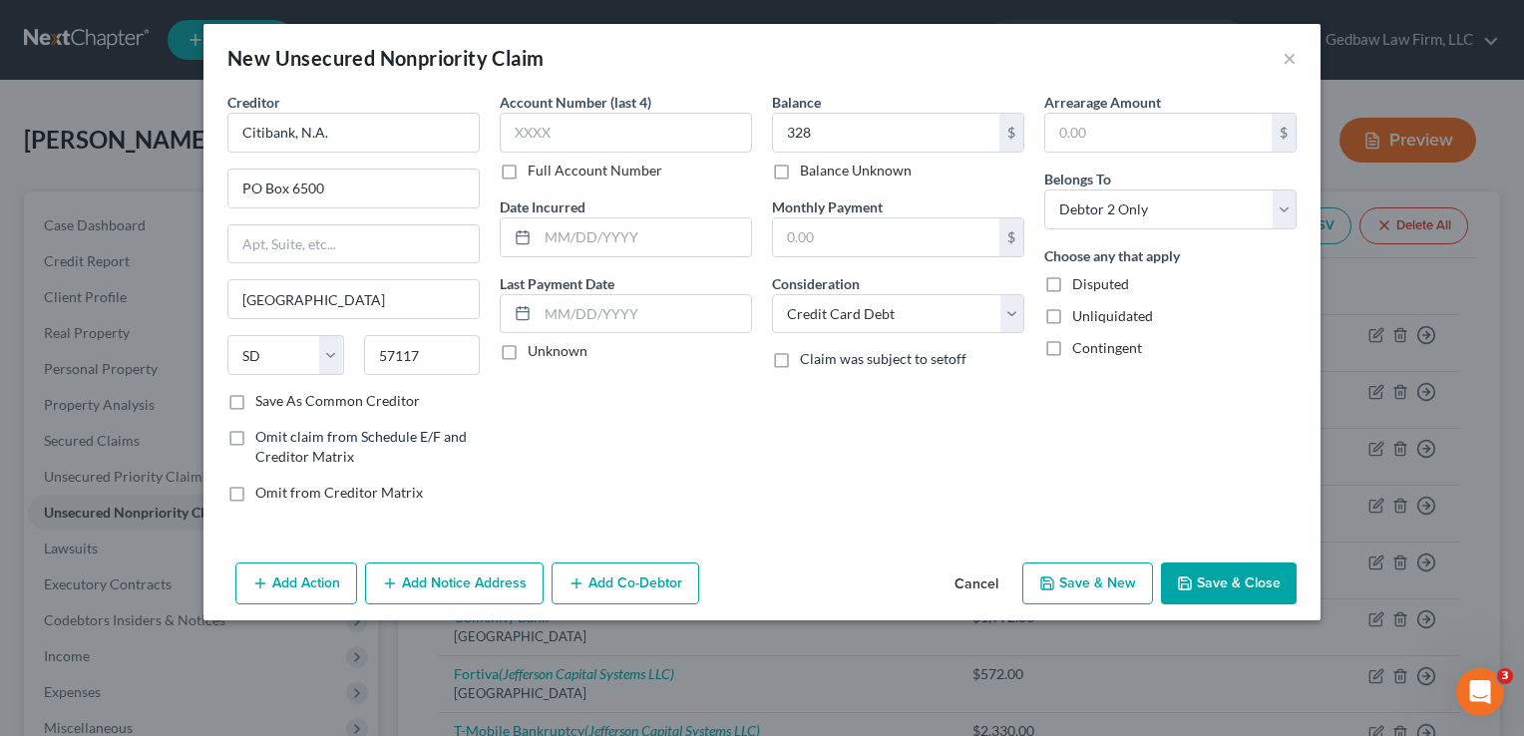
click at [1114, 588] on button "Save & New" at bounding box center [1087, 583] width 131 height 42
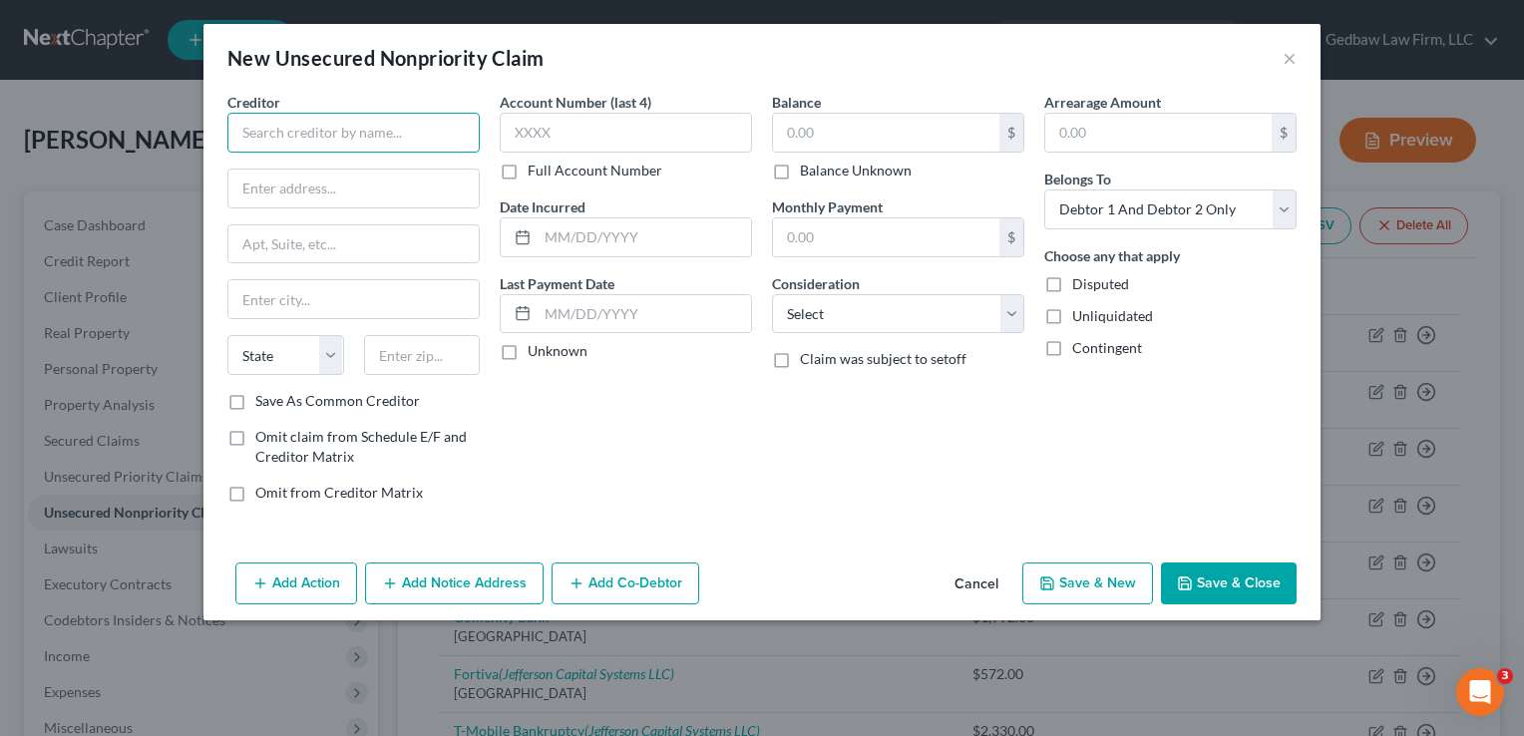
click at [417, 115] on input "text" at bounding box center [353, 133] width 252 height 40
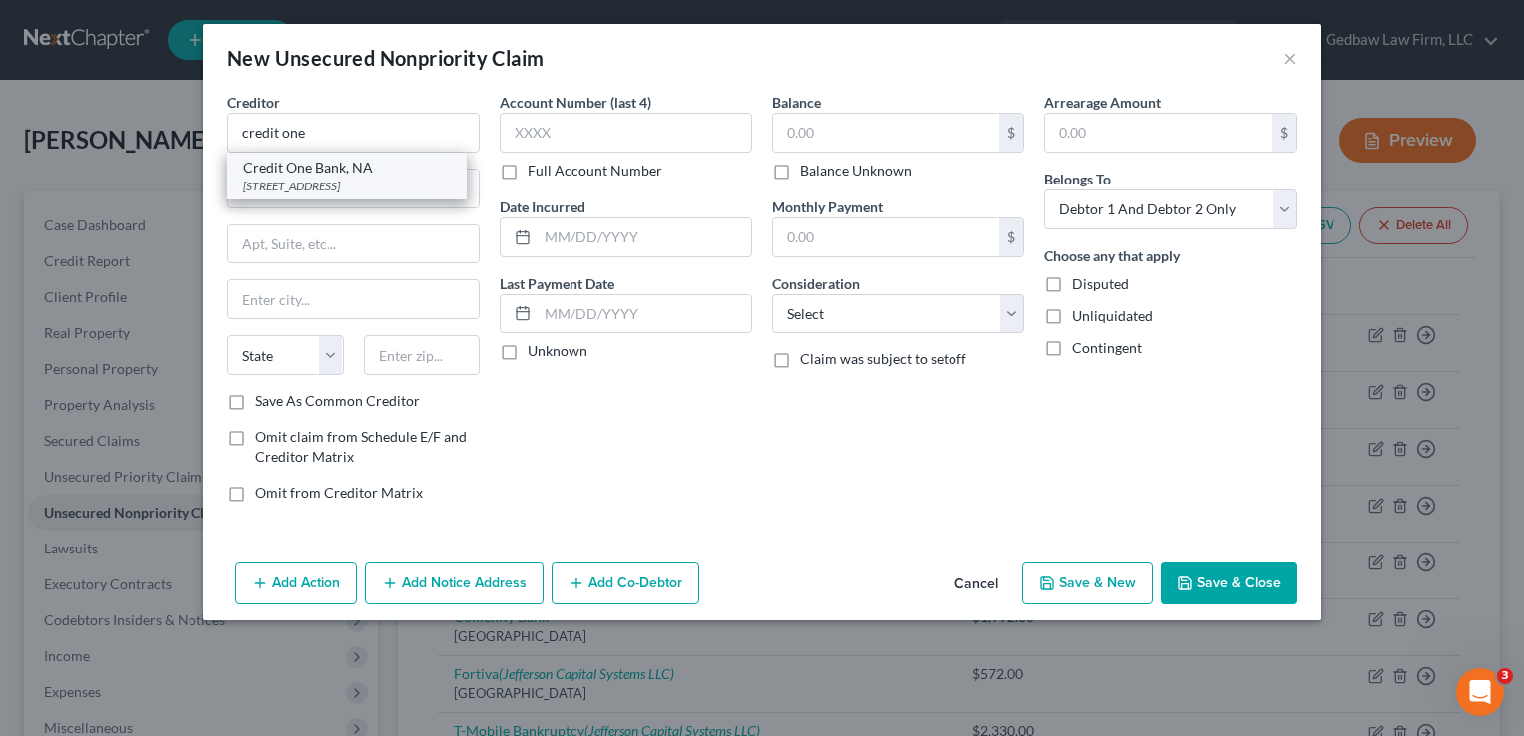
click at [370, 174] on div "Credit One Bank, NA" at bounding box center [346, 168] width 207 height 20
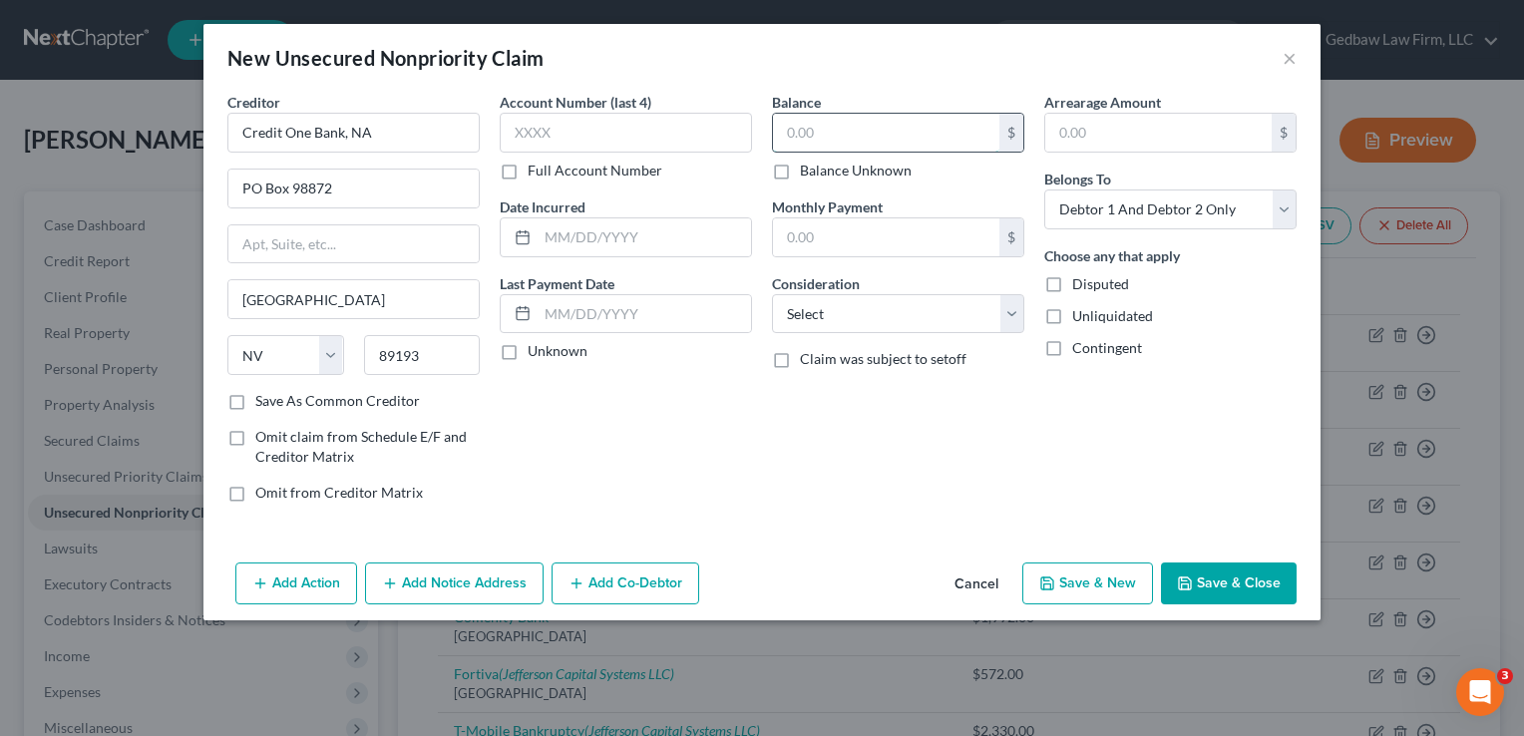
click at [829, 124] on input "text" at bounding box center [886, 133] width 226 height 38
click at [1234, 201] on select "Select Debtor 1 Only Debtor 2 Only Debtor 1 And Debtor 2 Only At Least One Of T…" at bounding box center [1170, 209] width 252 height 40
click at [1044, 189] on select "Select Debtor 1 Only Debtor 2 Only Debtor 1 And Debtor 2 Only At Least One Of T…" at bounding box center [1170, 209] width 252 height 40
click at [958, 317] on select "Select Cable / Satellite Services Collection Agency Credit Card Debt Debt Couns…" at bounding box center [898, 314] width 252 height 40
click at [772, 294] on select "Select Cable / Satellite Services Collection Agency Credit Card Debt Debt Couns…" at bounding box center [898, 314] width 252 height 40
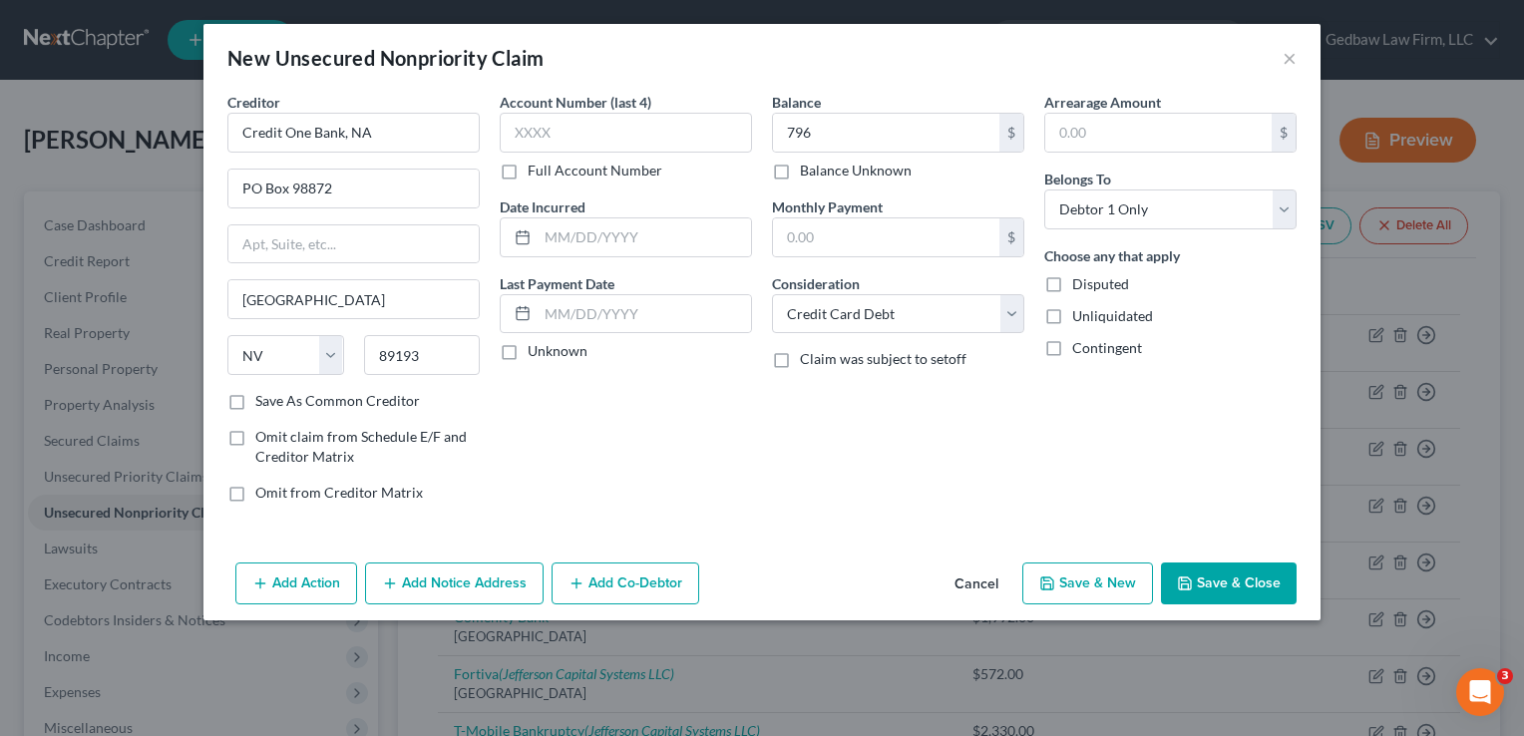
click at [1126, 589] on button "Save & New" at bounding box center [1087, 583] width 131 height 42
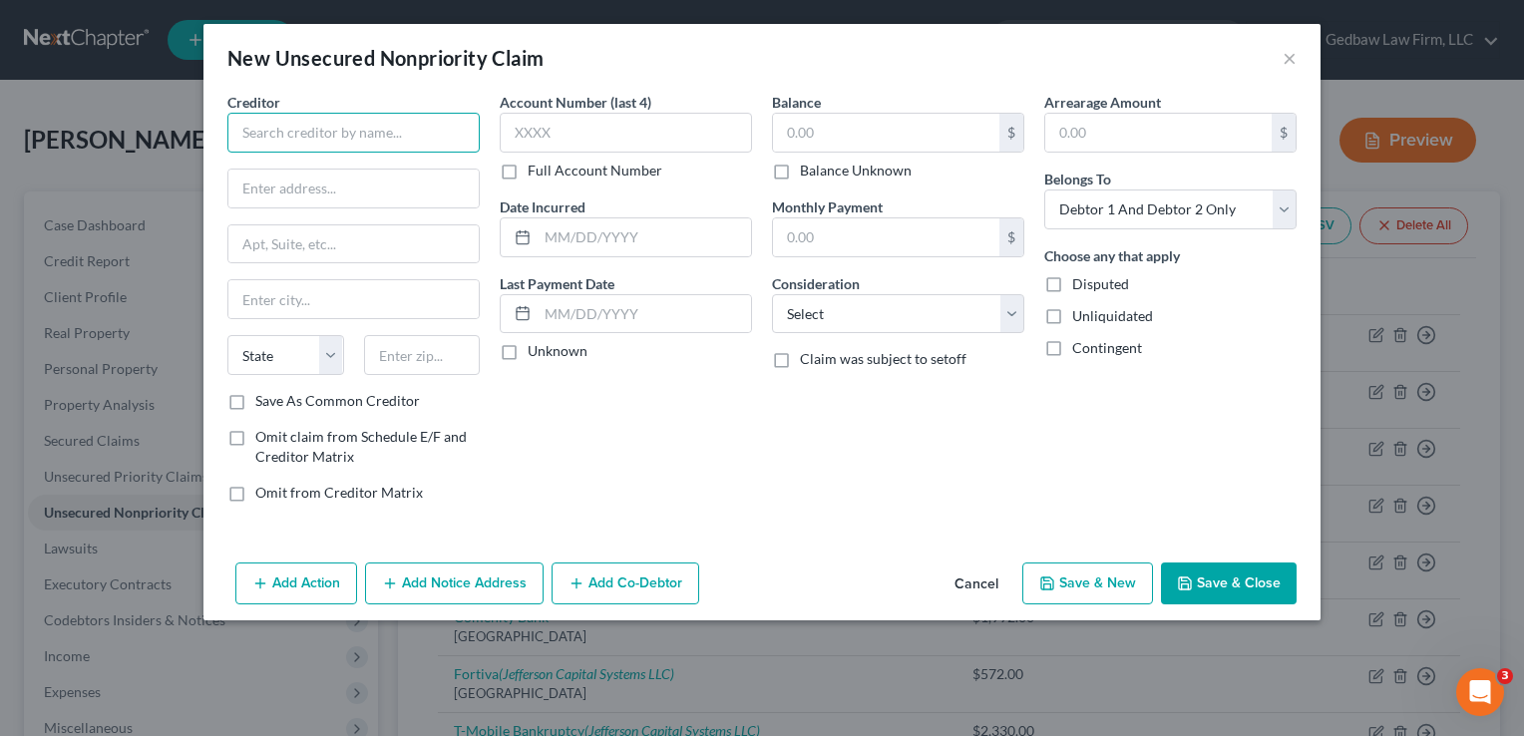
click at [407, 130] on input "text" at bounding box center [353, 133] width 252 height 40
click at [402, 193] on input "text" at bounding box center [353, 189] width 250 height 38
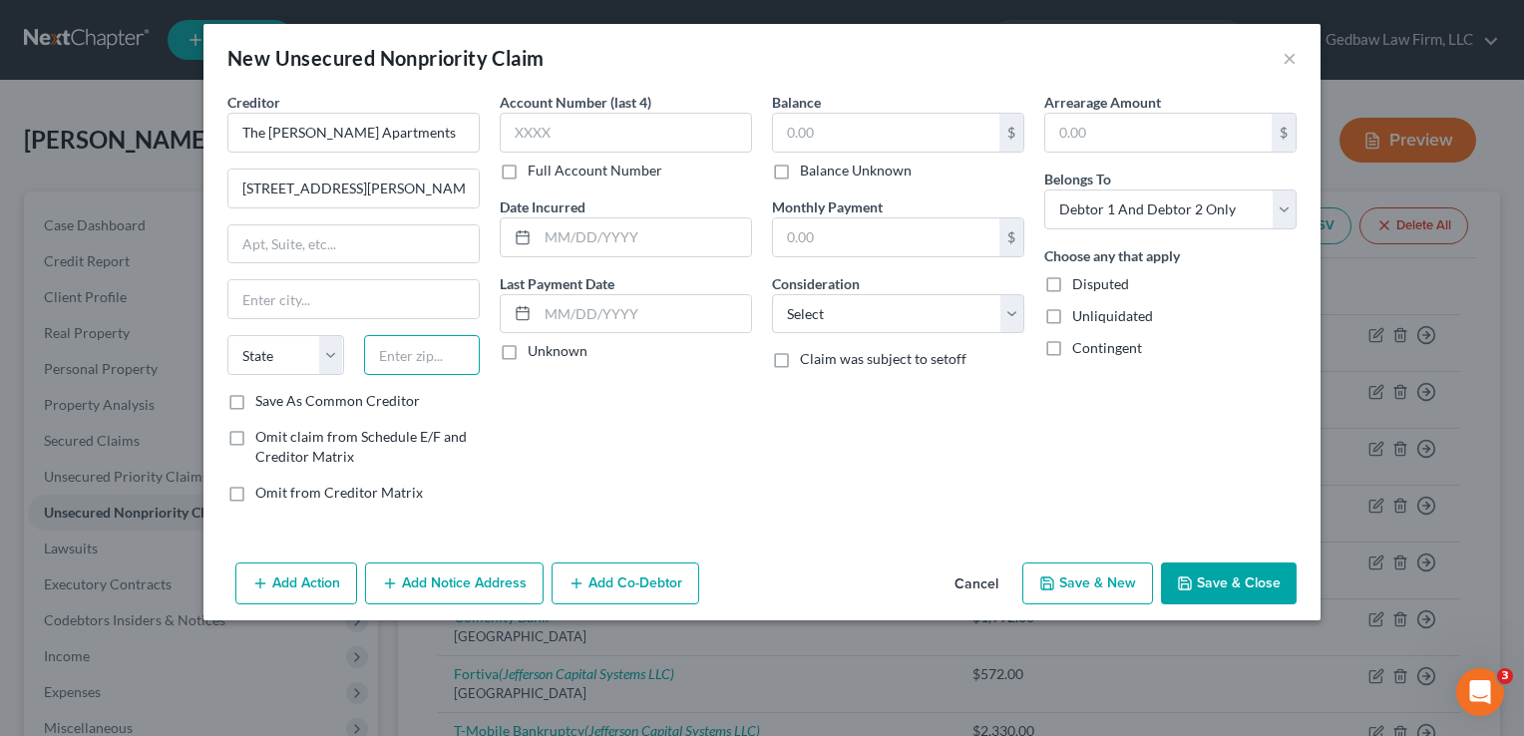
click at [421, 362] on input "text" at bounding box center [422, 355] width 117 height 40
click at [556, 441] on div "Account Number (last 4) Full Account Number Date Incurred Last Payment Date Unk…" at bounding box center [626, 305] width 272 height 427
drag, startPoint x: 372, startPoint y: 292, endPoint x: 237, endPoint y: 297, distance: 134.7
click at [237, 297] on input "Shawnee Mission" at bounding box center [353, 299] width 250 height 38
click at [255, 405] on label "Save As Common Creditor" at bounding box center [337, 401] width 165 height 20
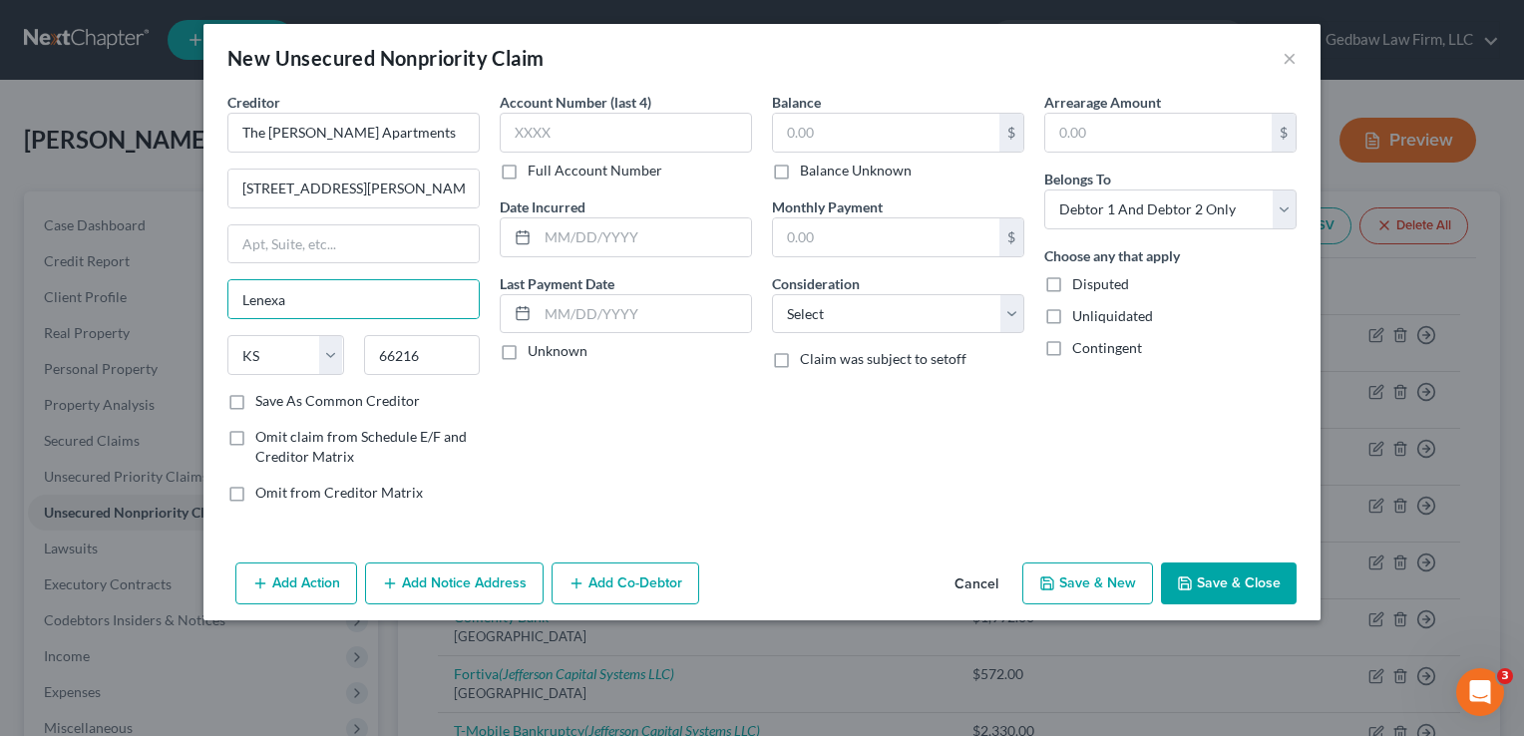
click at [263, 404] on input "Save As Common Creditor" at bounding box center [269, 397] width 13 height 13
click at [833, 134] on input "text" at bounding box center [886, 133] width 226 height 38
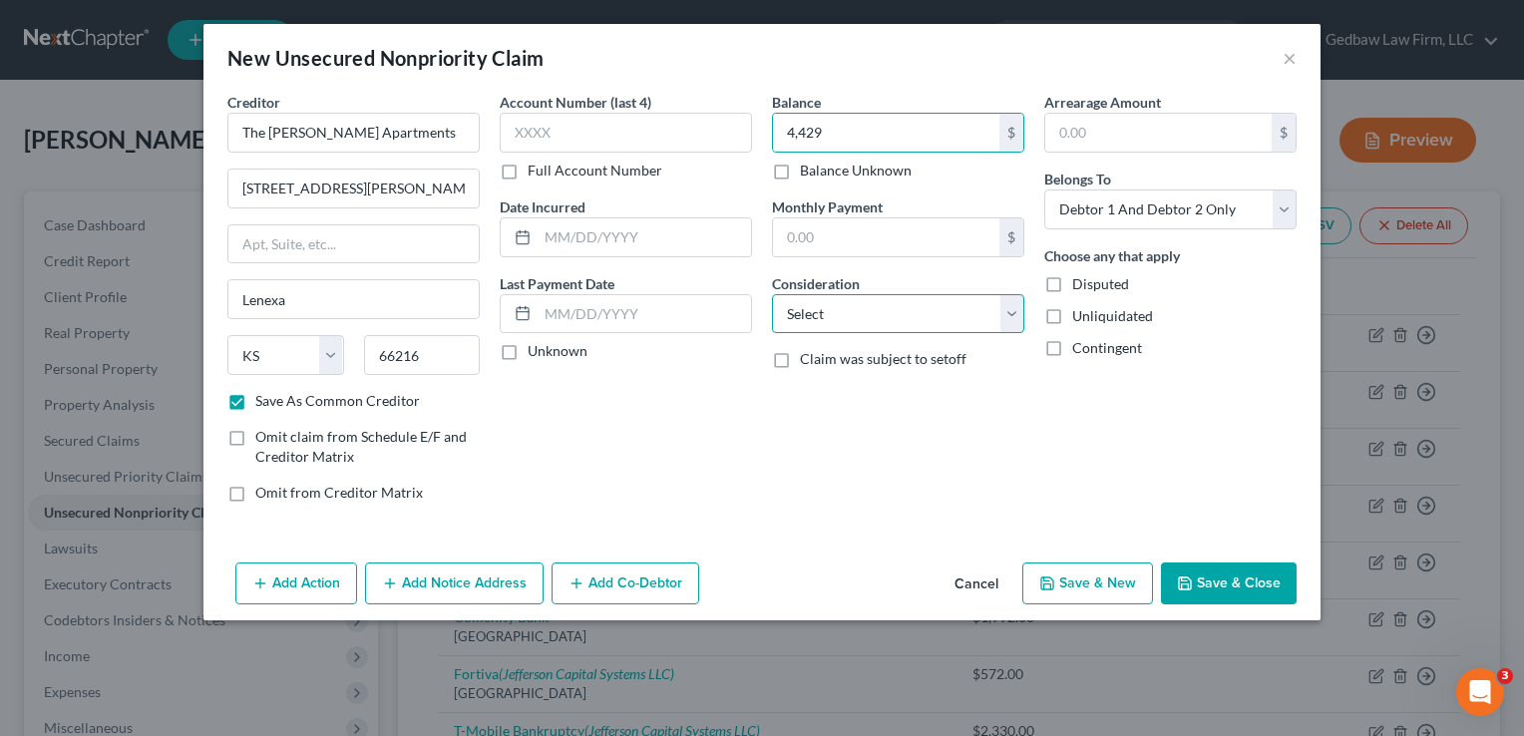
click at [943, 317] on select "Select Cable / Satellite Services Collection Agency Credit Card Debt Debt Couns…" at bounding box center [898, 314] width 252 height 40
click at [772, 294] on select "Select Cable / Satellite Services Collection Agency Credit Card Debt Debt Couns…" at bounding box center [898, 314] width 252 height 40
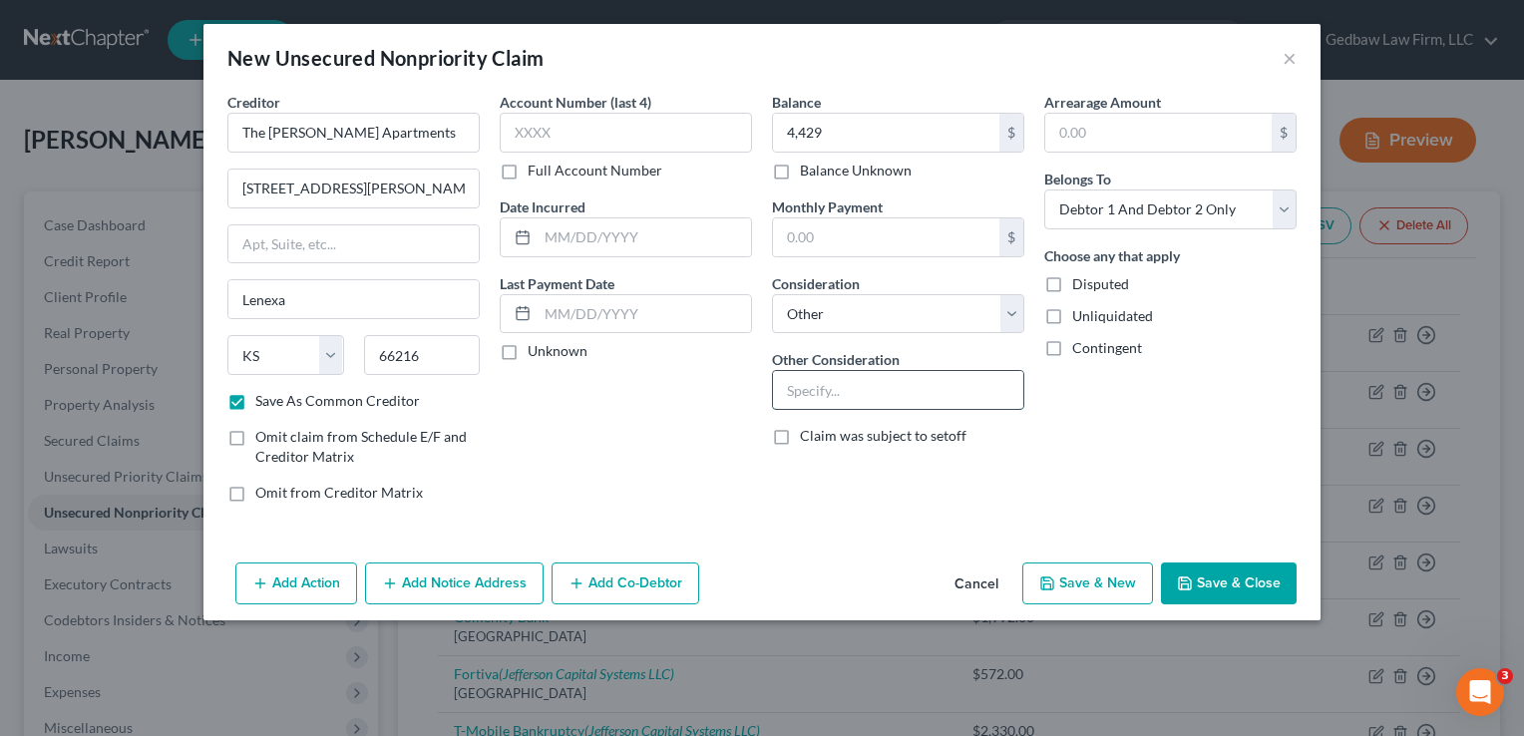
click at [937, 397] on input "text" at bounding box center [898, 390] width 250 height 38
click at [1241, 205] on select "Select Debtor 1 Only Debtor 2 Only Debtor 1 And Debtor 2 Only At Least One Of T…" at bounding box center [1170, 209] width 252 height 40
click at [1044, 189] on select "Select Debtor 1 Only Debtor 2 Only Debtor 1 And Debtor 2 Only At Least One Of T…" at bounding box center [1170, 209] width 252 height 40
click at [481, 588] on button "Add Notice Address" at bounding box center [454, 583] width 179 height 42
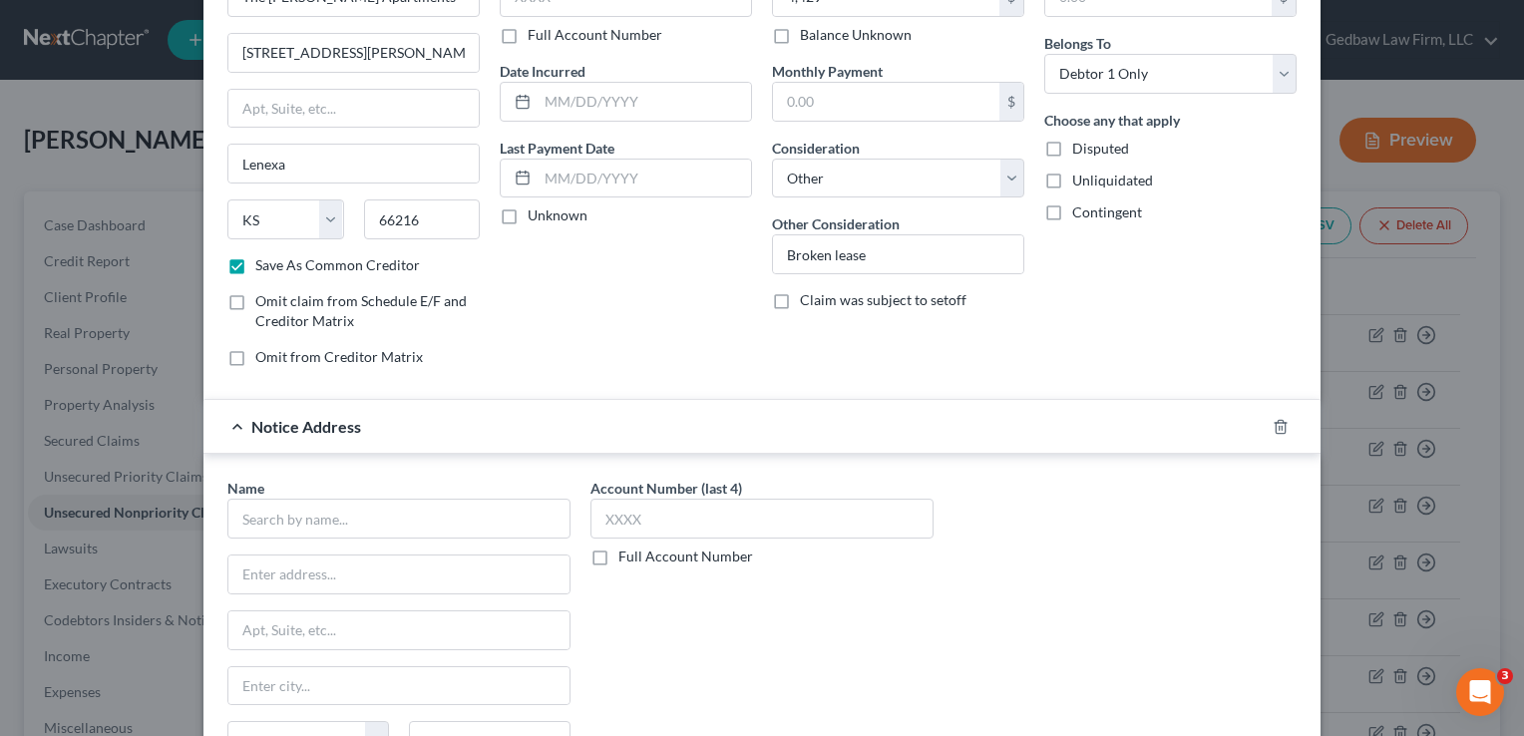
scroll to position [150, 0]
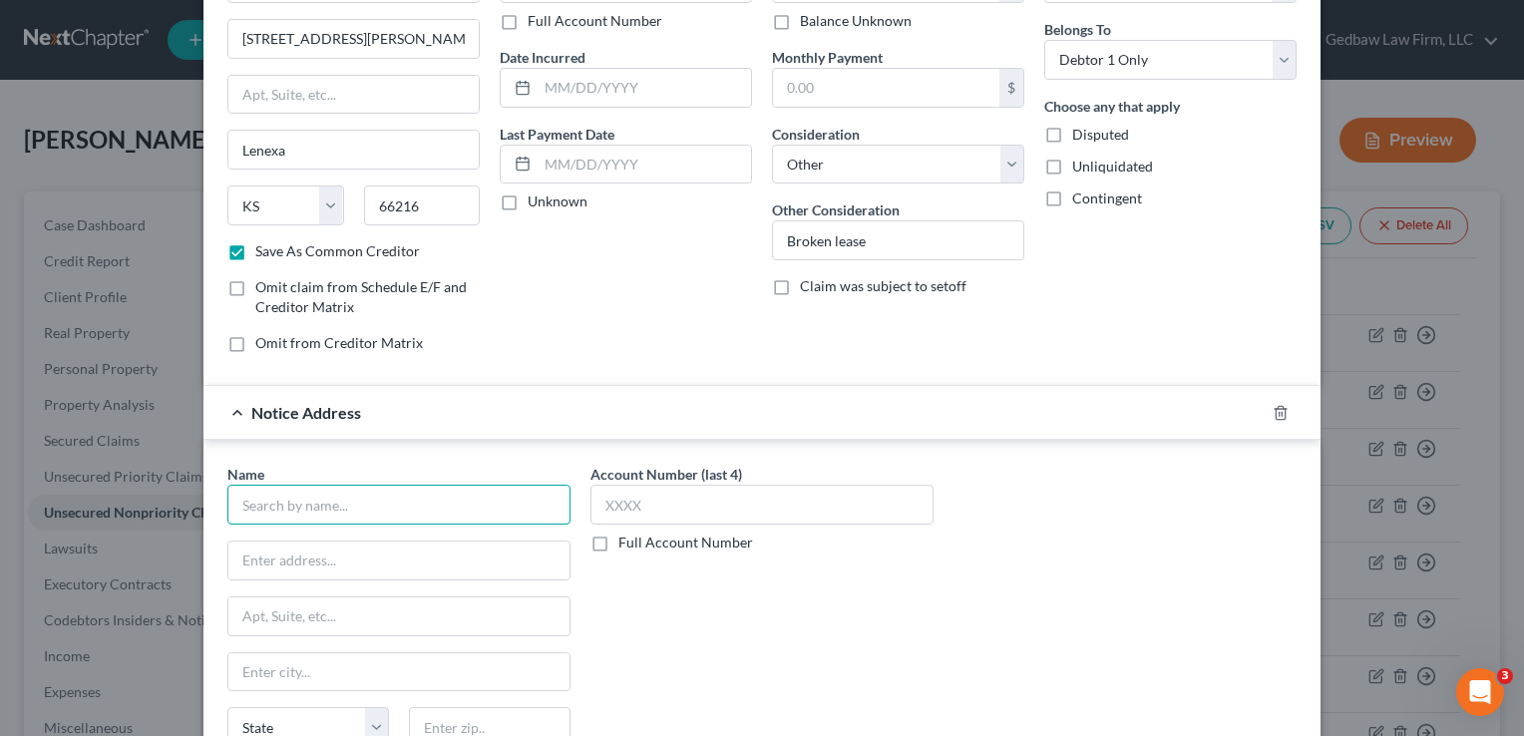
click at [475, 506] on input "text" at bounding box center [398, 505] width 343 height 40
click at [503, 552] on input "text" at bounding box center [398, 561] width 341 height 38
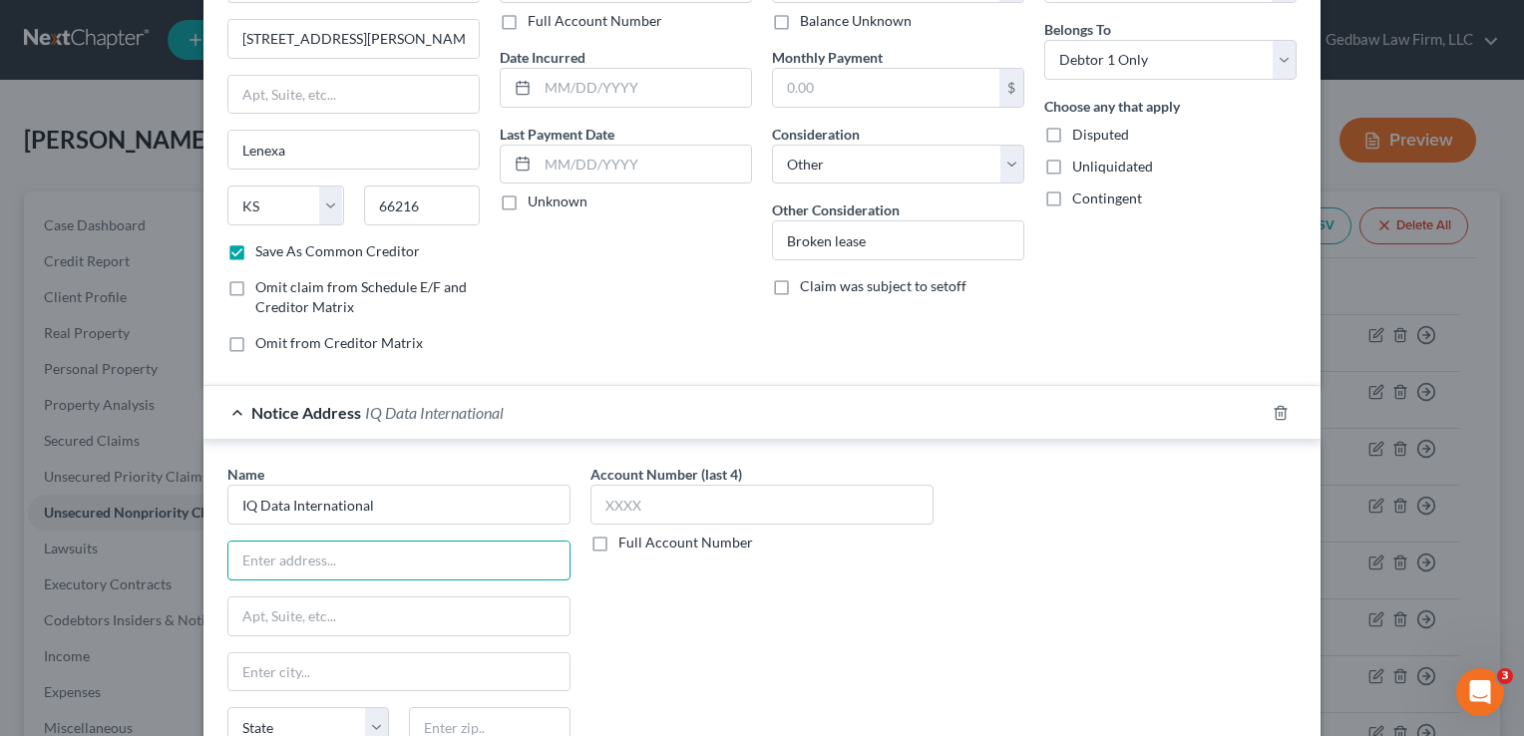
paste input "[GEOGRAPHIC_DATA][PERSON_NAME]"
click at [271, 556] on input "[GEOGRAPHIC_DATA][PERSON_NAME]" at bounding box center [398, 561] width 341 height 38
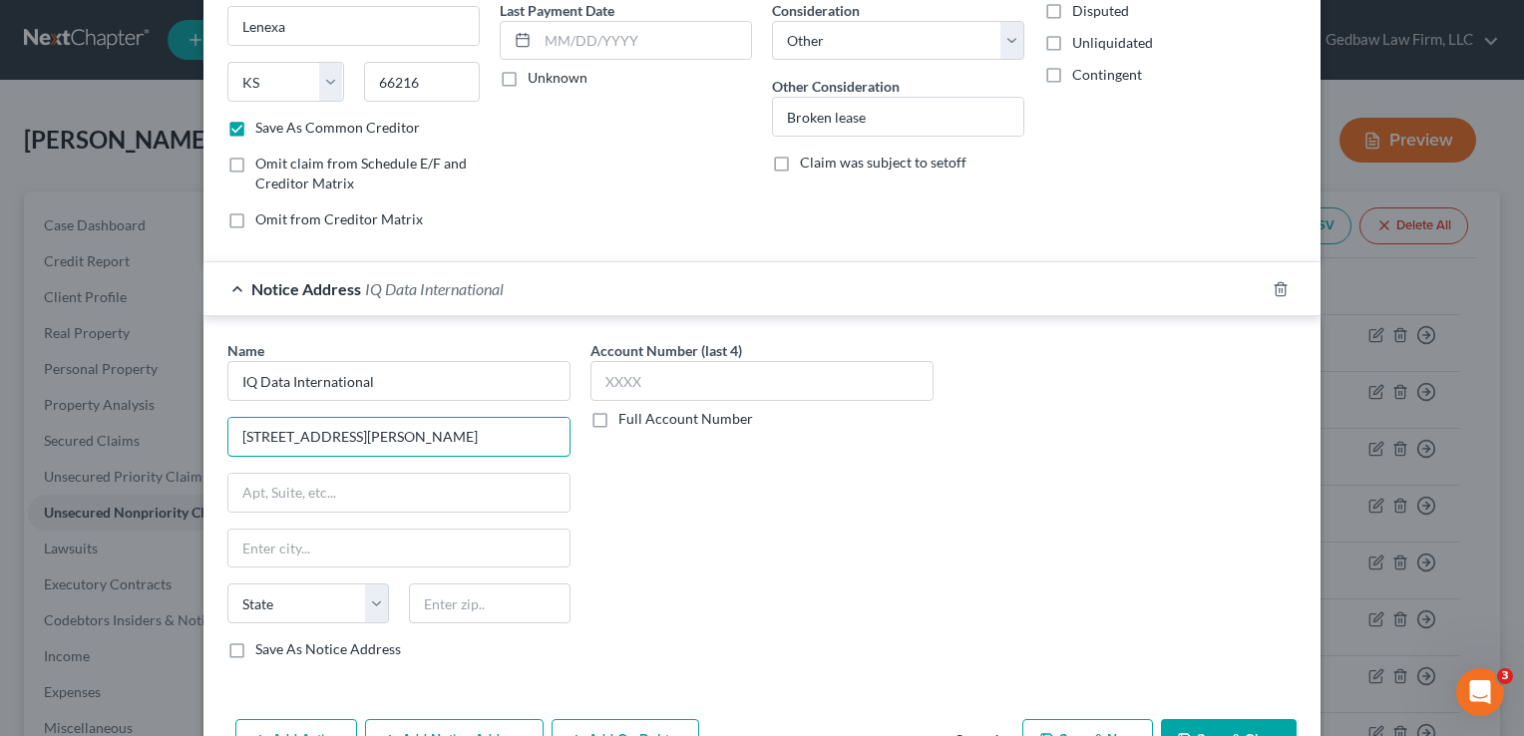
scroll to position [274, 0]
click at [531, 595] on input "text" at bounding box center [490, 602] width 162 height 40
click at [739, 588] on div "Account Number (last 4) Full Account Number" at bounding box center [761, 506] width 363 height 335
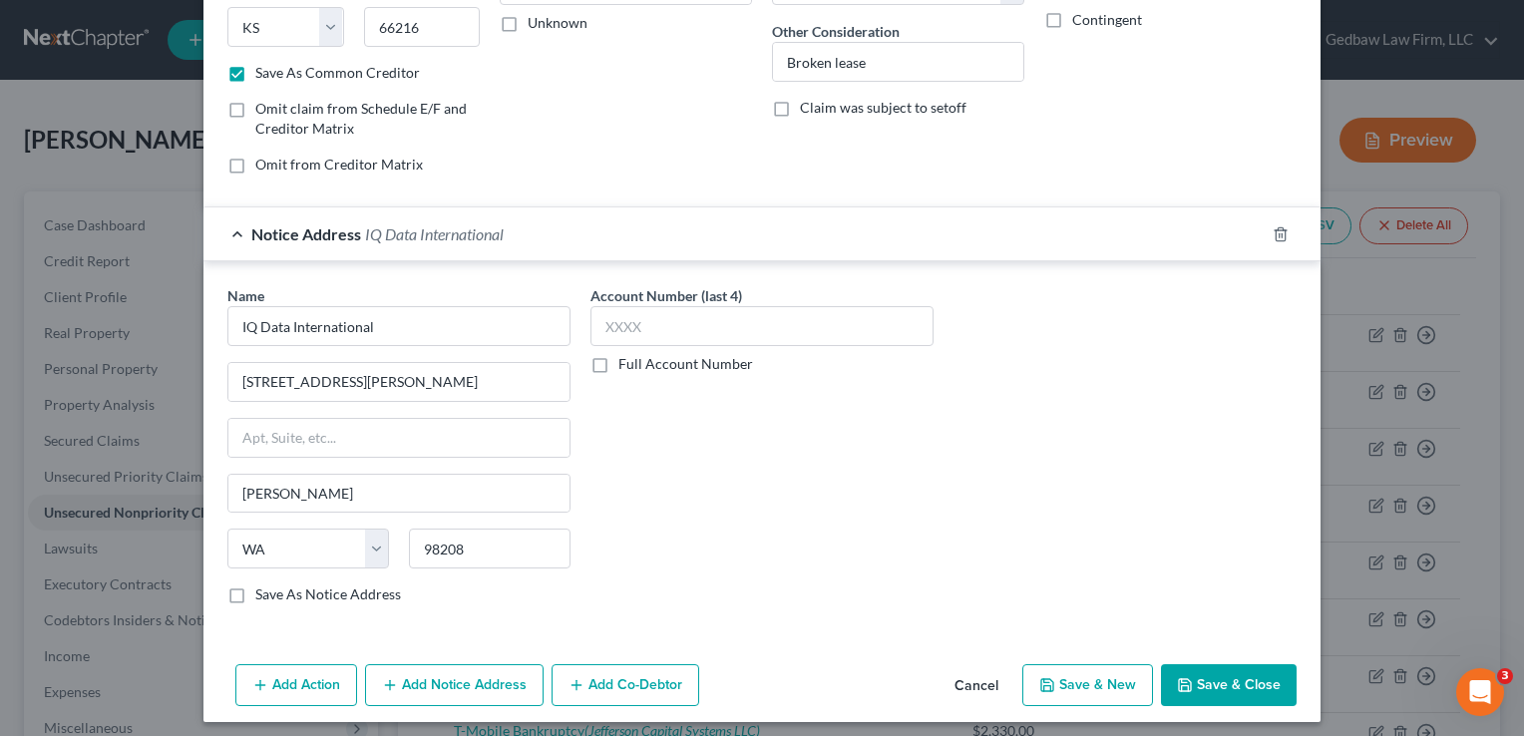
scroll to position [333, 0]
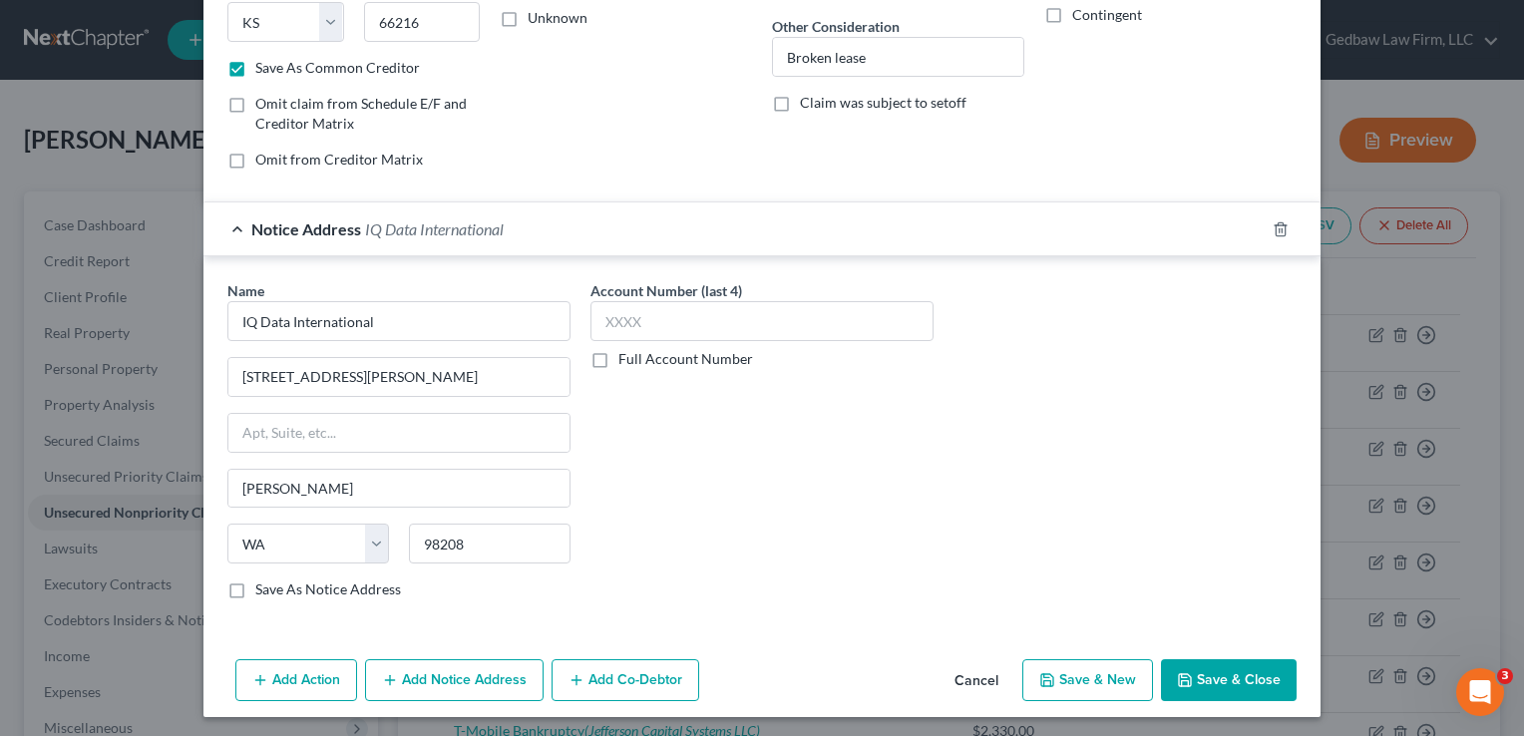
click at [255, 588] on label "Save As Notice Address" at bounding box center [328, 589] width 146 height 20
click at [263, 588] on input "Save As Notice Address" at bounding box center [269, 585] width 13 height 13
click at [1108, 681] on button "Save & New" at bounding box center [1087, 680] width 131 height 42
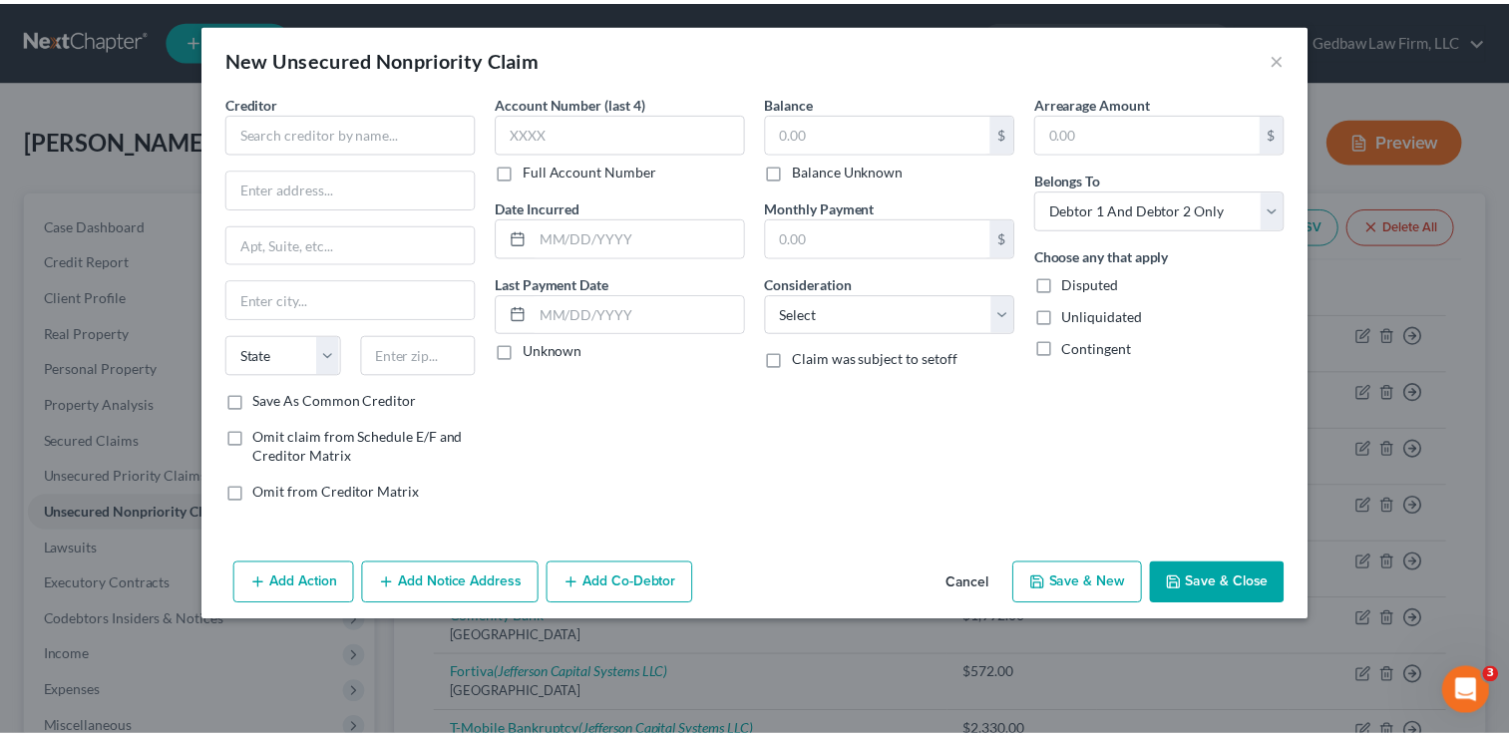
scroll to position [0, 0]
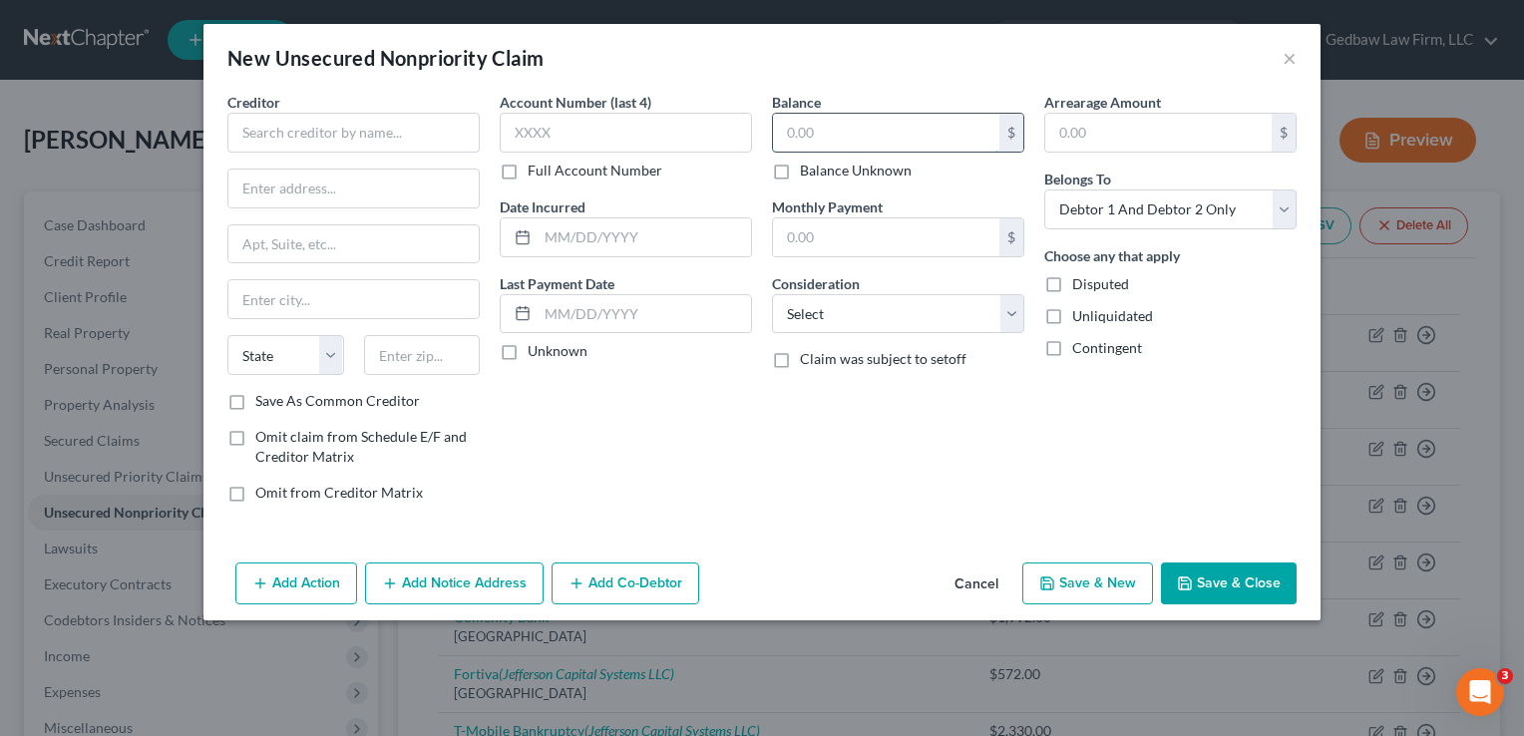
click at [854, 126] on input "text" at bounding box center [886, 133] width 226 height 38
click at [912, 317] on select "Select Cable / Satellite Services Collection Agency Credit Card Debt Debt Couns…" at bounding box center [898, 314] width 252 height 40
click at [772, 294] on select "Select Cable / Satellite Services Collection Agency Credit Card Debt Debt Couns…" at bounding box center [898, 314] width 252 height 40
click at [1225, 202] on select "Select Debtor 1 Only Debtor 2 Only Debtor 1 And Debtor 2 Only At Least One Of T…" at bounding box center [1170, 209] width 252 height 40
click at [1044, 189] on select "Select Debtor 1 Only Debtor 2 Only Debtor 1 And Debtor 2 Only At Least One Of T…" at bounding box center [1170, 209] width 252 height 40
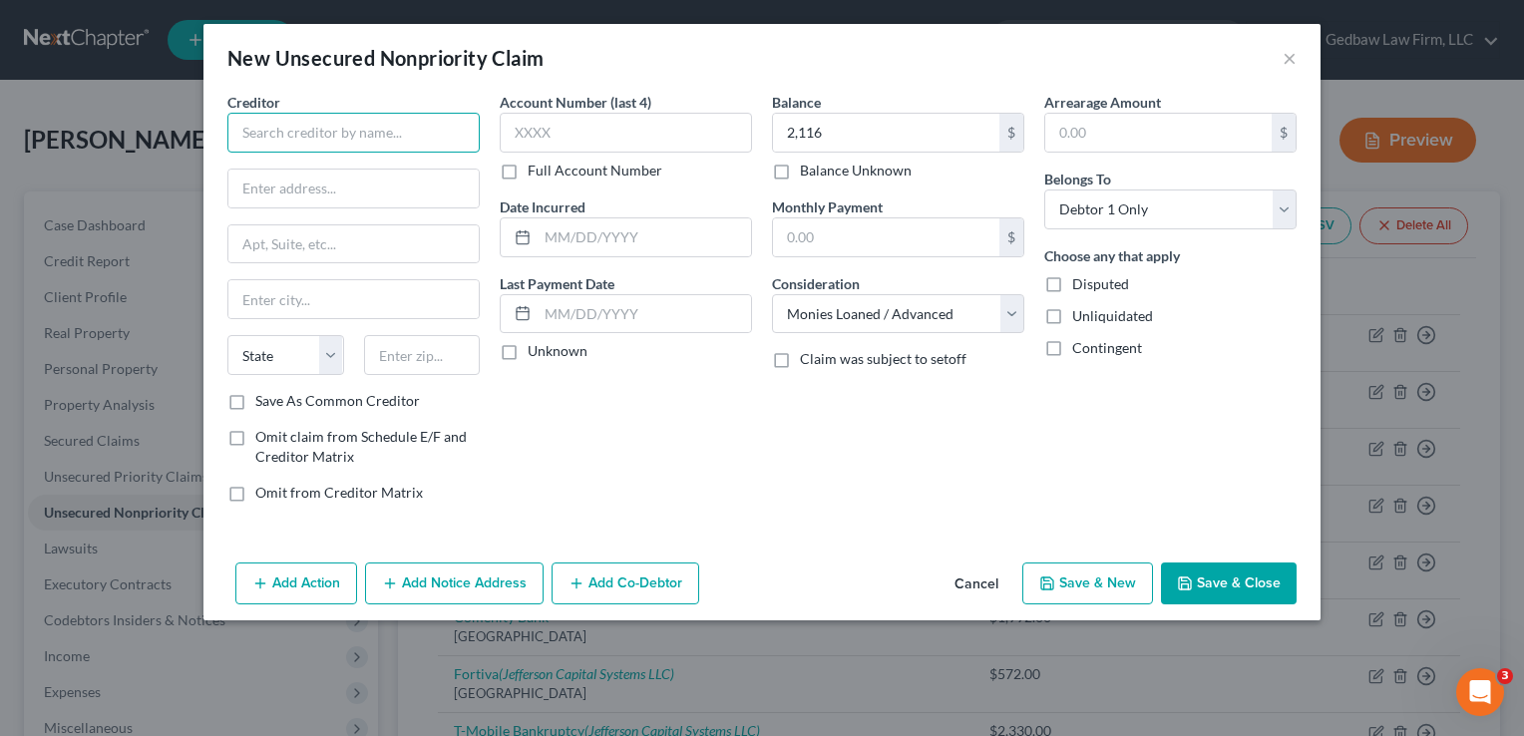
click at [377, 125] on input "text" at bounding box center [353, 133] width 252 height 40
click at [370, 189] on input "text" at bounding box center [353, 189] width 250 height 38
paste input "[STREET_ADDRESS],"
click at [321, 185] on input "[STREET_ADDRESS]," at bounding box center [353, 189] width 250 height 38
click at [434, 352] on input "text" at bounding box center [422, 355] width 117 height 40
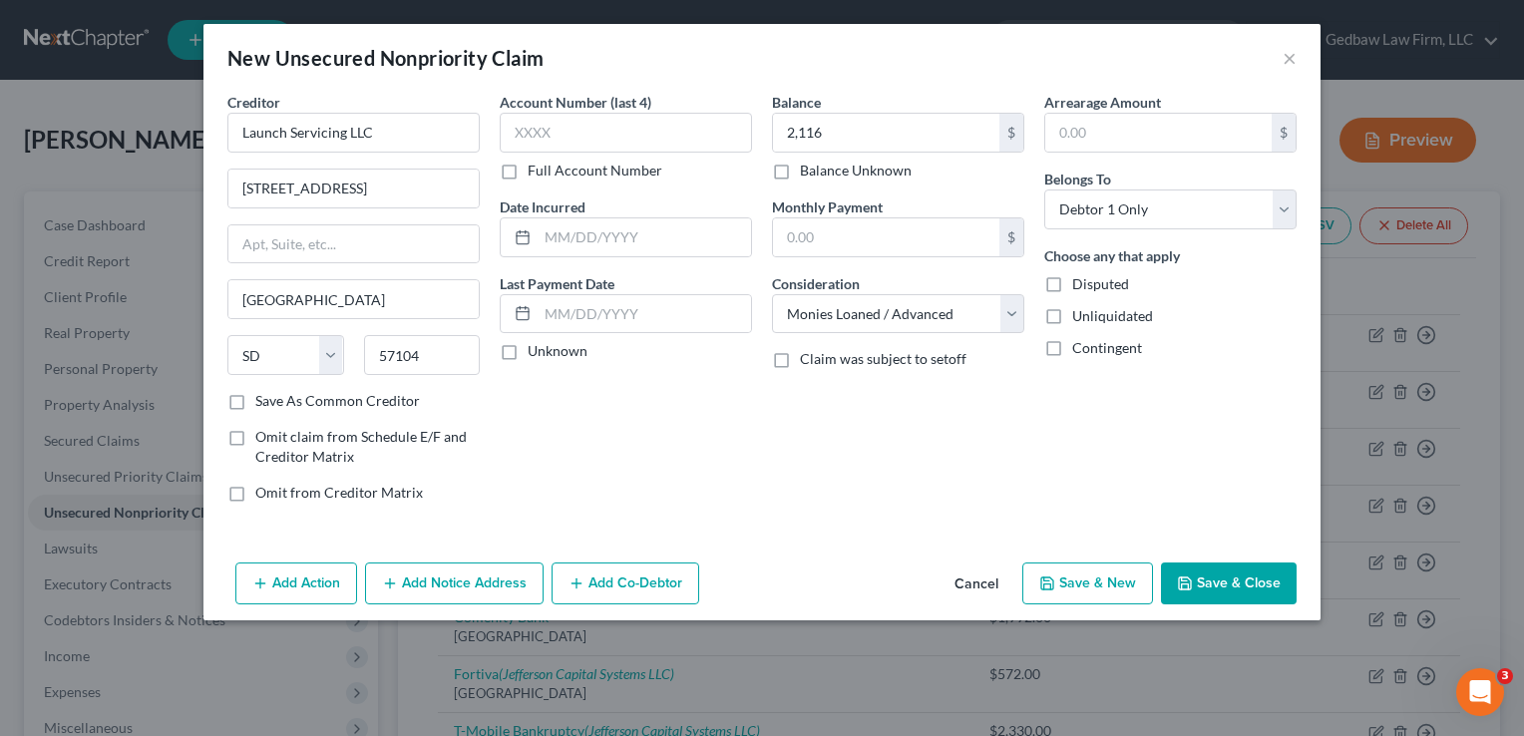
click at [598, 453] on div "Account Number (last 4) Full Account Number Date Incurred Last Payment Date Unk…" at bounding box center [626, 305] width 272 height 427
click at [1113, 583] on button "Save & New" at bounding box center [1087, 583] width 131 height 42
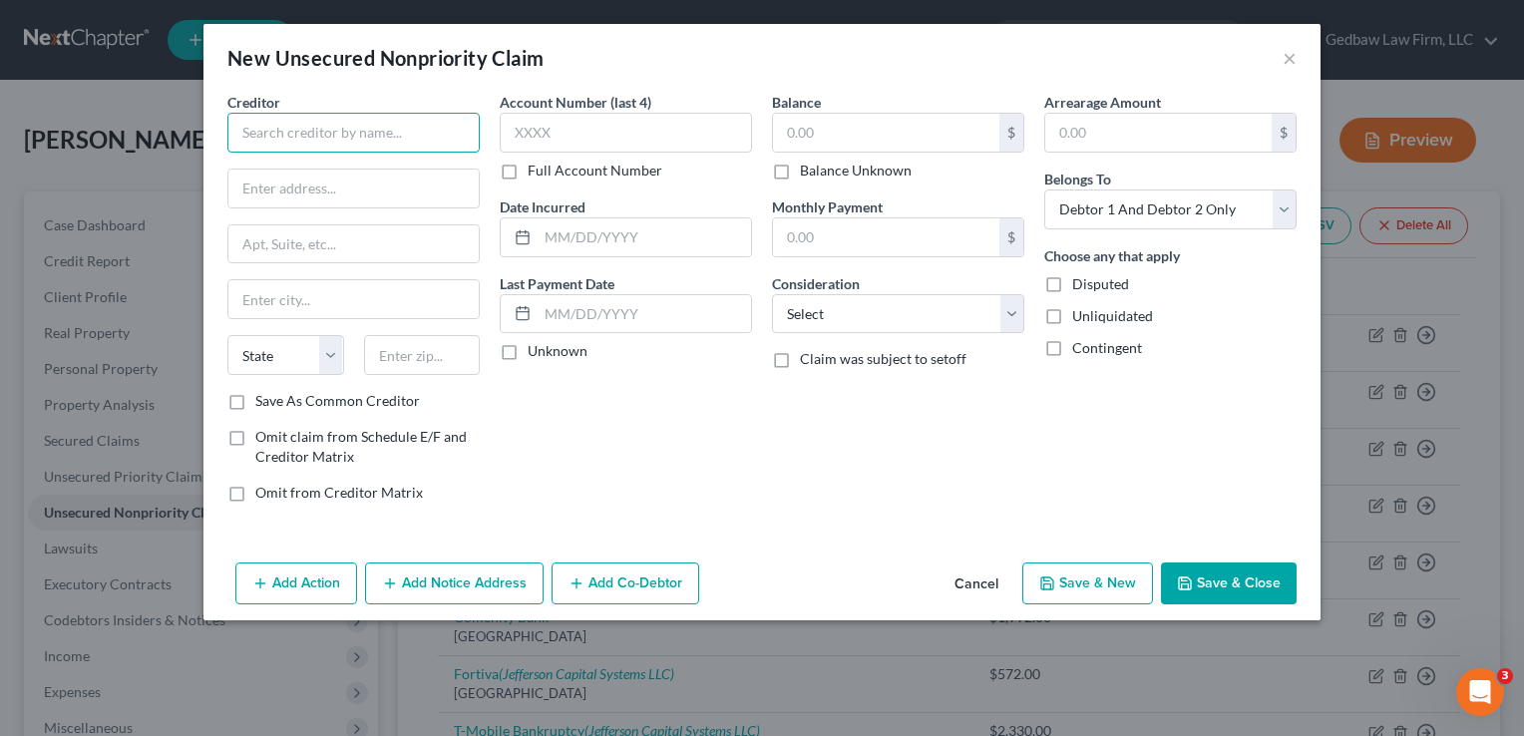
click at [411, 133] on input "text" at bounding box center [353, 133] width 252 height 40
drag, startPoint x: 240, startPoint y: 130, endPoint x: 329, endPoint y: 132, distance: 88.8
click at [329, 132] on input "Luminess Air" at bounding box center [353, 133] width 252 height 40
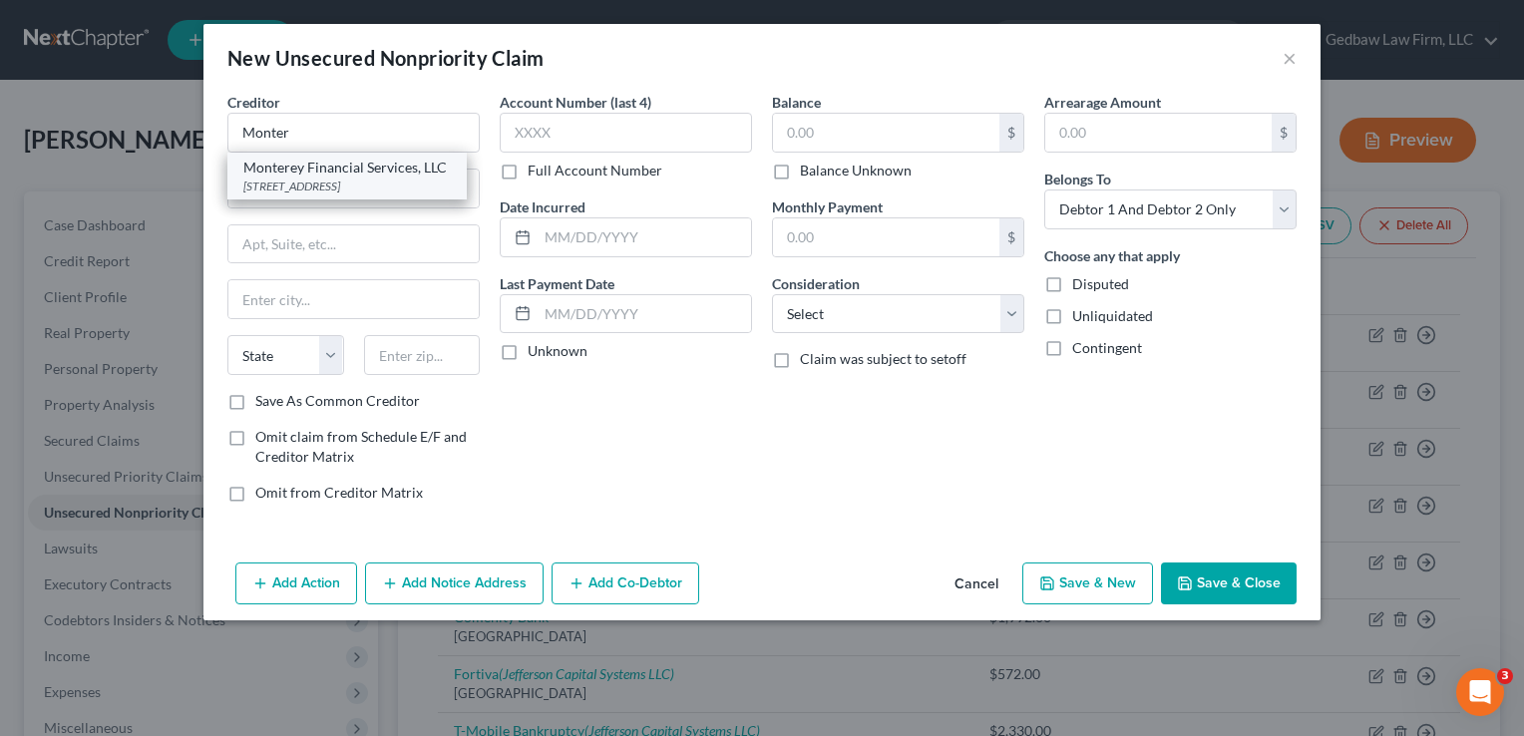
click at [362, 183] on div "[STREET_ADDRESS]" at bounding box center [346, 186] width 207 height 17
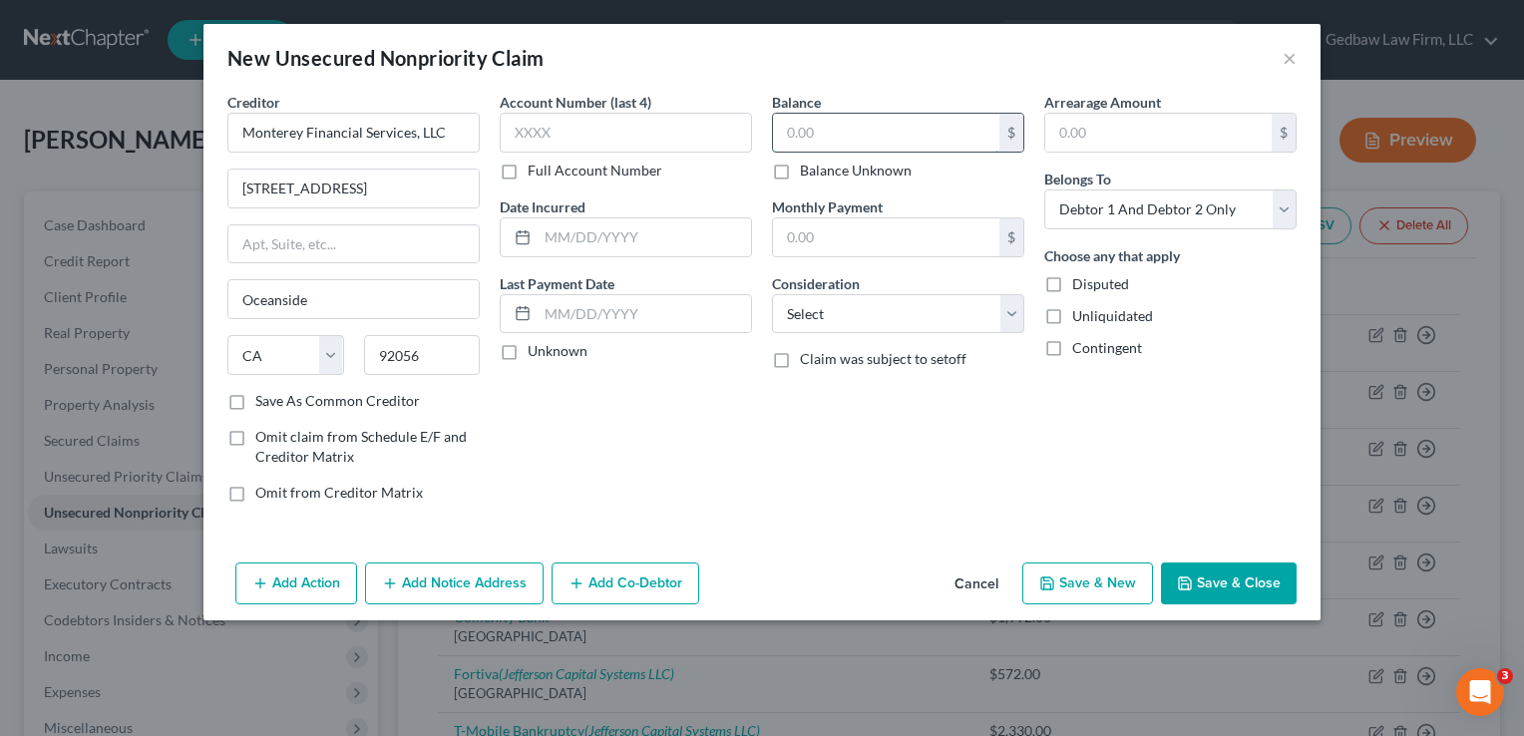
click at [862, 126] on input "text" at bounding box center [886, 133] width 226 height 38
click at [923, 309] on select "Select Cable / Satellite Services Collection Agency Credit Card Debt Debt Couns…" at bounding box center [898, 314] width 252 height 40
click at [772, 294] on select "Select Cable / Satellite Services Collection Agency Credit Card Debt Debt Couns…" at bounding box center [898, 314] width 252 height 40
click at [1238, 209] on select "Select Debtor 1 Only Debtor 2 Only Debtor 1 And Debtor 2 Only At Least One Of T…" at bounding box center [1170, 209] width 252 height 40
click at [1044, 189] on select "Select Debtor 1 Only Debtor 2 Only Debtor 1 And Debtor 2 Only At Least One Of T…" at bounding box center [1170, 209] width 252 height 40
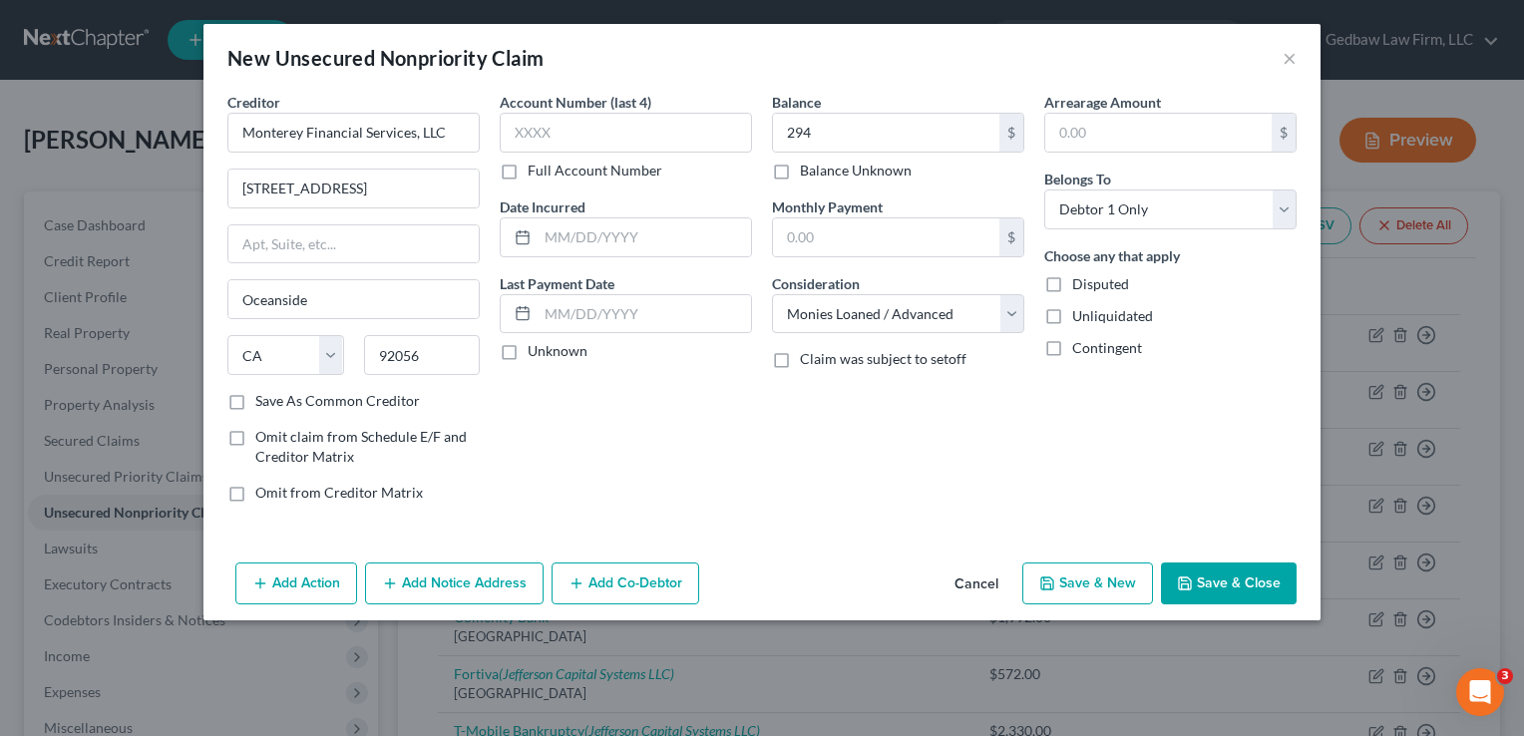
click at [1125, 587] on button "Save & New" at bounding box center [1087, 583] width 131 height 42
click at [375, 134] on input "text" at bounding box center [353, 133] width 252 height 40
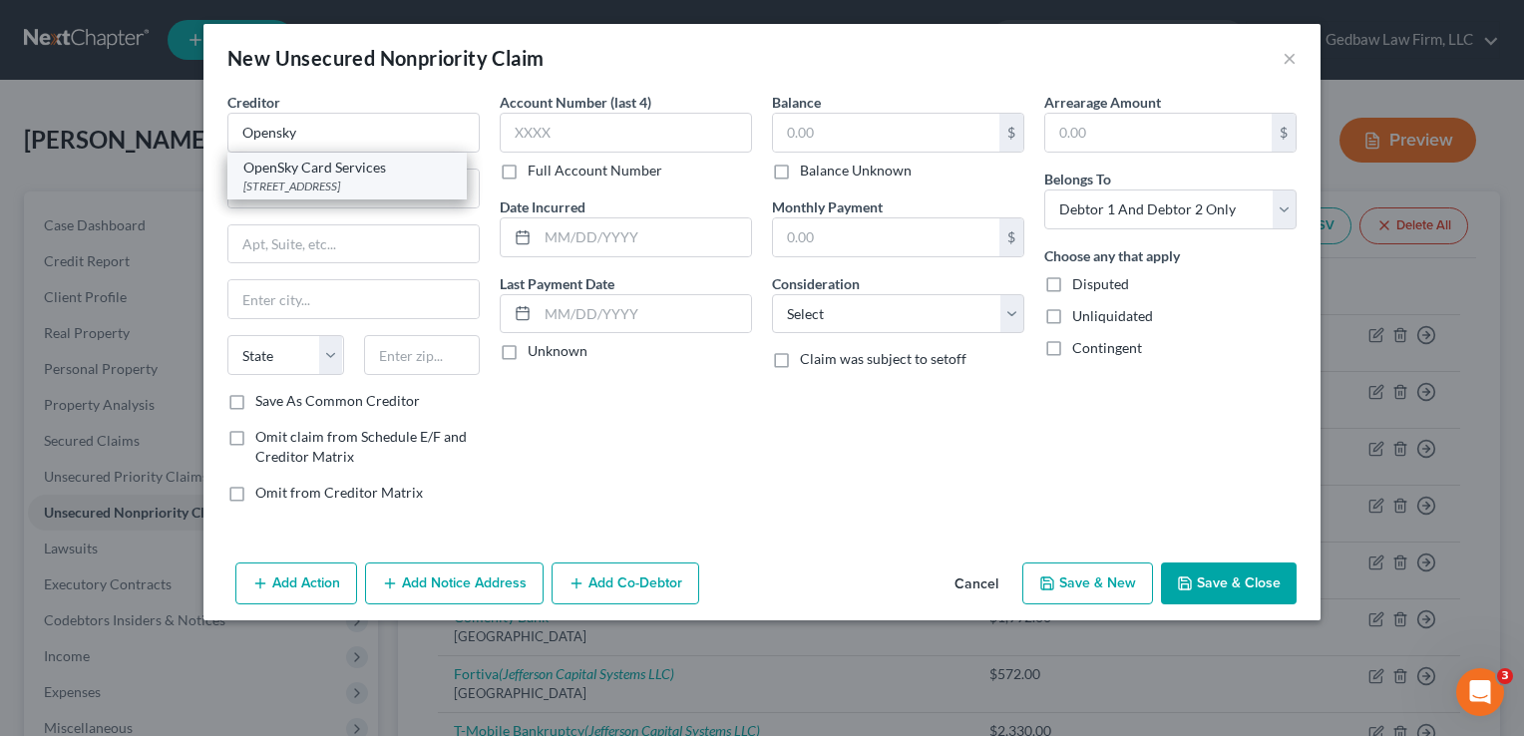
click at [367, 189] on div "[STREET_ADDRESS]" at bounding box center [346, 186] width 207 height 17
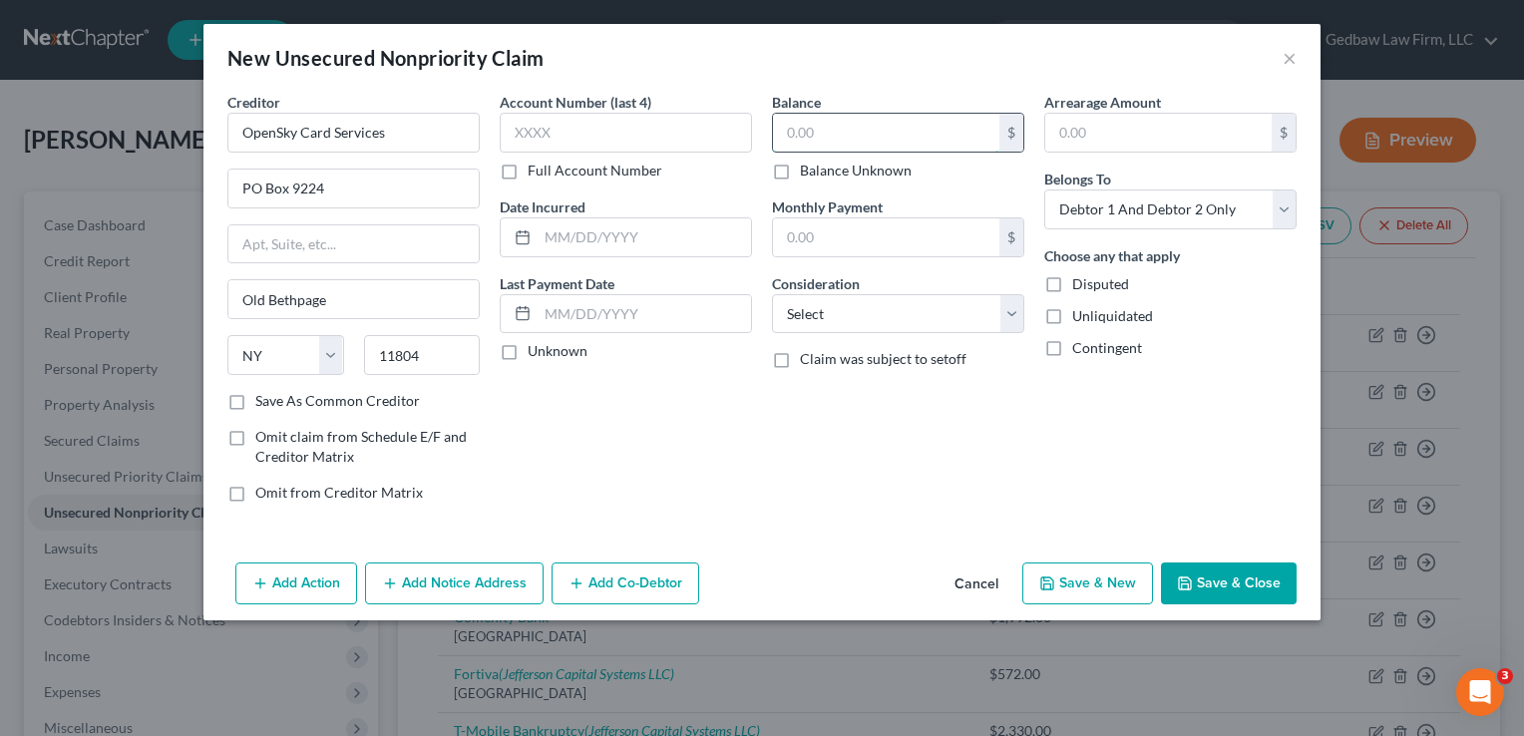
click at [922, 129] on input "text" at bounding box center [886, 133] width 226 height 38
click at [1226, 208] on select "Select Debtor 1 Only Debtor 2 Only Debtor 1 And Debtor 2 Only At Least One Of T…" at bounding box center [1170, 209] width 252 height 40
click at [1044, 189] on select "Select Debtor 1 Only Debtor 2 Only Debtor 1 And Debtor 2 Only At Least One Of T…" at bounding box center [1170, 209] width 252 height 40
click at [952, 305] on select "Select Cable / Satellite Services Collection Agency Credit Card Debt Debt Couns…" at bounding box center [898, 314] width 252 height 40
click at [772, 294] on select "Select Cable / Satellite Services Collection Agency Credit Card Debt Debt Couns…" at bounding box center [898, 314] width 252 height 40
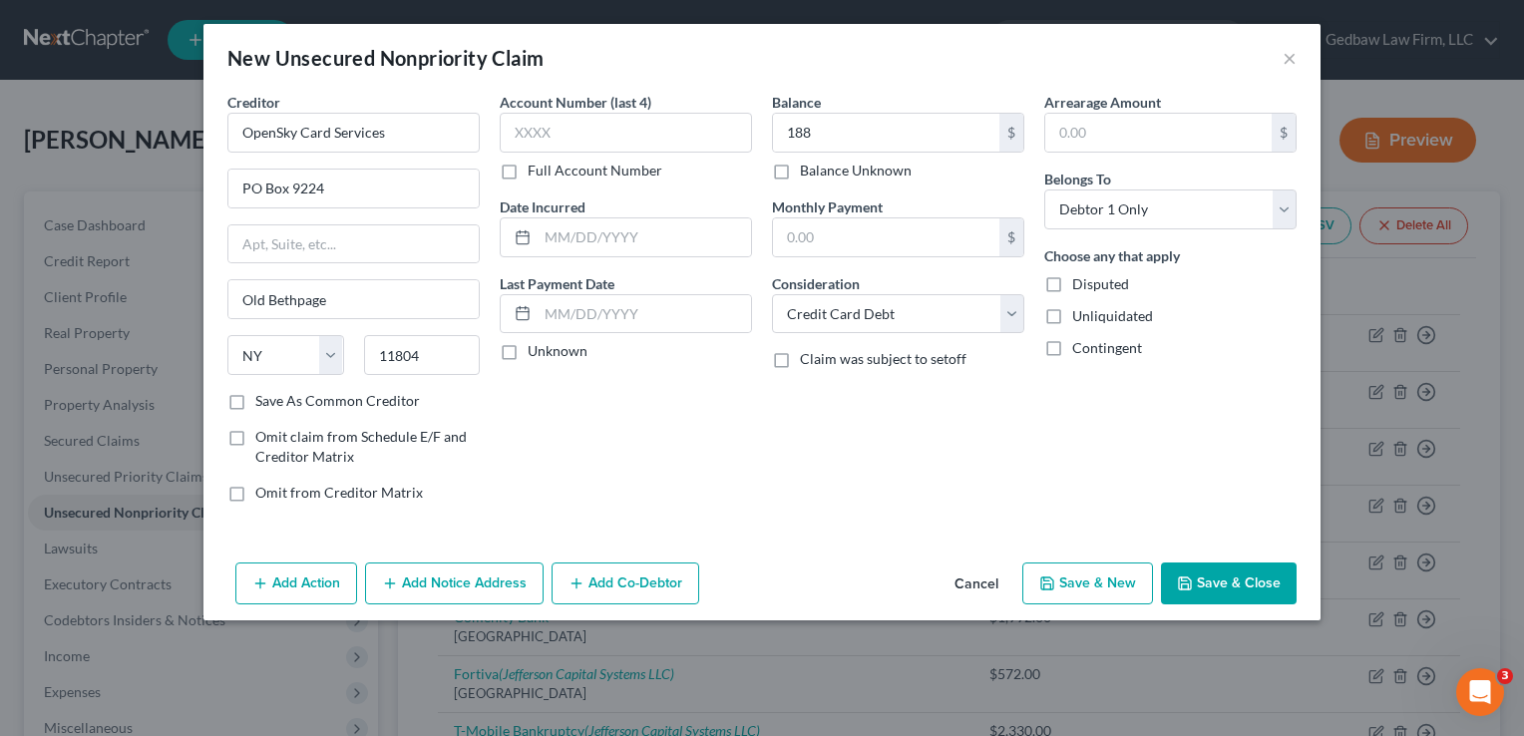
click at [1121, 582] on button "Save & New" at bounding box center [1087, 583] width 131 height 42
click at [967, 582] on button "Cancel" at bounding box center [976, 584] width 76 height 40
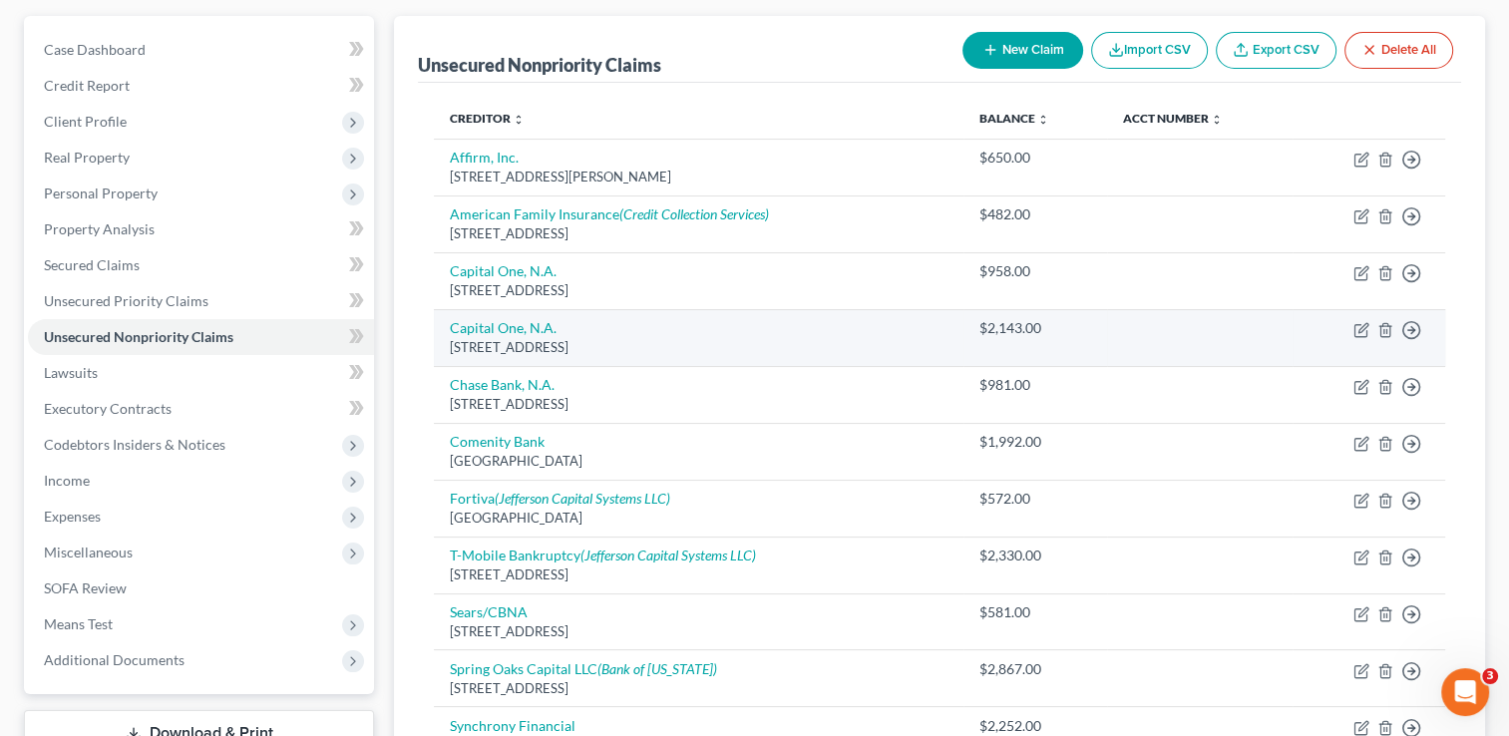
scroll to position [157, 0]
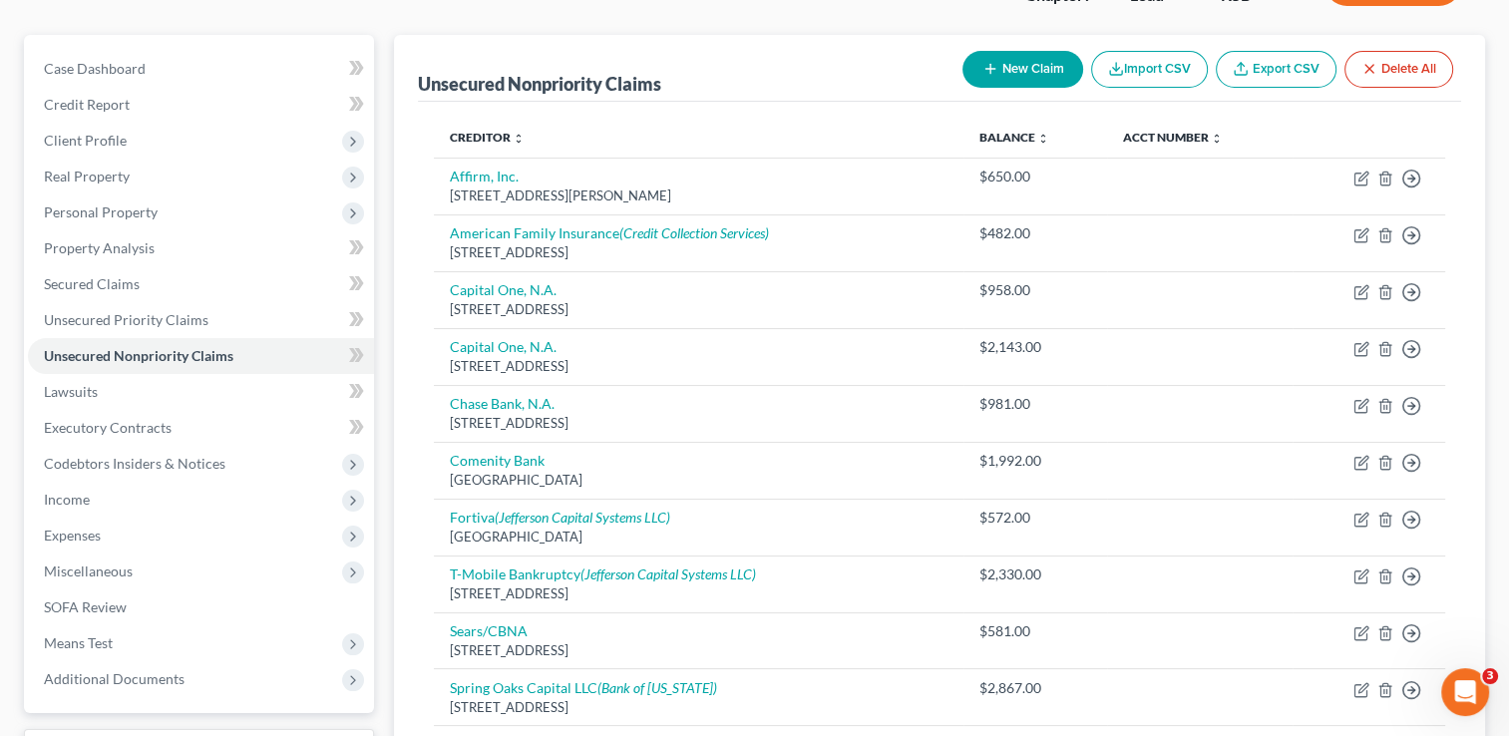
click at [1043, 61] on button "New Claim" at bounding box center [1022, 69] width 121 height 37
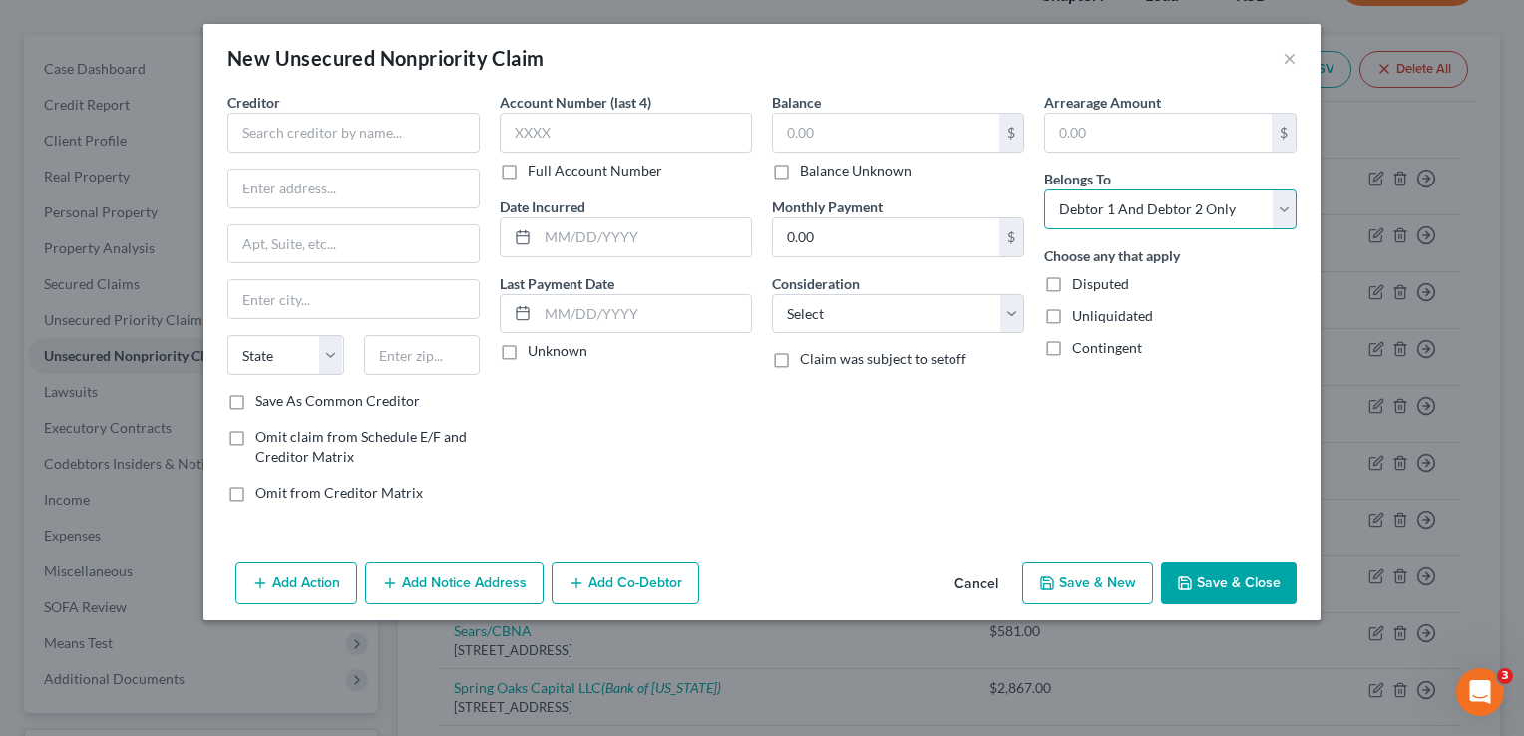
click at [1201, 214] on select "Select Debtor 1 Only Debtor 2 Only Debtor 1 And Debtor 2 Only At Least One Of T…" at bounding box center [1170, 209] width 252 height 40
click at [1044, 189] on select "Select Debtor 1 Only Debtor 2 Only Debtor 1 And Debtor 2 Only At Least One Of T…" at bounding box center [1170, 209] width 252 height 40
click at [951, 130] on input "text" at bounding box center [886, 133] width 226 height 38
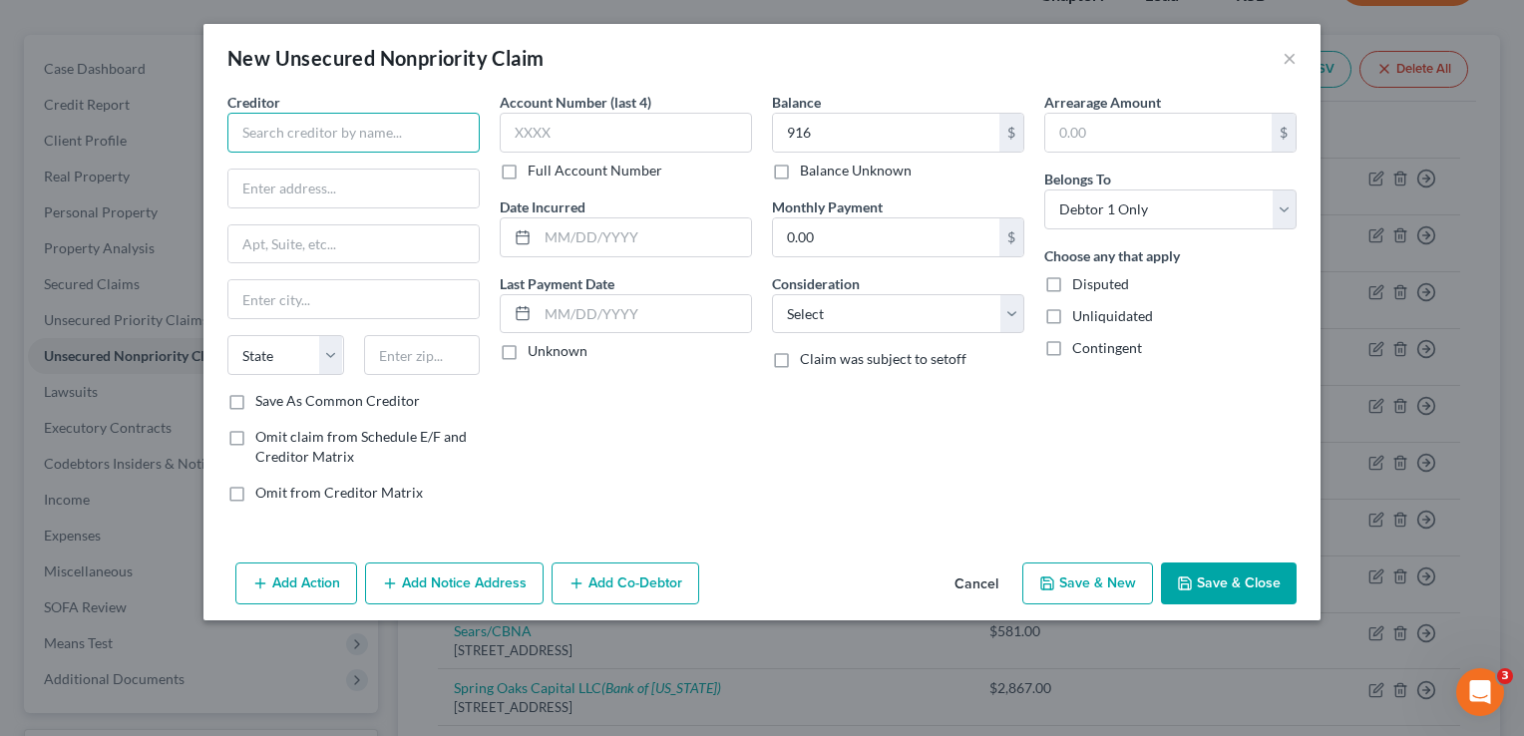
click at [443, 129] on input "text" at bounding box center [353, 133] width 252 height 40
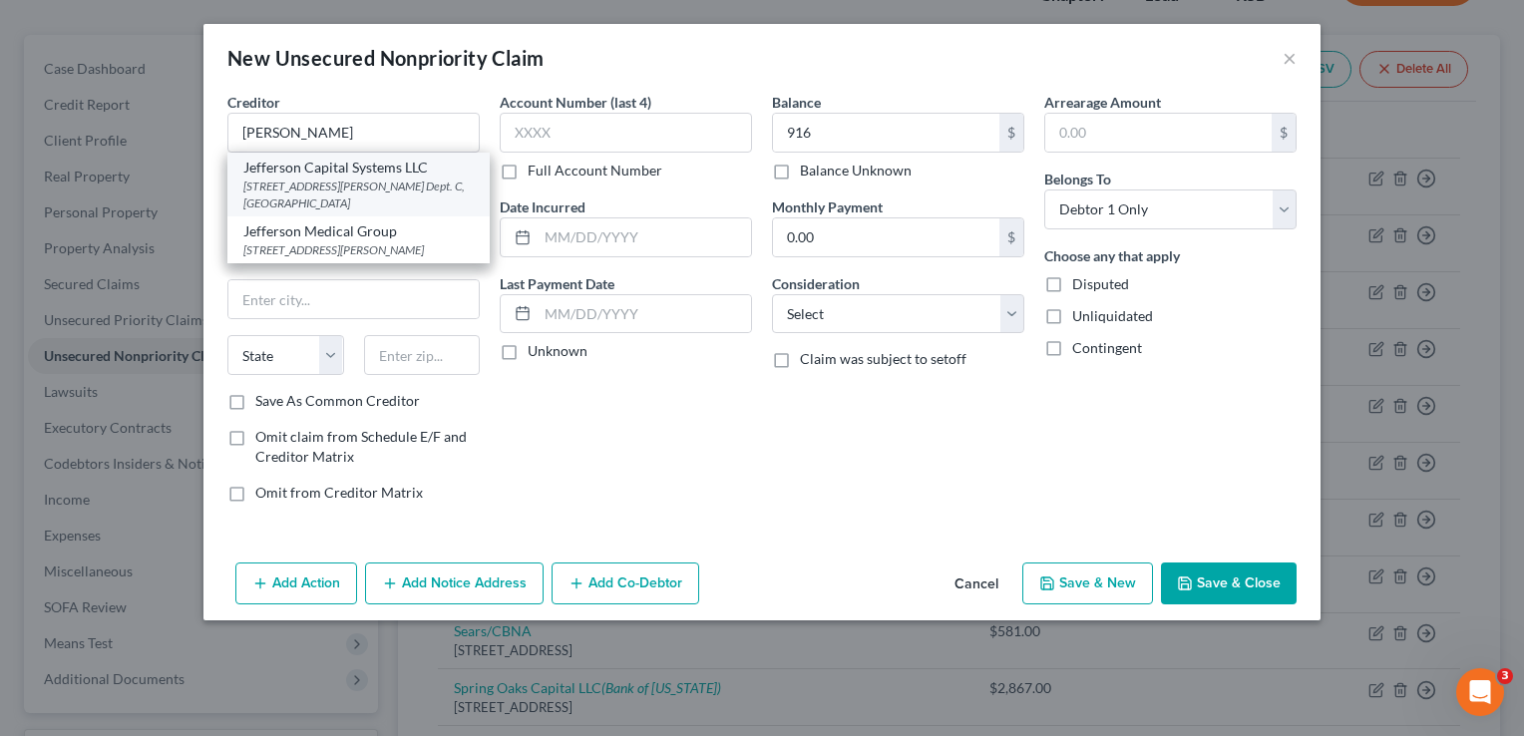
click at [403, 174] on div "Jefferson Capital Systems LLC" at bounding box center [358, 168] width 230 height 20
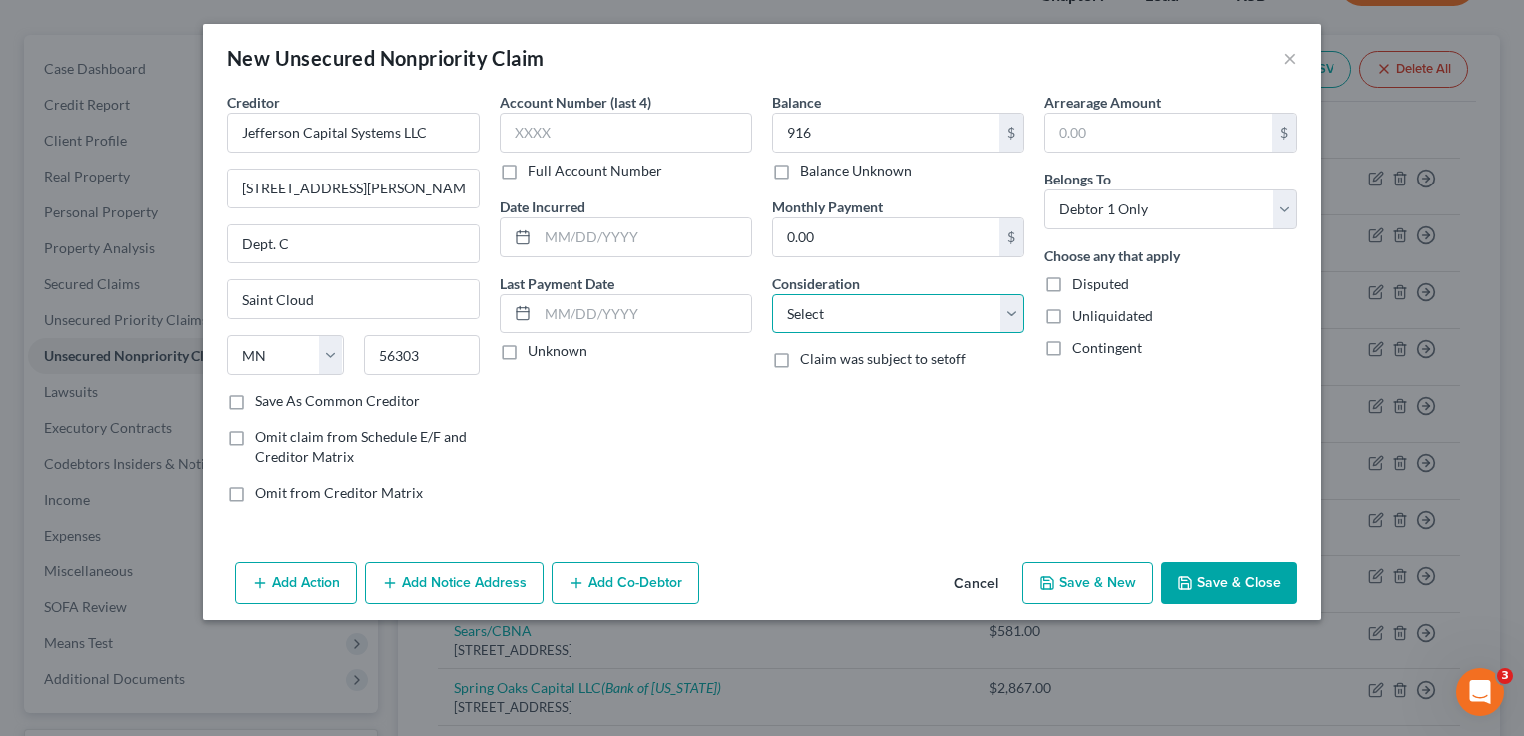
click at [917, 319] on select "Select Cable / Satellite Services Collection Agency Credit Card Debt Debt Couns…" at bounding box center [898, 314] width 252 height 40
click at [772, 294] on select "Select Cable / Satellite Services Collection Agency Credit Card Debt Debt Couns…" at bounding box center [898, 314] width 252 height 40
click at [1113, 582] on button "Save & New" at bounding box center [1087, 583] width 131 height 42
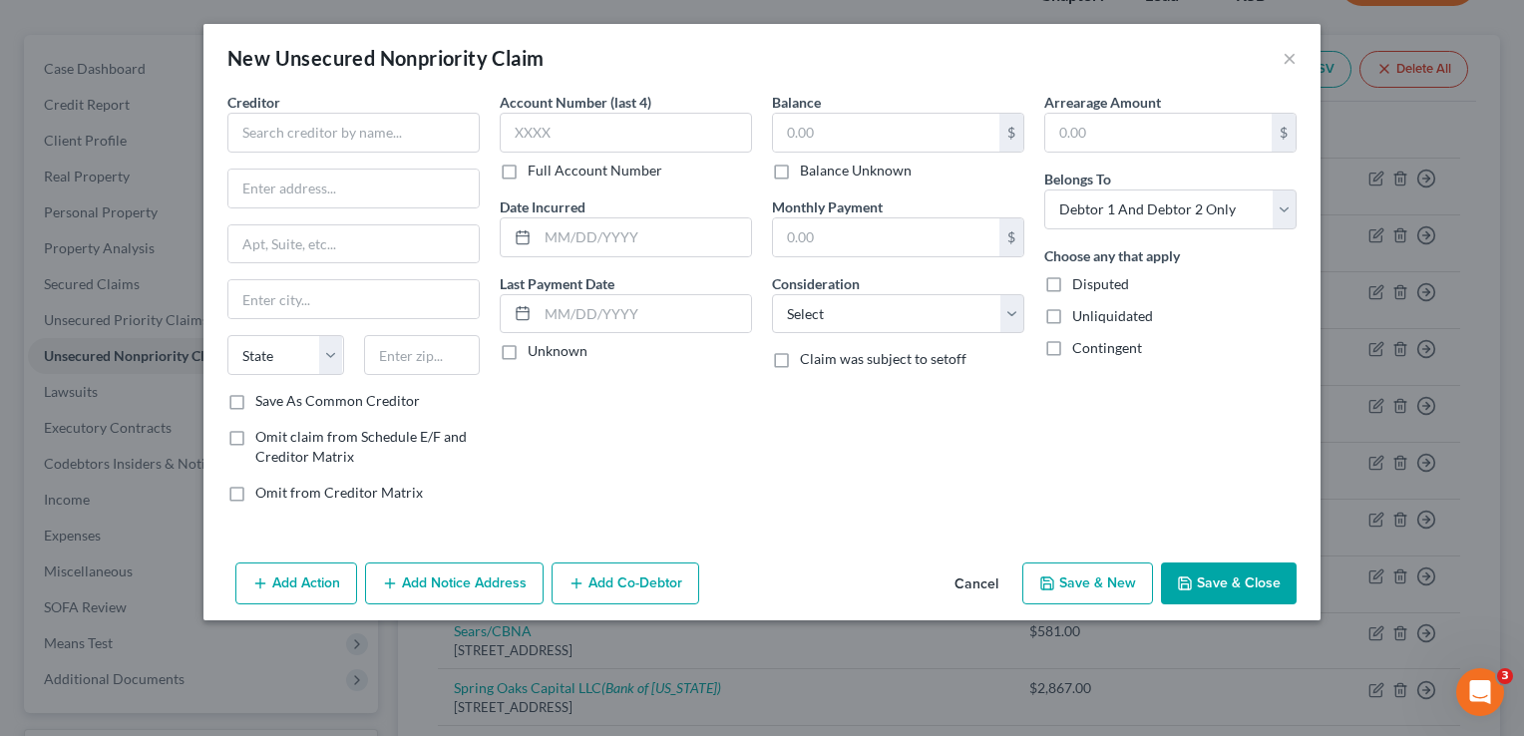
click at [975, 584] on button "Cancel" at bounding box center [976, 584] width 76 height 40
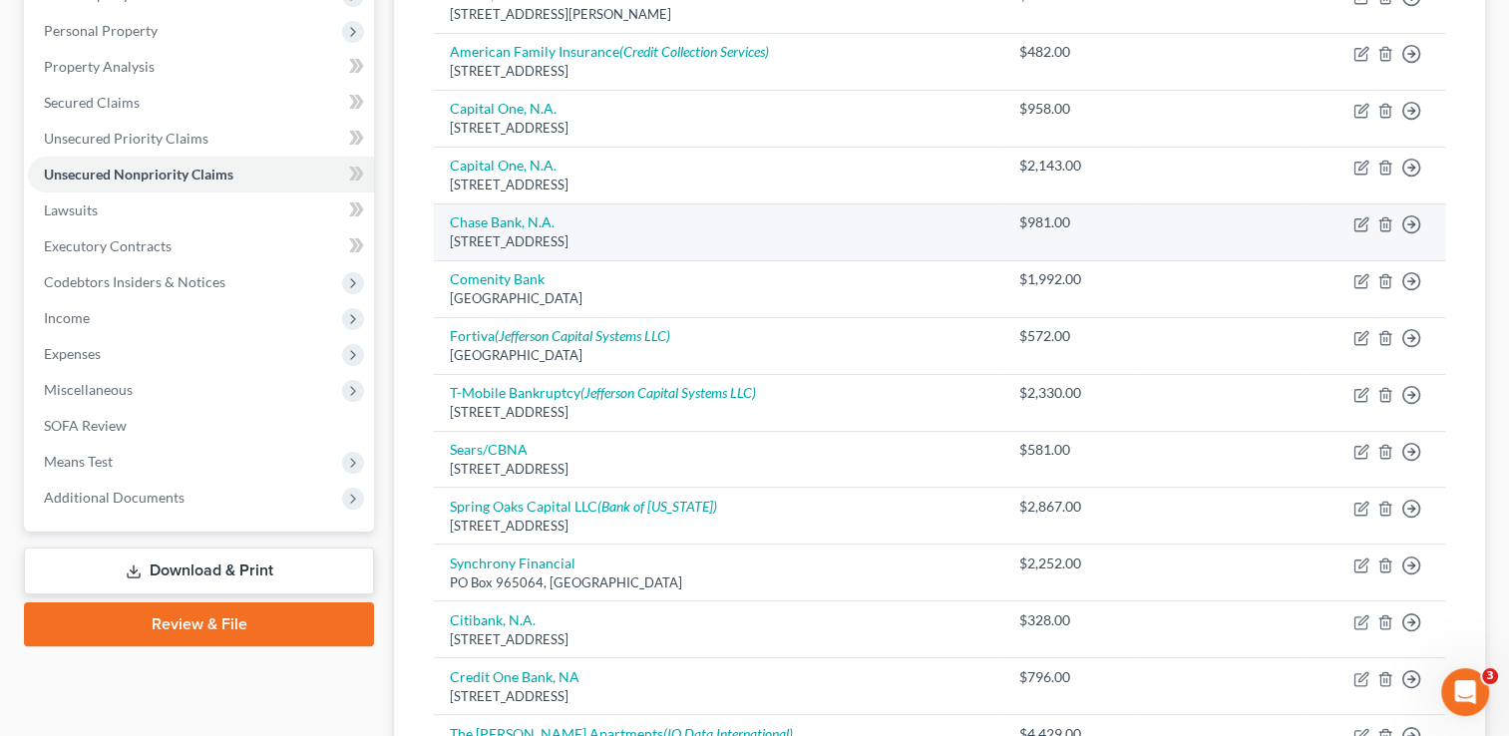
scroll to position [356, 0]
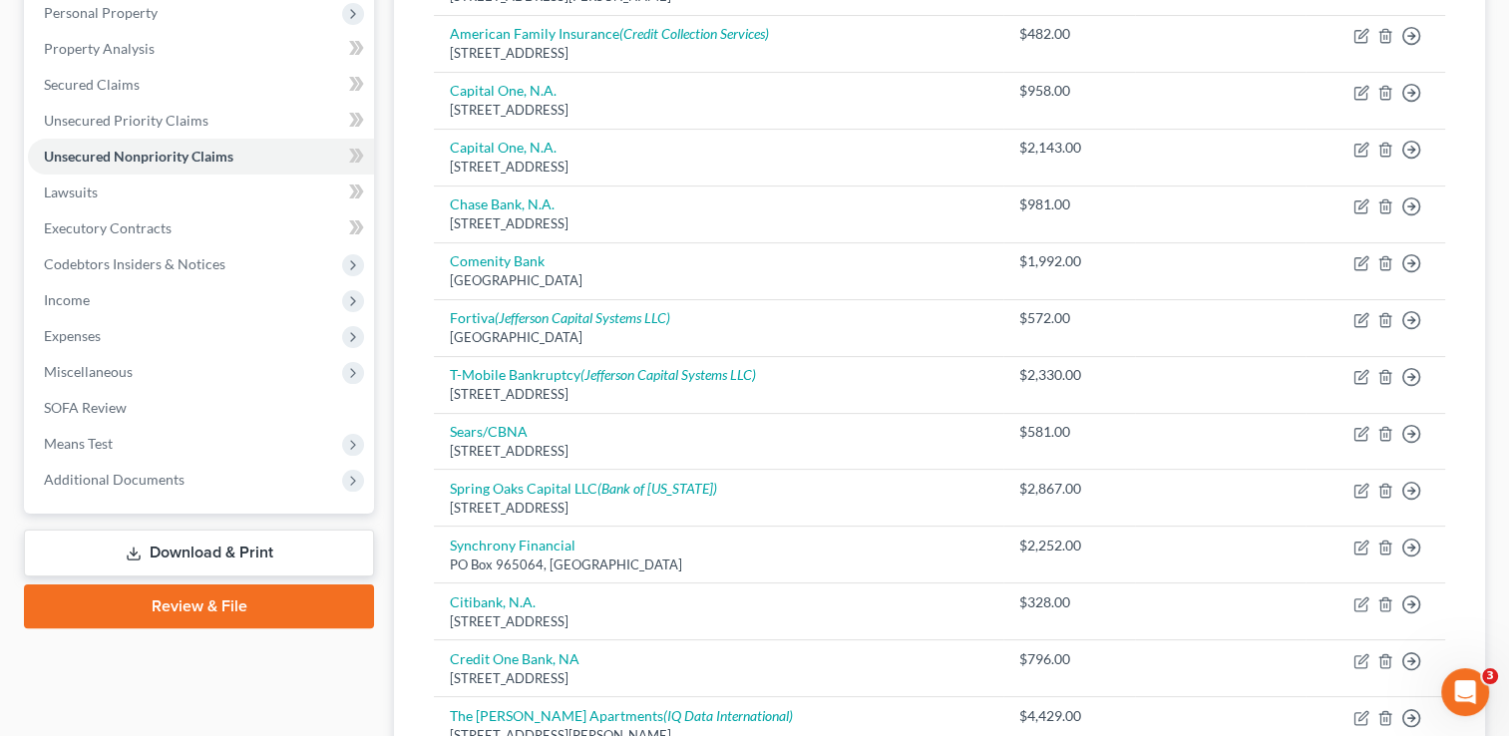
click at [230, 549] on link "Download & Print" at bounding box center [199, 553] width 350 height 47
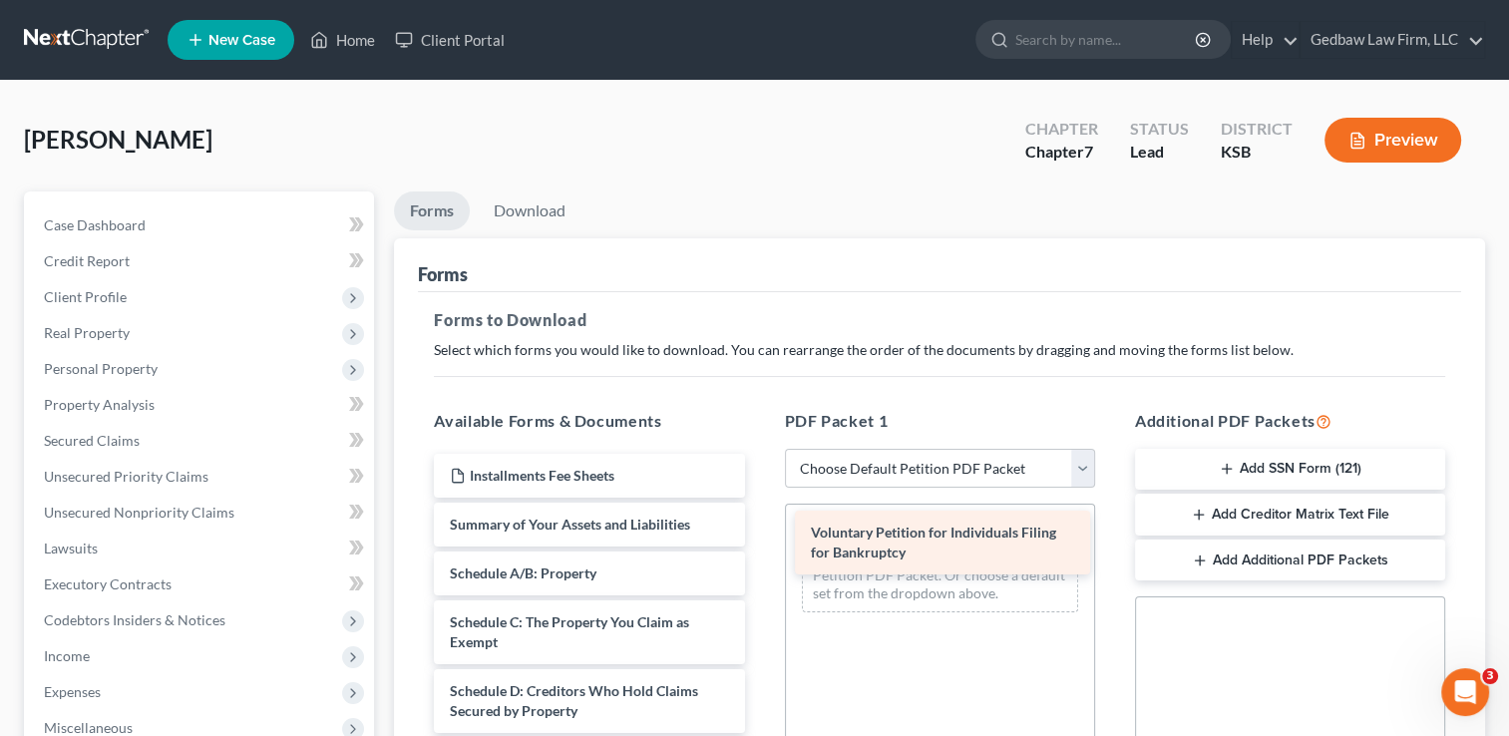
drag, startPoint x: 624, startPoint y: 540, endPoint x: 985, endPoint y: 549, distance: 361.1
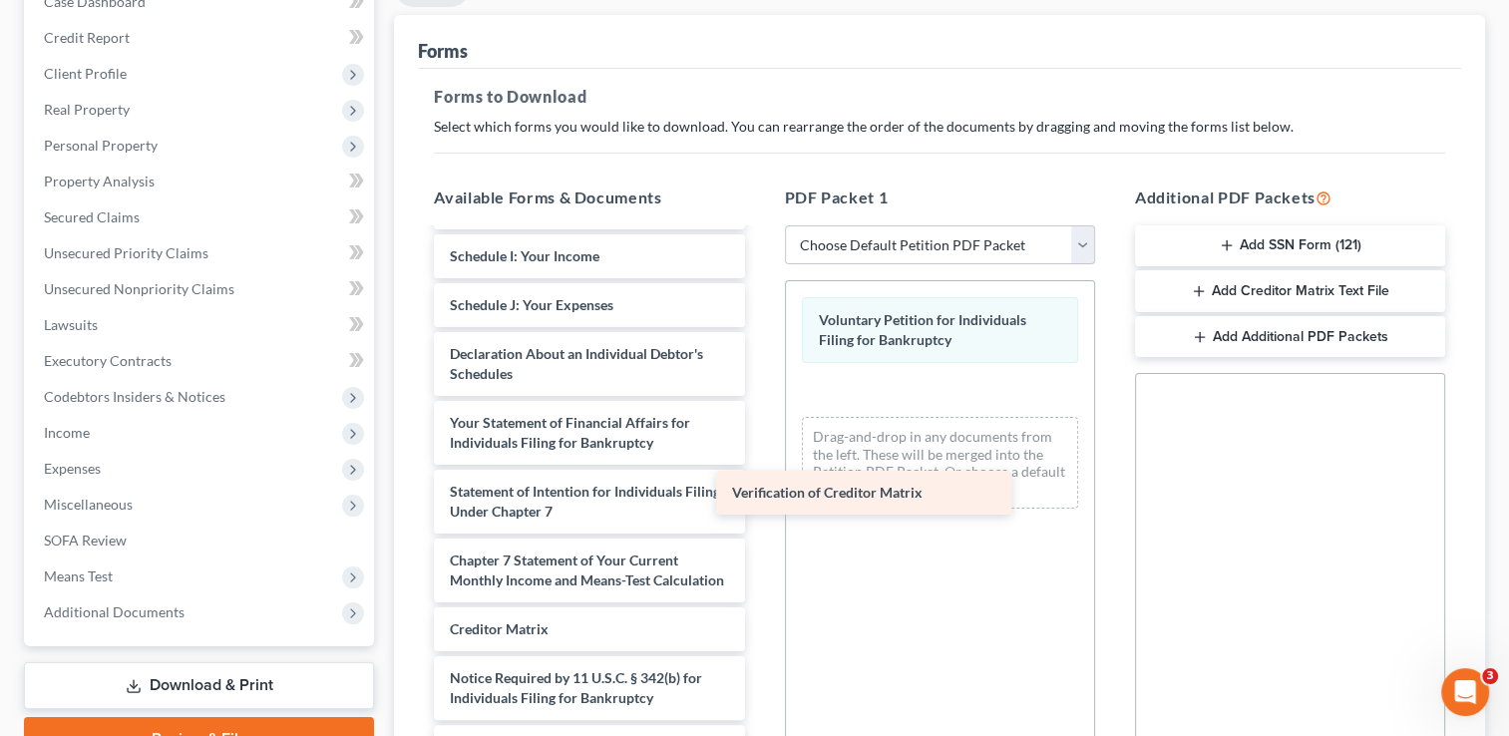
scroll to position [487, 0]
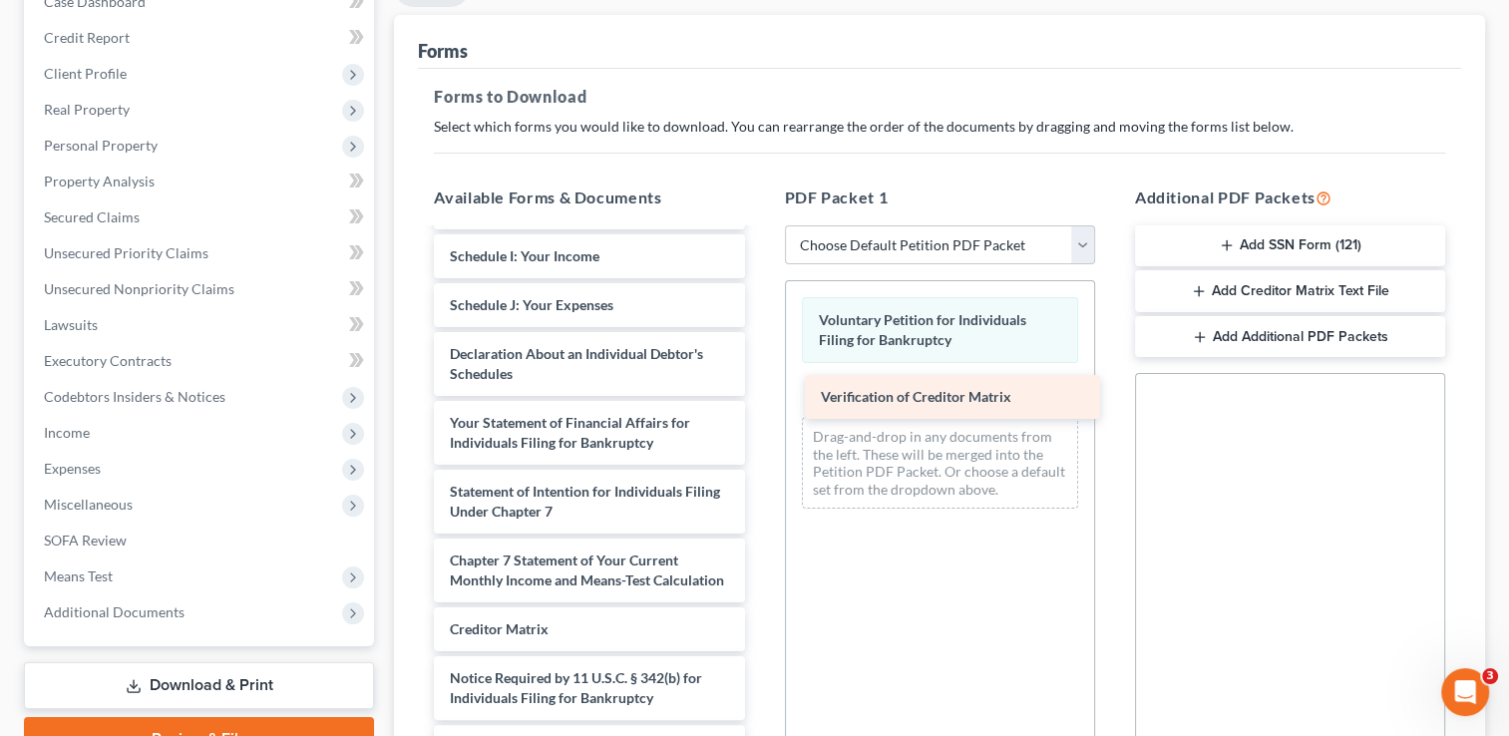
drag, startPoint x: 621, startPoint y: 631, endPoint x: 992, endPoint y: 401, distance: 436.7
click at [760, 401] on div "Verification of Creditor Matrix Installments Fee Sheets Summary of Your Assets …" at bounding box center [589, 266] width 342 height 1005
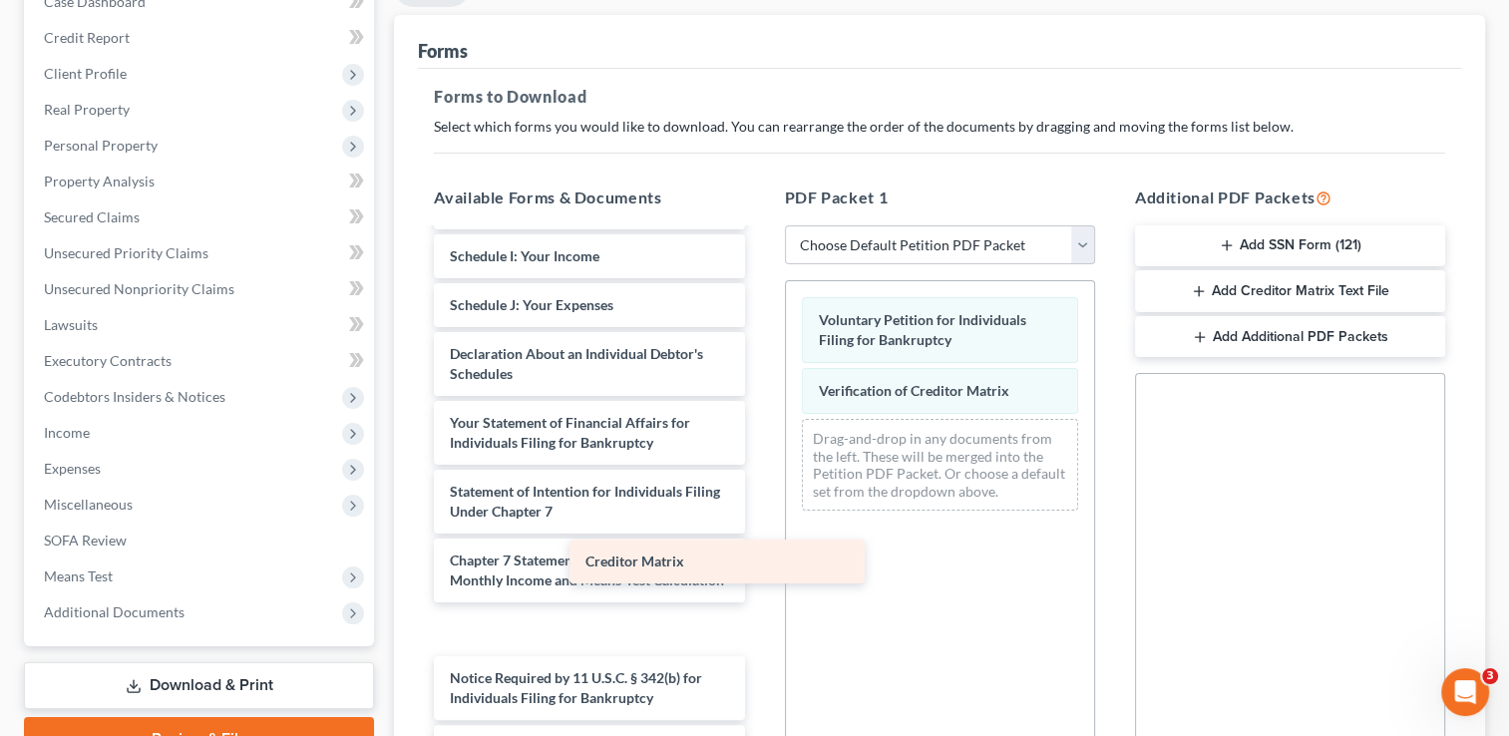
scroll to position [437, 0]
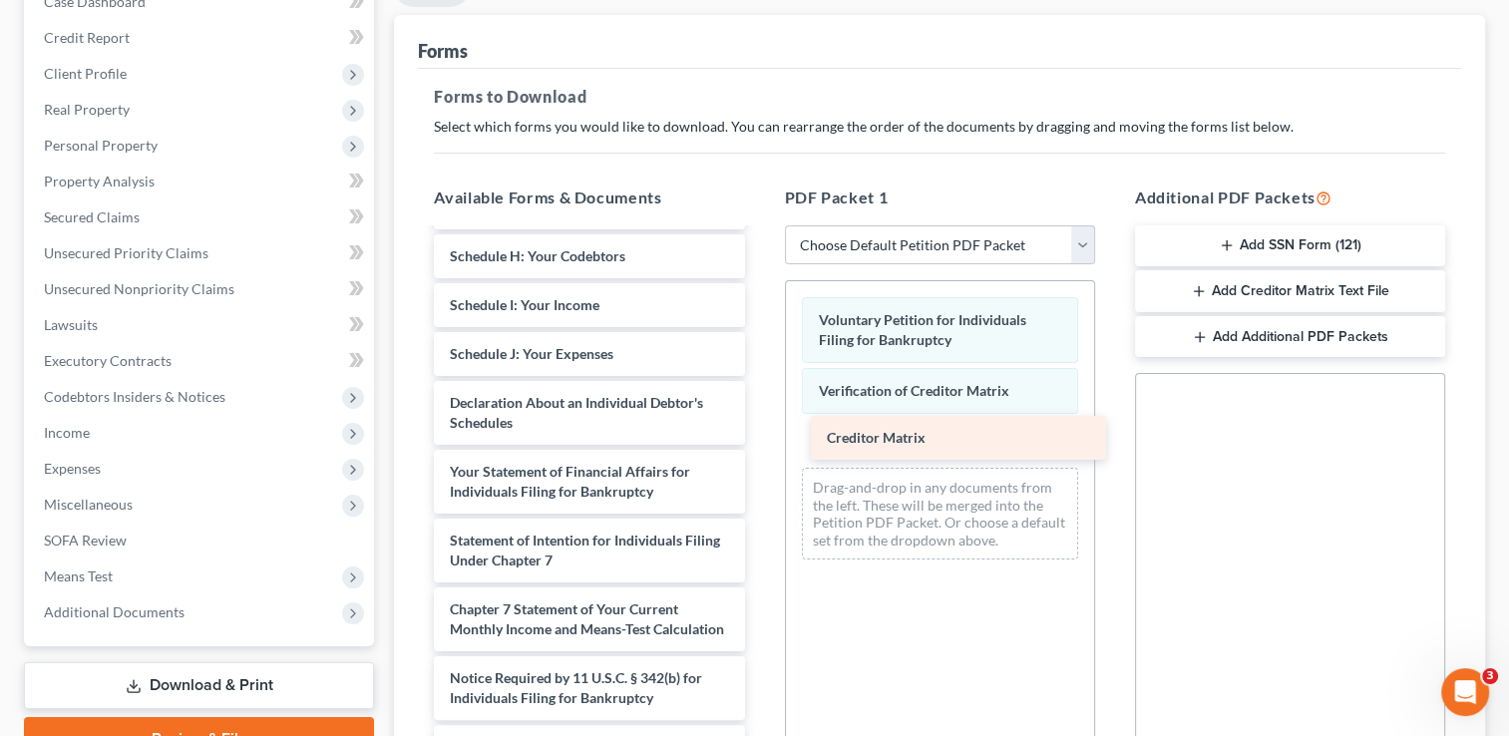
drag, startPoint x: 584, startPoint y: 630, endPoint x: 961, endPoint y: 441, distance: 421.9
click at [760, 441] on div "Creditor Matrix Installments Fee Sheets Summary of Your Assets and Liabilities …" at bounding box center [589, 291] width 342 height 956
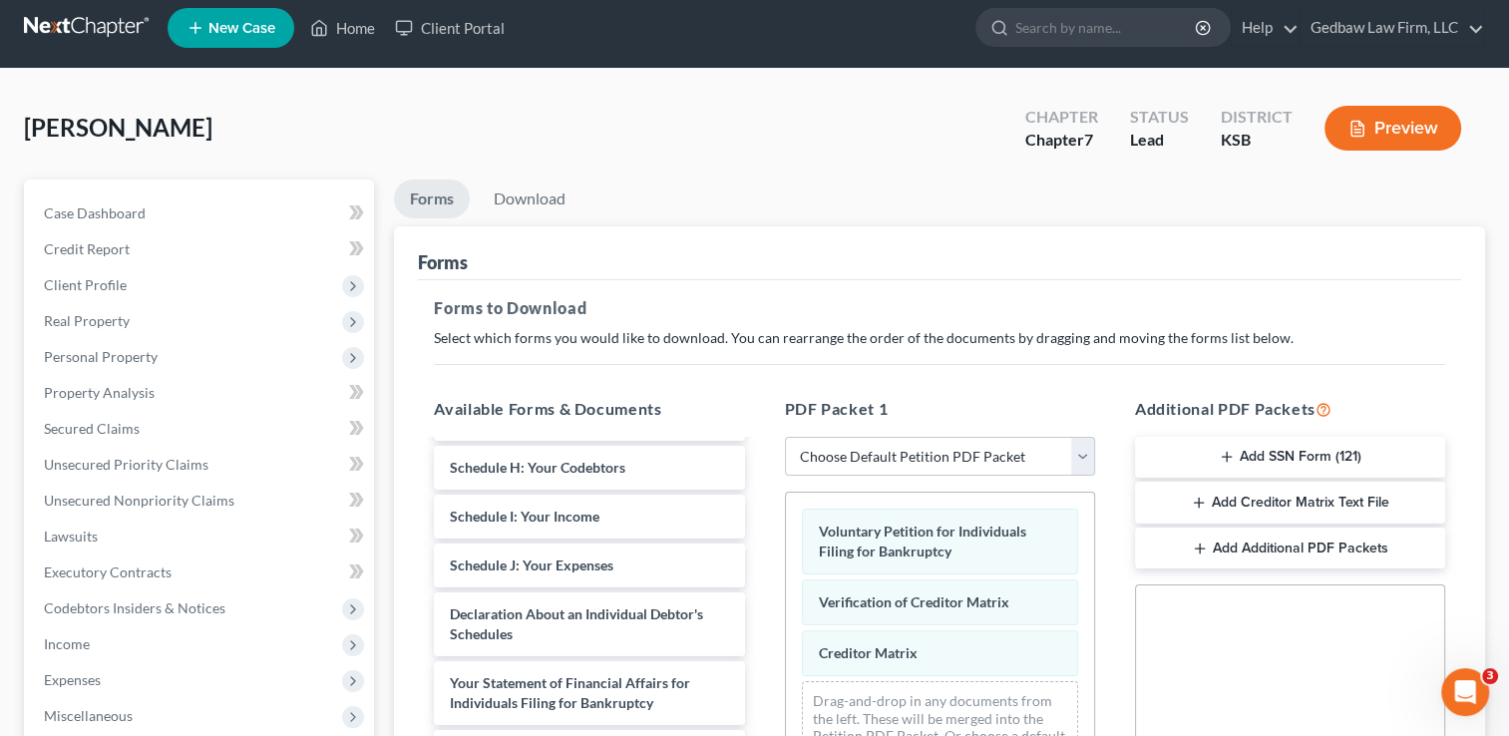
scroll to position [0, 0]
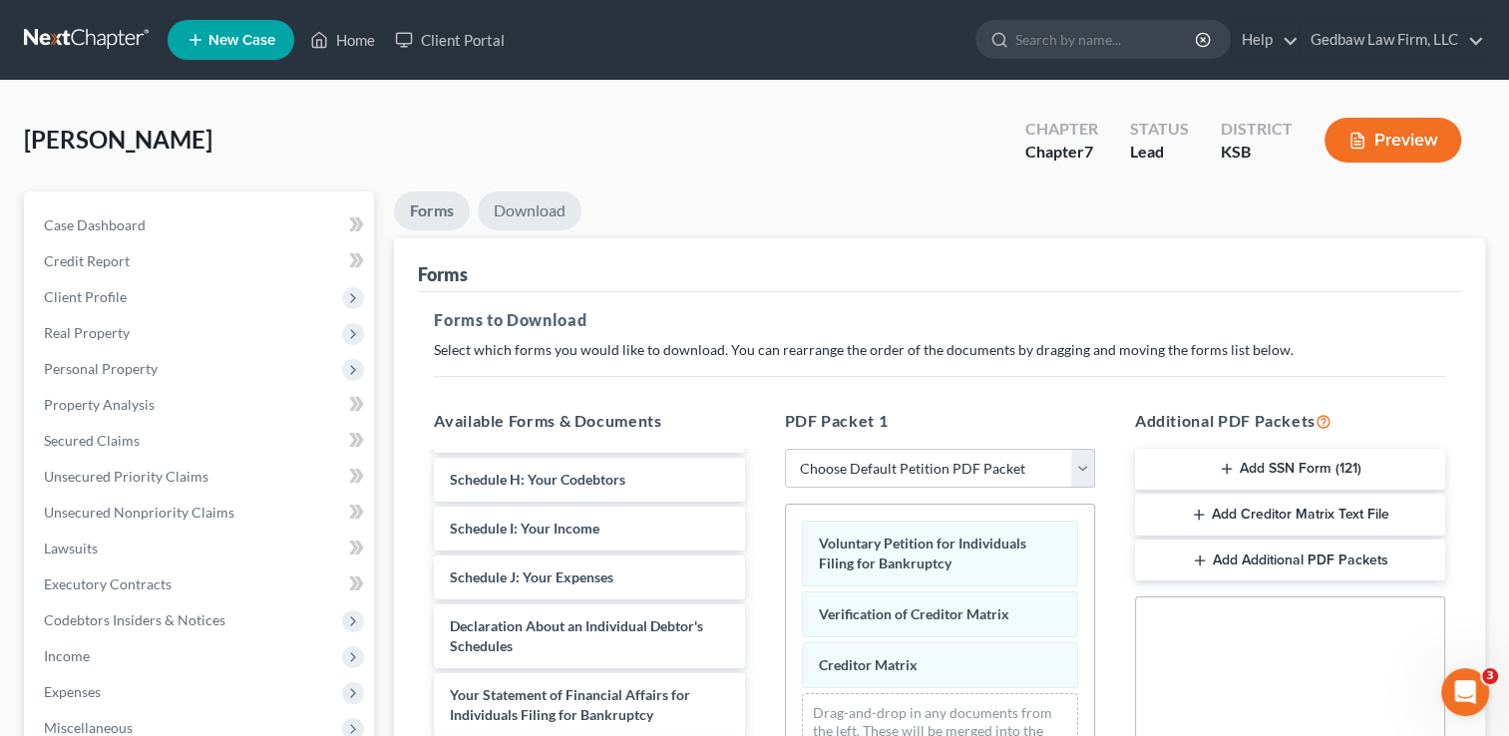
click at [537, 205] on link "Download" at bounding box center [530, 210] width 104 height 39
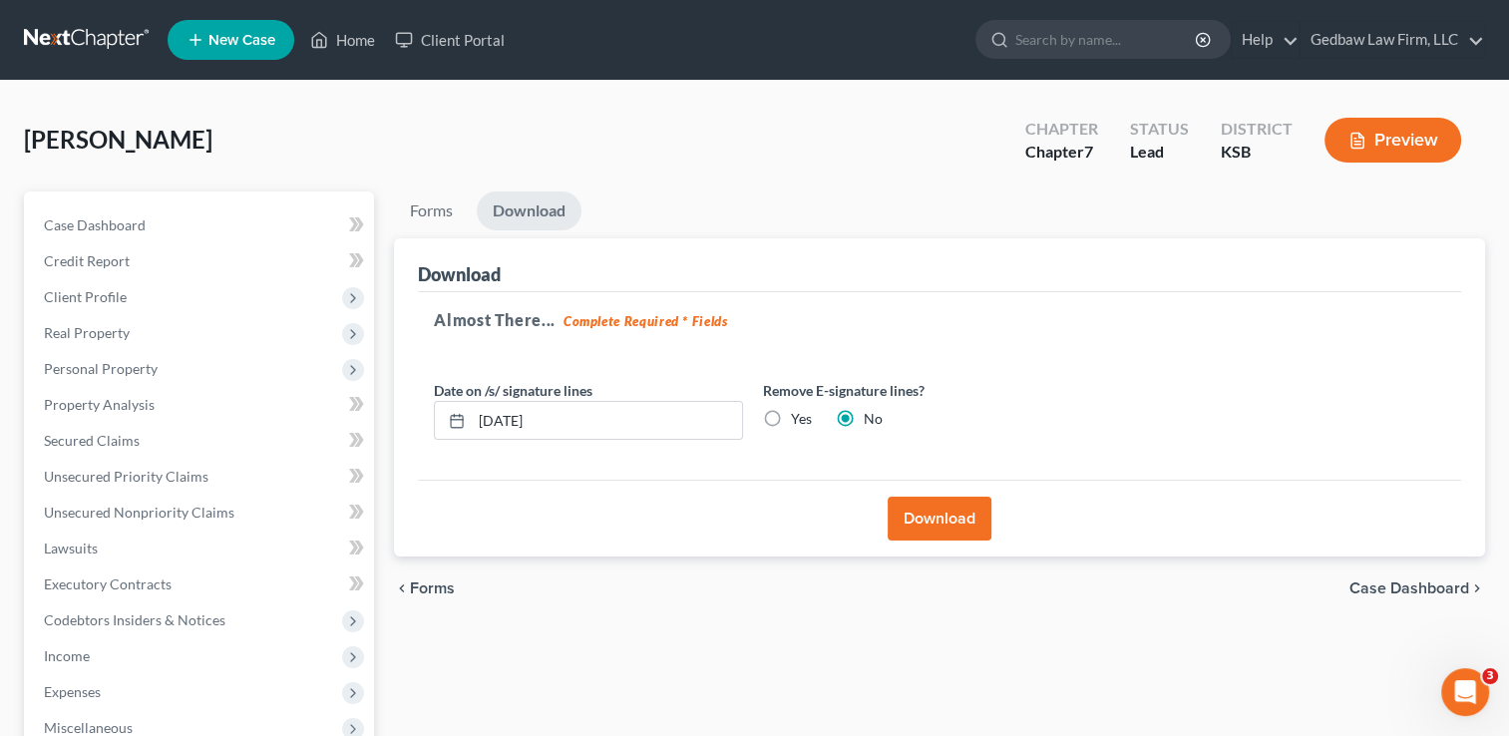
click at [791, 420] on label "Yes" at bounding box center [801, 419] width 21 height 20
click at [799, 420] on input "Yes" at bounding box center [805, 415] width 13 height 13
click at [961, 517] on button "Download" at bounding box center [940, 519] width 104 height 44
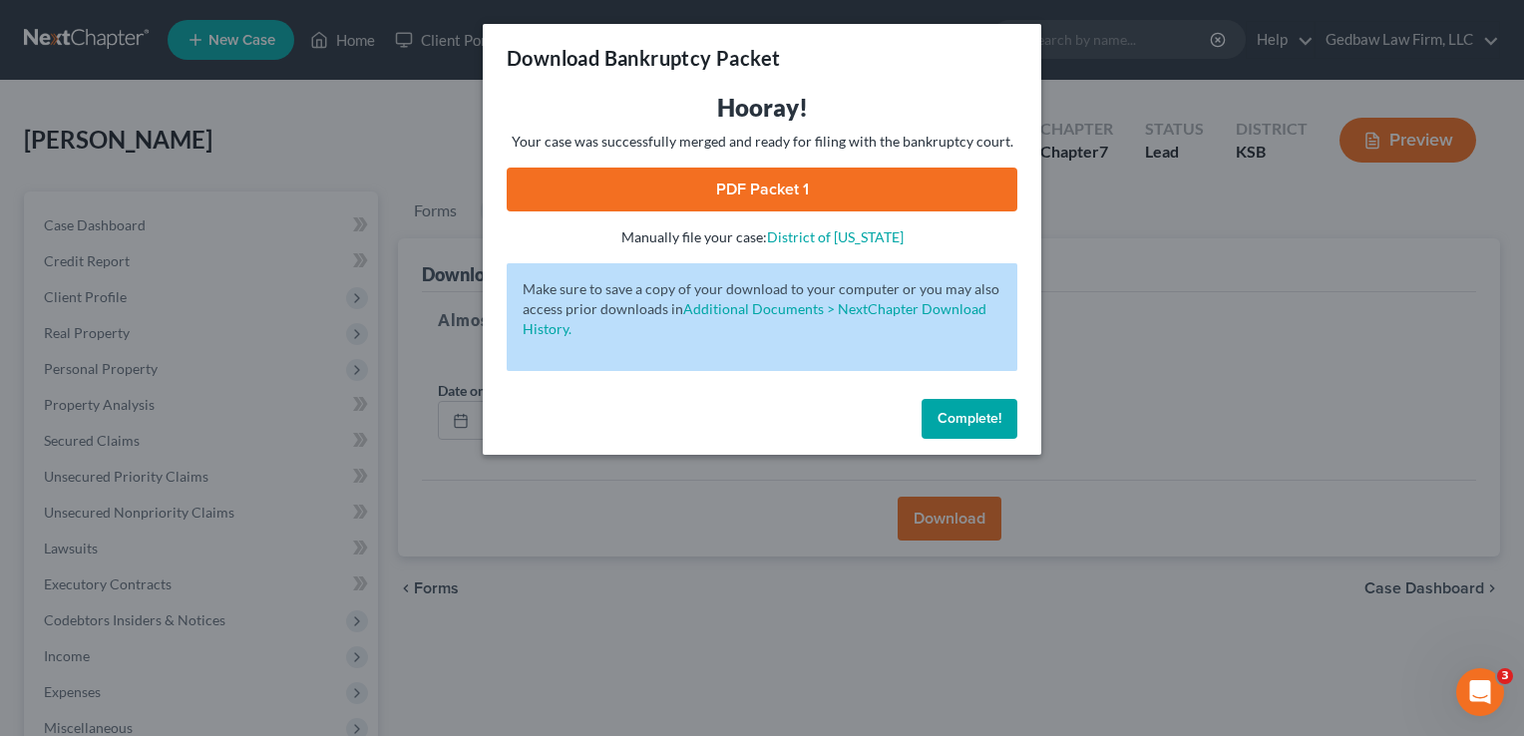
click at [906, 193] on link "PDF Packet 1" at bounding box center [762, 190] width 511 height 44
click at [982, 420] on span "Complete!" at bounding box center [969, 418] width 64 height 17
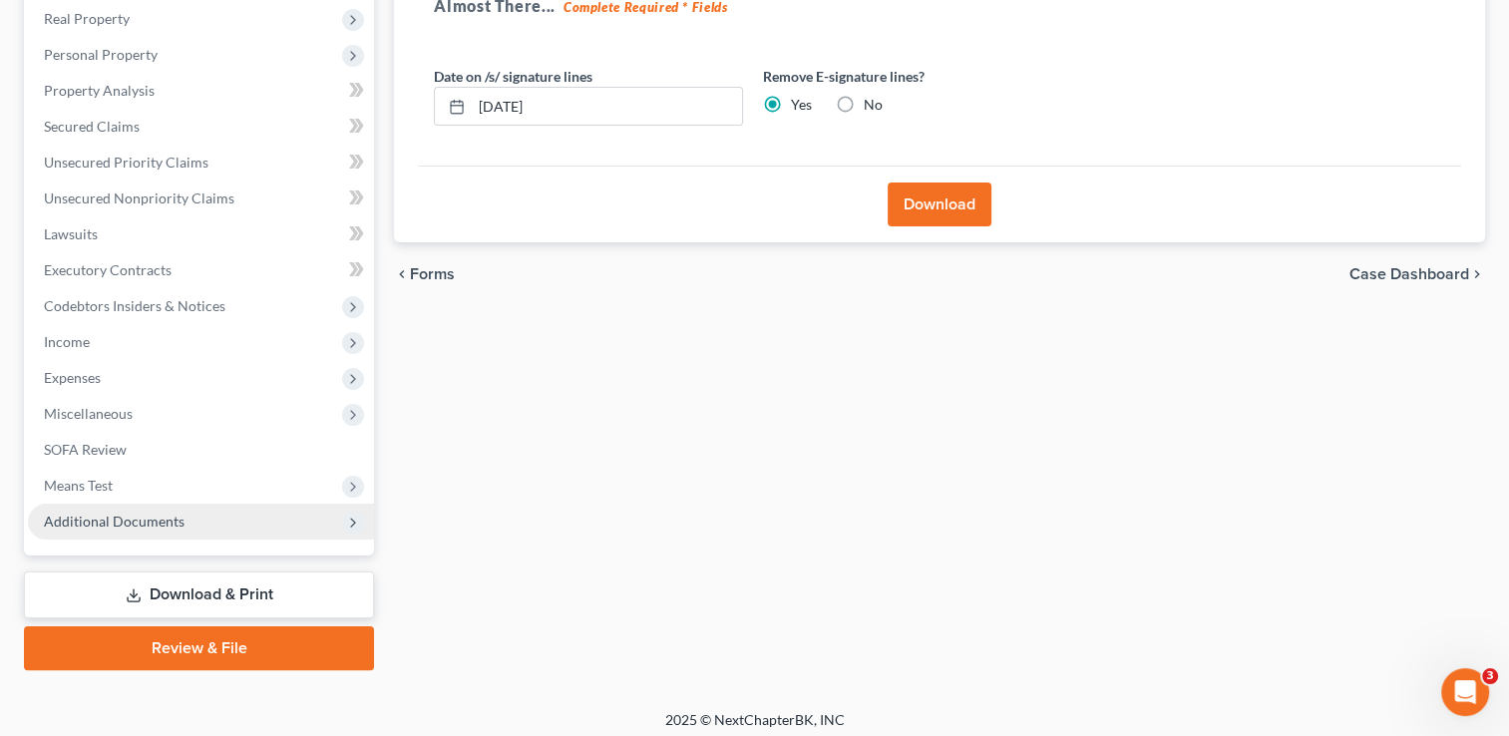
scroll to position [322, 0]
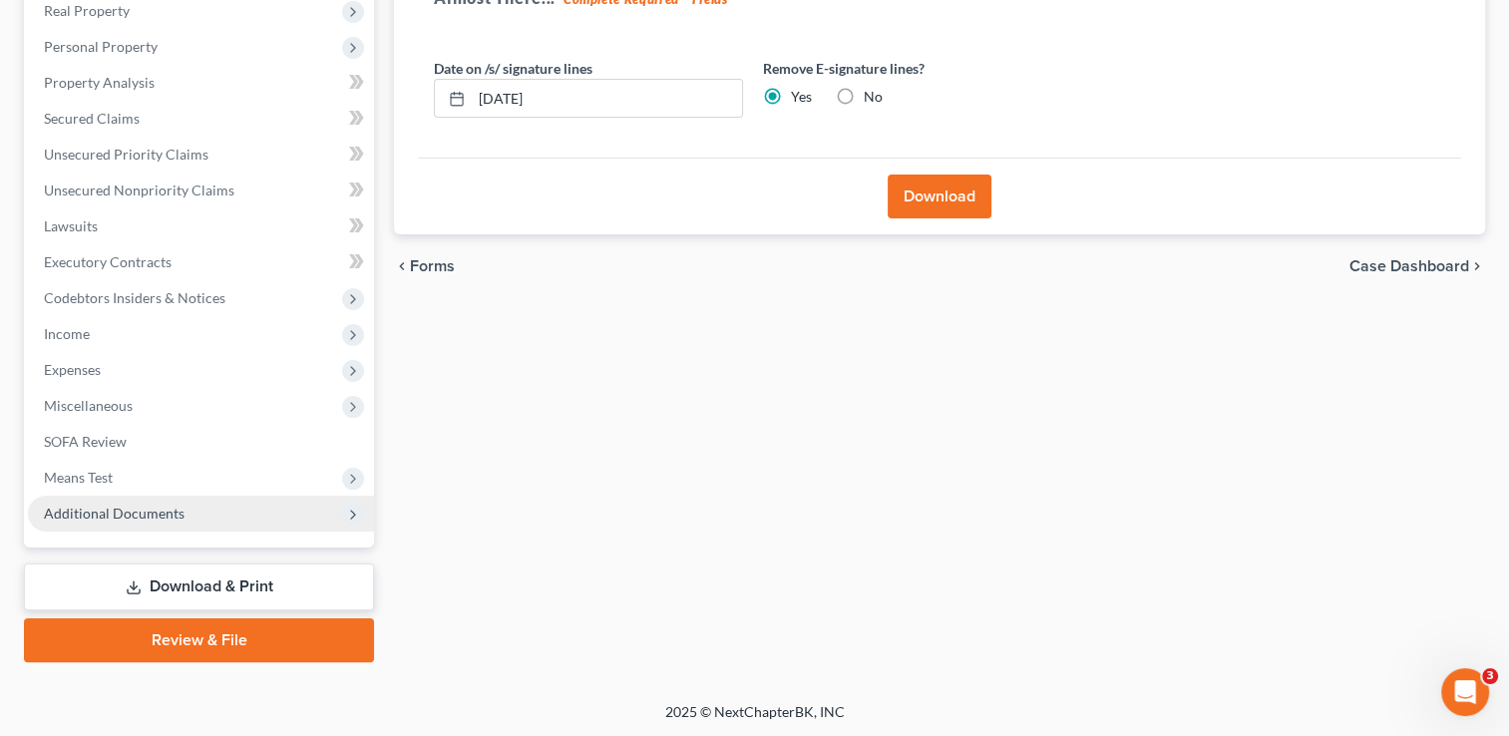
click at [147, 514] on span "Additional Documents" at bounding box center [114, 513] width 141 height 17
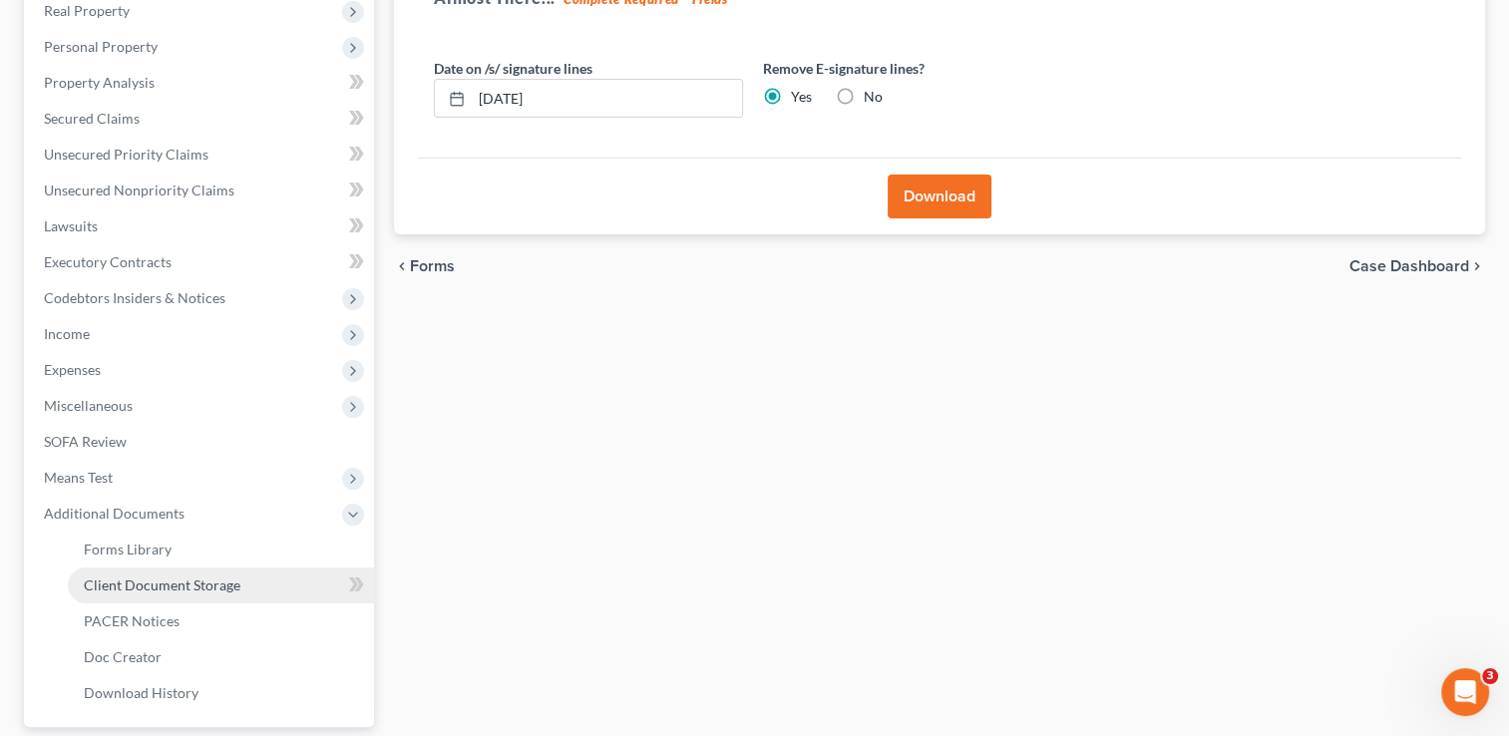
click at [187, 588] on span "Client Document Storage" at bounding box center [162, 584] width 157 height 17
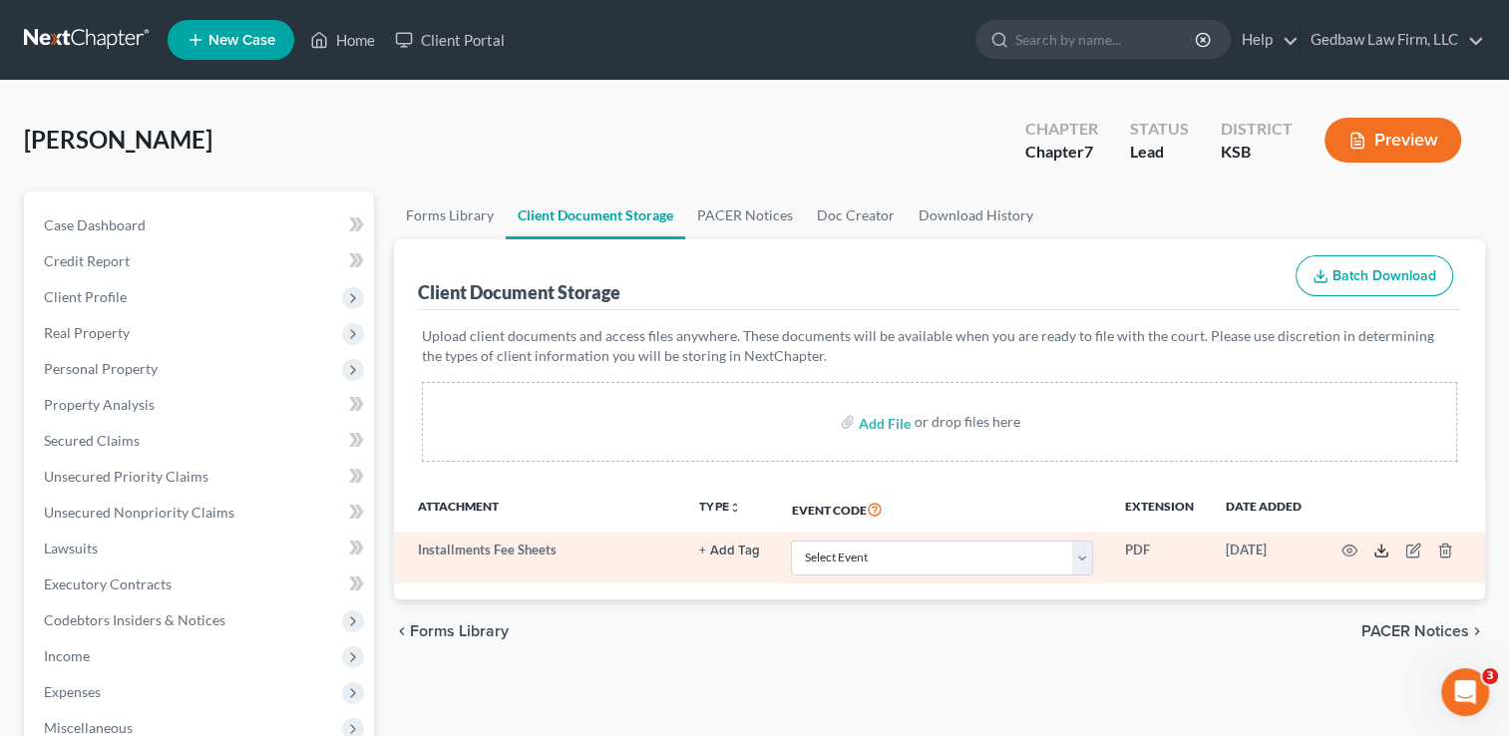
click at [1382, 549] on polyline at bounding box center [1381, 550] width 7 height 3
